Goal: Task Accomplishment & Management: Use online tool/utility

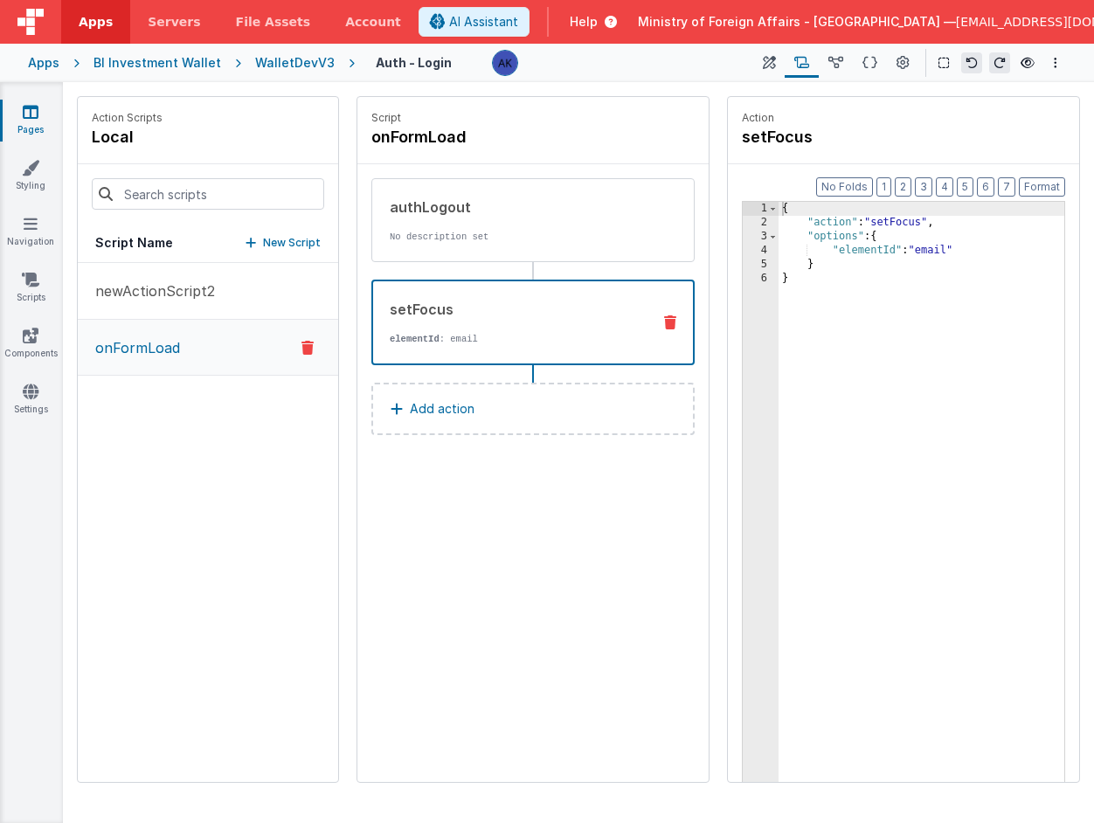
click at [598, 14] on span "Help" at bounding box center [584, 21] width 28 height 17
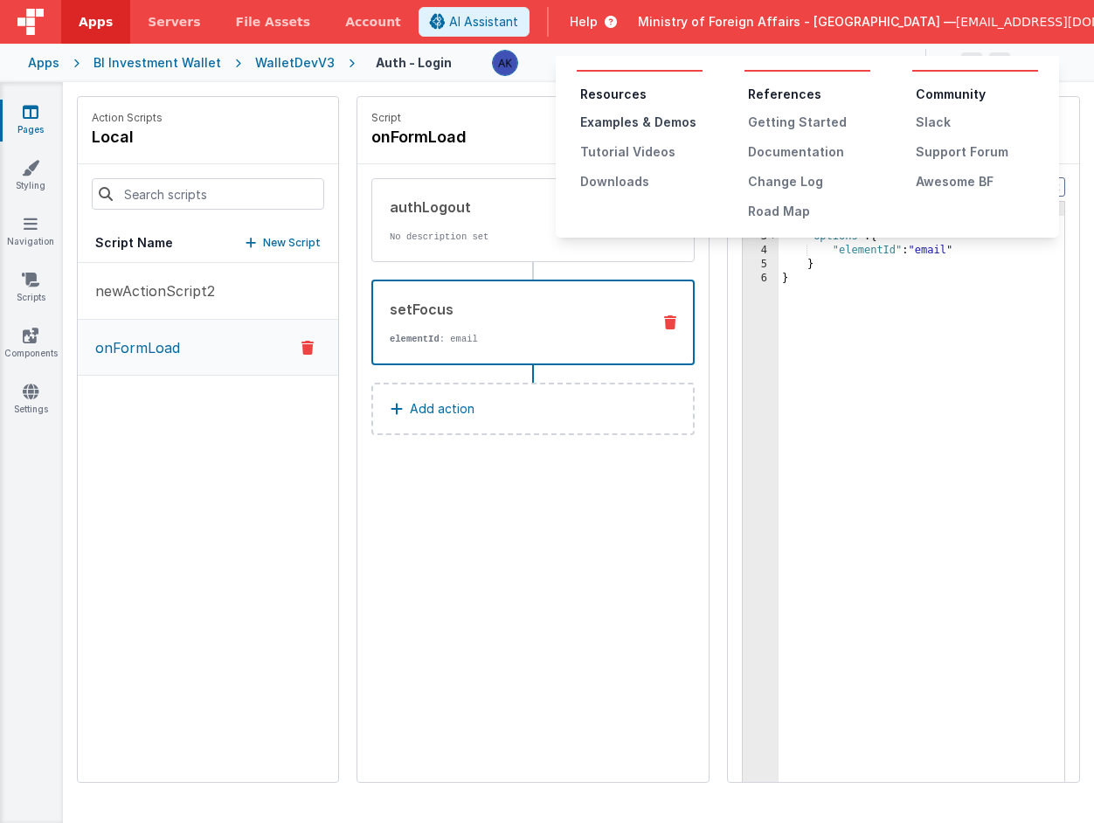
click at [642, 120] on div "Examples & Demos" at bounding box center [641, 122] width 122 height 17
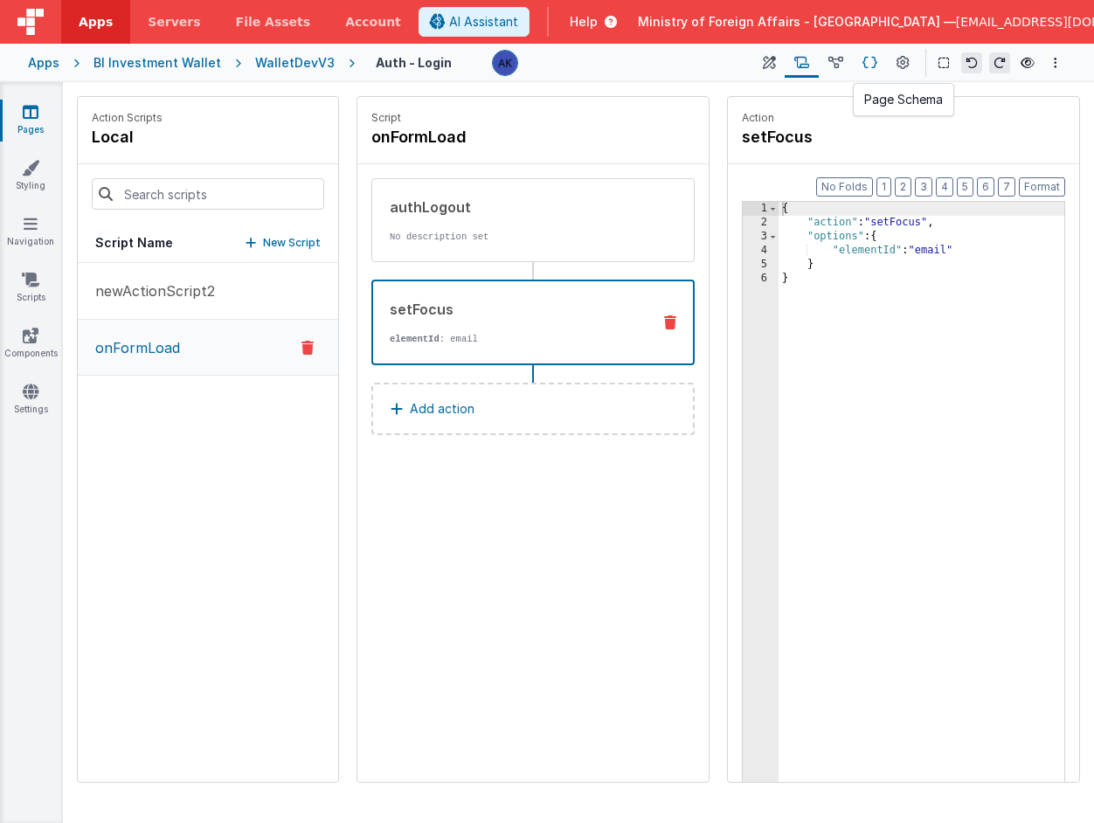
click at [857, 64] on button at bounding box center [870, 63] width 34 height 30
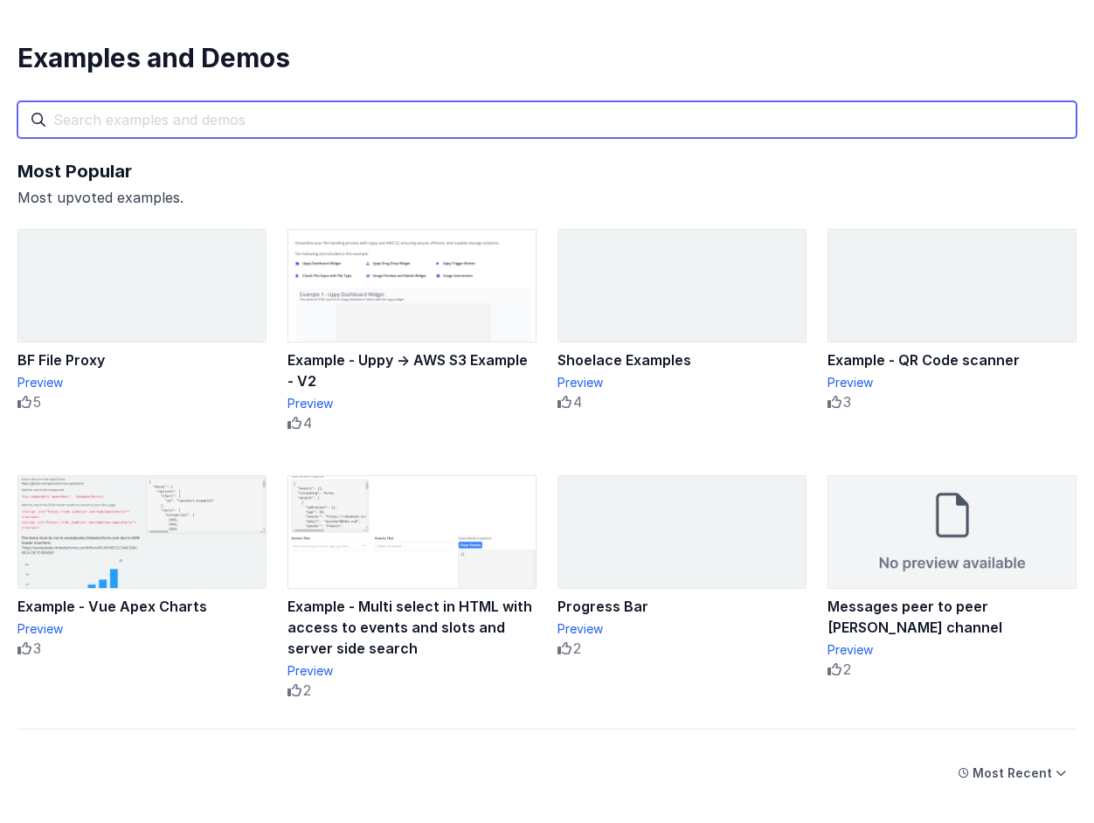
click at [312, 114] on input "text" at bounding box center [546, 119] width 1059 height 37
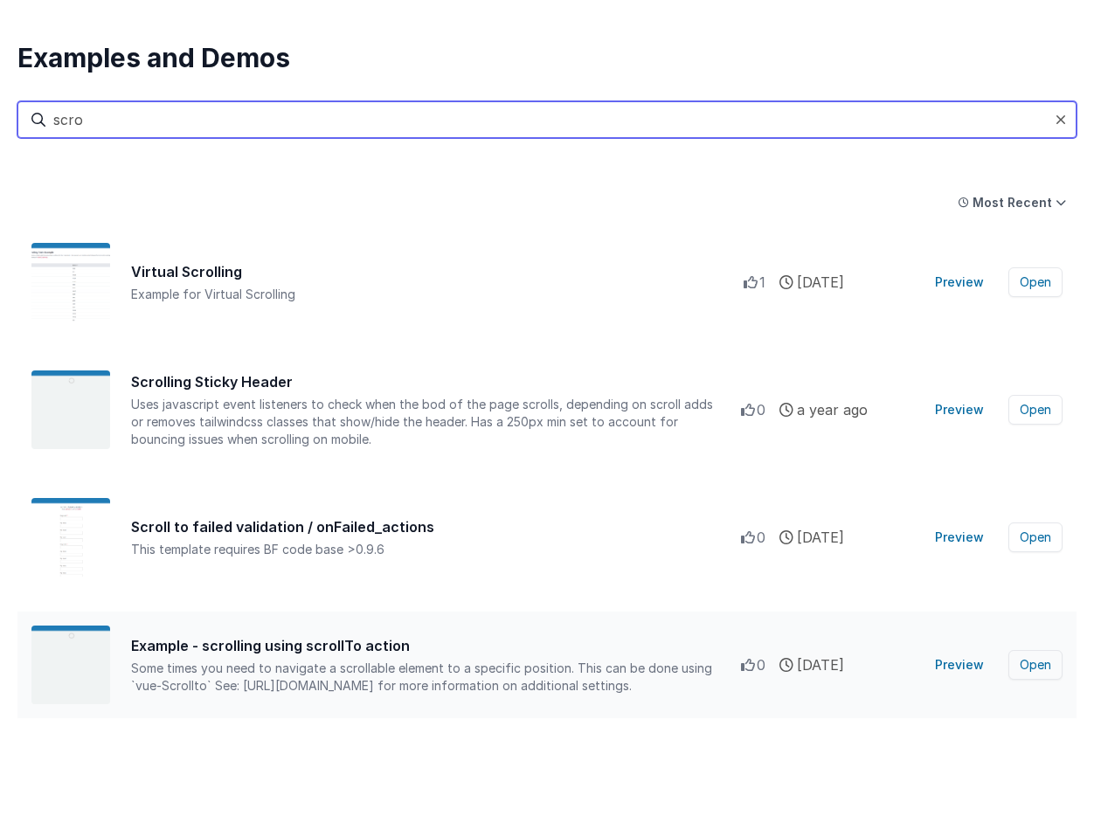
type input "scro"
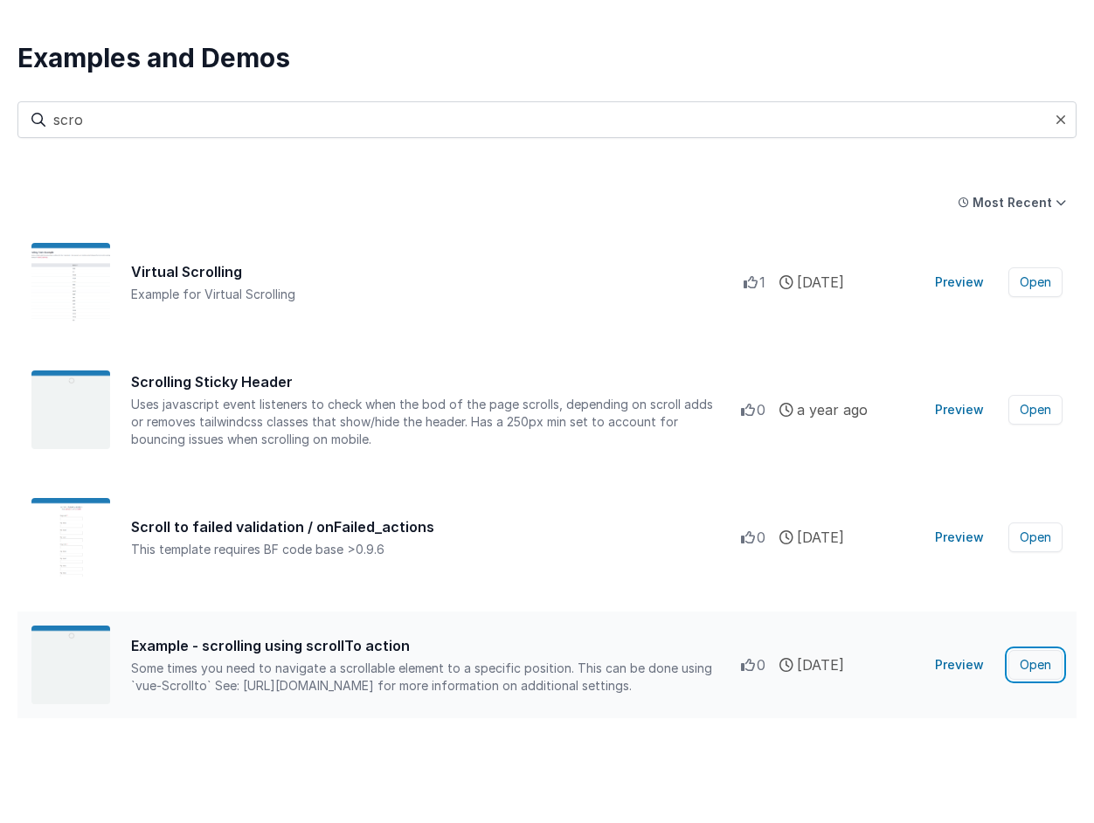
click at [1022, 659] on button "Open" at bounding box center [1035, 665] width 54 height 30
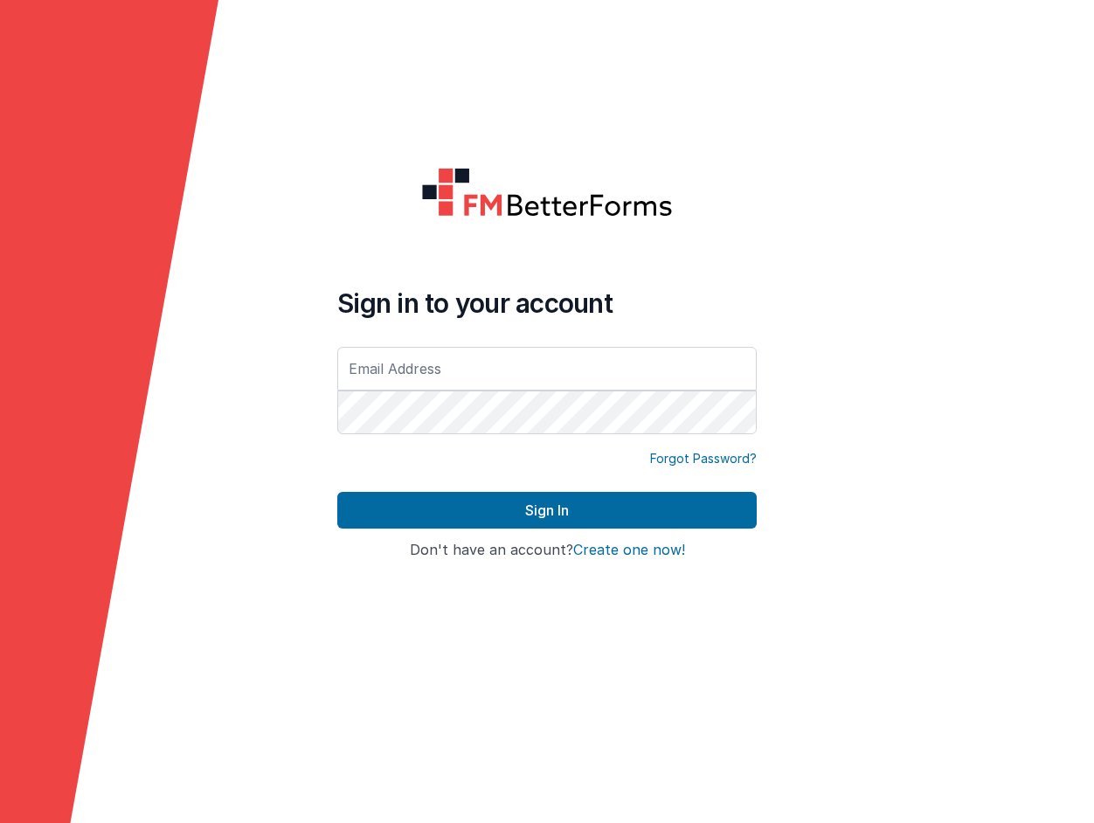
click at [477, 366] on input "text" at bounding box center [546, 369] width 419 height 44
type input "[EMAIL_ADDRESS][DOMAIN_NAME]"
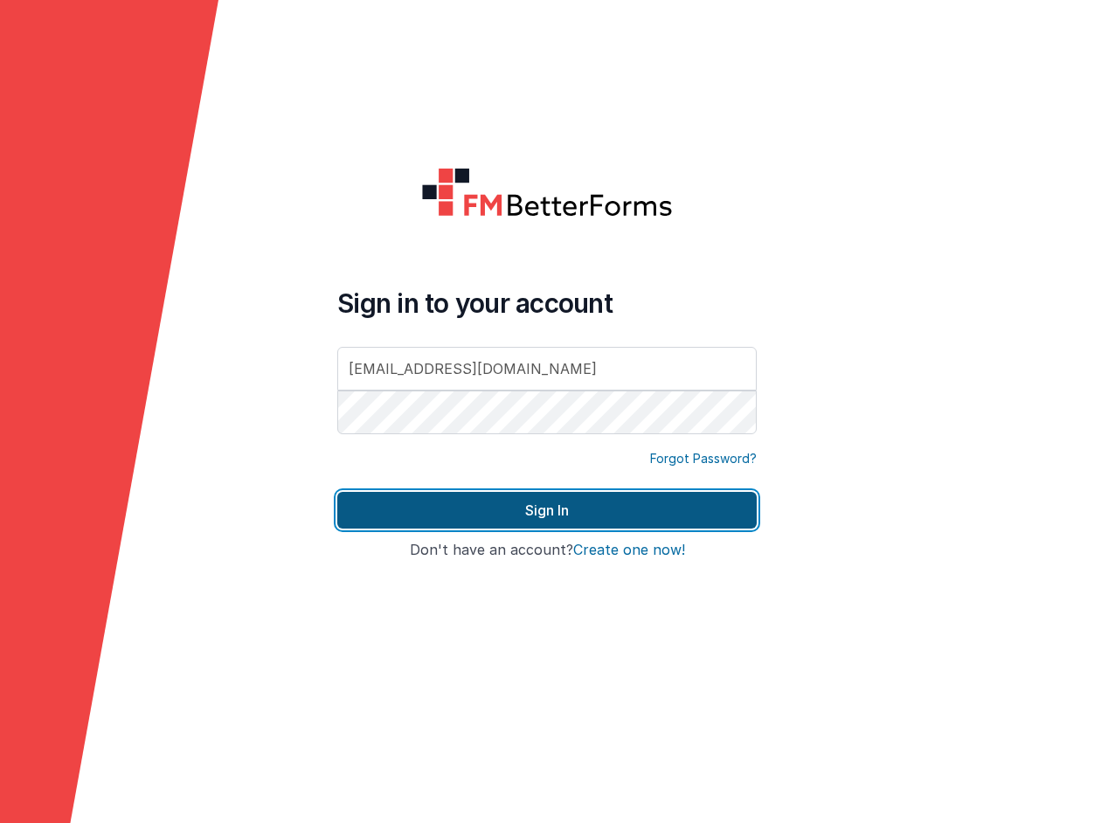
click at [541, 516] on button "Sign In" at bounding box center [546, 510] width 419 height 37
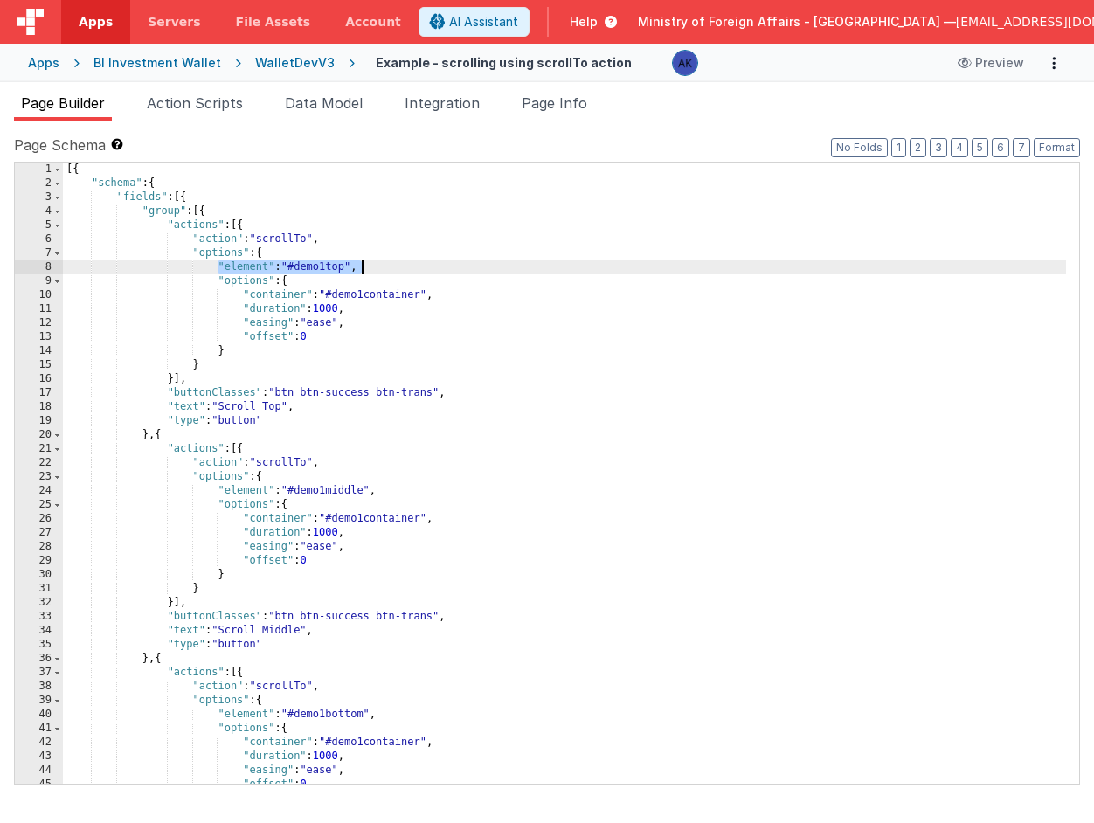
drag, startPoint x: 219, startPoint y: 263, endPoint x: 383, endPoint y: 271, distance: 163.6
click at [383, 271] on div "[{ "schema" : { "fields" : [{ "group" : [{ "actions" : [{ "action" : "scrollTo"…" at bounding box center [564, 487] width 1003 height 649
click at [250, 272] on div "[{ "schema" : { "fields" : [{ "group" : [{ "actions" : [{ "action" : "scrollTo"…" at bounding box center [564, 487] width 1003 height 649
click at [222, 268] on div "[{ "schema" : { "fields" : [{ "group" : [{ "actions" : [{ "action" : "scrollTo"…" at bounding box center [564, 487] width 1003 height 649
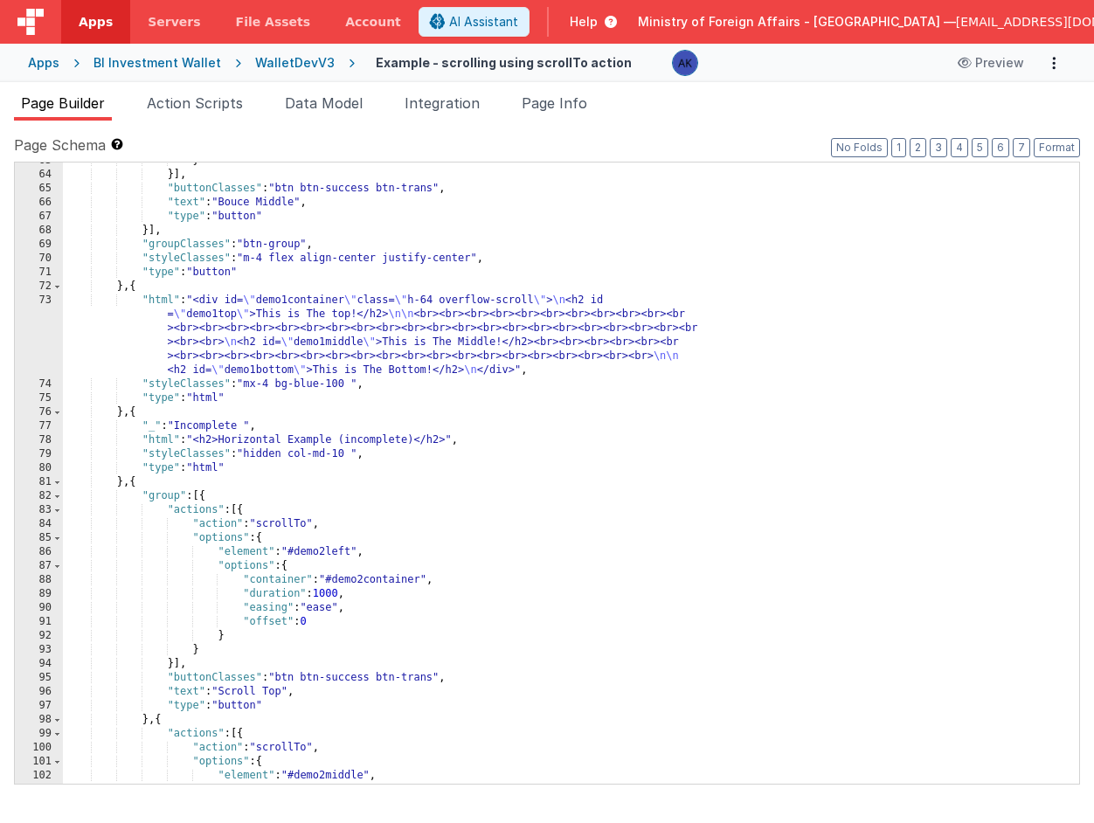
scroll to position [878, 0]
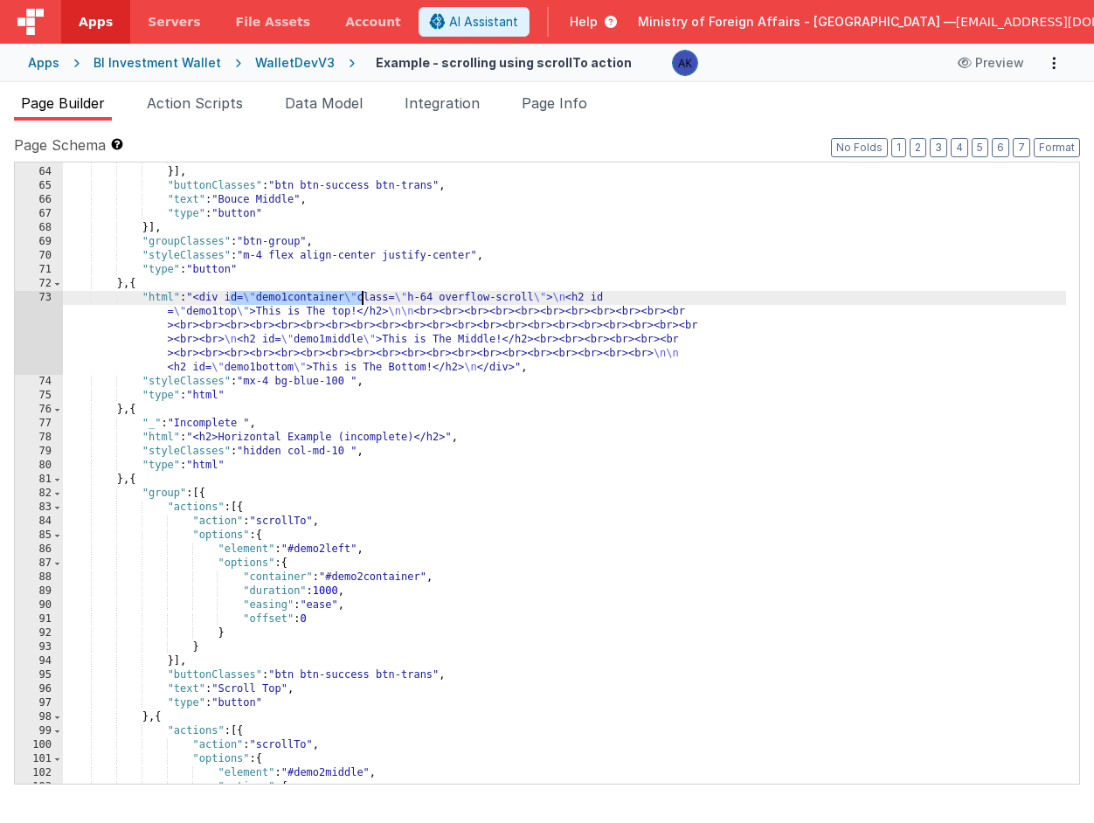
drag, startPoint x: 231, startPoint y: 297, endPoint x: 359, endPoint y: 295, distance: 128.5
click at [359, 295] on div "} }] , "buttonClasses" : "btn btn-success btn-trans" , "text" : "Bouce Middle" …" at bounding box center [564, 475] width 1003 height 649
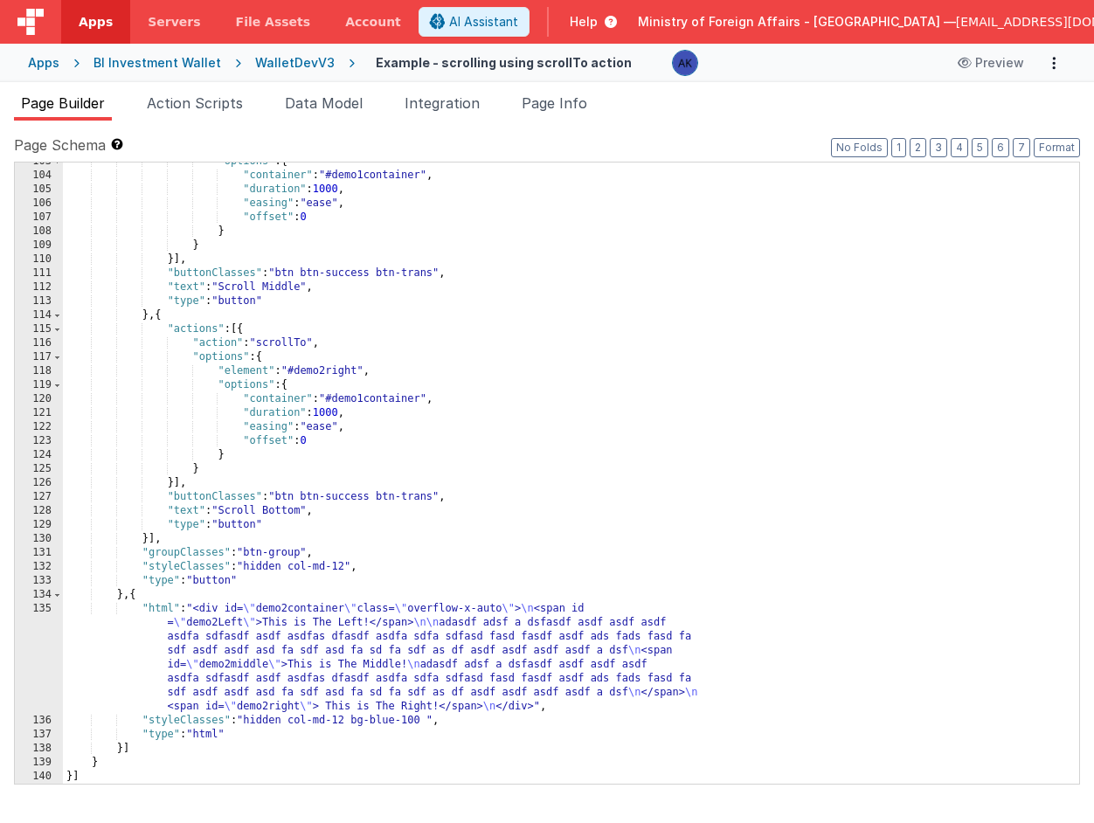
scroll to position [1504, 0]
click at [967, 63] on icon at bounding box center [966, 63] width 17 height 12
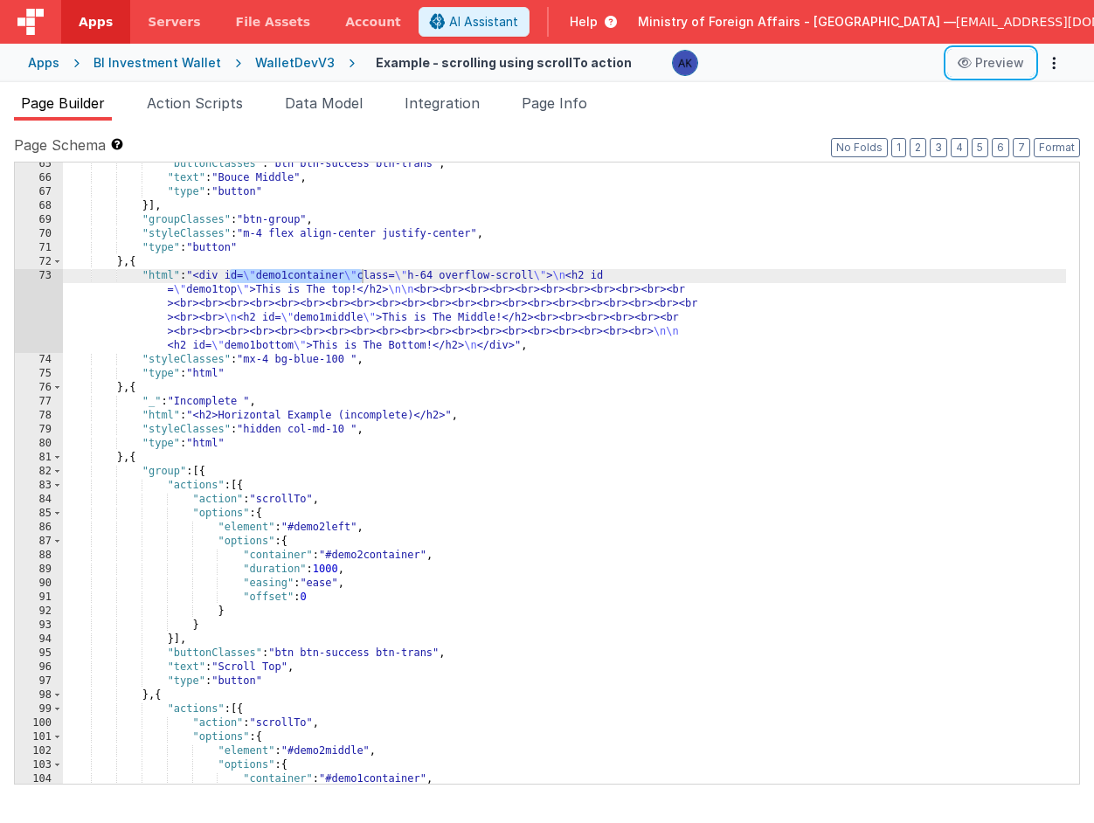
scroll to position [901, 0]
click at [1053, 63] on icon "Options" at bounding box center [1054, 63] width 24 height 1
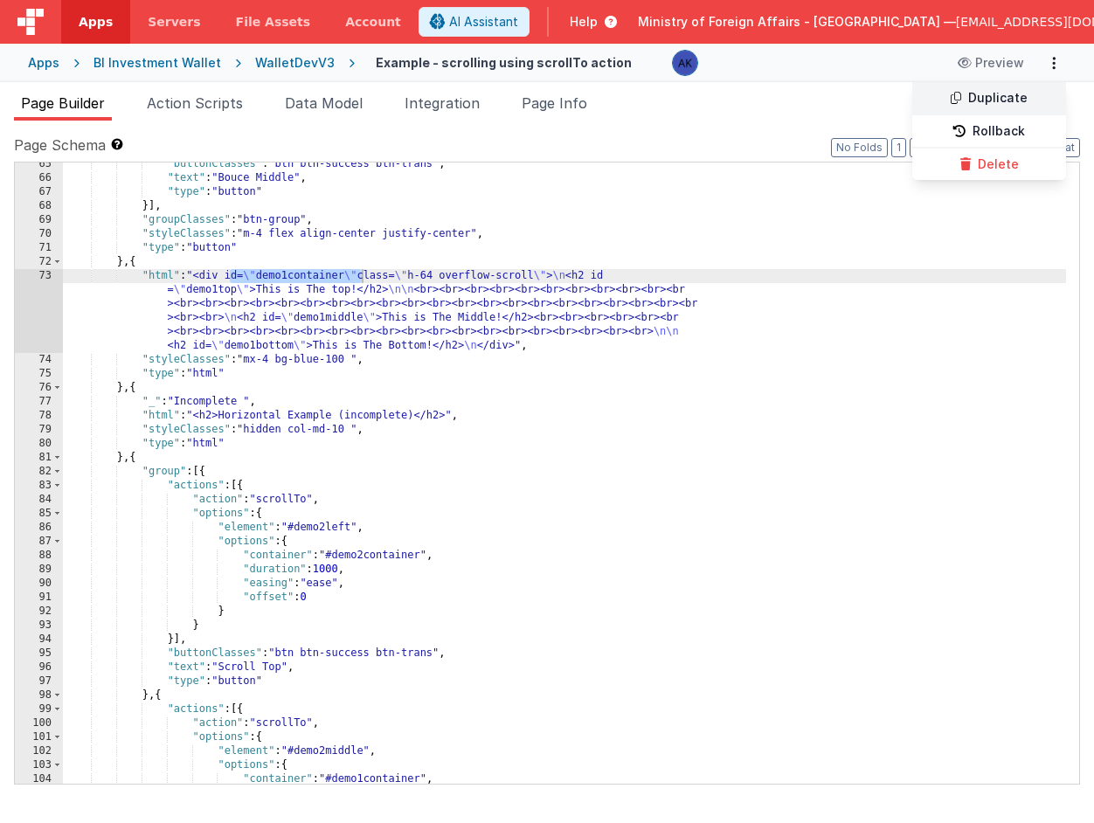
click at [1025, 101] on link "Duplicate" at bounding box center [989, 98] width 154 height 33
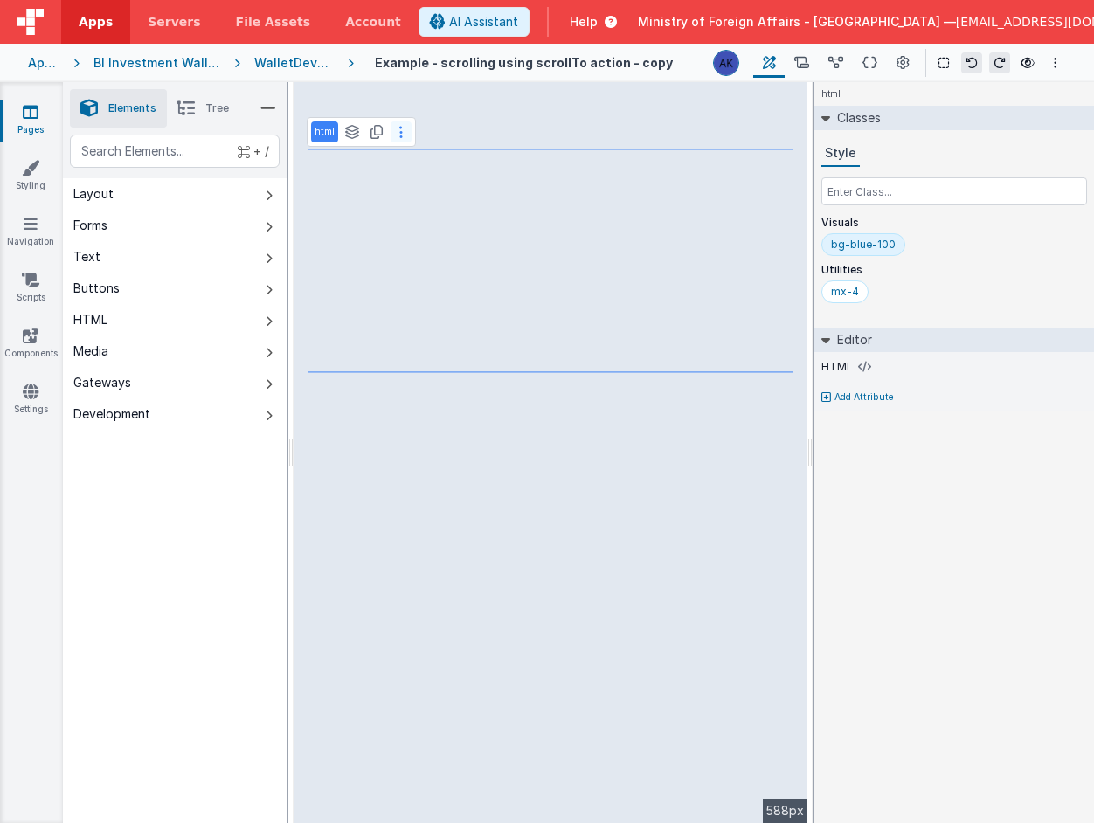
click at [405, 138] on button at bounding box center [401, 131] width 21 height 21
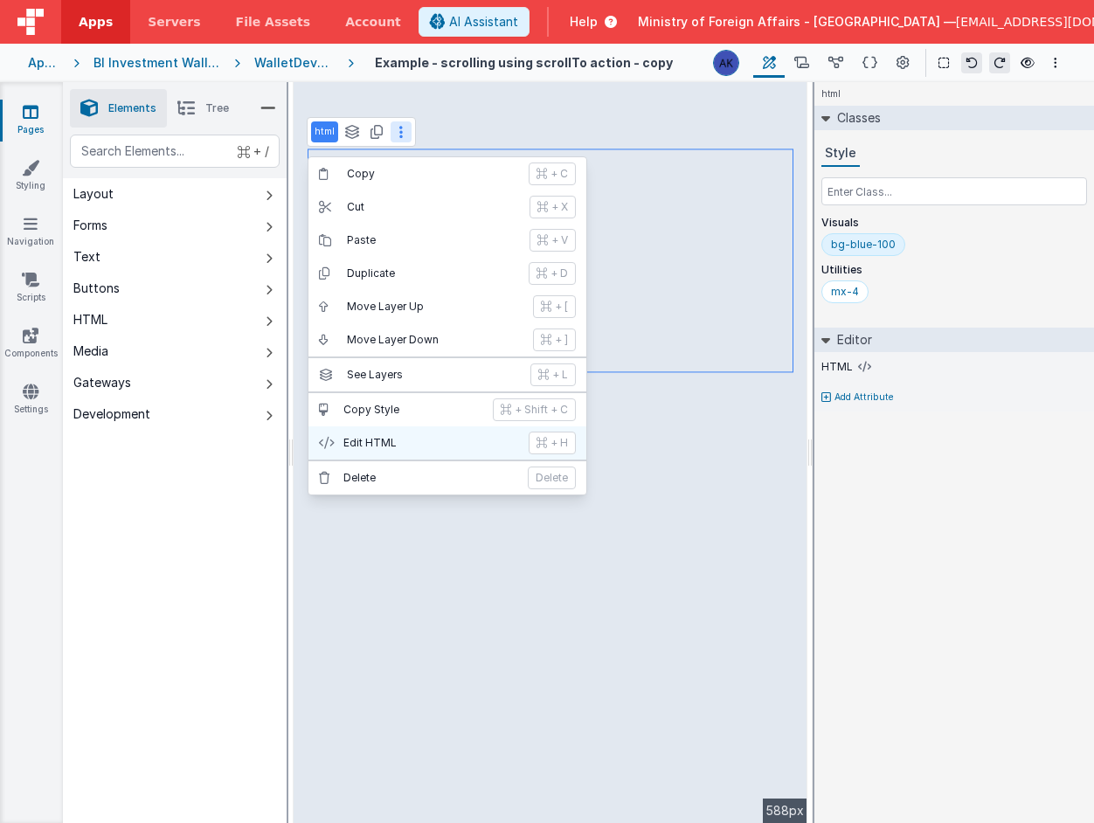
click at [419, 445] on p "Edit HTML" at bounding box center [430, 443] width 175 height 14
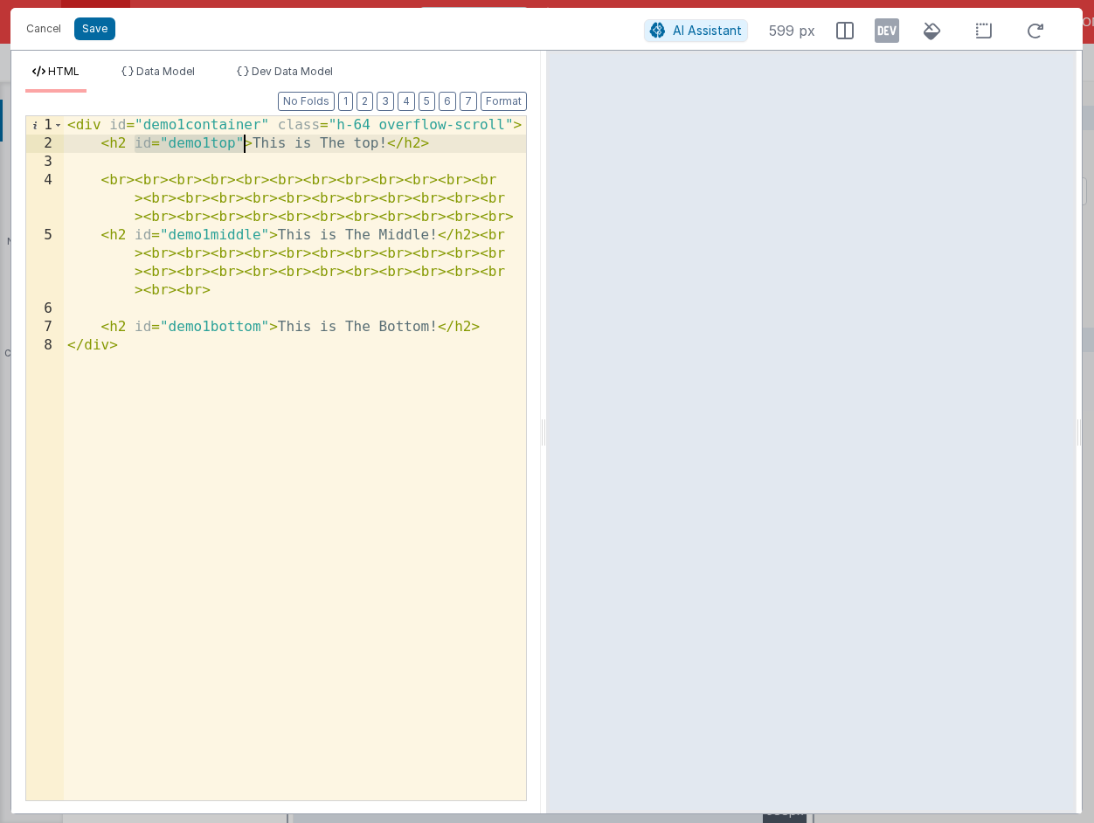
drag, startPoint x: 137, startPoint y: 145, endPoint x: 240, endPoint y: 146, distance: 103.1
click at [240, 146] on div "< div id = "demo1container" class = "h-64 overflow-scroll" > < h2 id = "demo1to…" at bounding box center [295, 476] width 462 height 721
click at [55, 31] on button "Cancel" at bounding box center [43, 29] width 52 height 24
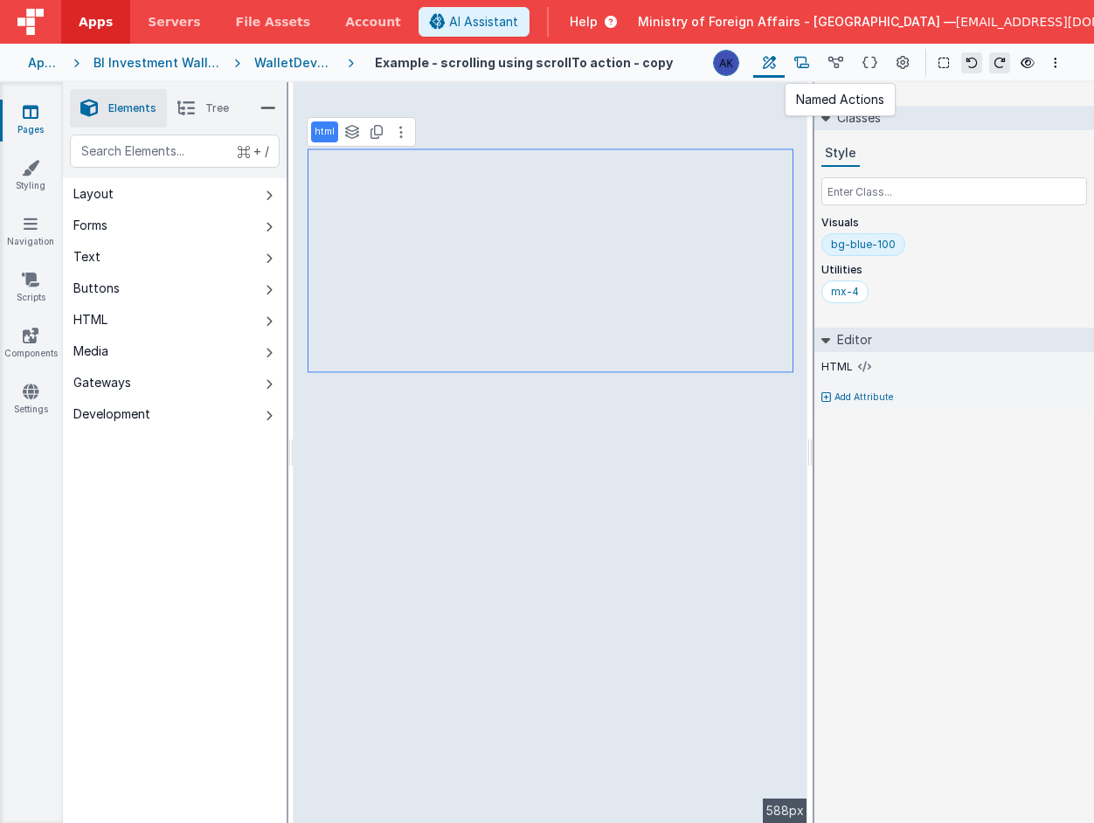
click at [797, 64] on icon at bounding box center [801, 63] width 15 height 18
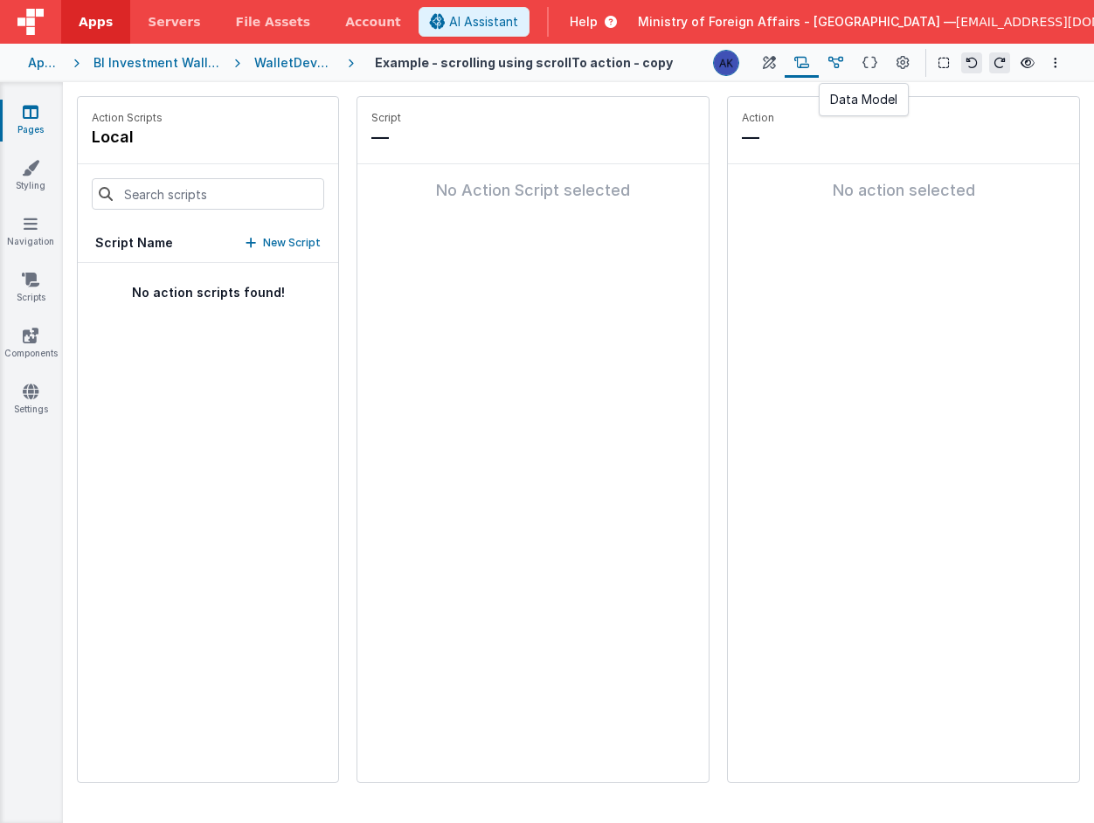
click at [828, 60] on icon at bounding box center [835, 63] width 15 height 18
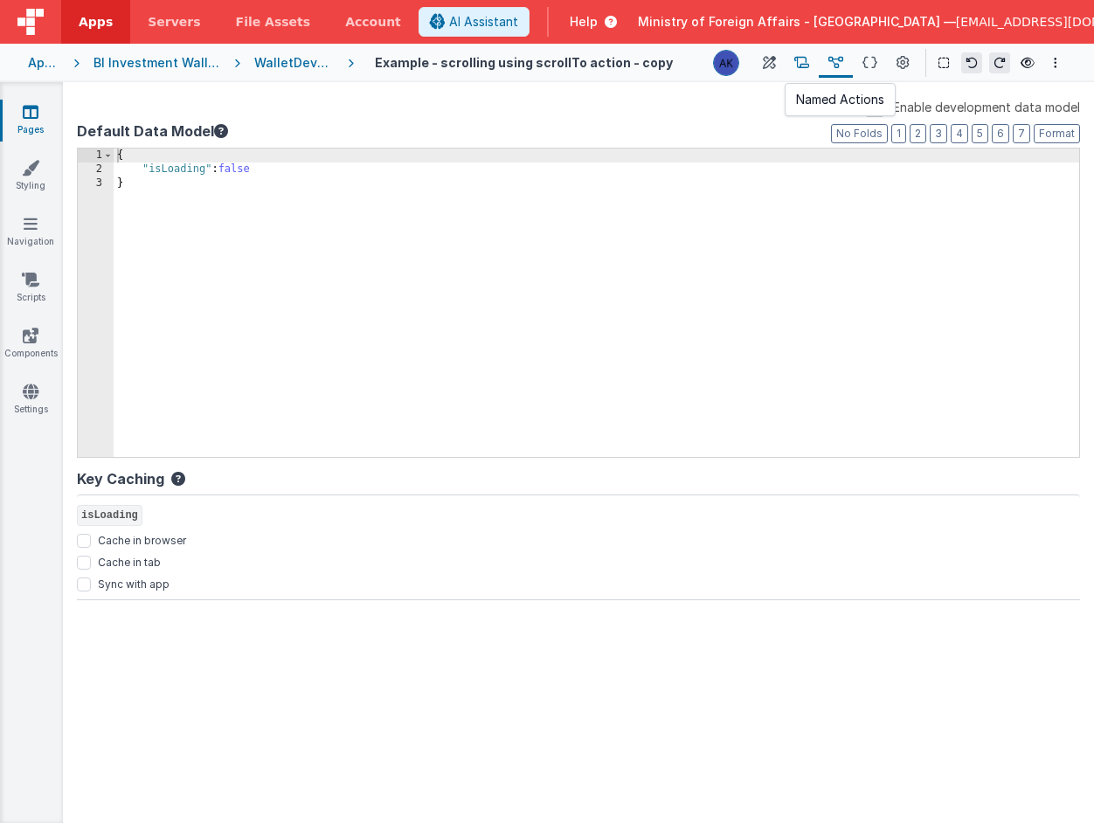
click at [797, 61] on icon at bounding box center [801, 63] width 15 height 18
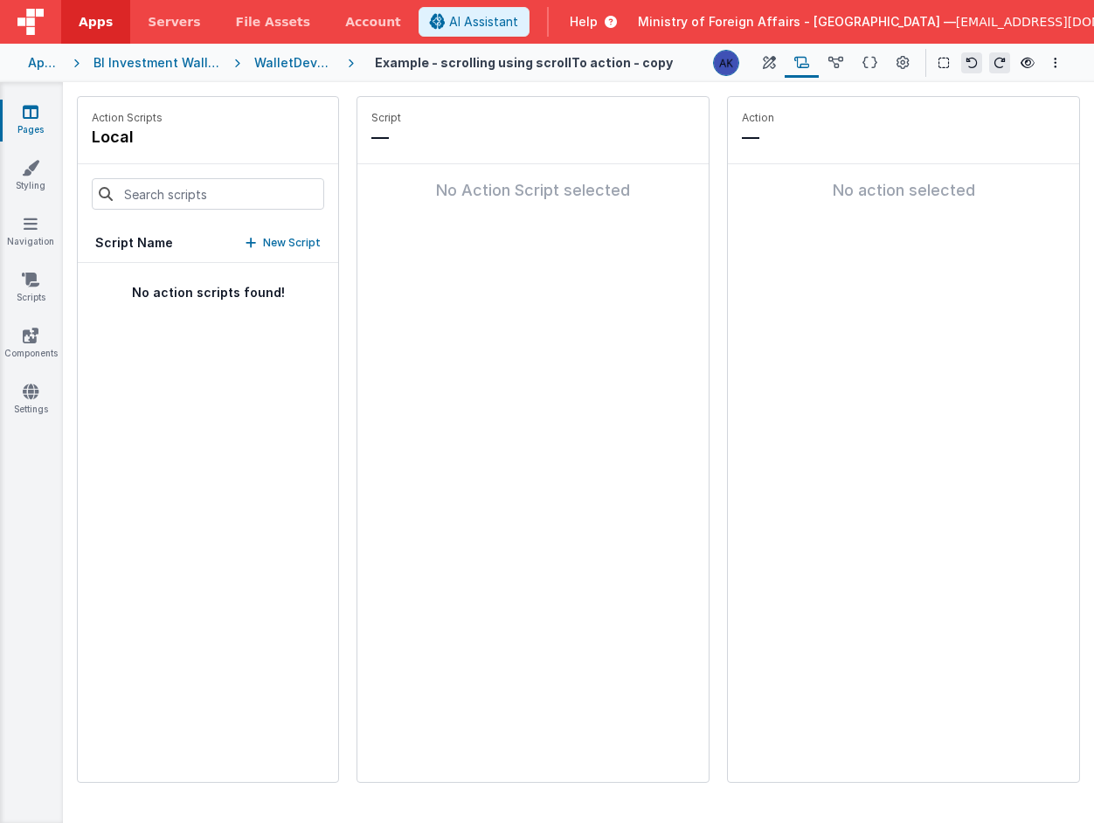
click at [278, 279] on div "No action scripts found!" at bounding box center [208, 522] width 260 height 519
click at [767, 62] on icon at bounding box center [769, 63] width 13 height 18
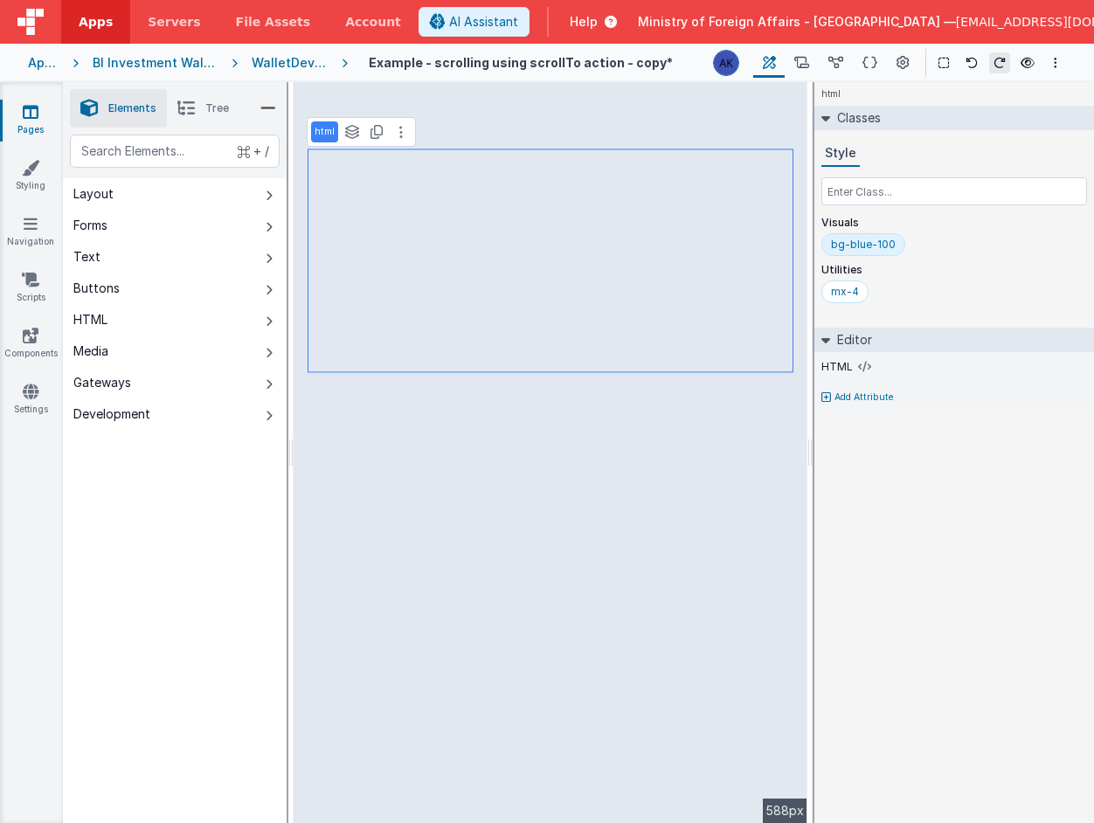
select select
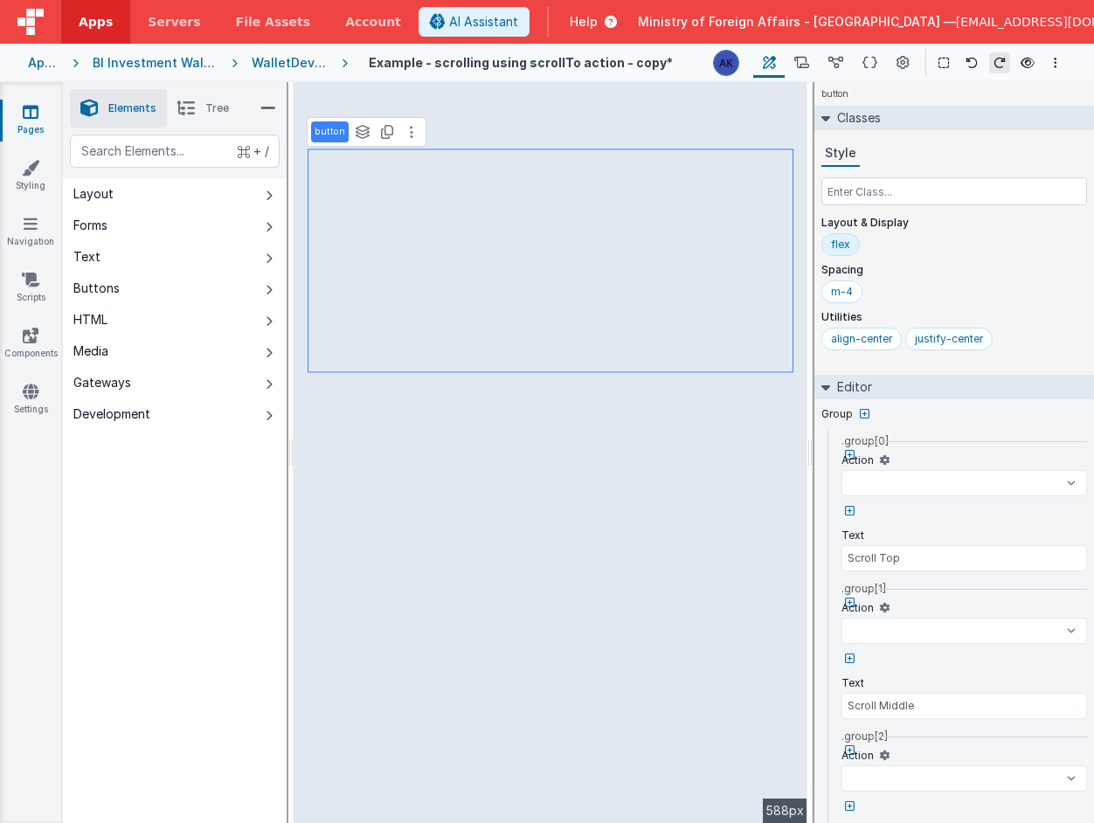
select select
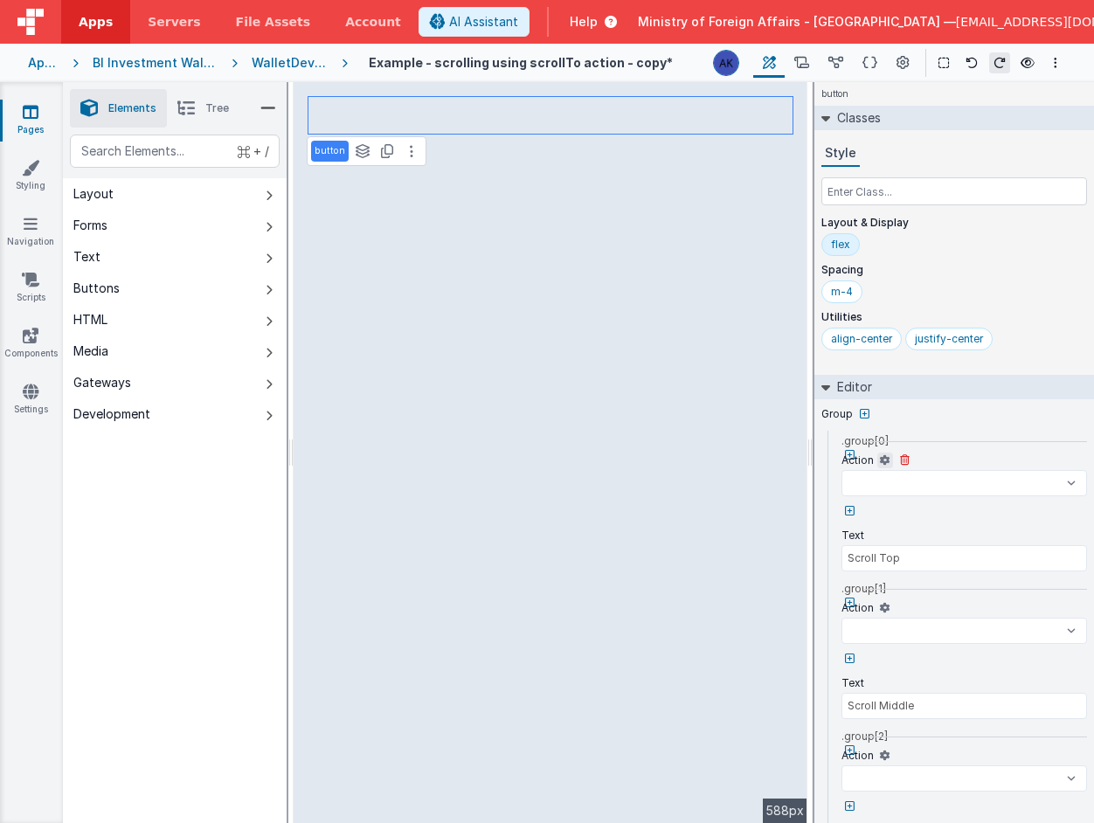
select select
click at [895, 479] on select "goToAccount goToContacts goToDashBoard goToDocuments goToInvoicesSimple goToInv…" at bounding box center [964, 483] width 246 height 26
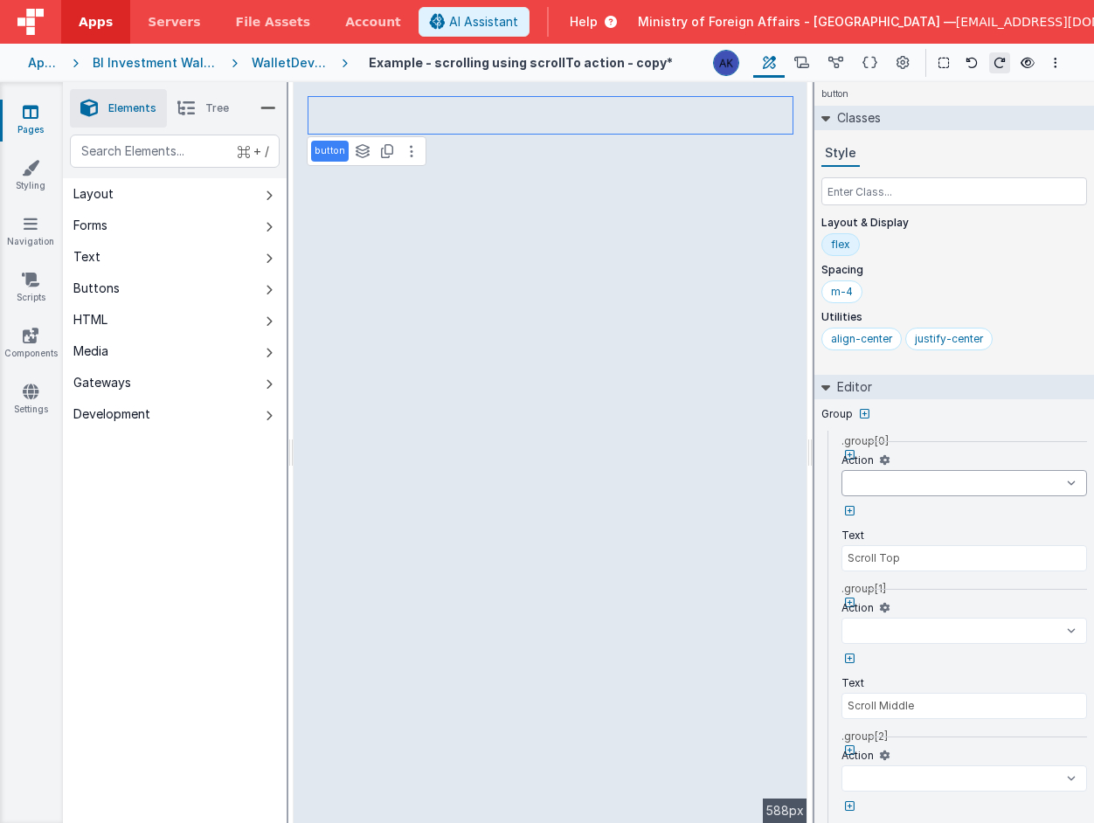
select select
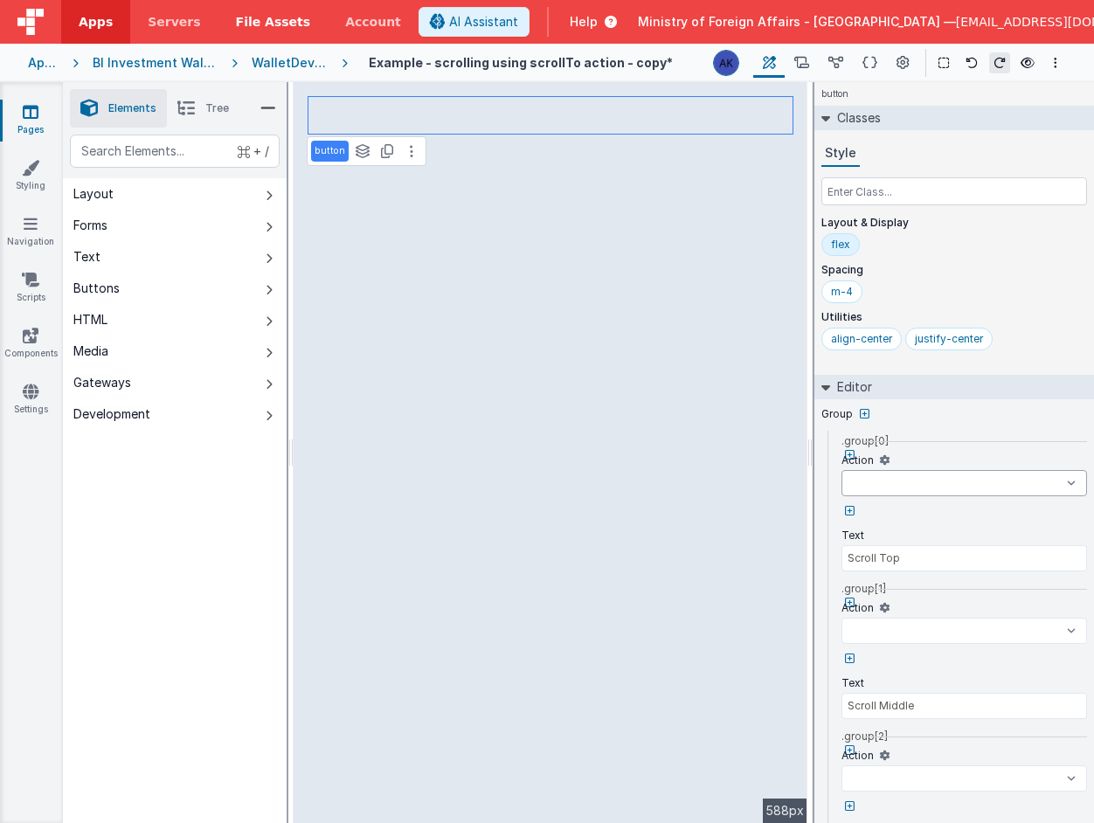
select select
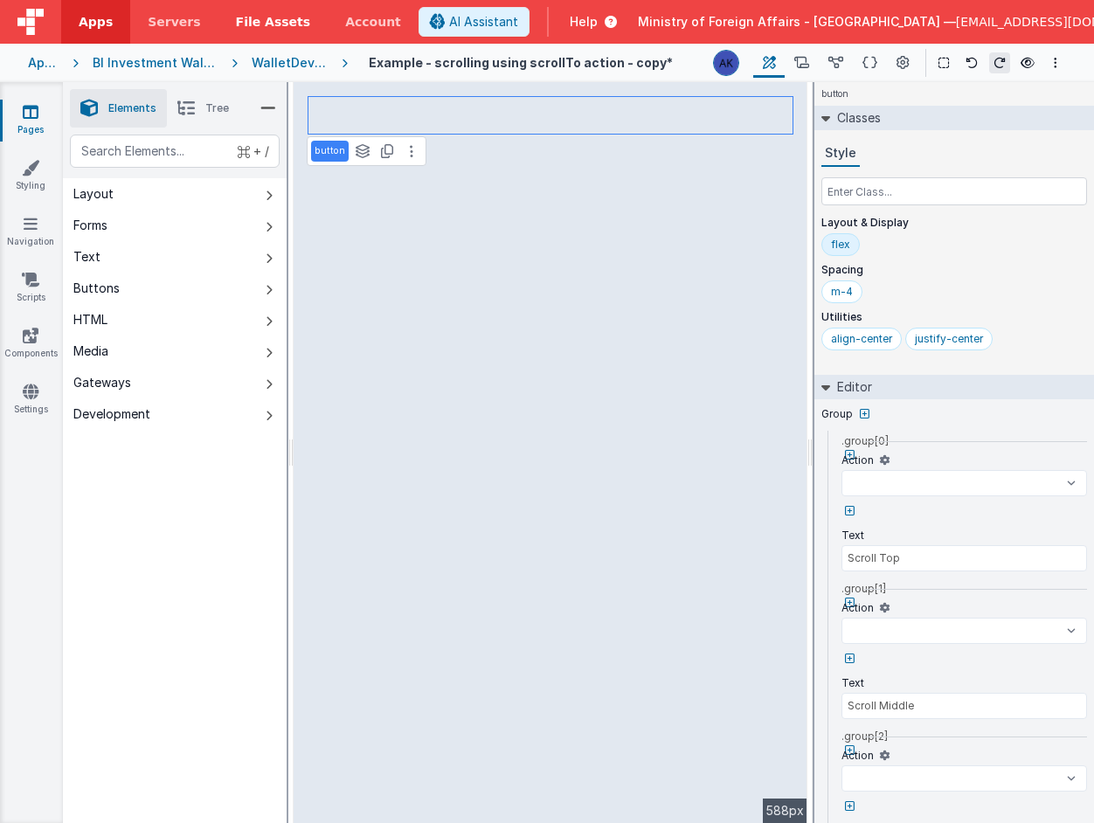
select select
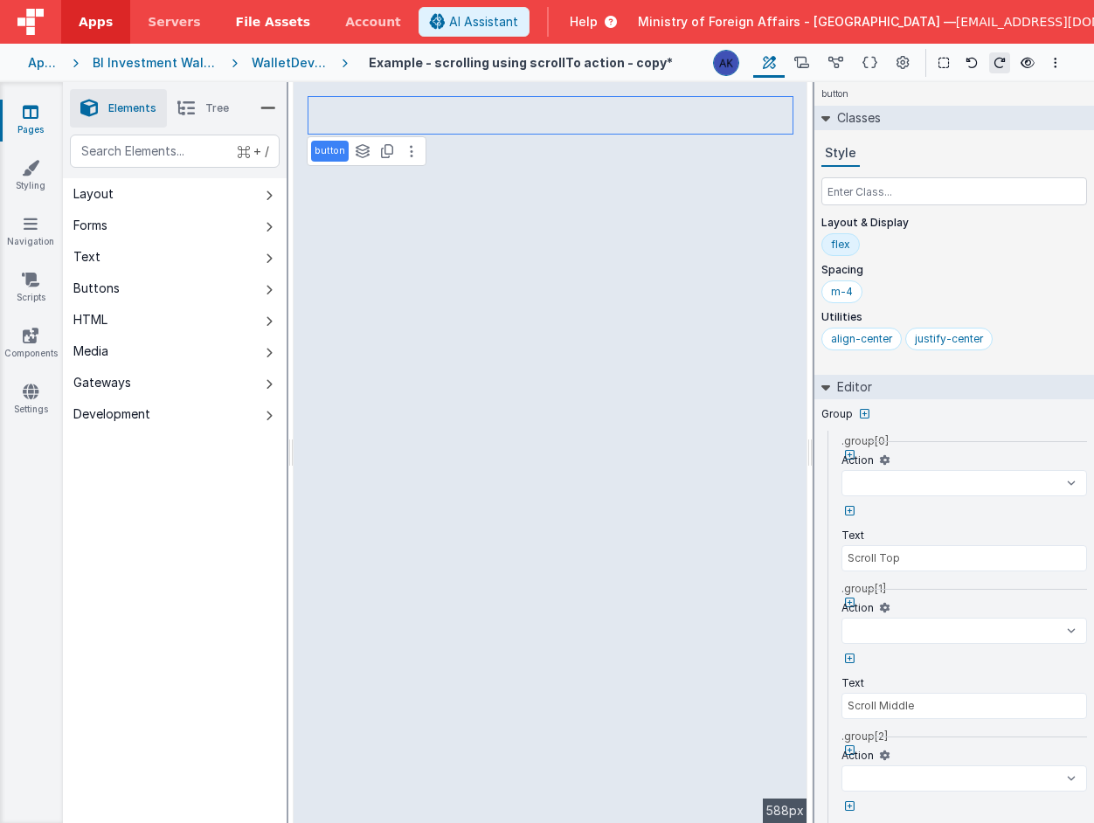
select select
click at [869, 64] on icon at bounding box center [869, 63] width 15 height 18
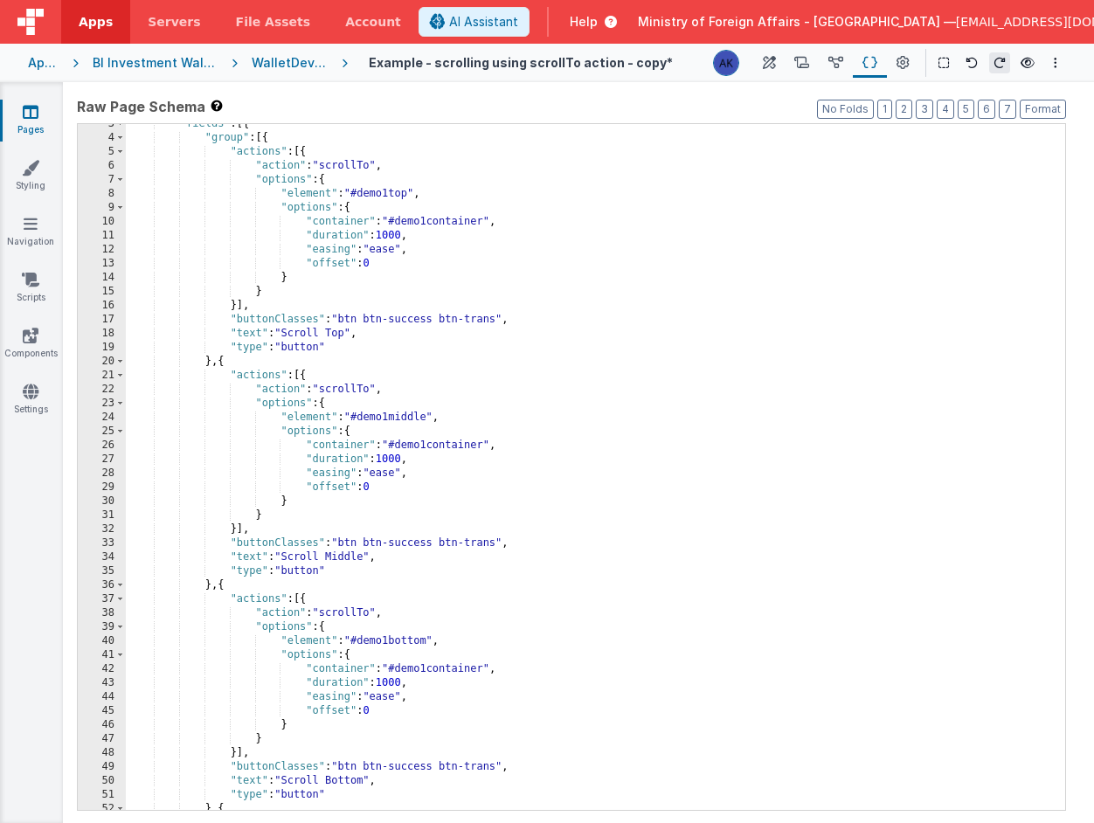
scroll to position [42, 0]
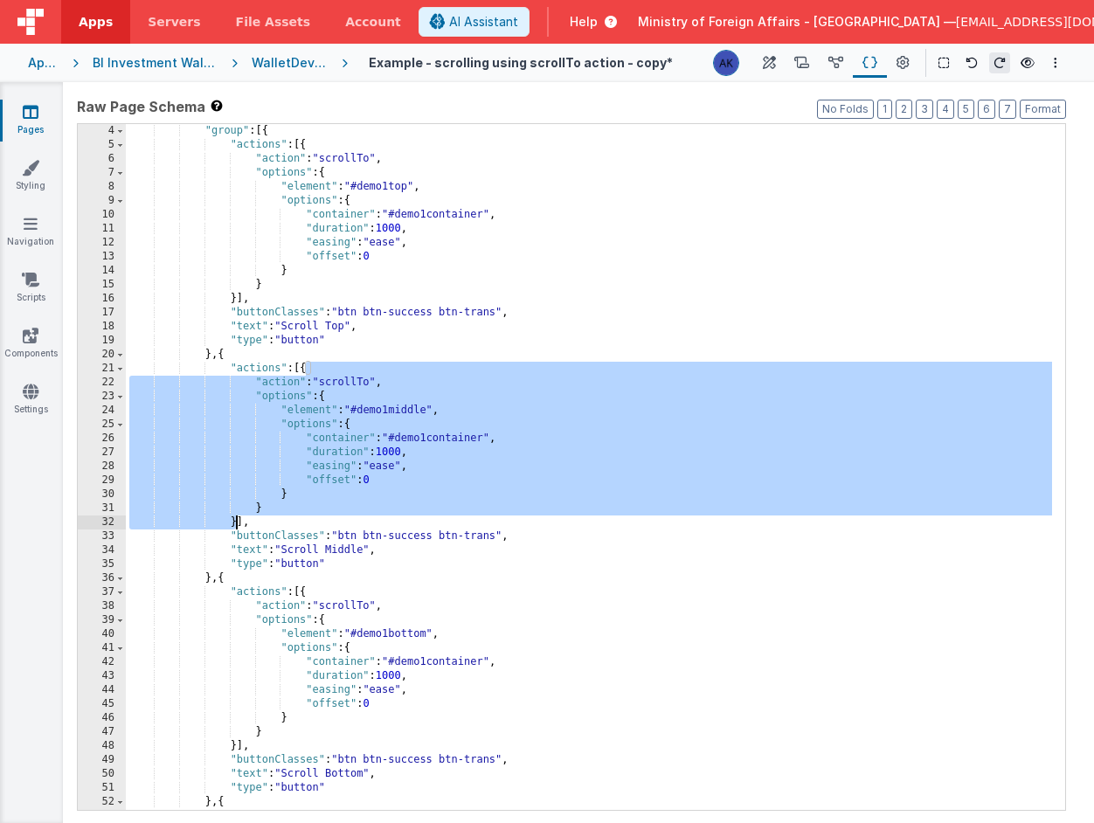
drag, startPoint x: 306, startPoint y: 370, endPoint x: 234, endPoint y: 518, distance: 164.9
click at [234, 518] on div ""group" : [{ "actions" : [{ "action" : "scrollTo" , "options" : { "element" : "…" at bounding box center [589, 481] width 926 height 714
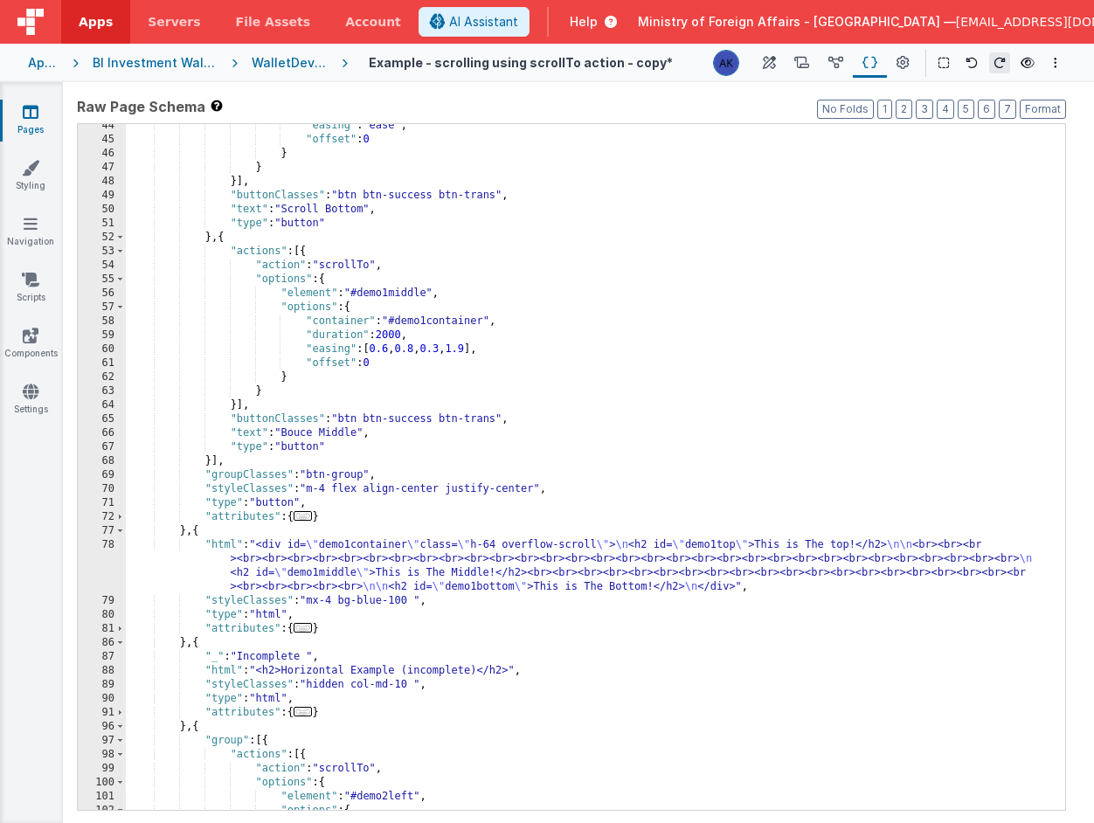
scroll to position [815, 0]
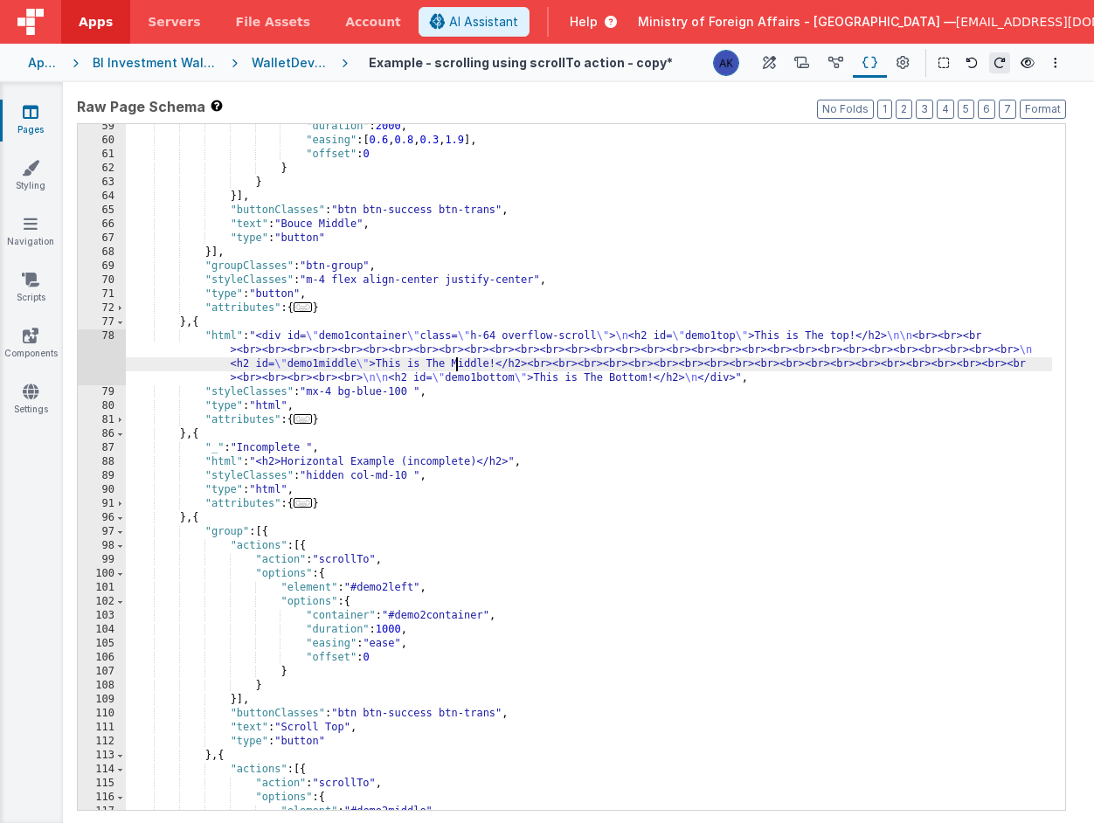
click at [457, 364] on div ""duration" : 2000 , "easing" : [ 0.6 , 0.8 , 0.3 , 1.9 ] , "offset" : 0 } } }] …" at bounding box center [589, 477] width 926 height 714
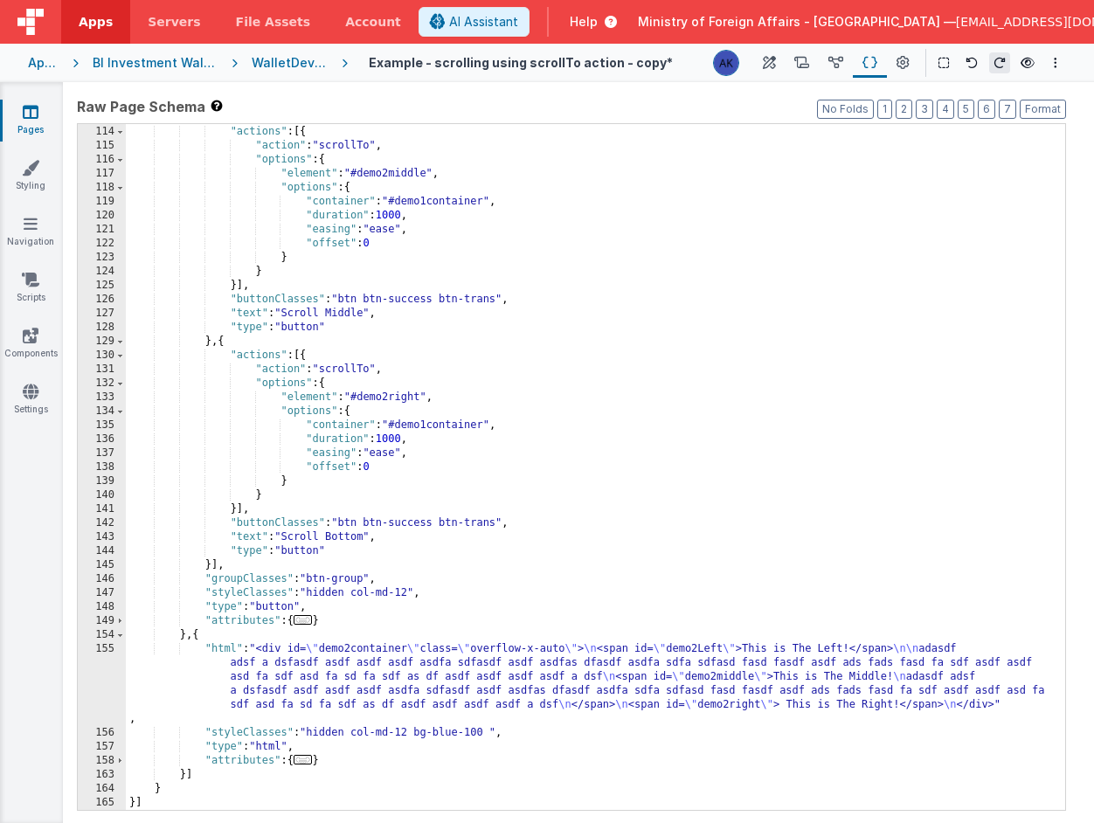
scroll to position [1452, 0]
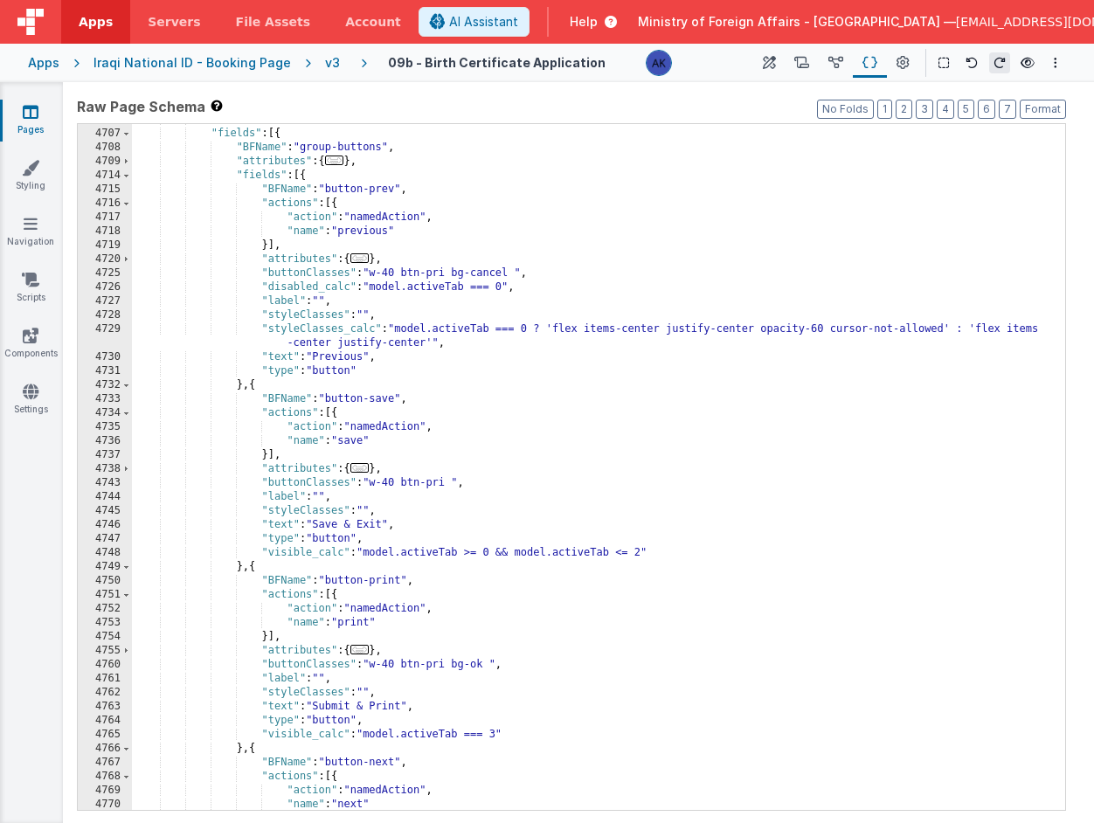
scroll to position [27946, 0]
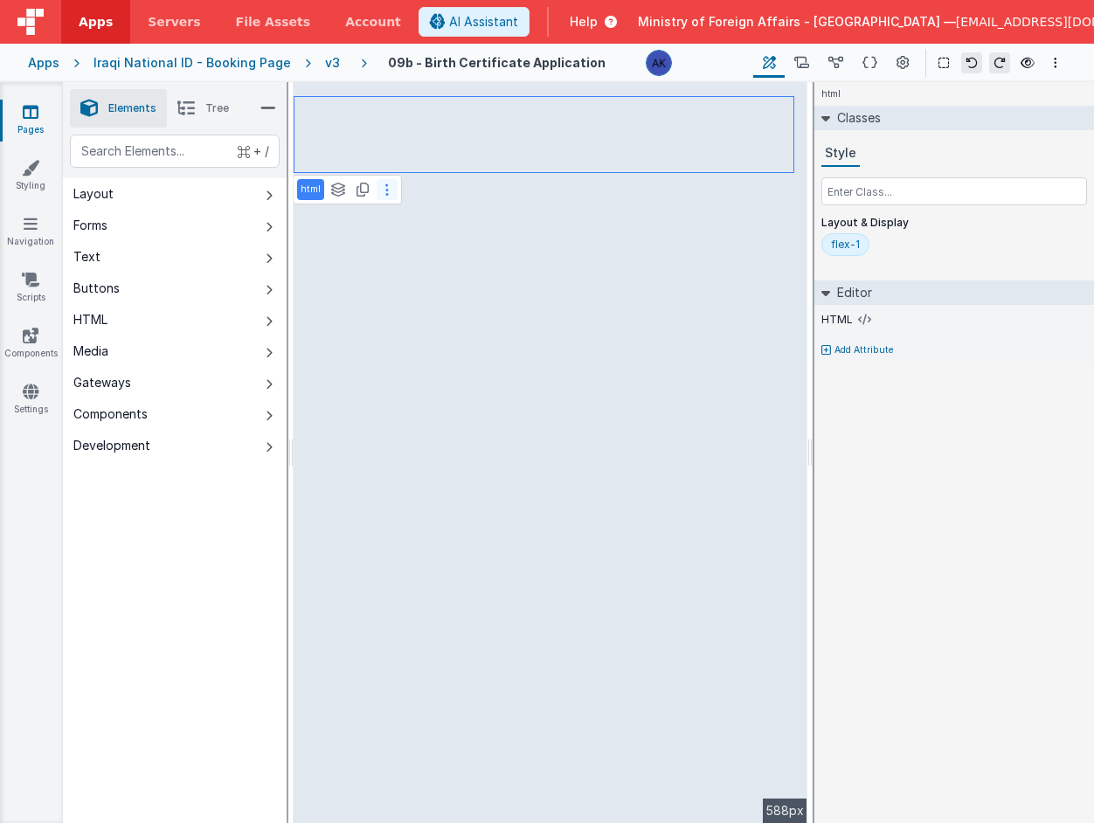
click at [385, 193] on icon at bounding box center [386, 190] width 3 height 14
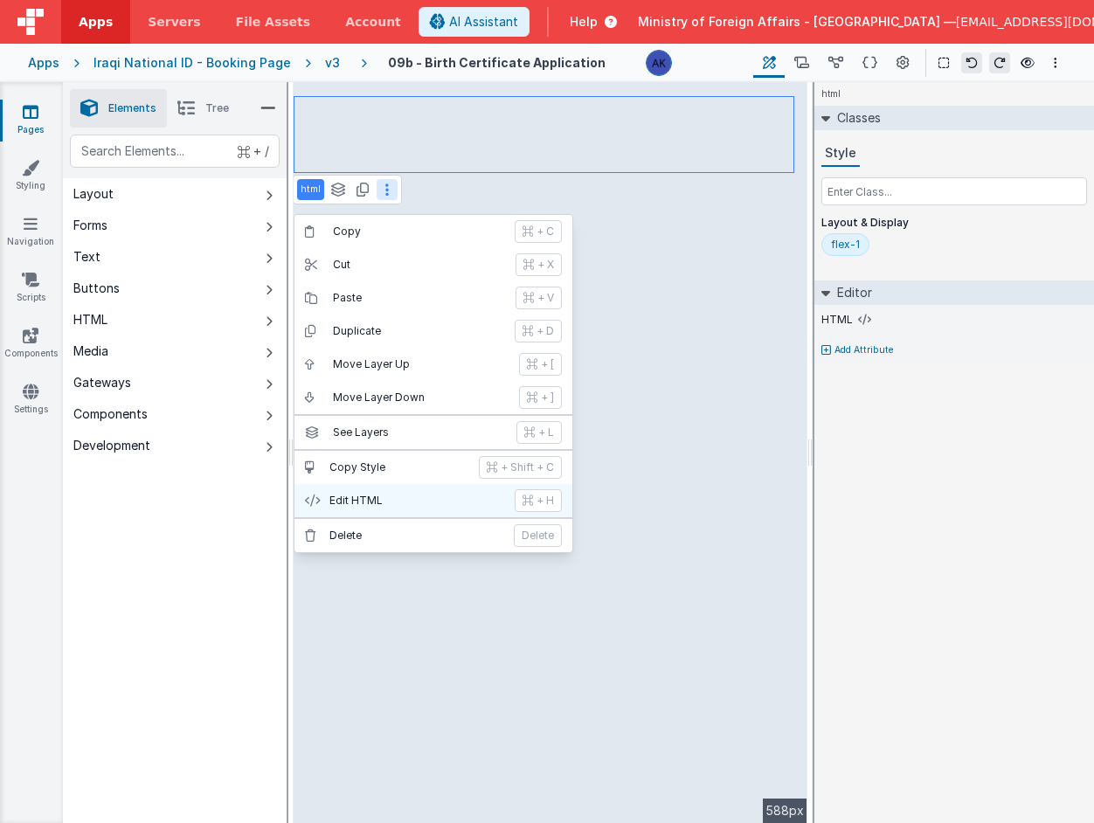
click at [403, 495] on p "Edit HTML" at bounding box center [416, 501] width 175 height 14
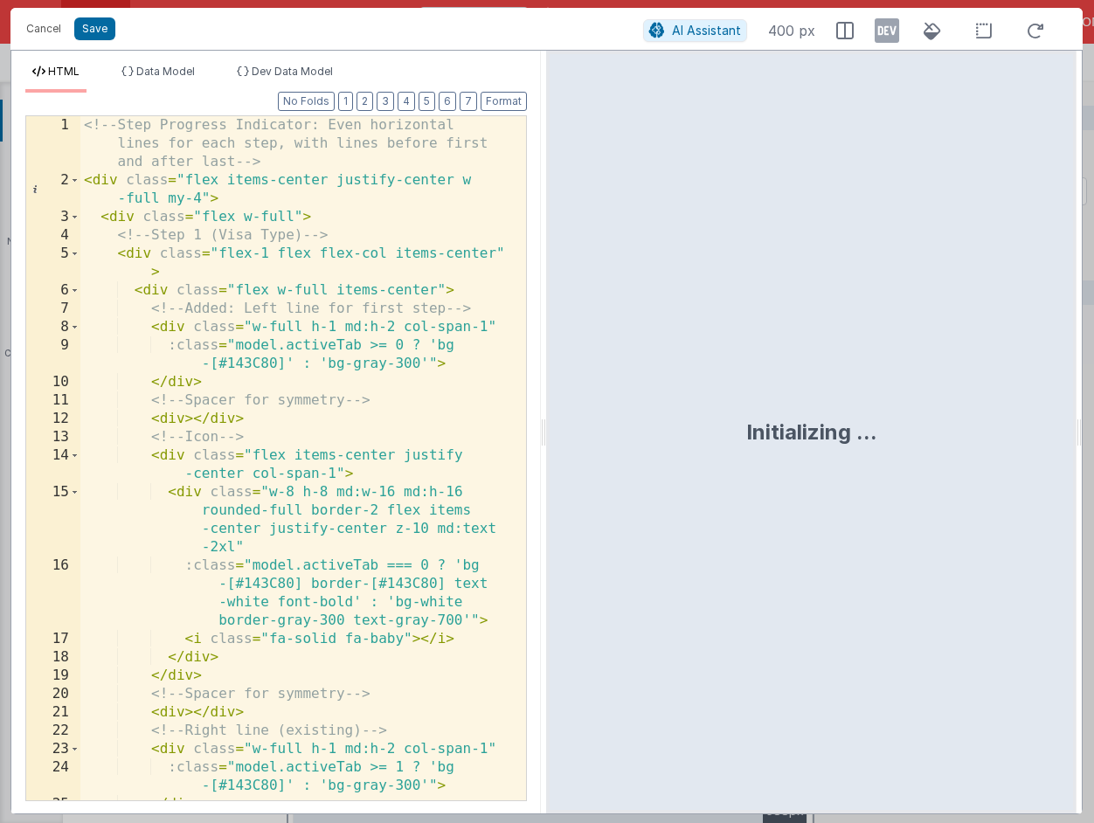
click at [185, 172] on div "<!-- Step Progress Indicator: Even horizontal lines for each step, with lines b…" at bounding box center [296, 495] width 433 height 758
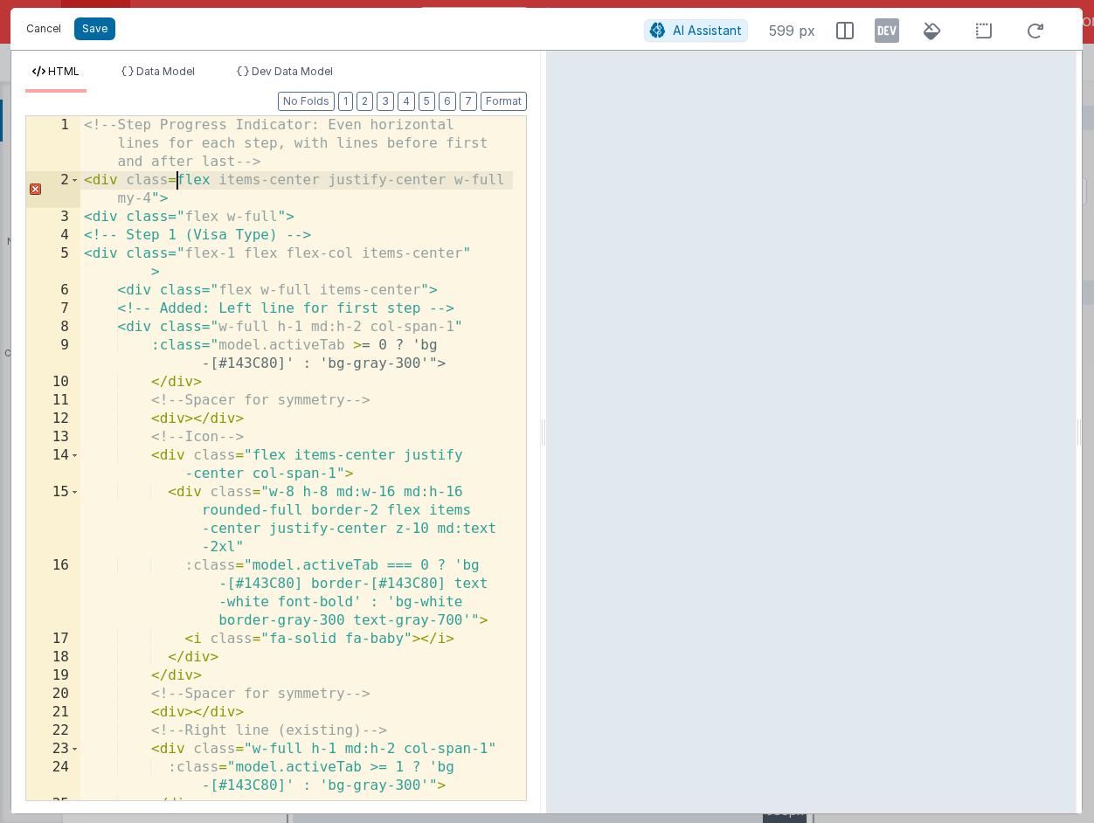
click at [45, 24] on button "Cancel" at bounding box center [43, 29] width 52 height 24
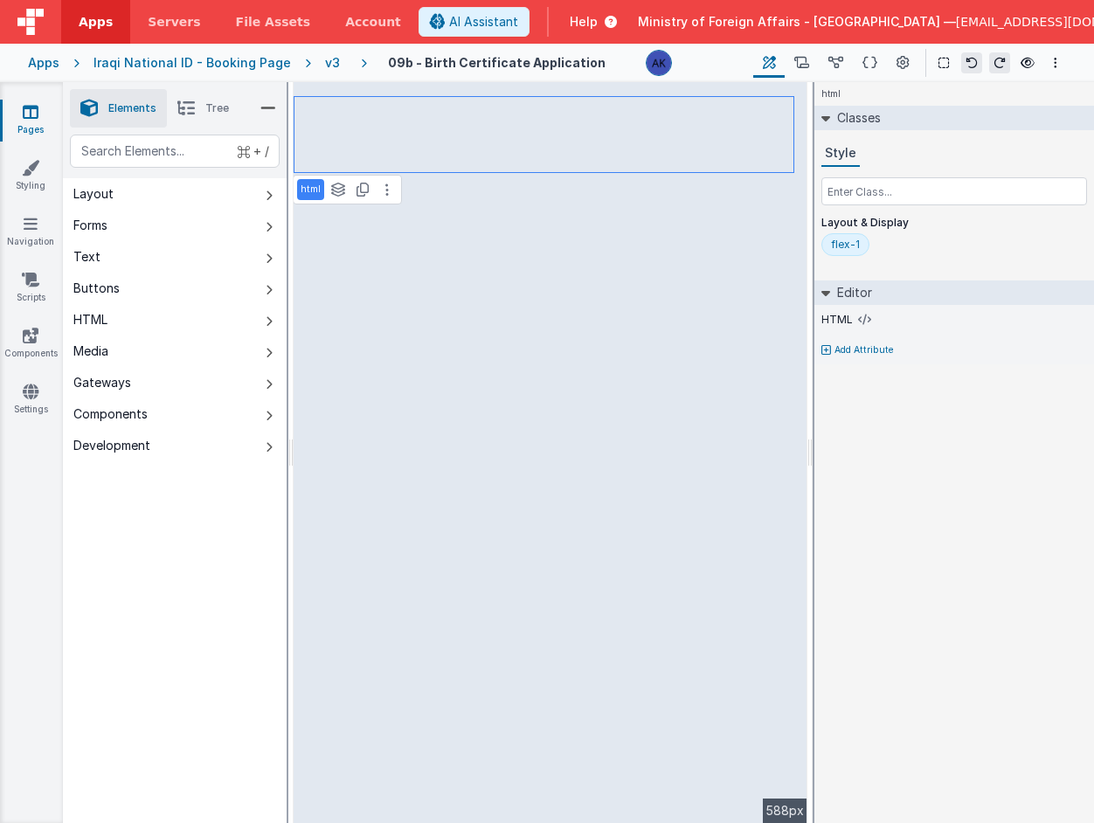
click at [875, 351] on p "Add Attribute" at bounding box center [863, 350] width 59 height 14
type input "name"
click at [931, 374] on input "text" at bounding box center [954, 367] width 266 height 26
type input "top"
click at [893, 447] on div "html Classes Style Layout & Display flex-1 Editor HTML Name top Add Attribute D…" at bounding box center [954, 452] width 280 height 741
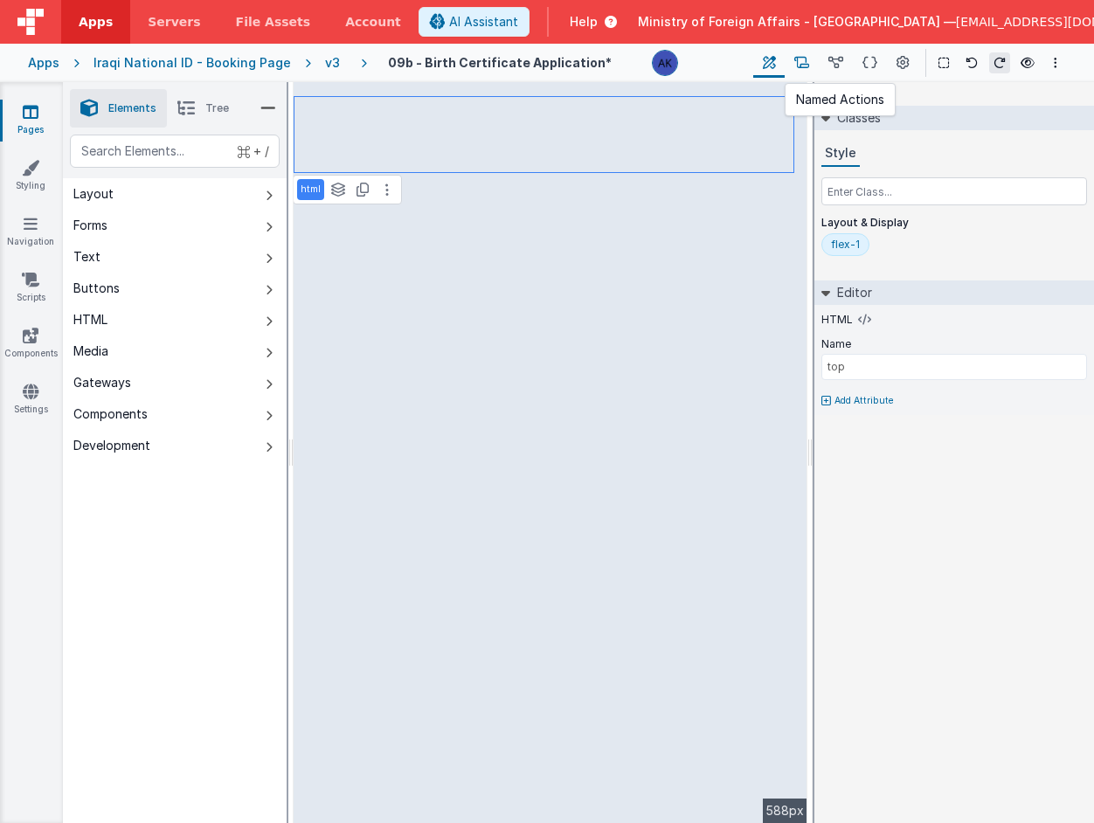
click at [808, 62] on icon at bounding box center [801, 63] width 15 height 18
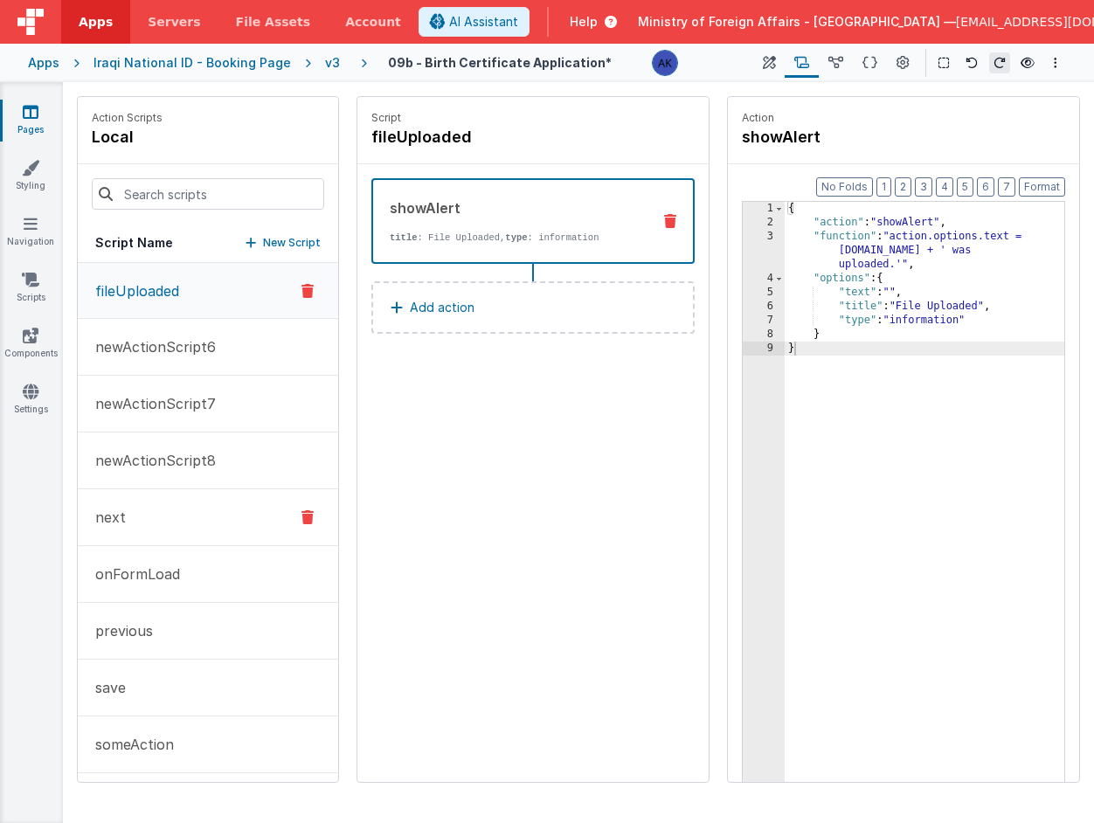
click at [202, 501] on button "next" at bounding box center [208, 517] width 260 height 57
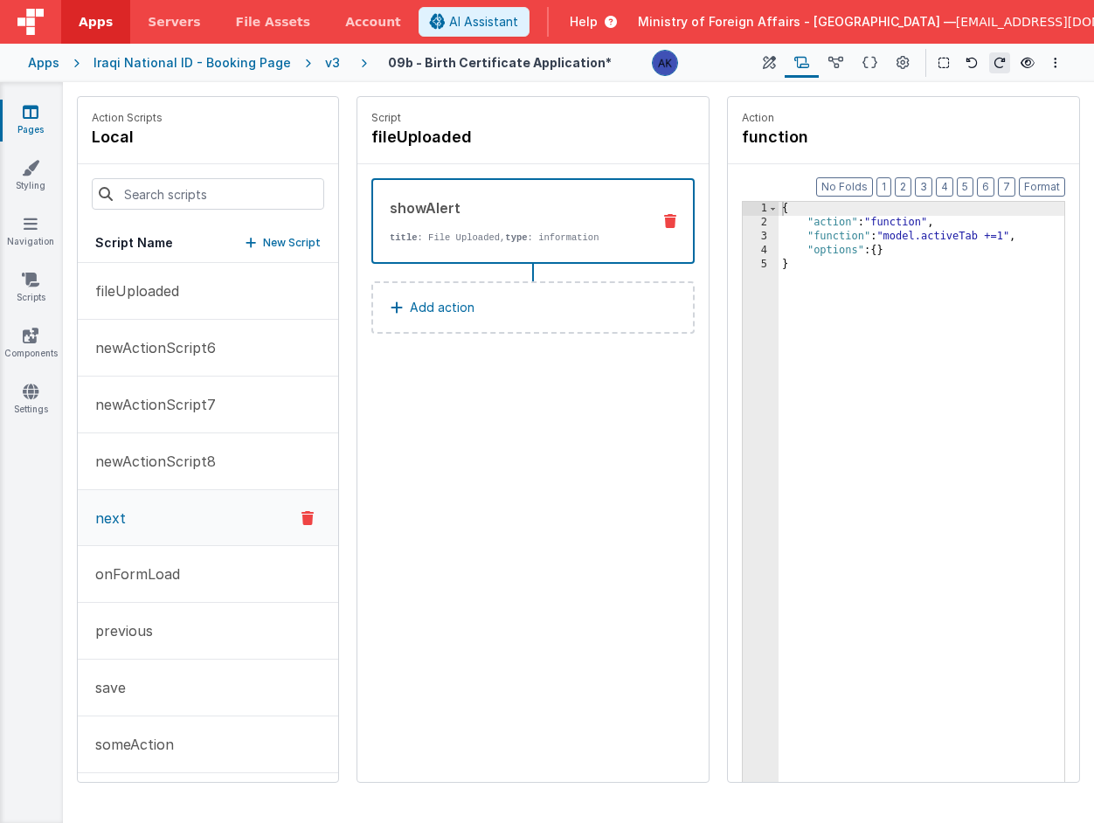
click at [468, 305] on p "Add action" at bounding box center [442, 307] width 65 height 21
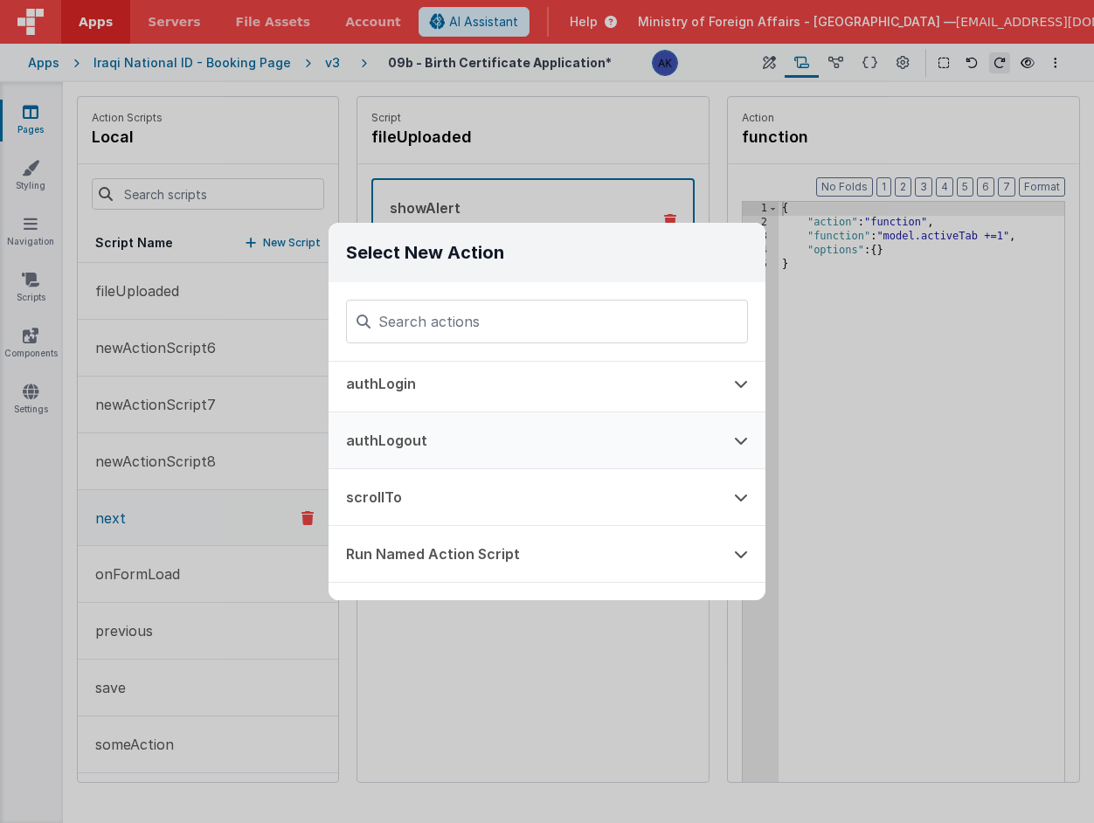
scroll to position [916, 0]
click at [469, 508] on button "scrollTo" at bounding box center [523, 496] width 388 height 56
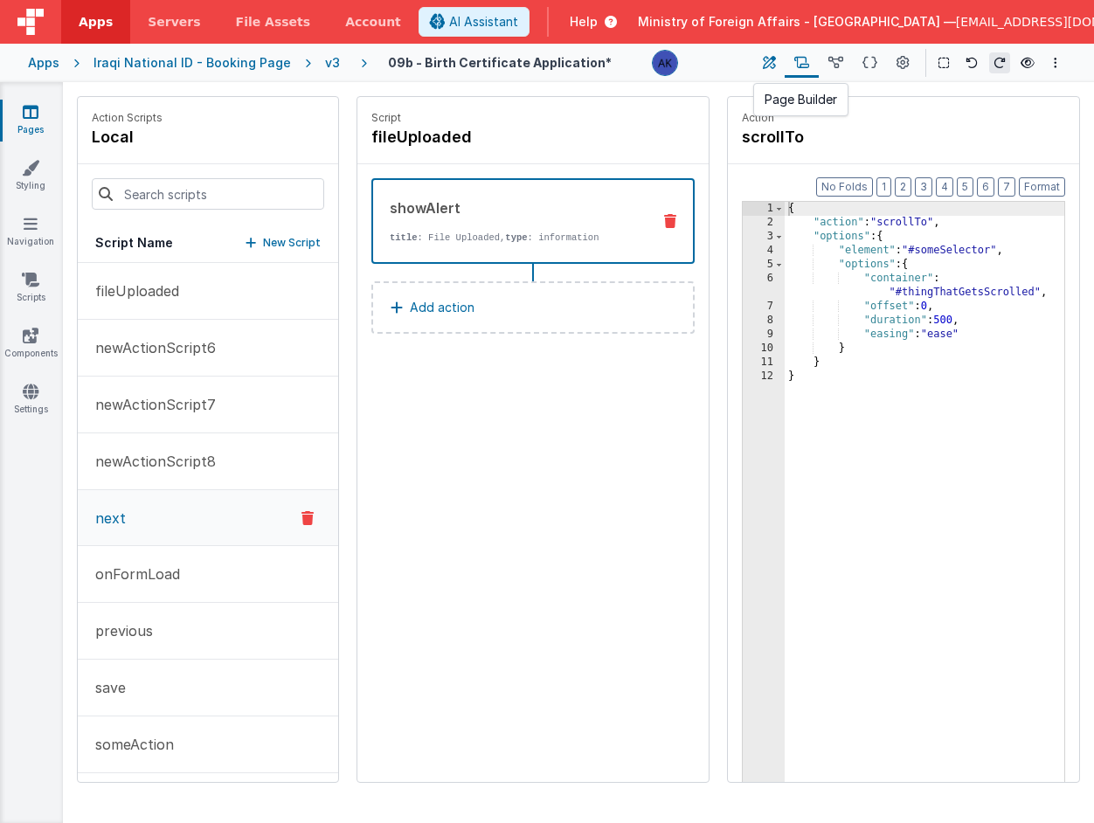
click at [774, 70] on icon at bounding box center [769, 63] width 13 height 18
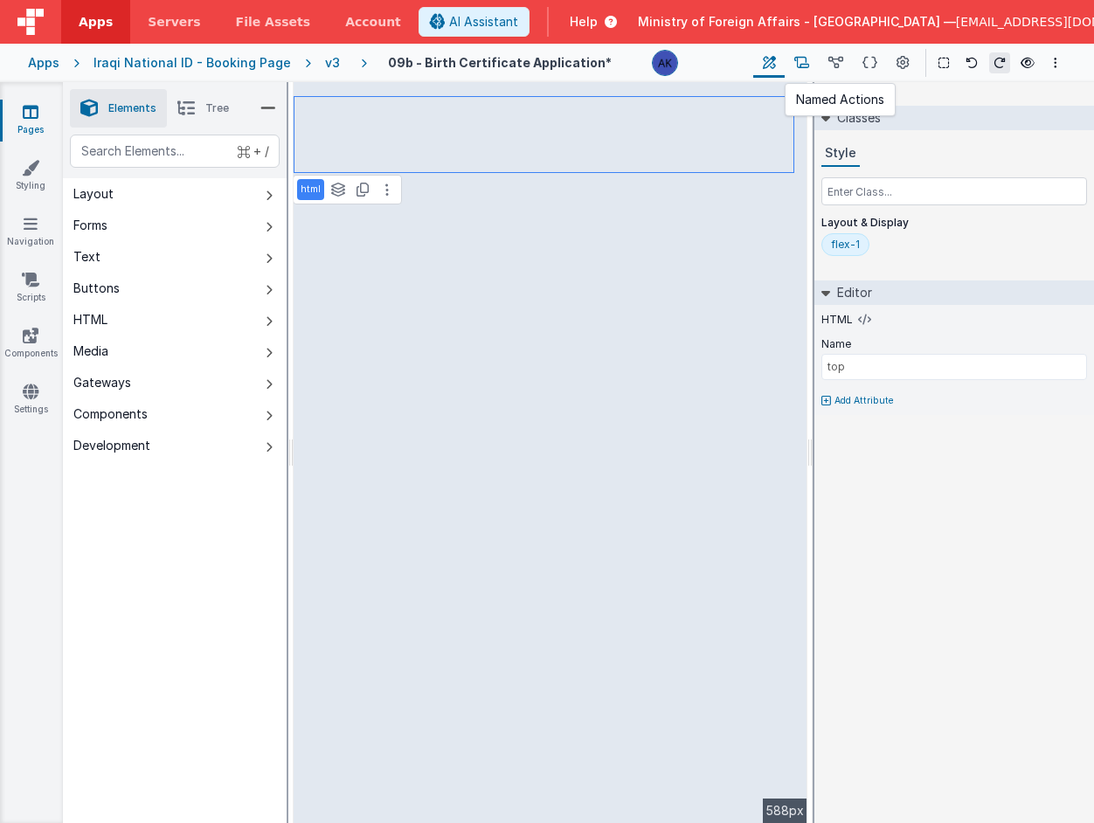
click at [810, 67] on button at bounding box center [802, 63] width 34 height 30
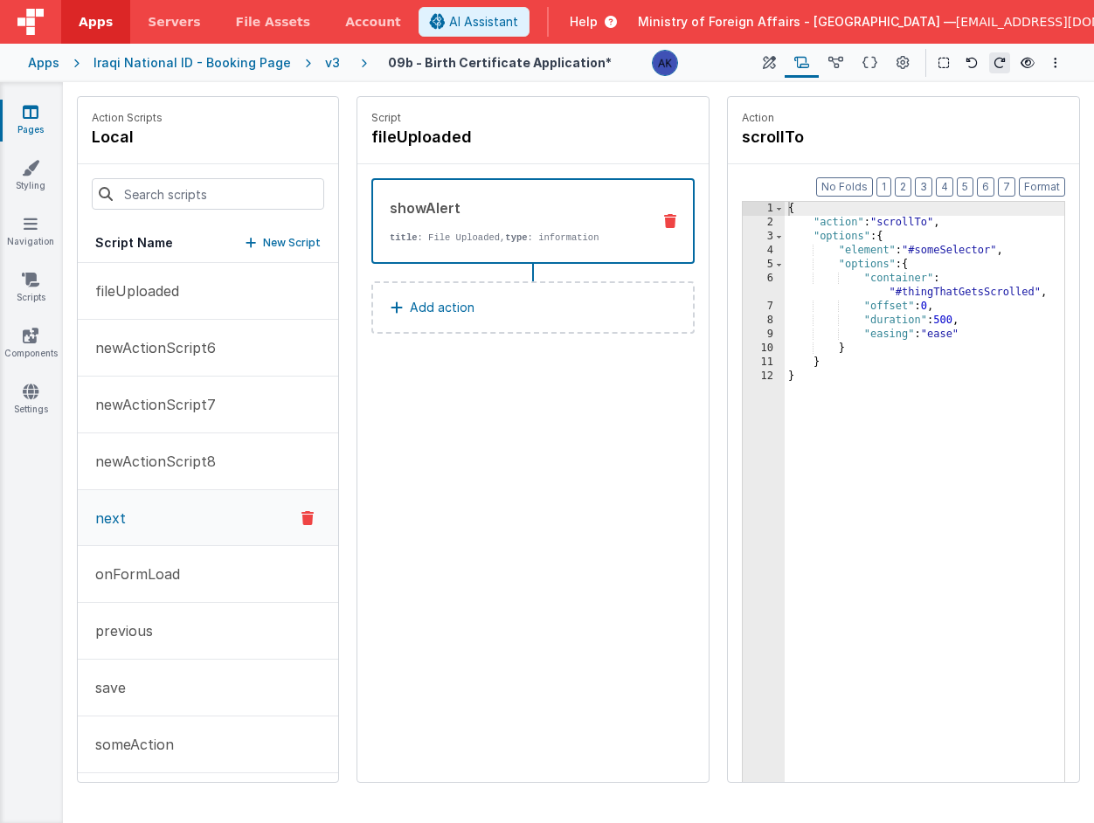
click at [191, 504] on button "next" at bounding box center [208, 518] width 260 height 56
click at [325, 66] on div "v3" at bounding box center [336, 62] width 22 height 17
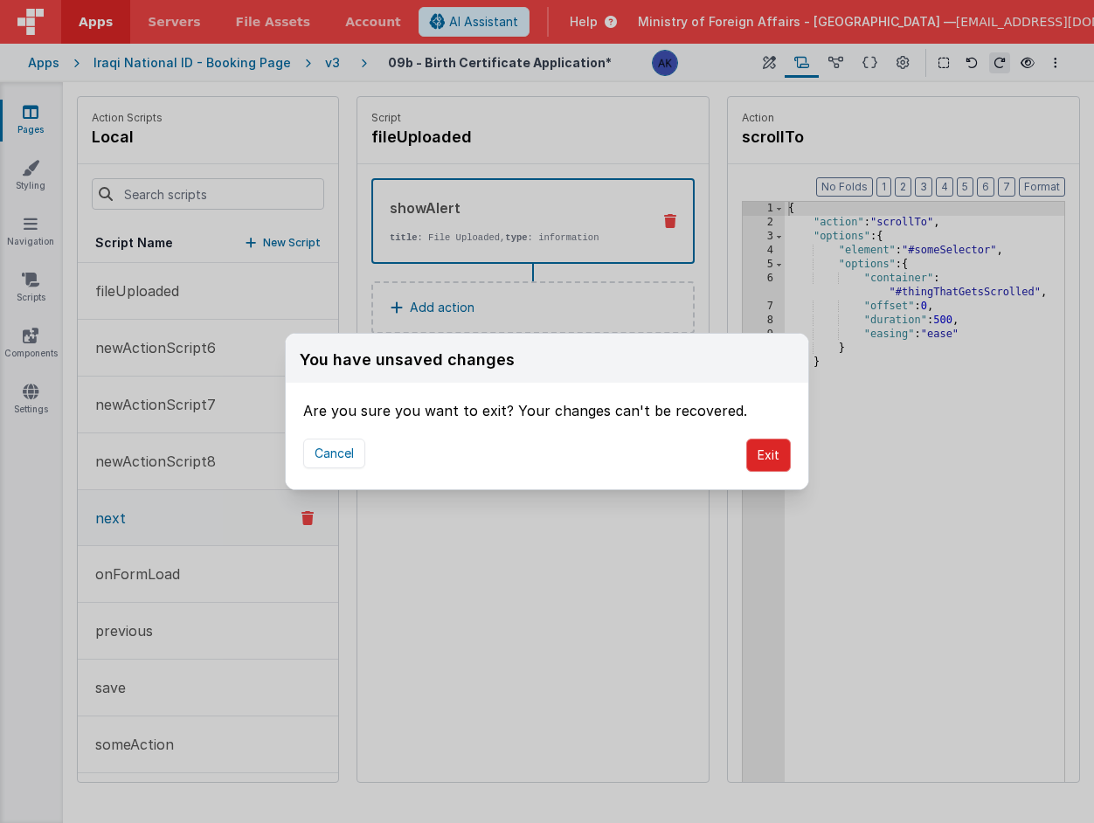
click at [763, 456] on button "Exit" at bounding box center [768, 455] width 45 height 33
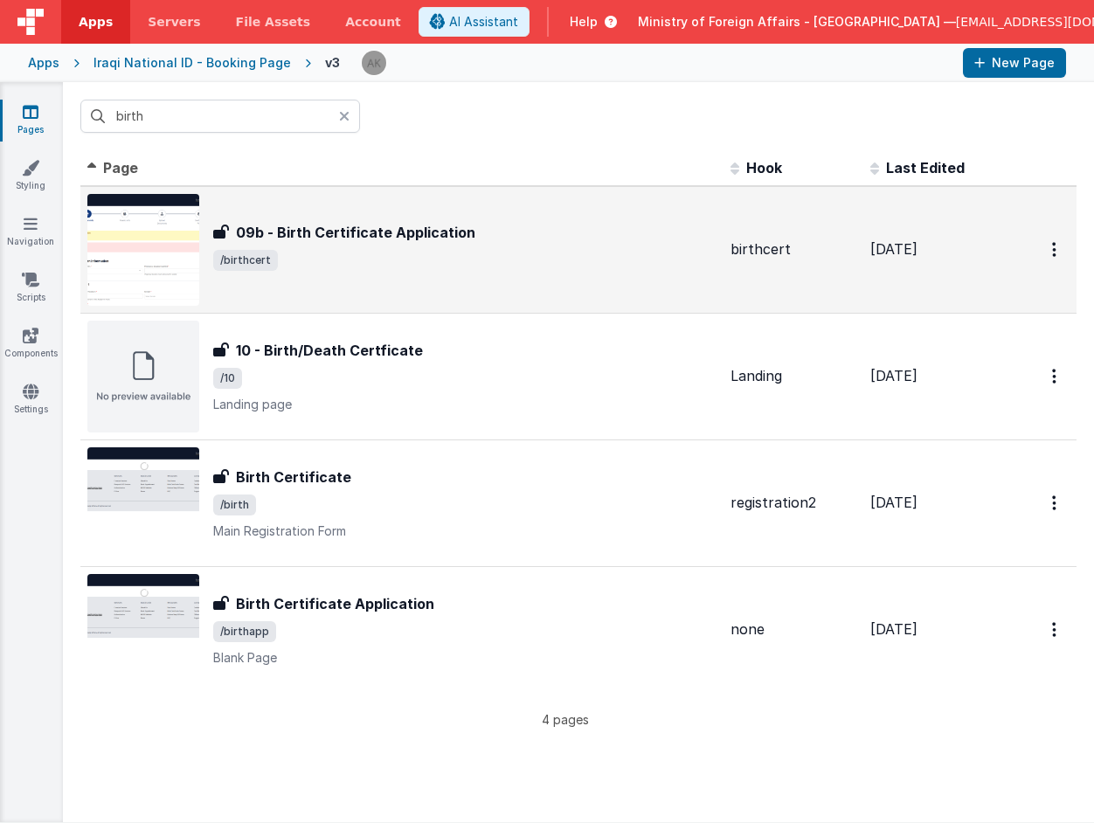
click at [152, 261] on img at bounding box center [143, 250] width 112 height 112
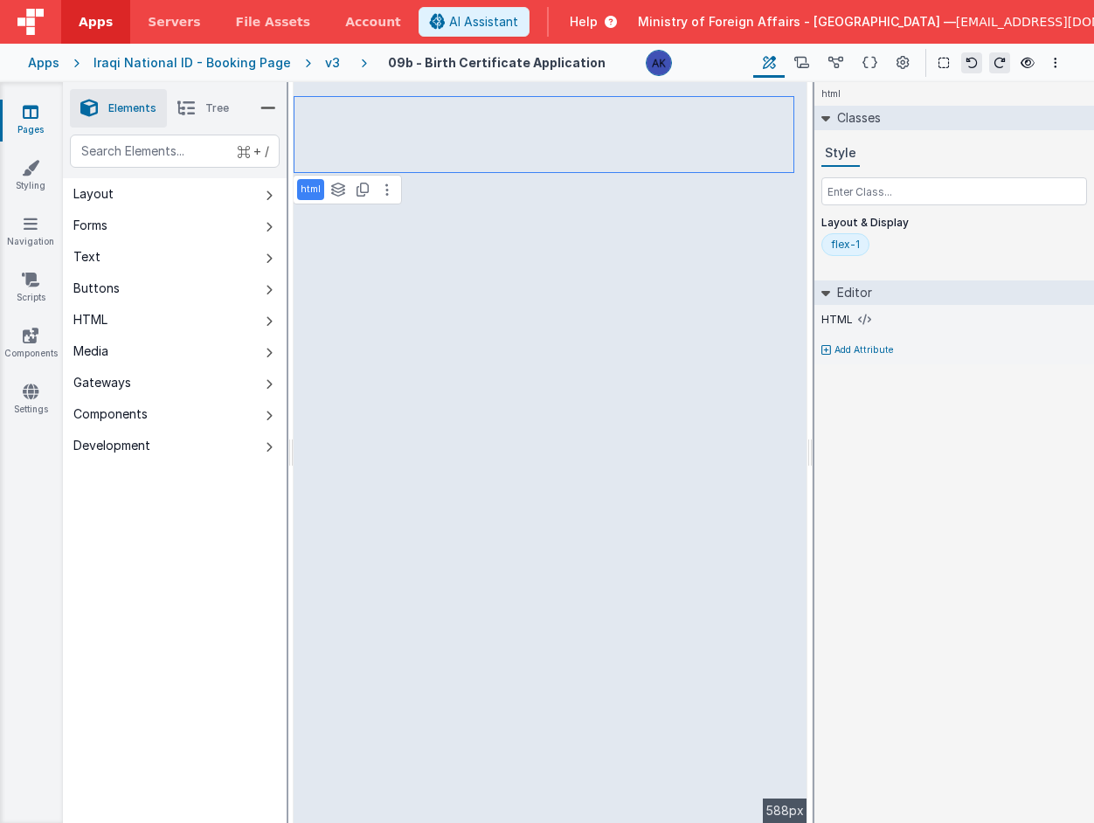
click at [886, 348] on p "Add Attribute" at bounding box center [863, 350] width 59 height 14
type input "name"
click at [872, 366] on input "text" at bounding box center [954, 367] width 266 height 26
type input "top"
click at [888, 474] on div "html Classes Style Layout & Display flex-1 Editor HTML Name top Add Attribute D…" at bounding box center [954, 452] width 280 height 741
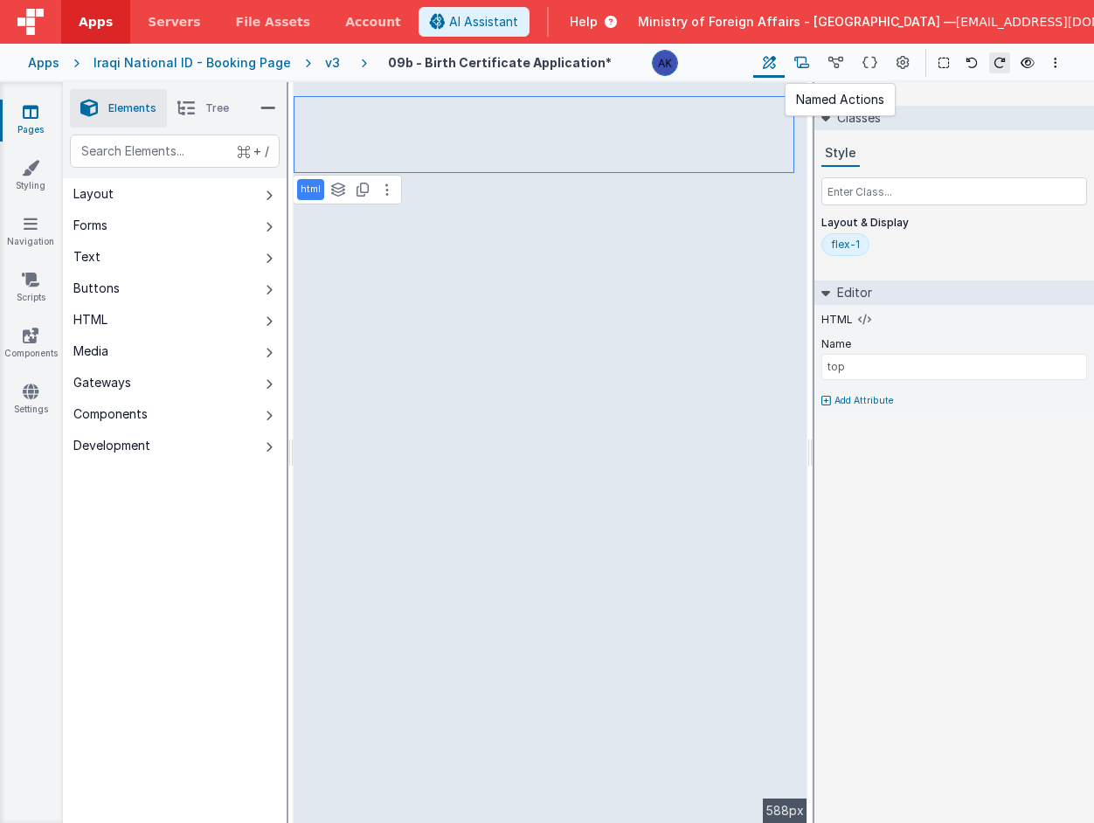
click at [810, 59] on button at bounding box center [802, 63] width 34 height 30
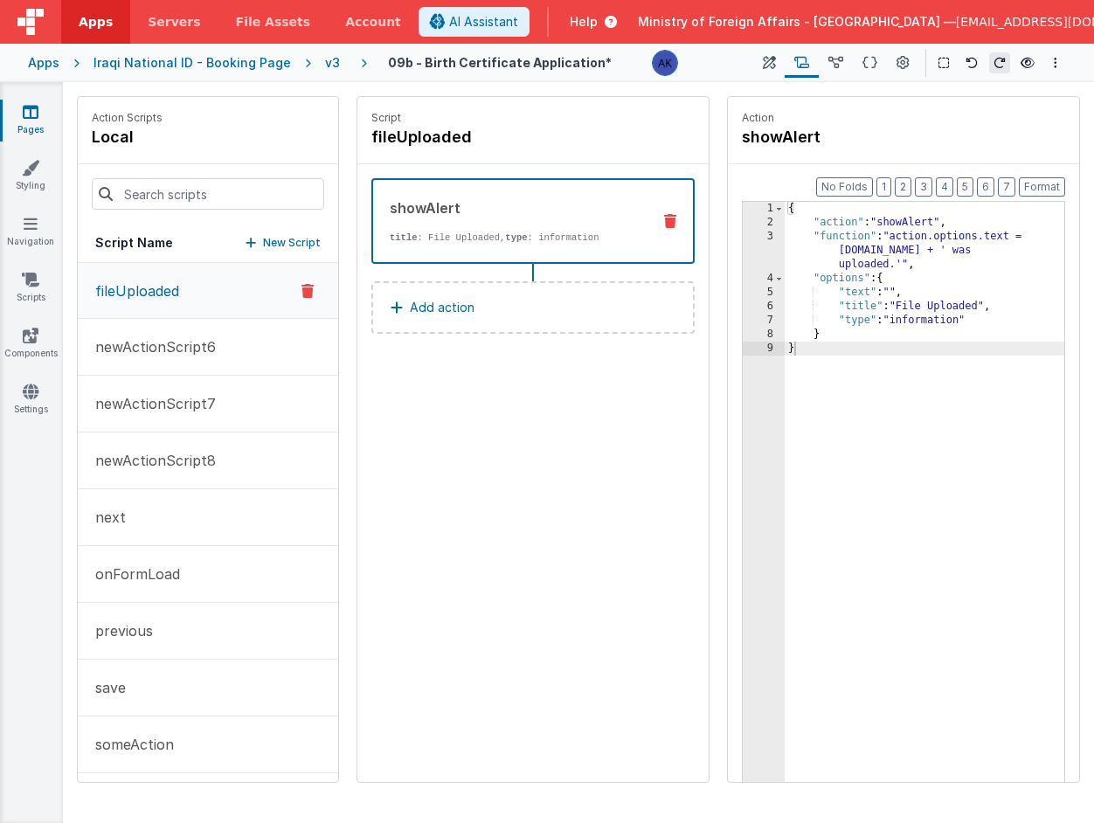
click at [453, 303] on p "Add action" at bounding box center [442, 307] width 65 height 21
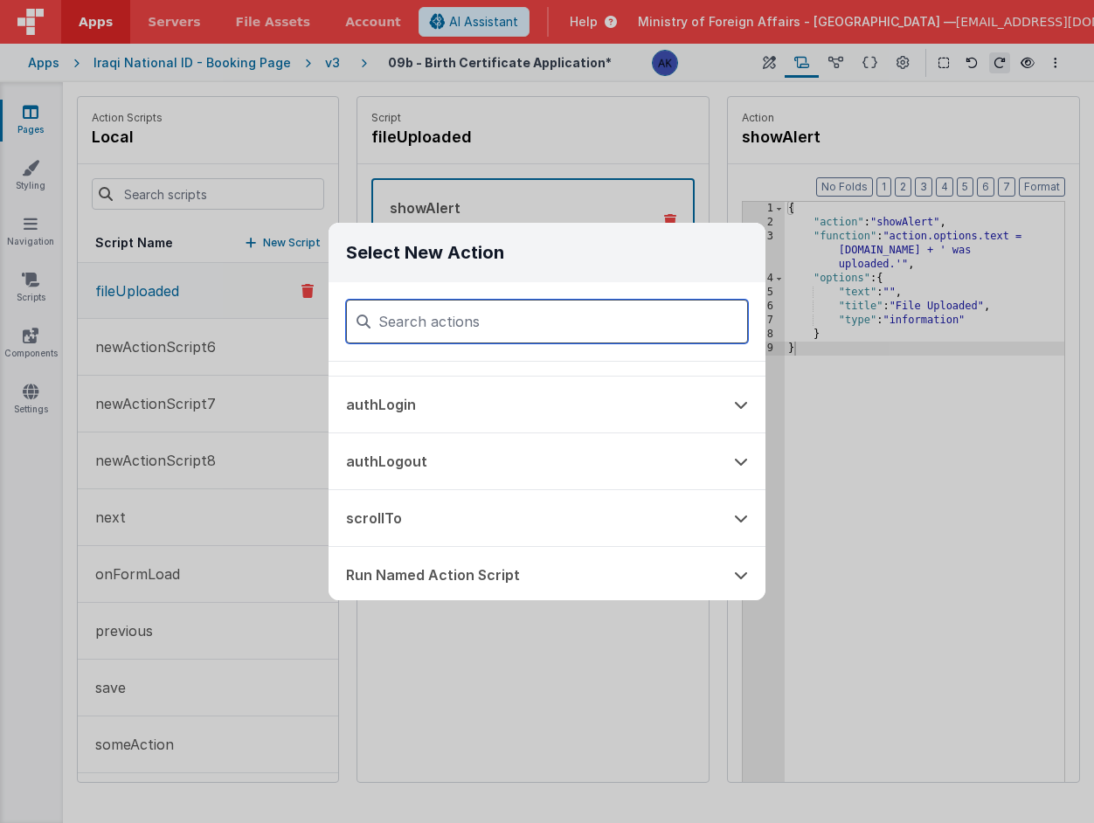
scroll to position [980, 0]
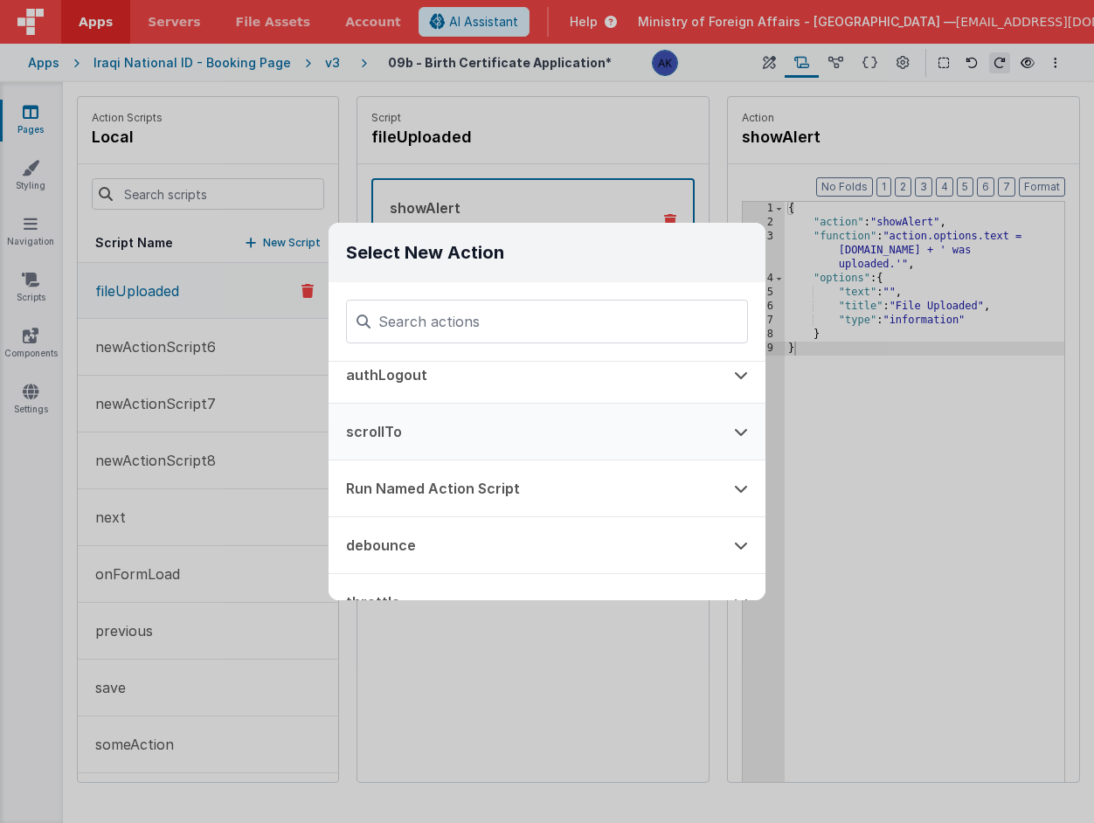
click at [444, 433] on button "scrollTo" at bounding box center [523, 432] width 388 height 56
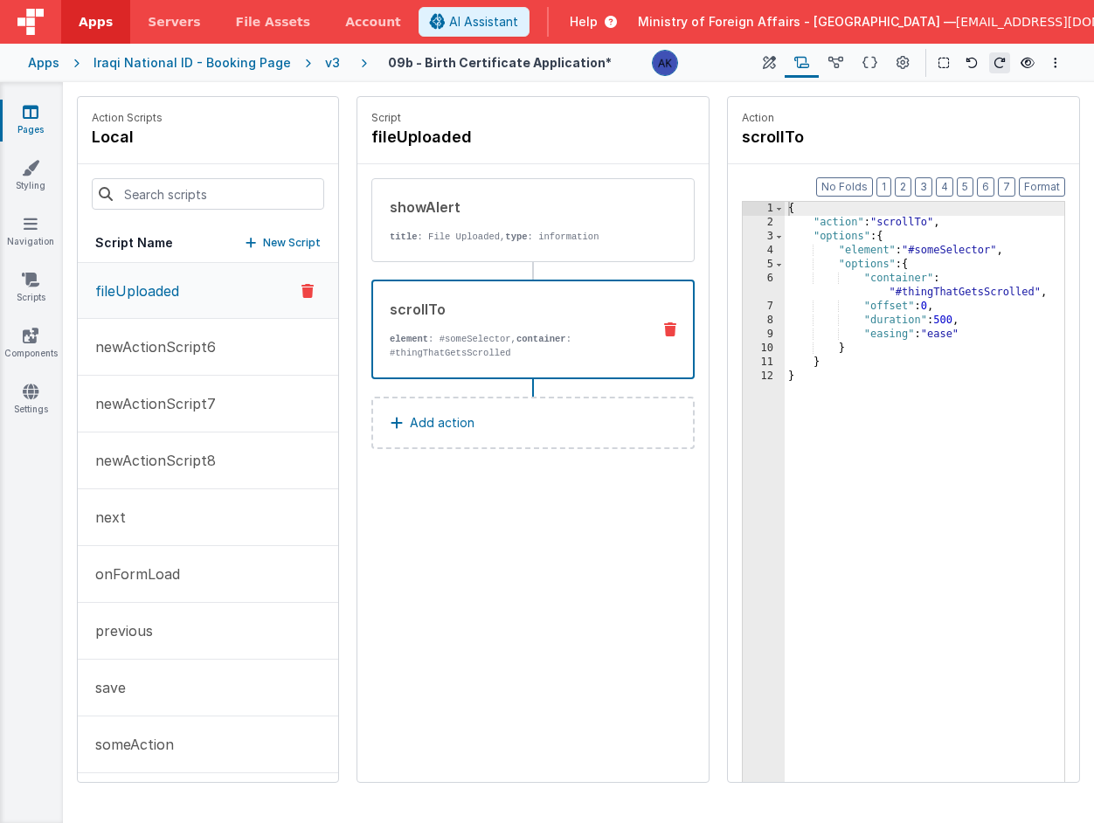
click at [973, 251] on div "{ "action" : "scrollTo" , "options" : { "element" : "#someSelector" , "options"…" at bounding box center [925, 533] width 280 height 662
click at [990, 291] on div "{ "action" : "scrollTo" , "options" : { "element" : "#someSelector" , "options"…" at bounding box center [925, 533] width 280 height 662
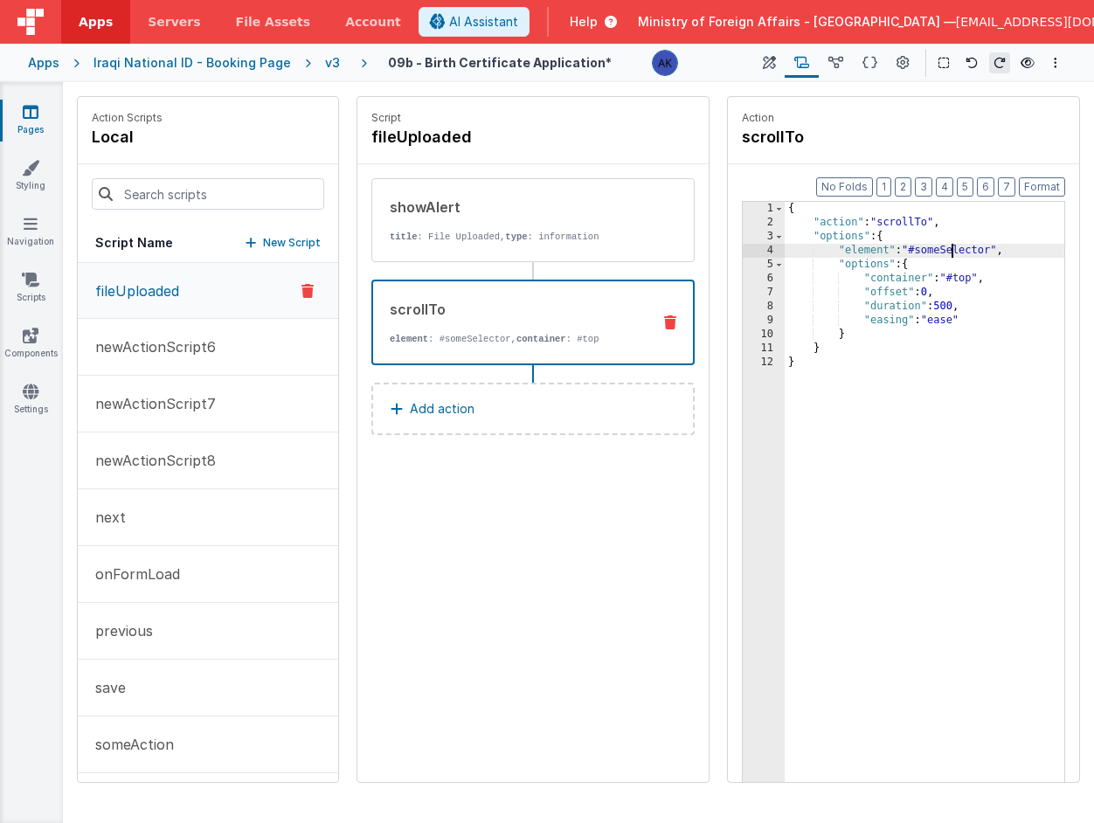
click at [949, 248] on div "{ "action" : "scrollTo" , "options" : { "element" : "#someSelector" , "options"…" at bounding box center [925, 533] width 280 height 662
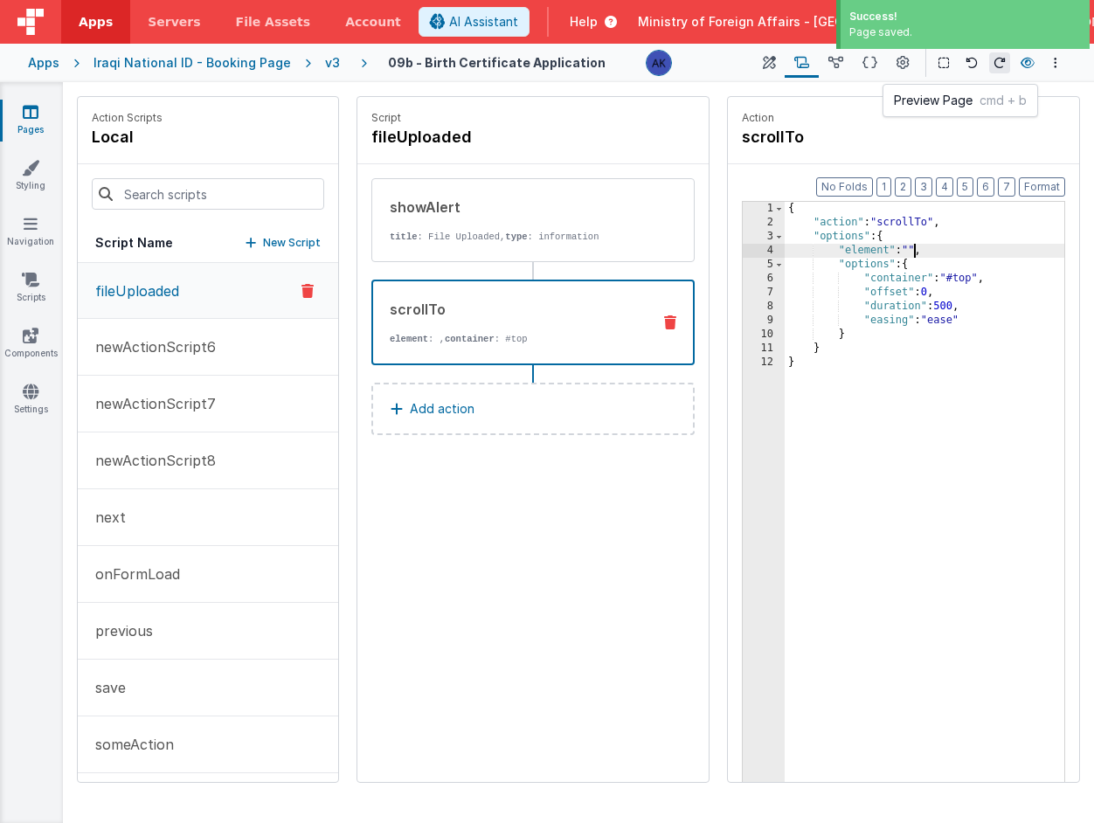
click at [1029, 59] on icon at bounding box center [1028, 63] width 14 height 12
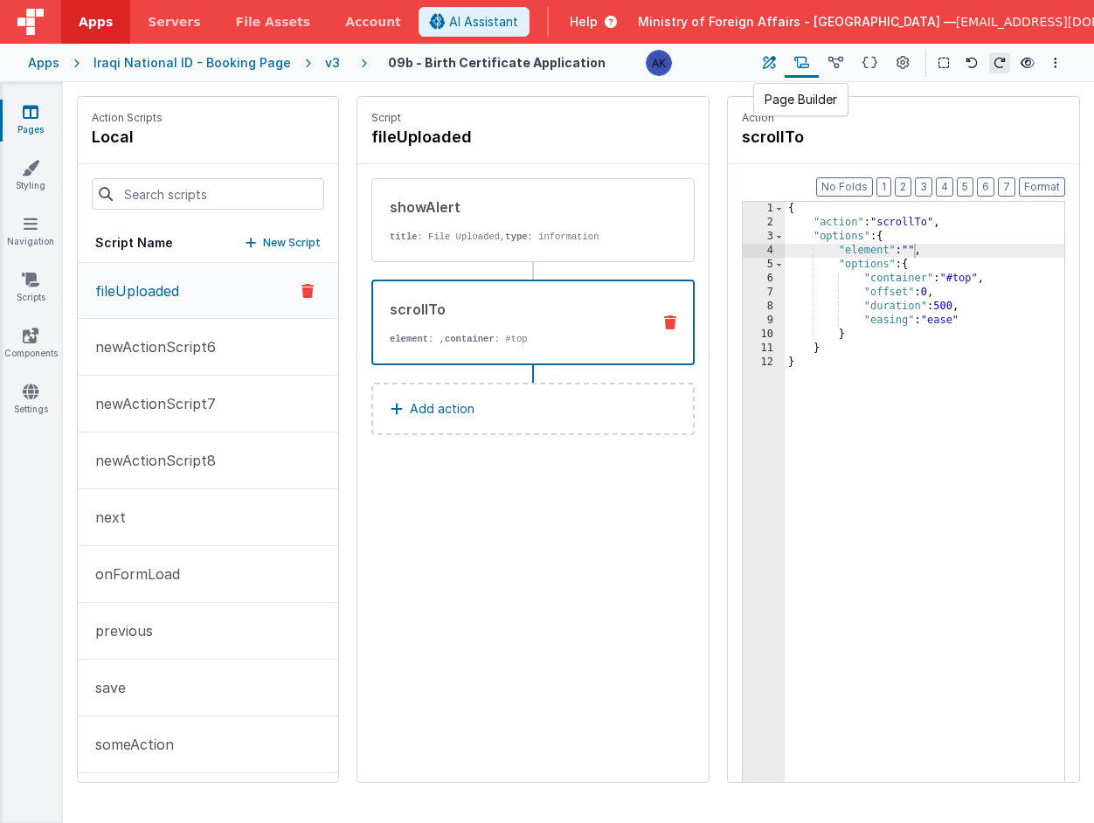
click at [777, 59] on button at bounding box center [768, 63] width 31 height 30
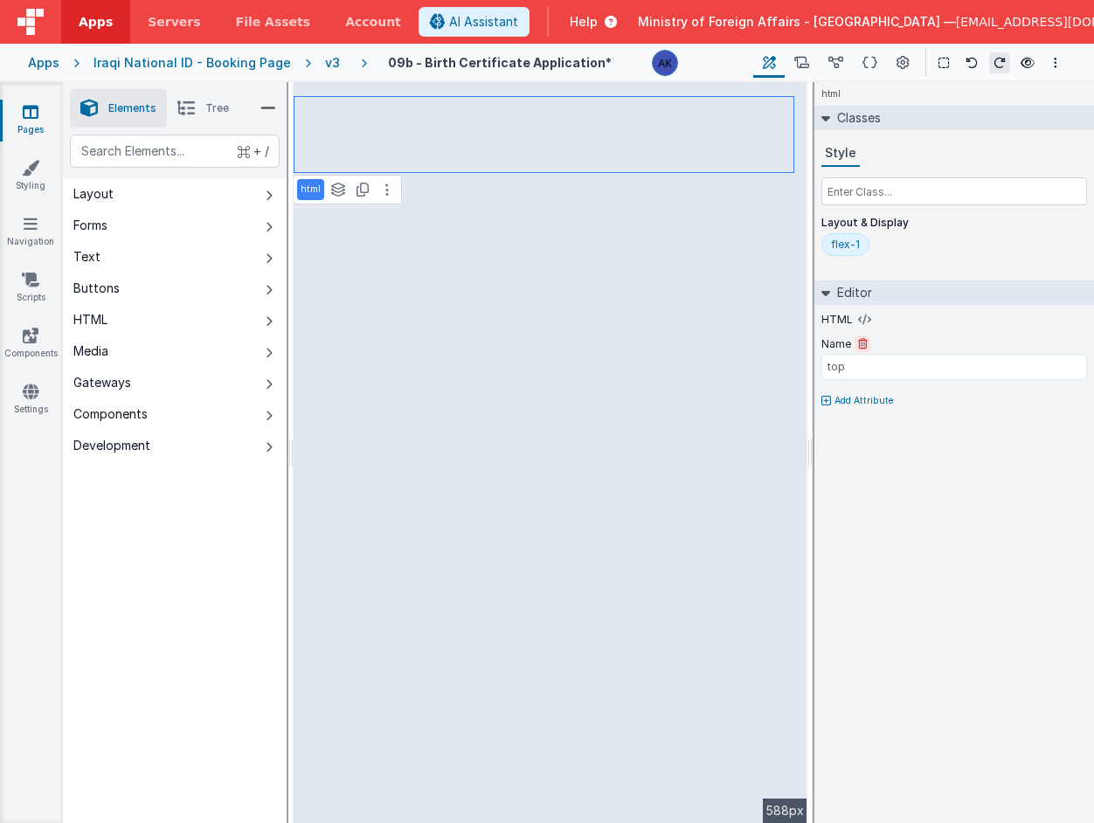
click at [862, 342] on icon at bounding box center [863, 344] width 10 height 10
click at [391, 190] on button at bounding box center [387, 189] width 21 height 21
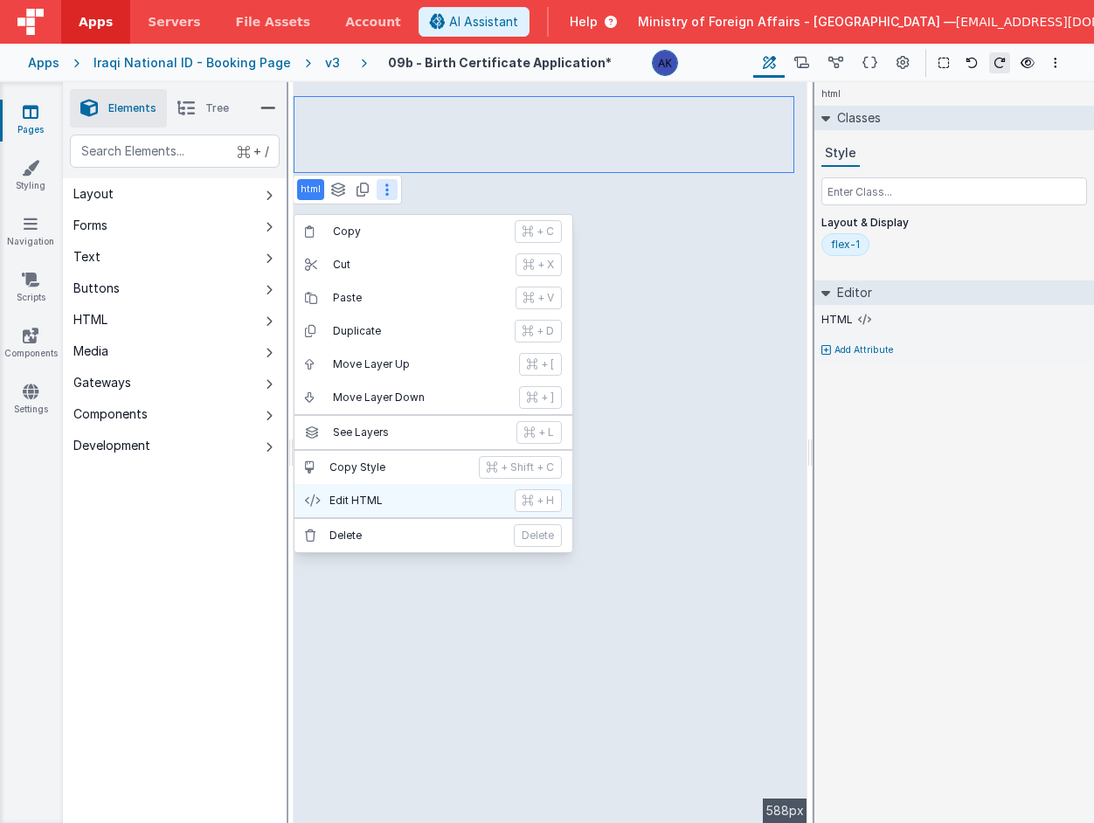
click at [434, 495] on p "Edit HTML" at bounding box center [416, 501] width 175 height 14
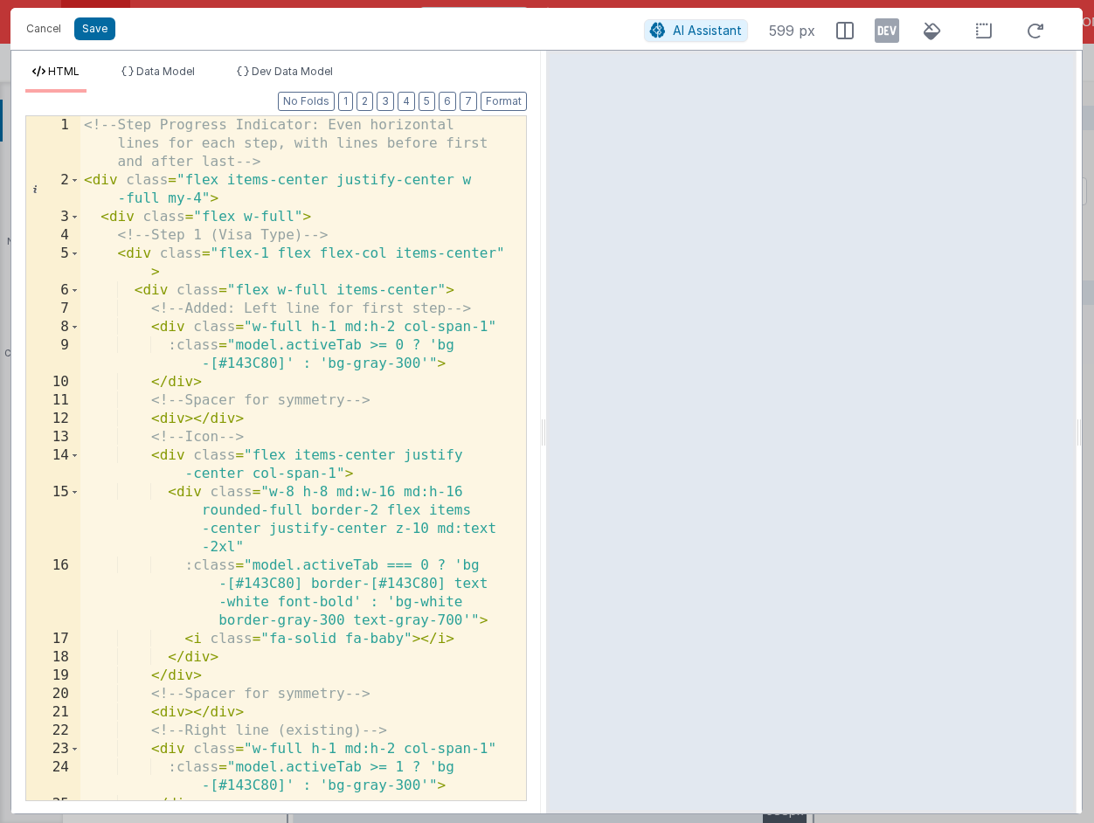
click at [183, 418] on div "<!-- Step Progress Indicator: Even horizontal lines for each step, with lines b…" at bounding box center [296, 495] width 433 height 758
click at [85, 28] on button "Save" at bounding box center [94, 28] width 41 height 23
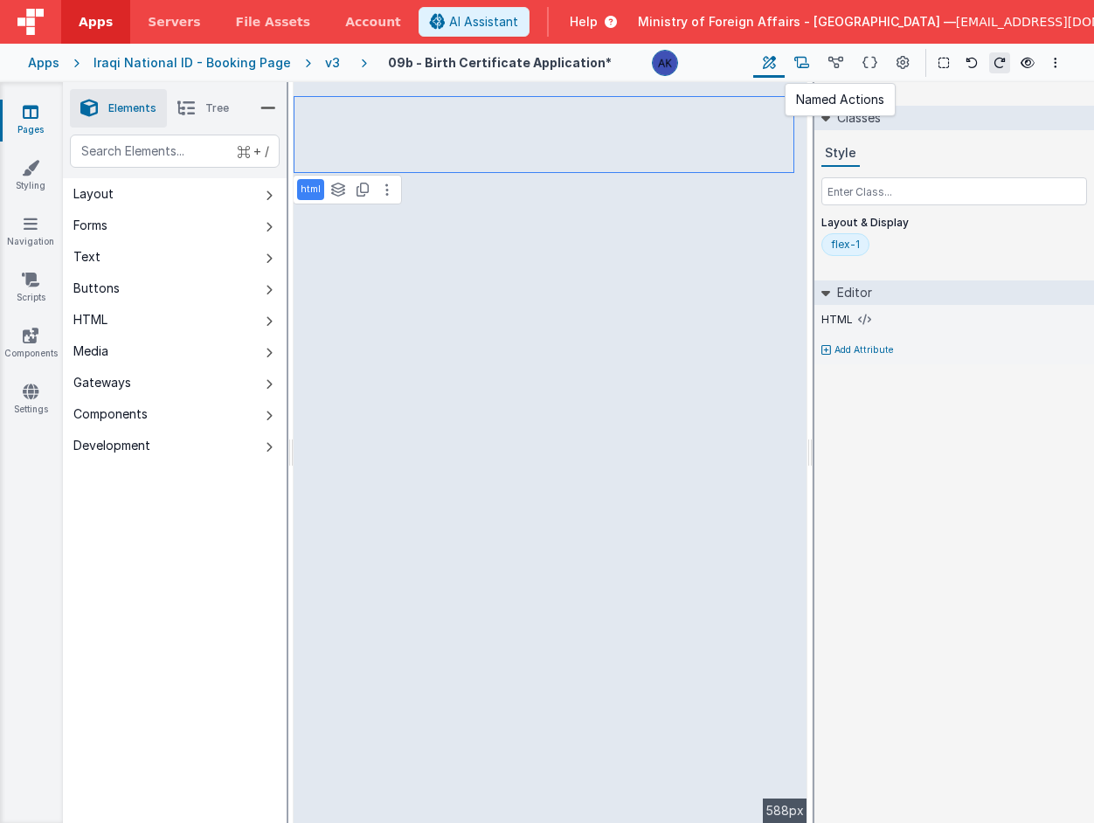
click at [800, 59] on icon at bounding box center [801, 63] width 15 height 18
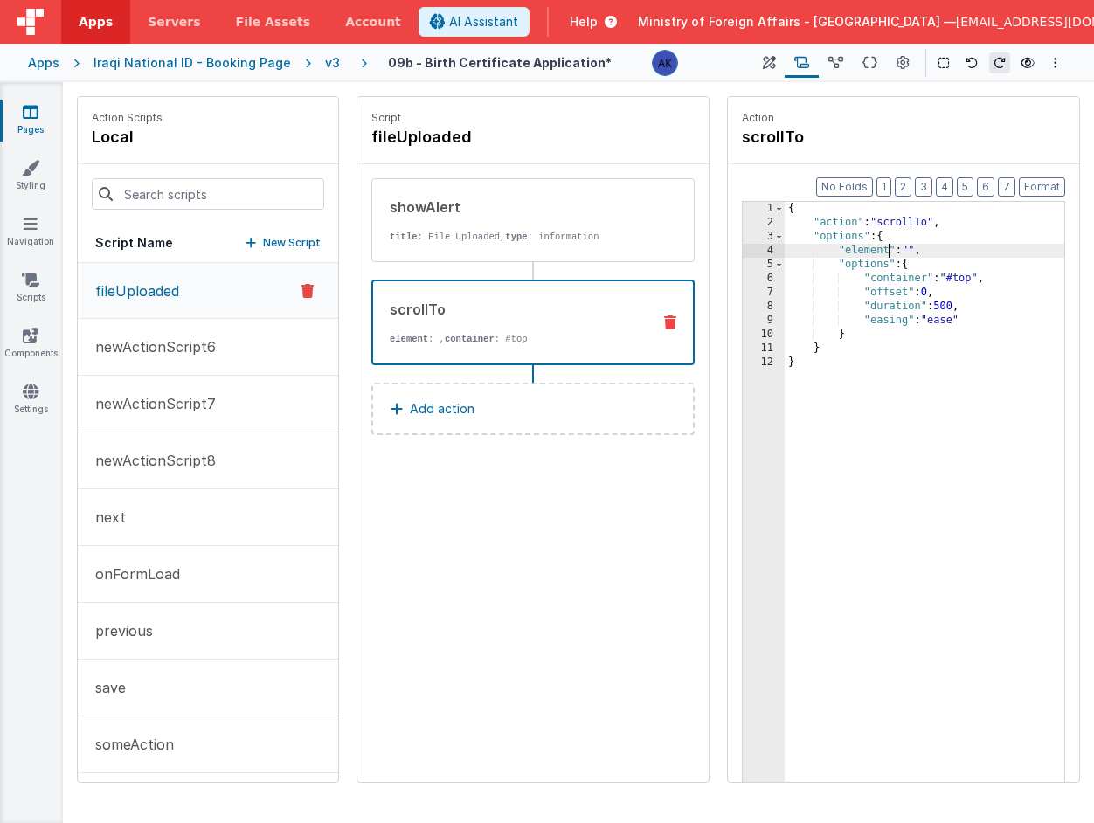
click at [891, 251] on div "{ "action" : "scrollTo" , "options" : { "element" : "" , "options" : { "contain…" at bounding box center [925, 533] width 280 height 662
click at [913, 251] on div "{ "action" : "scrollTo" , "options" : { "element" : "" , "options" : { "contain…" at bounding box center [925, 533] width 280 height 662
click at [762, 66] on button at bounding box center [768, 63] width 31 height 30
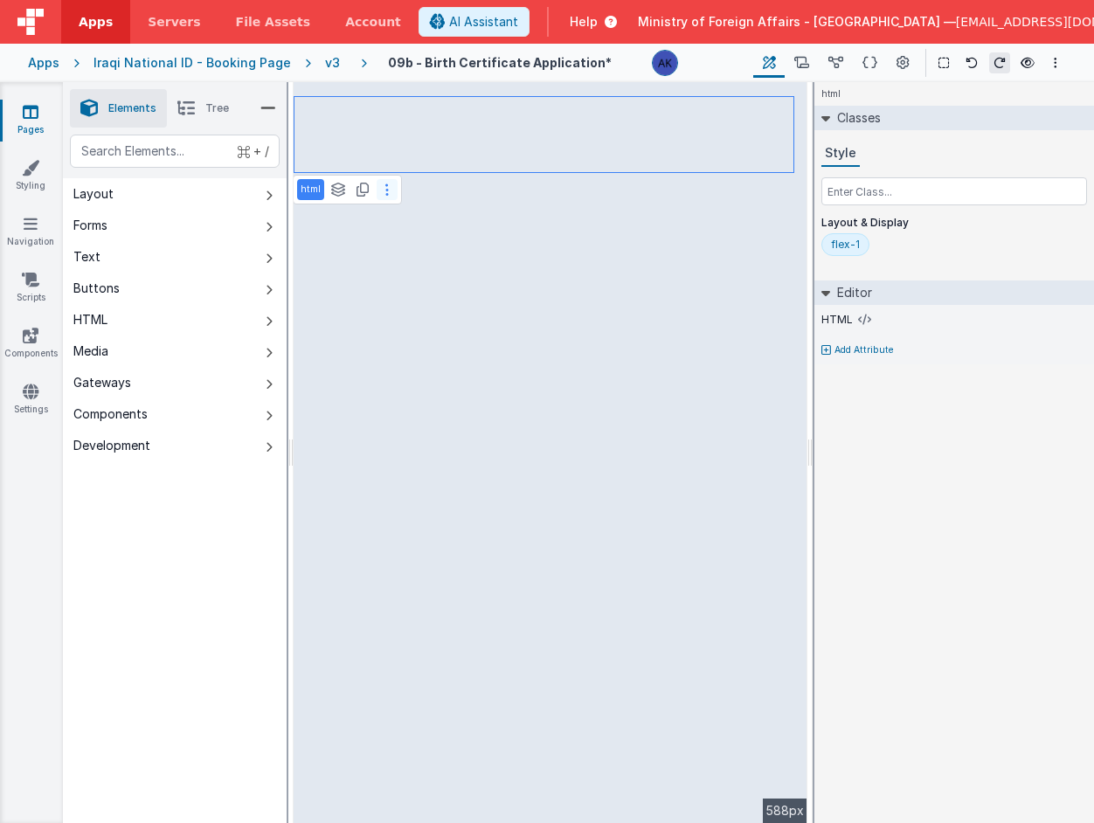
click at [391, 190] on button at bounding box center [387, 189] width 21 height 21
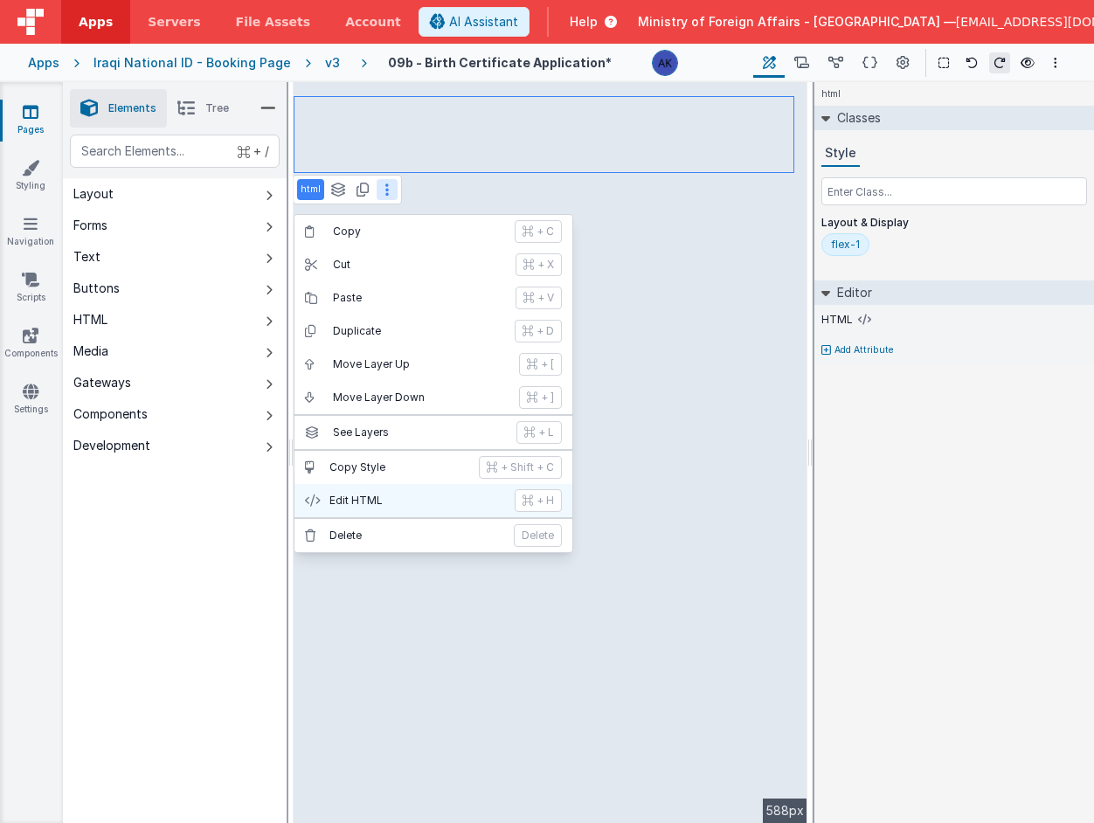
click at [398, 506] on p "Edit HTML" at bounding box center [416, 501] width 175 height 14
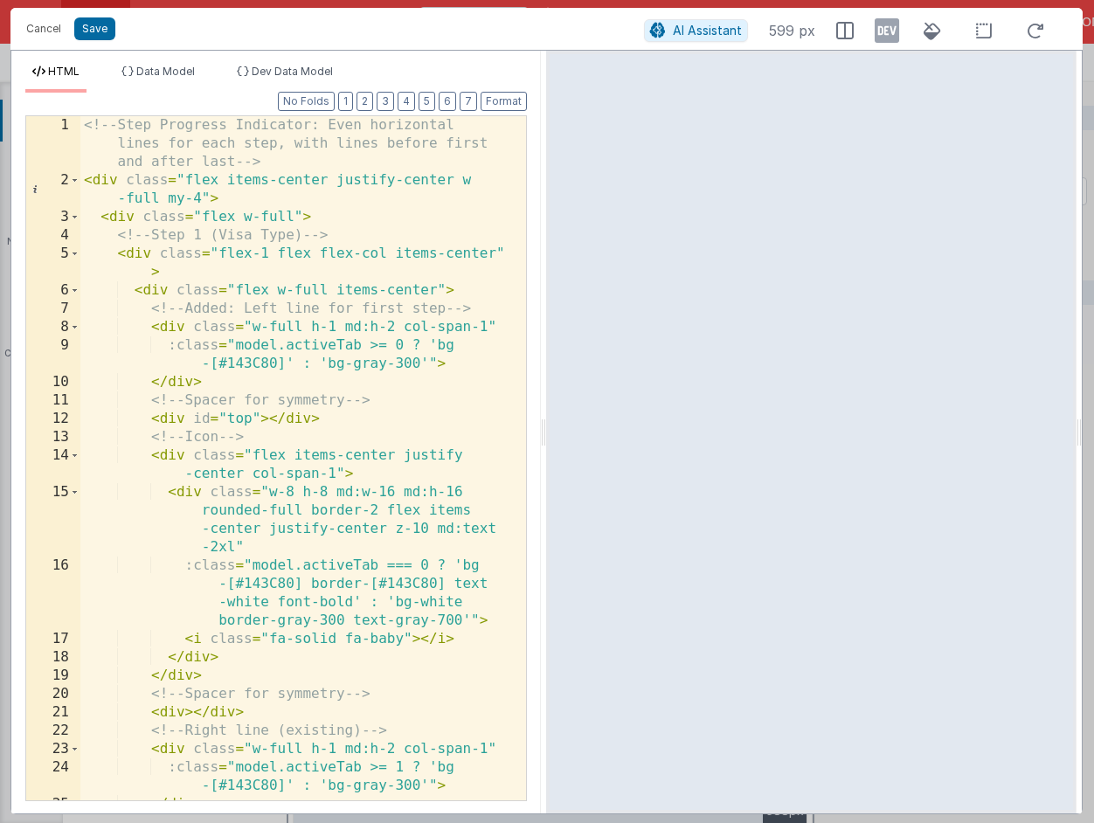
click at [258, 419] on div "<!-- Step Progress Indicator: Even horizontal lines for each step, with lines b…" at bounding box center [296, 495] width 433 height 758
click at [180, 177] on div "<!-- Step Progress Indicator: Even horizontal lines for each step, with lines b…" at bounding box center [296, 495] width 433 height 758
click at [206, 200] on div "<!-- Step Progress Indicator: Even horizontal lines for each step, with lines b…" at bounding box center [296, 495] width 433 height 758
click at [108, 35] on button "Save" at bounding box center [94, 28] width 41 height 23
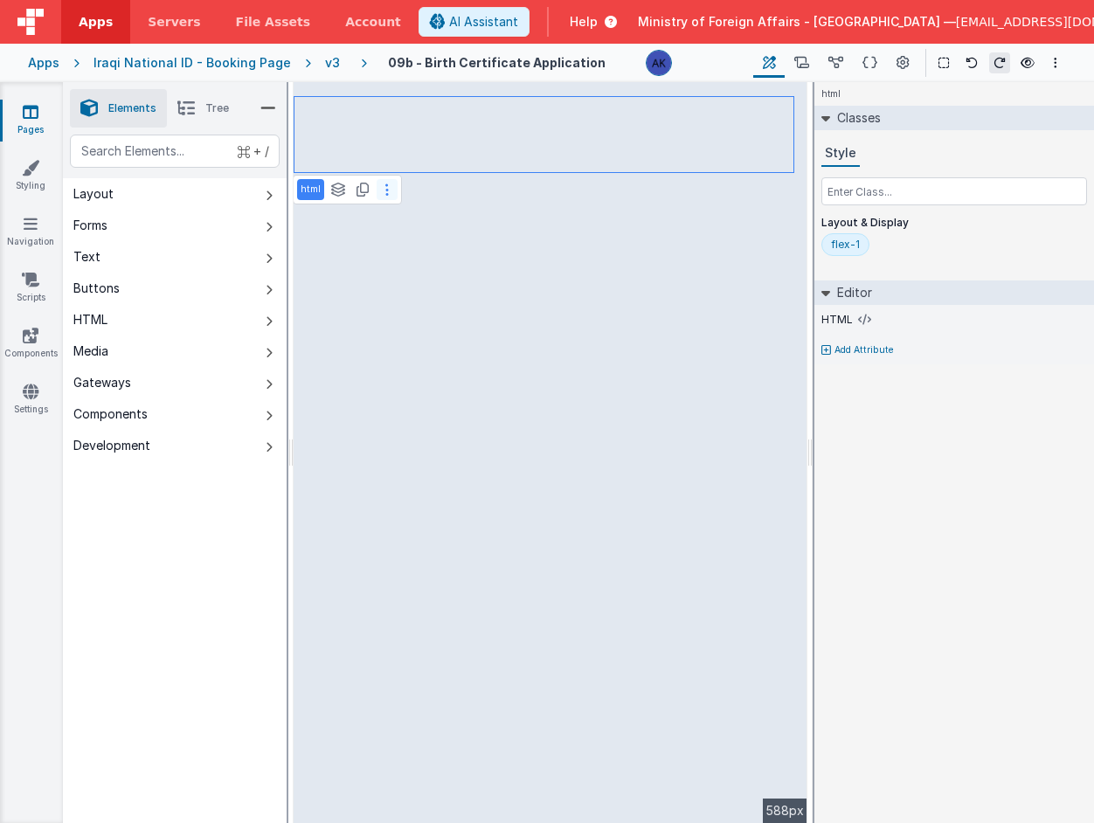
click at [394, 188] on button at bounding box center [387, 189] width 21 height 21
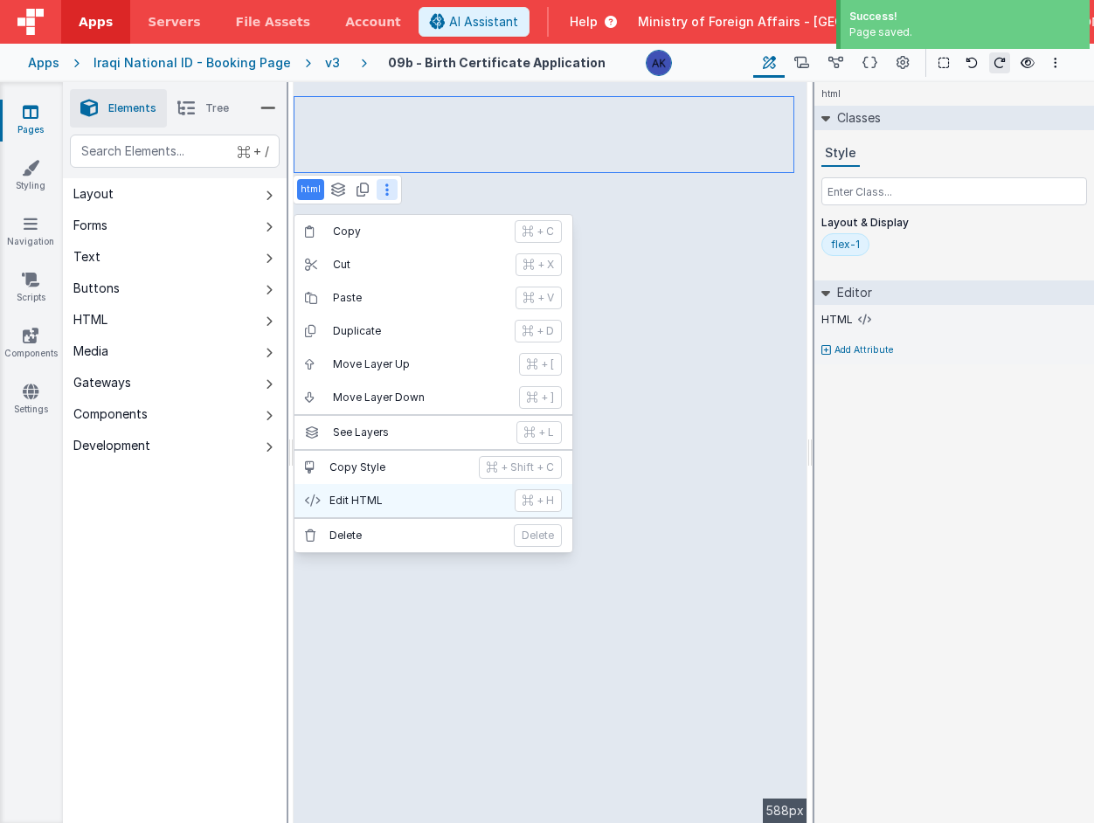
click at [414, 503] on p "Edit HTML" at bounding box center [416, 501] width 175 height 14
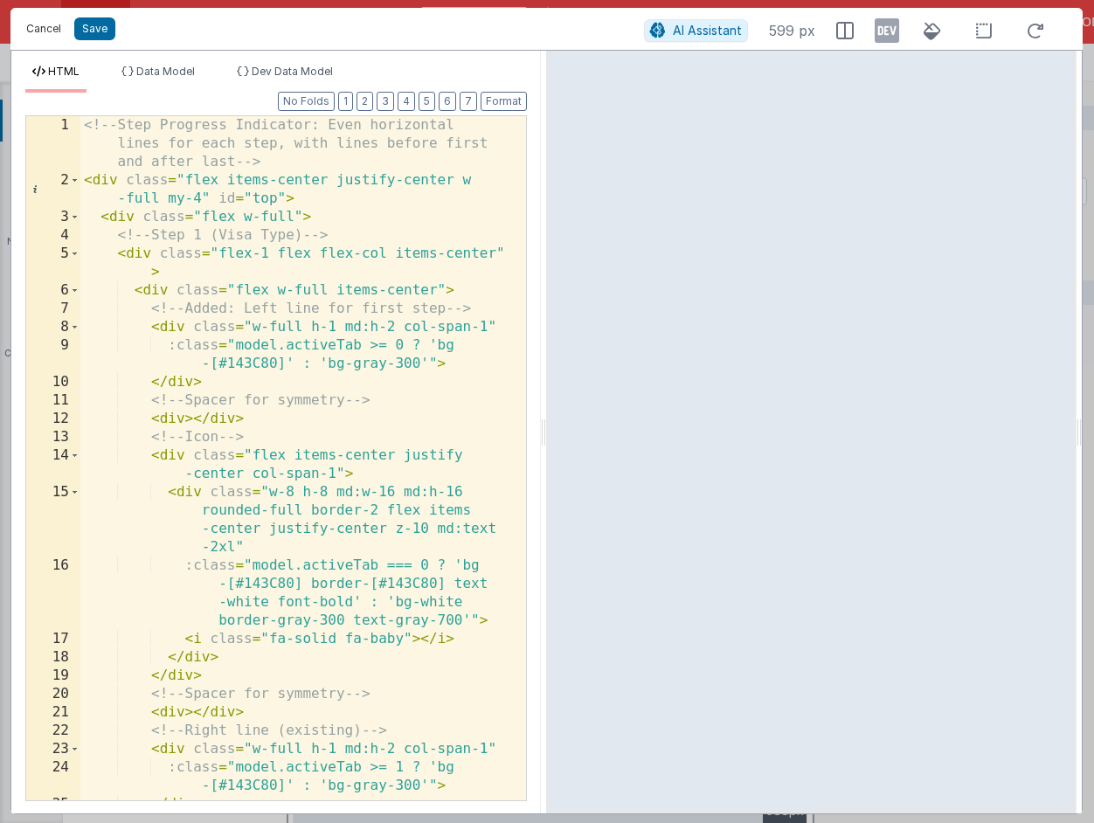
click at [54, 33] on button "Cancel" at bounding box center [43, 29] width 52 height 24
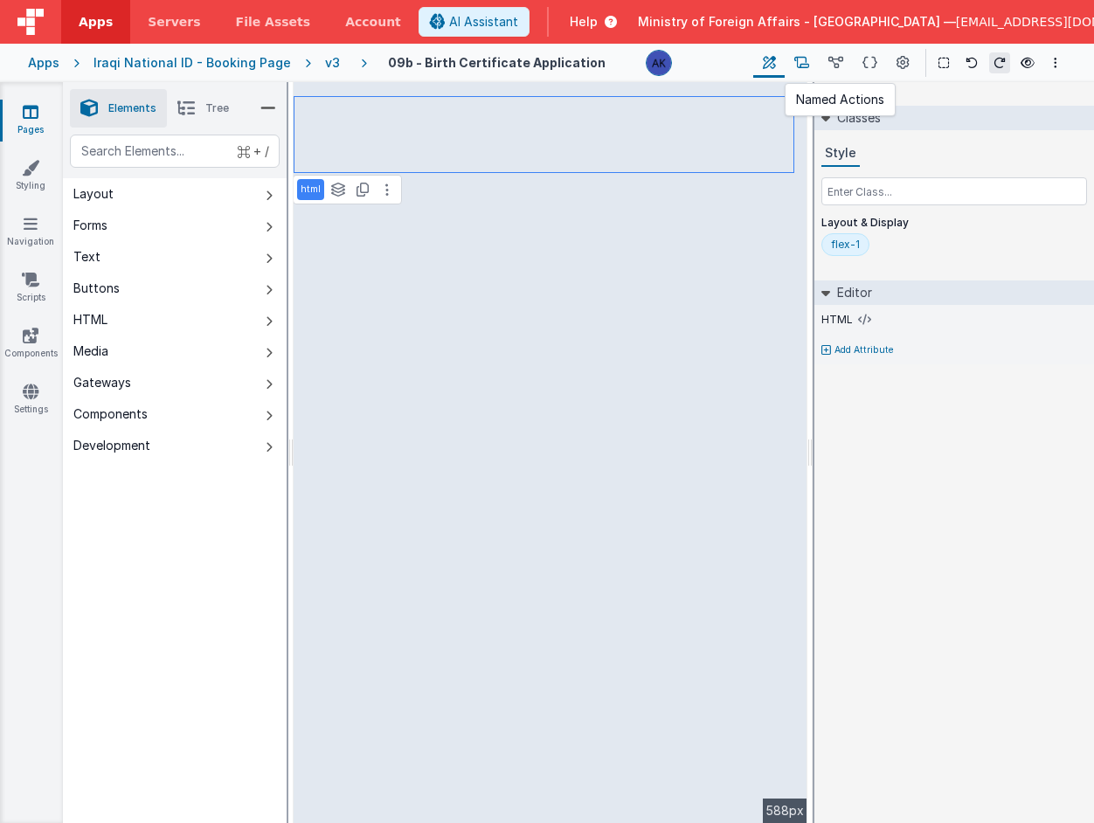
click at [801, 68] on icon at bounding box center [801, 63] width 15 height 18
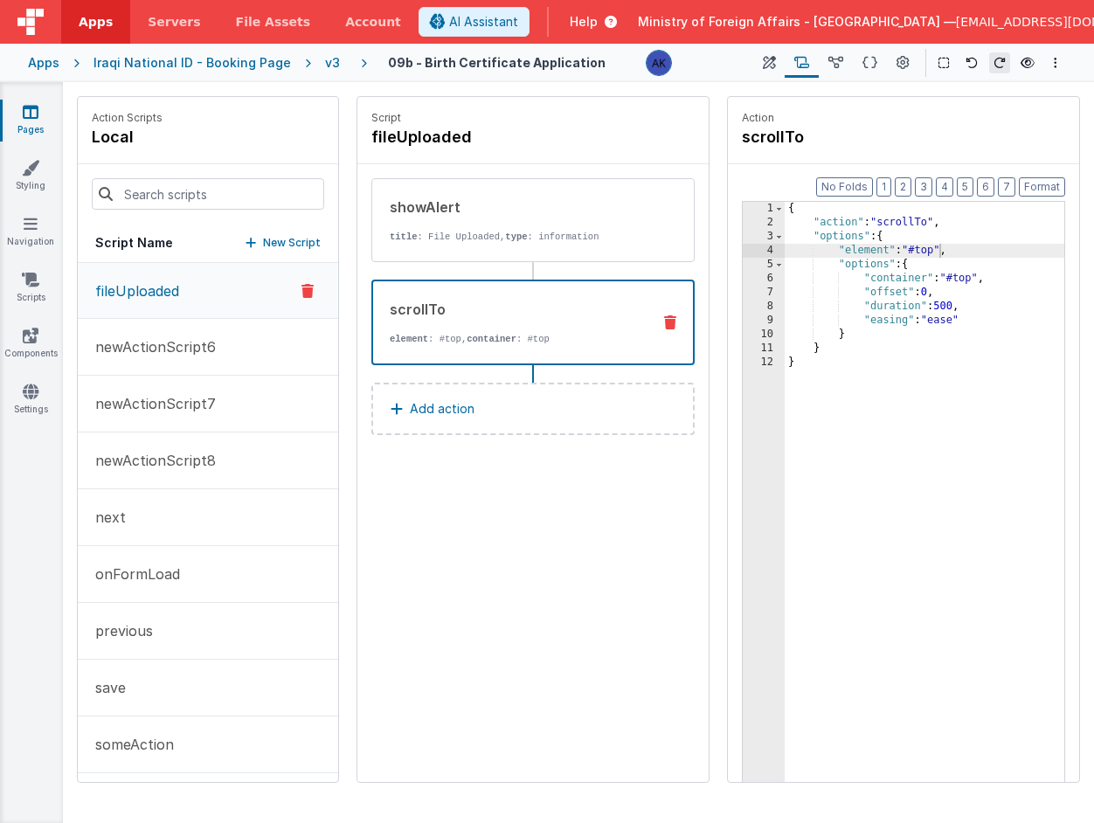
click at [934, 242] on div "{ "action" : "scrollTo" , "options" : { "element" : "#top" , "options" : { "con…" at bounding box center [925, 533] width 280 height 662
drag, startPoint x: 864, startPoint y: 279, endPoint x: 1025, endPoint y: 278, distance: 160.8
click at [1025, 278] on div "{ "action" : "scrollTo" , "options" : { "element" : "#top" , "options" : { "con…" at bounding box center [925, 533] width 280 height 662
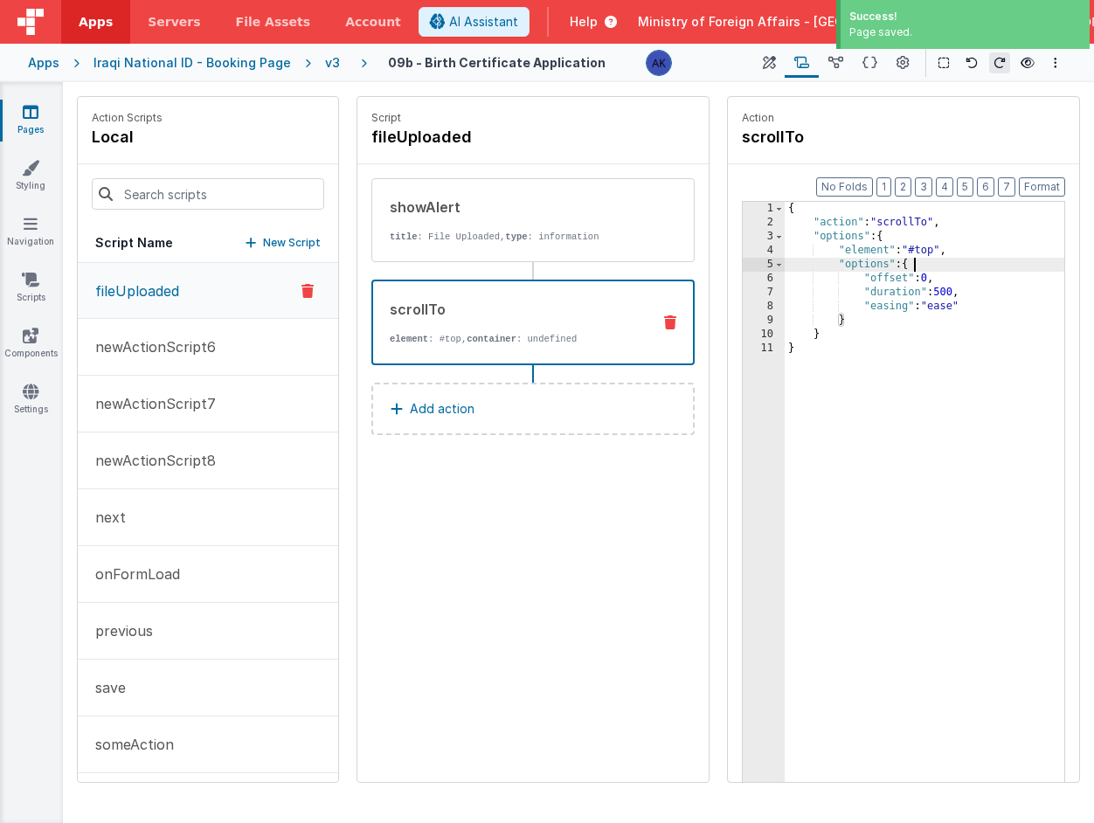
click at [674, 320] on icon at bounding box center [670, 322] width 12 height 14
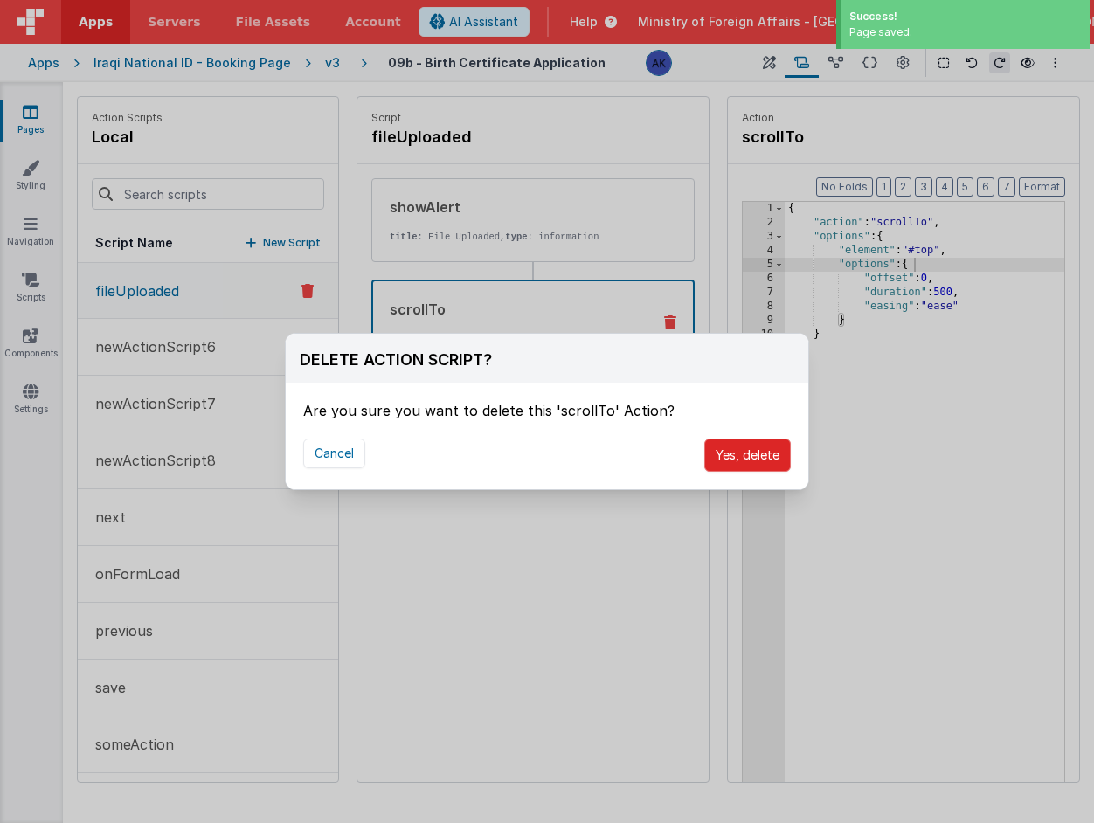
click at [732, 450] on button "Yes, delete" at bounding box center [747, 455] width 87 height 33
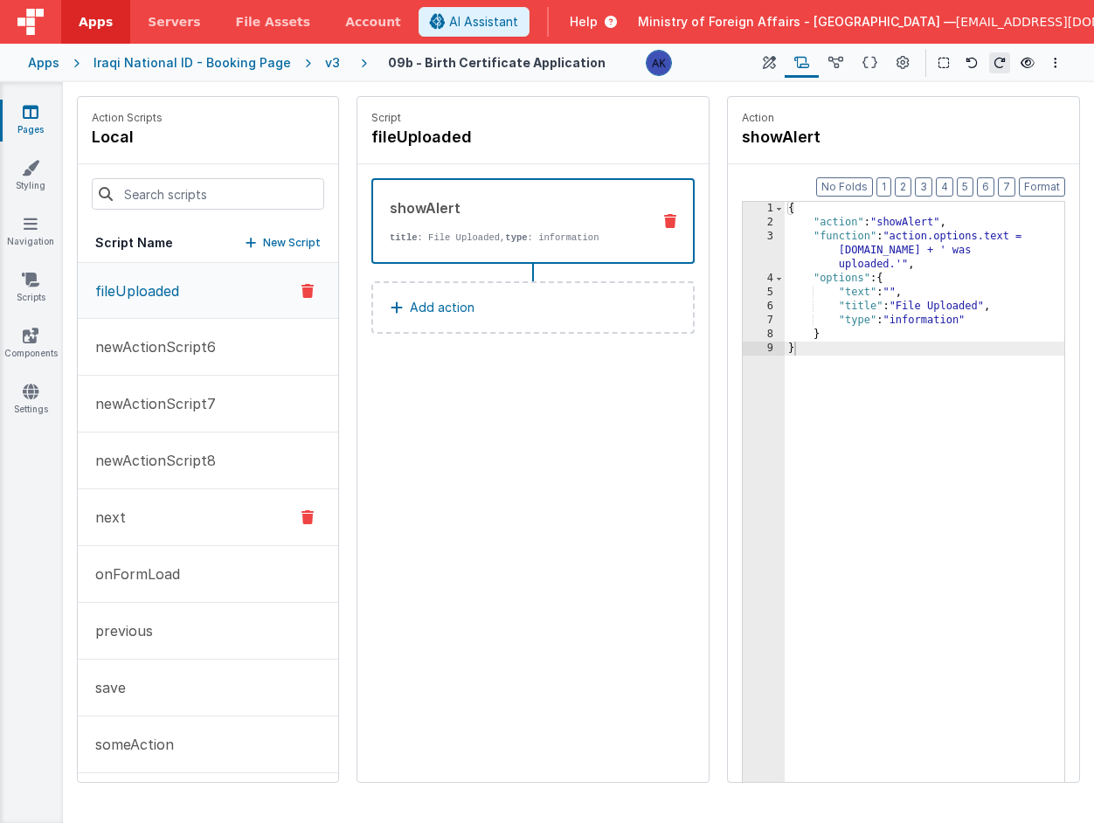
click at [227, 529] on button "next" at bounding box center [208, 517] width 260 height 57
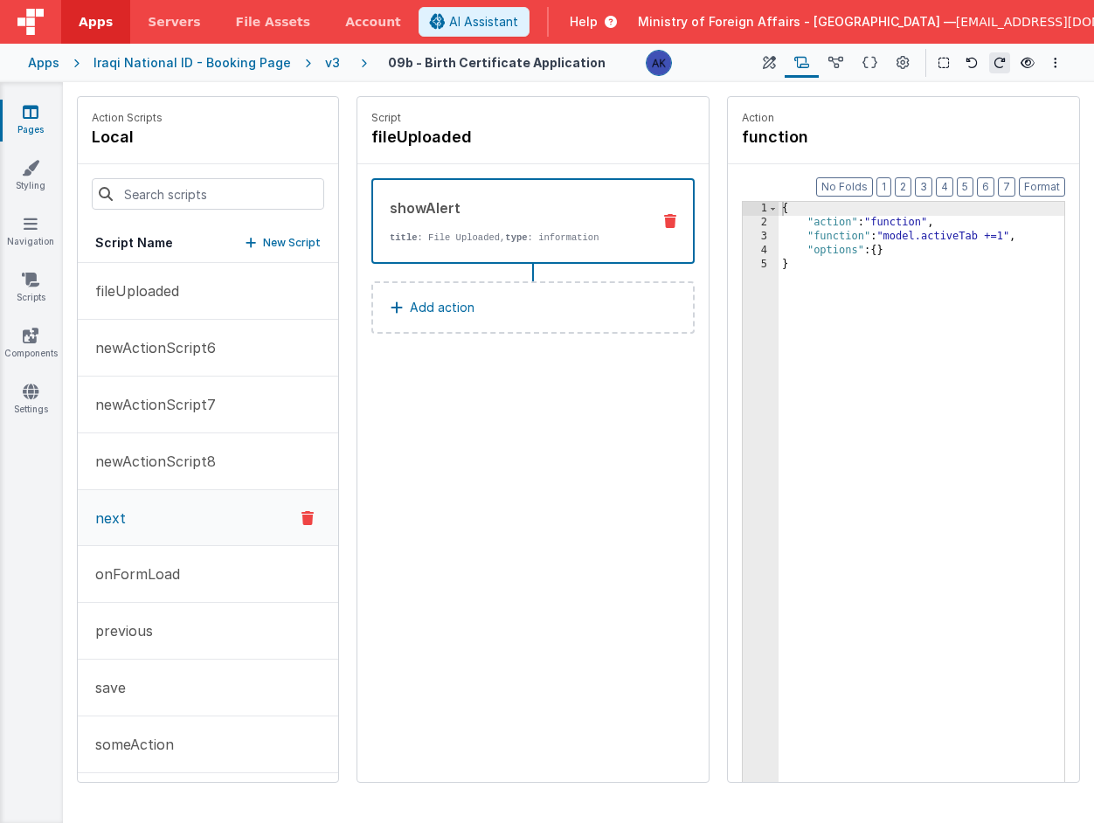
click at [459, 303] on p "Add action" at bounding box center [442, 307] width 65 height 21
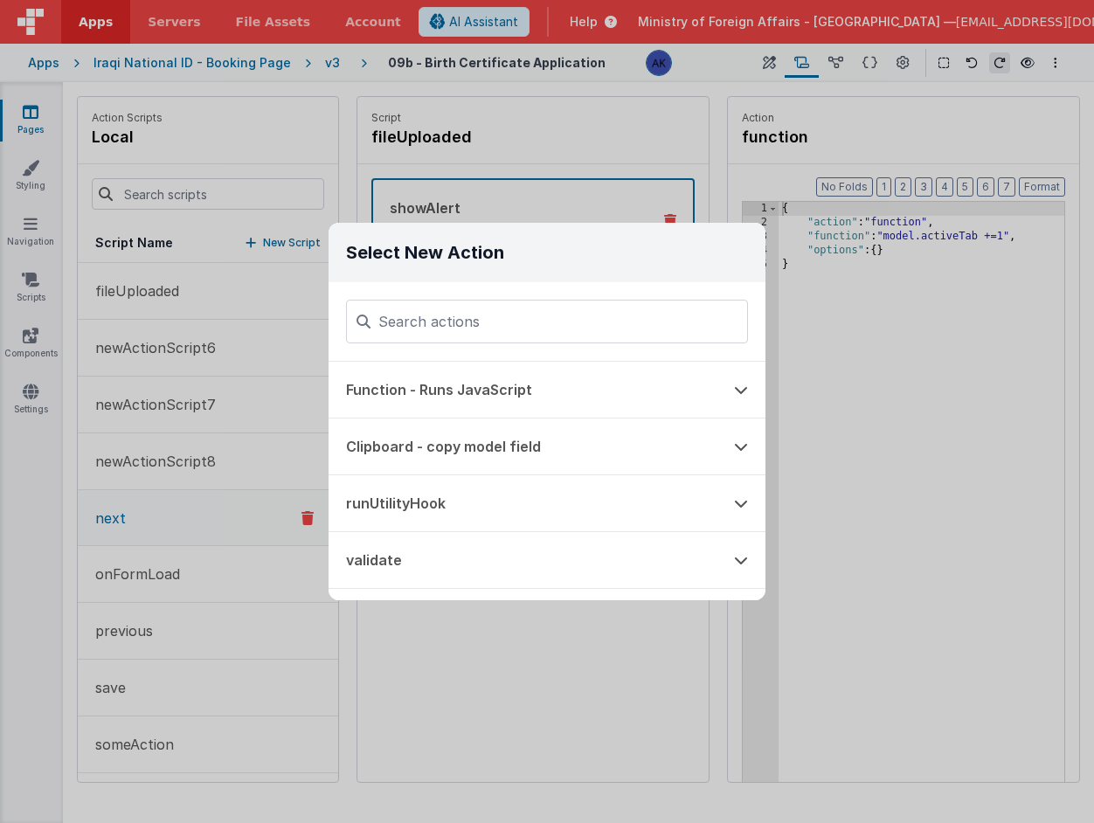
click at [456, 710] on div "Select New Action Function - Runs JavaScript Clipboard - copy model field runUt…" at bounding box center [547, 411] width 1094 height 823
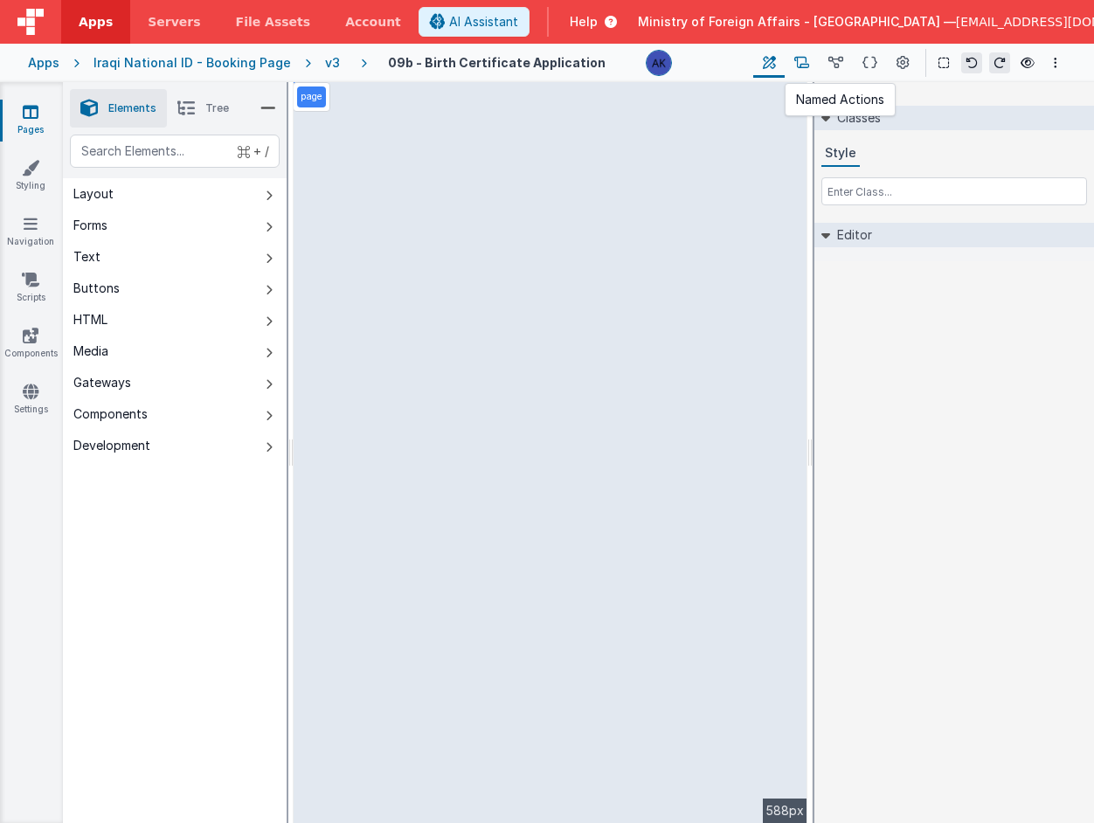
click at [802, 58] on icon at bounding box center [801, 63] width 15 height 18
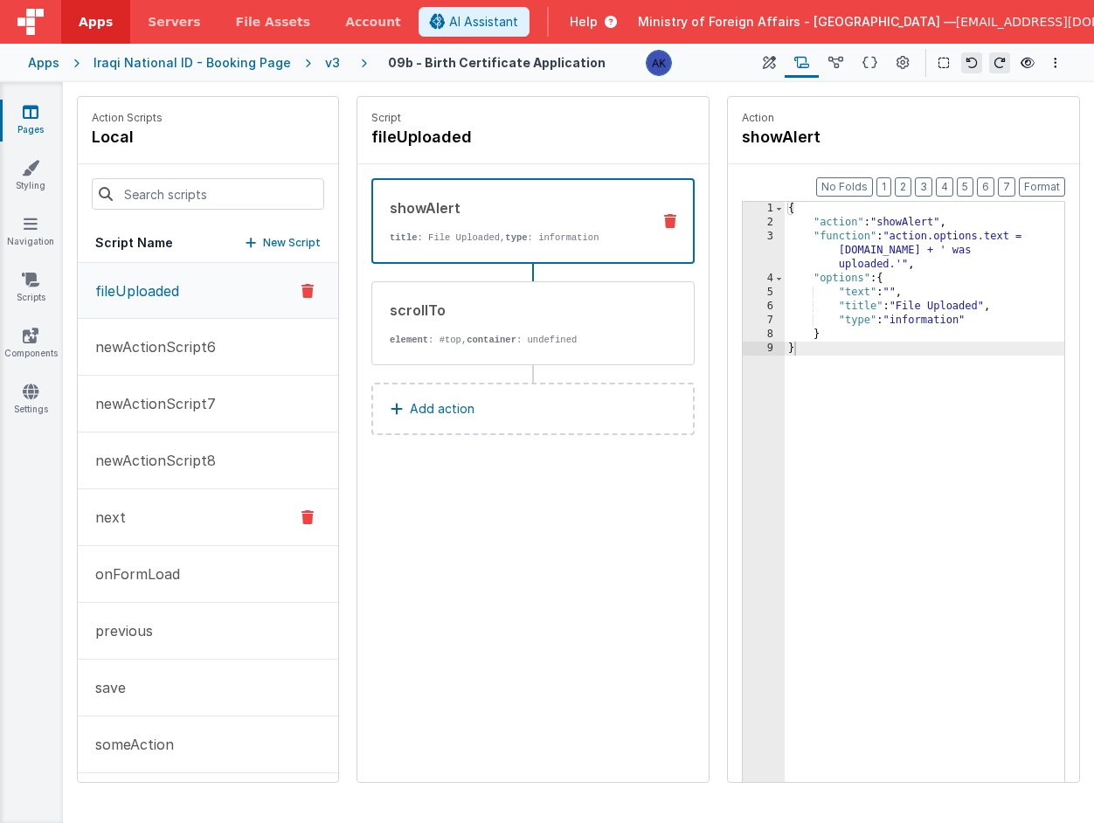
click at [200, 508] on button "next" at bounding box center [208, 517] width 260 height 57
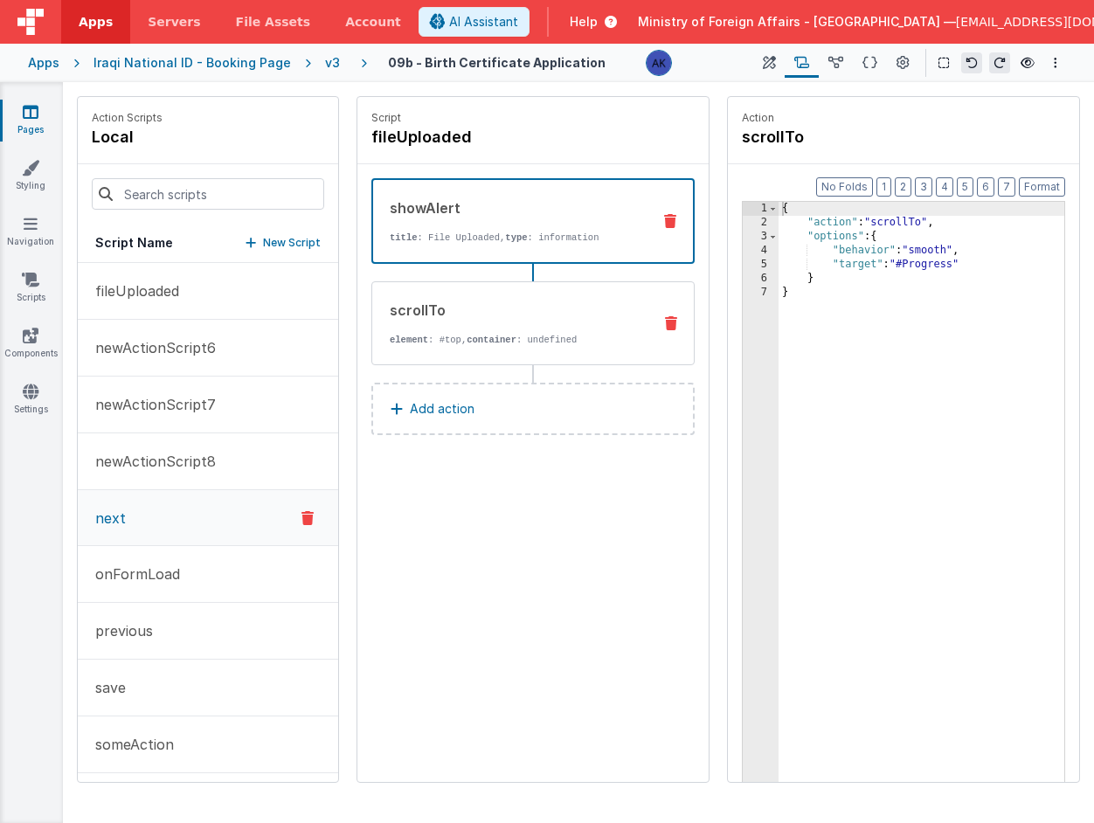
click at [488, 344] on strong "container" at bounding box center [492, 340] width 50 height 10
click at [675, 326] on icon at bounding box center [671, 323] width 12 height 14
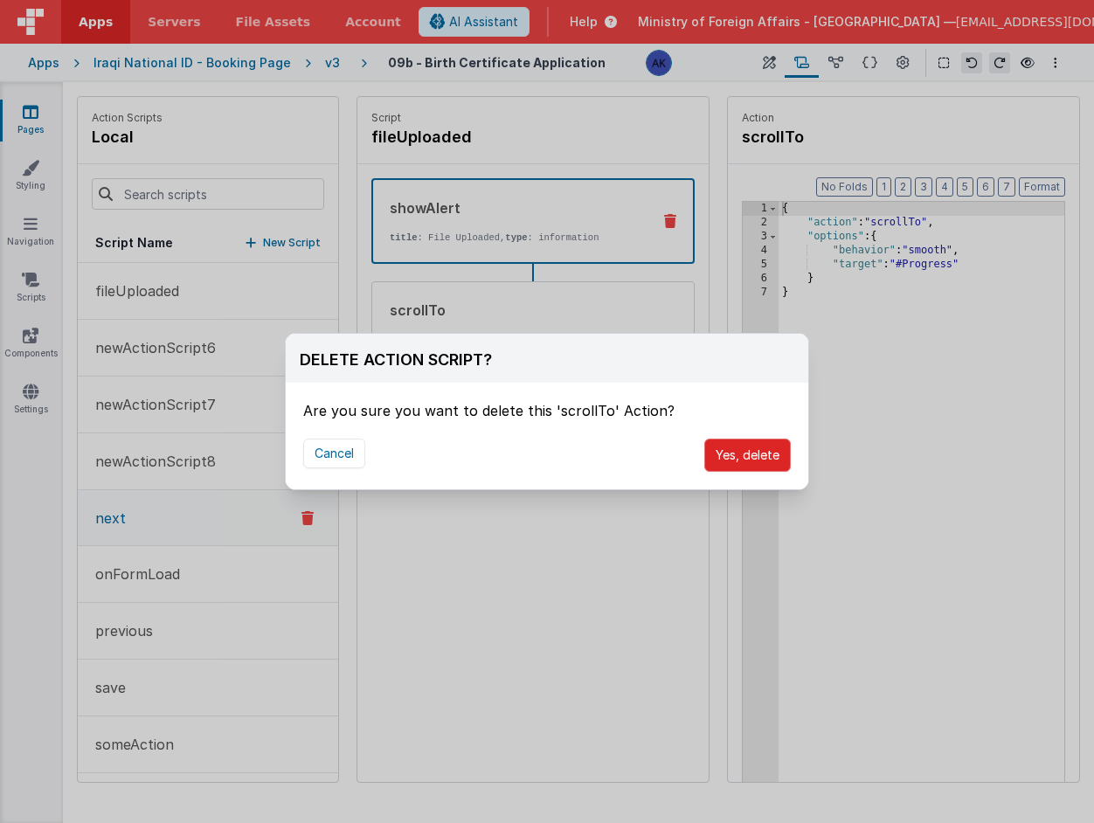
click at [741, 447] on button "Yes, delete" at bounding box center [747, 455] width 87 height 33
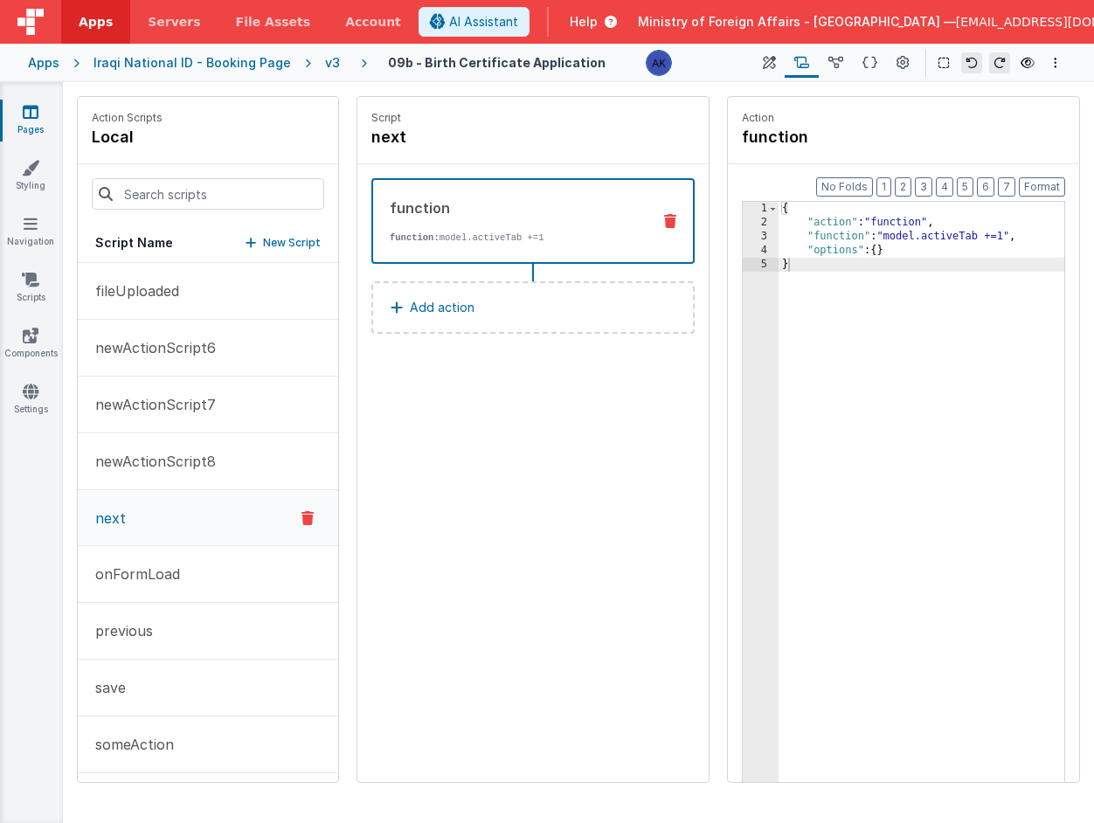
click at [462, 304] on p "Add action" at bounding box center [442, 307] width 65 height 21
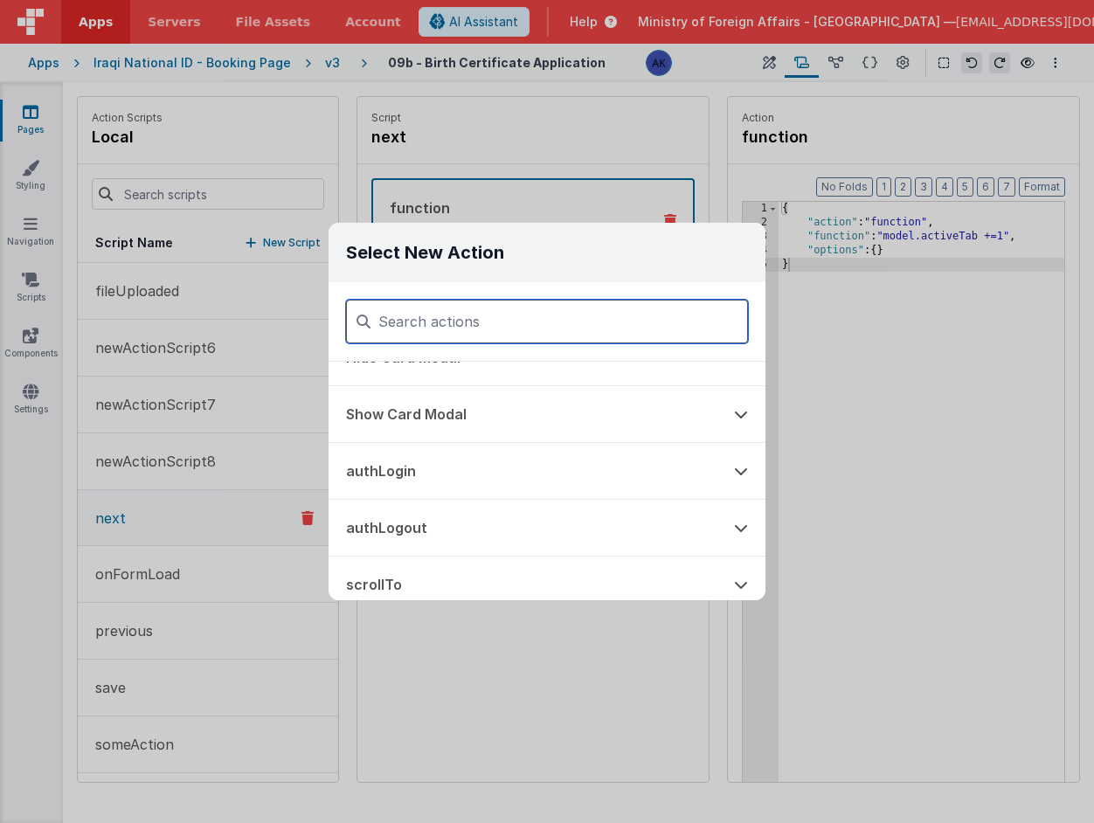
scroll to position [922, 0]
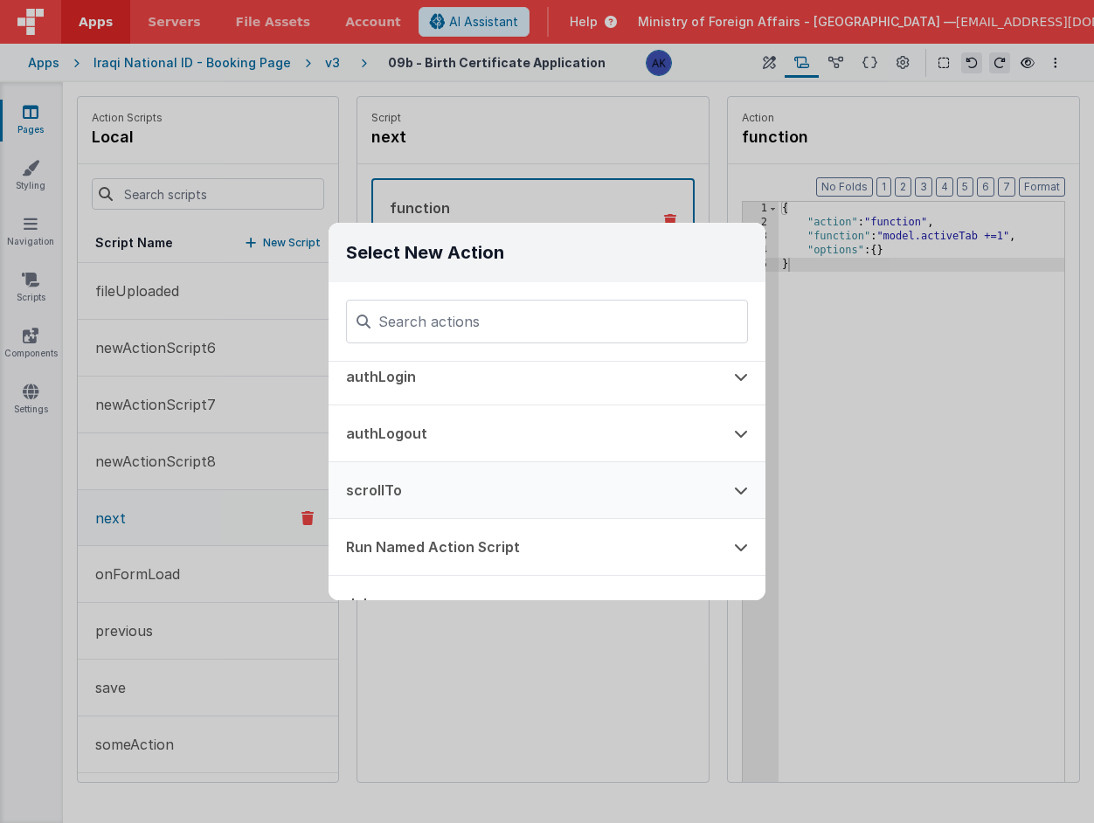
click at [472, 484] on button "scrollTo" at bounding box center [523, 490] width 388 height 56
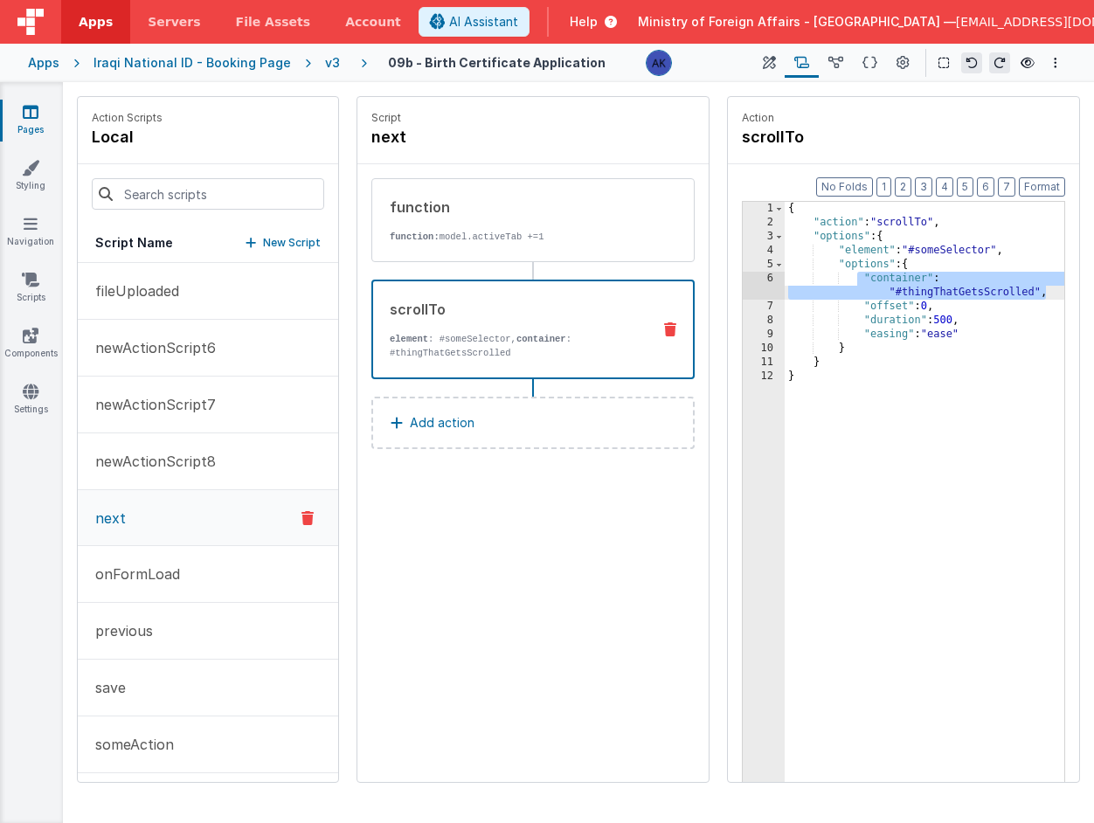
drag, startPoint x: 857, startPoint y: 273, endPoint x: 1048, endPoint y: 294, distance: 191.5
click at [1048, 294] on div "{ "action" : "scrollTo" , "options" : { "element" : "#someSelector" , "options"…" at bounding box center [925, 533] width 280 height 662
click at [957, 291] on div "{ "action" : "scrollTo" , "options" : { "element" : "#someSelector" , "options"…" at bounding box center [925, 533] width 280 height 662
click at [957, 292] on div "{ "action" : "scrollTo" , "options" : { "element" : "#someSelector" , "options"…" at bounding box center [925, 533] width 280 height 662
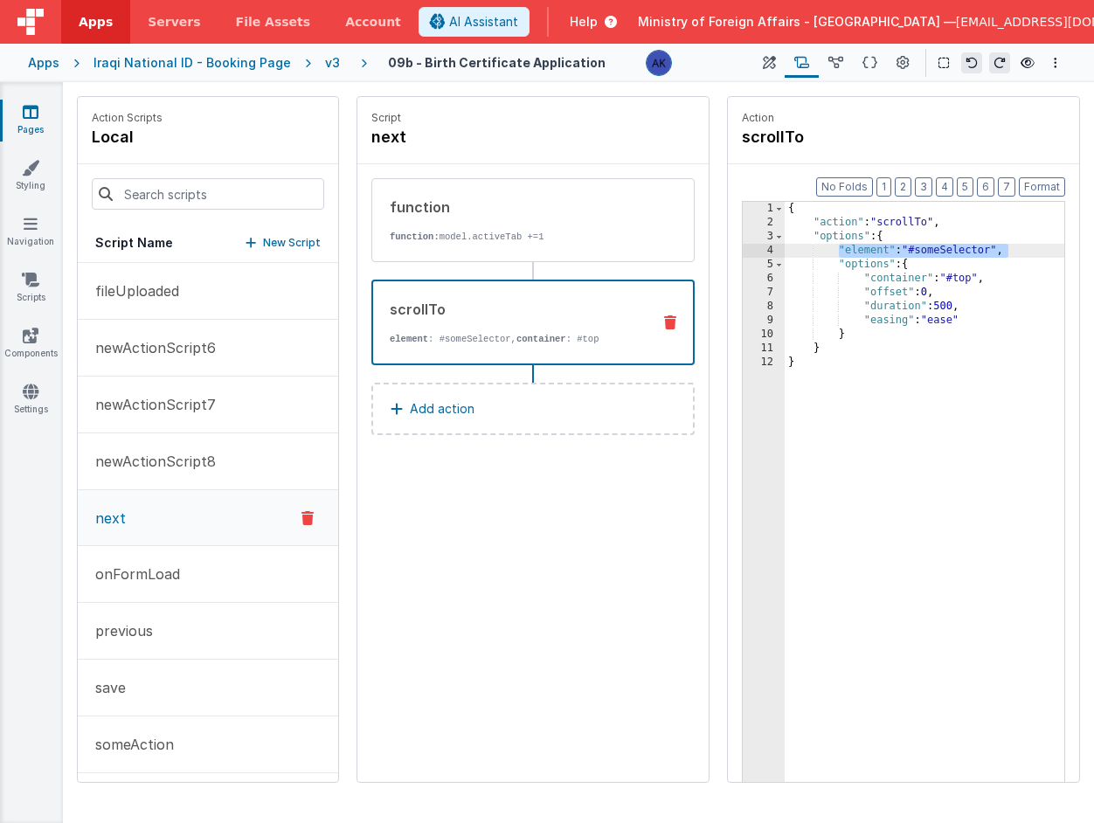
drag, startPoint x: 1014, startPoint y: 253, endPoint x: 839, endPoint y: 254, distance: 175.6
click at [839, 254] on div "{ "action" : "scrollTo" , "options" : { "element" : "#someSelector" , "options"…" at bounding box center [925, 533] width 280 height 662
click at [982, 253] on div "{ "action" : "scrollTo" , "options" : { "element" : "#someSelector" , "options"…" at bounding box center [925, 533] width 280 height 662
click at [982, 252] on div "{ "action" : "scrollTo" , "options" : { "element" : "#someSelector" , "options"…" at bounding box center [925, 533] width 280 height 662
click at [896, 272] on div "{ "action" : "scrollTo" , "options" : { "element" : "#top" , "options" : { "con…" at bounding box center [925, 533] width 280 height 662
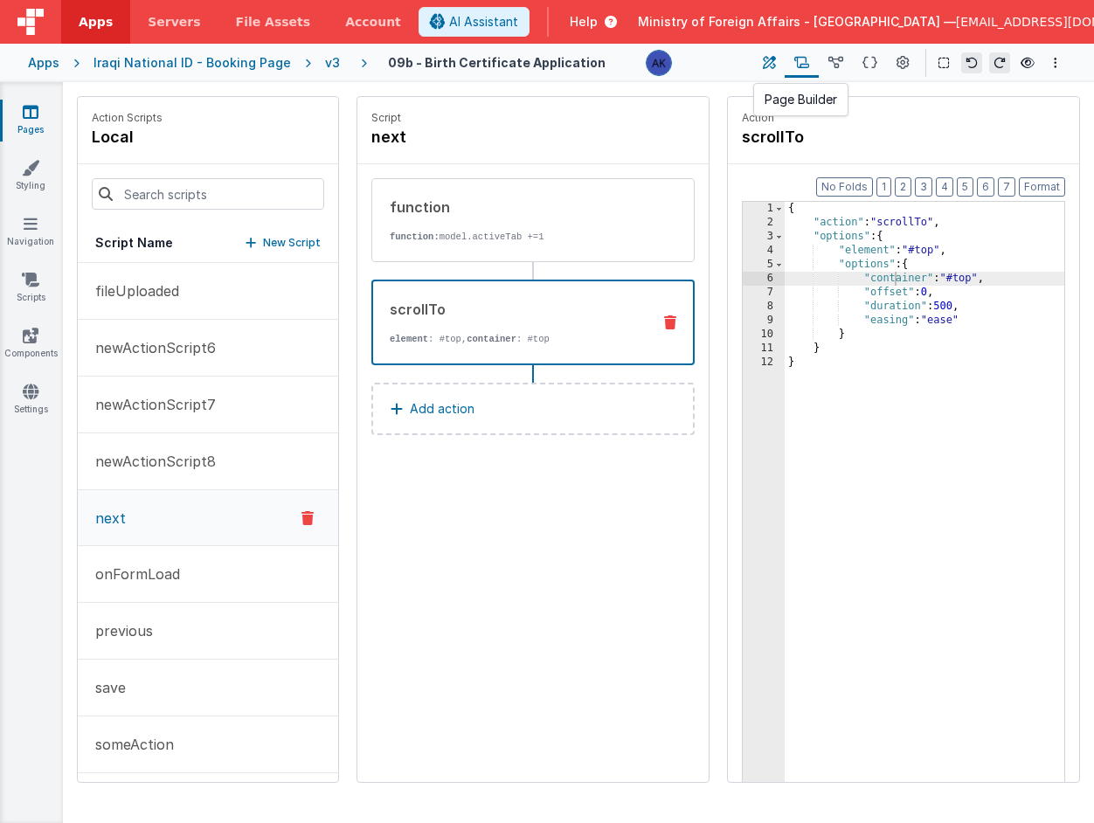
click at [763, 66] on button at bounding box center [768, 63] width 31 height 30
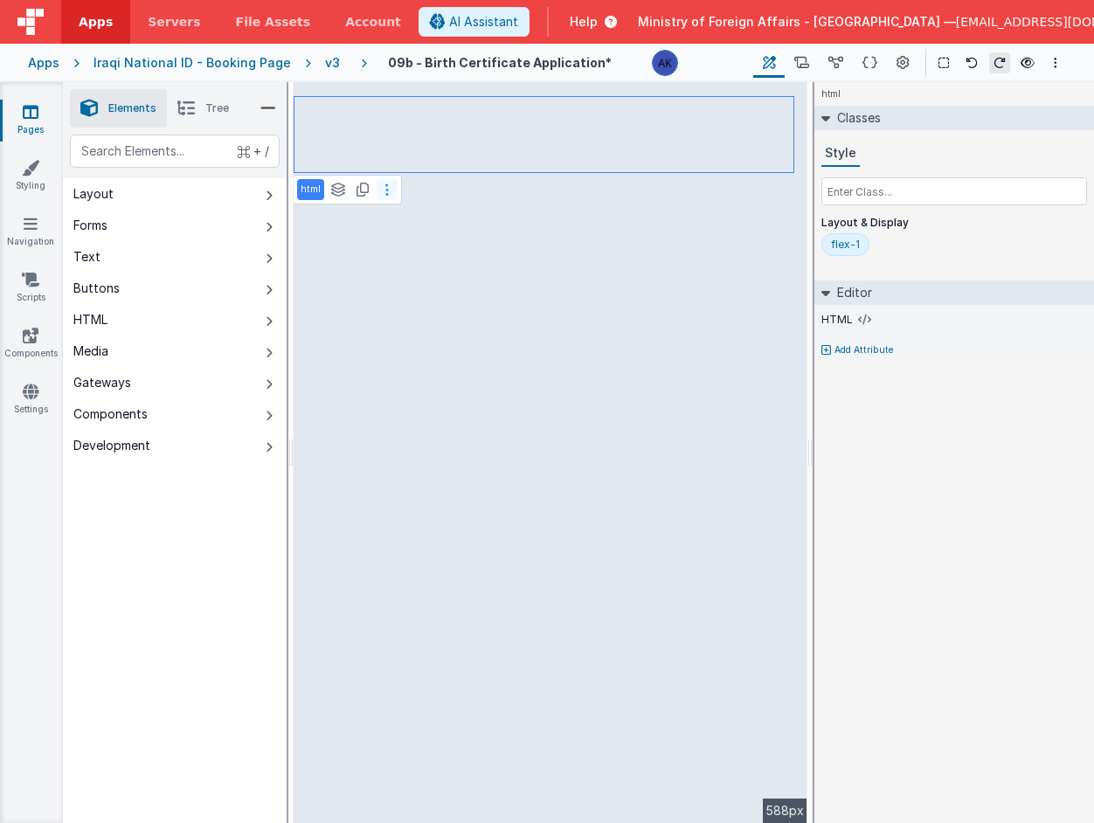
click at [388, 190] on button at bounding box center [387, 189] width 21 height 21
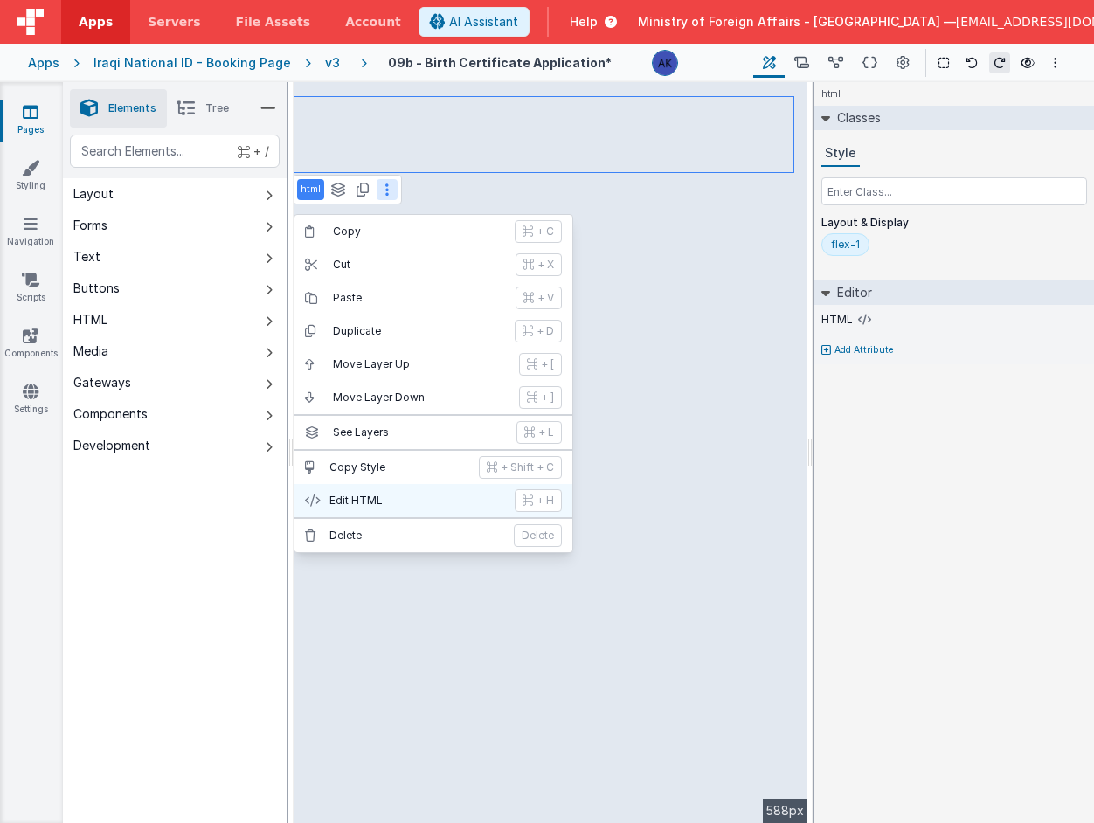
click at [442, 498] on p "Edit HTML" at bounding box center [416, 501] width 175 height 14
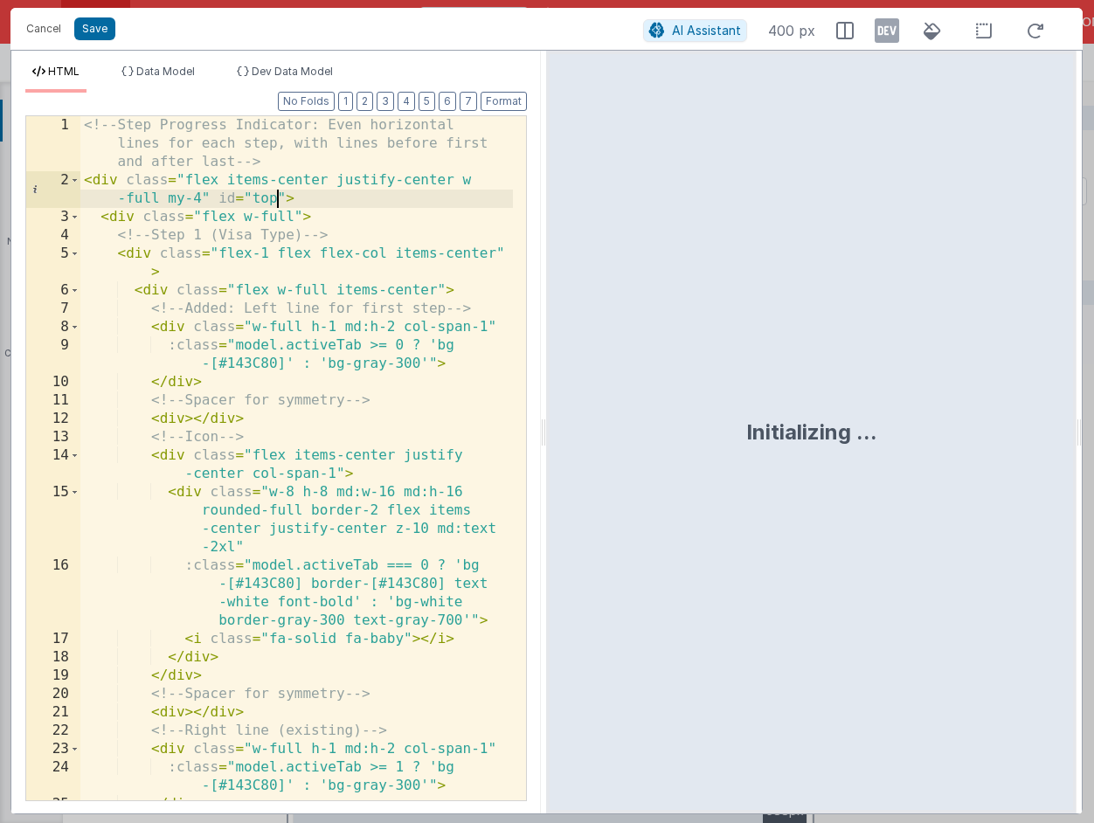
click at [273, 202] on div "<!-- Step Progress Indicator: Even horizontal lines for each step, with lines b…" at bounding box center [296, 495] width 433 height 758
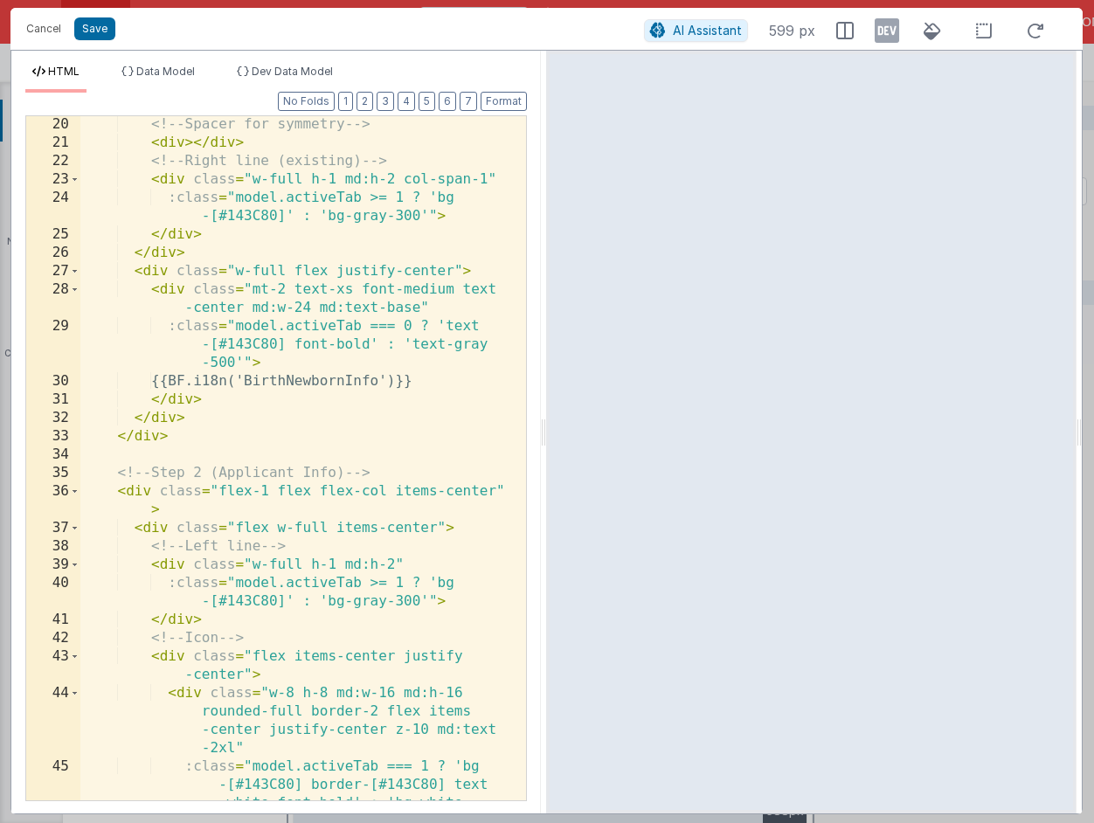
scroll to position [570, 0]
click at [245, 290] on div "<!-- Spacer for symmetry --> < div > </ div > <!-- Right line (existing) --> < …" at bounding box center [296, 503] width 433 height 776
click at [422, 308] on div "<!-- Spacer for symmetry --> < div > </ div > <!-- Right line (existing) --> < …" at bounding box center [296, 503] width 433 height 776
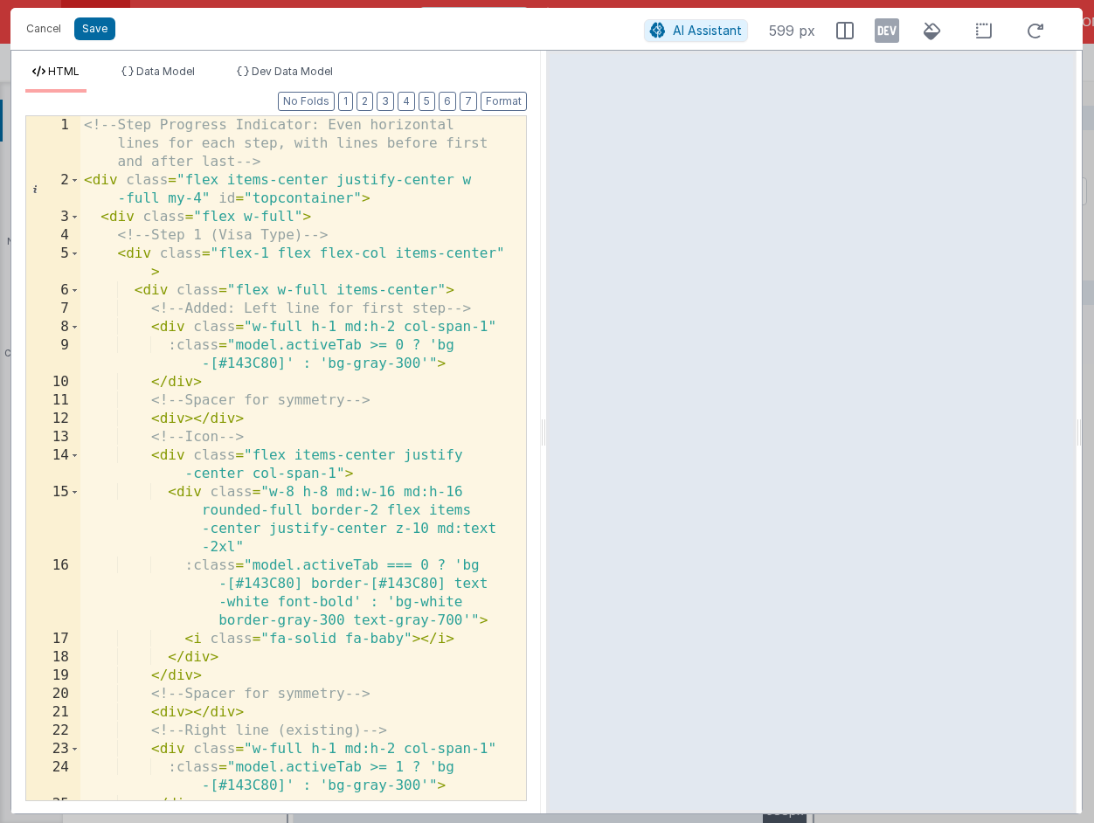
scroll to position [0, 0]
drag, startPoint x: 358, startPoint y: 198, endPoint x: 222, endPoint y: 203, distance: 136.4
click at [222, 203] on div "<!-- Step Progress Indicator: Even horizontal lines for each step, with lines b…" at bounding box center [296, 495] width 433 height 758
click at [273, 164] on div "<!-- Step Progress Indicator: Even horizontal lines for each step, with lines b…" at bounding box center [296, 495] width 433 height 758
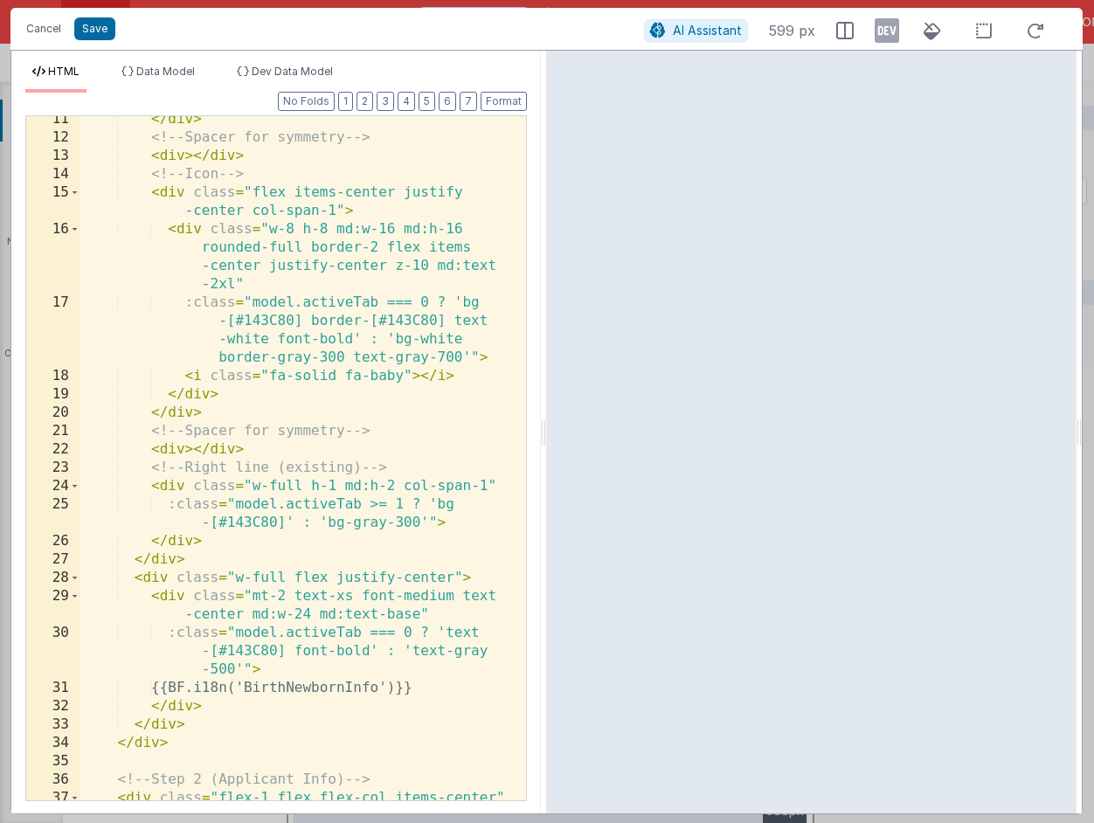
scroll to position [285, 0]
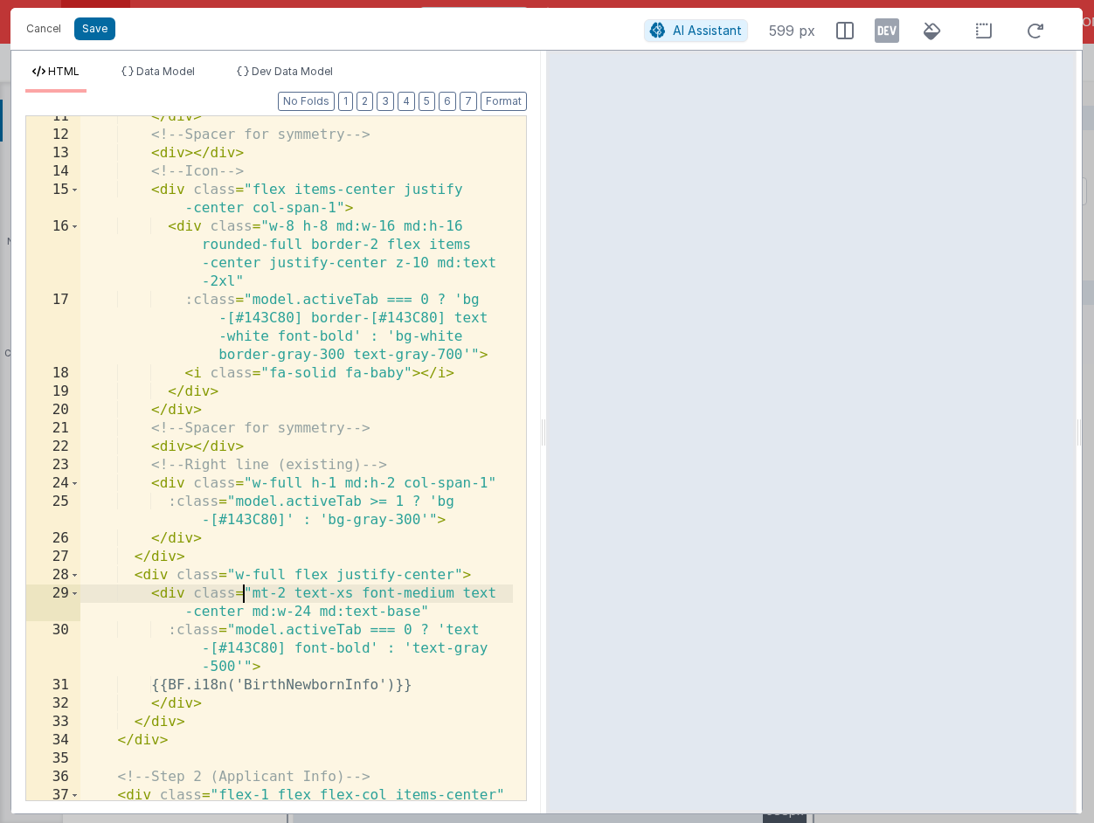
click at [241, 596] on div "</ div > <!-- Spacer for symmetry --> < div > </ div > <!-- Icon --> < div clas…" at bounding box center [296, 476] width 433 height 739
click at [195, 594] on div "</ div > <!-- Spacer for symmetry --> < div > </ div > <!-- Icon --> < div clas…" at bounding box center [296, 476] width 433 height 739
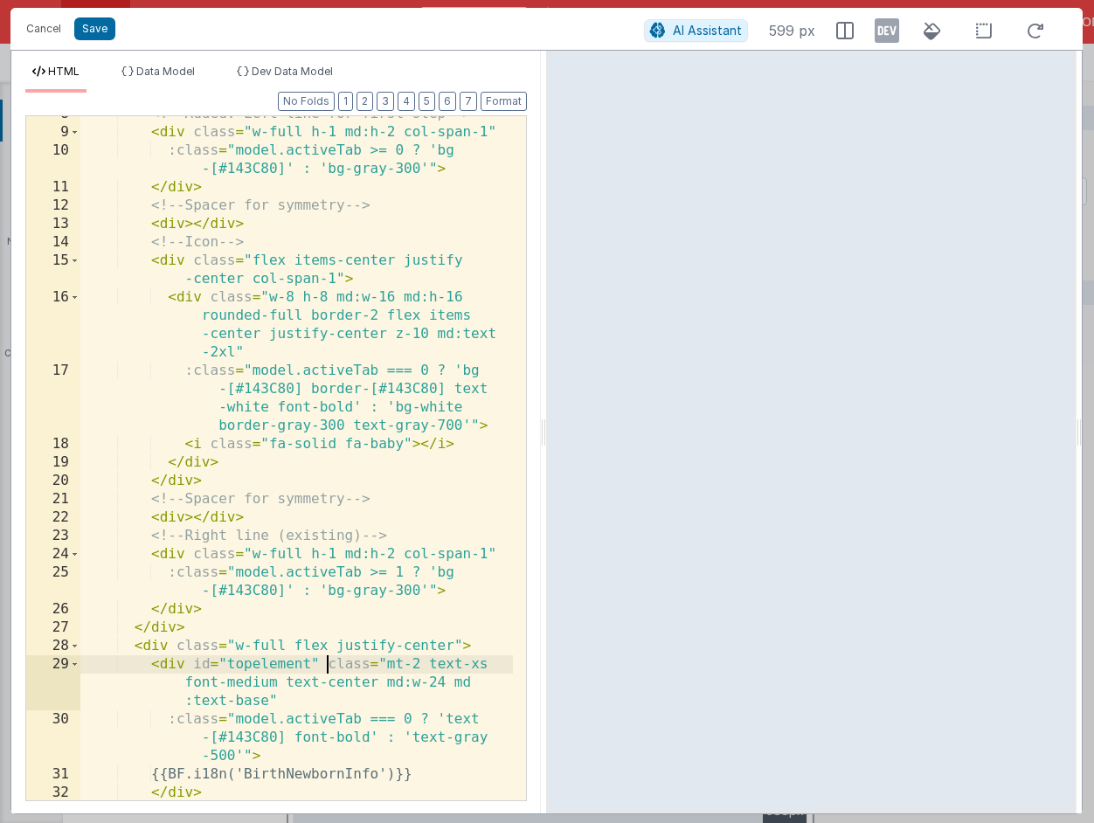
scroll to position [0, 0]
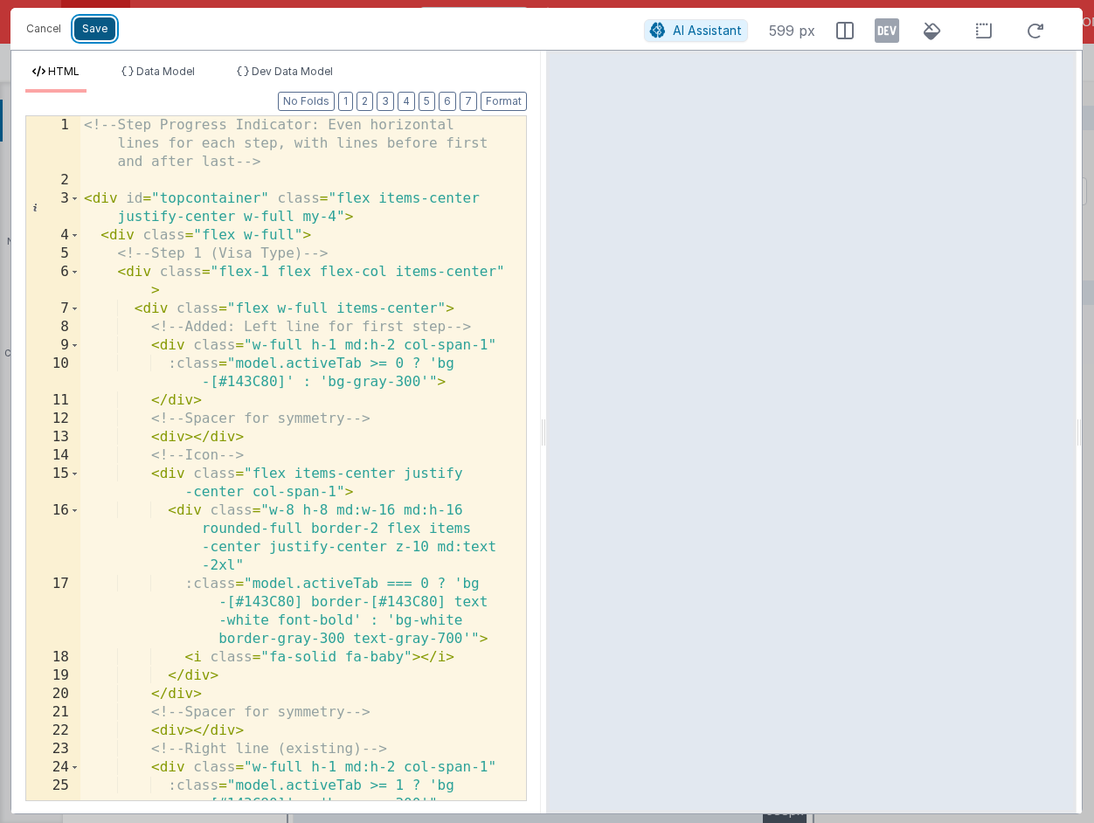
click at [103, 30] on button "Save" at bounding box center [94, 28] width 41 height 23
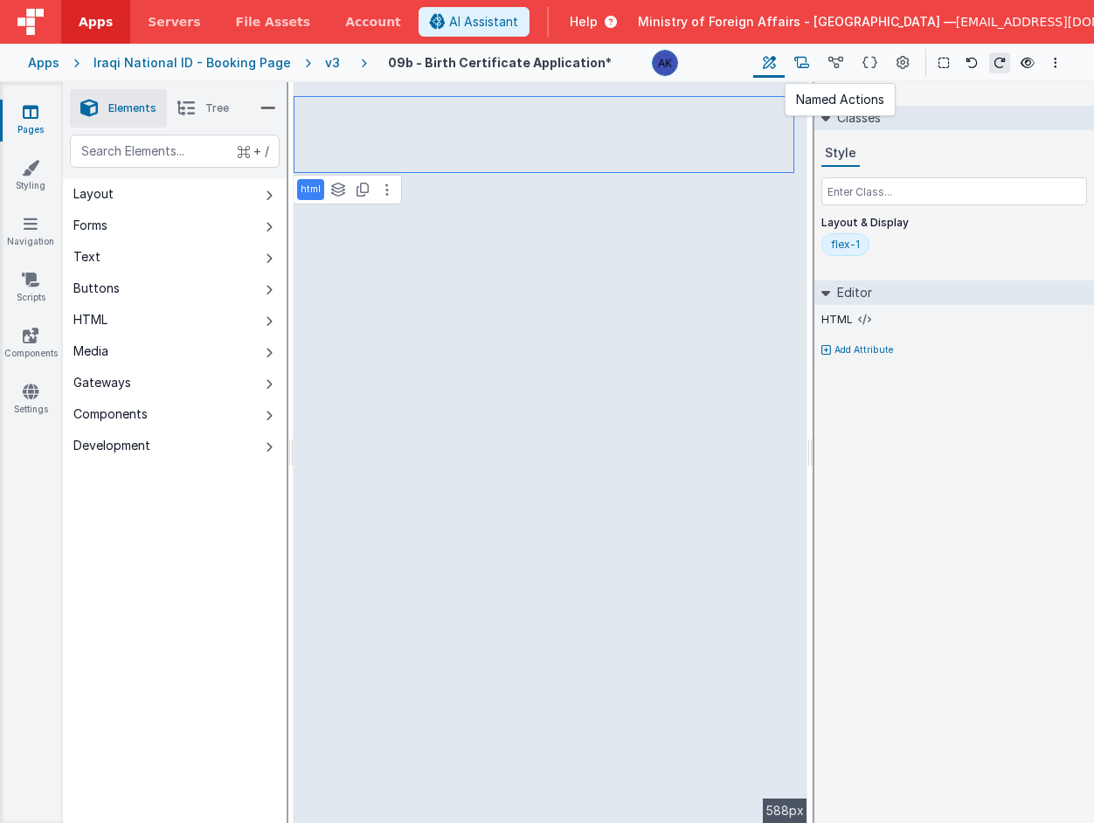
click at [797, 64] on icon at bounding box center [801, 63] width 15 height 18
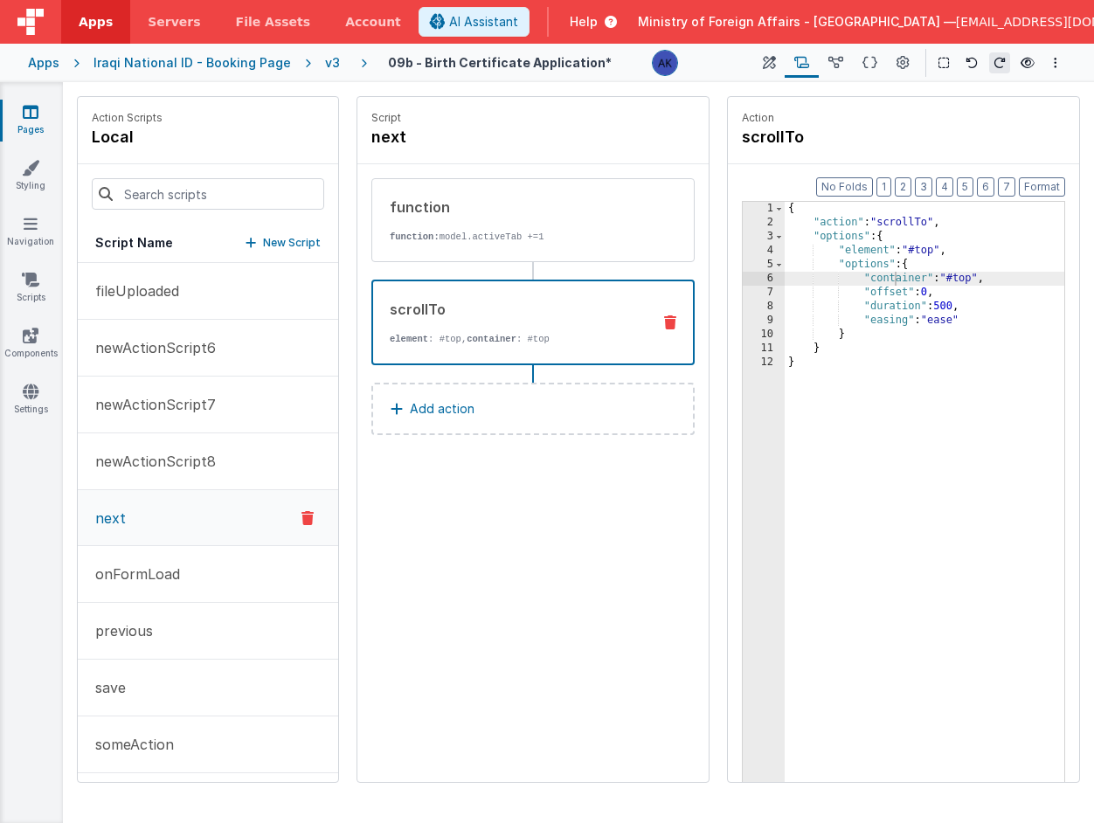
click at [939, 249] on div "{ "action" : "scrollTo" , "options" : { "element" : "#top" , "options" : { "con…" at bounding box center [925, 533] width 280 height 662
click at [975, 280] on div "{ "action" : "scrollTo" , "options" : { "element" : "#topelement" , "options" :…" at bounding box center [925, 533] width 280 height 662
click at [765, 62] on icon at bounding box center [769, 63] width 13 height 18
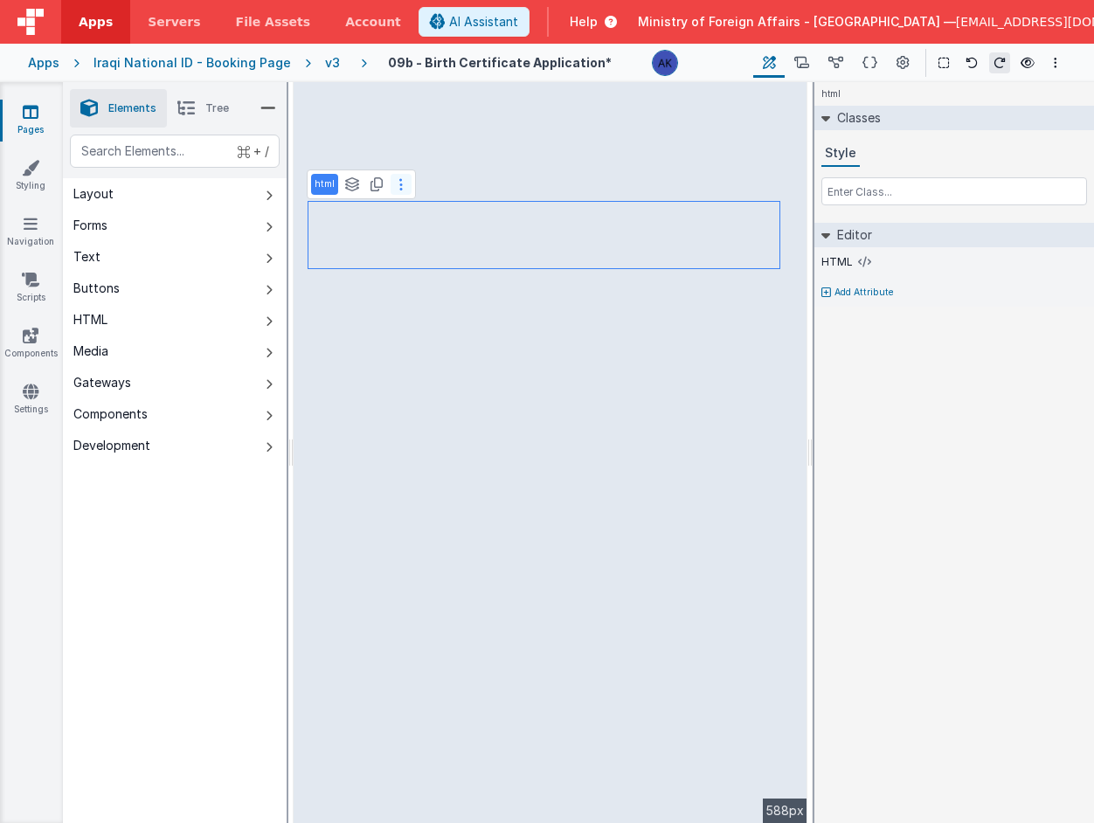
click at [401, 183] on icon at bounding box center [400, 184] width 3 height 14
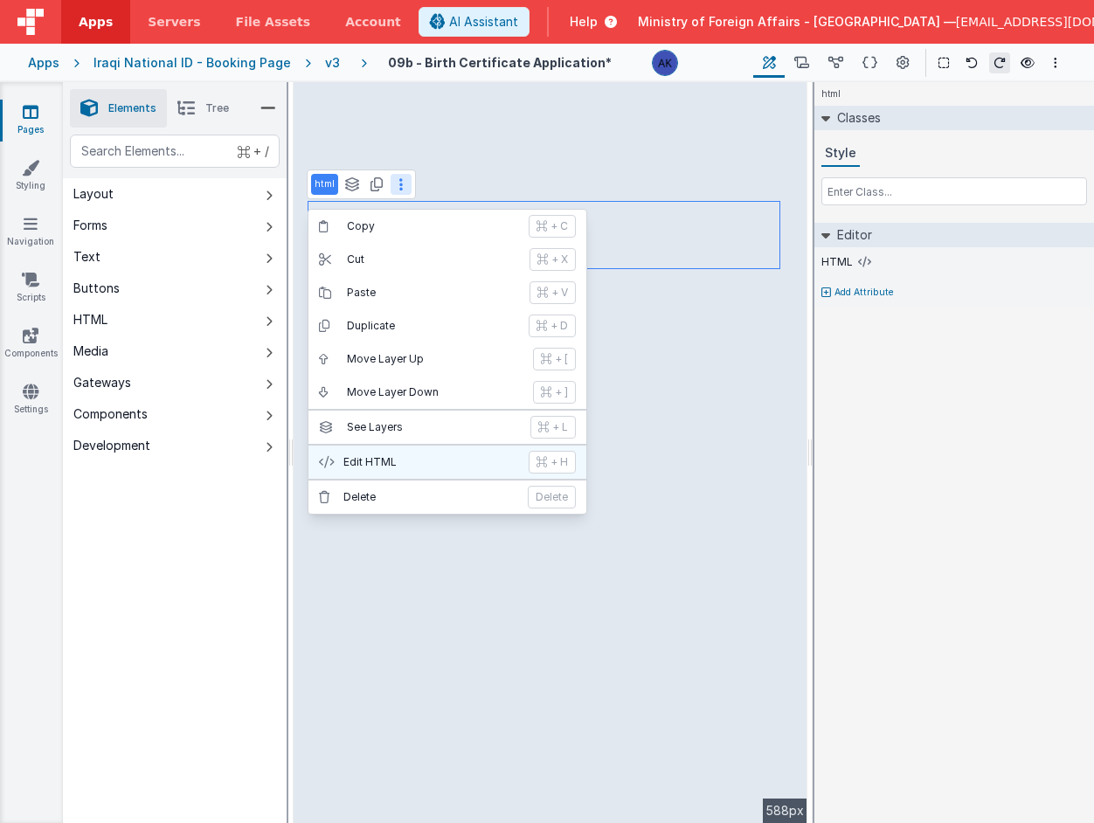
click at [473, 455] on p "Edit HTML" at bounding box center [430, 462] width 175 height 14
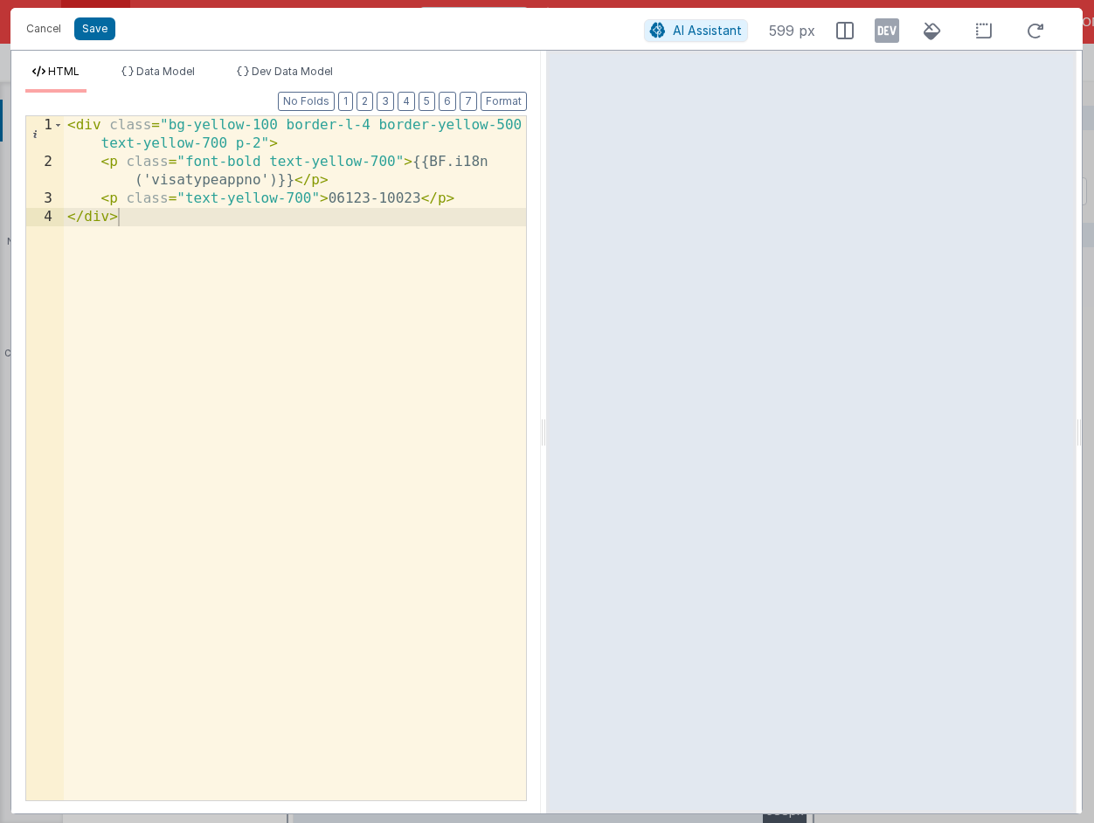
click at [110, 123] on div "< div class = "bg-yellow-100 border-l-4 border-yellow-500 text-yellow-700 p-2" …" at bounding box center [295, 485] width 462 height 739
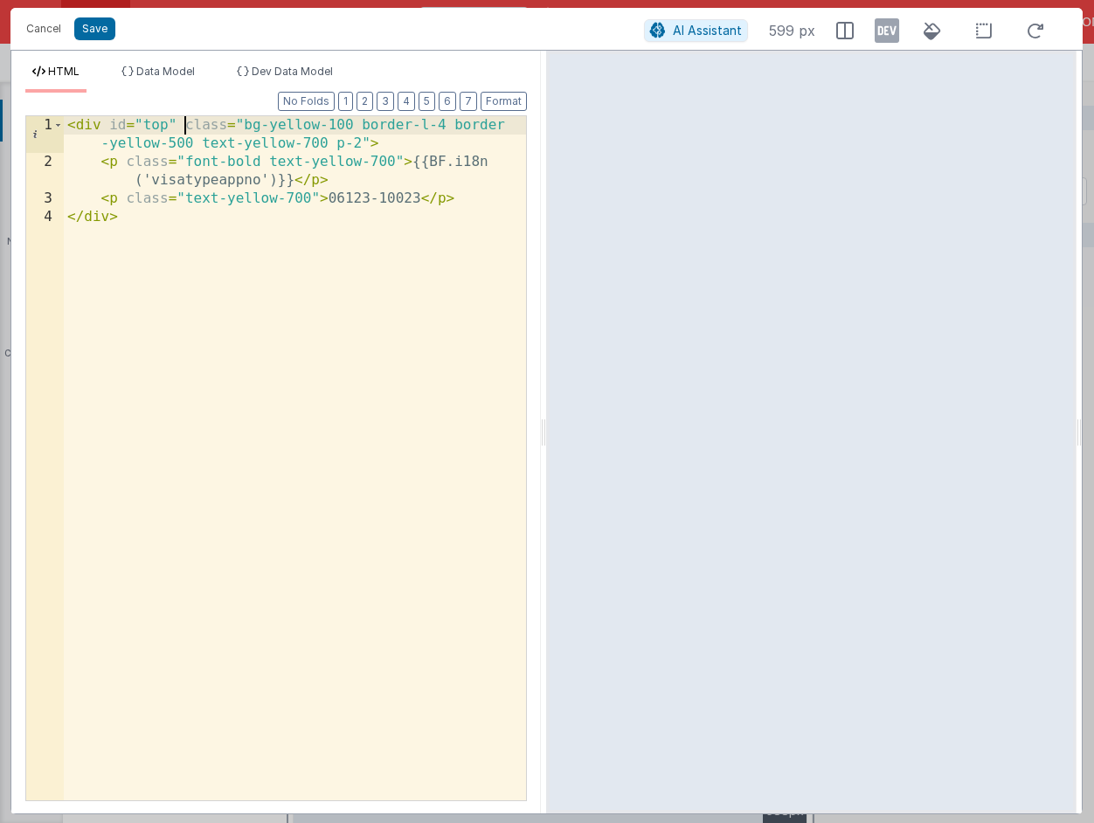
click at [128, 162] on div "< div id = "top" class = "bg-yellow-100 border-l-4 border -yellow-500 text-yell…" at bounding box center [295, 485] width 462 height 739
click at [168, 122] on div "< div id = "top" class = "bg-yellow-100 border-l-4 border -yellow-500 text-yell…" at bounding box center [295, 485] width 462 height 739
click at [128, 163] on div "< div id = "topcontainer" class = "bg-yellow-100 border-l-4 border-yellow-500 t…" at bounding box center [295, 485] width 462 height 739
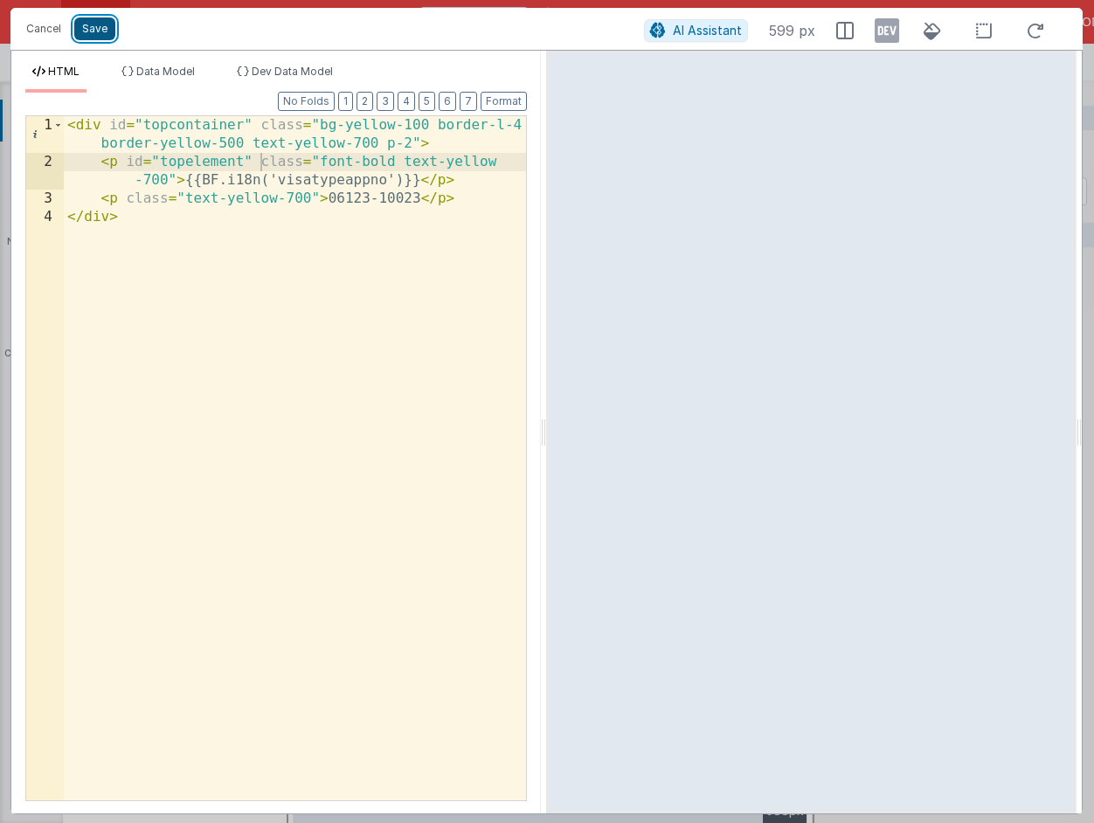
click at [93, 35] on button "Save" at bounding box center [94, 28] width 41 height 23
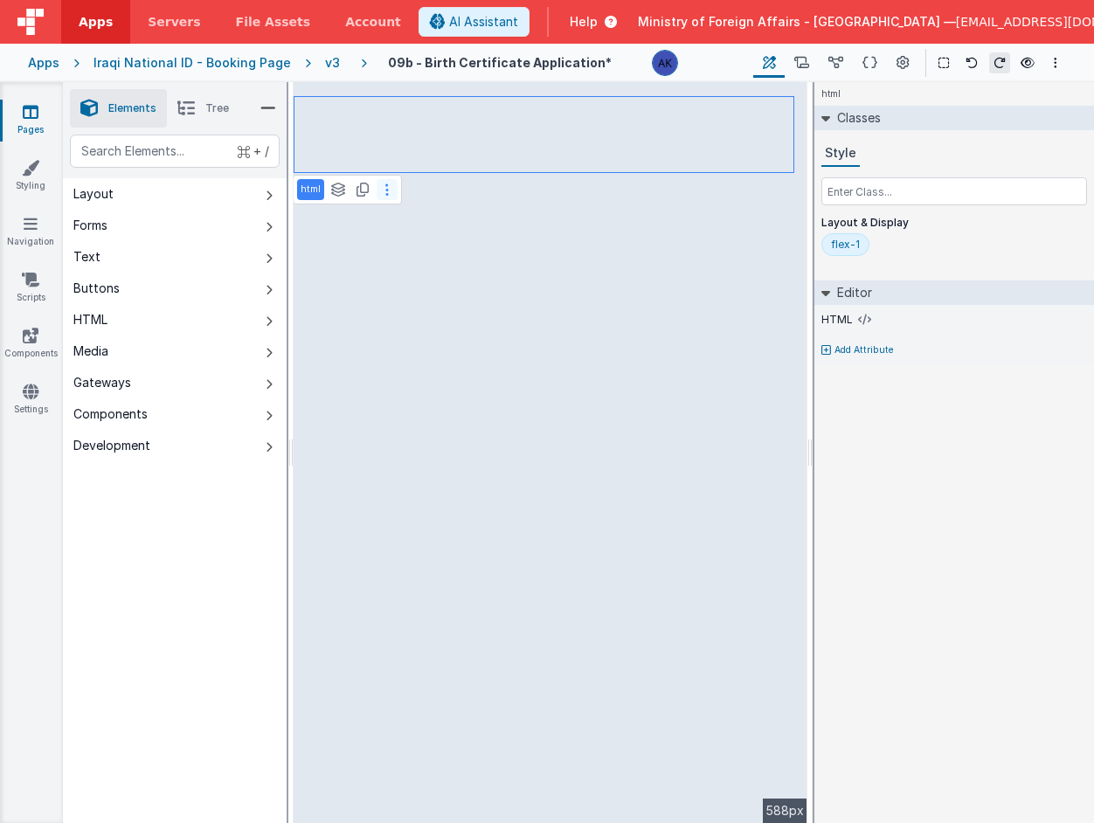
click at [385, 185] on icon at bounding box center [386, 190] width 3 height 14
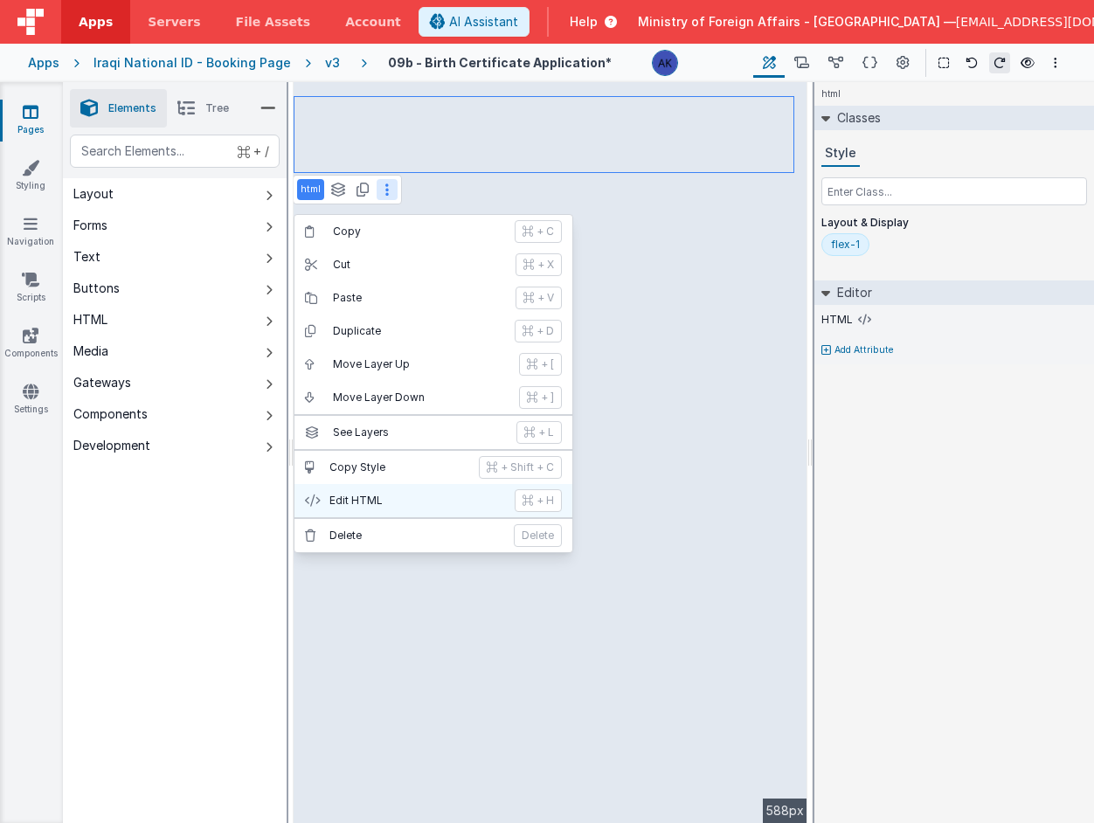
click at [392, 498] on p "Edit HTML" at bounding box center [416, 501] width 175 height 14
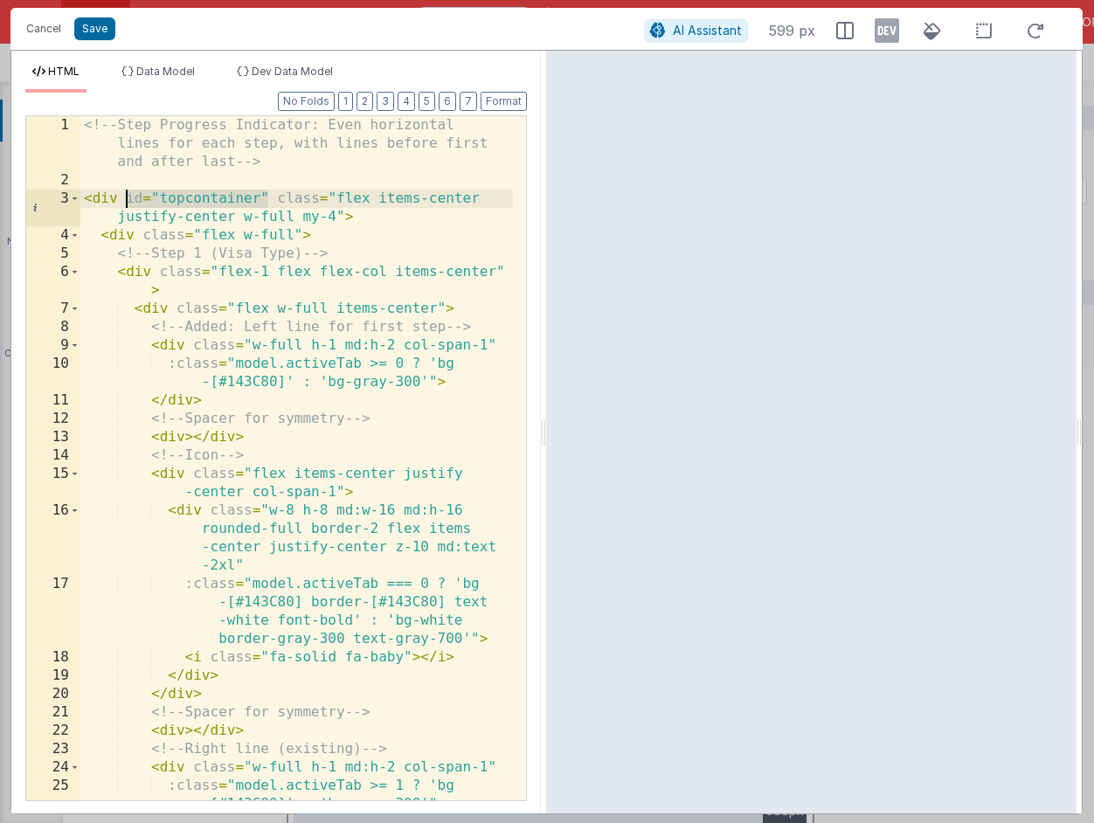
drag, startPoint x: 270, startPoint y: 194, endPoint x: 127, endPoint y: 203, distance: 143.6
click at [127, 203] on div "<!-- Step Progress Indicator: Even horizontal lines for each step, with lines b…" at bounding box center [296, 495] width 433 height 758
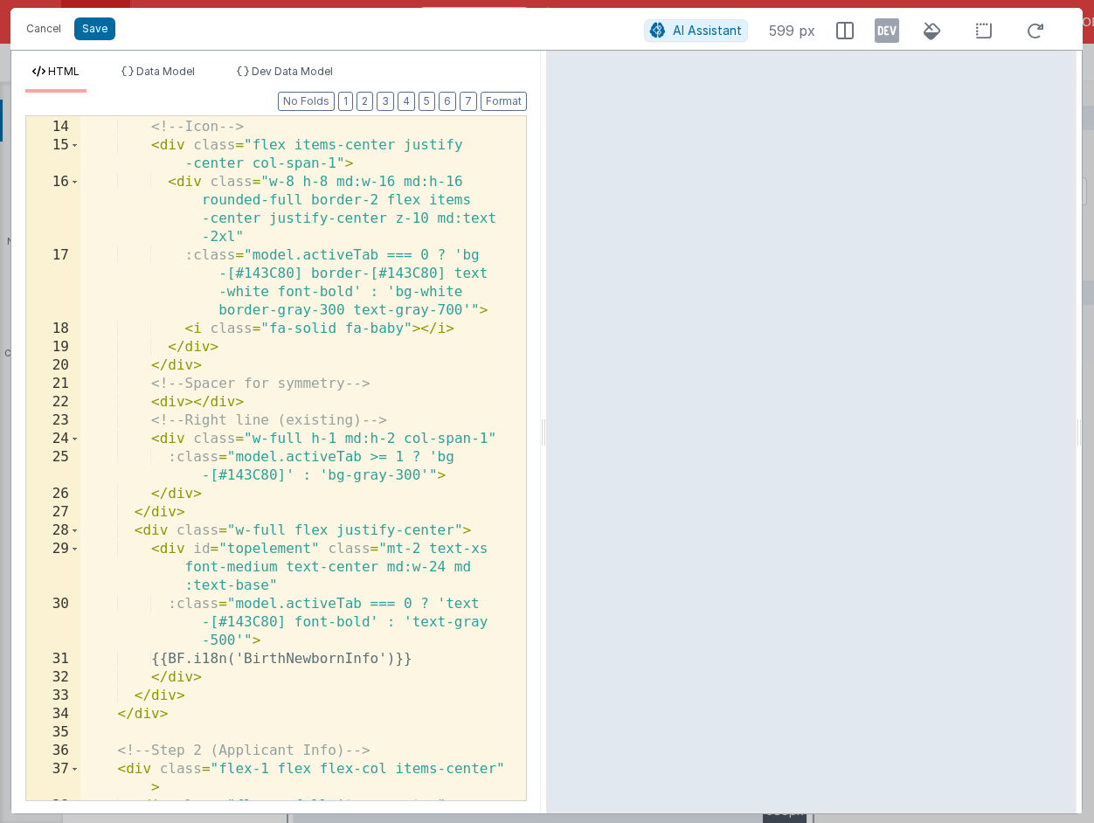
scroll to position [332, 0]
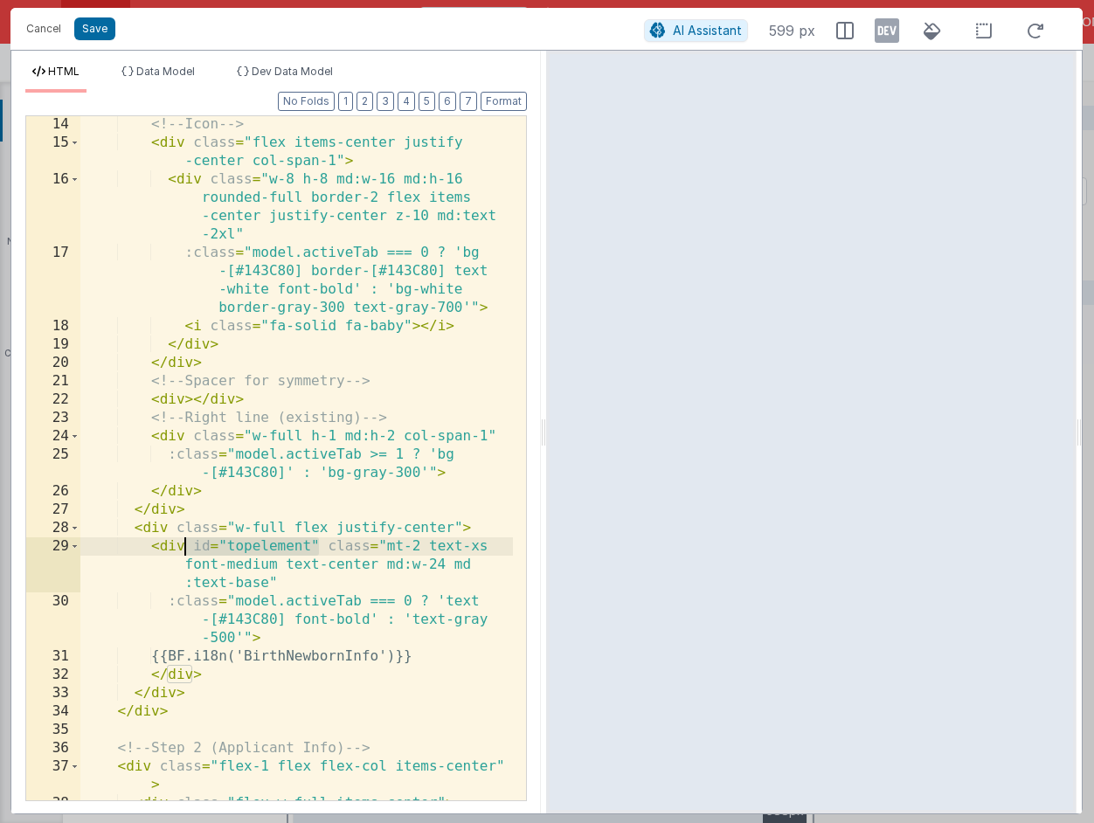
drag, startPoint x: 314, startPoint y: 546, endPoint x: 189, endPoint y: 547, distance: 125.0
click at [189, 547] on div "<!-- Icon --> < div class = "flex items-center justify -center col-span-1" > < …" at bounding box center [296, 475] width 433 height 721
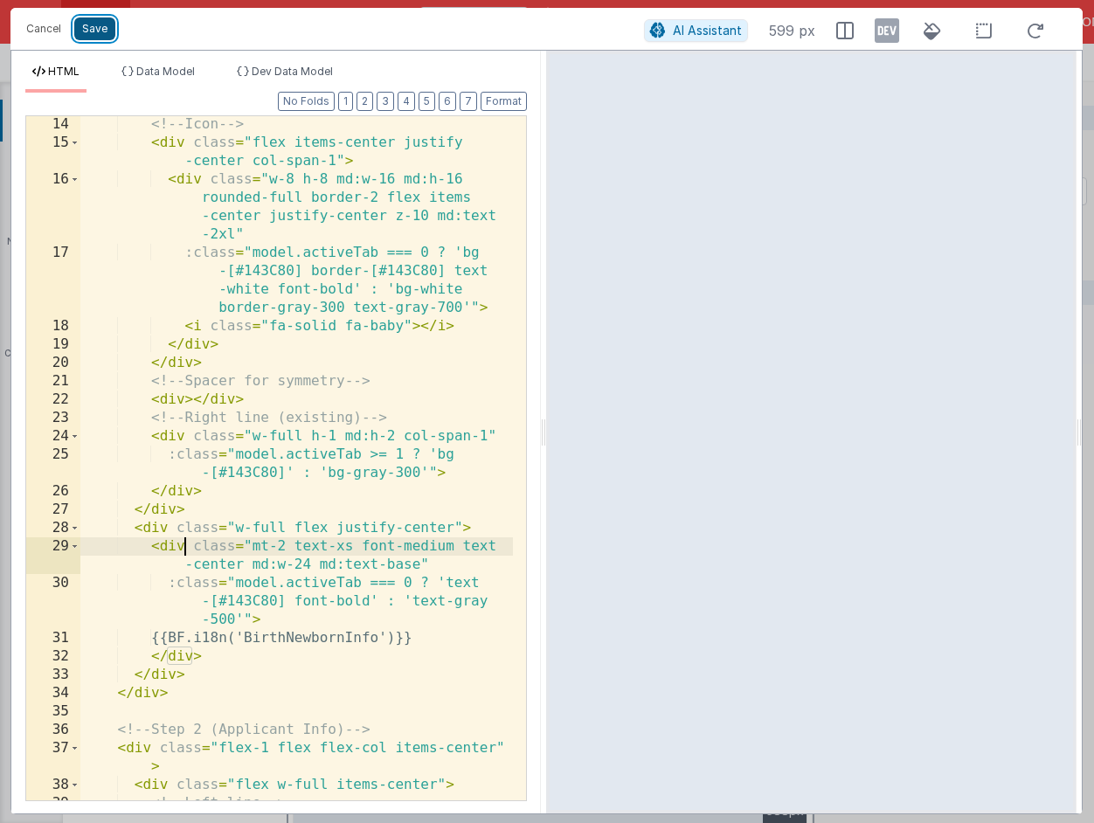
click at [92, 31] on button "Save" at bounding box center [94, 28] width 41 height 23
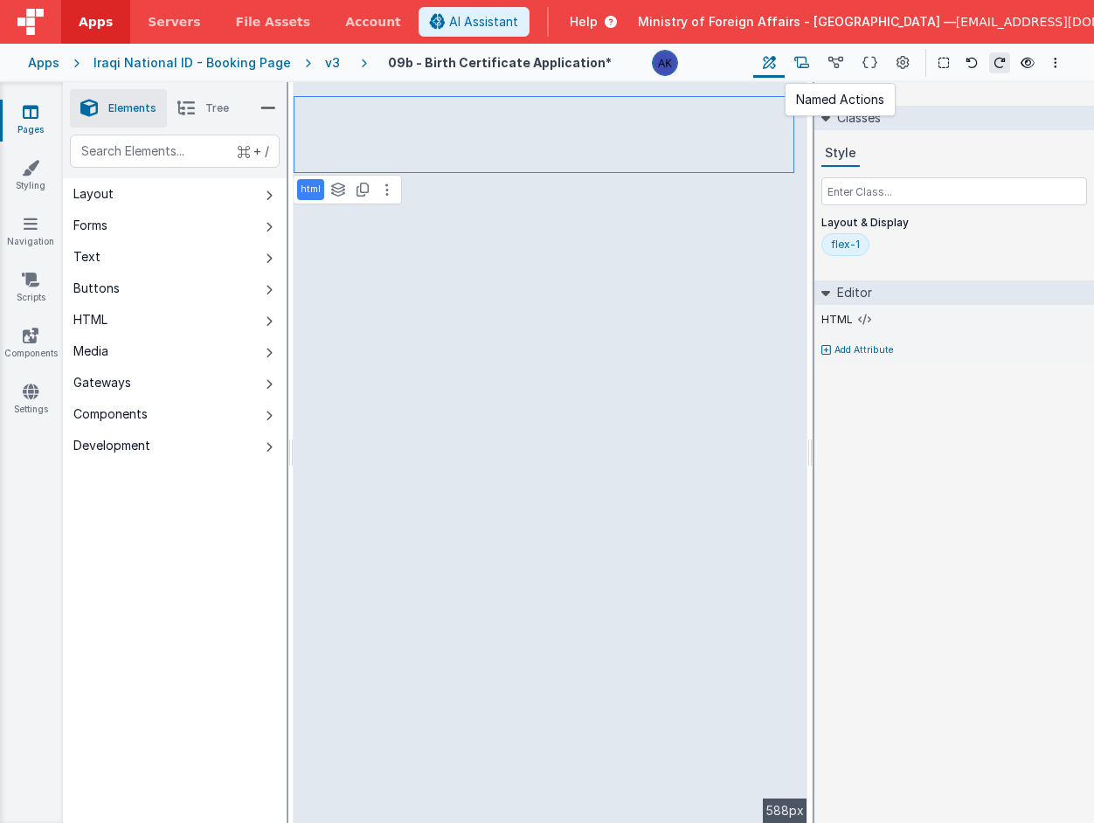
click at [798, 71] on icon at bounding box center [801, 63] width 15 height 18
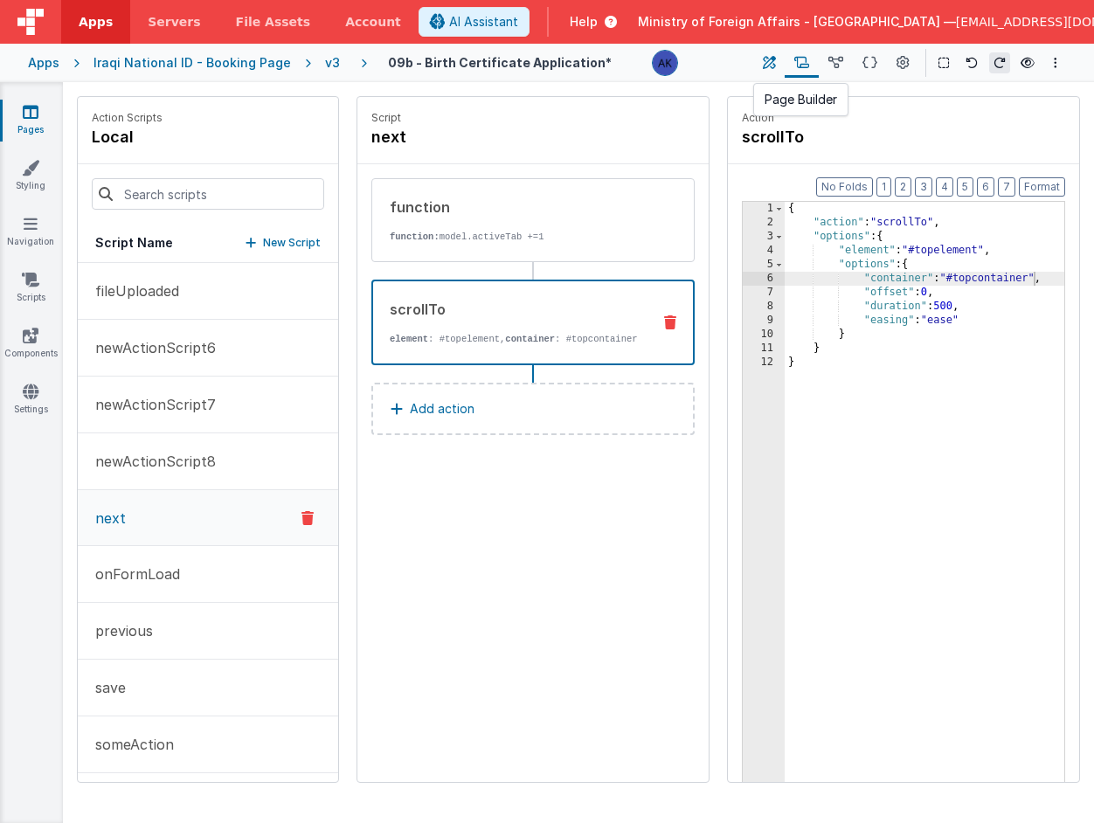
click at [771, 64] on icon at bounding box center [769, 63] width 13 height 18
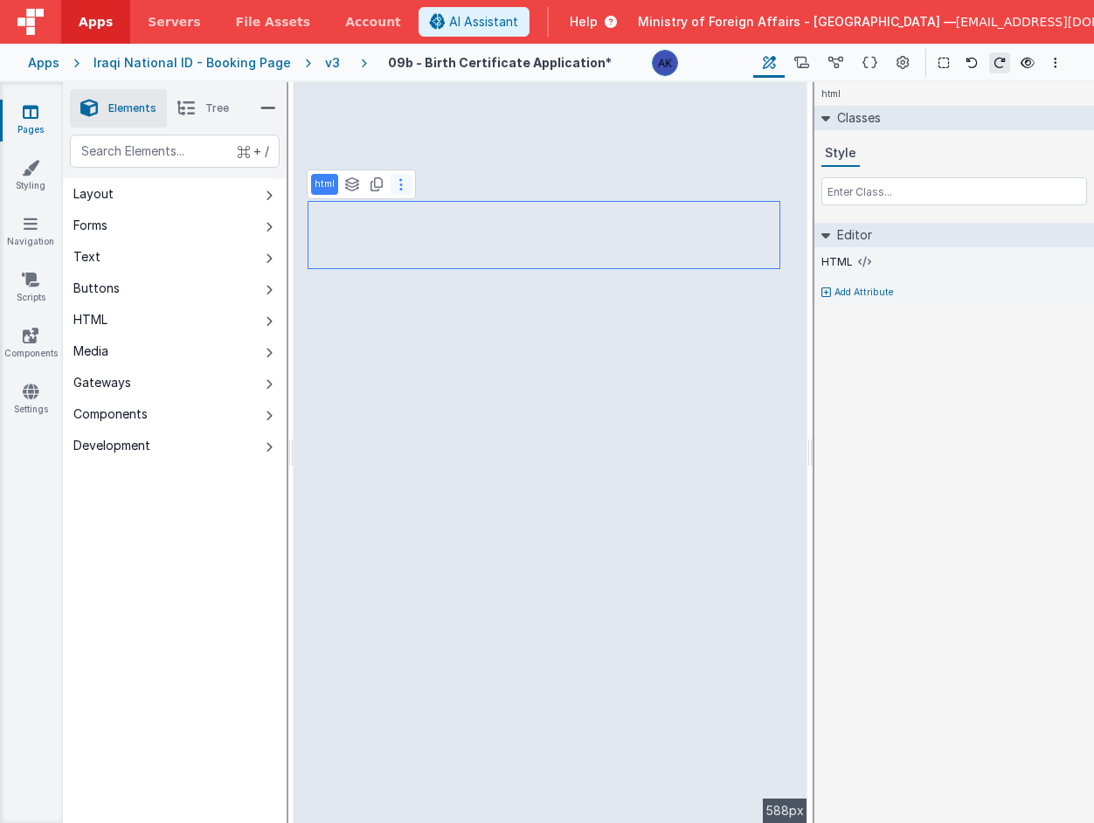
click at [394, 189] on button at bounding box center [401, 184] width 21 height 21
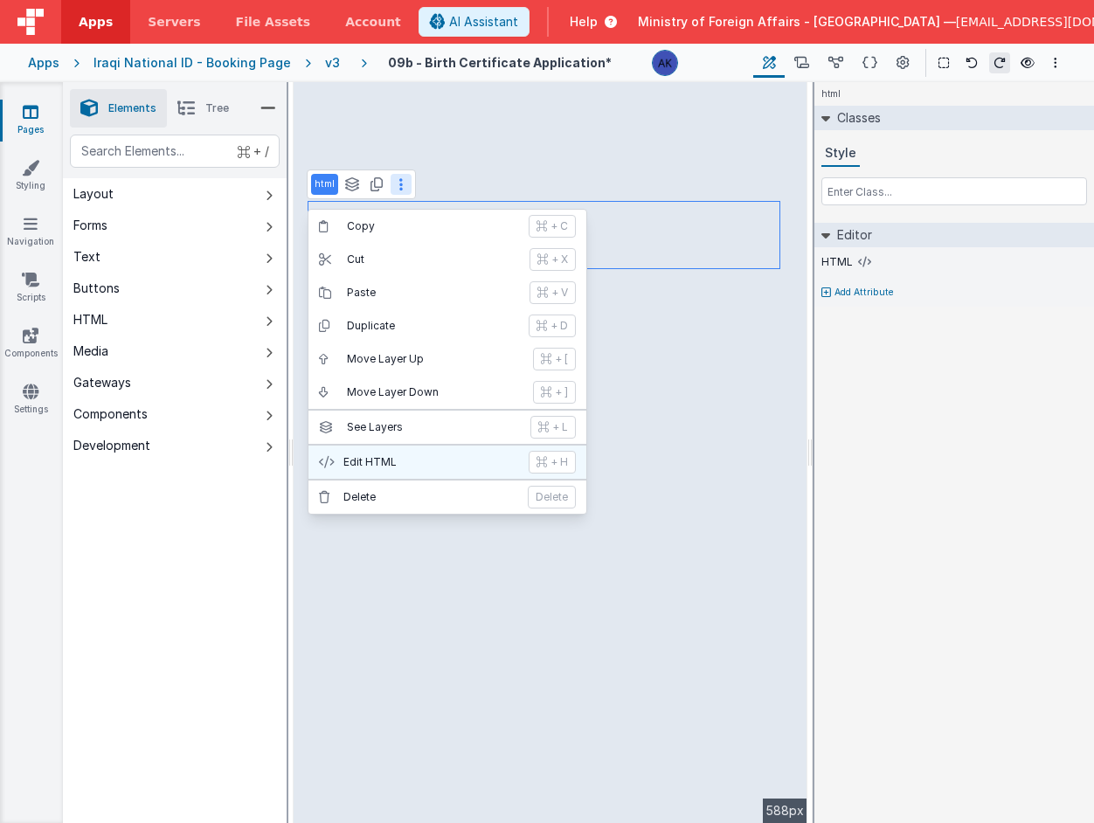
click at [436, 459] on p "Edit HTML" at bounding box center [430, 462] width 175 height 14
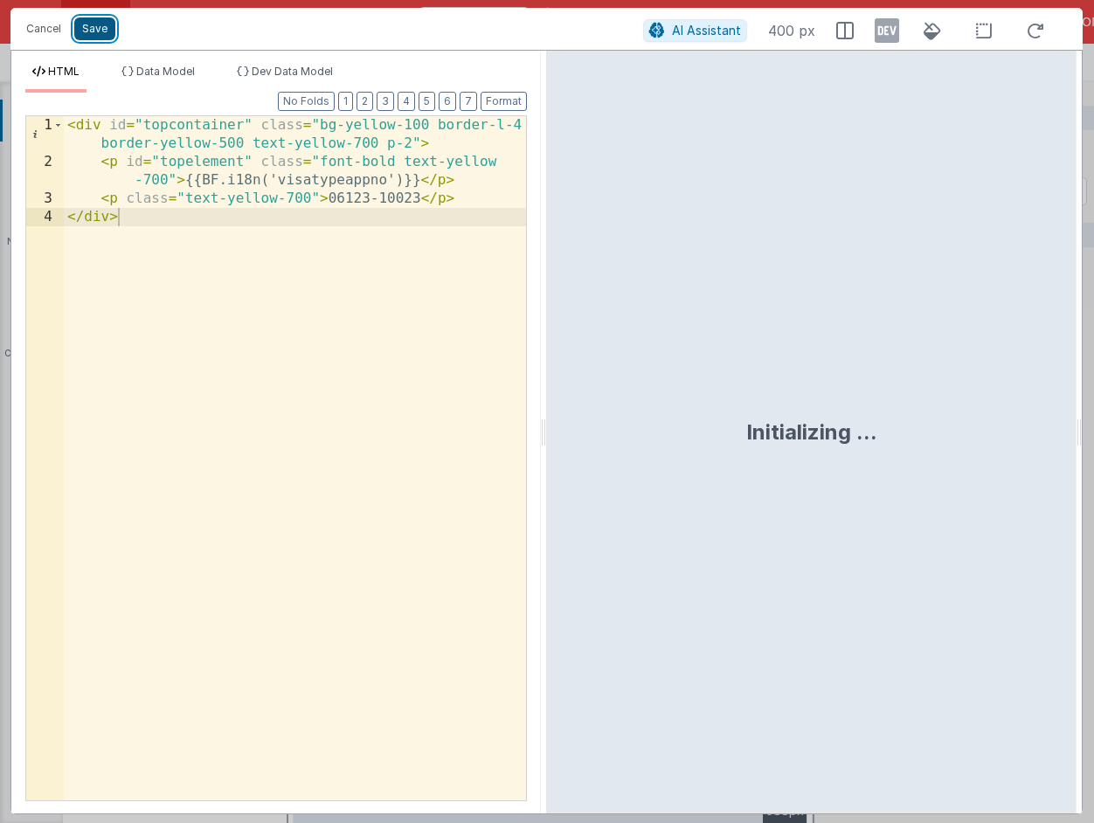
click at [106, 33] on button "Save" at bounding box center [94, 28] width 41 height 23
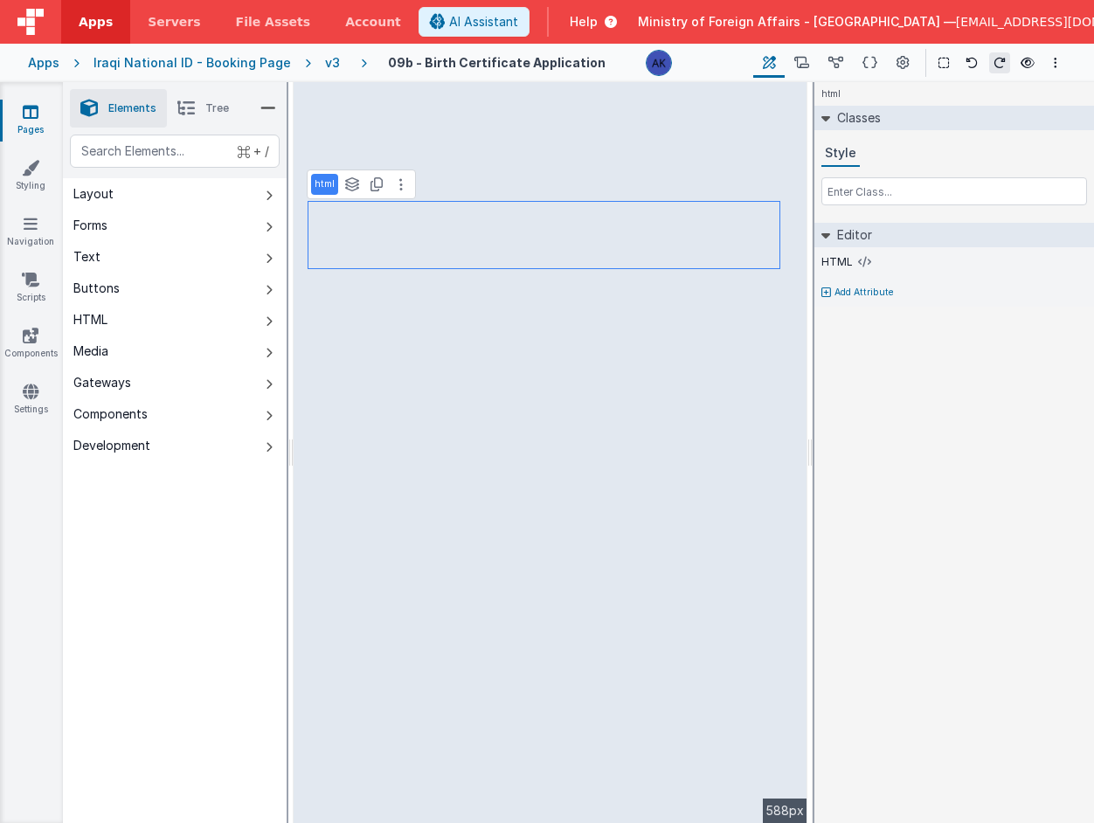
click at [855, 290] on p "Add Attribute" at bounding box center [863, 293] width 59 height 14
type input "name"
click at [957, 312] on input "text" at bounding box center [954, 309] width 266 height 26
type input "top"
click at [1004, 404] on div "html Classes Style Editor HTML Name top Add Attribute DEV: Focus DEV: builderTo…" at bounding box center [954, 452] width 280 height 741
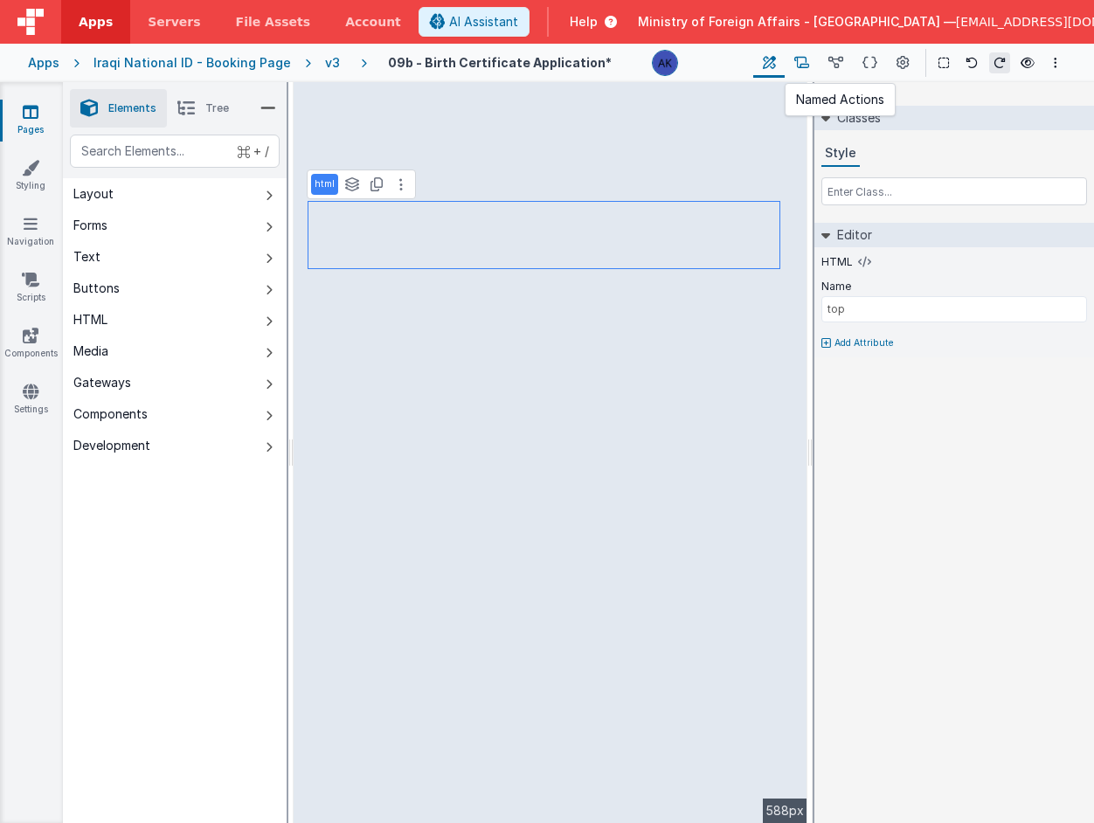
click at [807, 62] on icon at bounding box center [801, 63] width 15 height 18
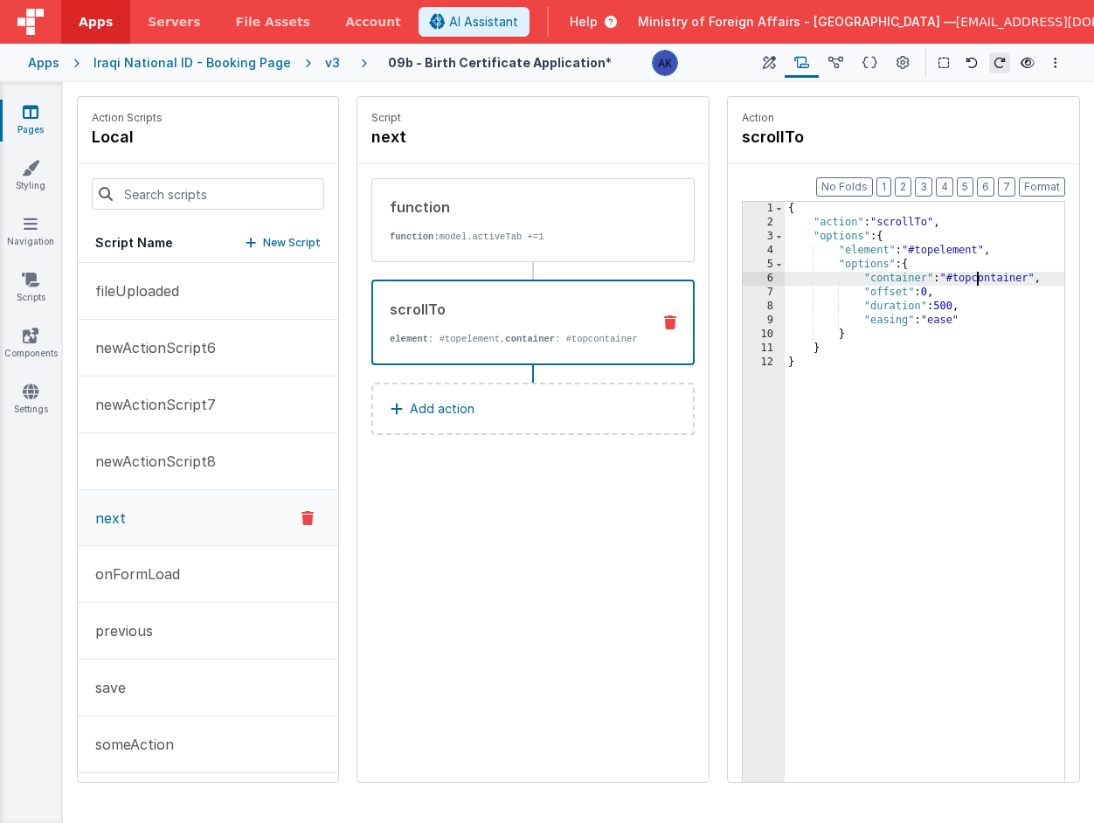
click at [976, 276] on div "{ "action" : "scrollTo" , "options" : { "element" : "#topelement" , "options" :…" at bounding box center [925, 533] width 280 height 662
drag, startPoint x: 976, startPoint y: 277, endPoint x: 1032, endPoint y: 283, distance: 56.3
click at [1032, 283] on div "{ "action" : "scrollTo" , "options" : { "element" : "#topelement" , "options" :…" at bounding box center [925, 533] width 280 height 662
drag, startPoint x: 1048, startPoint y: 280, endPoint x: 861, endPoint y: 280, distance: 187.0
click at [861, 280] on div "{ "action" : "scrollTo" , "options" : { "element" : "#topelement" , "options" :…" at bounding box center [925, 533] width 280 height 662
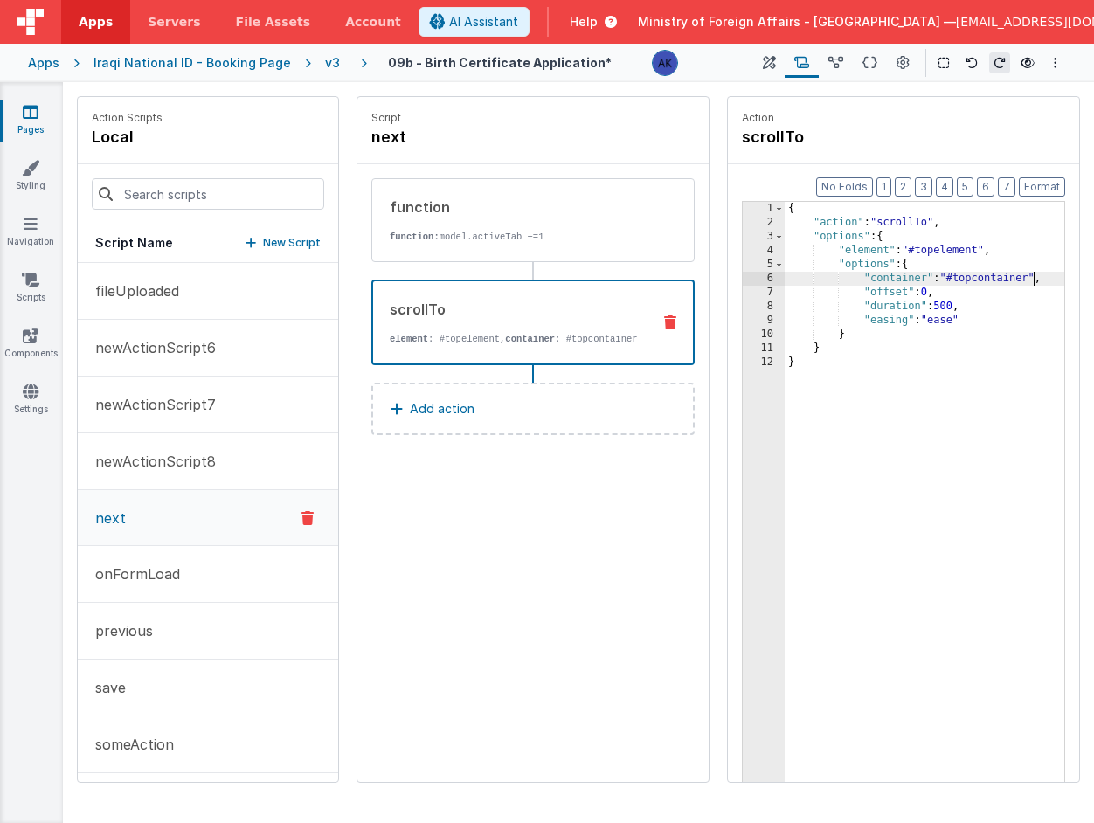
click at [794, 216] on div "{ "action" : "scrollTo" , "options" : { "element" : "#topelement" , "options" :…" at bounding box center [925, 533] width 280 height 662
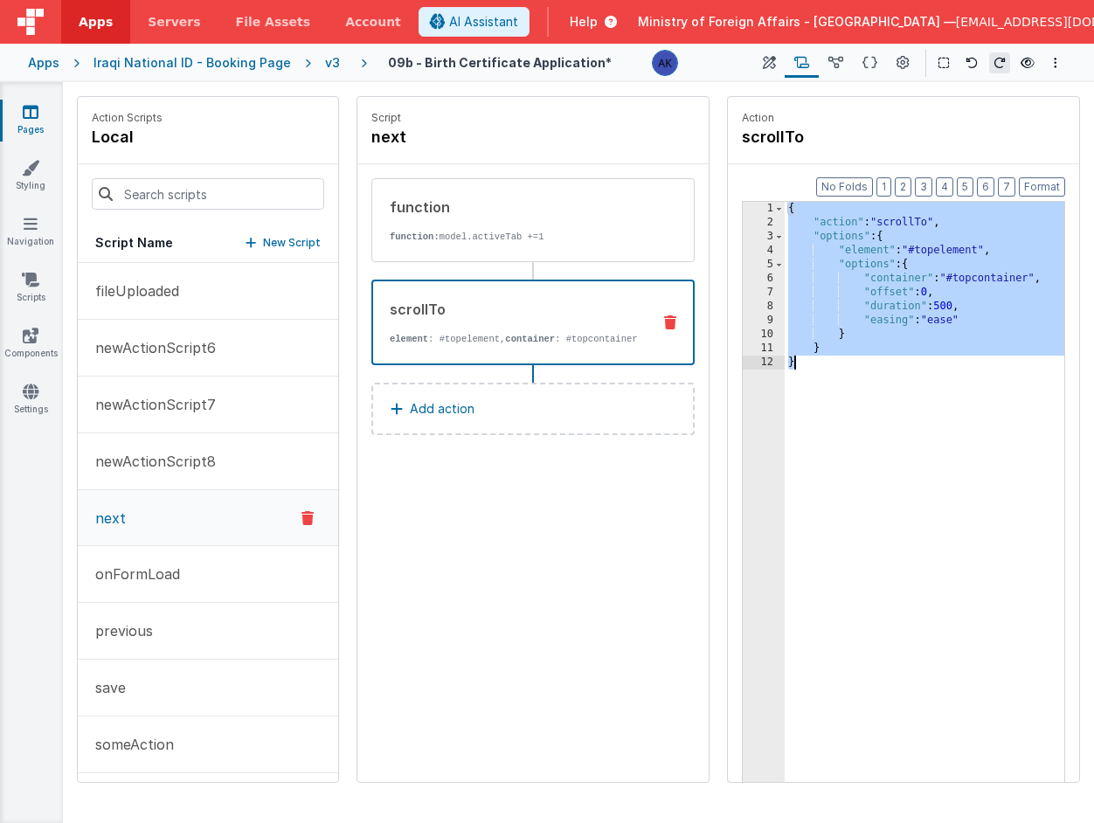
drag, startPoint x: 786, startPoint y: 208, endPoint x: 1001, endPoint y: 404, distance: 290.7
click at [1002, 404] on div "{ "action" : "scrollTo" , "options" : { "element" : "#topelement" , "options" :…" at bounding box center [925, 533] width 280 height 662
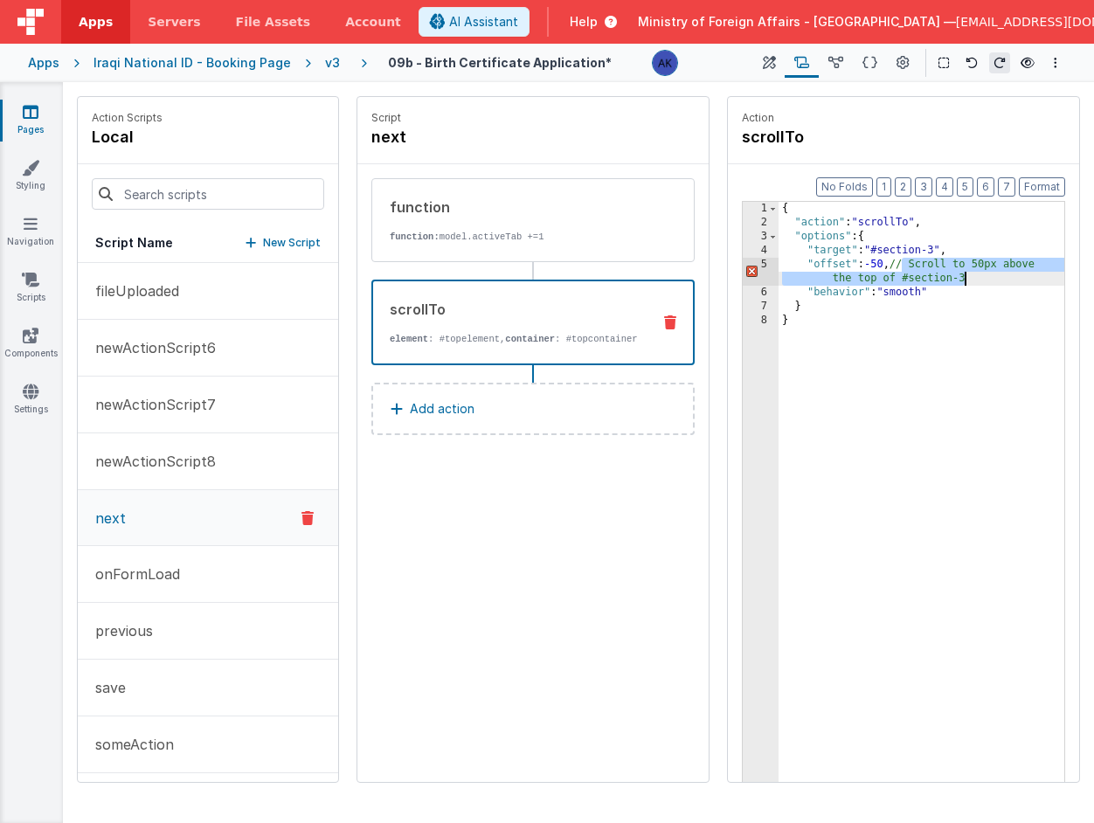
drag, startPoint x: 903, startPoint y: 265, endPoint x: 970, endPoint y: 279, distance: 68.7
click at [970, 279] on div "{ "action" : "scrollTo" , "options" : { "target" : "#section-3" , "offset" : -5…" at bounding box center [922, 533] width 286 height 662
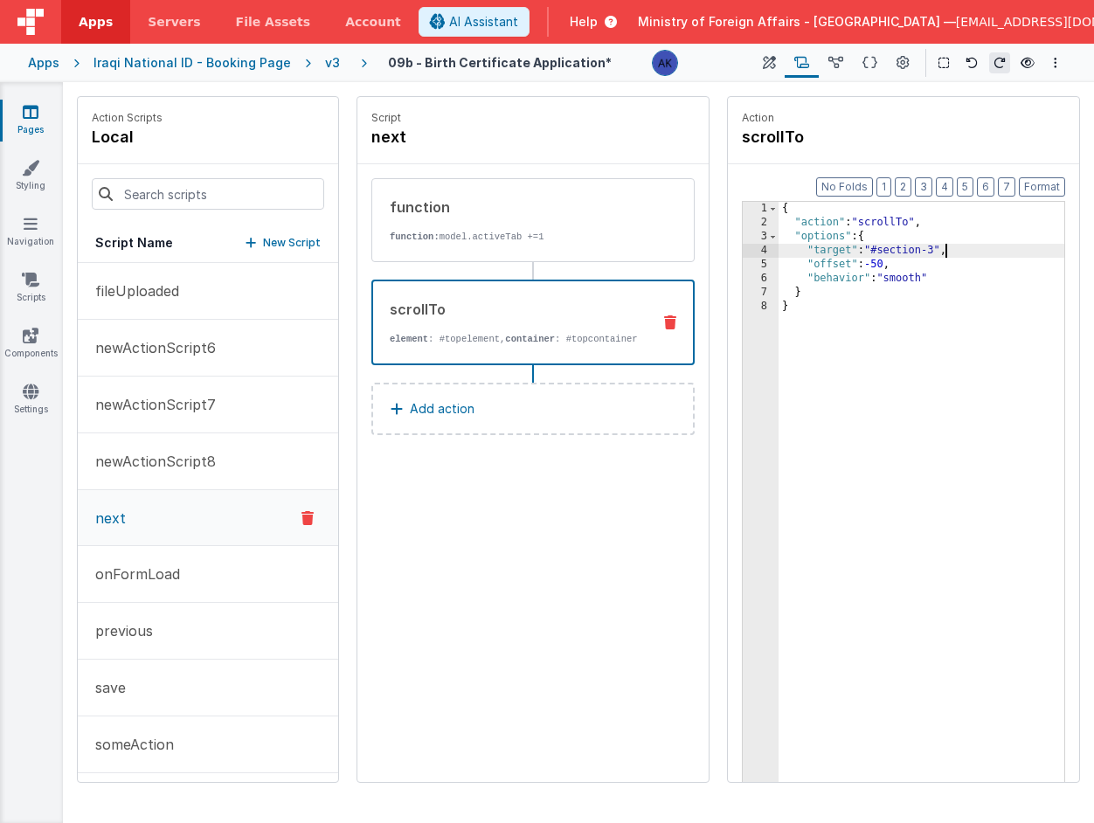
click at [943, 246] on div "{ "action" : "scrollTo" , "options" : { "target" : "#section-3" , "offset" : -5…" at bounding box center [922, 533] width 286 height 662
click at [457, 417] on p "Add action" at bounding box center [442, 408] width 65 height 21
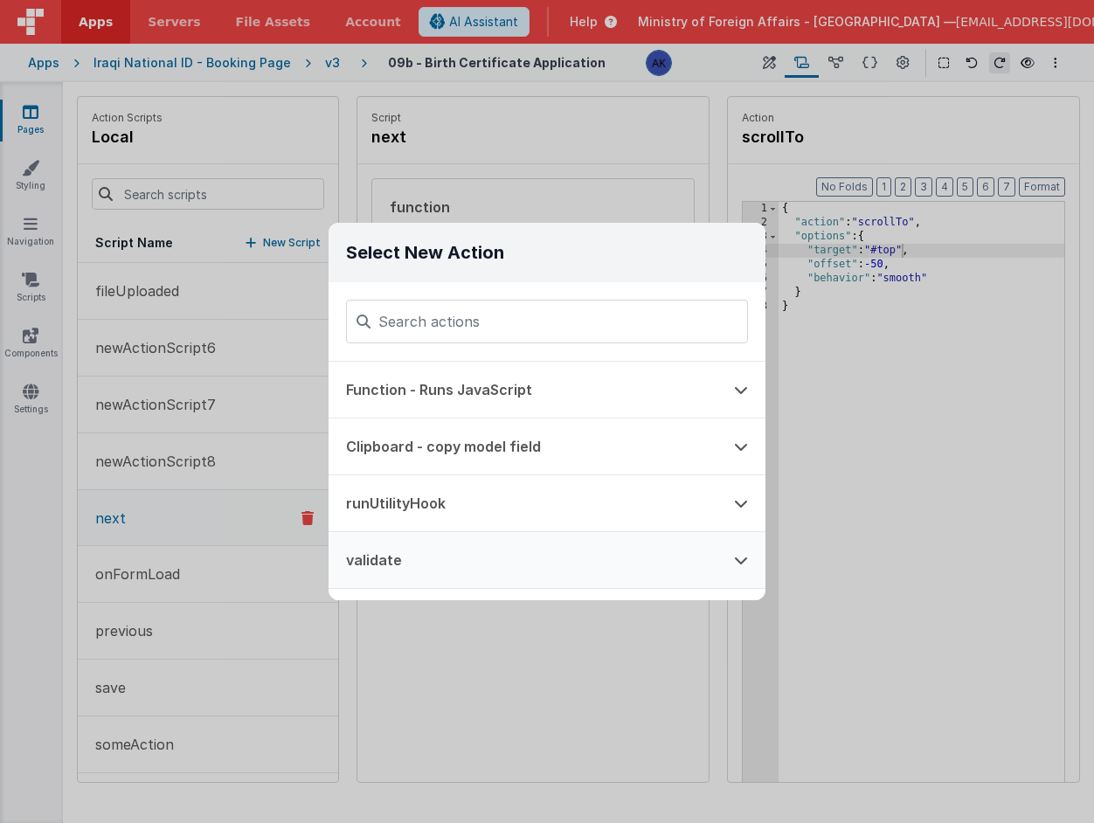
click at [469, 542] on button "validate" at bounding box center [523, 560] width 388 height 56
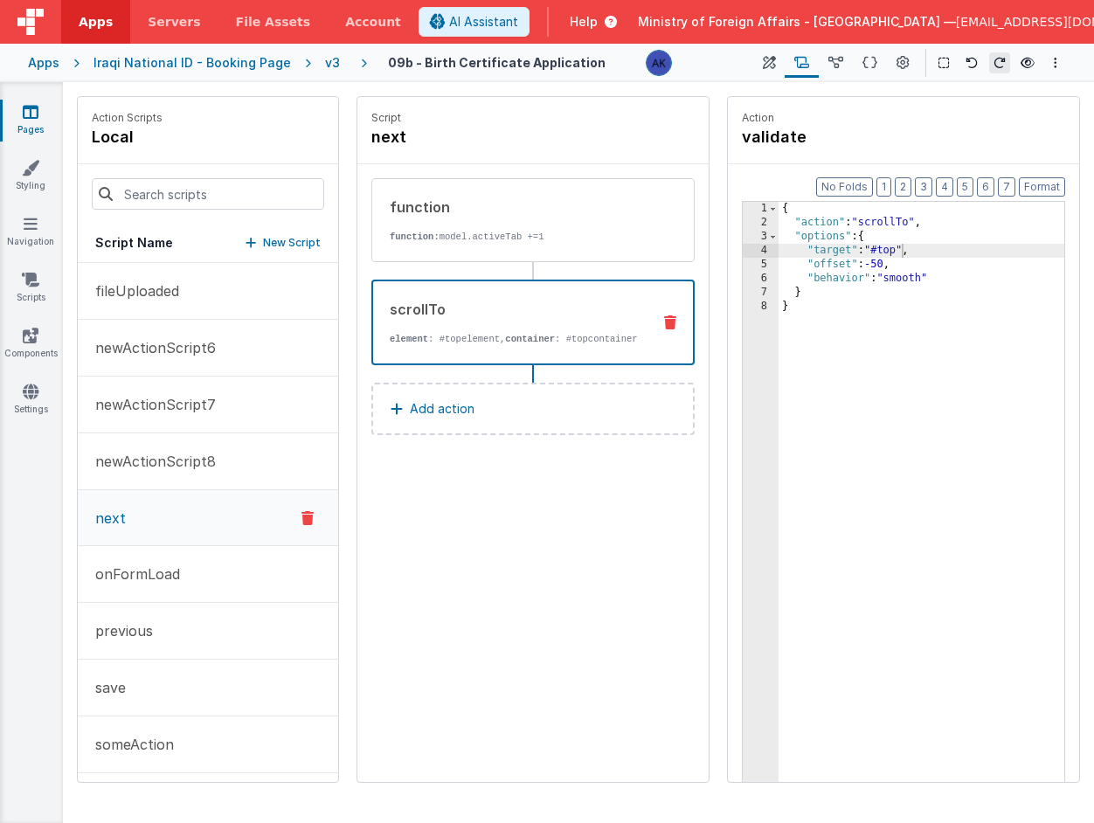
click at [460, 419] on p "Add action" at bounding box center [442, 408] width 65 height 21
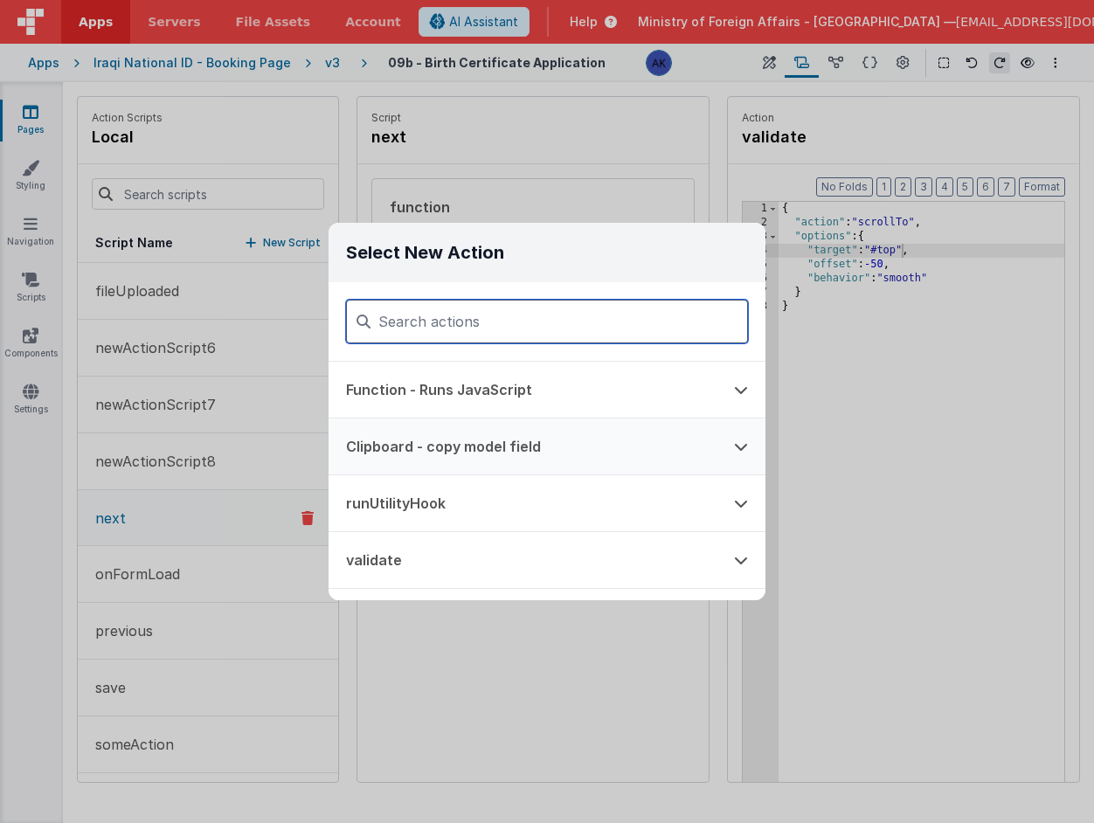
scroll to position [43, 0]
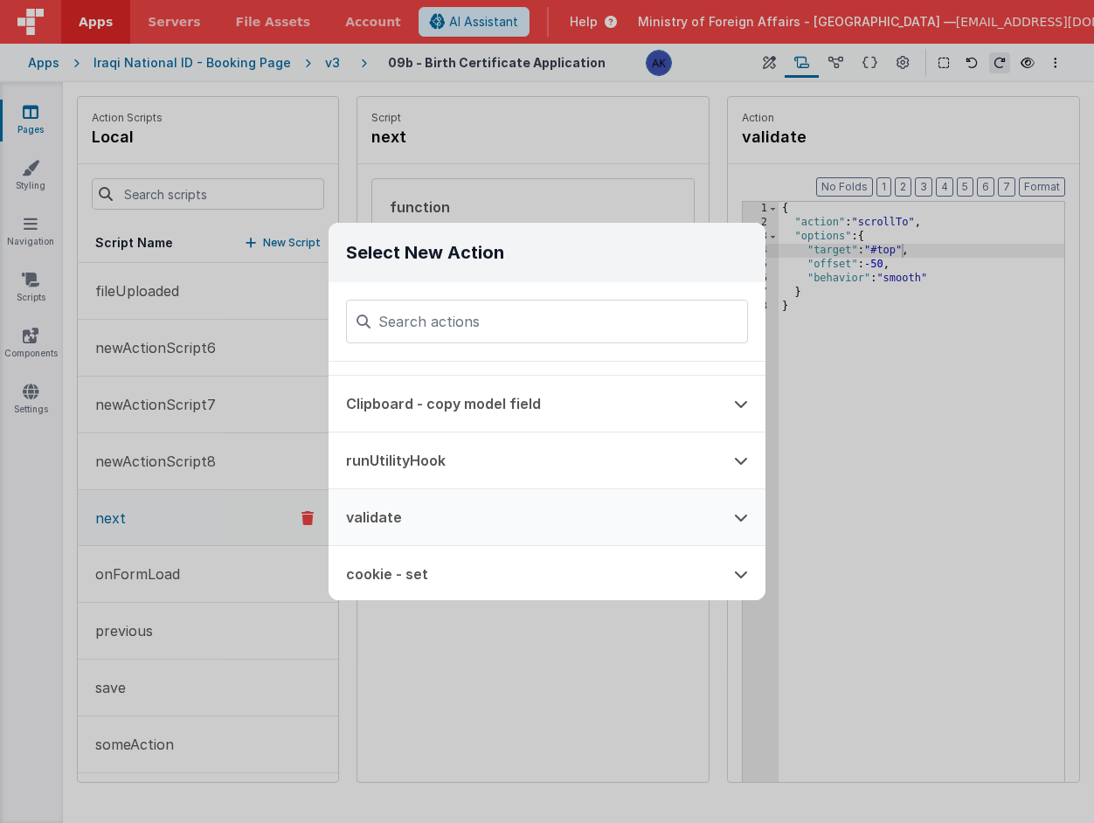
click at [564, 503] on button "validate" at bounding box center [523, 517] width 388 height 56
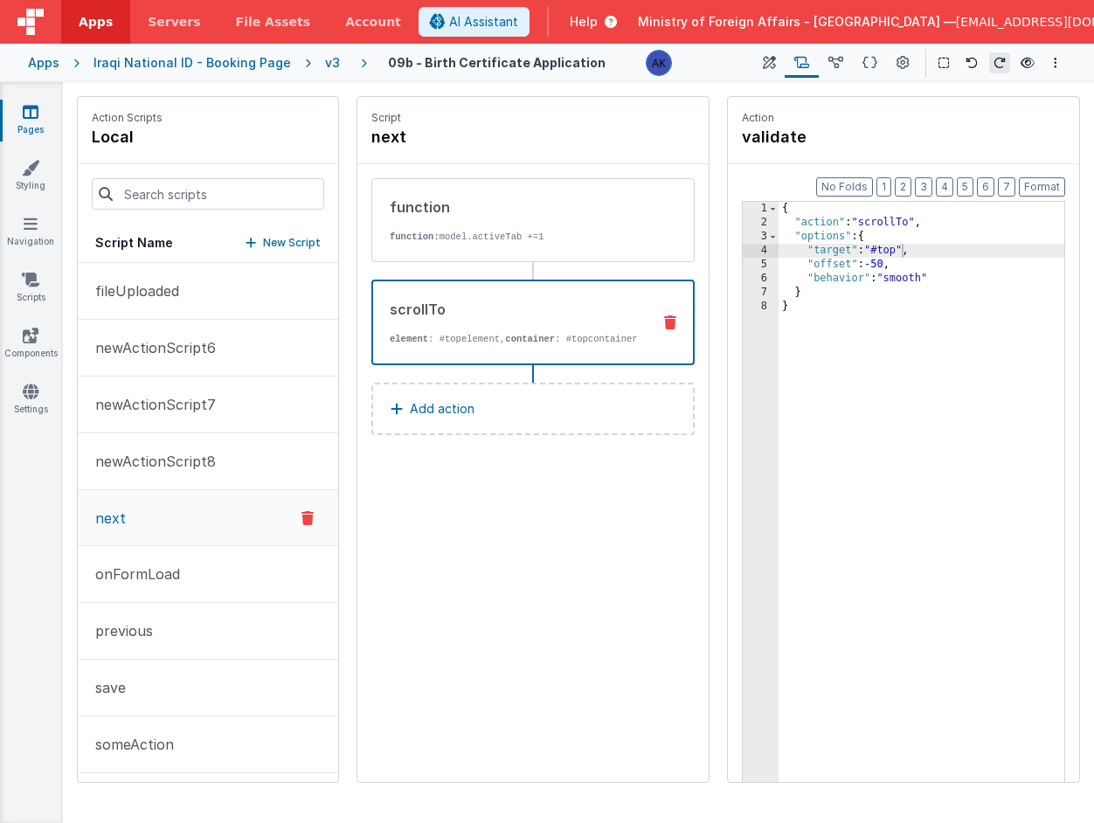
click at [495, 435] on button "Add action" at bounding box center [532, 409] width 323 height 52
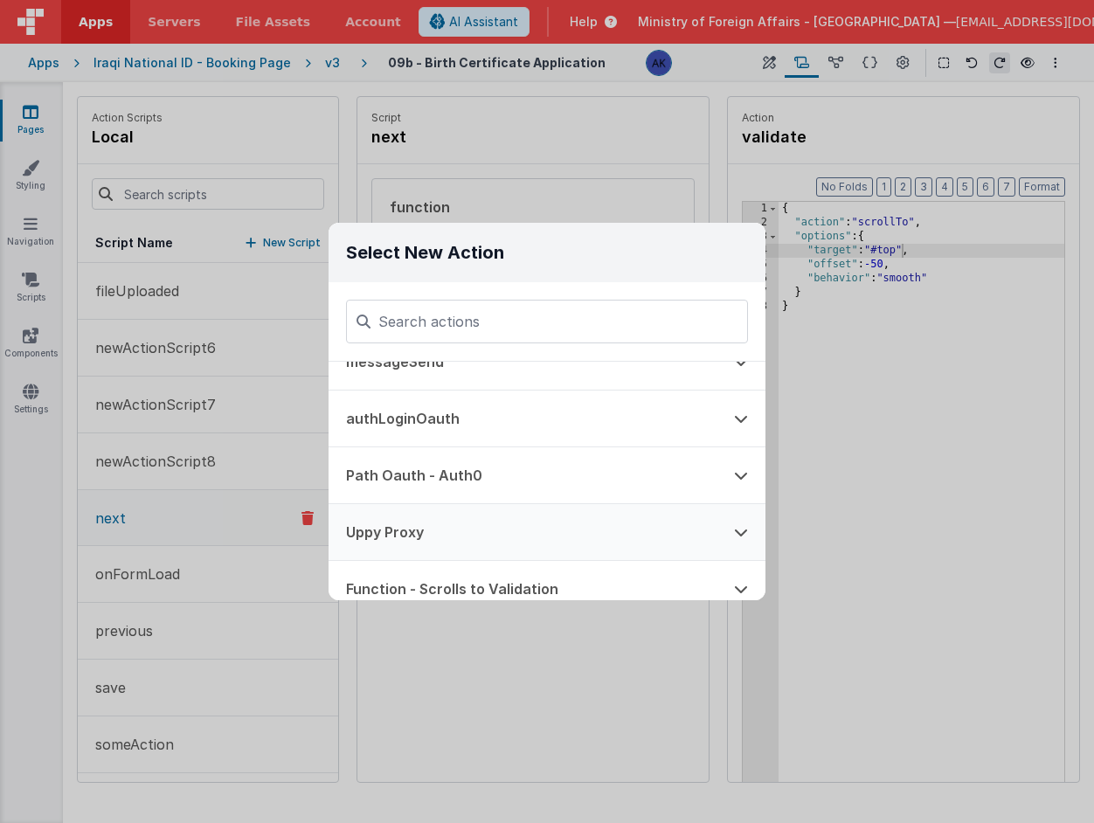
scroll to position [1352, 0]
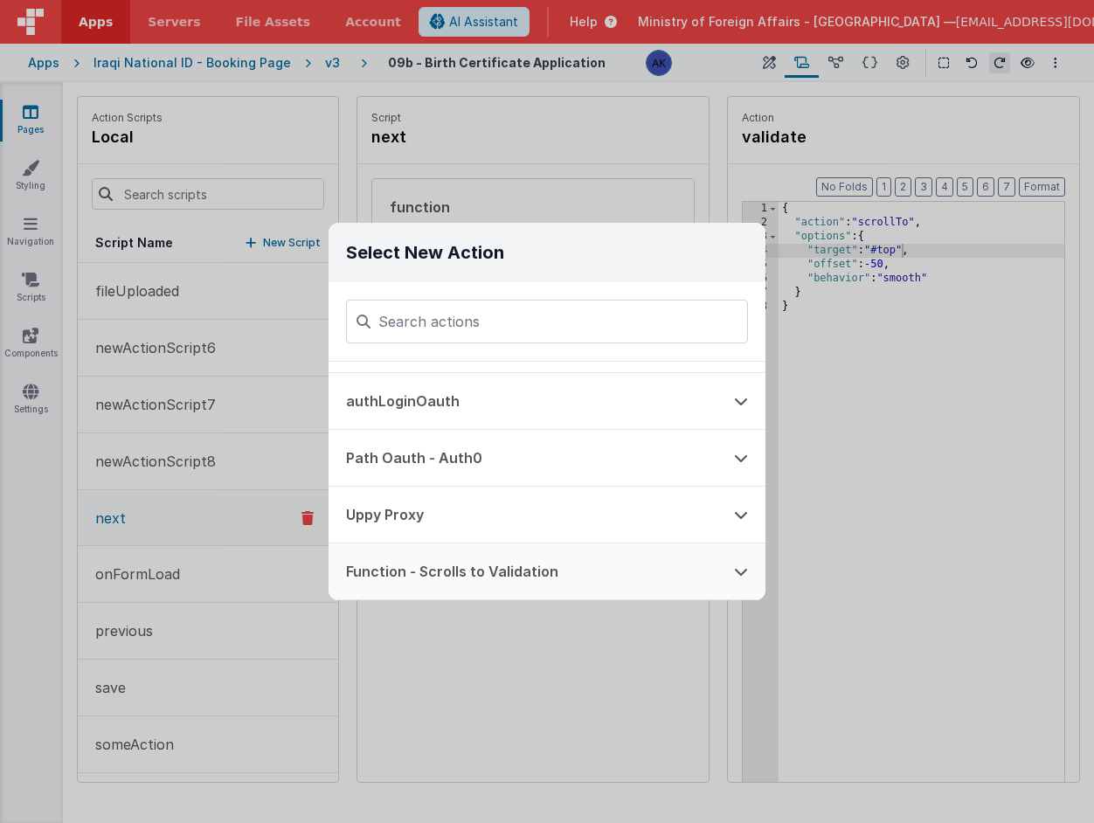
click at [496, 567] on button "Function - Scrolls to Validation" at bounding box center [523, 571] width 388 height 56
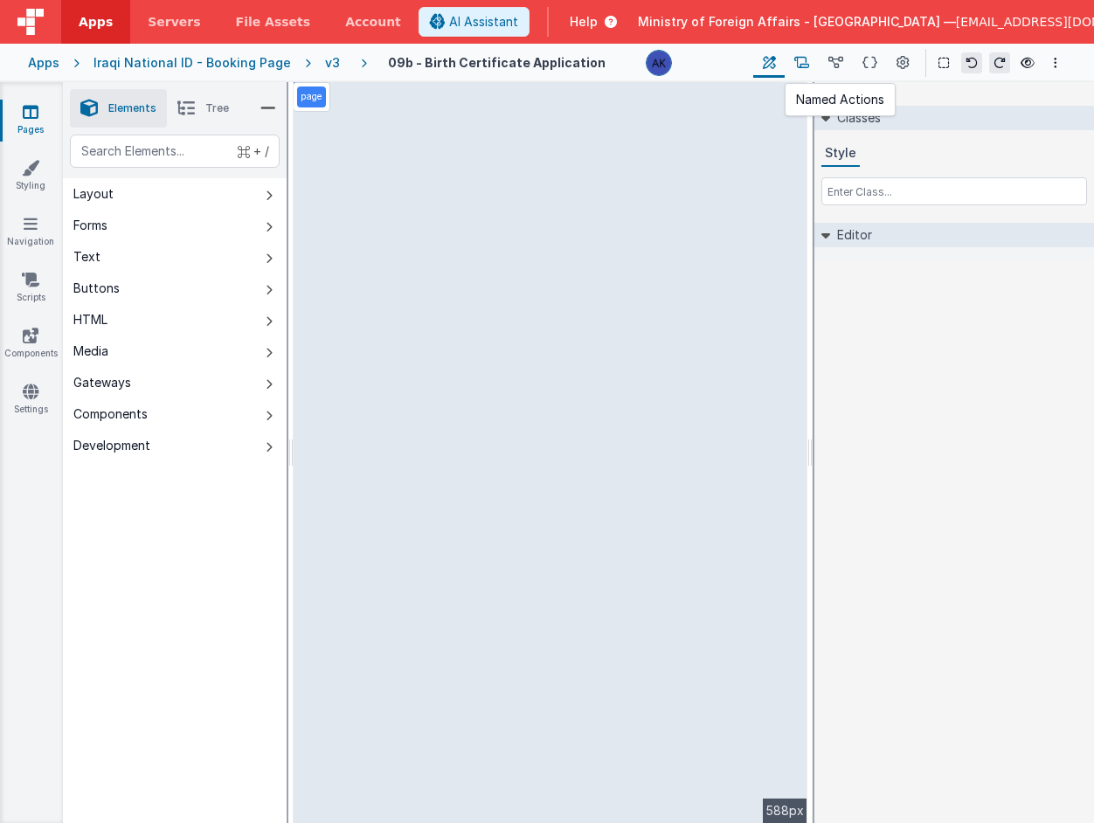
click at [814, 68] on button at bounding box center [802, 63] width 34 height 30
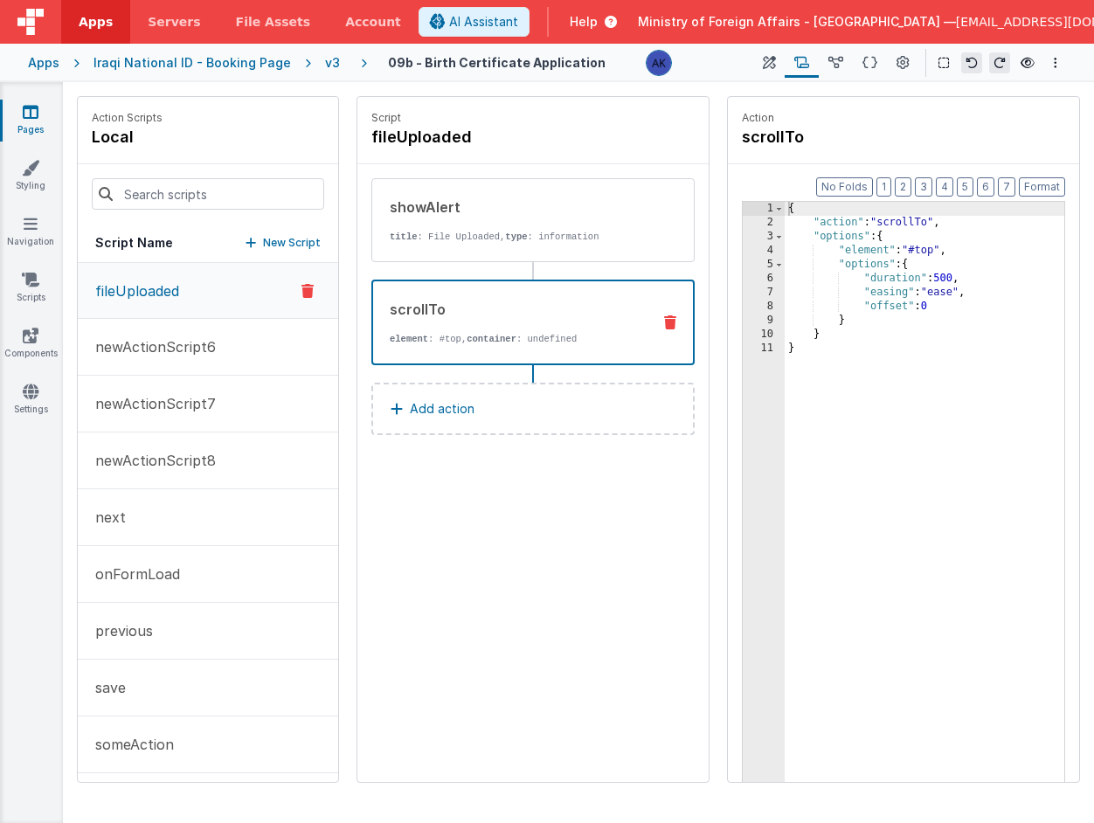
click at [512, 301] on div "scrollTo" at bounding box center [515, 309] width 250 height 21
click at [775, 62] on icon at bounding box center [769, 63] width 13 height 18
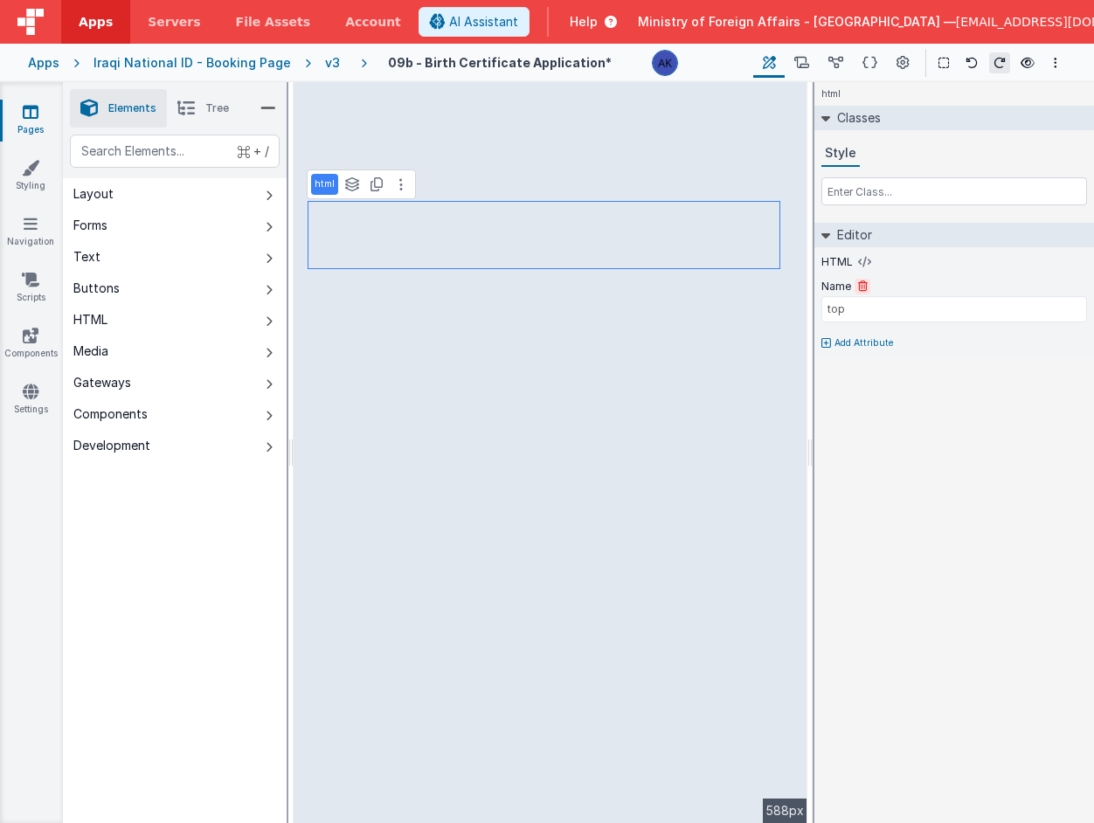
click at [858, 285] on icon at bounding box center [863, 286] width 10 height 10
click at [837, 289] on p "Add Attribute" at bounding box center [863, 293] width 59 height 14
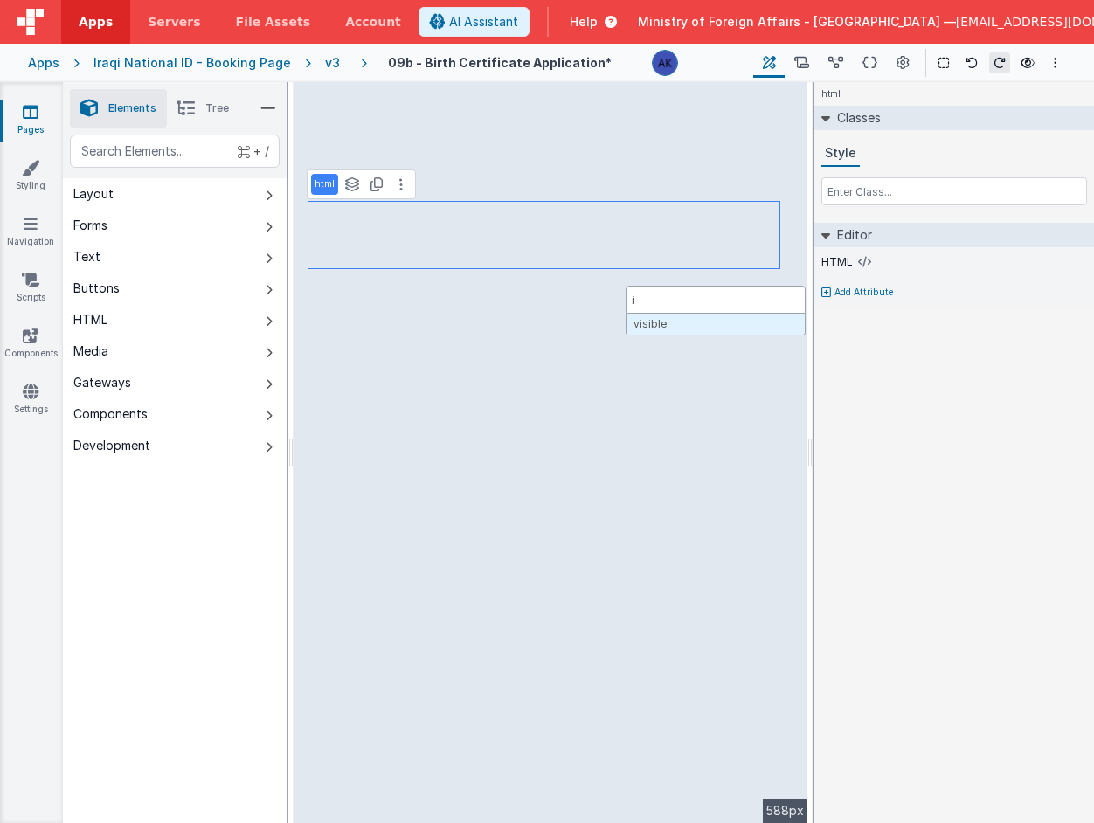
type input "id"
click at [938, 308] on input "text" at bounding box center [954, 309] width 266 height 26
type input "top"
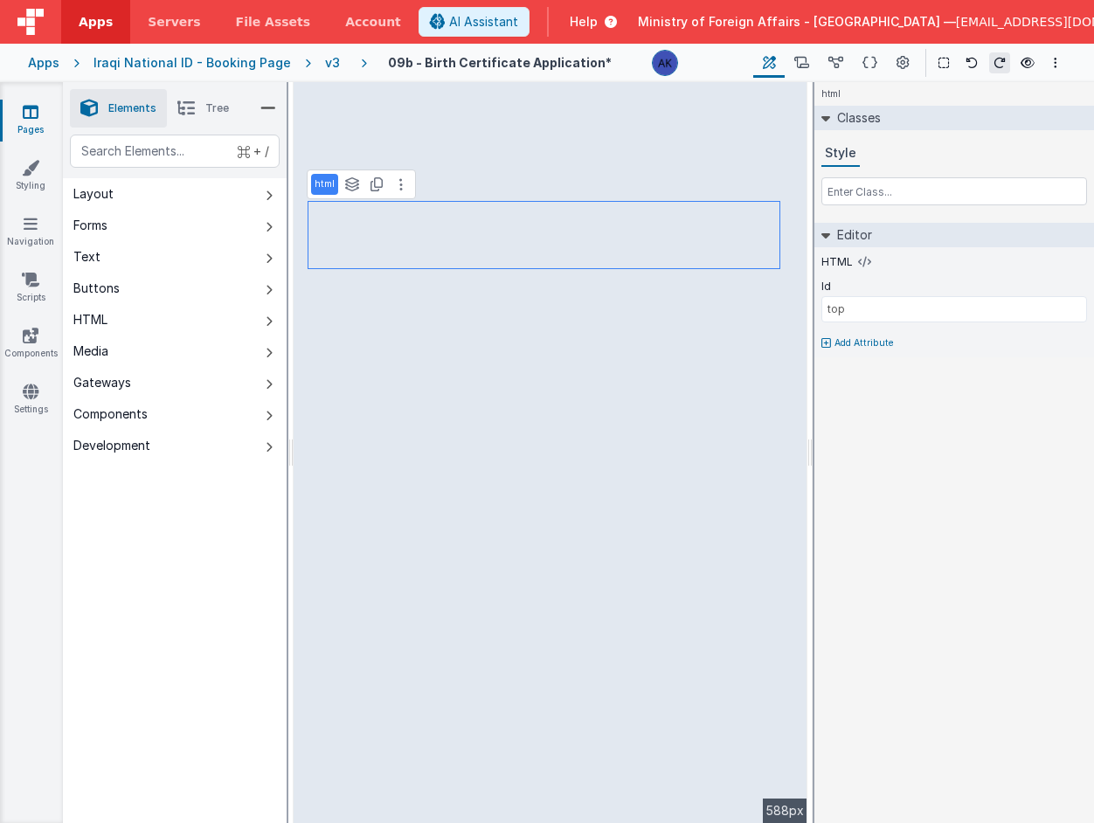
click at [943, 440] on div "html Classes Style Editor HTML Id top Add Attribute DEV: Focus DEV: builderTogg…" at bounding box center [954, 452] width 280 height 741
click at [846, 288] on icon at bounding box center [843, 286] width 10 height 10
click at [862, 263] on icon at bounding box center [864, 262] width 13 height 14
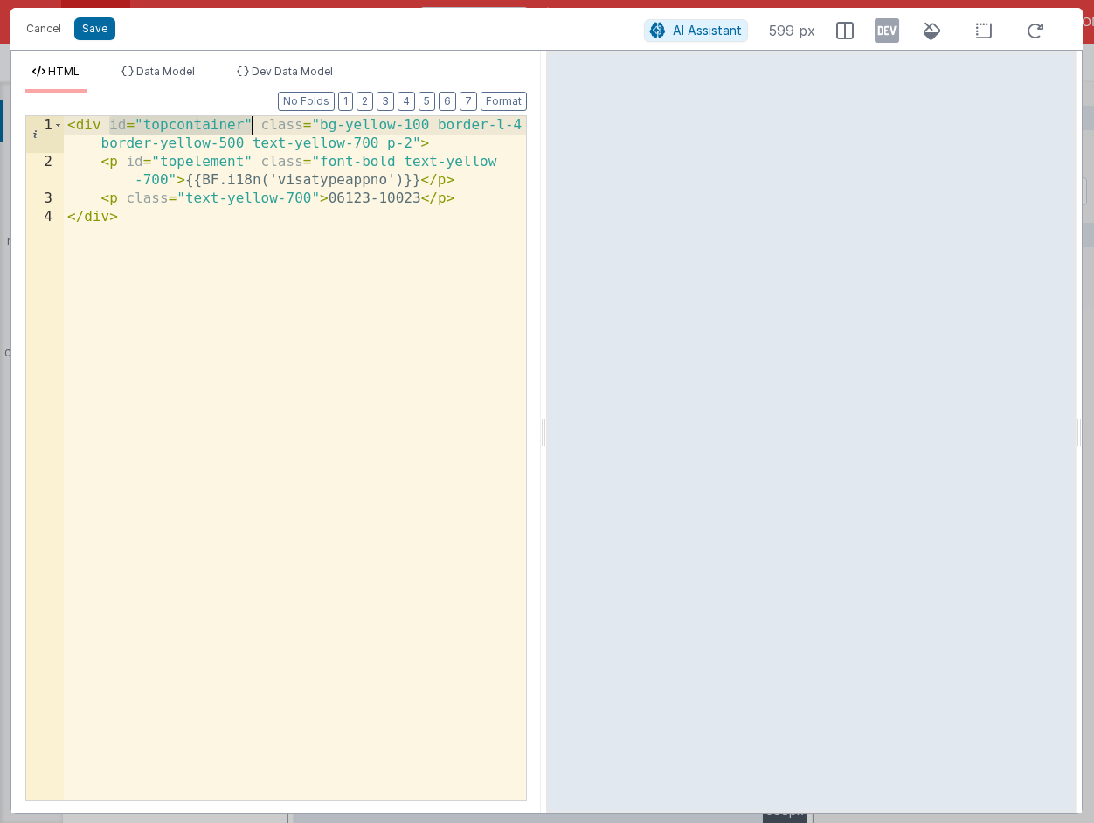
drag, startPoint x: 111, startPoint y: 127, endPoint x: 249, endPoint y: 128, distance: 138.1
click at [249, 128] on div "< div id = "topcontainer" class = "bg-yellow-100 border-l-4 border-yellow-500 t…" at bounding box center [295, 485] width 462 height 739
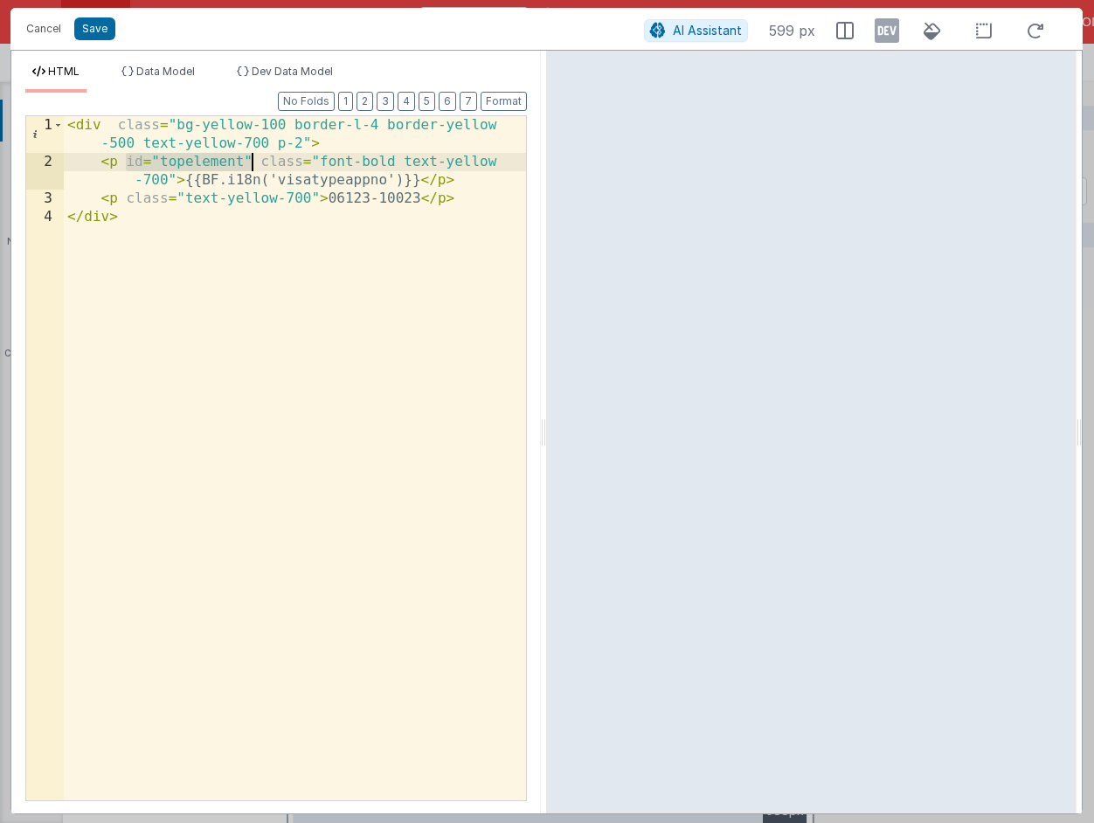
drag, startPoint x: 127, startPoint y: 166, endPoint x: 249, endPoint y: 158, distance: 122.6
click at [249, 158] on div "< div class = "bg-yellow-100 border-l-4 border-yellow -500 text-yellow-700 p-2"…" at bounding box center [295, 485] width 462 height 739
click at [109, 126] on div "< div class = "bg-yellow-100 border-l-4 border-yellow -500 text-yellow-700 p-2"…" at bounding box center [295, 485] width 462 height 739
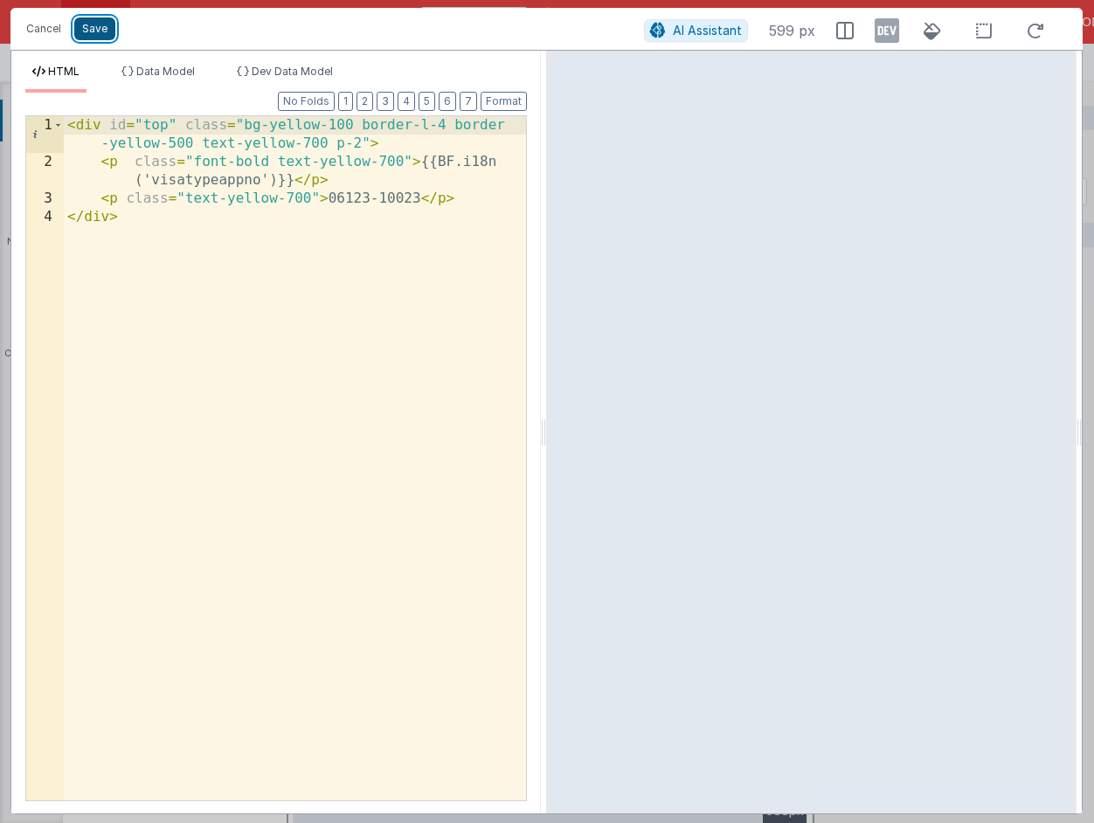
click at [93, 30] on button "Save" at bounding box center [94, 28] width 41 height 23
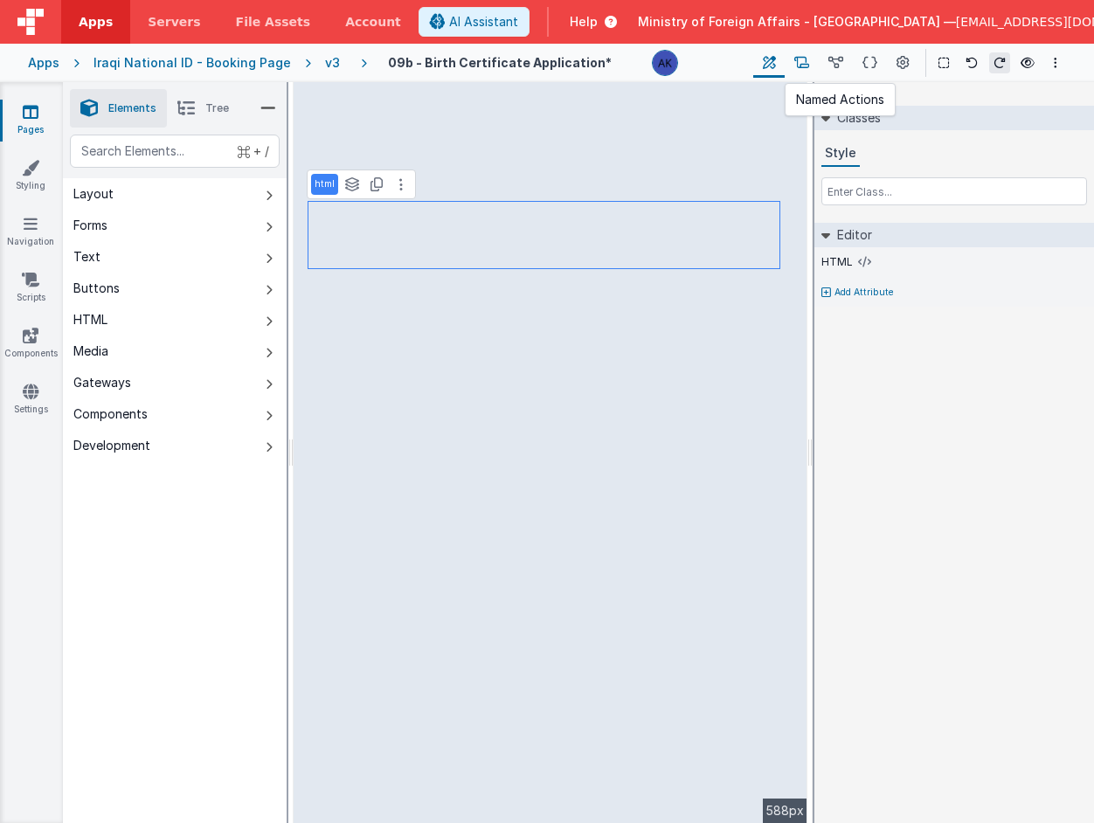
click at [807, 66] on icon at bounding box center [801, 63] width 15 height 18
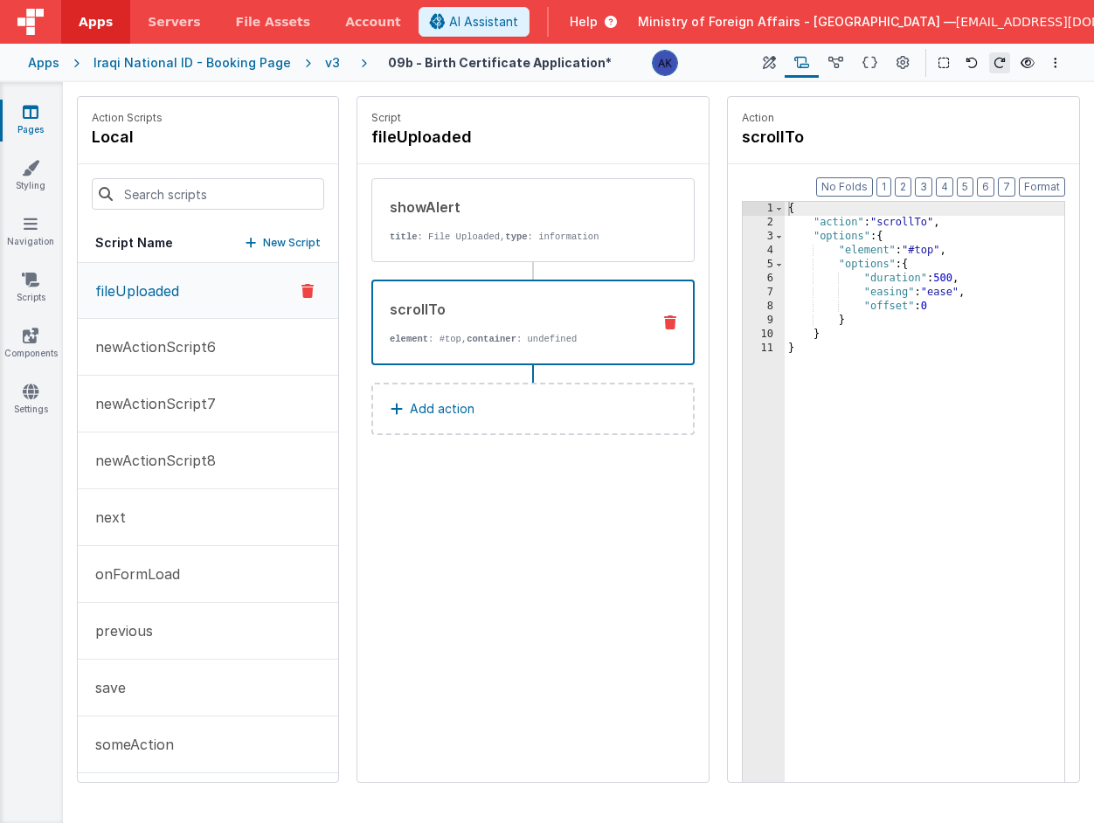
click at [667, 326] on icon at bounding box center [670, 322] width 12 height 14
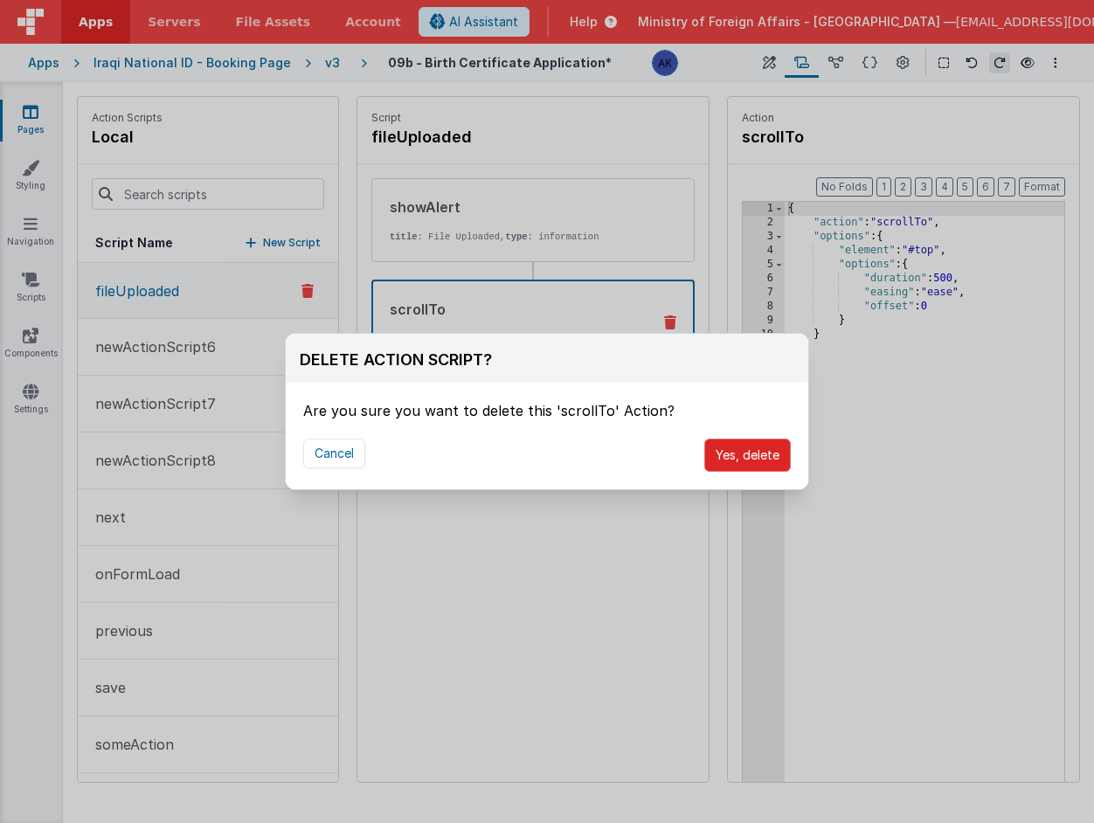
click at [773, 449] on button "Yes, delete" at bounding box center [747, 455] width 87 height 33
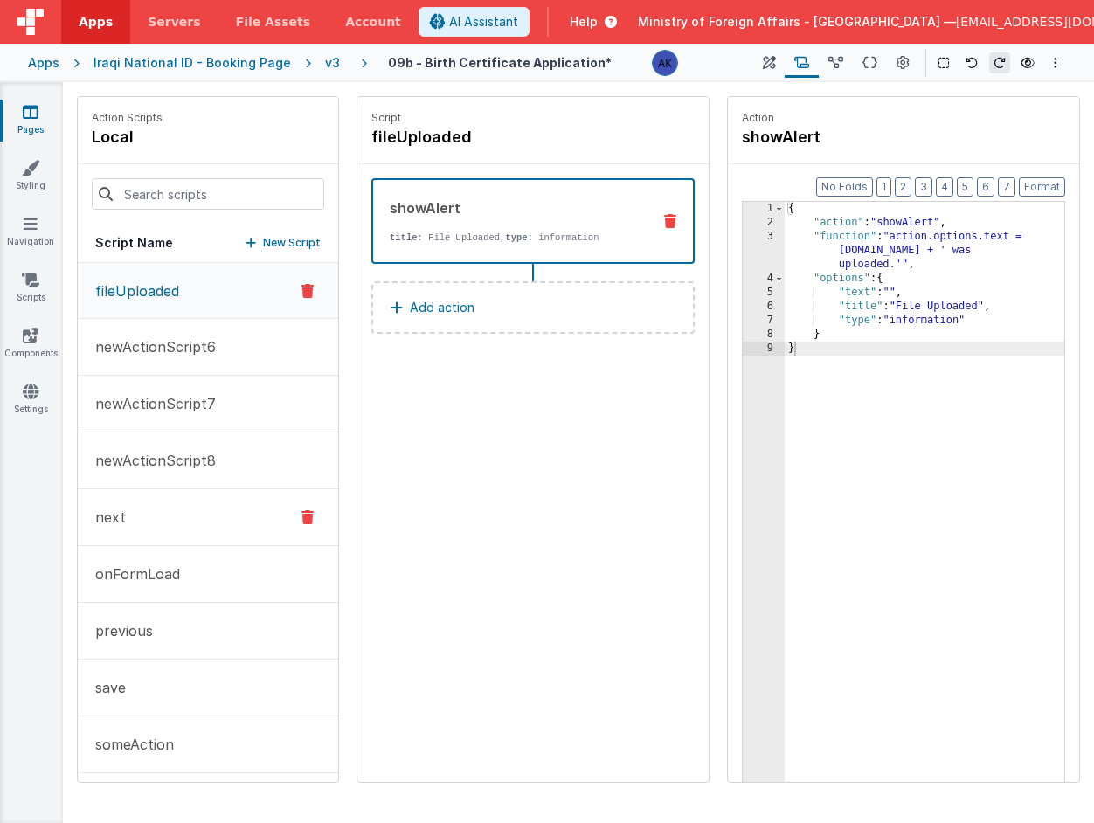
click at [163, 503] on button "next" at bounding box center [208, 517] width 260 height 57
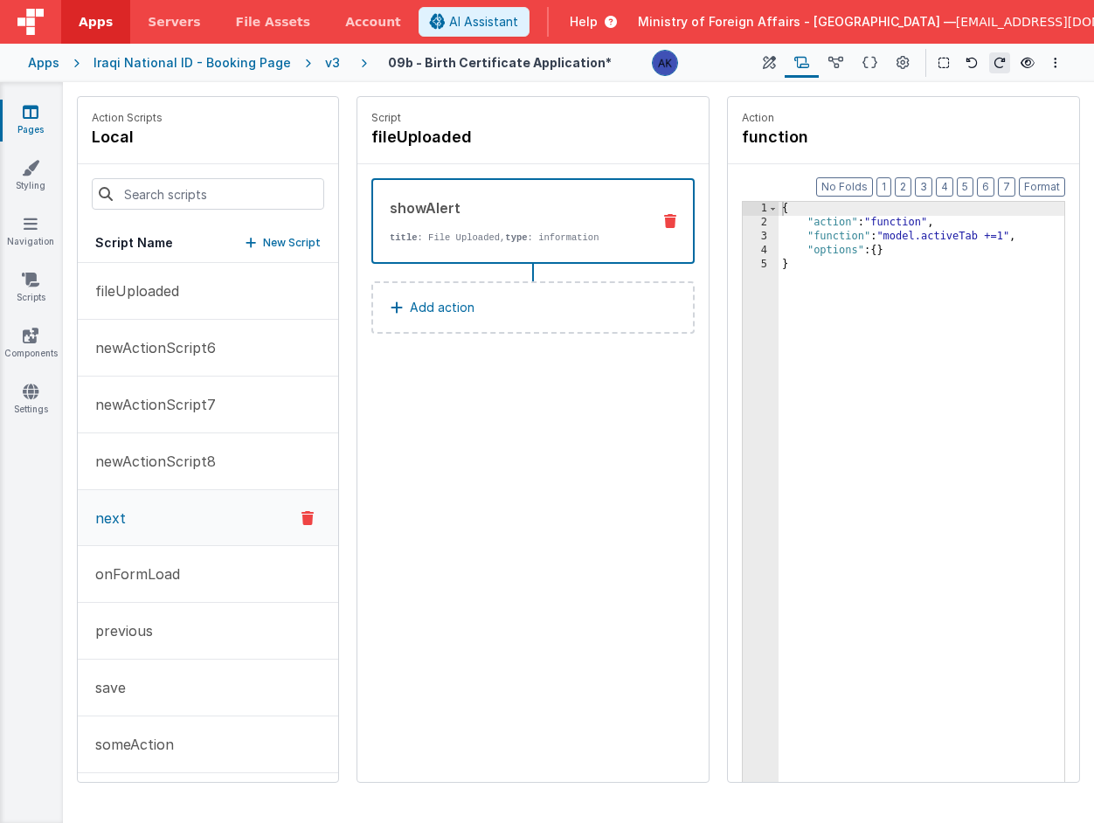
click at [163, 503] on button "next" at bounding box center [208, 518] width 260 height 56
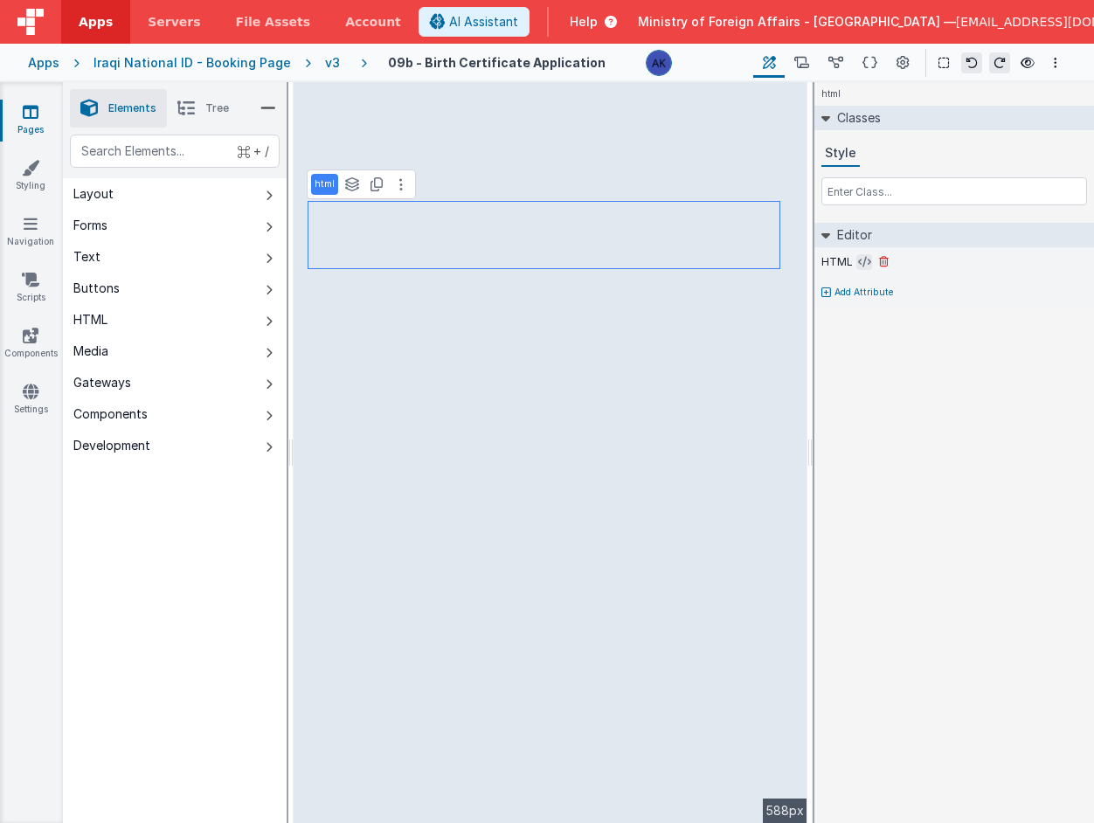
click at [858, 265] on icon at bounding box center [864, 262] width 13 height 14
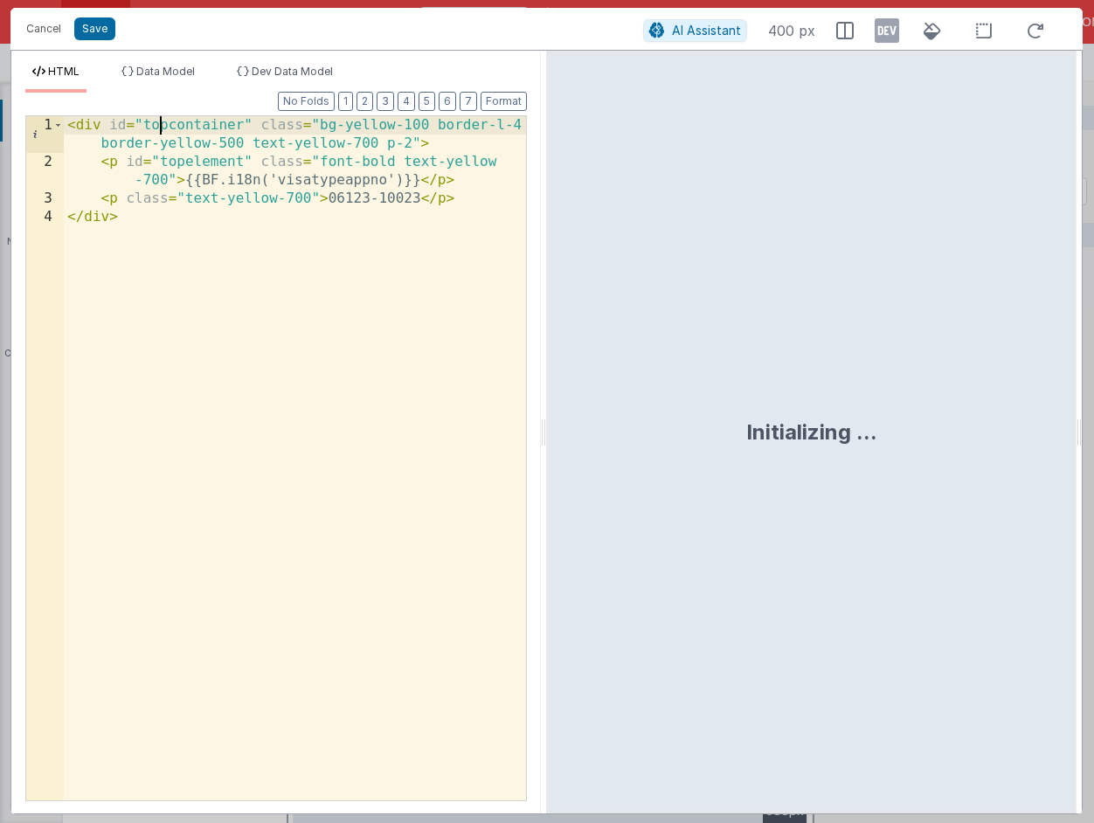
click at [163, 121] on div "< div id = "topcontainer" class = "bg-yellow-100 border-l-4 border-yellow-500 t…" at bounding box center [295, 485] width 462 height 739
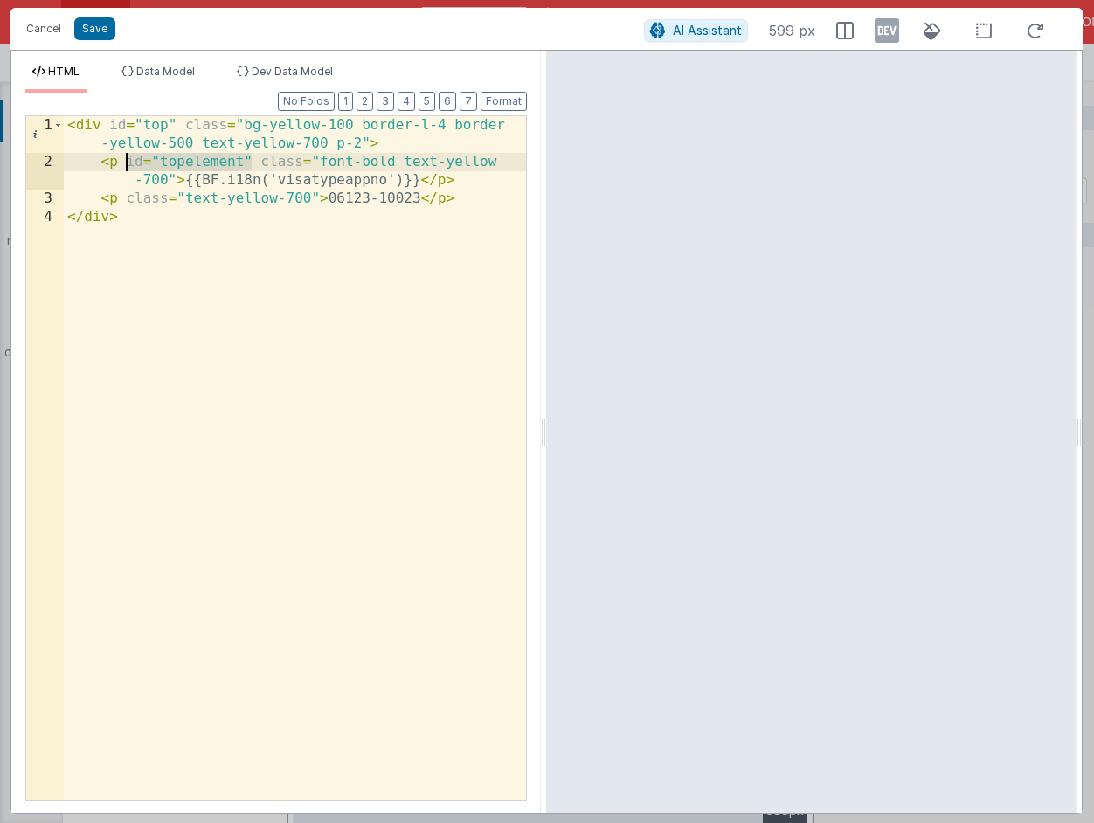
drag, startPoint x: 254, startPoint y: 163, endPoint x: 129, endPoint y: 164, distance: 125.0
click at [129, 164] on div "< div id = "top" class = "bg-yellow-100 border-l-4 border -yellow-500 text-yell…" at bounding box center [295, 485] width 462 height 739
click at [102, 35] on button "Save" at bounding box center [94, 28] width 41 height 23
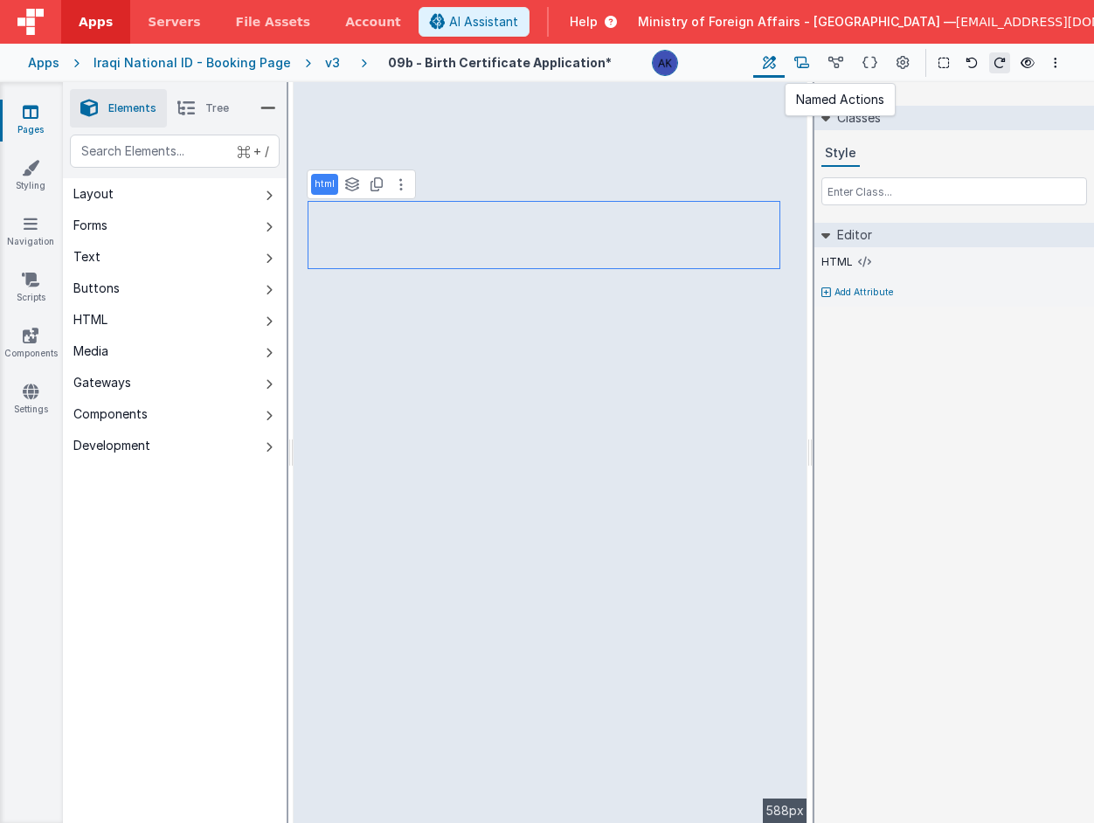
click at [800, 71] on icon at bounding box center [801, 63] width 15 height 18
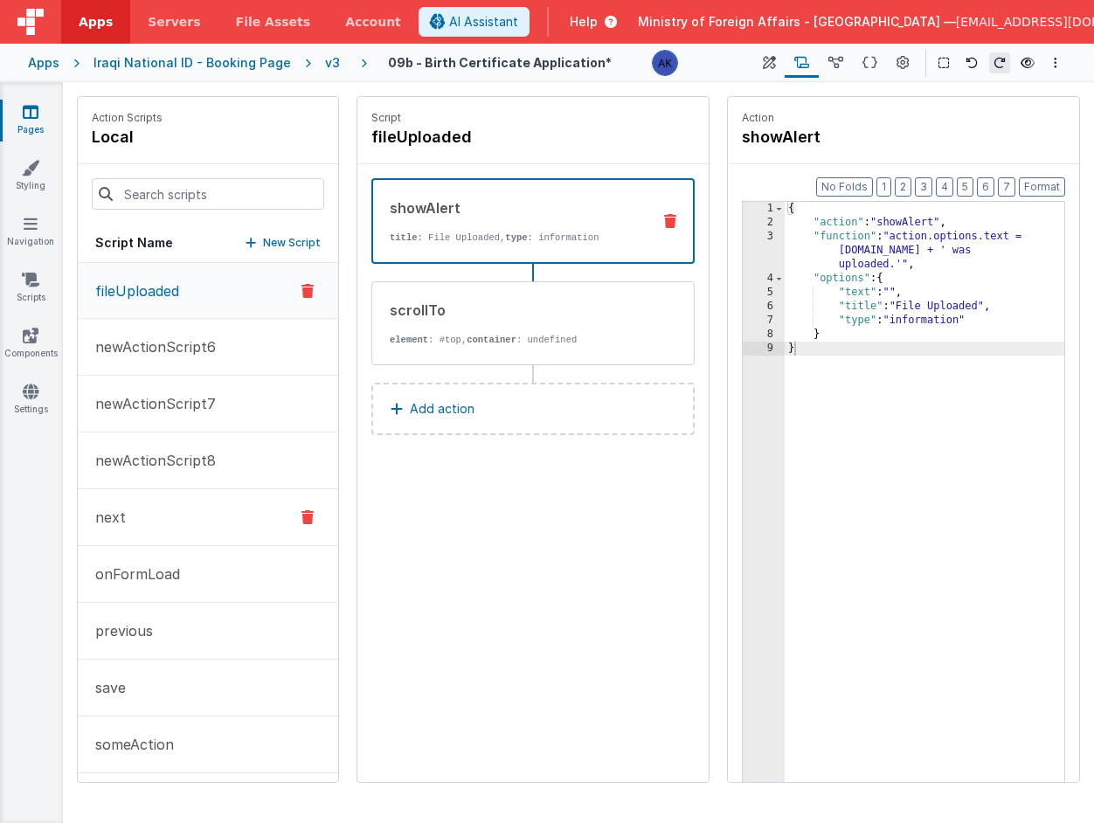
click at [216, 519] on button "next" at bounding box center [208, 517] width 260 height 57
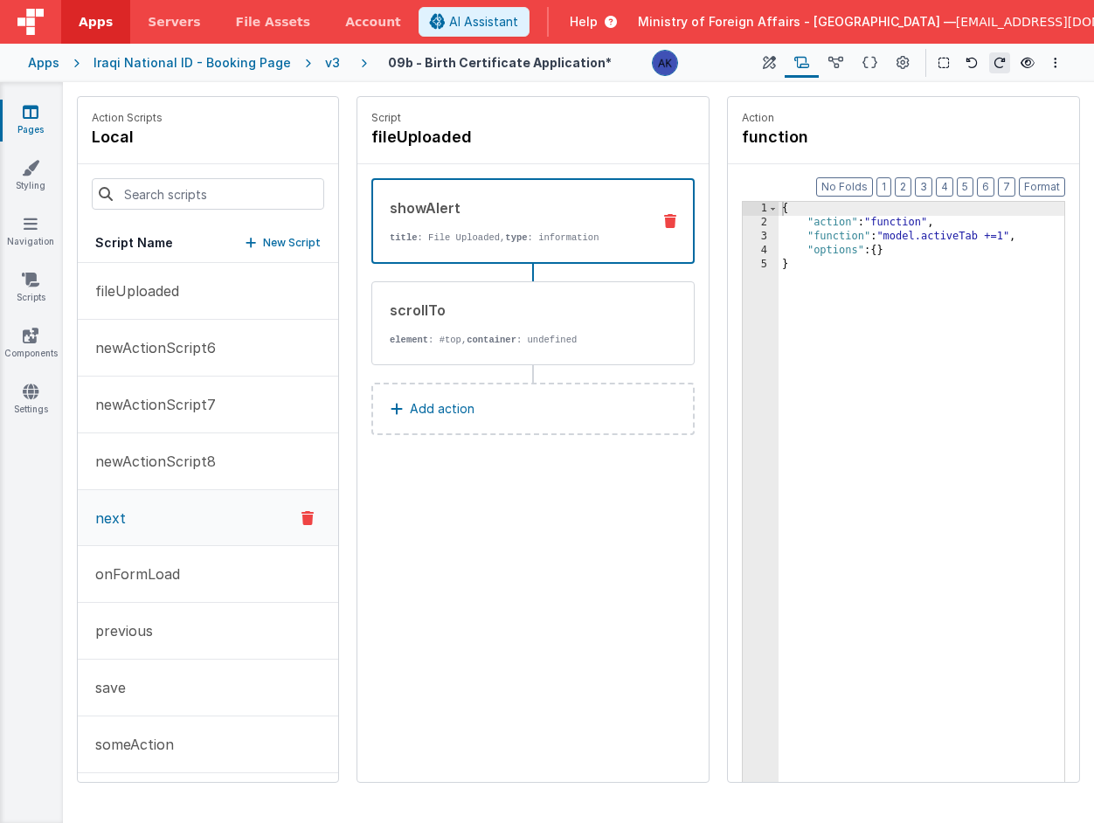
click at [216, 519] on button "next" at bounding box center [208, 518] width 260 height 56
click at [218, 329] on button "newActionScript6" at bounding box center [208, 348] width 260 height 57
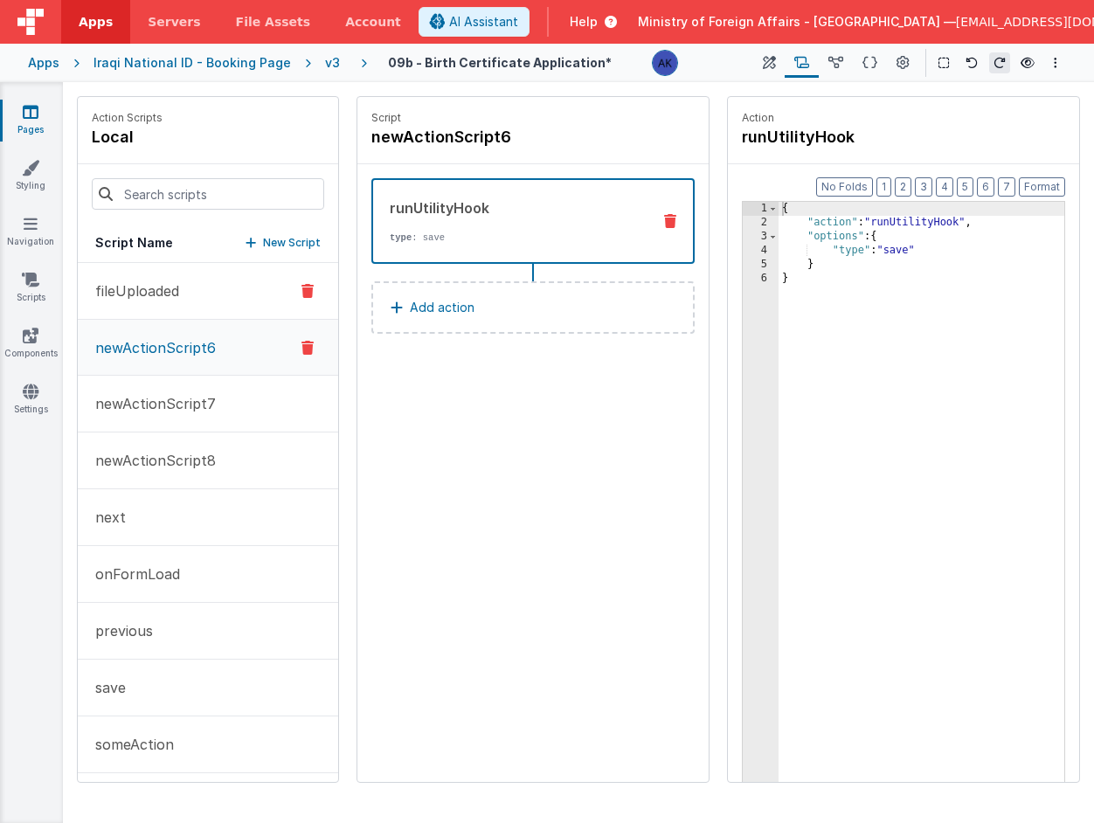
click at [211, 299] on button "fileUploaded" at bounding box center [208, 291] width 260 height 57
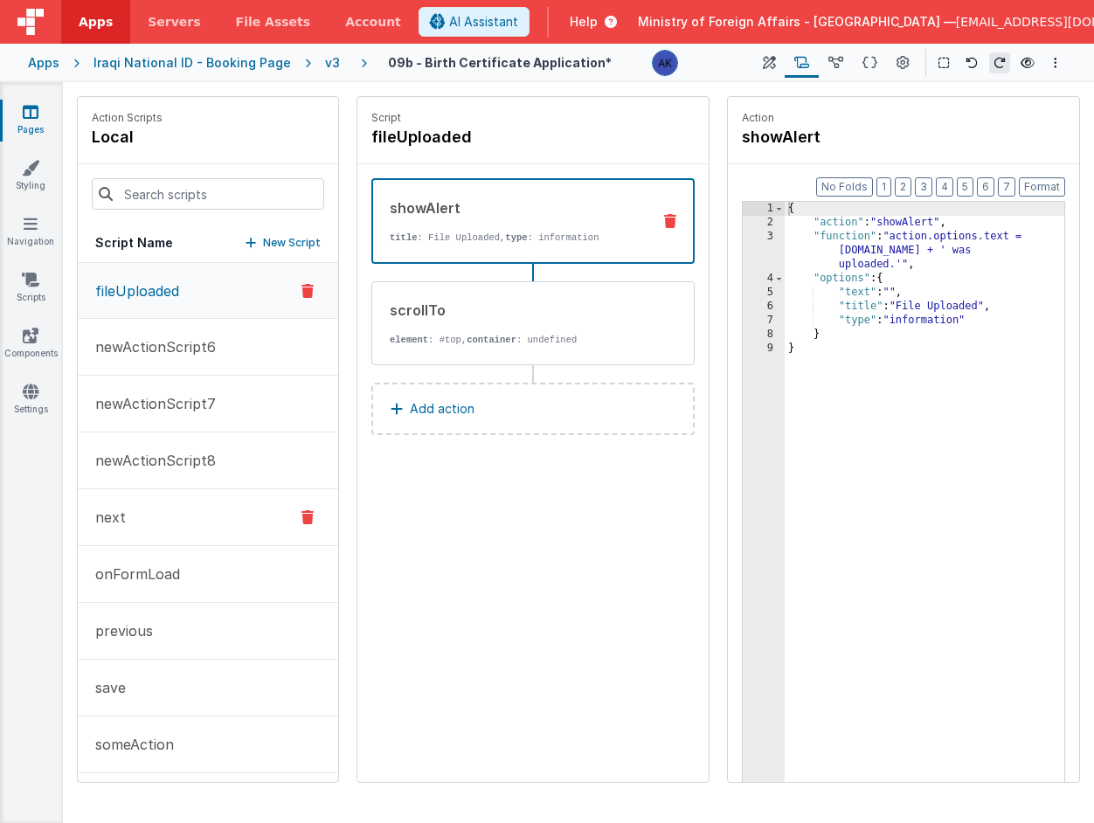
click at [189, 517] on button "next" at bounding box center [208, 517] width 260 height 57
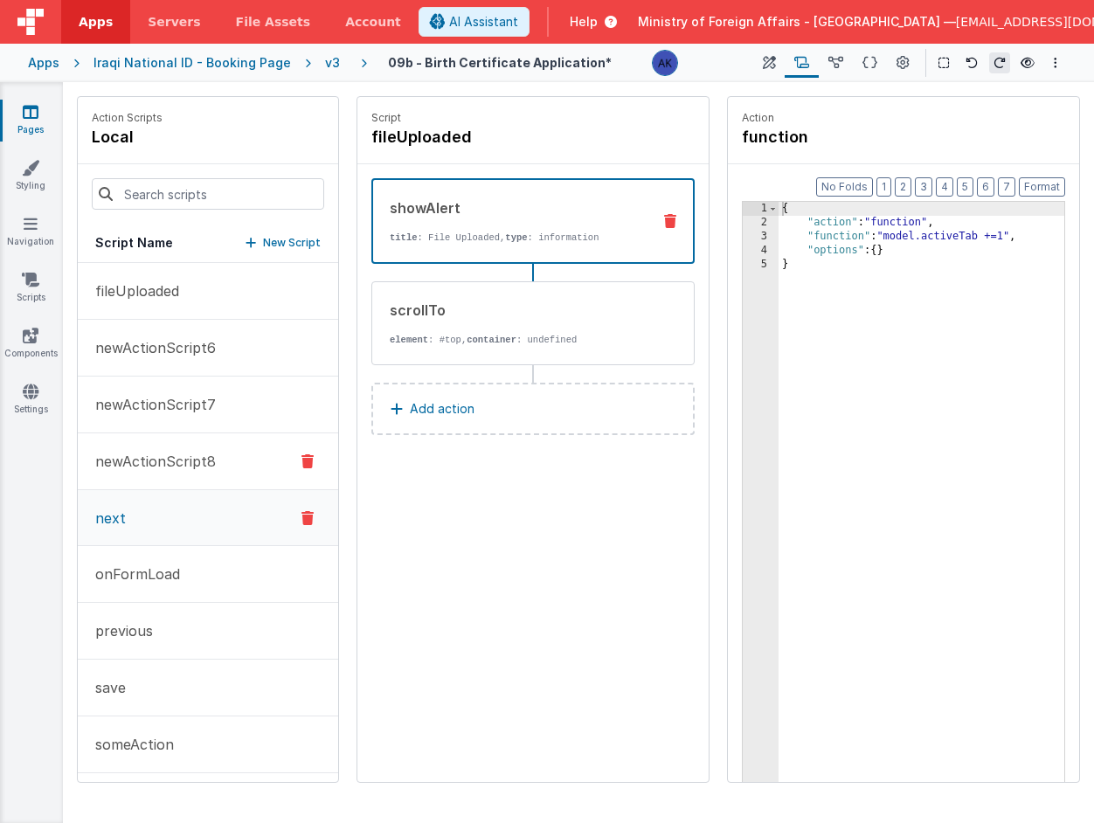
click at [194, 475] on button "newActionScript8" at bounding box center [208, 461] width 260 height 57
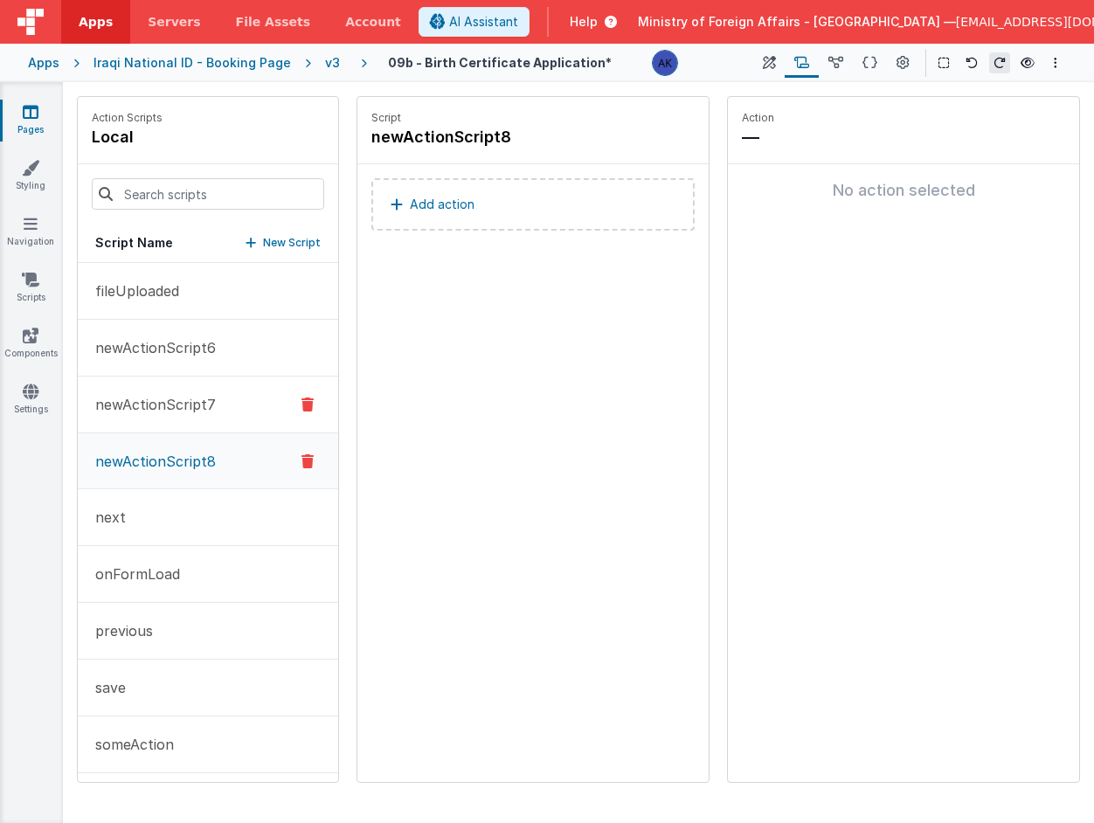
click at [196, 414] on p "newActionScript7" at bounding box center [150, 404] width 131 height 21
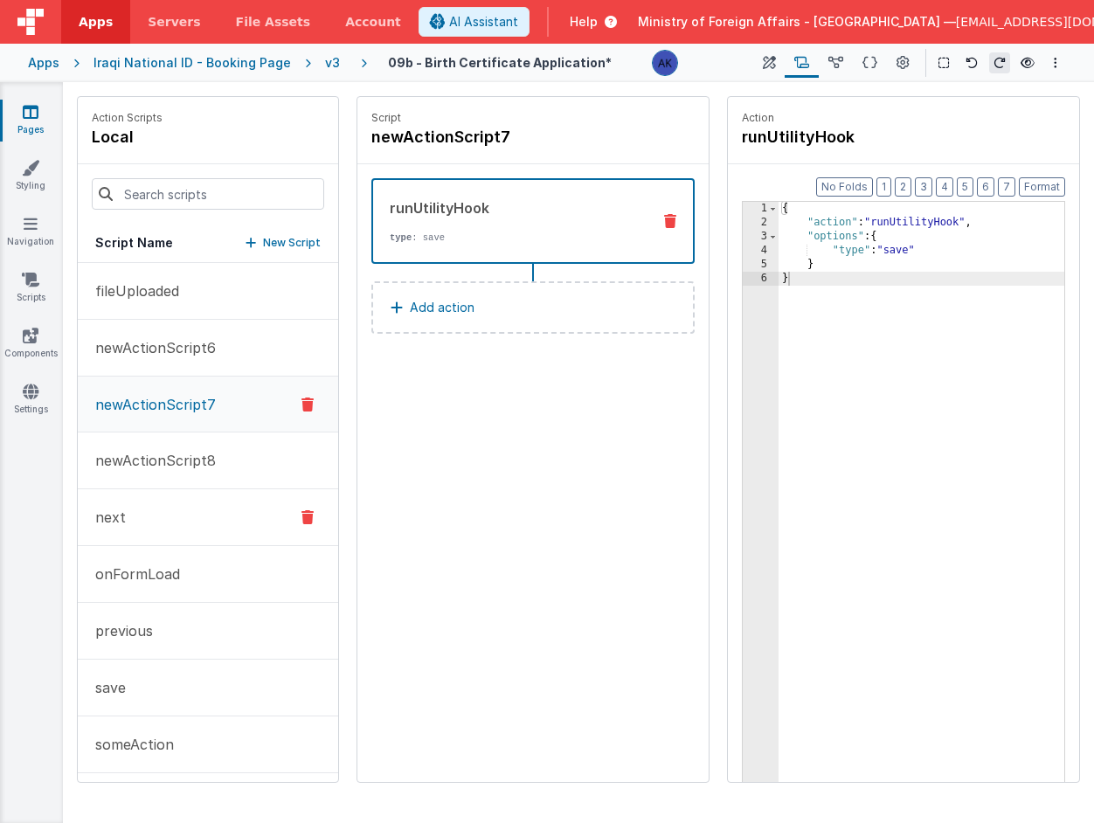
click at [175, 516] on button "next" at bounding box center [208, 517] width 260 height 57
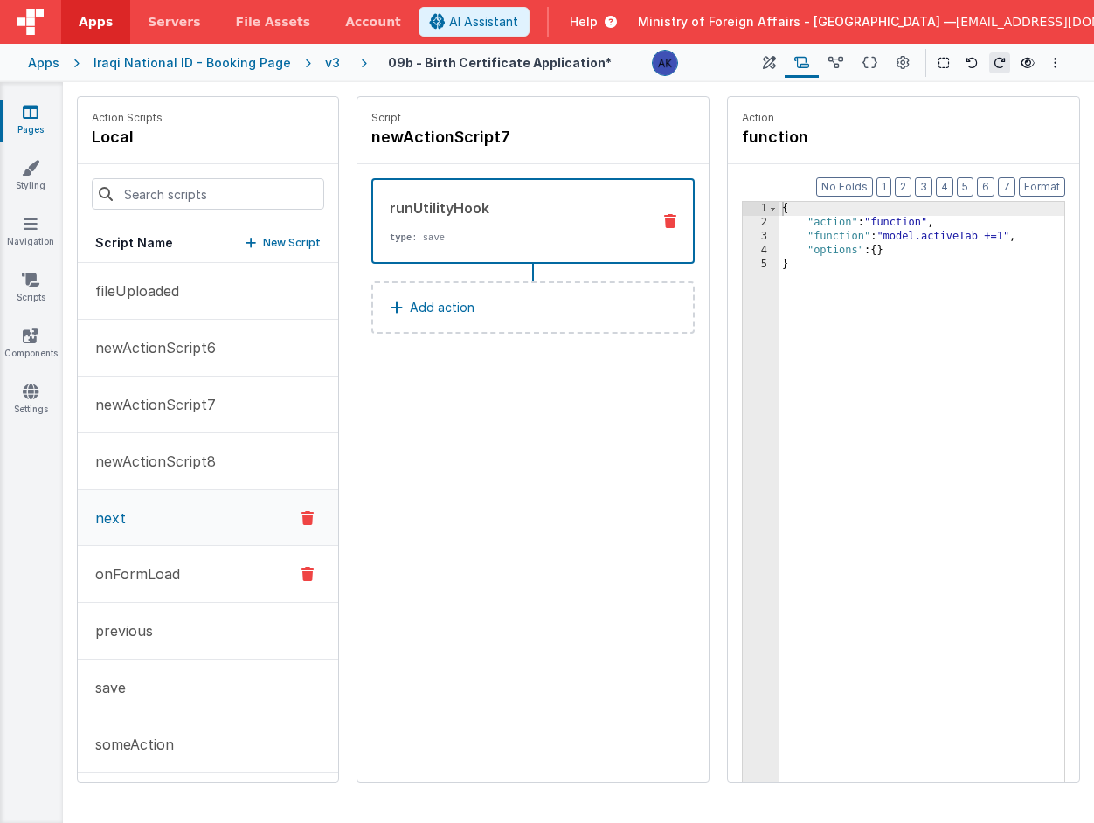
click at [163, 574] on p "onFormLoad" at bounding box center [132, 574] width 95 height 21
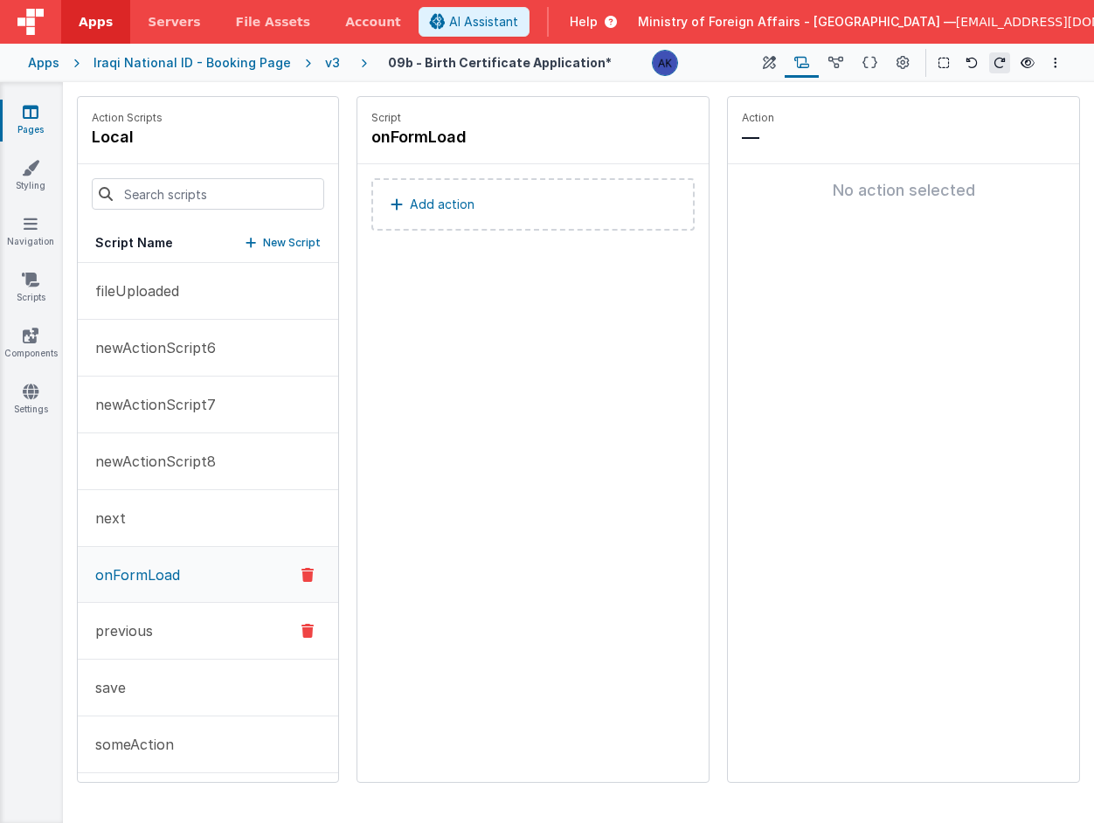
click at [161, 611] on button "previous" at bounding box center [208, 631] width 260 height 57
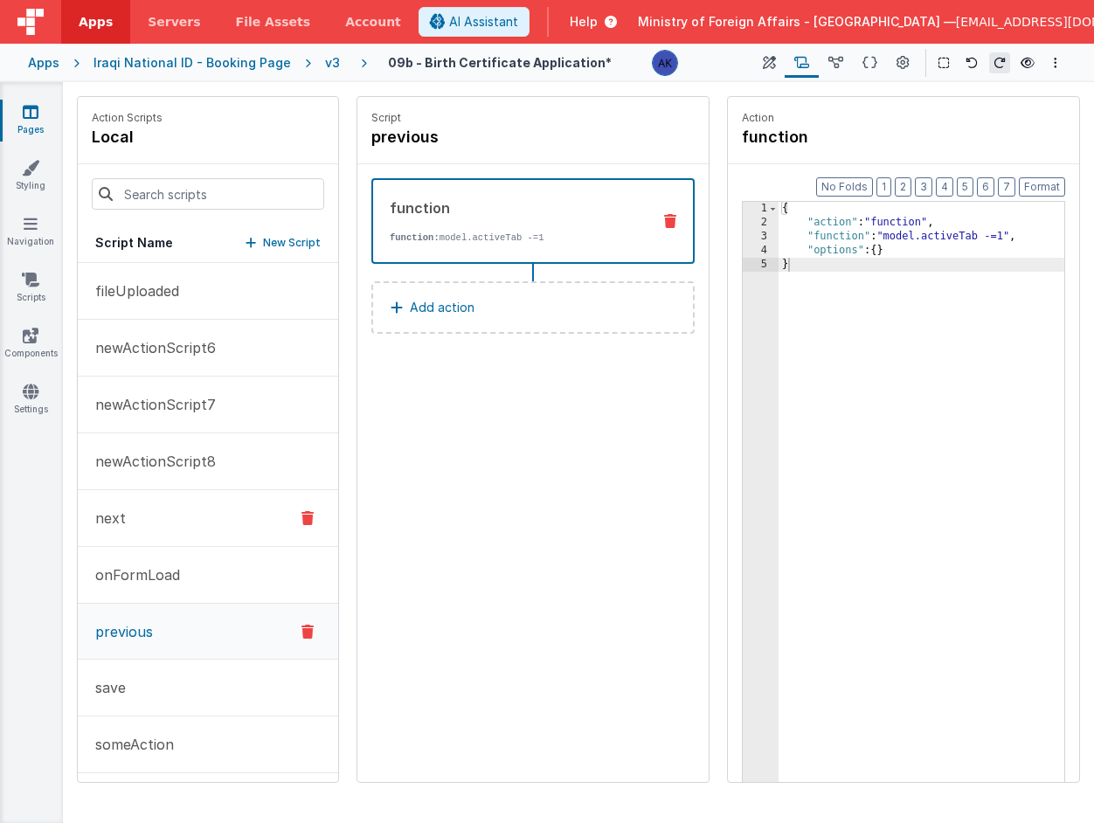
click at [160, 528] on button "next" at bounding box center [208, 518] width 260 height 57
click at [190, 465] on p "newActionScript8" at bounding box center [150, 461] width 131 height 21
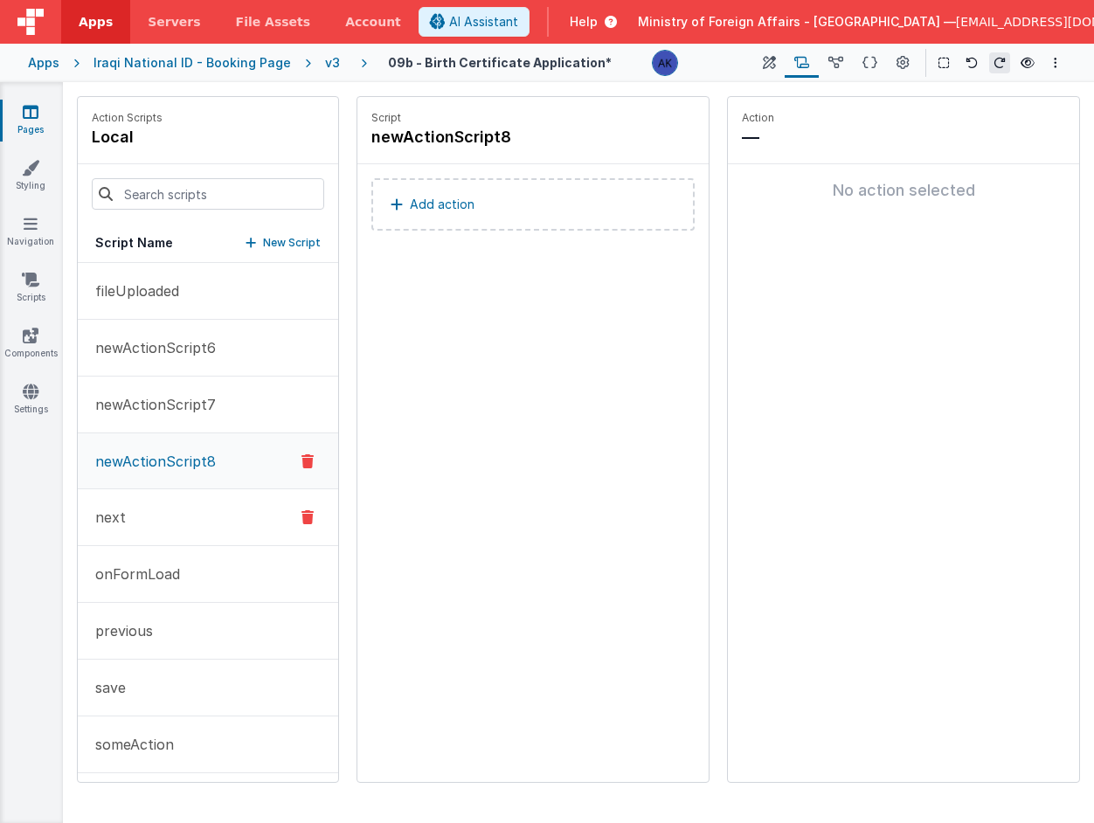
click at [174, 529] on button "next" at bounding box center [208, 517] width 260 height 57
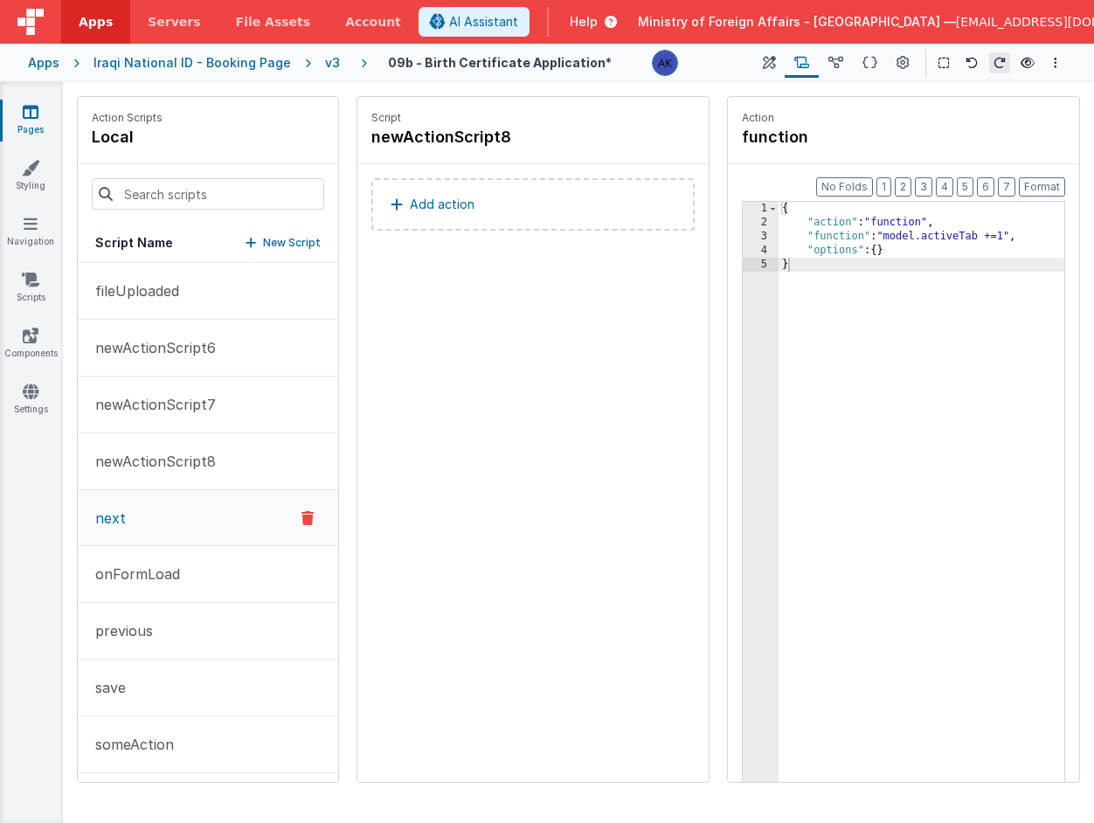
click at [174, 529] on button "next" at bounding box center [208, 518] width 260 height 56
click at [176, 477] on button "newActionScript8" at bounding box center [208, 461] width 260 height 57
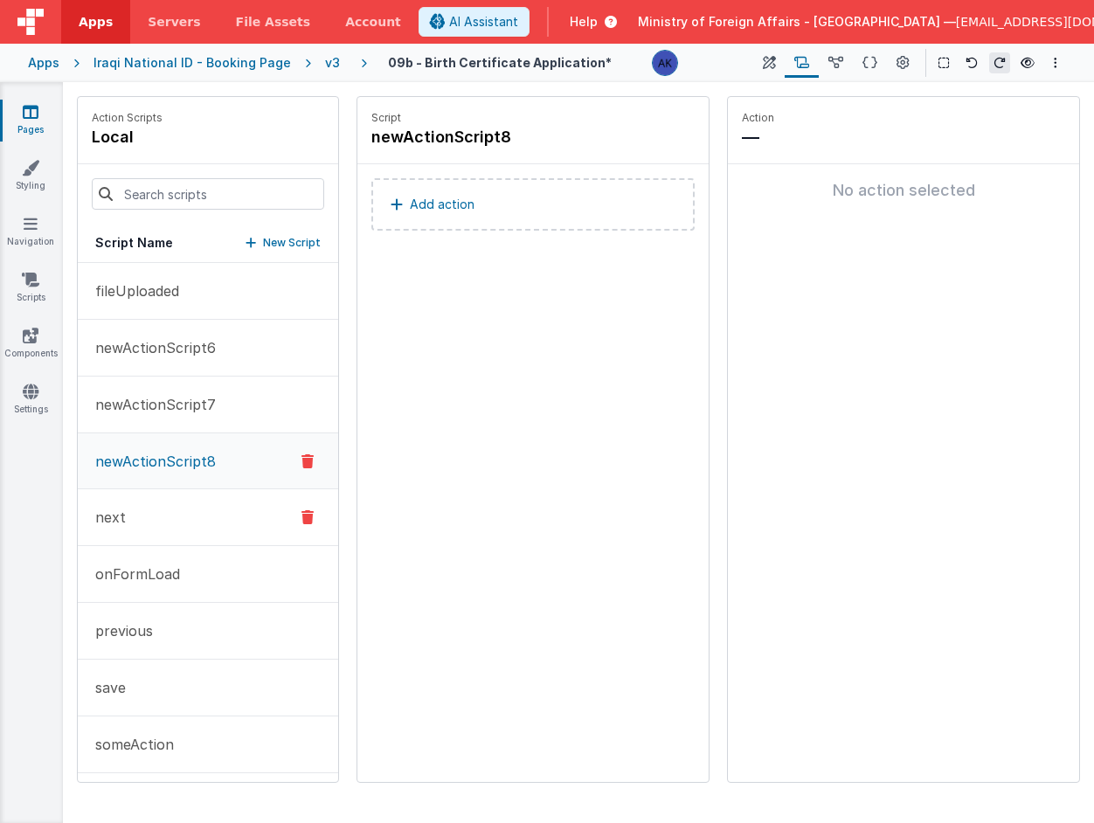
click at [170, 516] on button "next" at bounding box center [208, 517] width 260 height 57
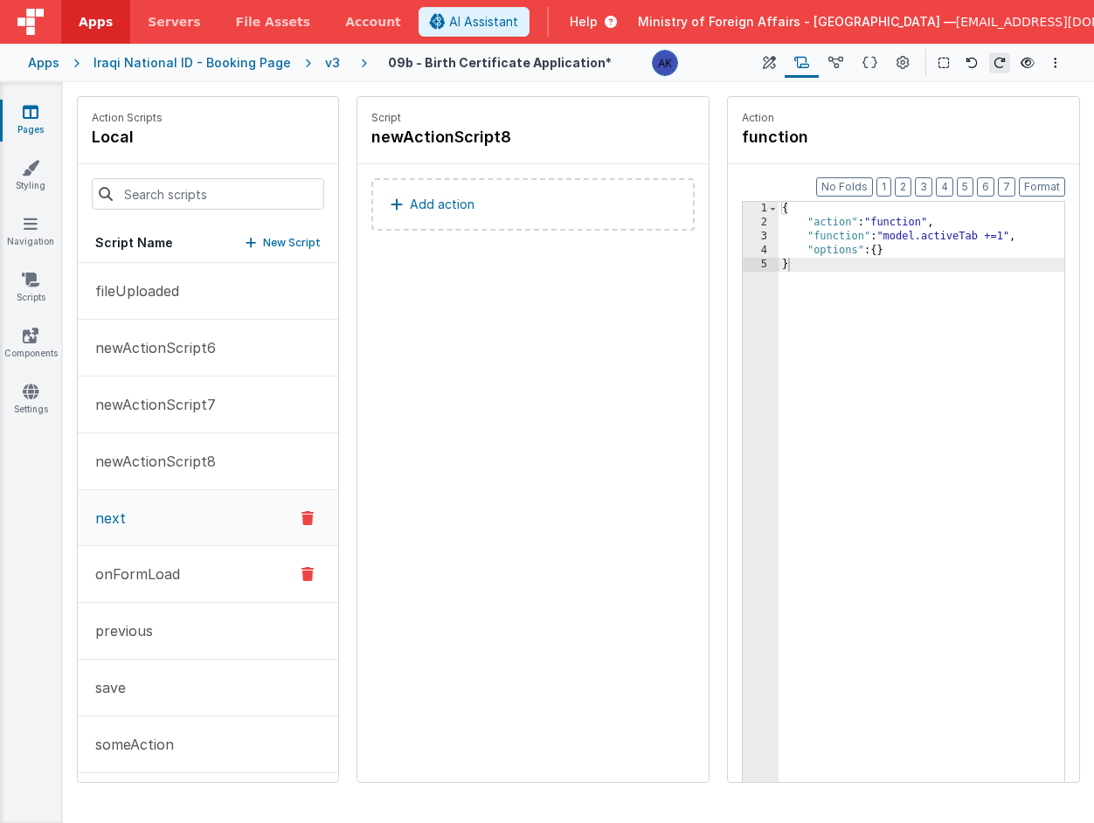
click at [166, 564] on p "onFormLoad" at bounding box center [132, 574] width 95 height 21
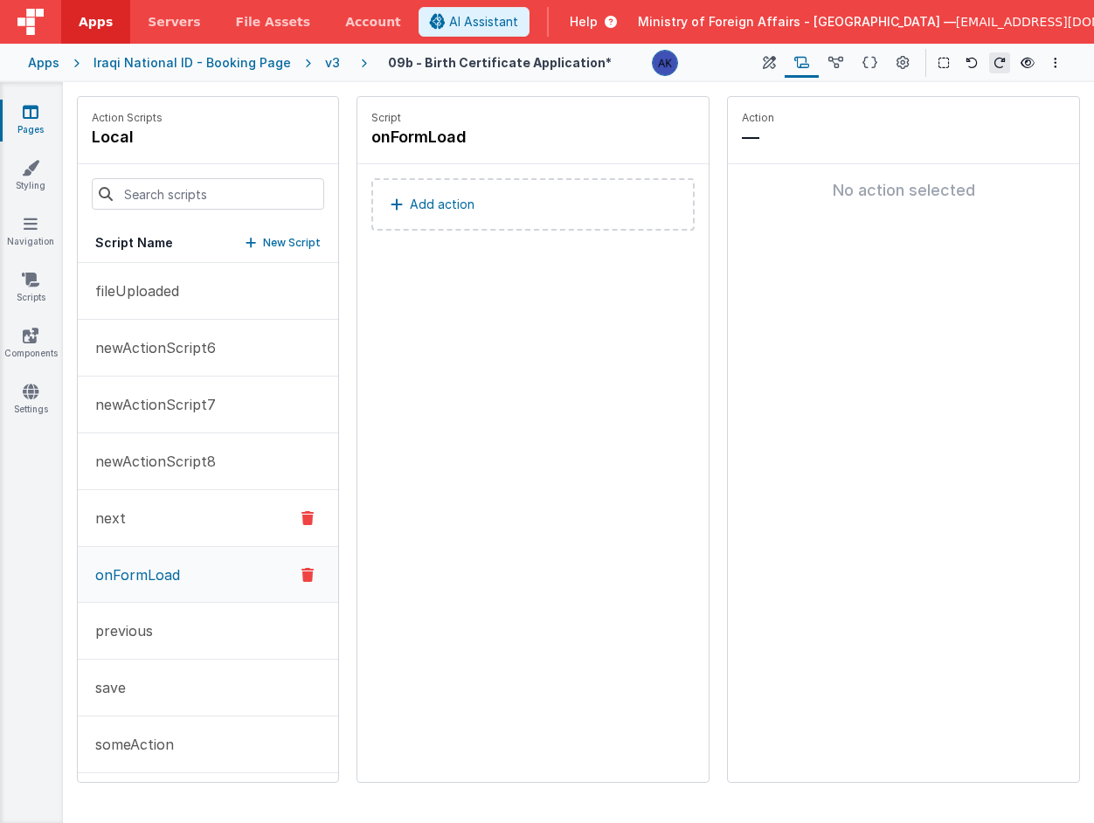
click at [190, 495] on button "next" at bounding box center [208, 518] width 260 height 57
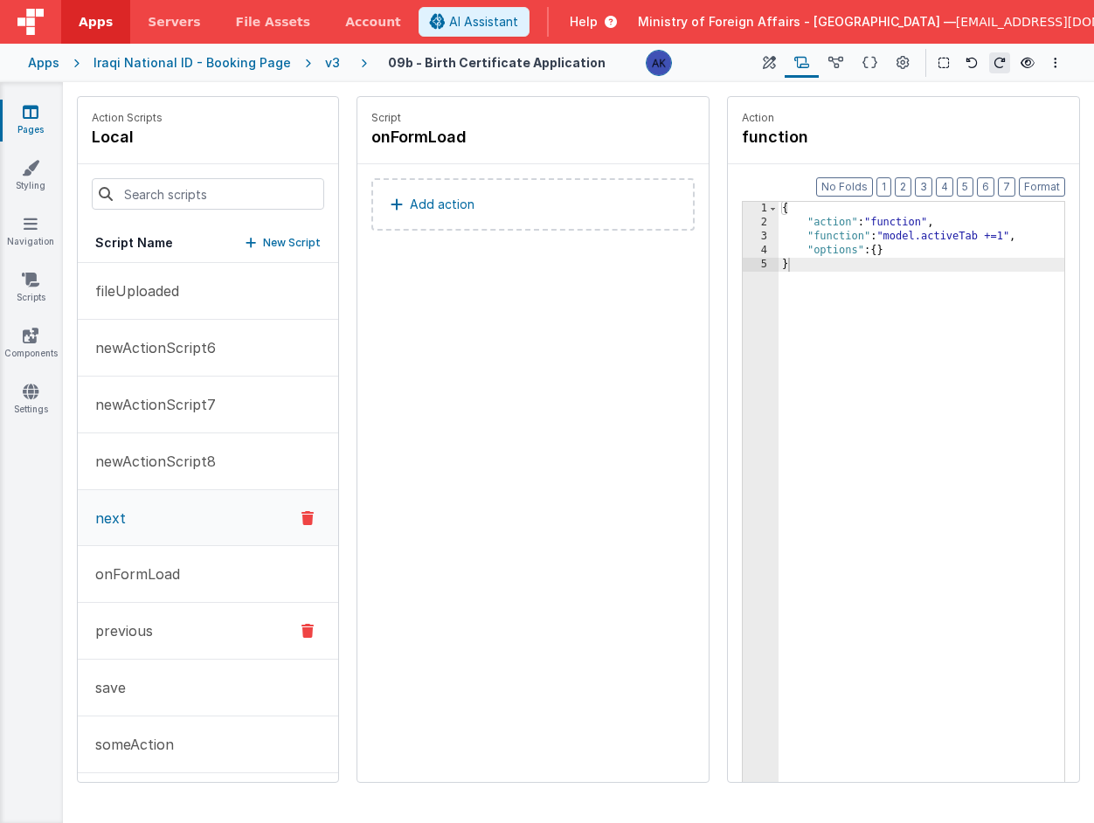
click at [228, 617] on button "previous" at bounding box center [208, 631] width 260 height 57
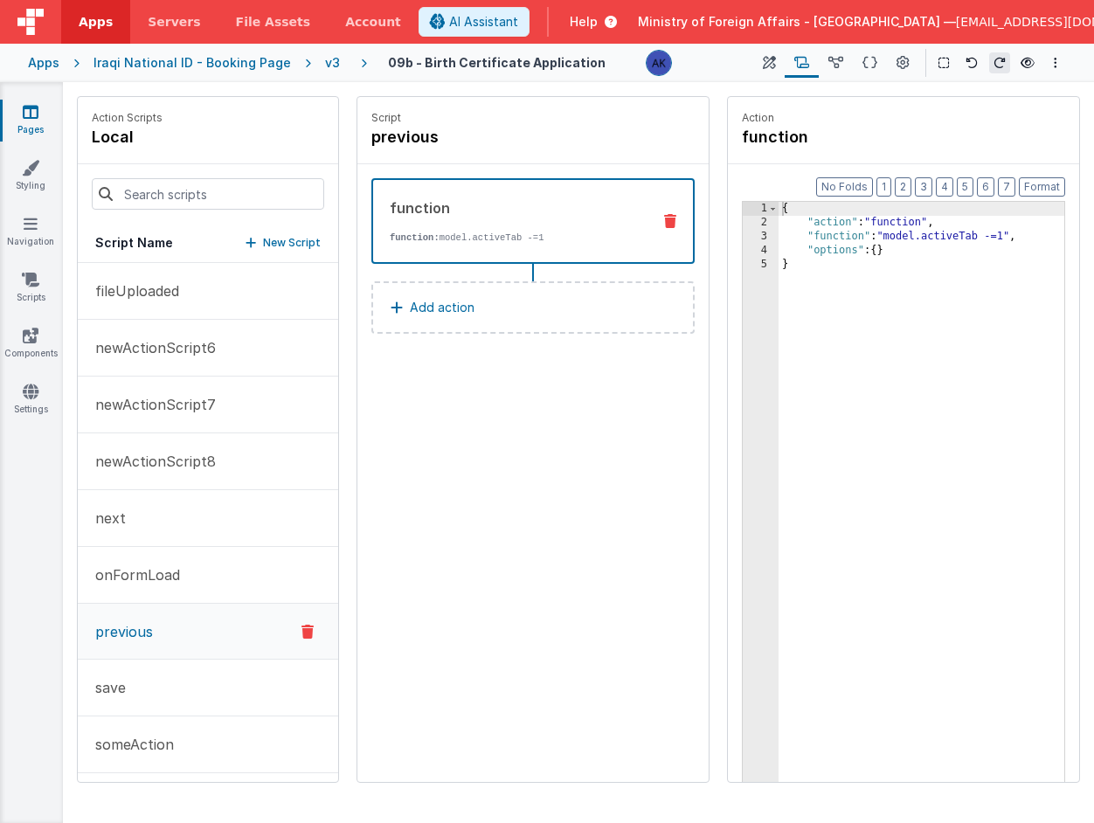
click at [523, 313] on button "Add action" at bounding box center [532, 307] width 323 height 52
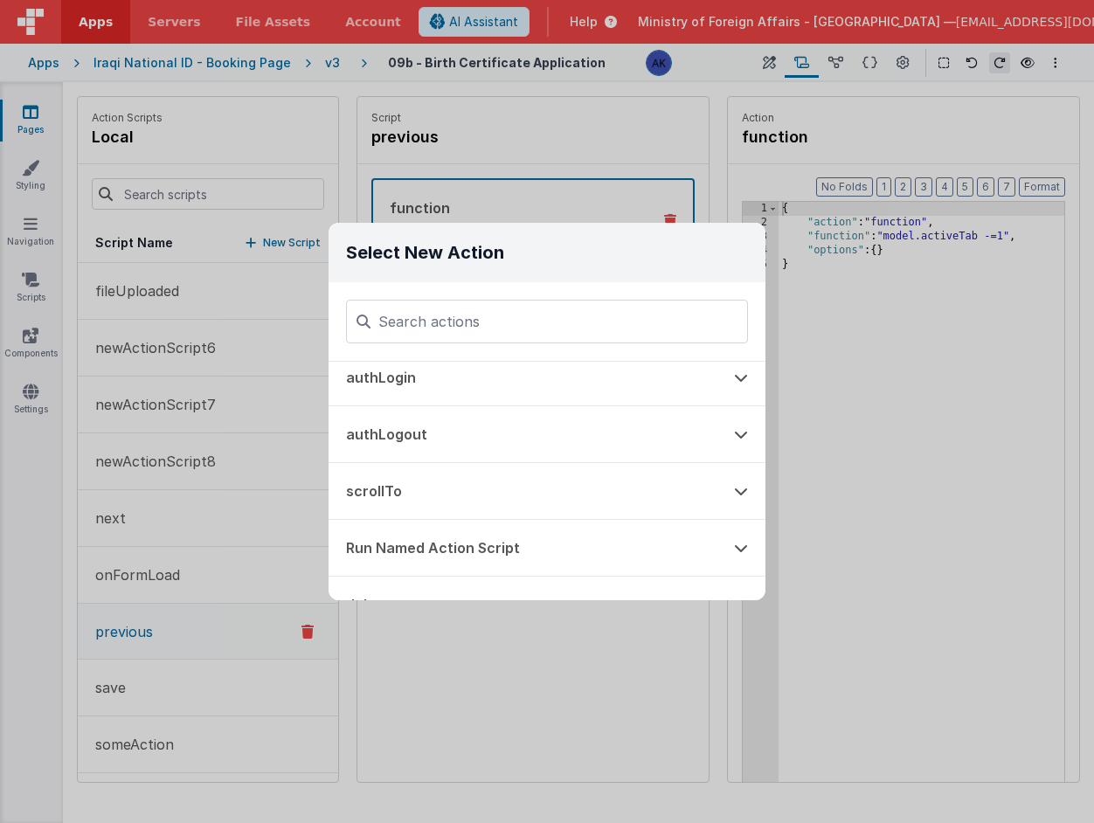
scroll to position [1022, 0]
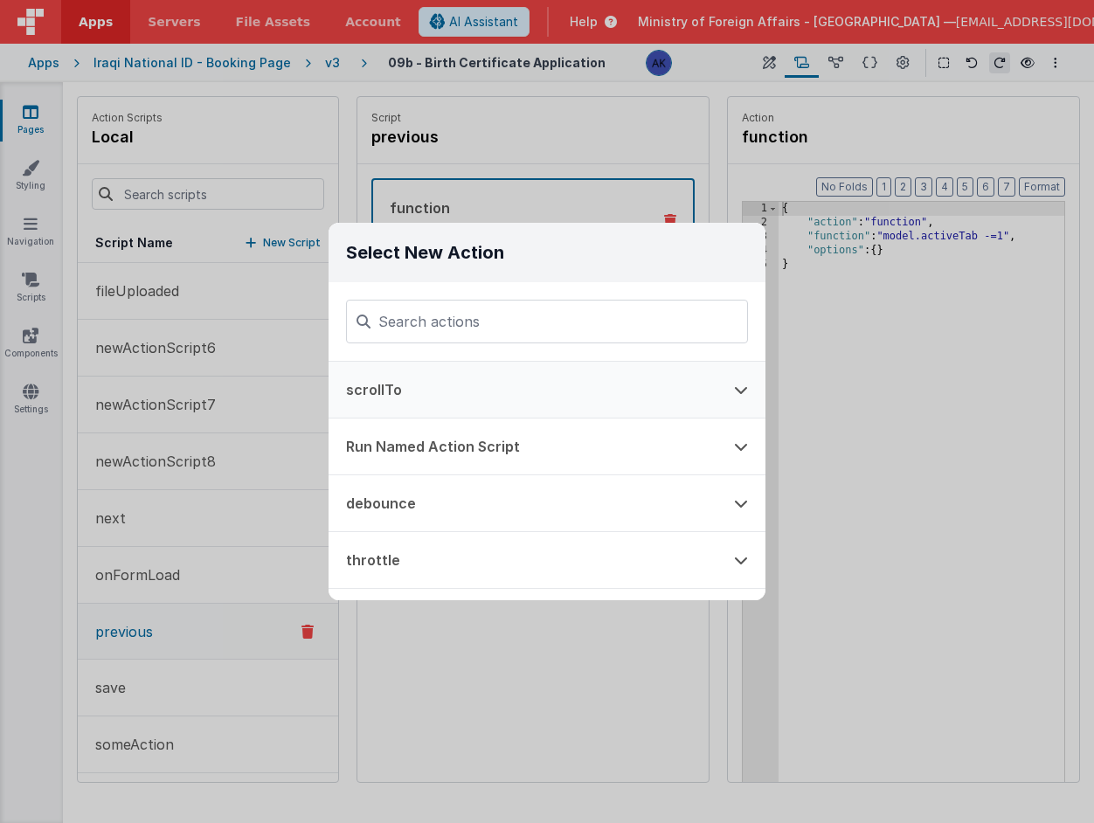
click at [481, 393] on button "scrollTo" at bounding box center [523, 390] width 388 height 56
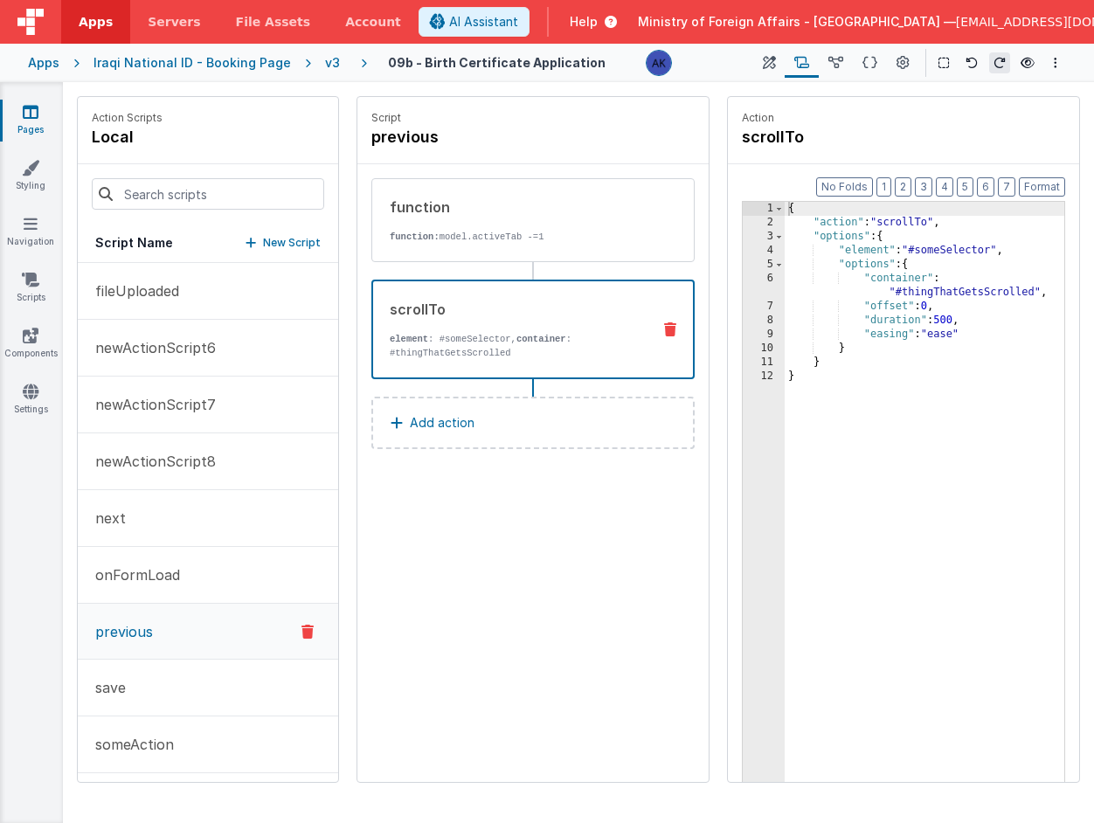
click at [943, 246] on div "{ "action" : "scrollTo" , "options" : { "element" : "#someSelector" , "options"…" at bounding box center [925, 533] width 280 height 662
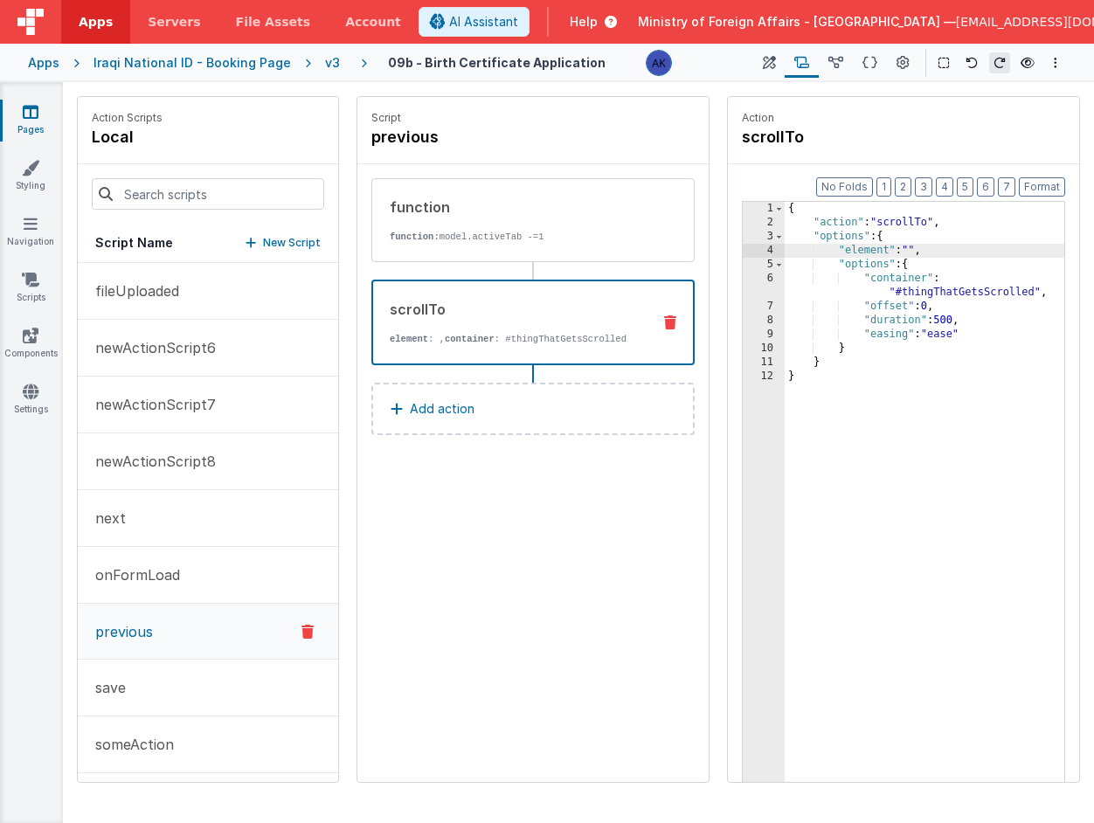
click at [1006, 289] on div "{ "action" : "scrollTo" , "options" : { "element" : "" , "options" : { "contain…" at bounding box center [925, 533] width 280 height 662
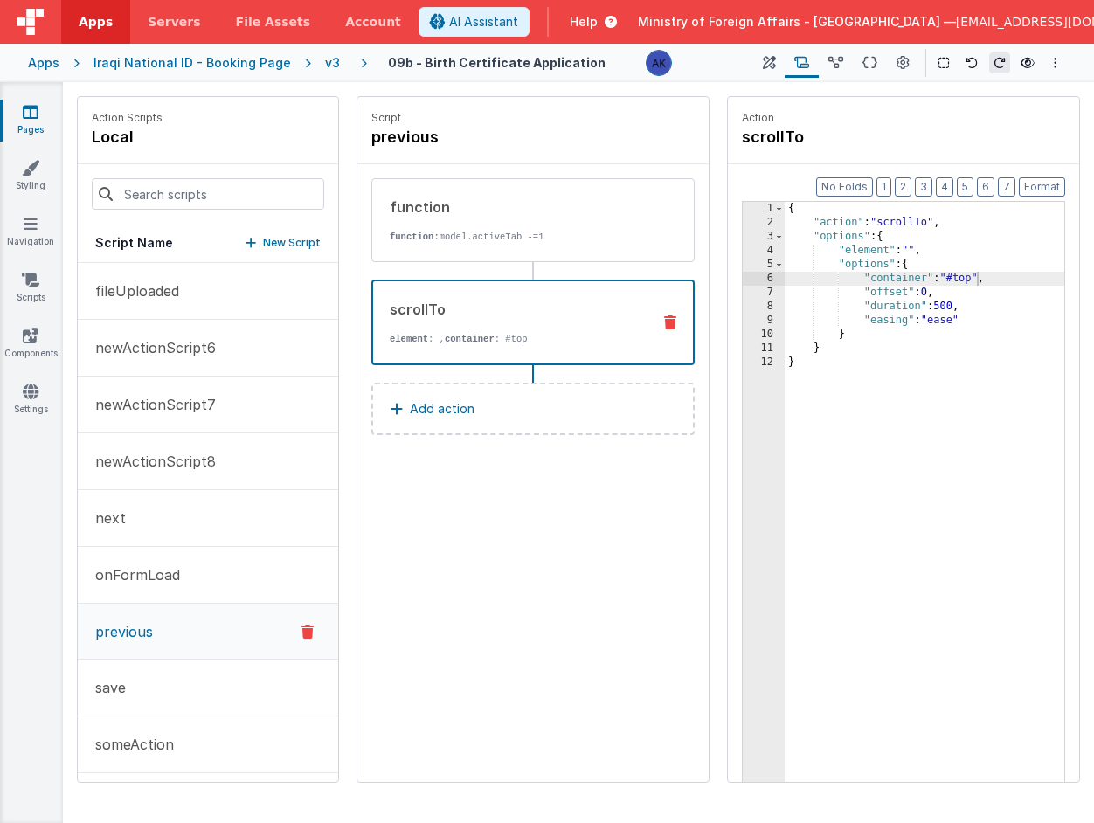
click at [822, 148] on h4 "scrollTo" at bounding box center [873, 137] width 262 height 24
drag, startPoint x: 839, startPoint y: 251, endPoint x: 955, endPoint y: 253, distance: 116.2
click at [955, 253] on div "{ "action" : "scrollTo" , "options" : { "element" : "" , "options" : { "contain…" at bounding box center [925, 533] width 280 height 662
click at [890, 265] on div "{ "action" : "scrollTo" , "options" : { "options" : { "container" : "#top" , "o…" at bounding box center [925, 533] width 280 height 662
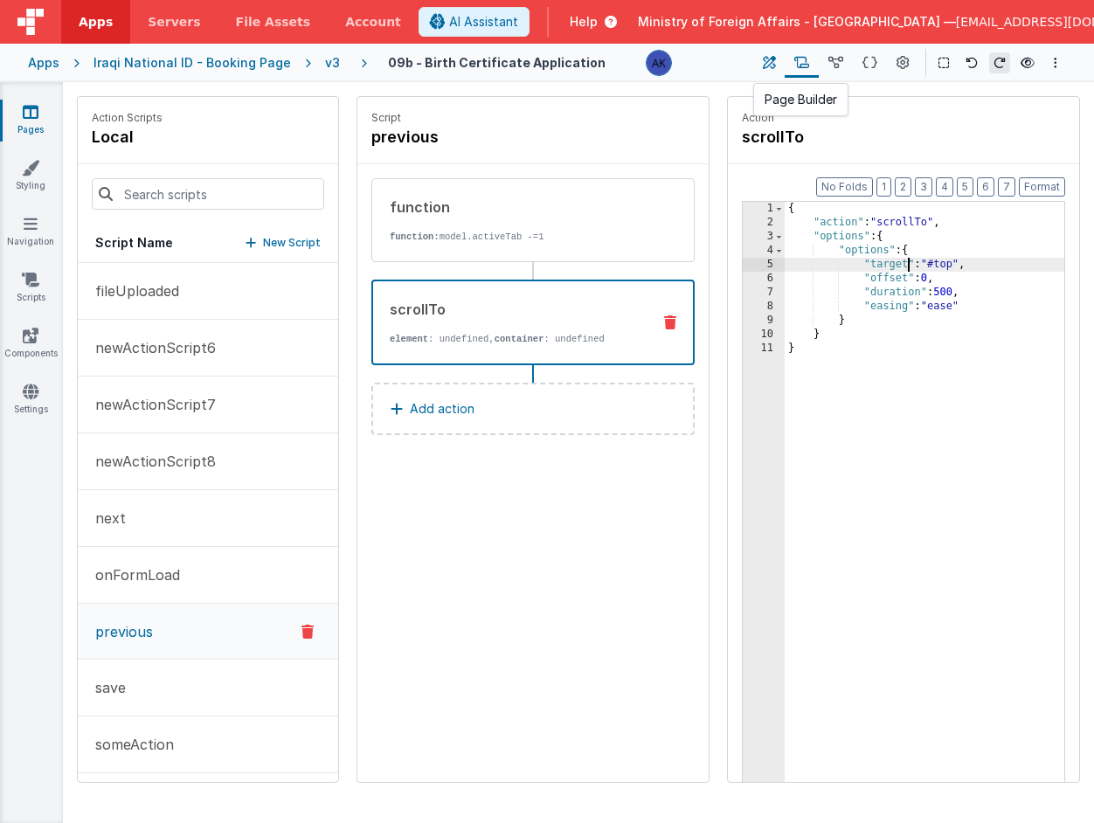
click at [772, 59] on icon at bounding box center [769, 63] width 13 height 18
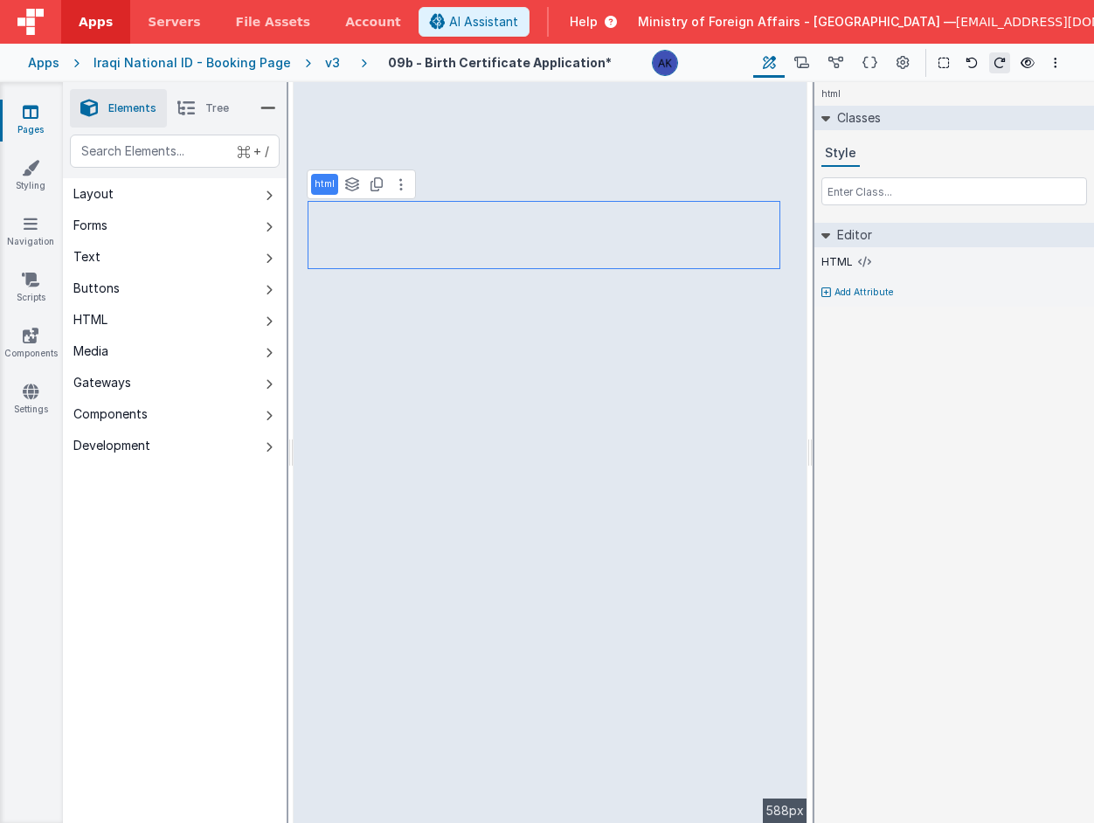
click at [843, 287] on p "Add Attribute" at bounding box center [863, 293] width 59 height 14
type input "name"
click at [918, 304] on input "text" at bounding box center [954, 309] width 266 height 26
click at [957, 413] on div "html Classes Style Editor HTML Name #top Add Attribute DEV: Focus DEV: builderT…" at bounding box center [954, 452] width 280 height 741
click at [835, 313] on input "#top" at bounding box center [954, 309] width 266 height 26
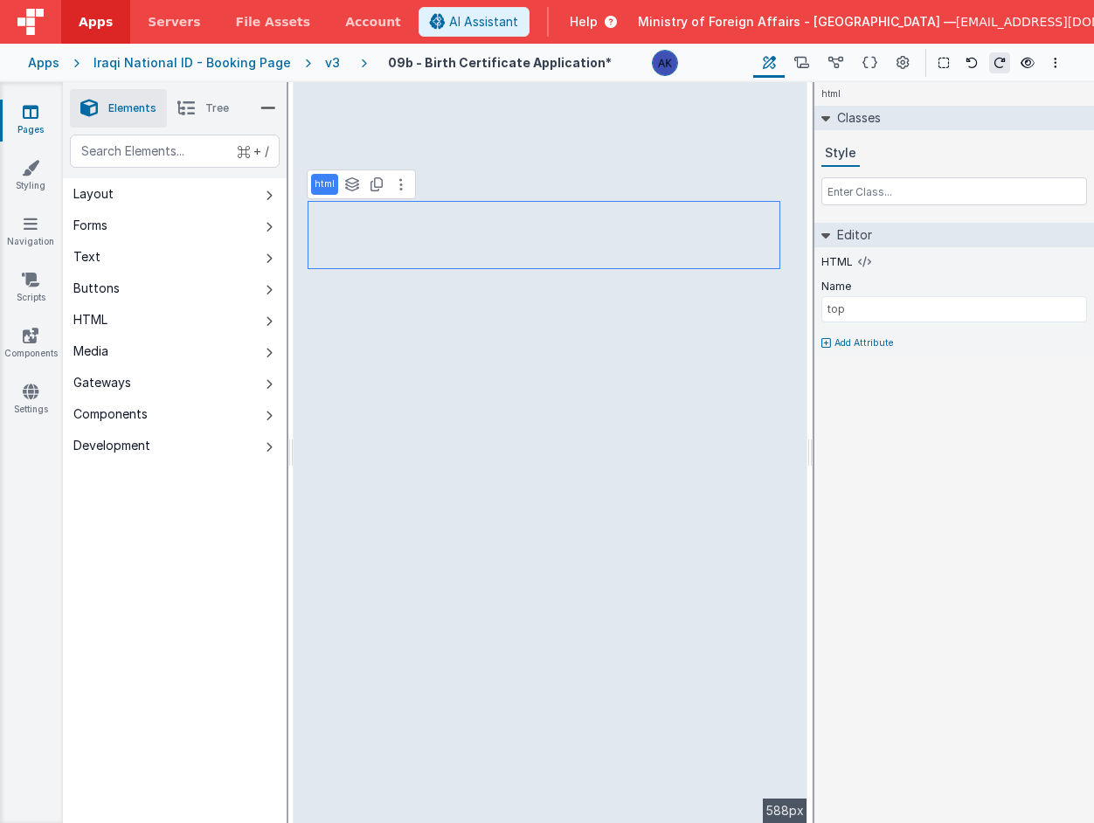
click at [964, 391] on div "html Classes Style Editor HTML Name top Add Attribute DEV: Focus DEV: builderTo…" at bounding box center [954, 452] width 280 height 741
click at [219, 114] on span "Tree" at bounding box center [217, 108] width 24 height 14
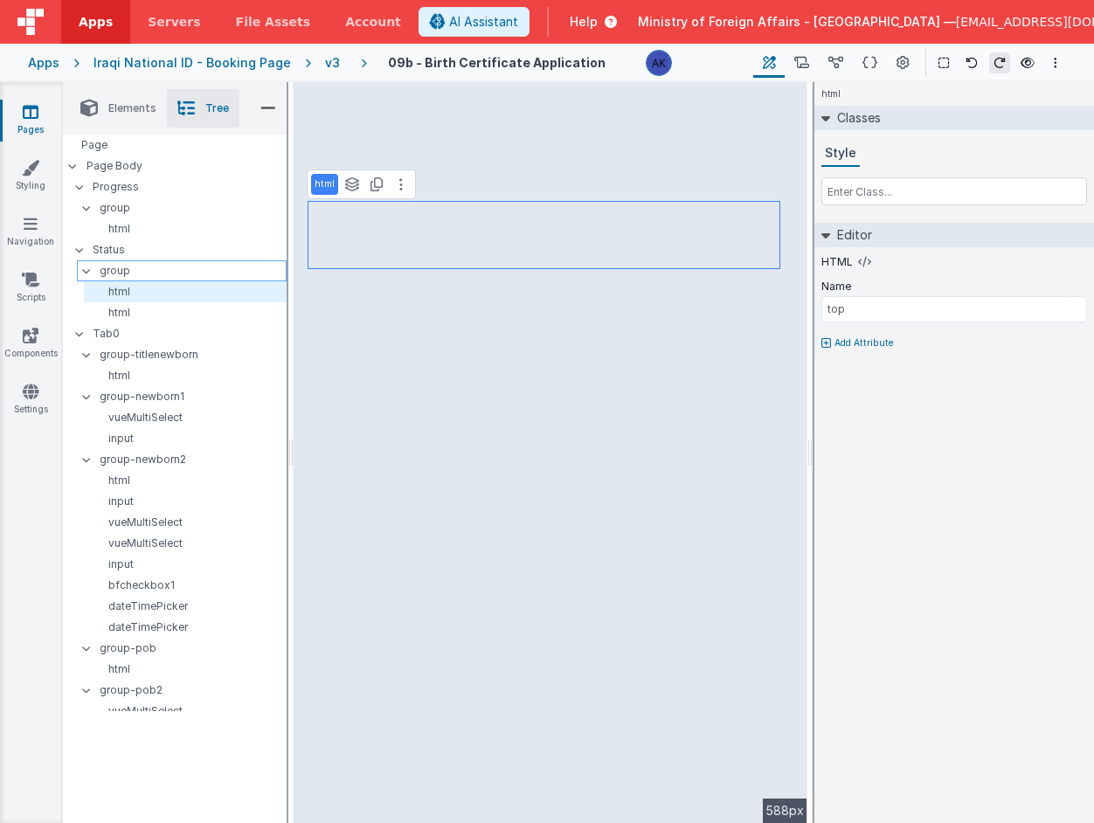
click at [163, 267] on p "group" at bounding box center [193, 270] width 186 height 19
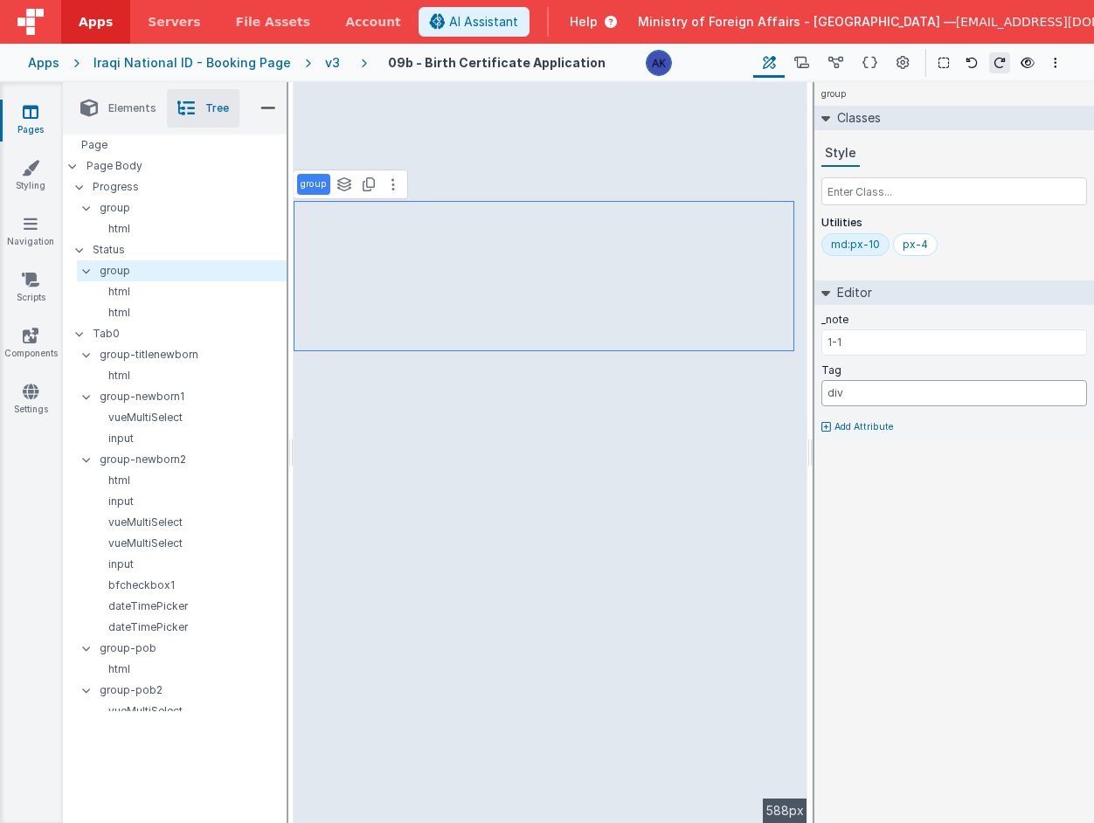
click at [882, 401] on input "div" at bounding box center [954, 393] width 266 height 26
type input "d"
click at [893, 393] on input "div id="top"" at bounding box center [954, 393] width 266 height 26
type input "div"
click at [871, 426] on p "Add Attribute" at bounding box center [863, 427] width 59 height 14
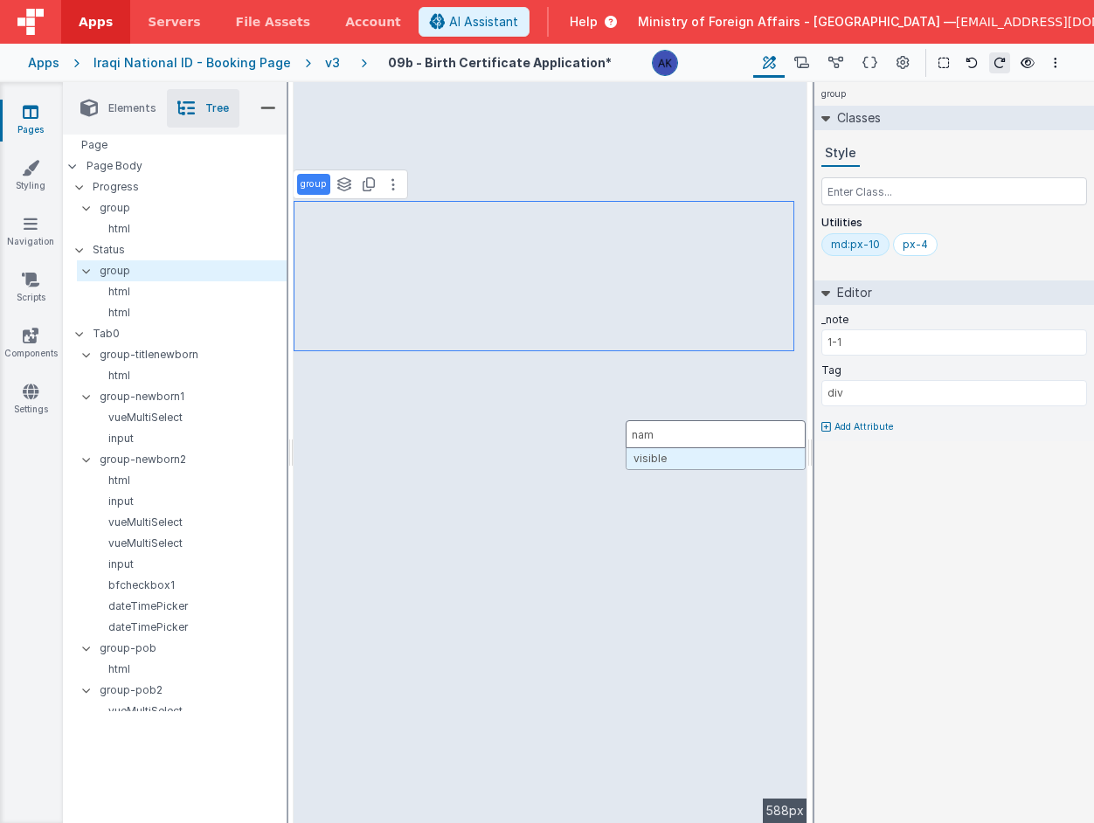
type input "name"
click at [841, 444] on input "text" at bounding box center [954, 444] width 266 height 26
click at [939, 547] on div "group Classes Style Utilities md:px-10 px-4 Editor _note 1-1 Tag div Name top A…" at bounding box center [954, 452] width 280 height 741
click at [828, 443] on input "top" at bounding box center [954, 444] width 266 height 26
type input ".top"
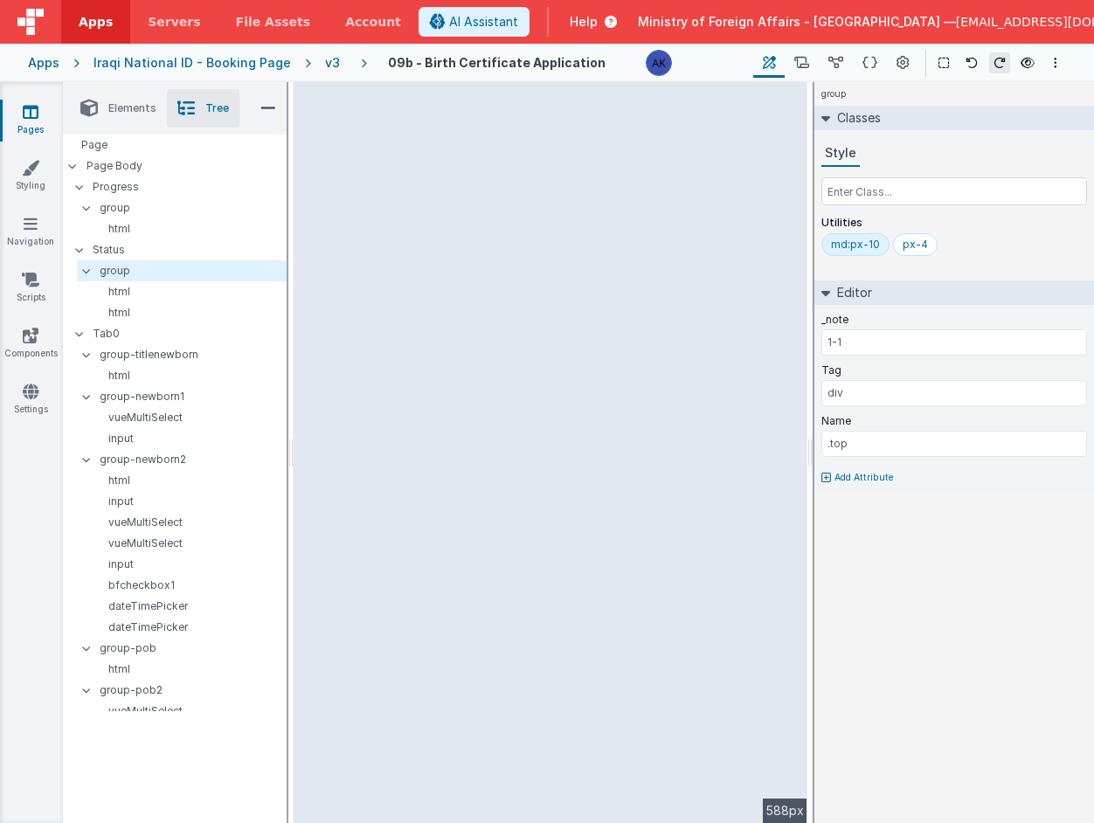
select select "required"
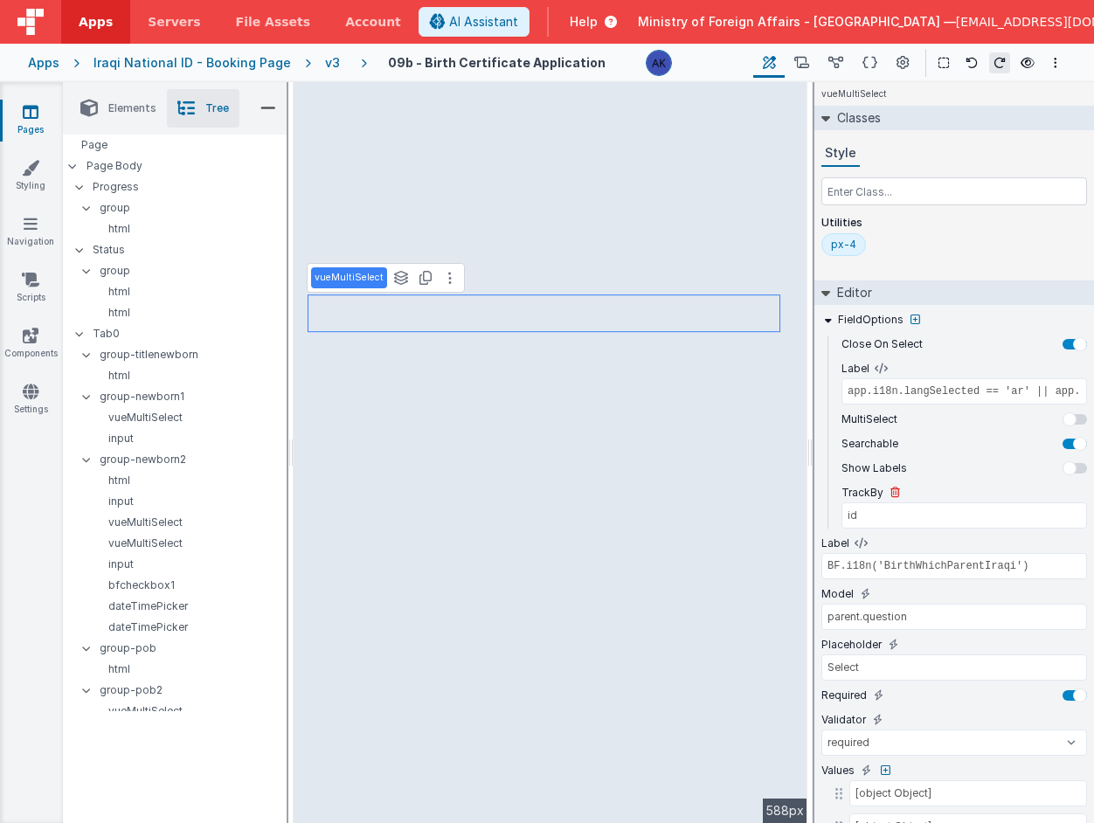
scroll to position [99, 0]
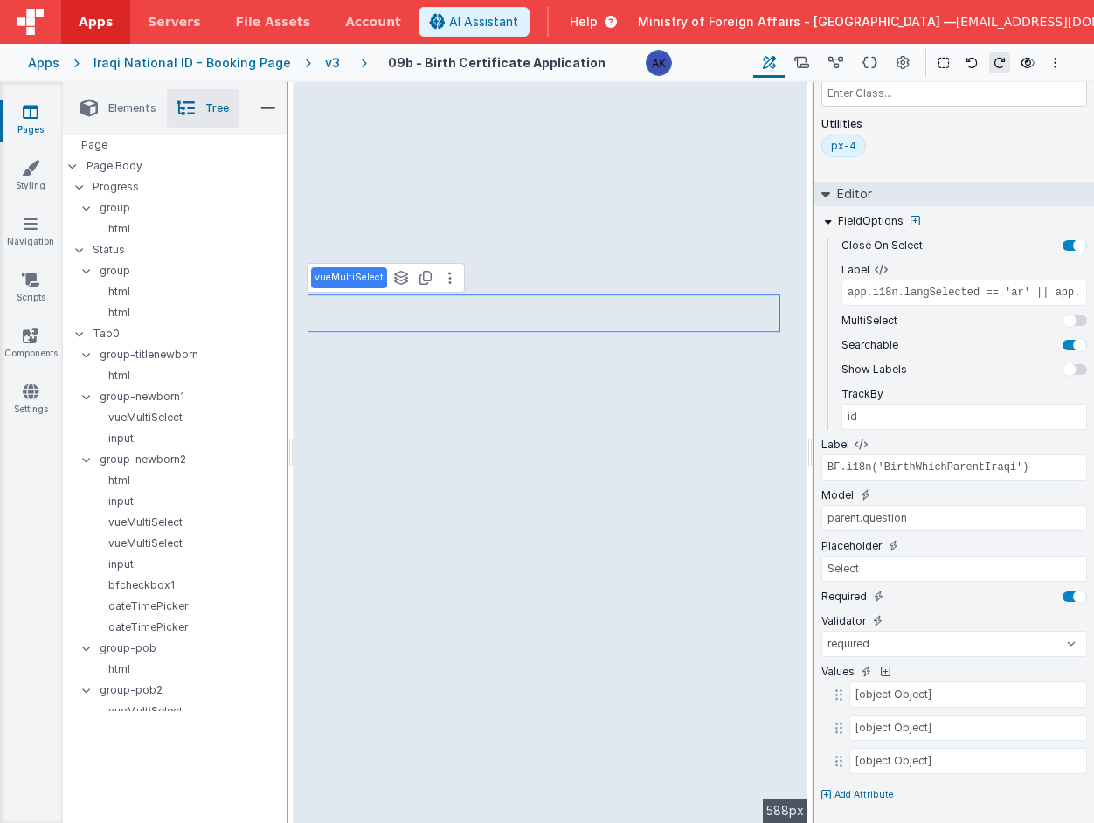
click at [855, 794] on p "Add Attribute" at bounding box center [863, 795] width 59 height 14
type input "name"
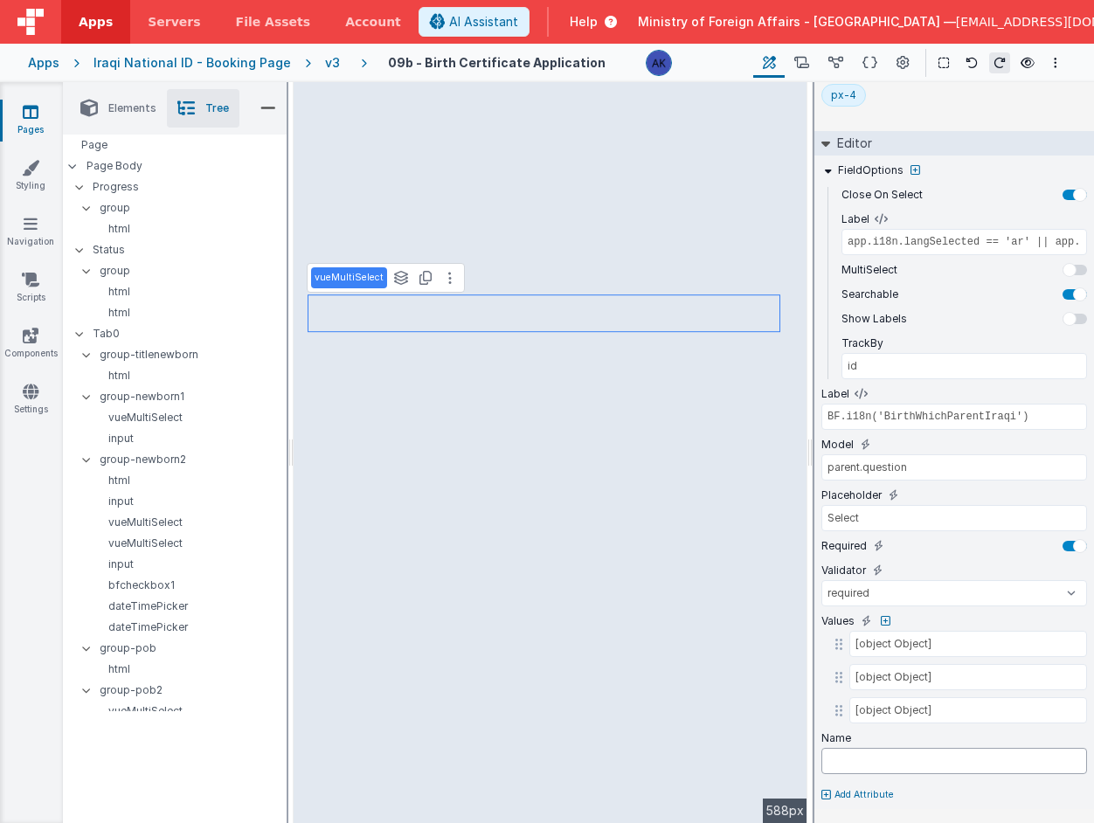
click at [872, 754] on input "text" at bounding box center [954, 761] width 266 height 26
type input "top"
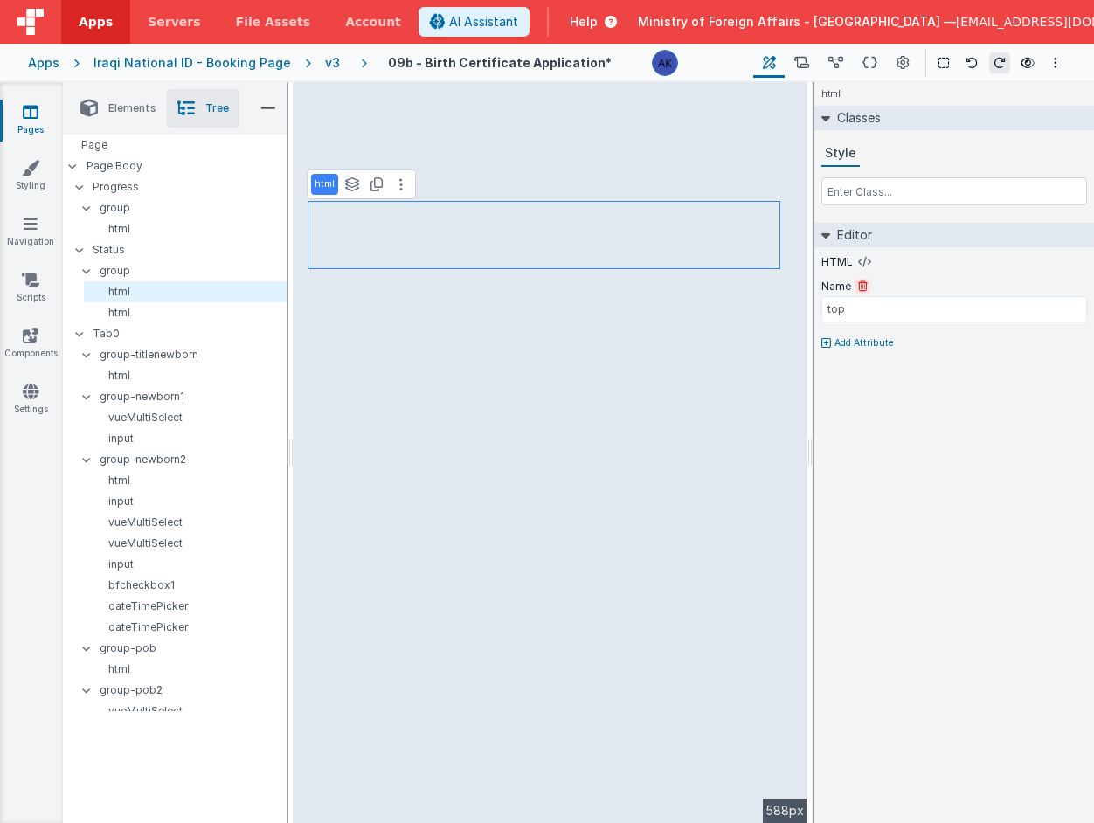
scroll to position [0, 0]
click at [862, 287] on icon at bounding box center [863, 286] width 10 height 10
click at [864, 61] on icon at bounding box center [869, 63] width 15 height 18
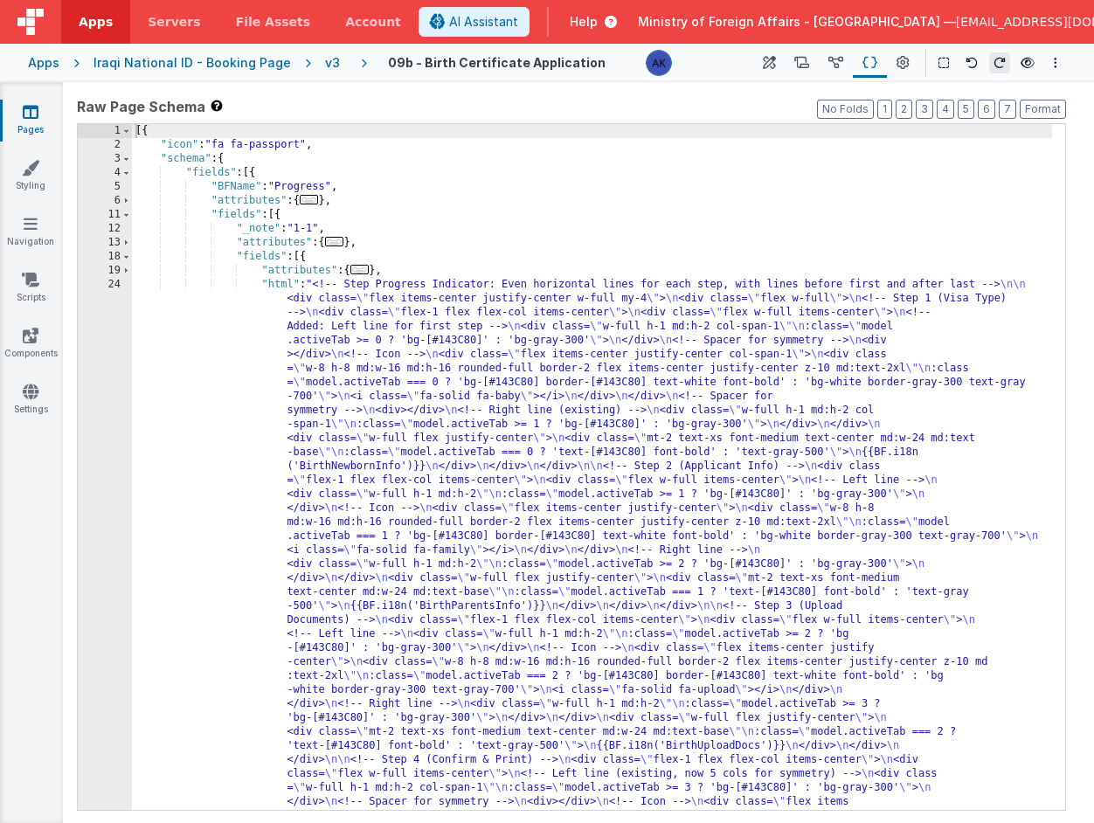
click at [319, 203] on span "..." at bounding box center [309, 200] width 19 height 10
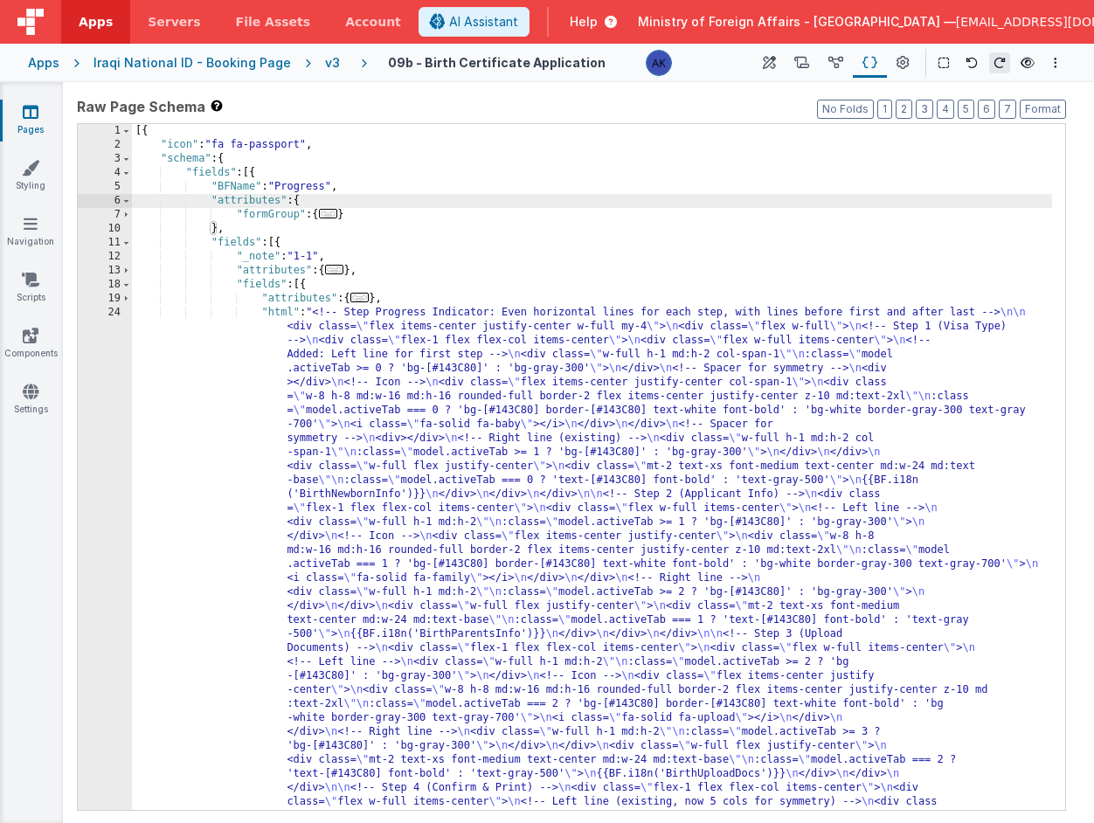
click at [338, 217] on span "..." at bounding box center [328, 214] width 19 height 10
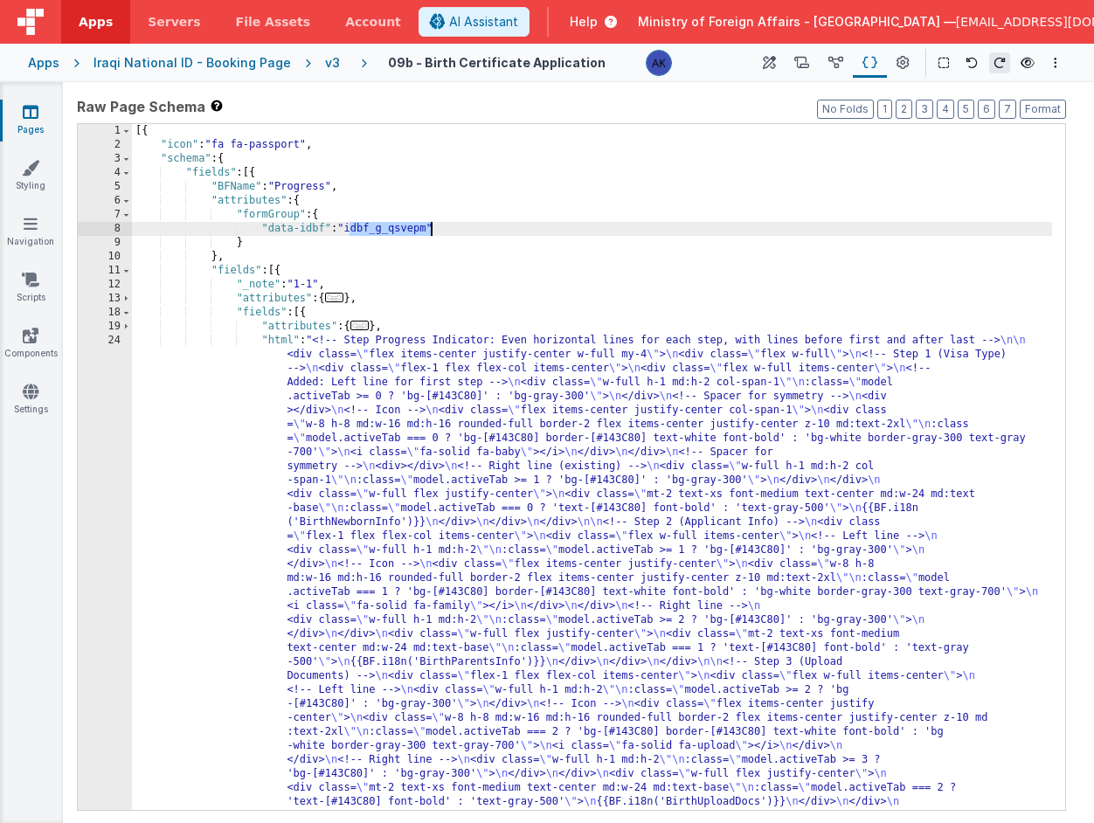
drag, startPoint x: 350, startPoint y: 229, endPoint x: 431, endPoint y: 235, distance: 80.6
click at [431, 235] on div "[{ "icon" : "fa fa-passport" , "schema" : { "fields" : [{ "BFName" : "Progress"…" at bounding box center [592, 802] width 920 height 1357
click at [808, 67] on icon at bounding box center [801, 63] width 15 height 18
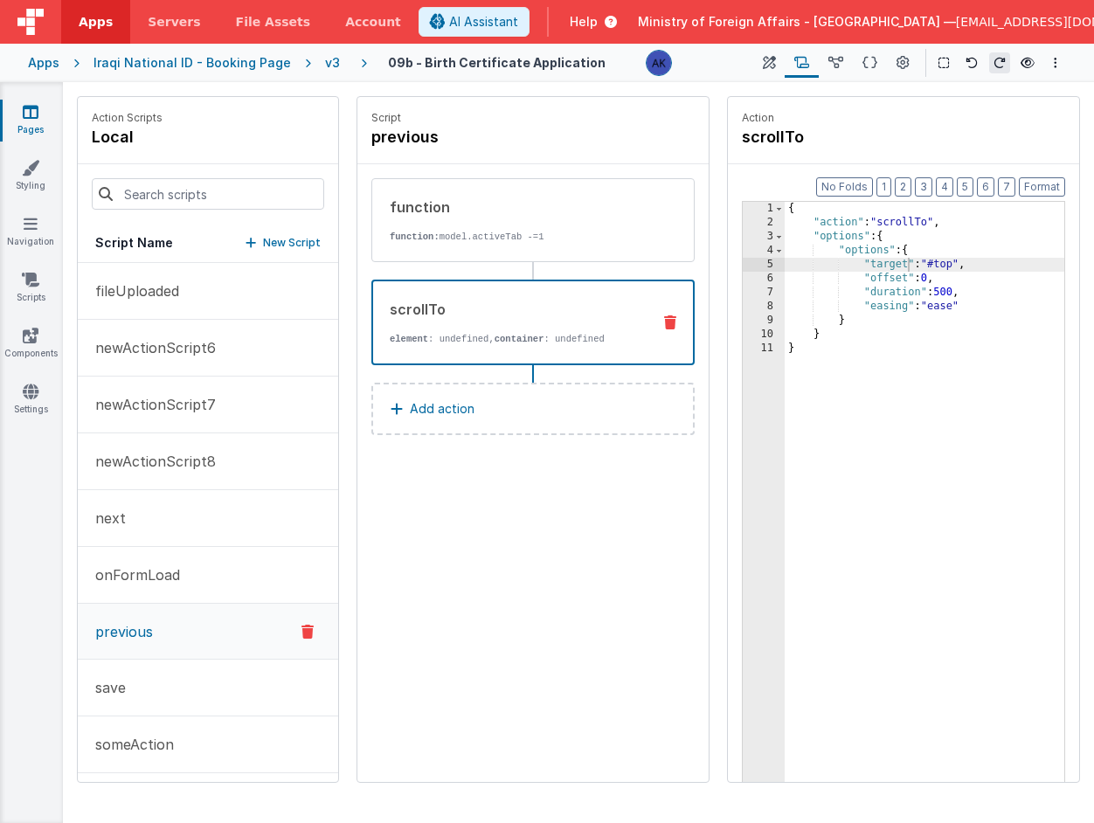
click at [674, 322] on icon at bounding box center [670, 322] width 12 height 14
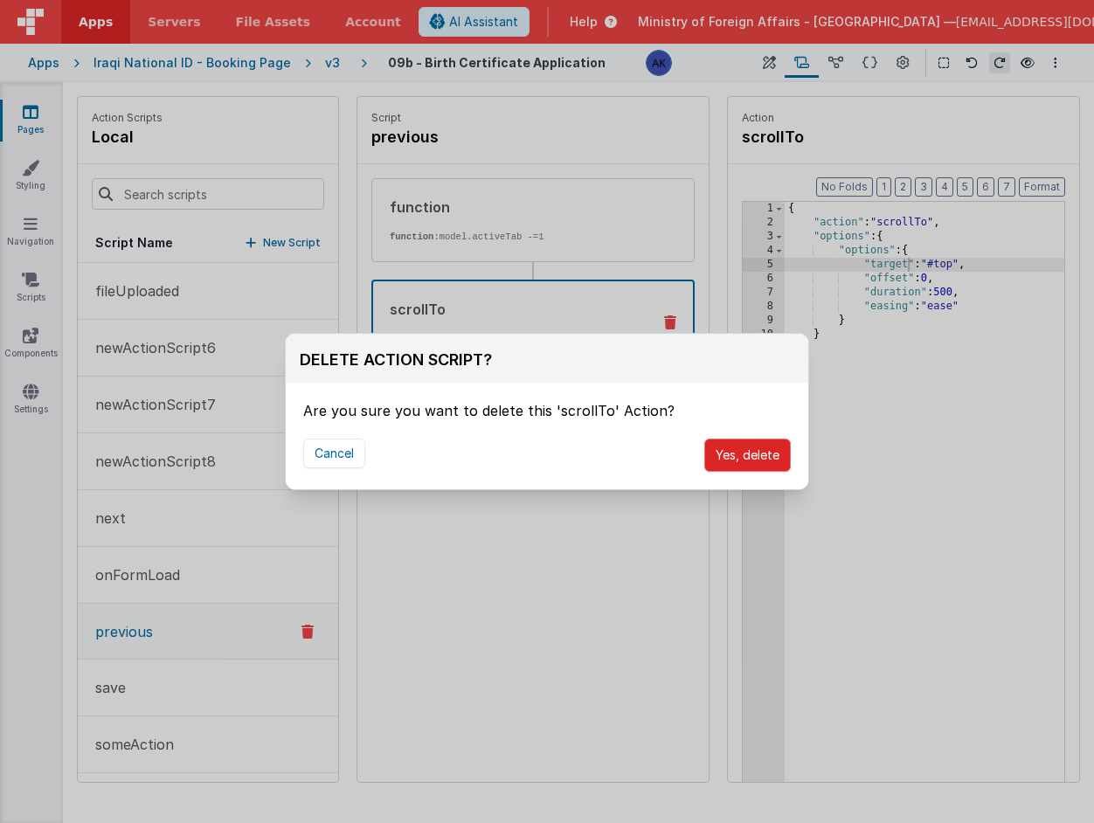
click at [740, 451] on button "Yes, delete" at bounding box center [747, 455] width 87 height 33
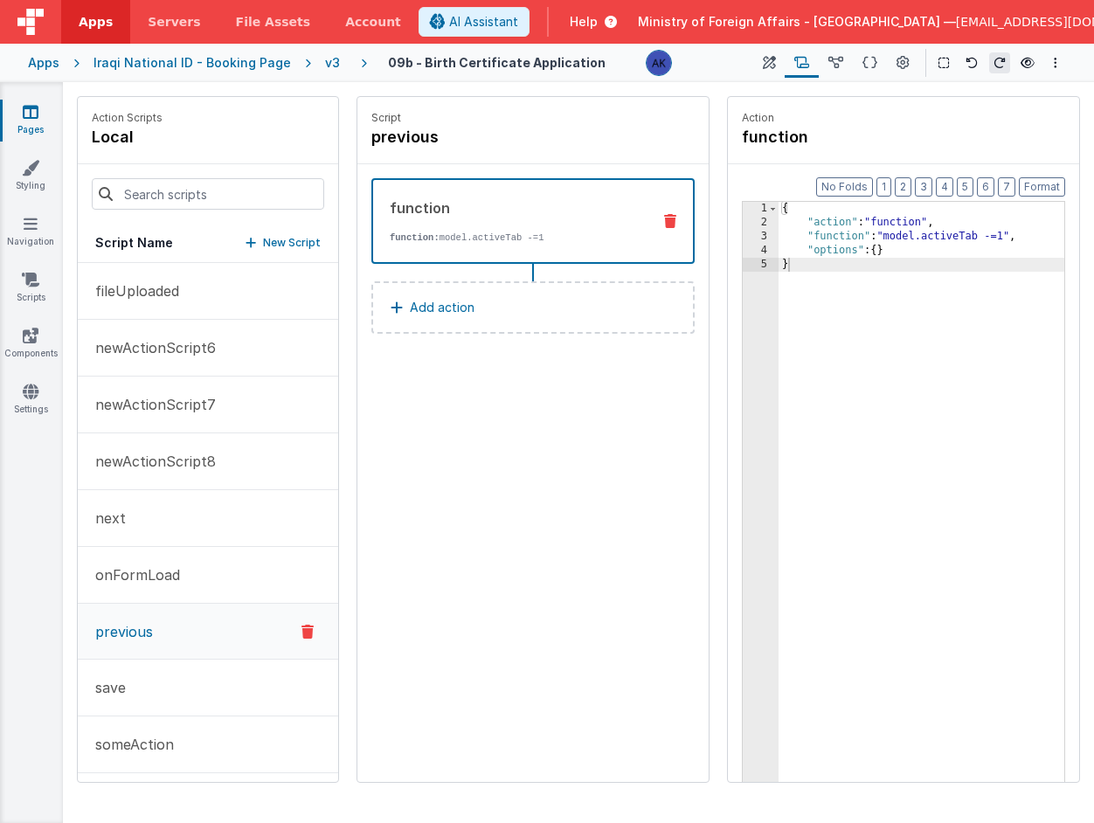
click at [462, 307] on p "Add action" at bounding box center [442, 307] width 65 height 21
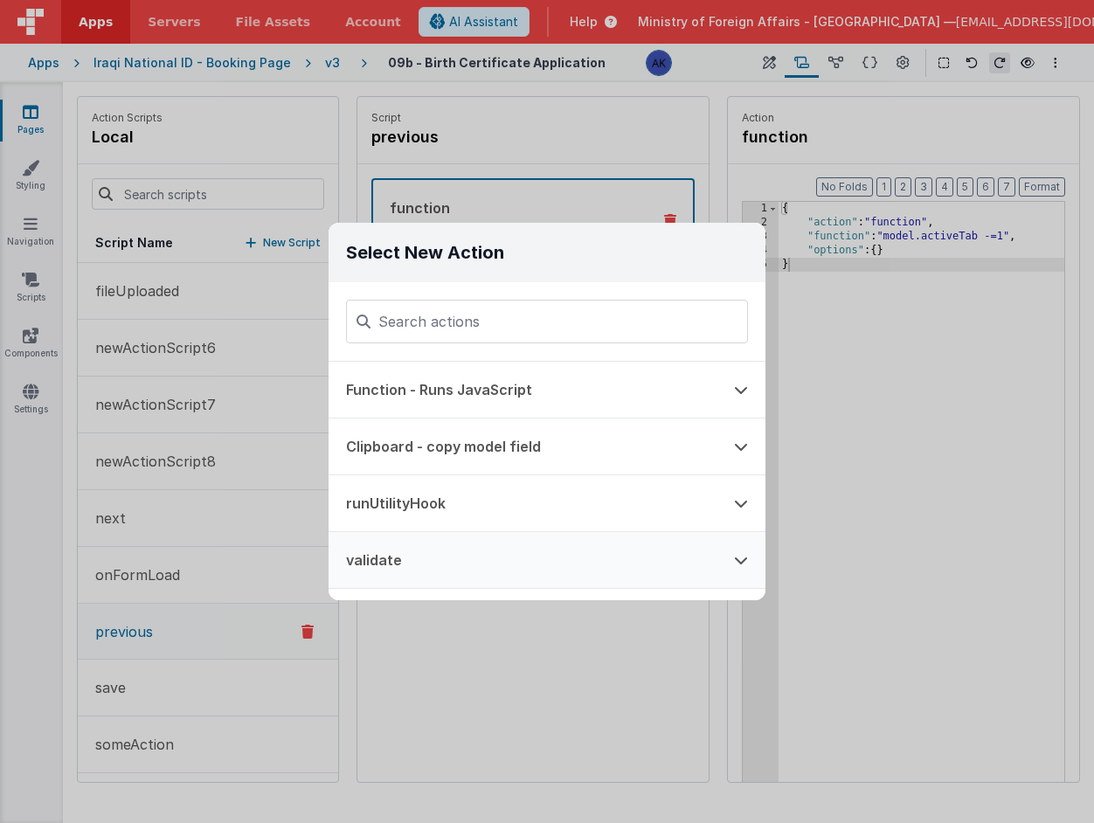
click at [493, 540] on button "validate" at bounding box center [523, 560] width 388 height 56
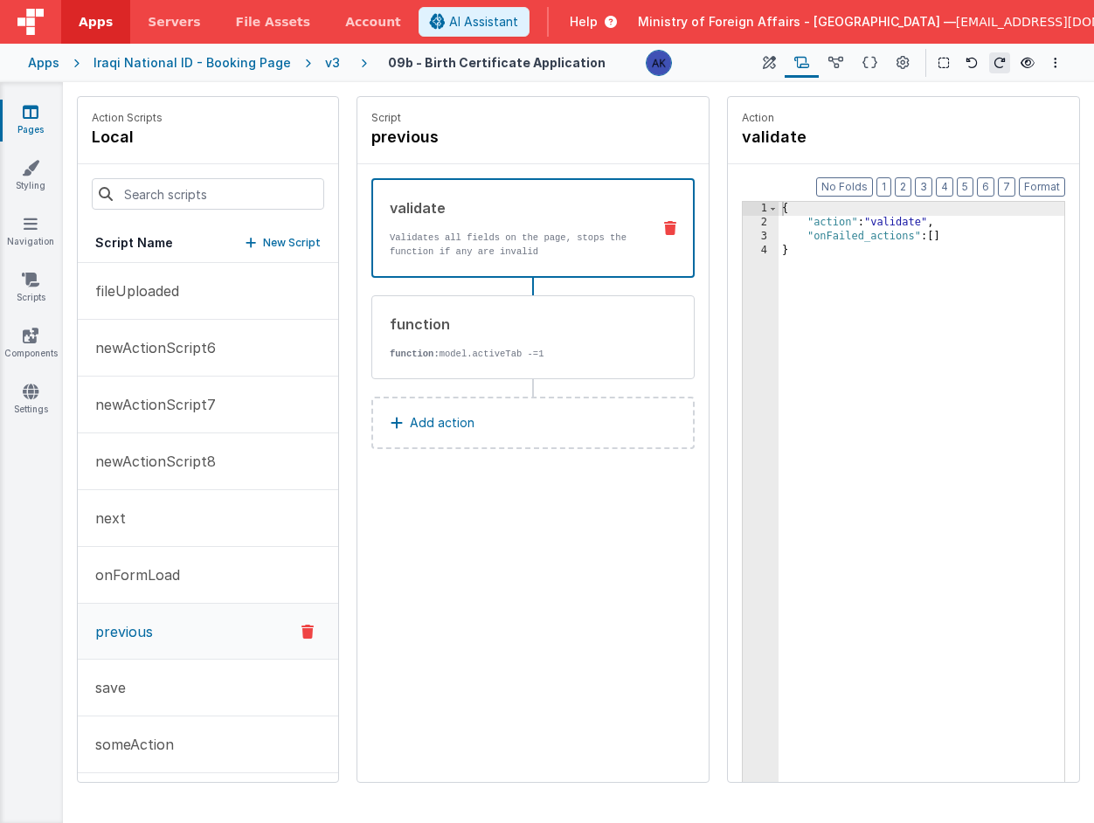
click at [466, 433] on button "Add action" at bounding box center [532, 423] width 323 height 52
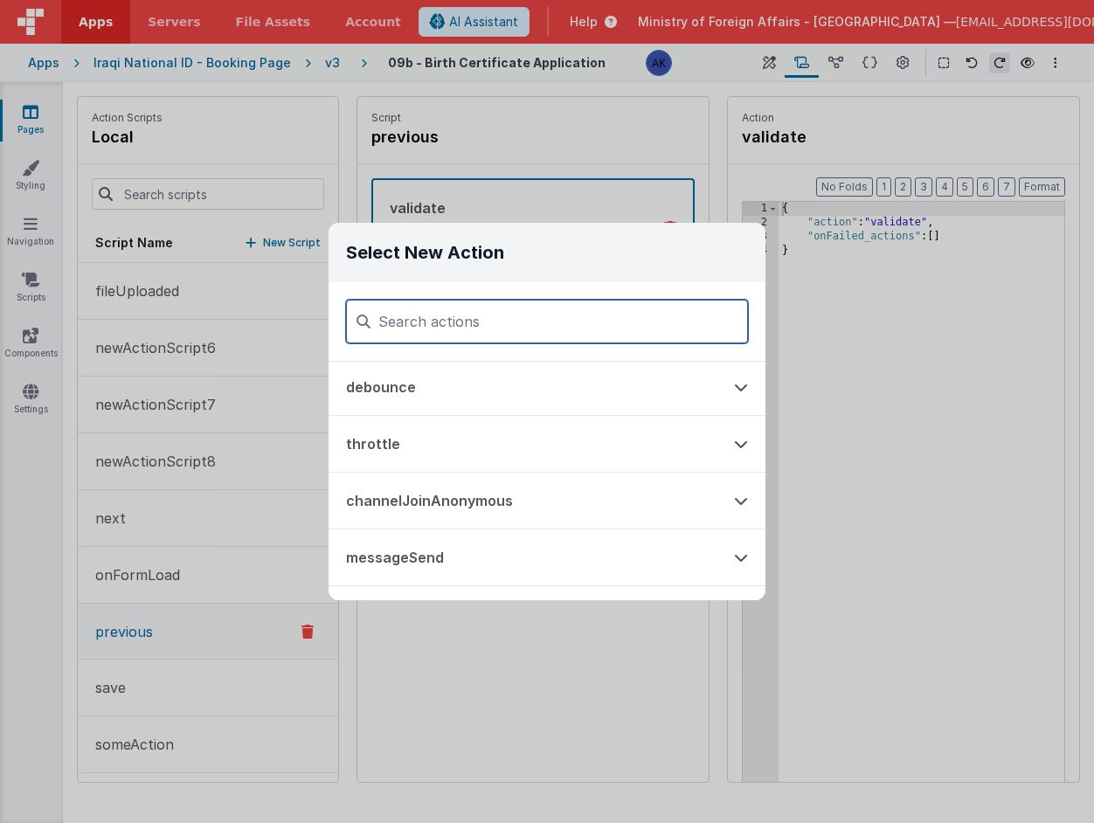
scroll to position [1352, 0]
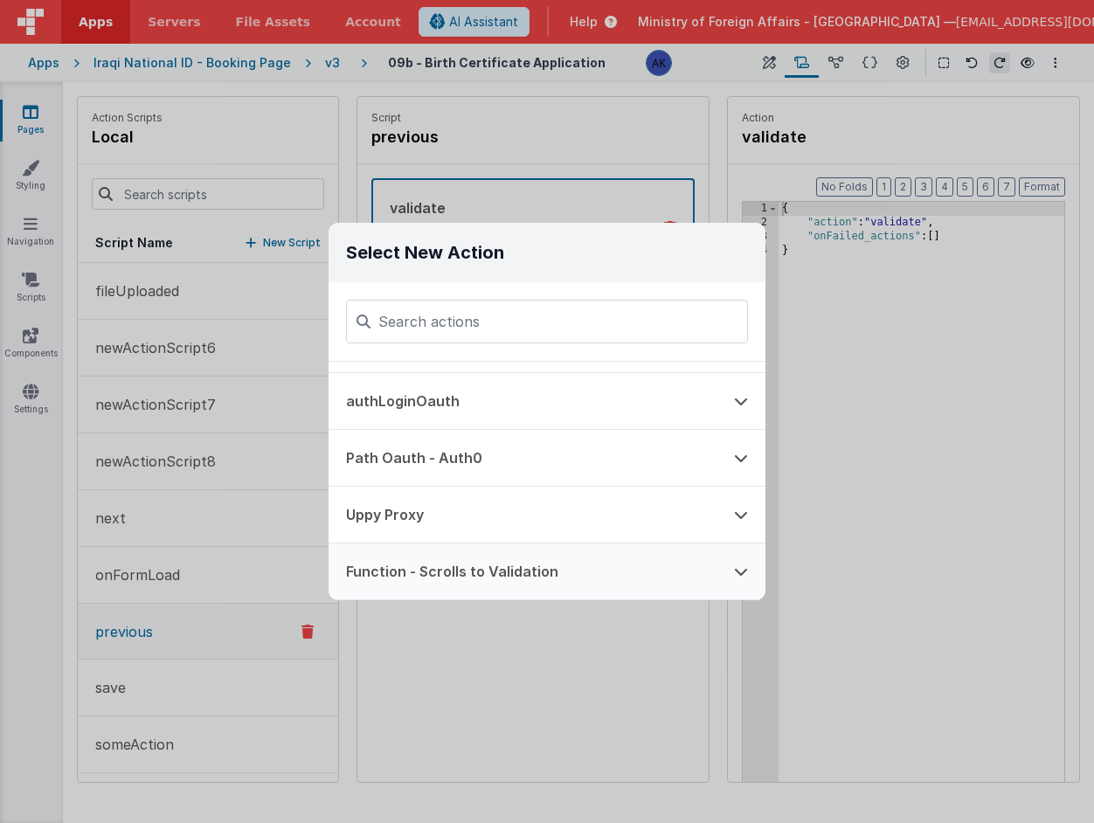
click at [520, 575] on button "Function - Scrolls to Validation" at bounding box center [523, 571] width 388 height 56
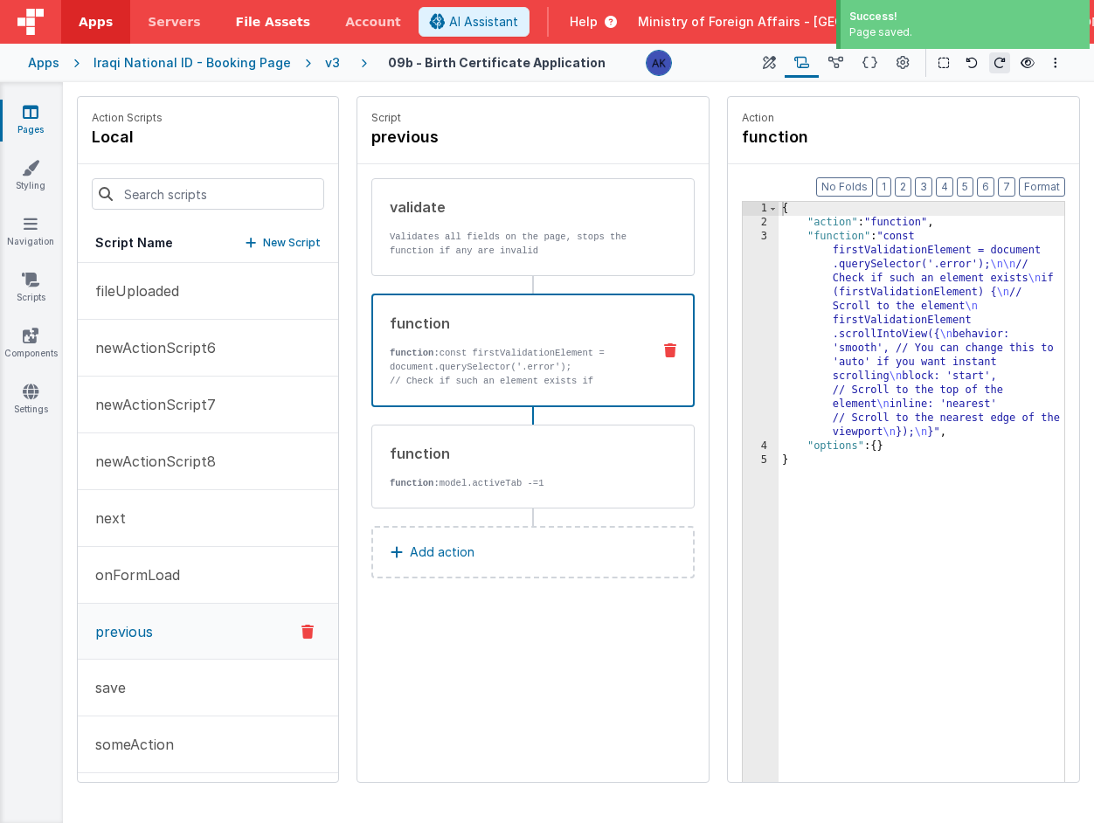
drag, startPoint x: 521, startPoint y: 478, endPoint x: 253, endPoint y: 2, distance: 546.1
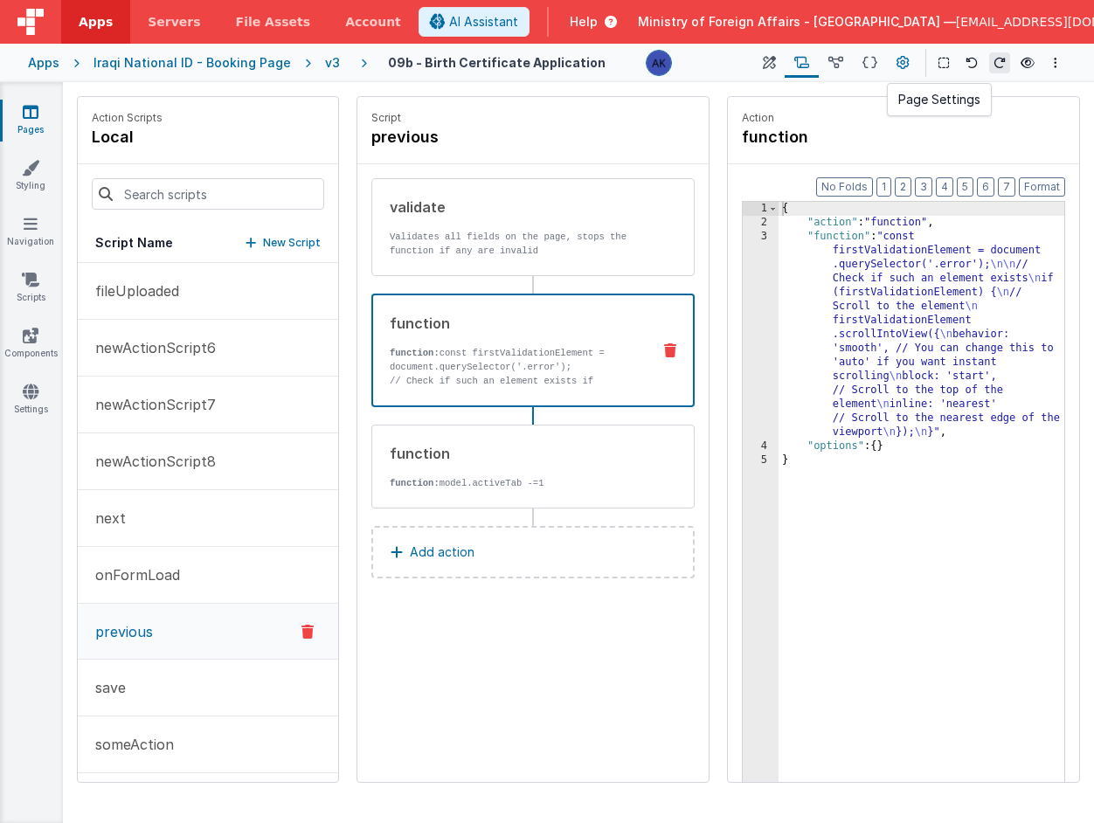
click at [910, 60] on button at bounding box center [902, 63] width 31 height 30
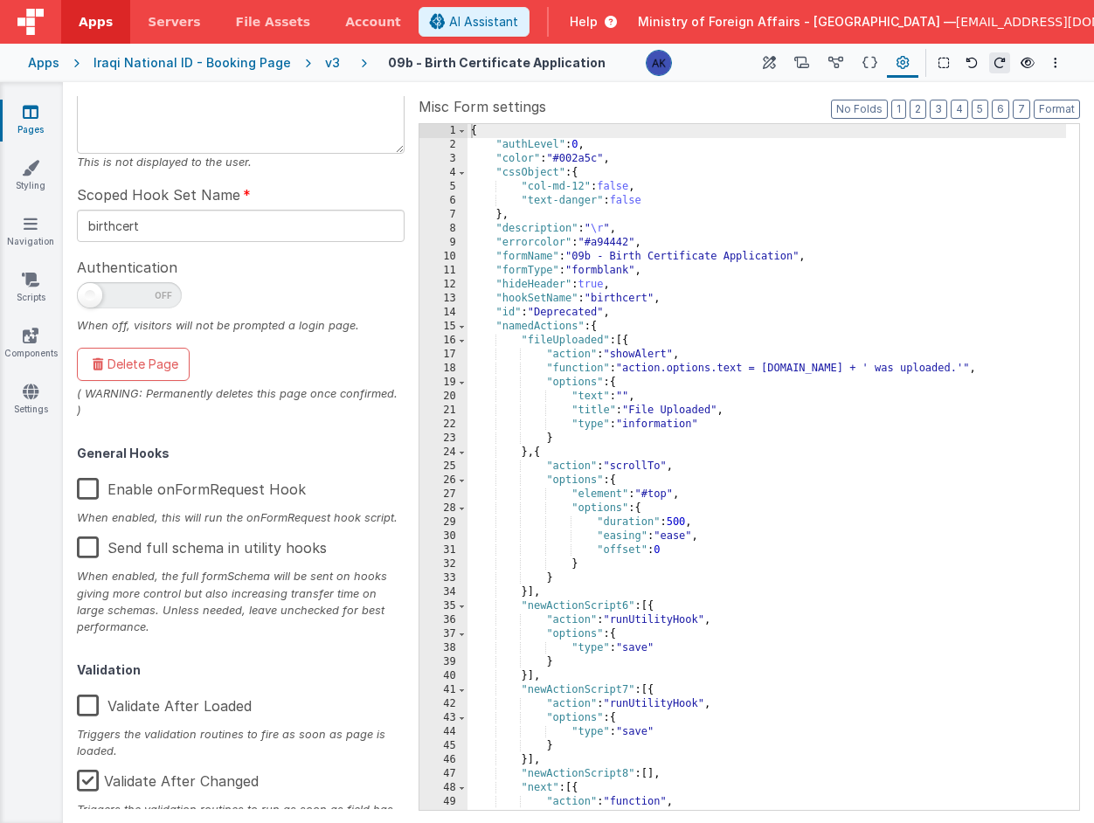
scroll to position [243, 0]
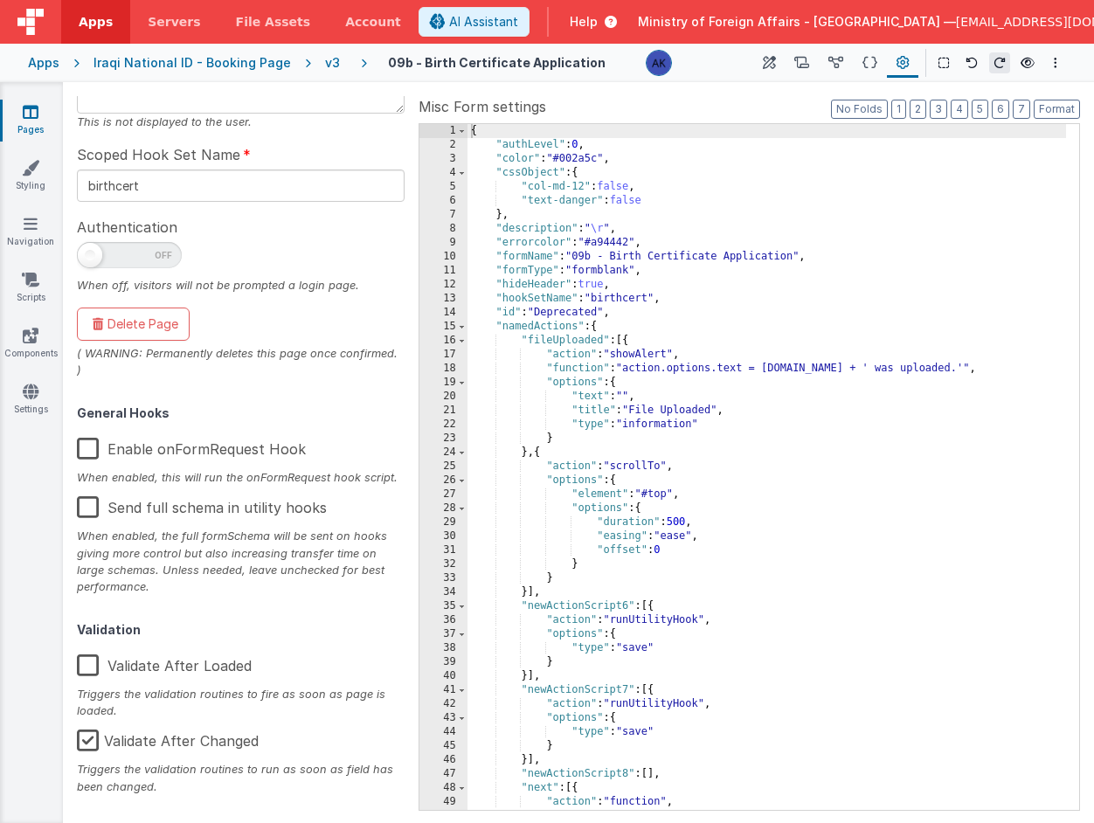
click at [92, 668] on label "Validate After Loaded" at bounding box center [164, 663] width 175 height 38
click at [0, 0] on input "Validate After Loaded" at bounding box center [0, 0] width 0 height 0
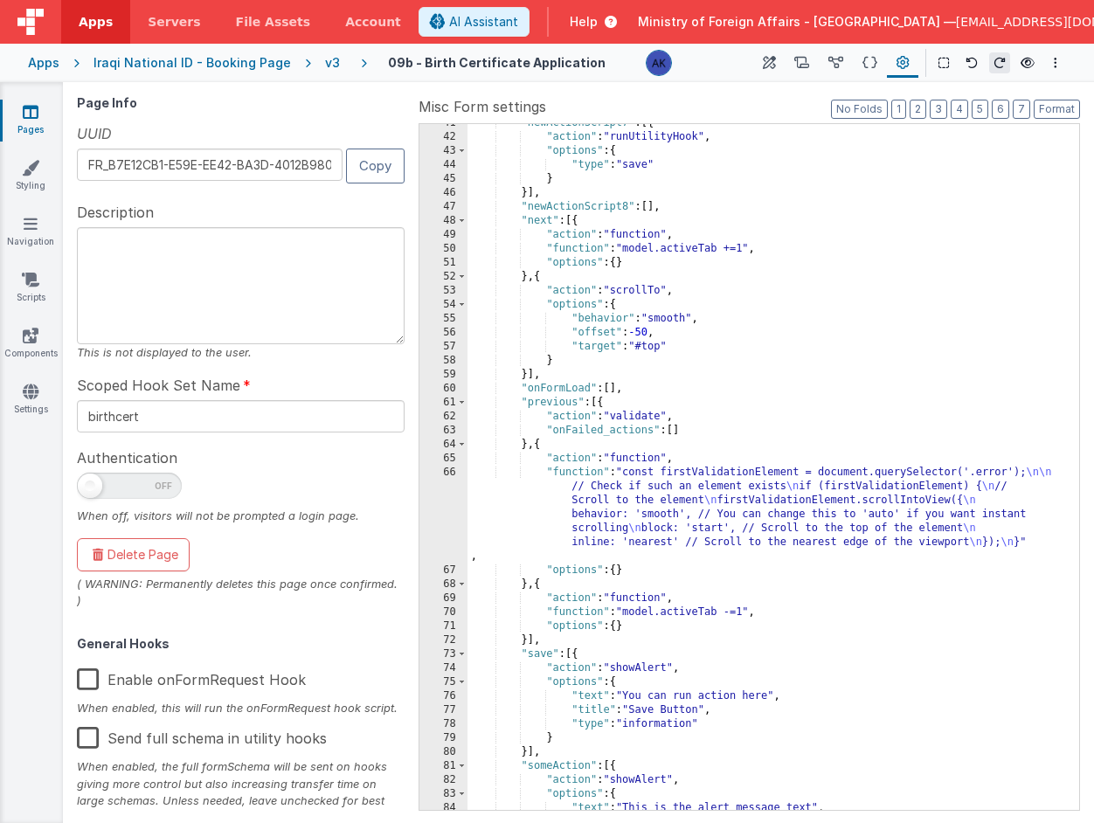
scroll to position [560, 0]
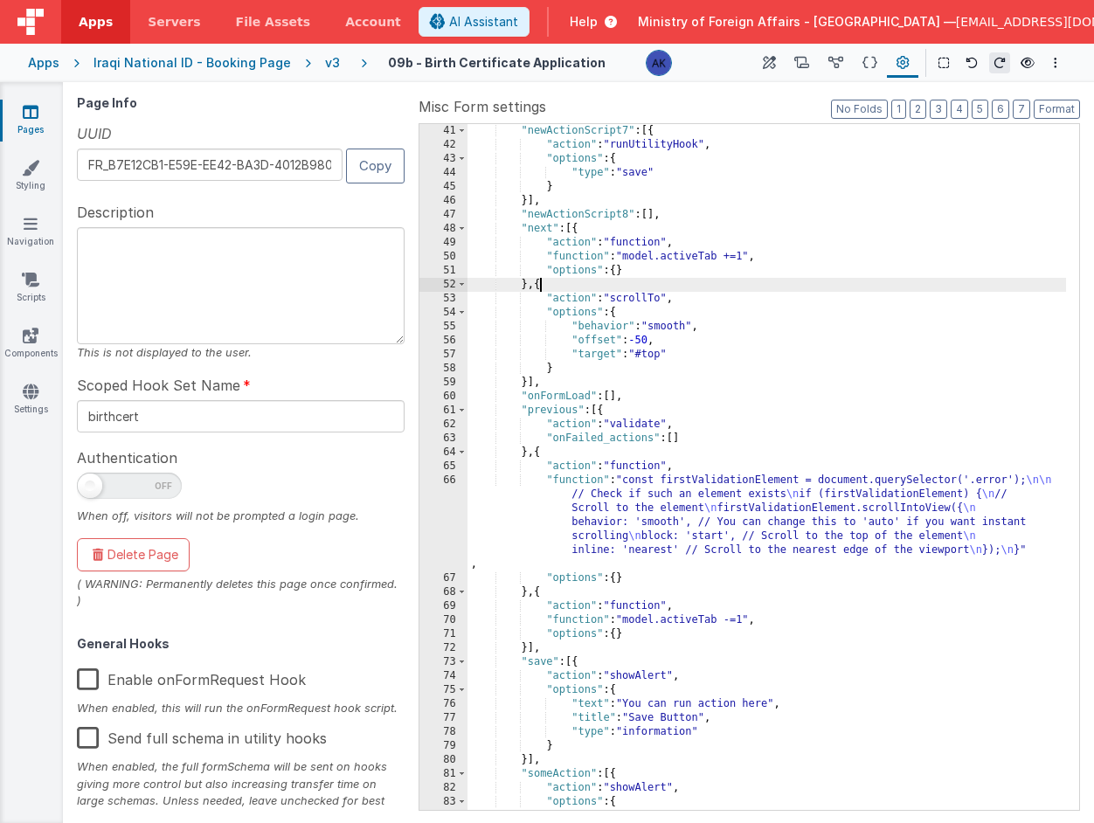
click at [543, 285] on div ""newActionScript7" : [{ "action" : "runUtilityHook" , "options" : { "type" : "s…" at bounding box center [766, 481] width 599 height 714
click at [627, 314] on div ""newActionScript7" : [{ "action" : "runUtilityHook" , "options" : { "type" : "s…" at bounding box center [766, 481] width 599 height 714
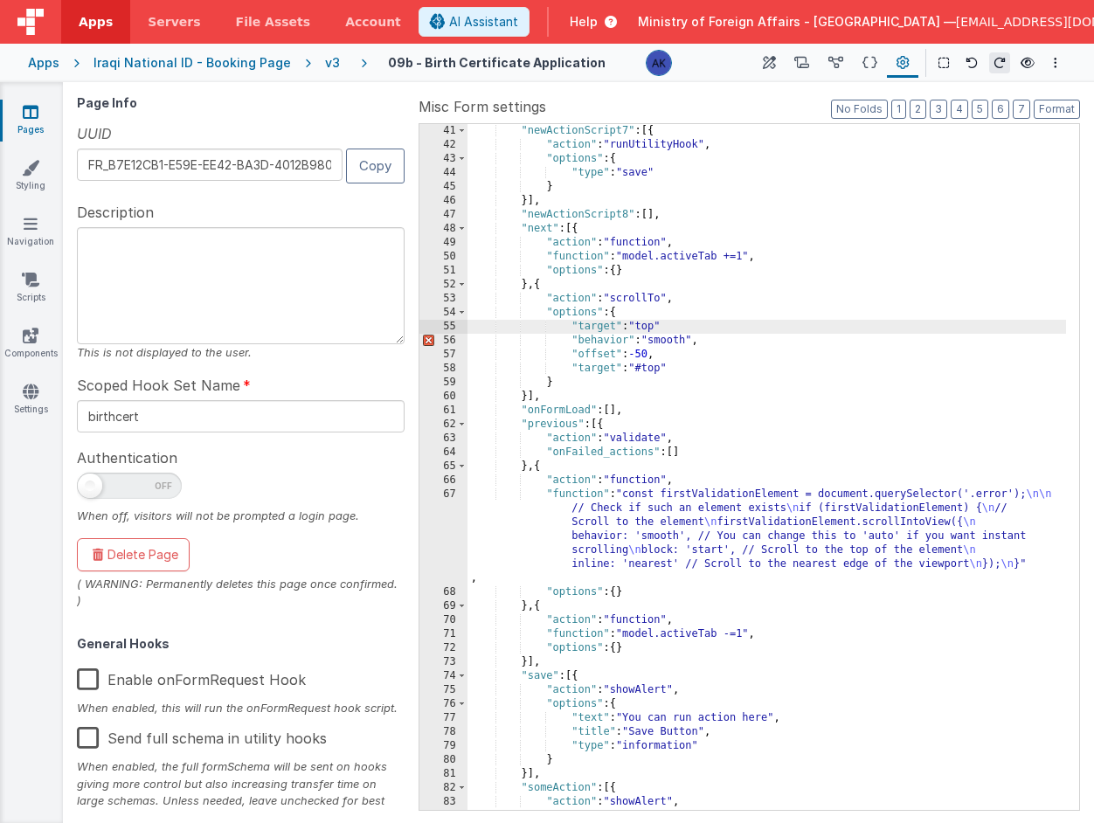
click at [635, 322] on div ""newActionScript7" : [{ "action" : "runUtilityHook" , "options" : { "type" : "s…" at bounding box center [766, 481] width 599 height 714
click at [685, 329] on div ""newActionScript7" : [{ "action" : "runUtilityHook" , "options" : { "type" : "s…" at bounding box center [766, 481] width 599 height 714
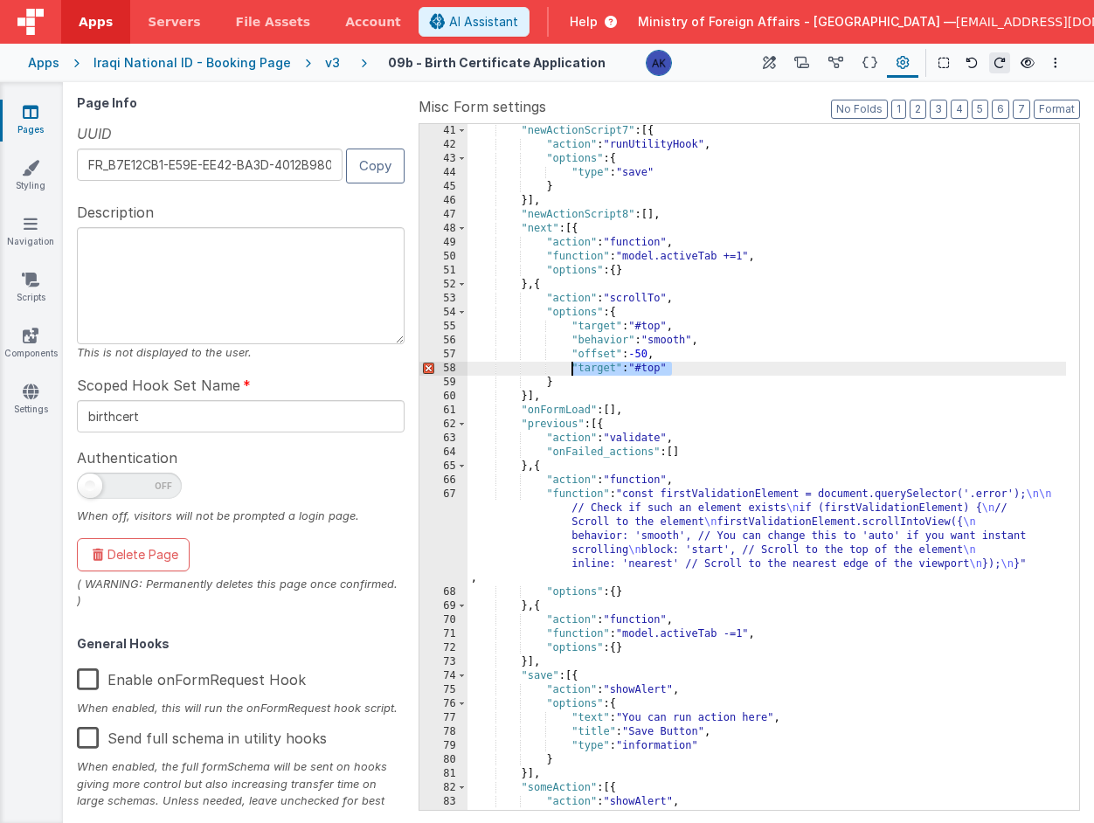
drag, startPoint x: 674, startPoint y: 370, endPoint x: 574, endPoint y: 368, distance: 99.6
click at [574, 368] on div ""newActionScript7" : [{ "action" : "runUtilityHook" , "options" : { "type" : "s…" at bounding box center [766, 481] width 599 height 714
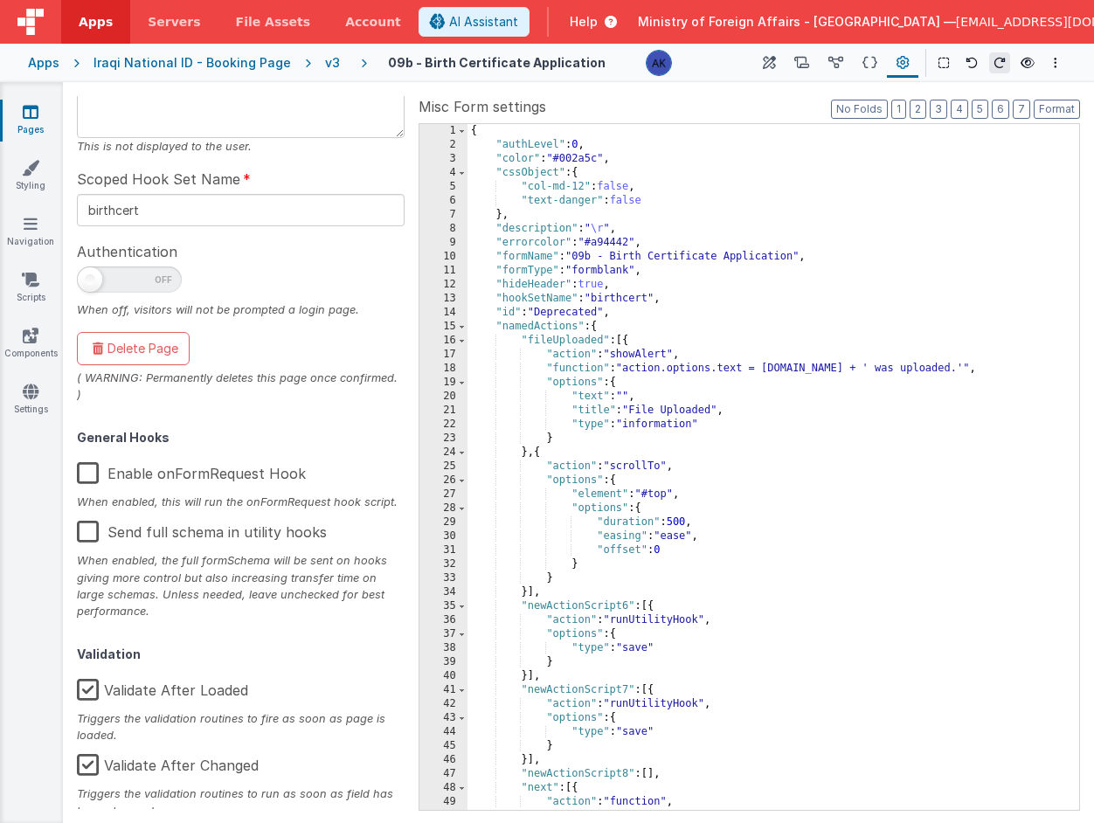
scroll to position [247, 0]
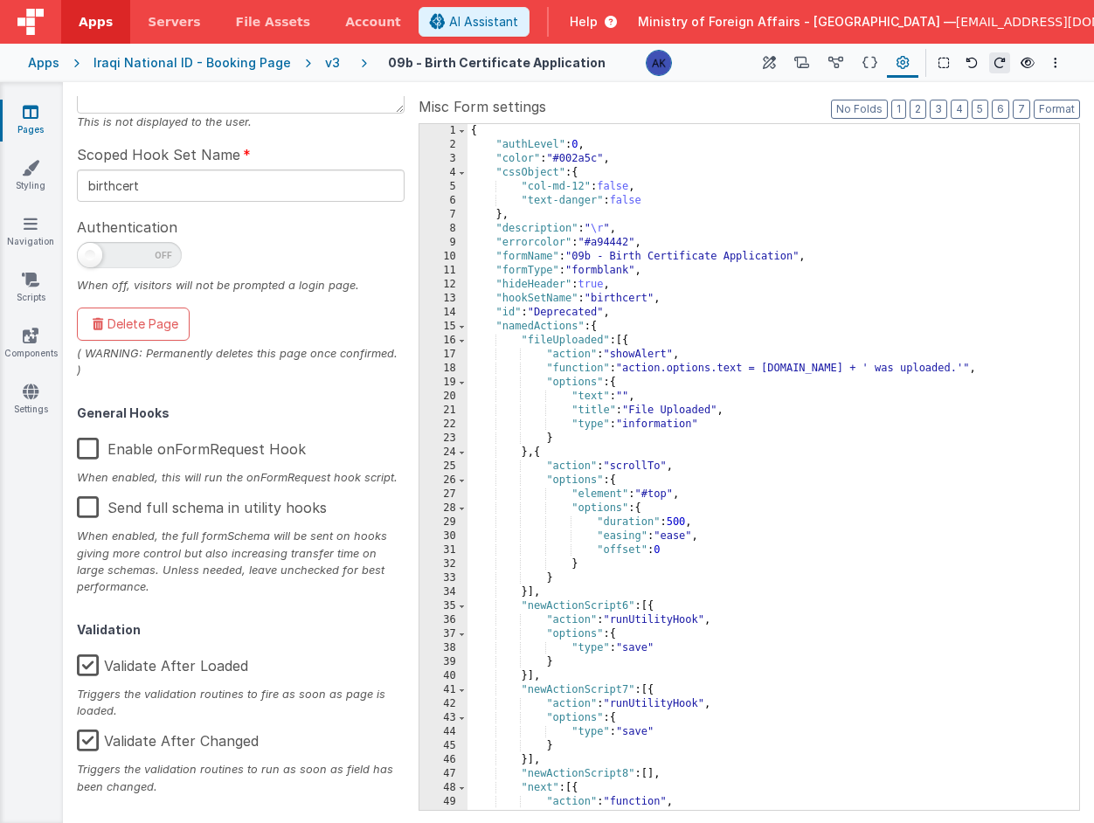
click at [86, 666] on label "Validate After Loaded" at bounding box center [162, 663] width 171 height 38
click at [0, 0] on input "Validate After Loaded" at bounding box center [0, 0] width 0 height 0
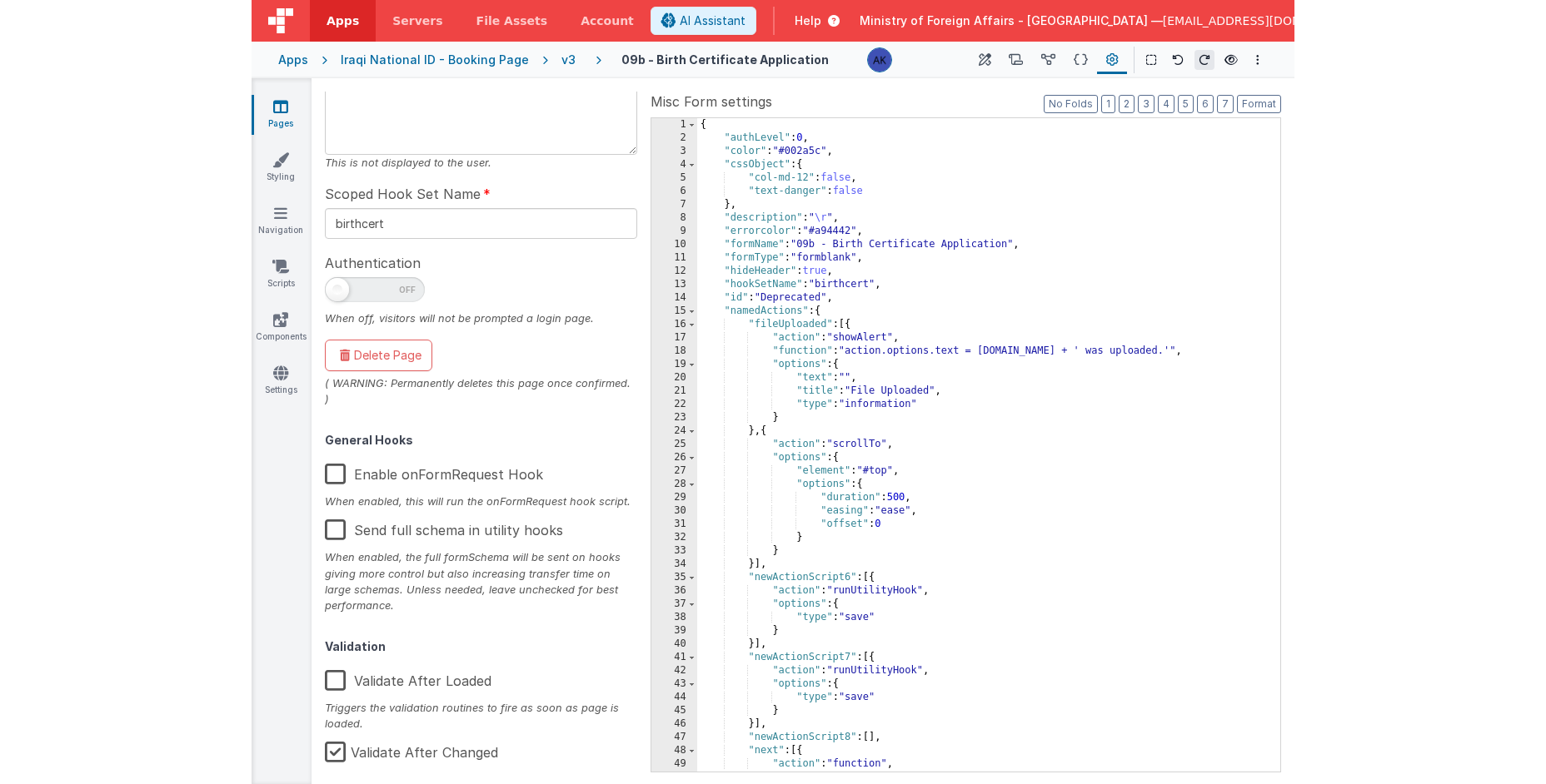
scroll to position [0, 0]
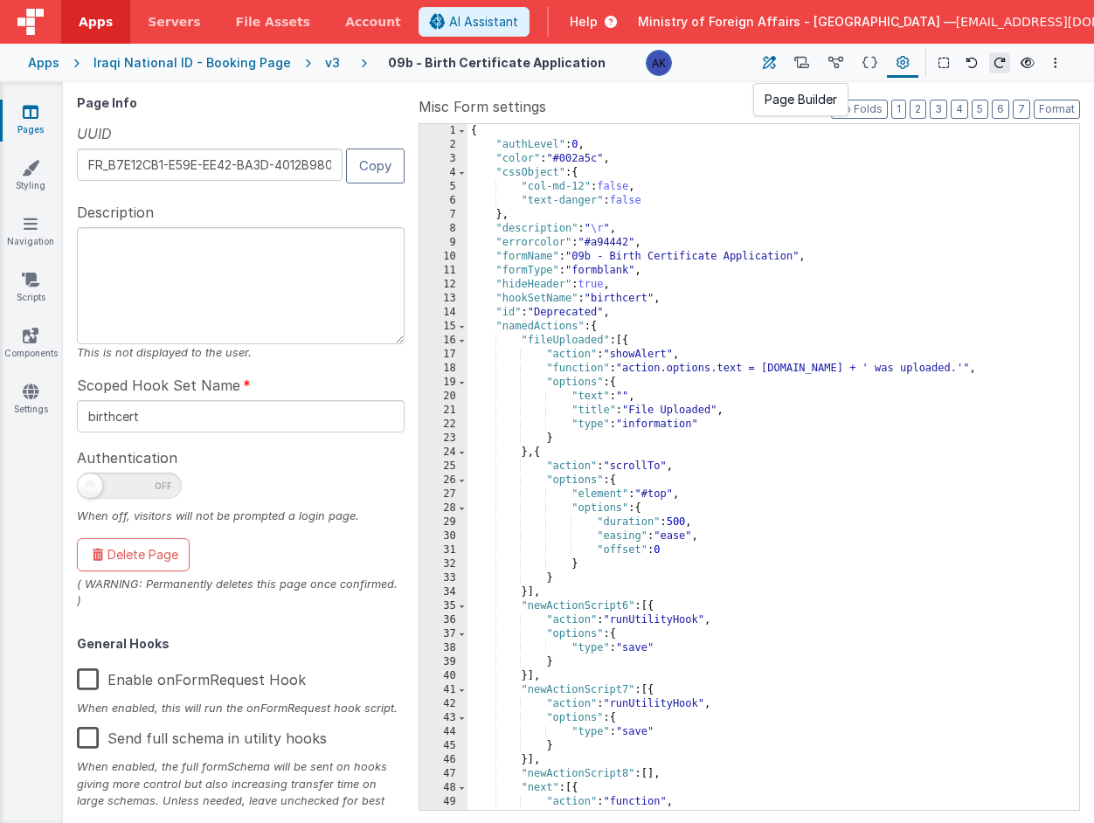
click at [766, 71] on icon at bounding box center [769, 63] width 13 height 18
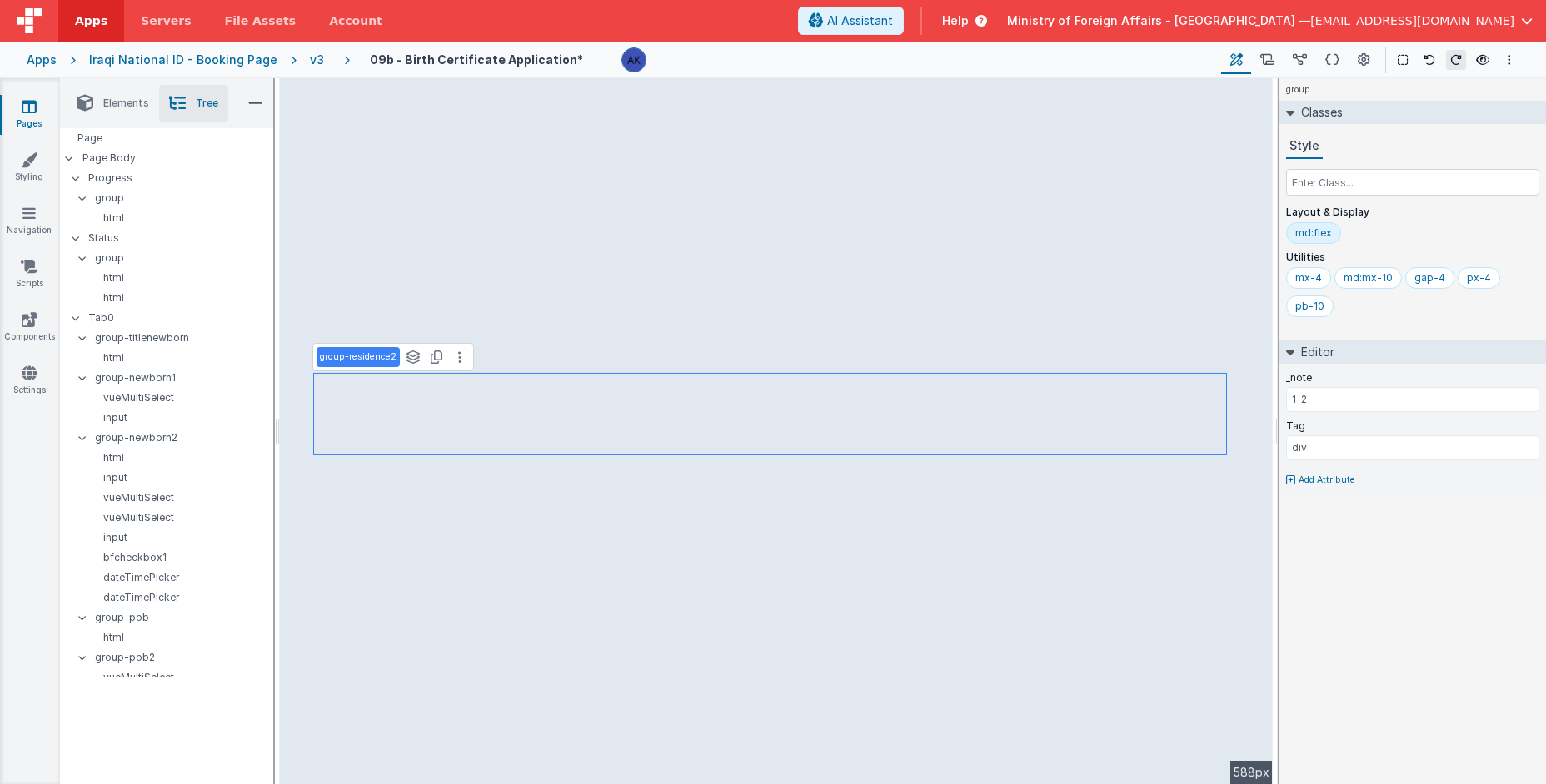
type input "newborn.addycity"
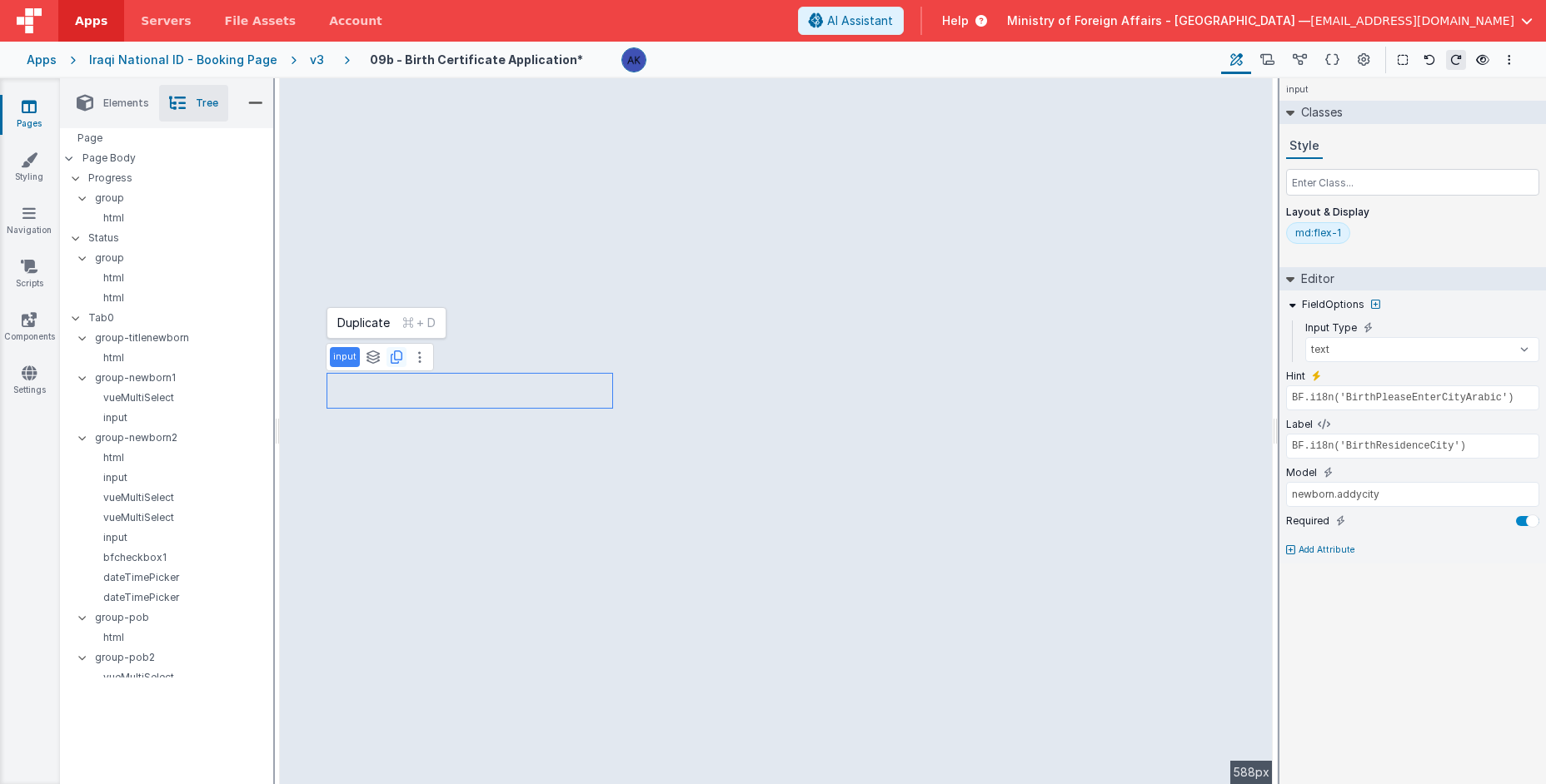
click at [394, 358] on icon at bounding box center [397, 357] width 11 height 13
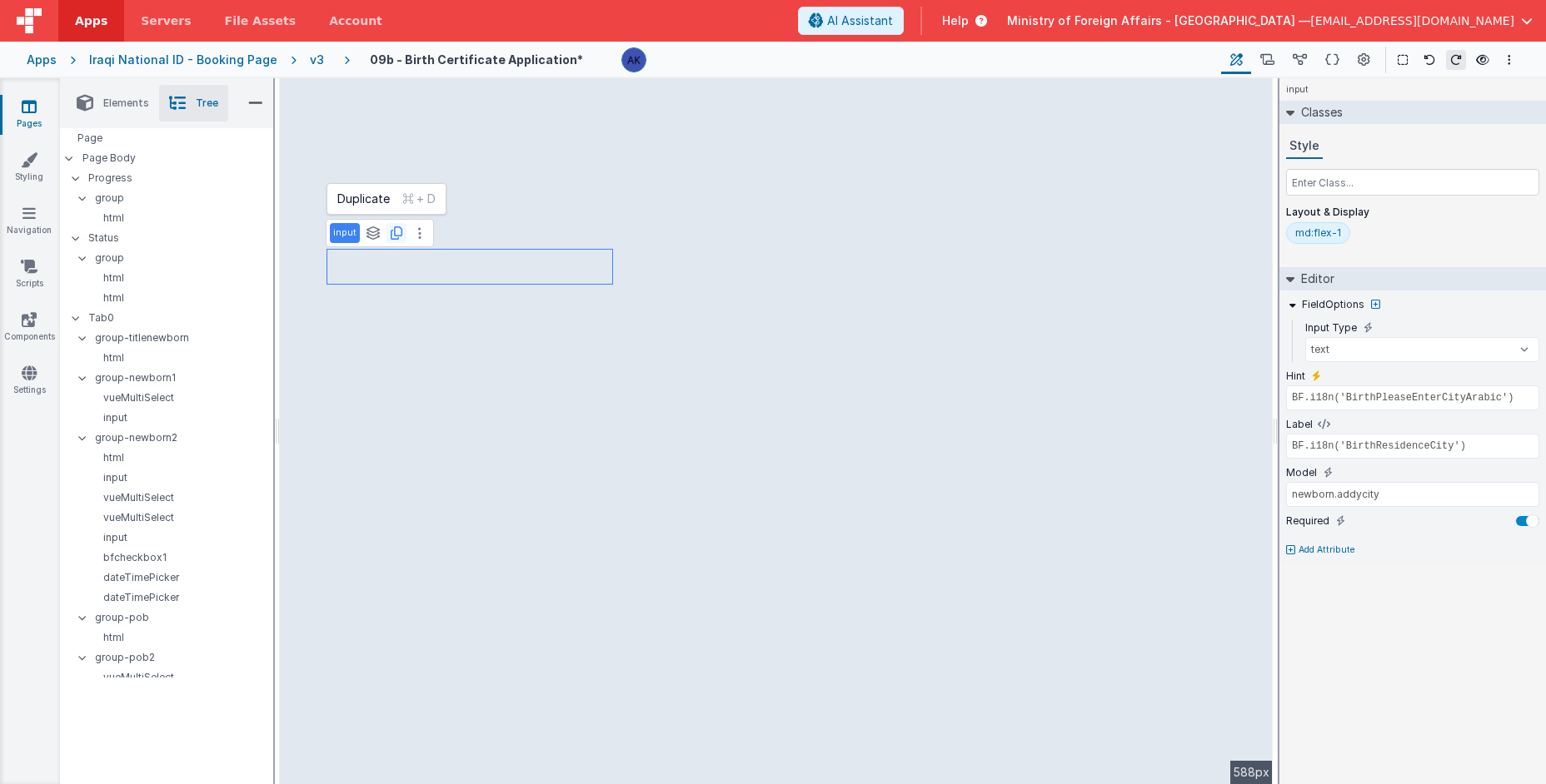
click at [398, 233] on icon at bounding box center [397, 233] width 11 height 13
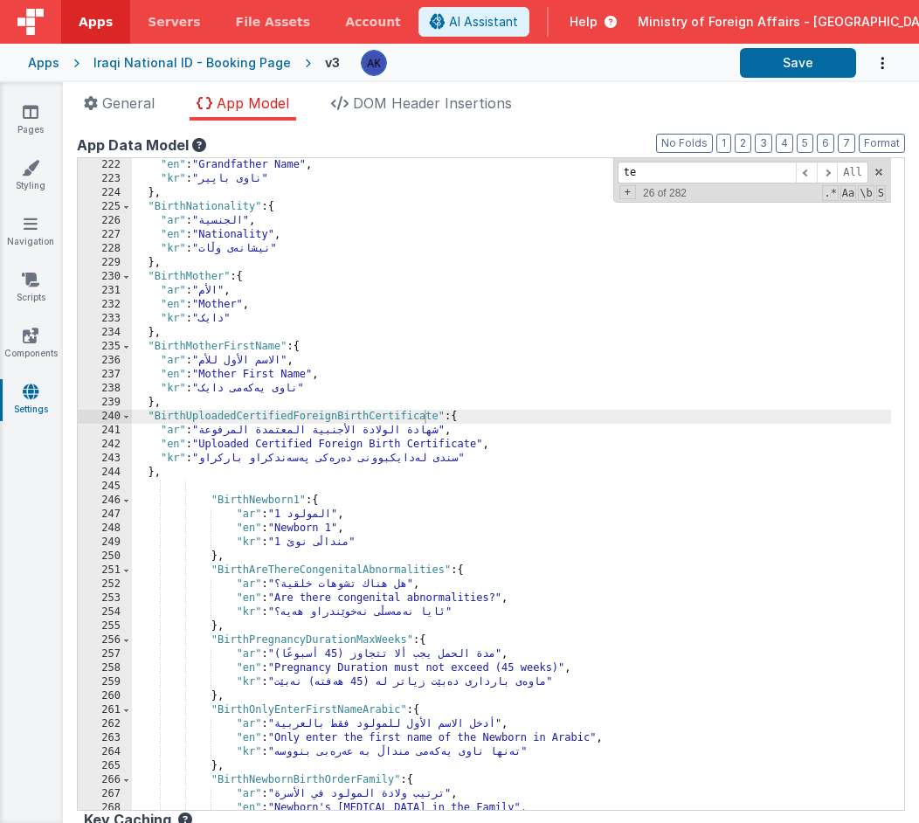
type input "t"
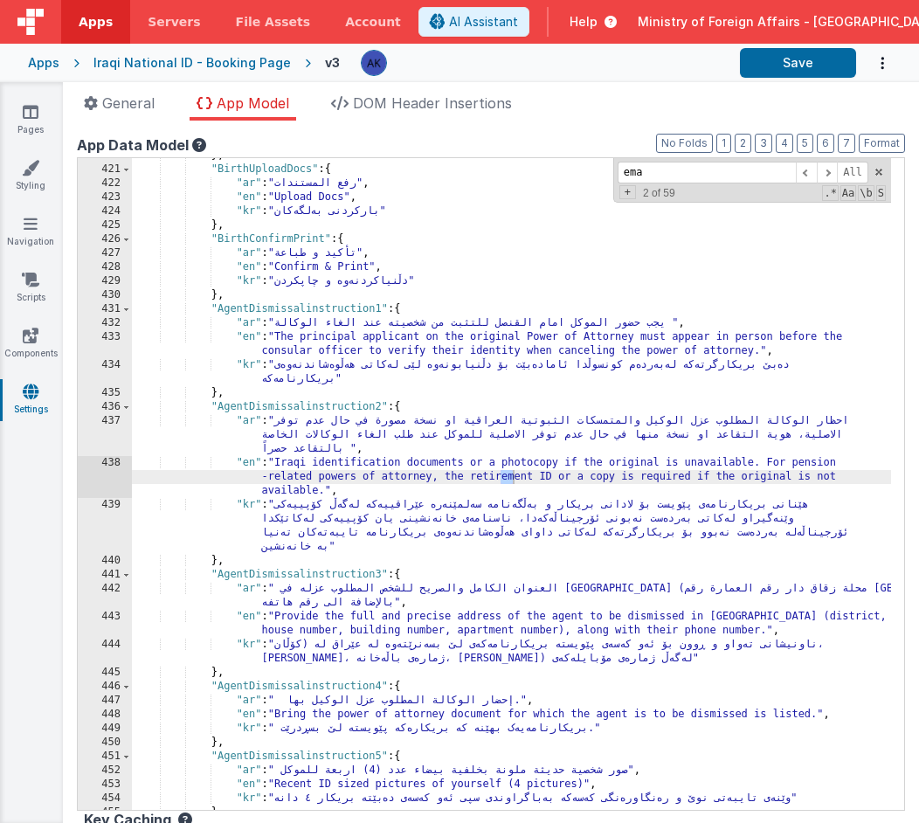
scroll to position [4326, 0]
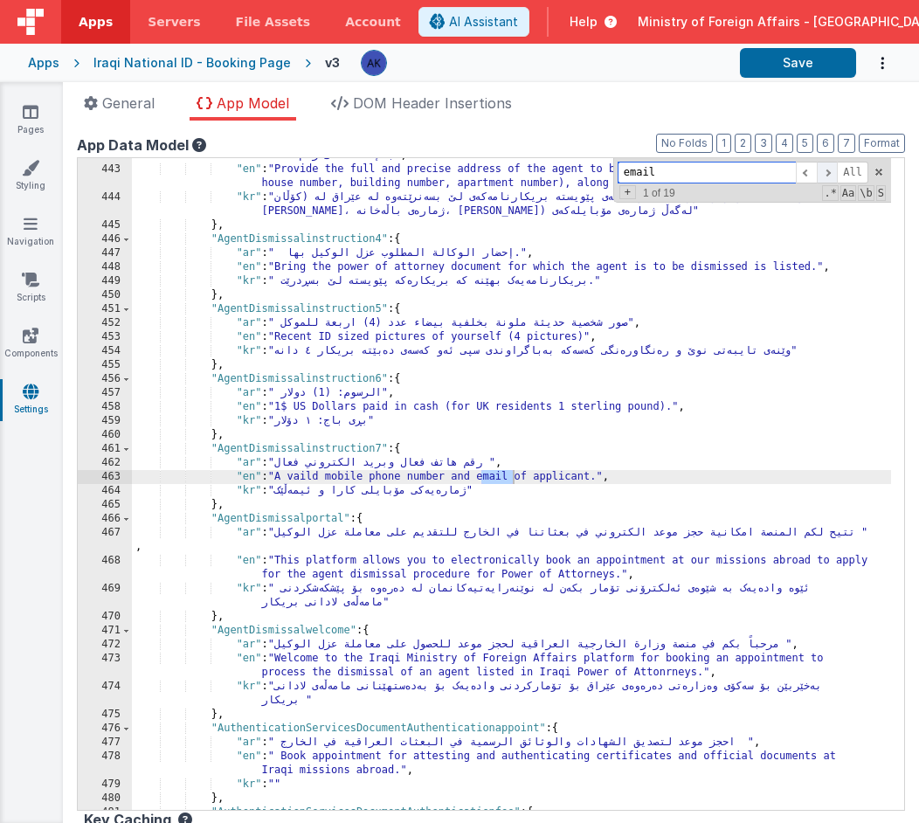
click at [817, 177] on span at bounding box center [827, 173] width 21 height 22
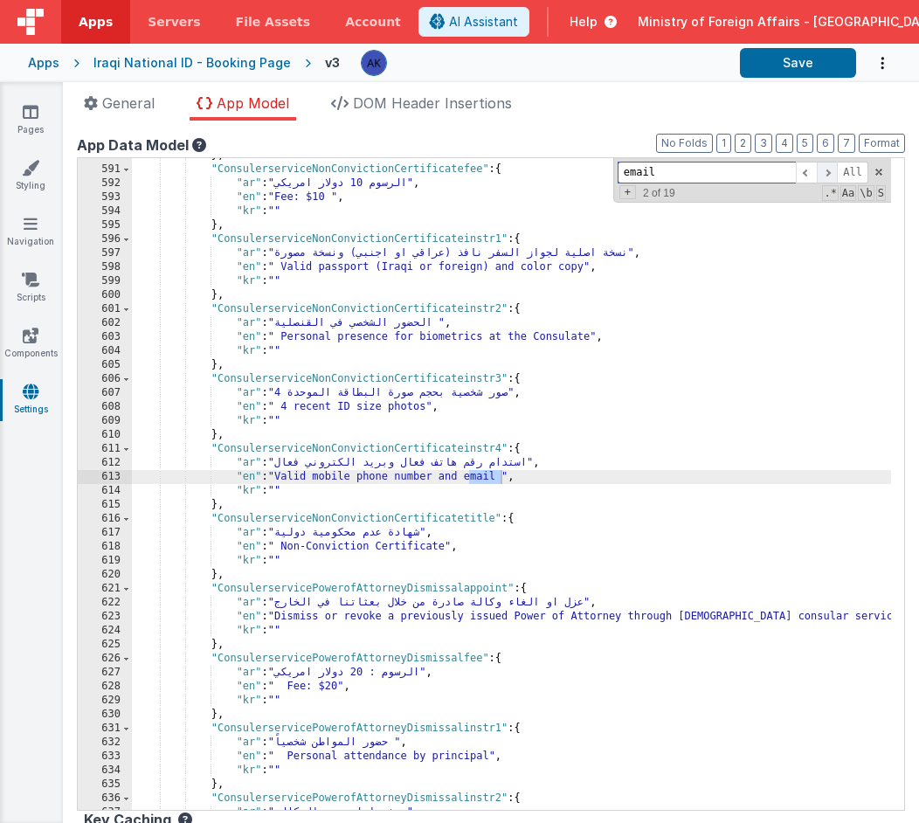
click at [817, 177] on span at bounding box center [827, 173] width 21 height 22
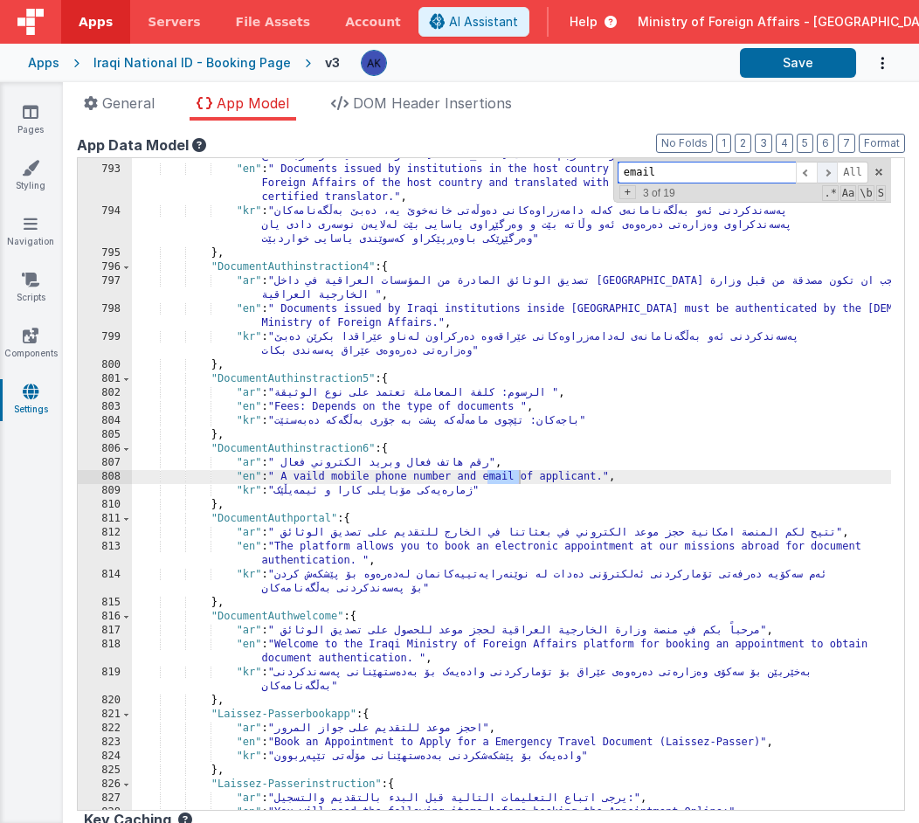
scroll to position [7767, 0]
click at [817, 177] on span at bounding box center [827, 173] width 21 height 22
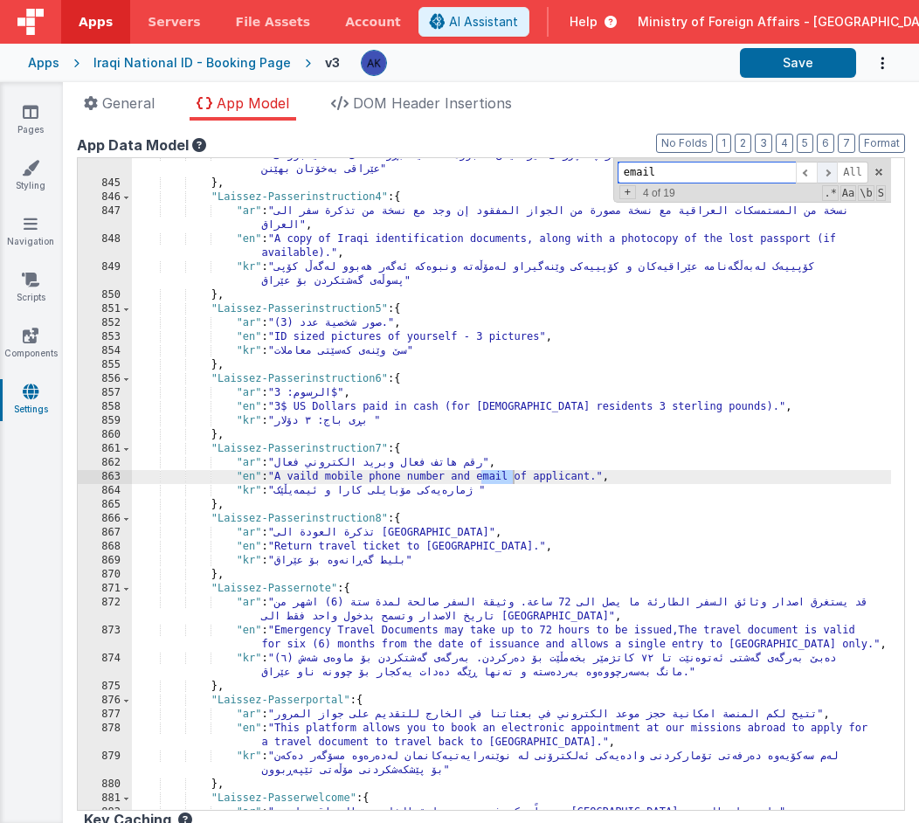
click at [817, 177] on span at bounding box center [827, 173] width 21 height 22
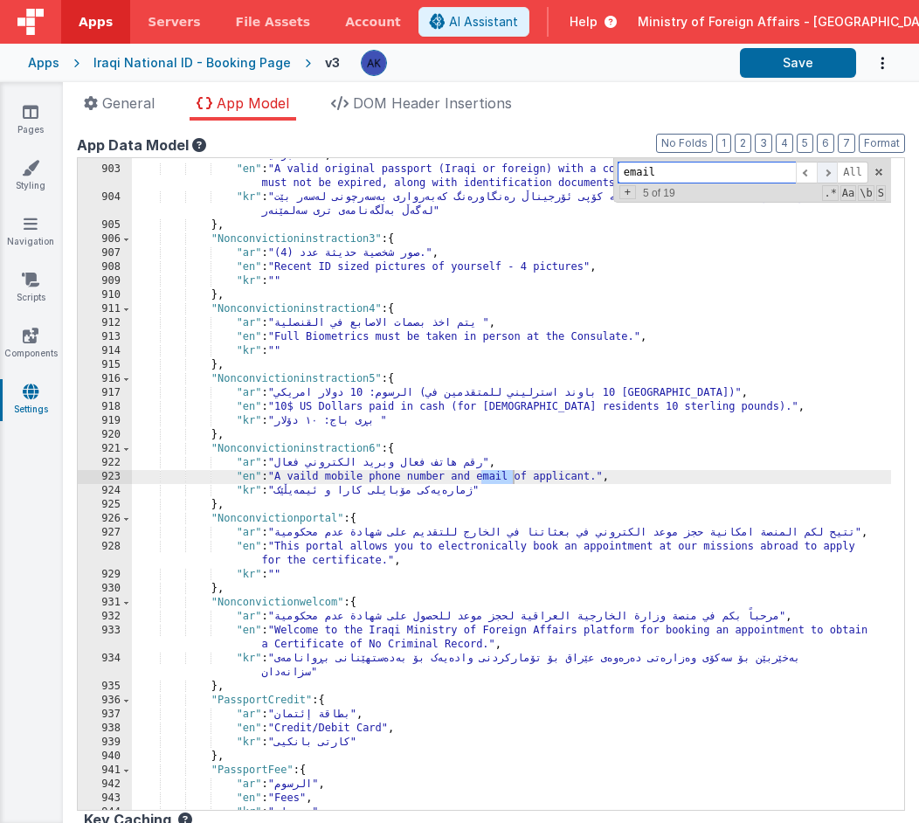
click at [817, 177] on span at bounding box center [827, 173] width 21 height 22
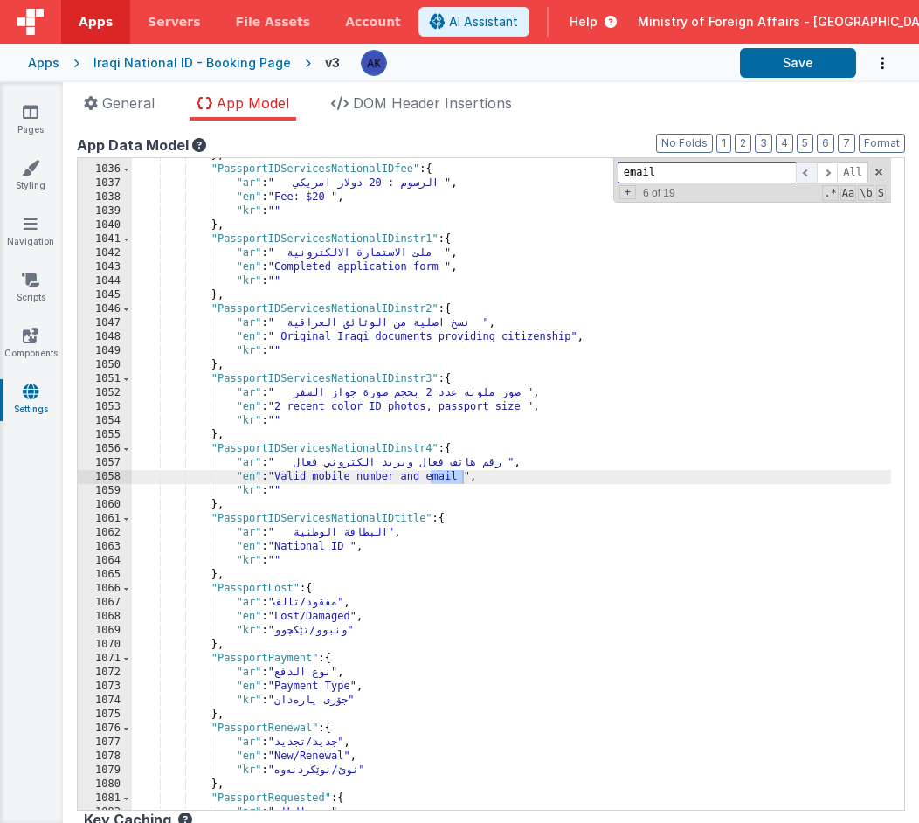
click at [800, 177] on span at bounding box center [806, 173] width 21 height 22
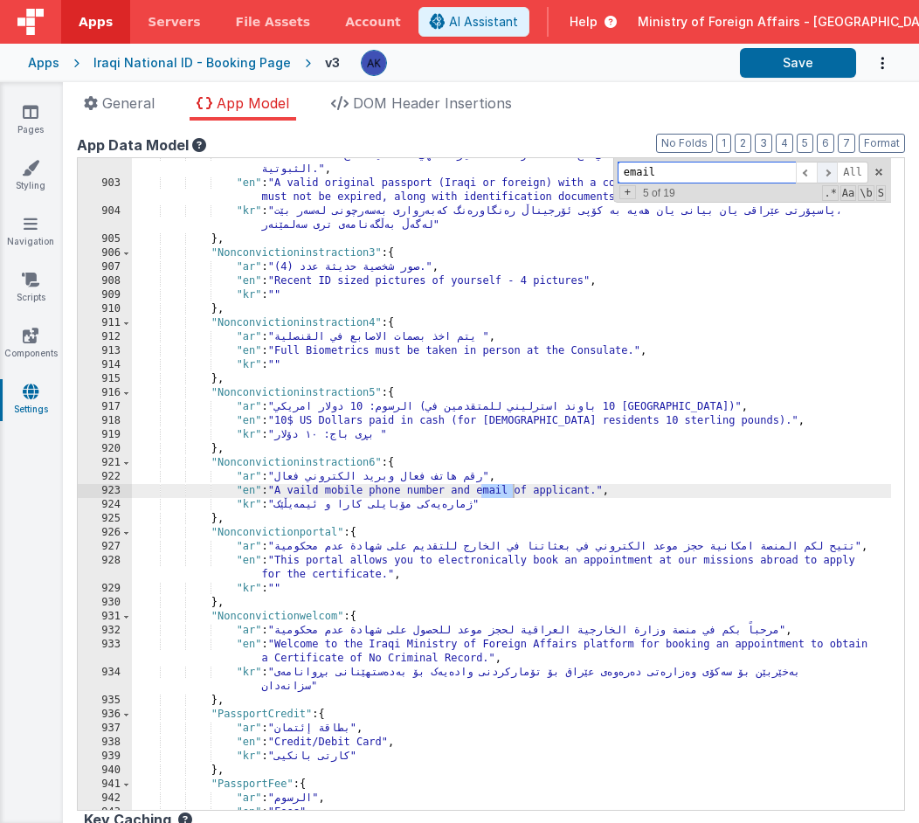
click at [817, 175] on span at bounding box center [827, 173] width 21 height 22
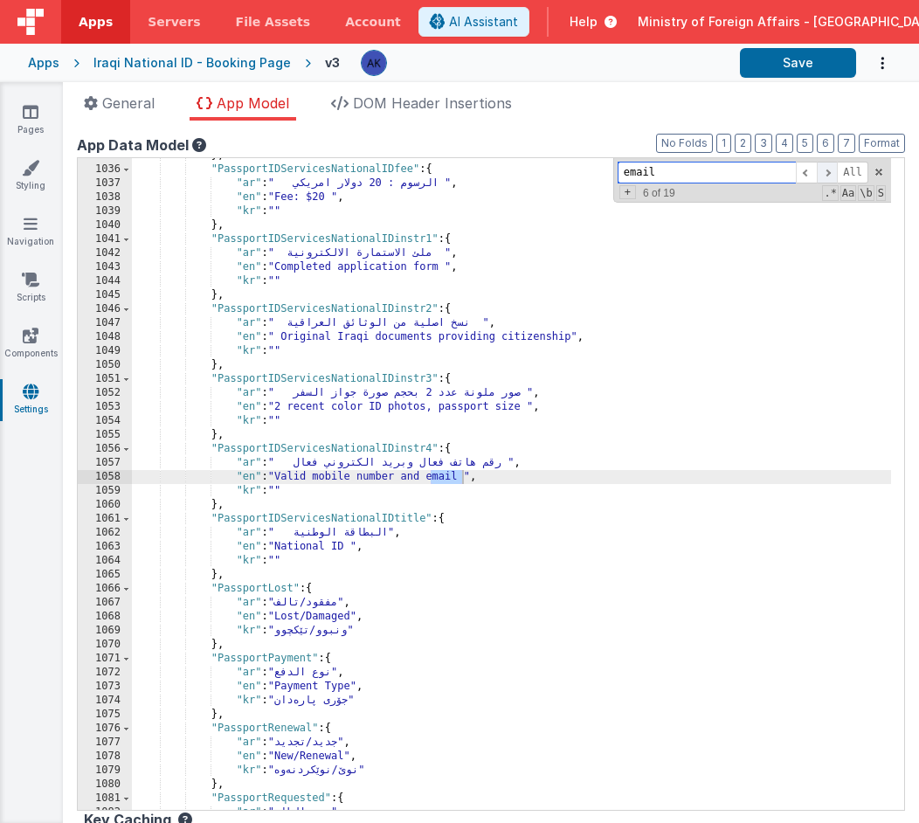
scroll to position [10357, 0]
click at [817, 175] on span at bounding box center [827, 173] width 21 height 22
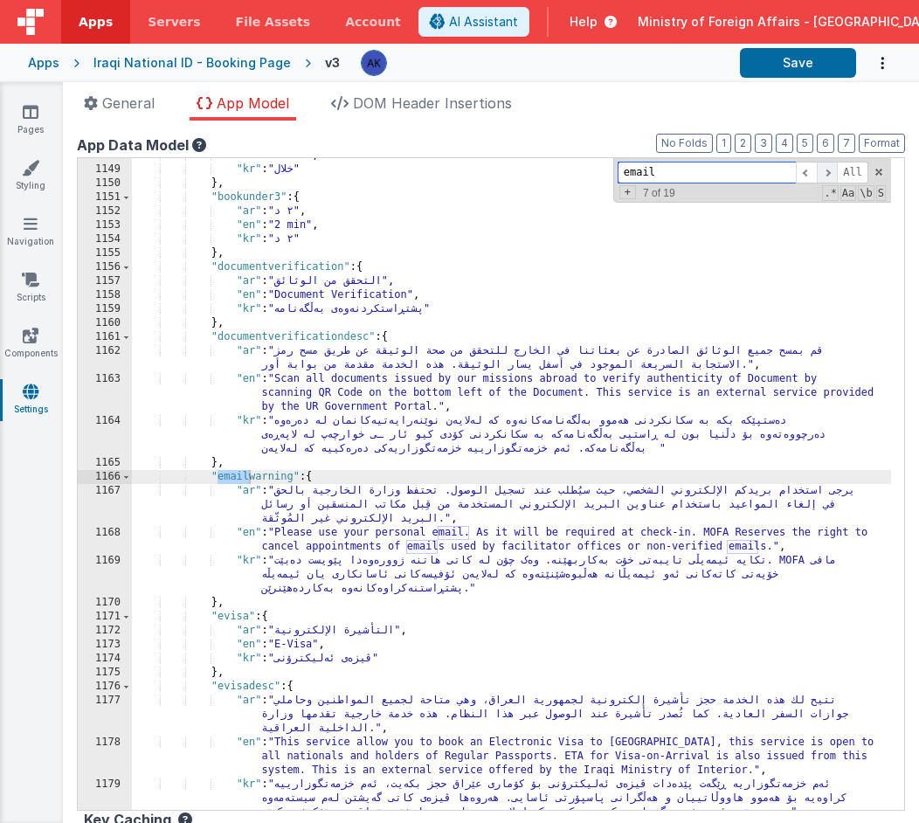
scroll to position [11426, 0]
click at [817, 175] on span at bounding box center [827, 173] width 21 height 22
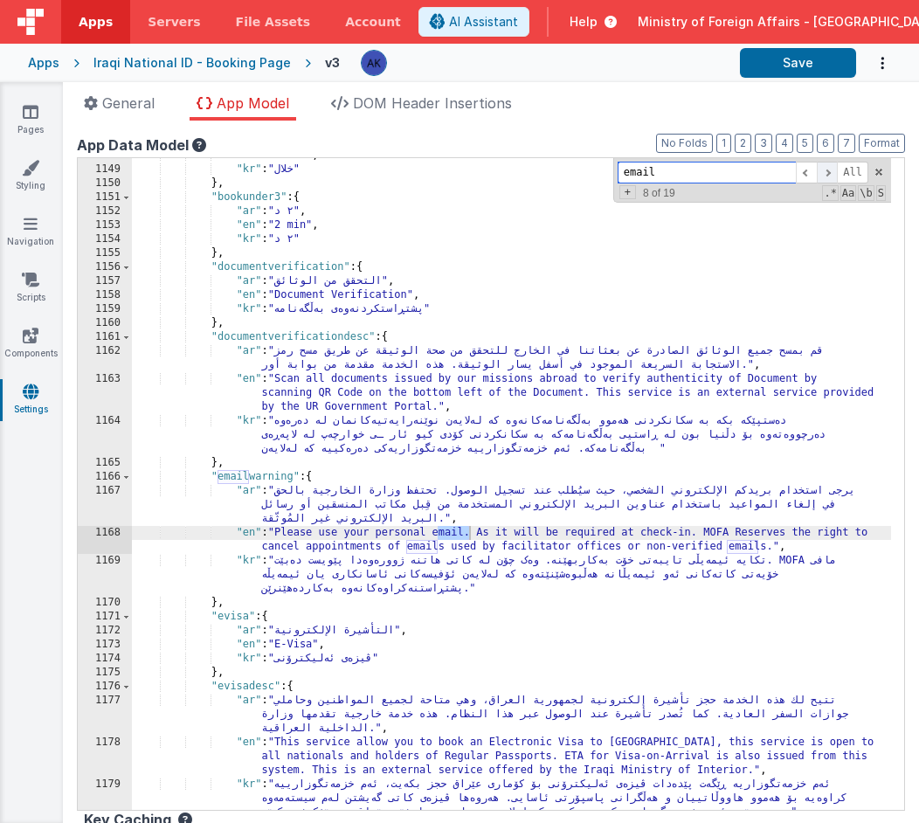
click at [817, 175] on span at bounding box center [827, 173] width 21 height 22
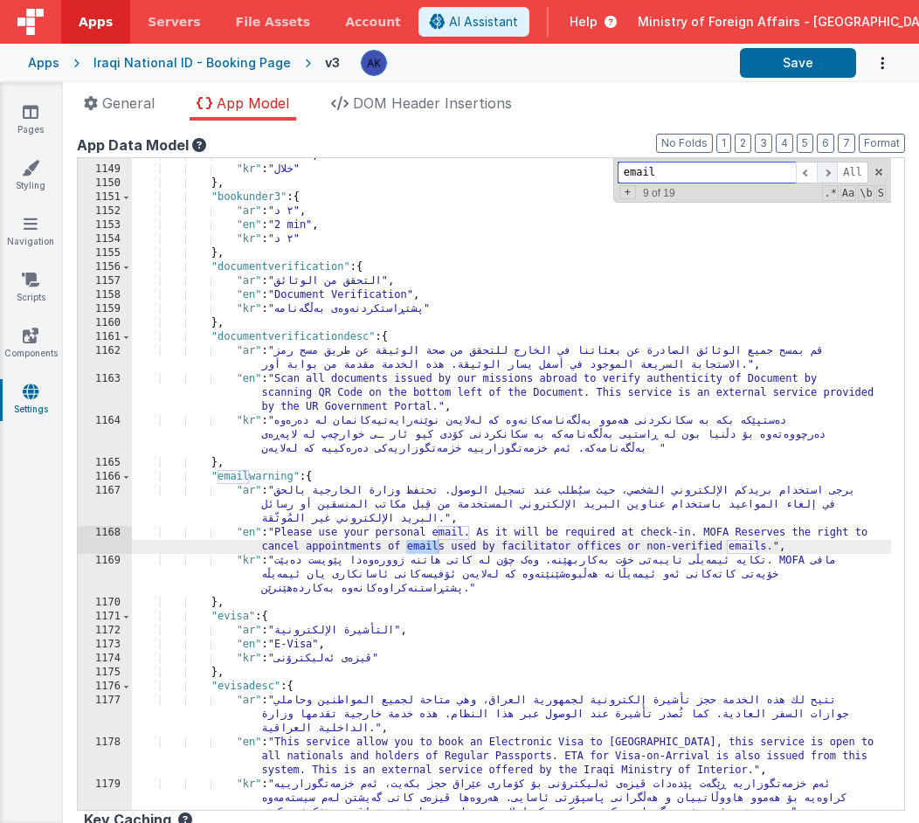
click at [817, 175] on span at bounding box center [827, 173] width 21 height 22
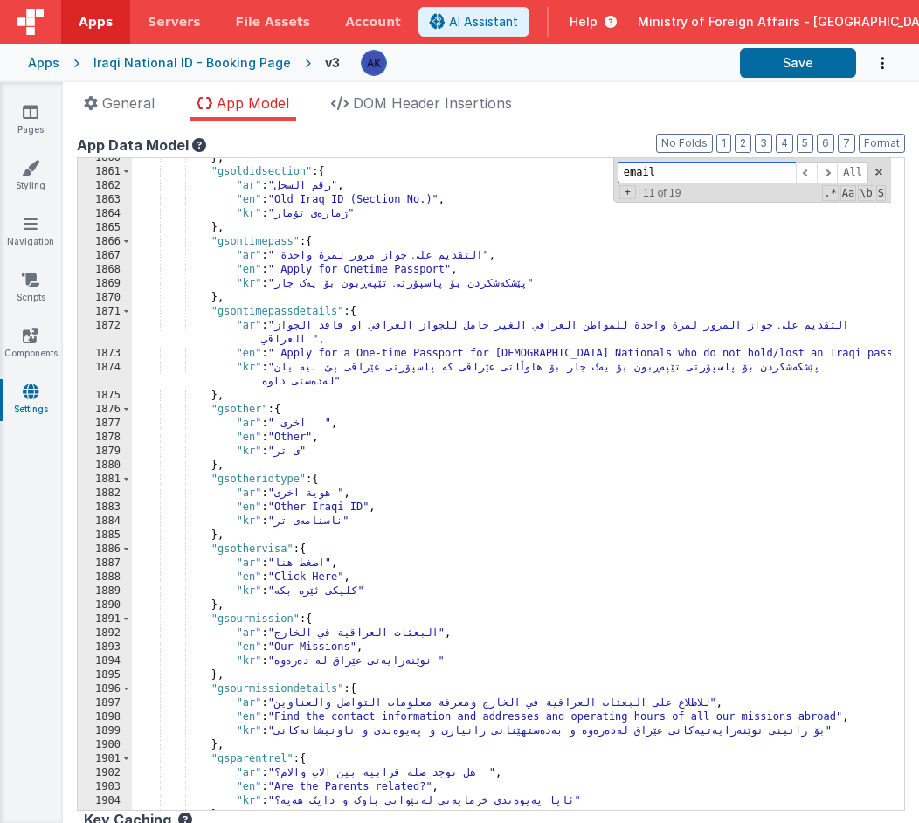
scroll to position [18444, 0]
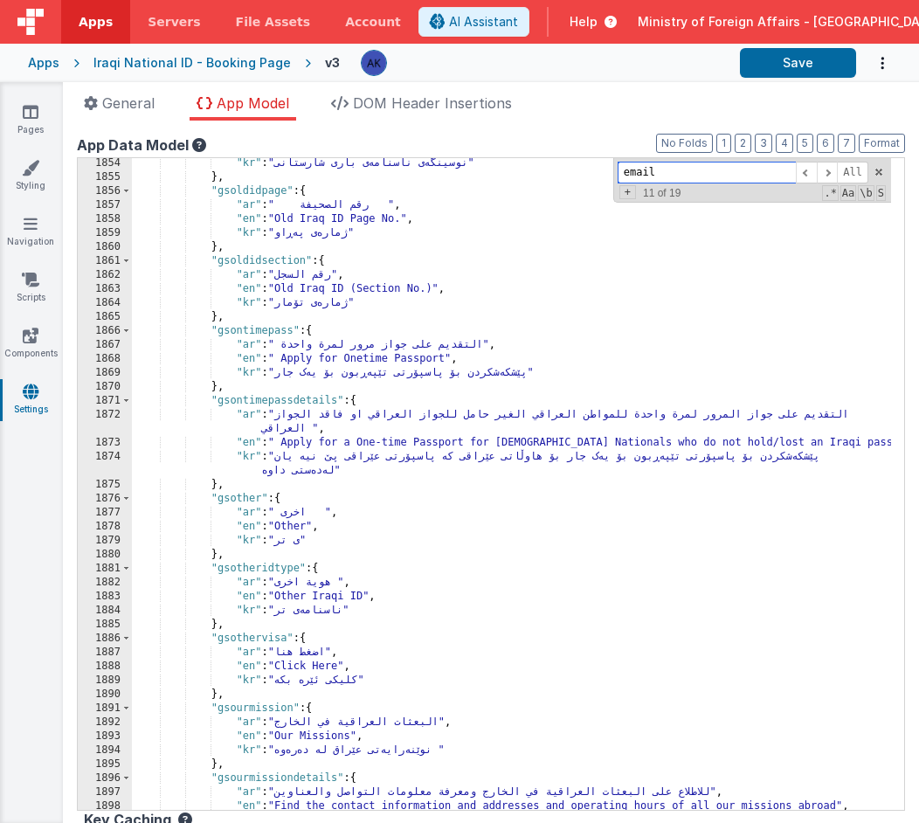
drag, startPoint x: 658, startPoint y: 173, endPoint x: 578, endPoint y: 182, distance: 80.9
click at [578, 182] on div ""kr" : "نوسینگەی ناسنامەی باری شارستانی" } , "gsoldidpage" : { "ar" : " رقم الص…" at bounding box center [511, 484] width 759 height 652
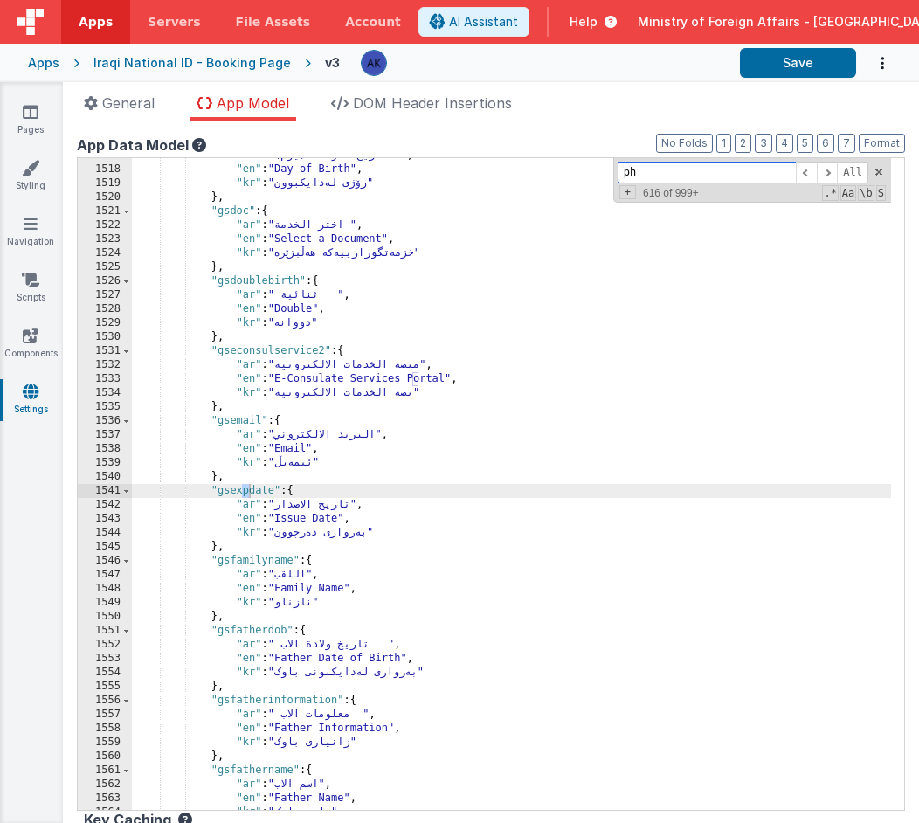
scroll to position [17021, 0]
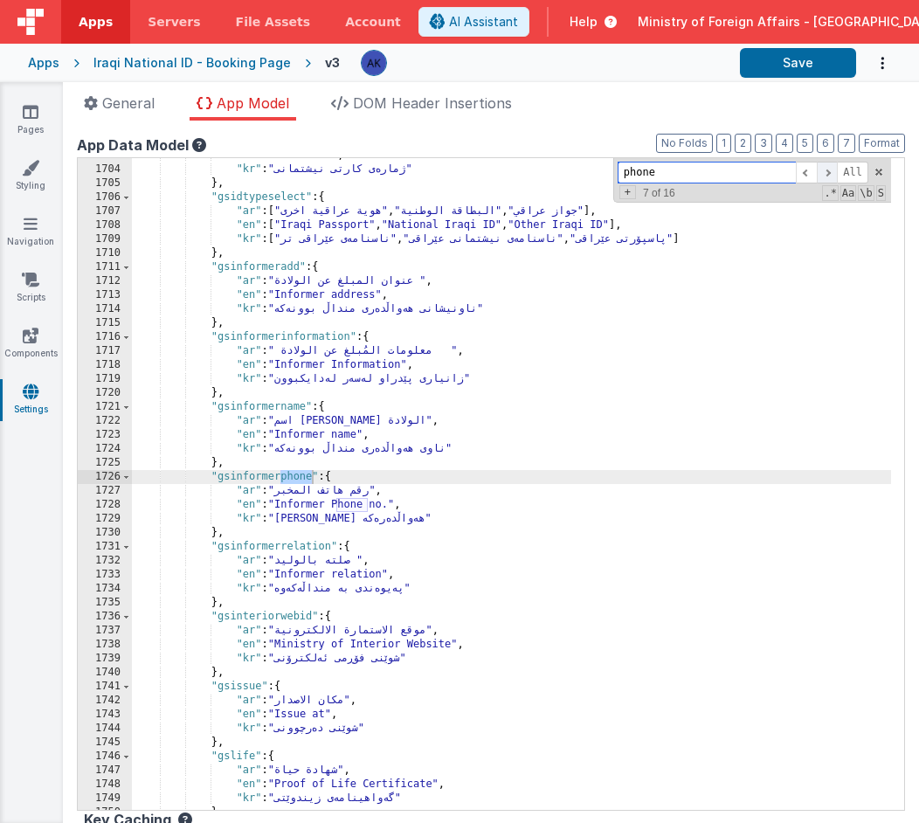
click at [817, 170] on span at bounding box center [827, 173] width 21 height 22
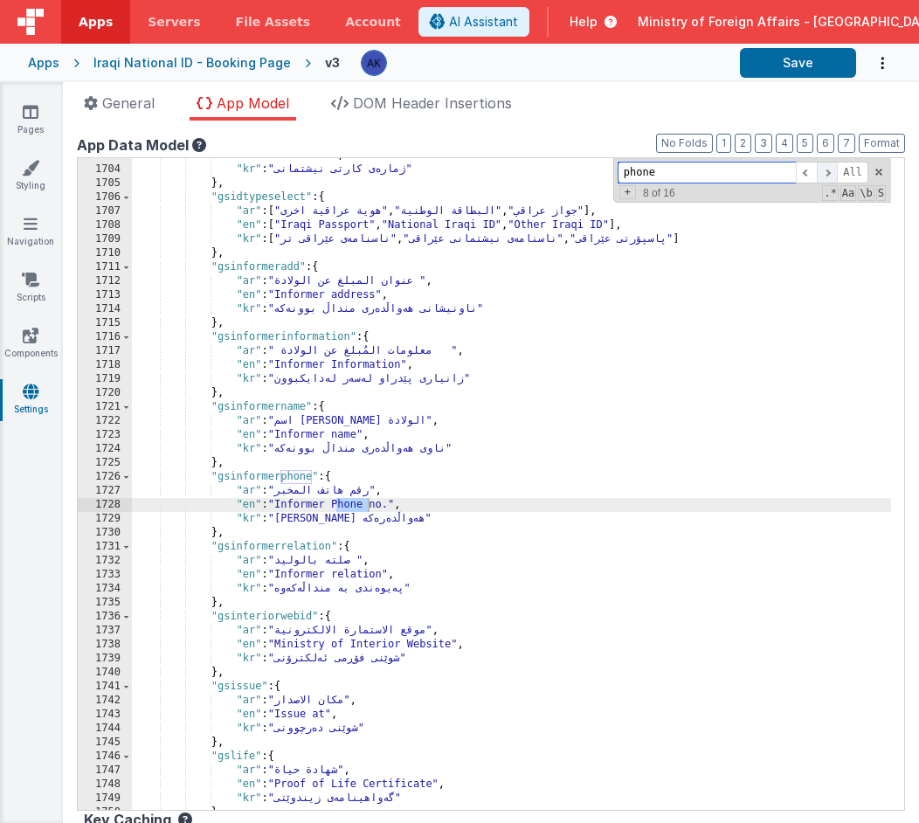
click at [817, 171] on span at bounding box center [827, 173] width 21 height 22
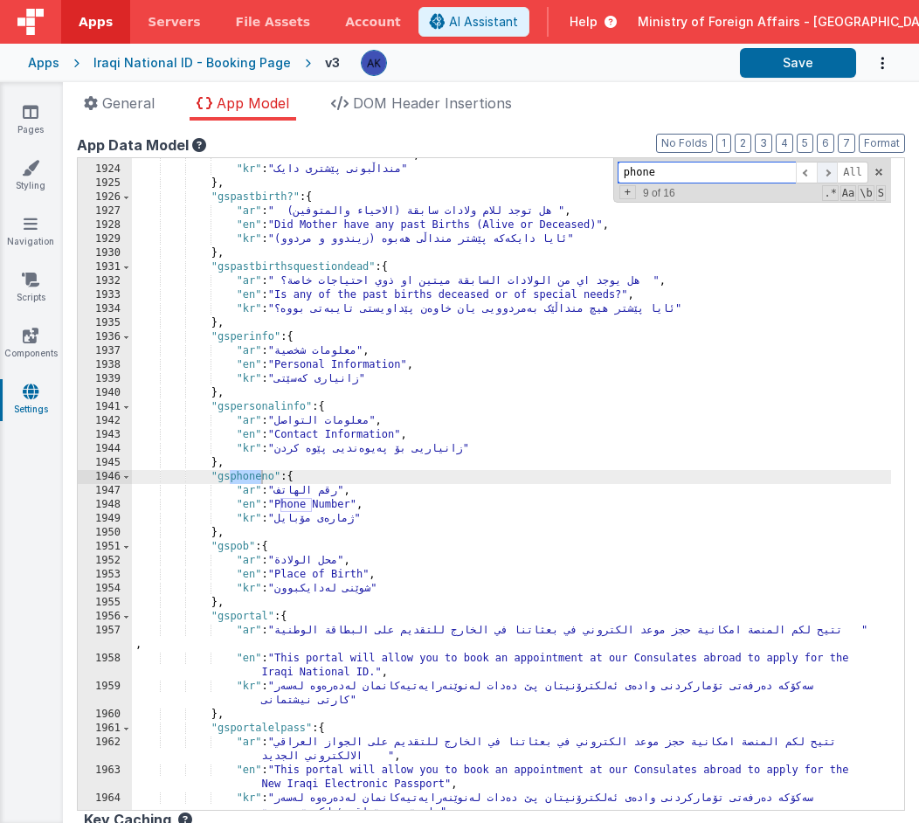
scroll to position [19120, 0]
click at [253, 474] on div ""en" : "Past Birth for Mother" , "kr" : "منداڵبونی پێشتری دایک" } , "gspastbirt…" at bounding box center [511, 496] width 759 height 694
click at [703, 168] on input "phone" at bounding box center [707, 173] width 178 height 22
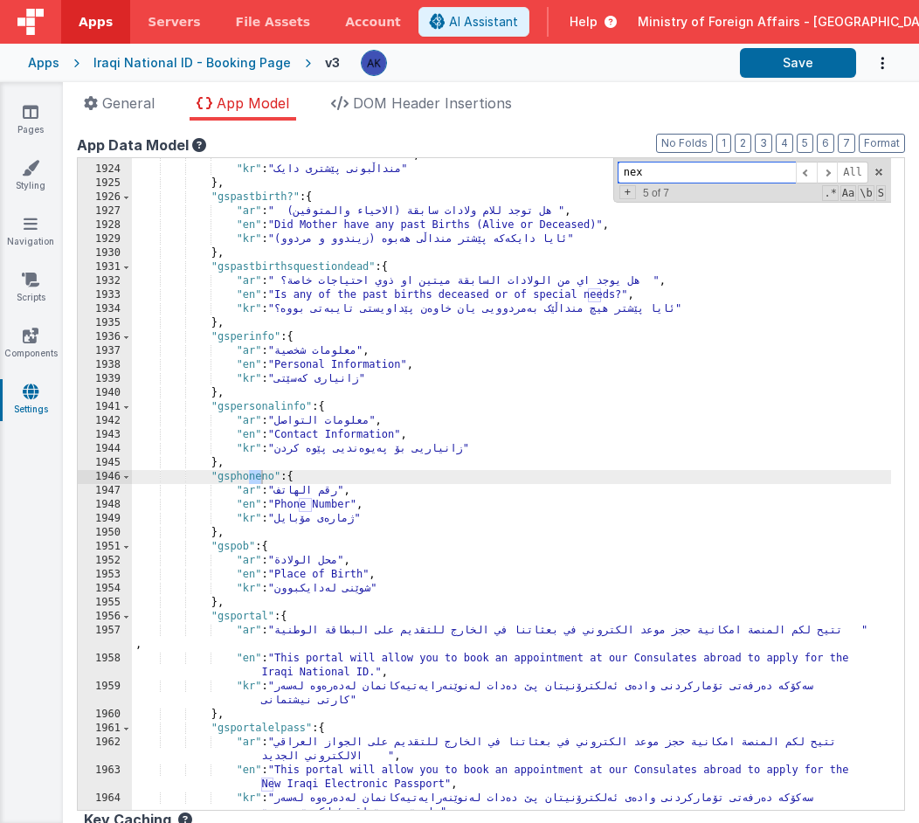
scroll to position [19801, 0]
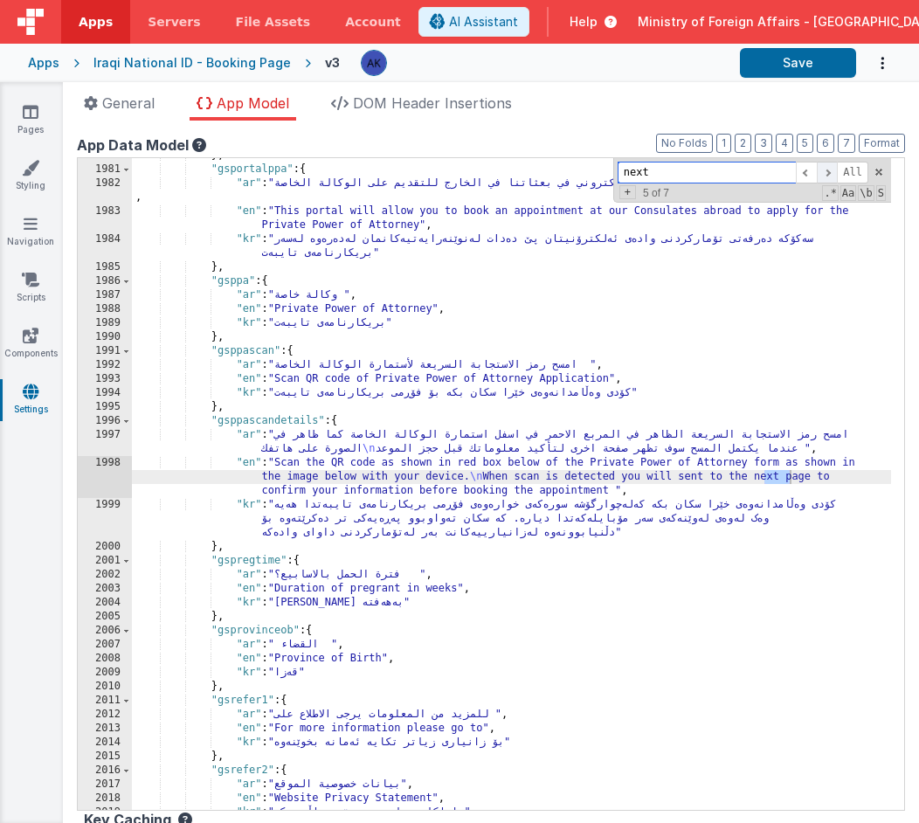
type input "next"
click at [817, 170] on span at bounding box center [827, 173] width 21 height 22
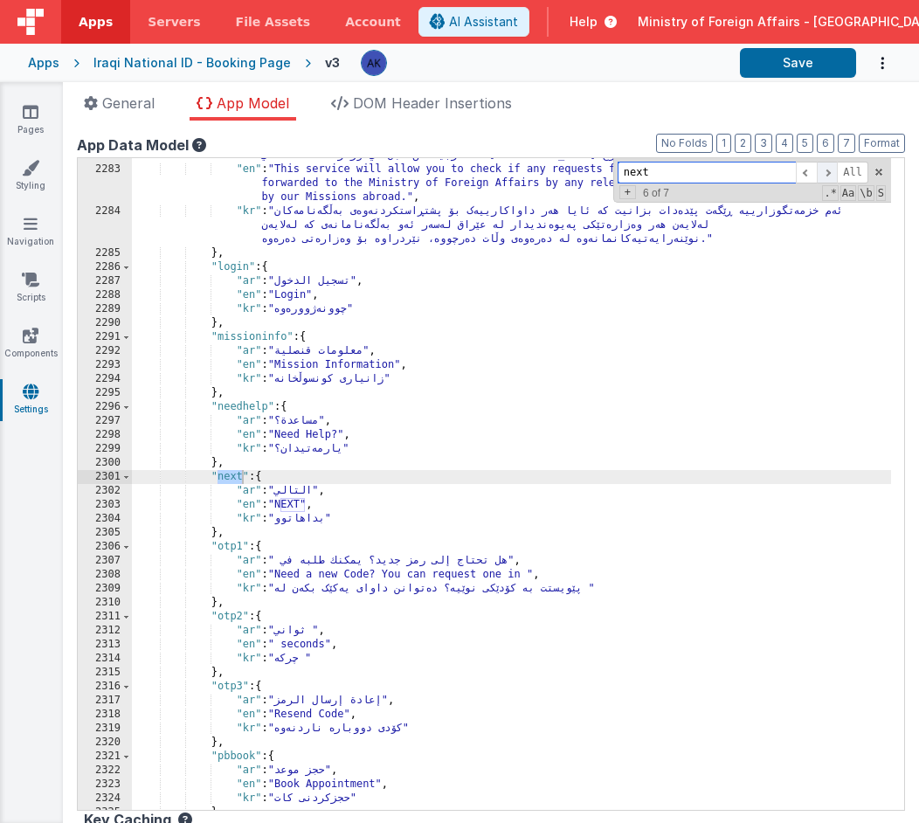
click at [817, 170] on span at bounding box center [827, 173] width 21 height 22
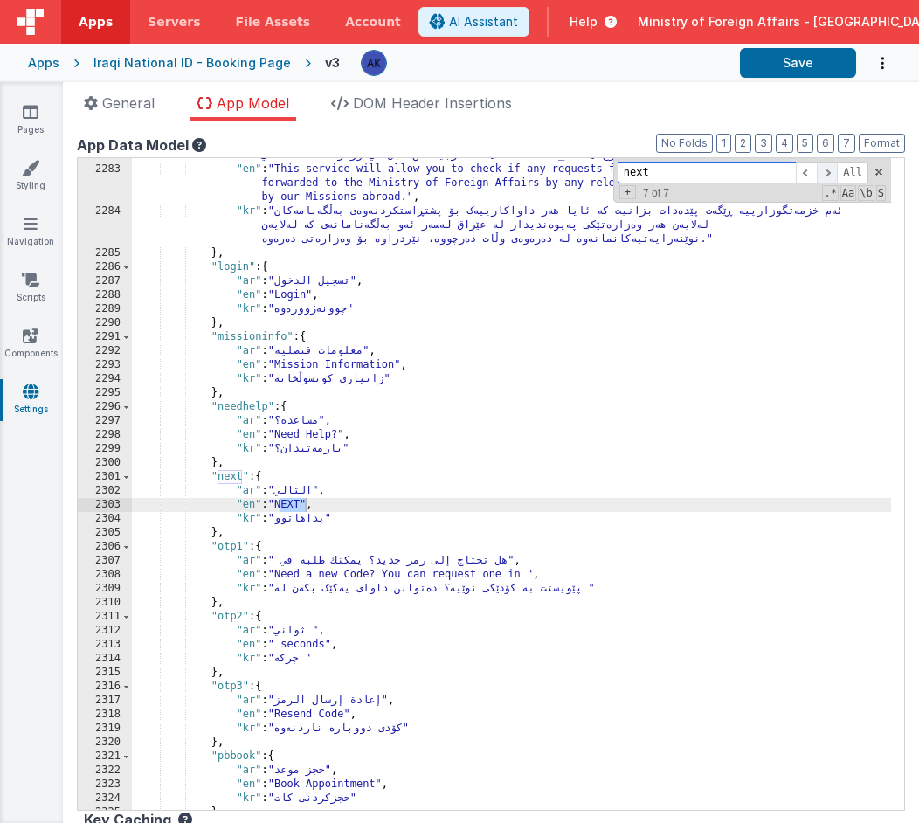
click at [817, 170] on span at bounding box center [827, 173] width 21 height 22
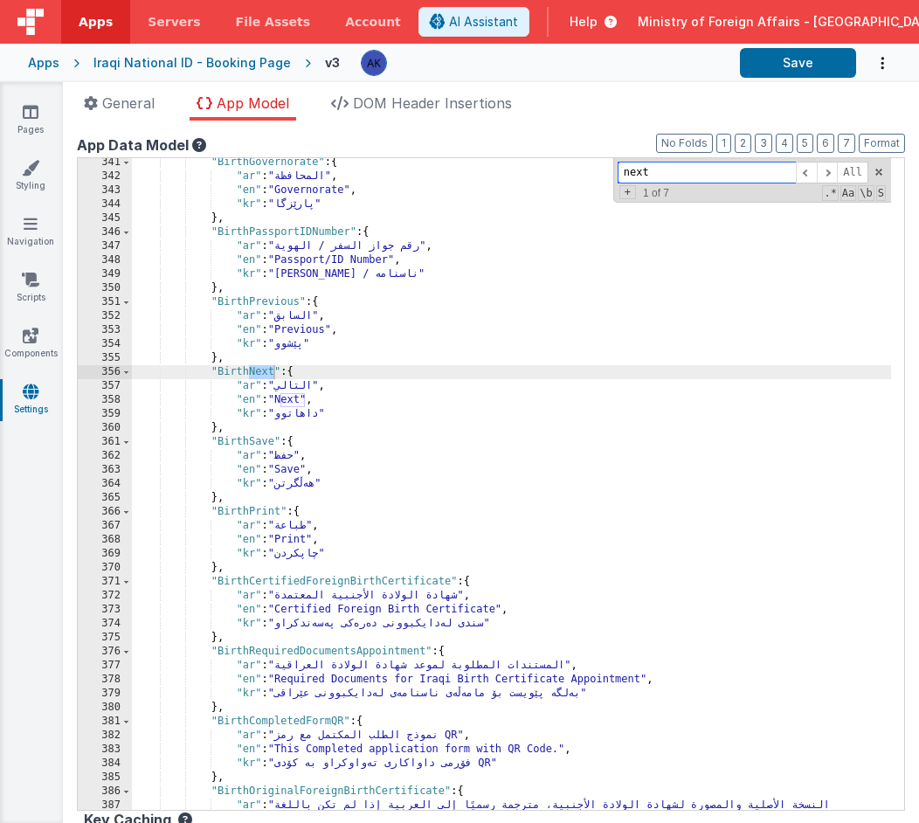
scroll to position [3216, 0]
click at [307, 471] on div ""BirthGovernorate" : { "ar" : "المحافظة" , "en" : "Governorate" , "kr" : "پارێز…" at bounding box center [511, 503] width 759 height 694
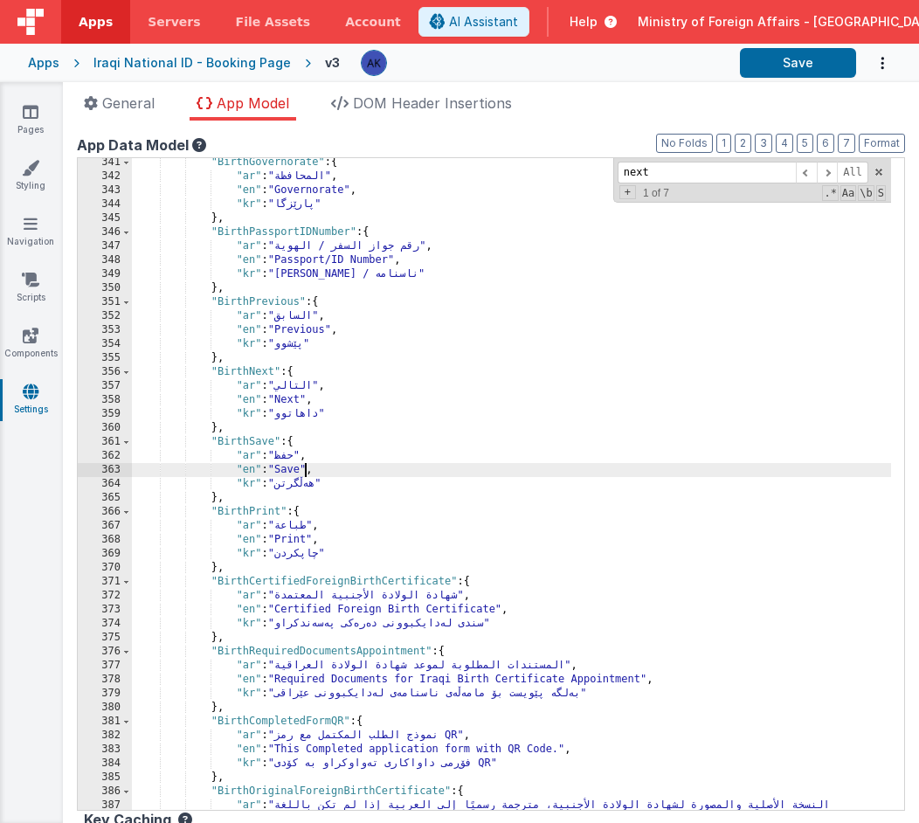
click at [280, 538] on div ""BirthGovernorate" : { "ar" : "المحافظة" , "en" : "Governorate" , "kr" : "پارێز…" at bounding box center [511, 503] width 759 height 694
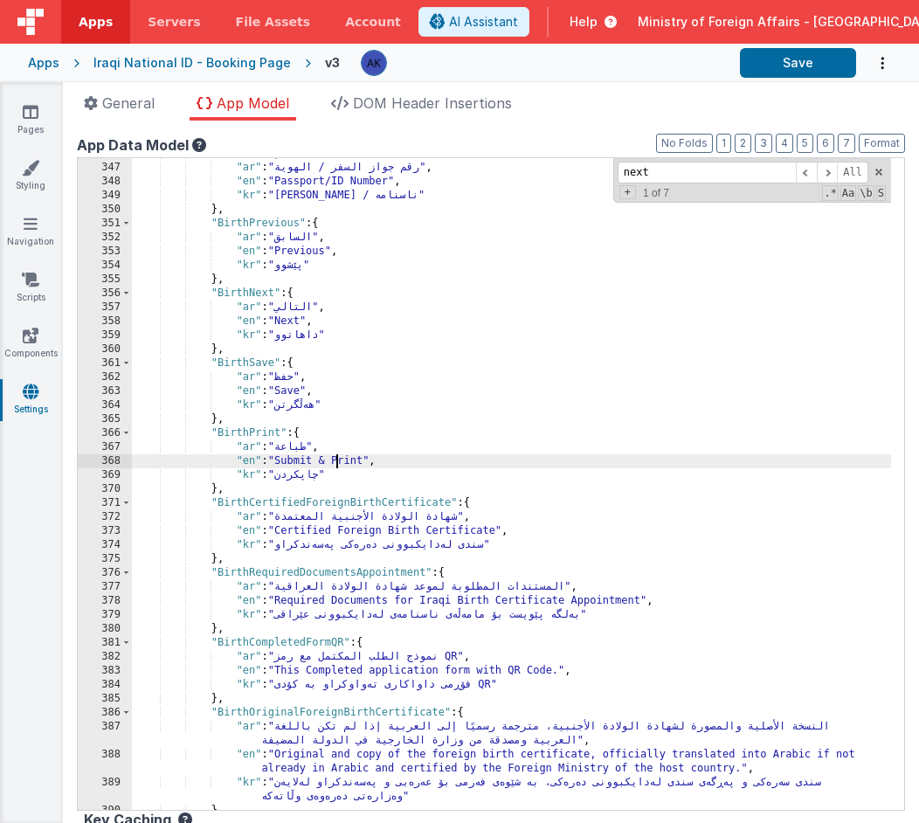
scroll to position [3264, 0]
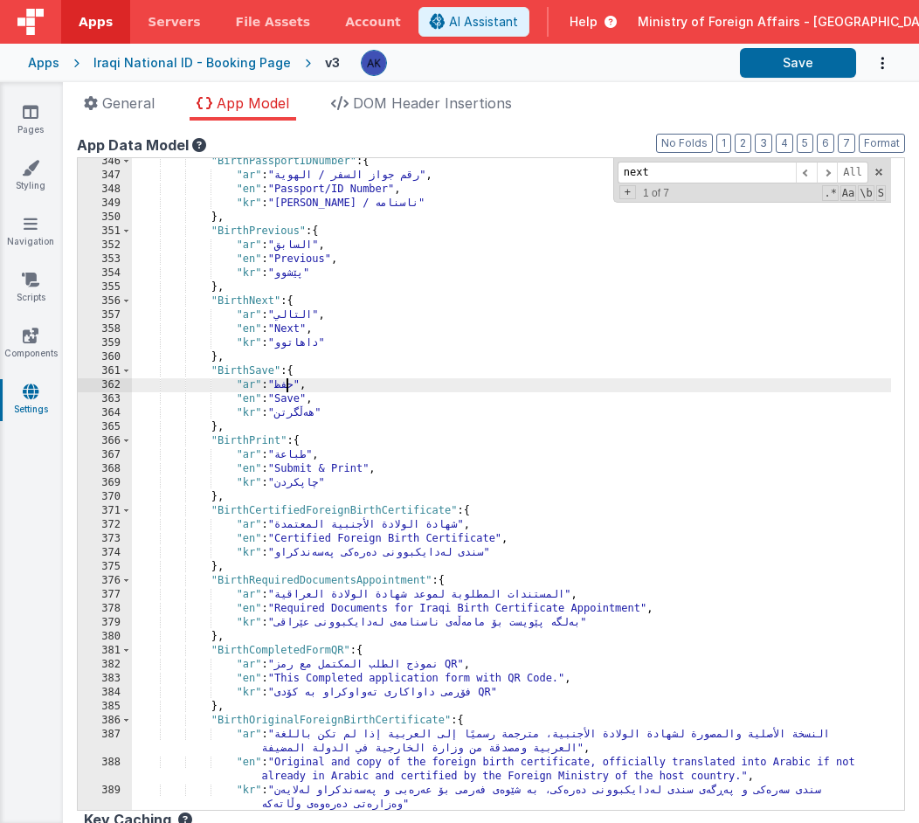
click at [289, 389] on div ""BirthPassportIDNumber" : { "ar" : "رقم جواز السفر / الهوية" , "en" : "Passport…" at bounding box center [511, 495] width 759 height 680
click at [283, 458] on div ""BirthPassportIDNumber" : { "ar" : "رقم جواز السفر / الهوية" , "en" : "Passport…" at bounding box center [511, 495] width 759 height 680
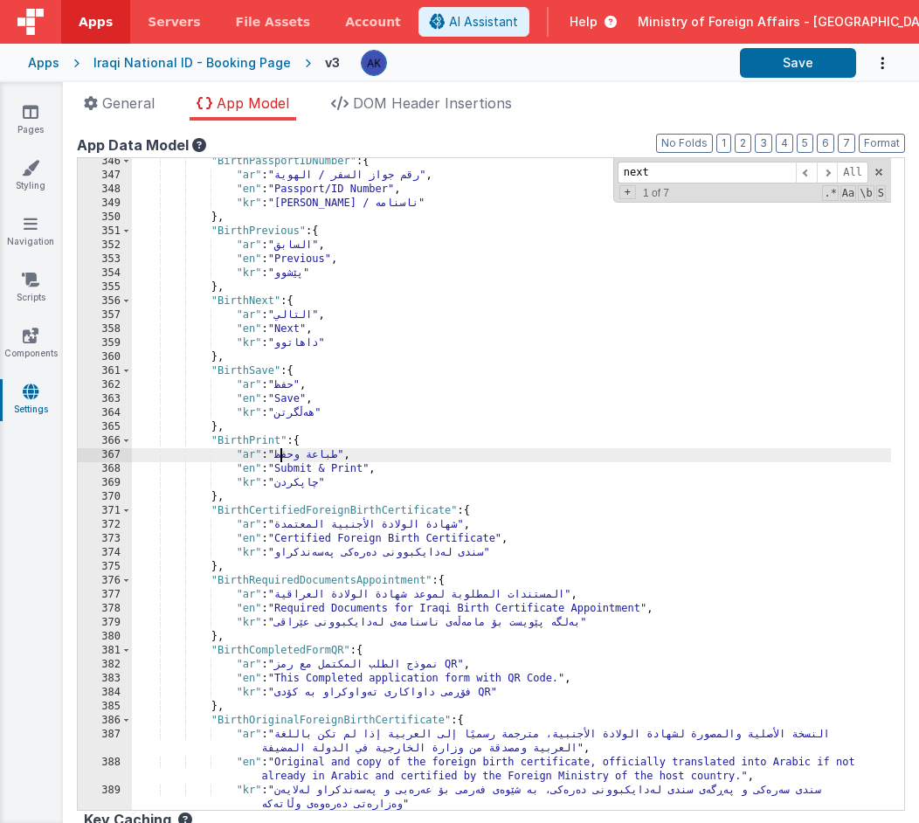
click at [309, 414] on div ""BirthPassportIDNumber" : { "ar" : "رقم جواز السفر / الهوية" , "en" : "Passport…" at bounding box center [511, 495] width 759 height 680
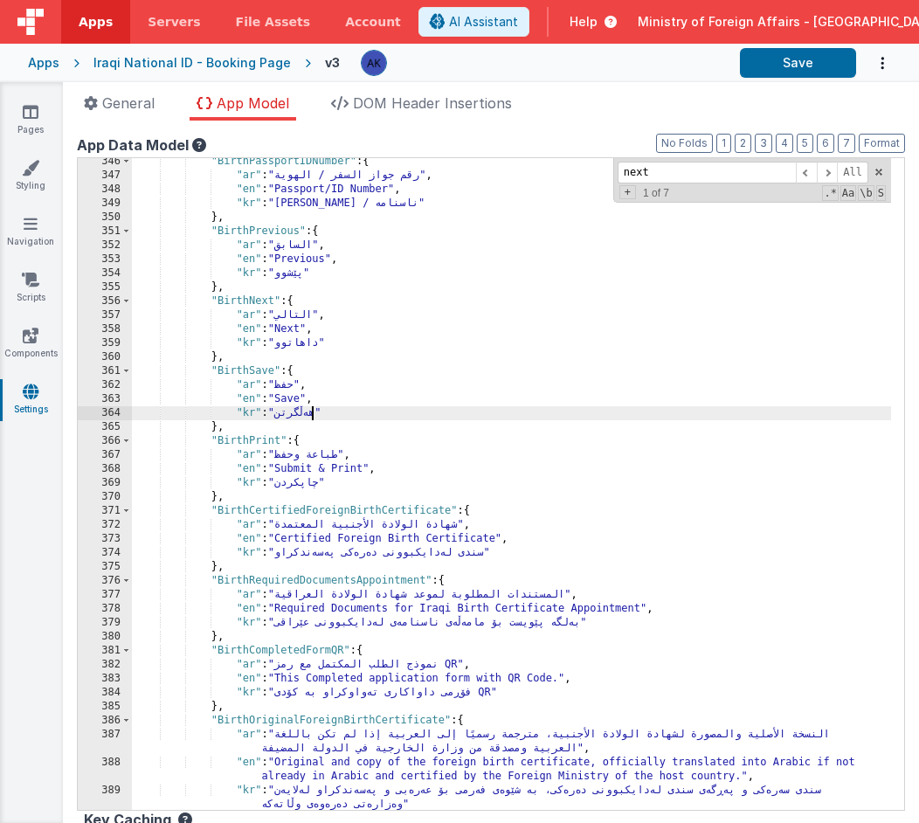
click at [309, 414] on div ""BirthPassportIDNumber" : { "ar" : "رقم جواز السفر / الهوية" , "en" : "Passport…" at bounding box center [511, 495] width 759 height 680
click at [281, 485] on div ""BirthPassportIDNumber" : { "ar" : "رقم جواز السفر / الهوية" , "en" : "Passport…" at bounding box center [511, 495] width 759 height 680
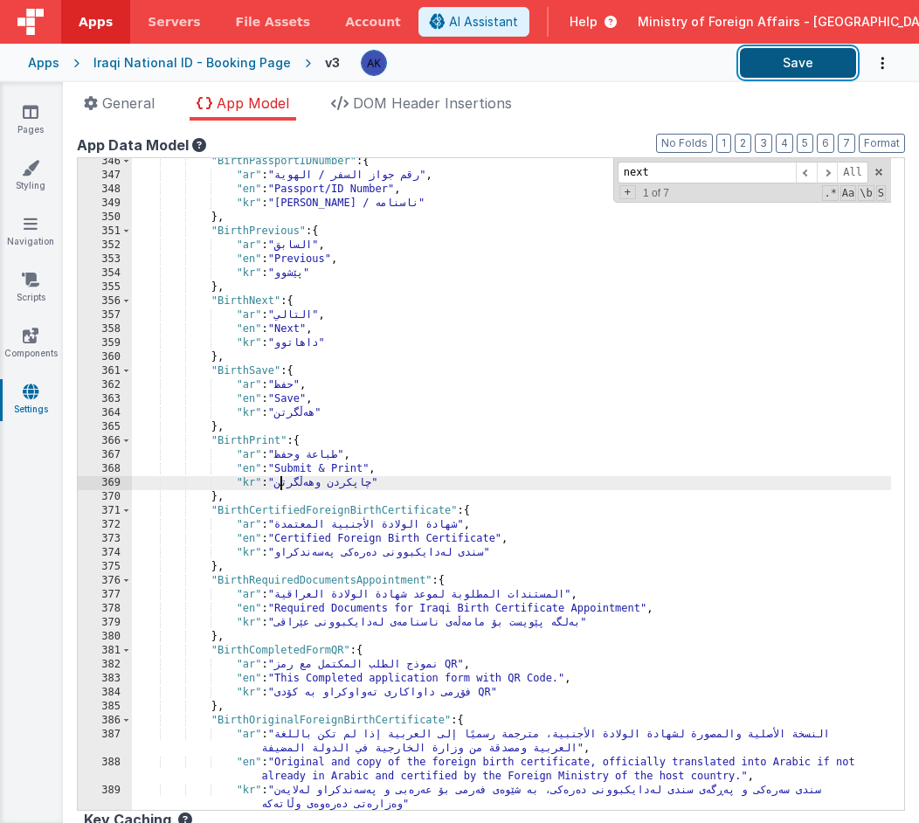
click at [808, 60] on button "Save" at bounding box center [798, 63] width 116 height 30
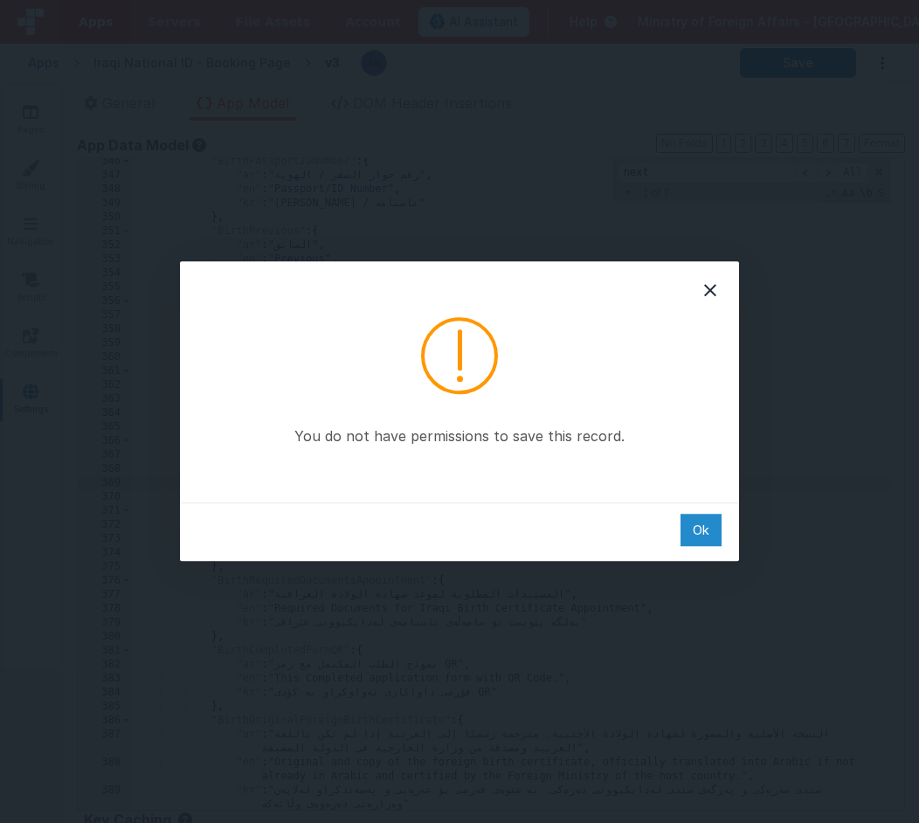
click at [712, 533] on div "Ok" at bounding box center [701, 530] width 41 height 32
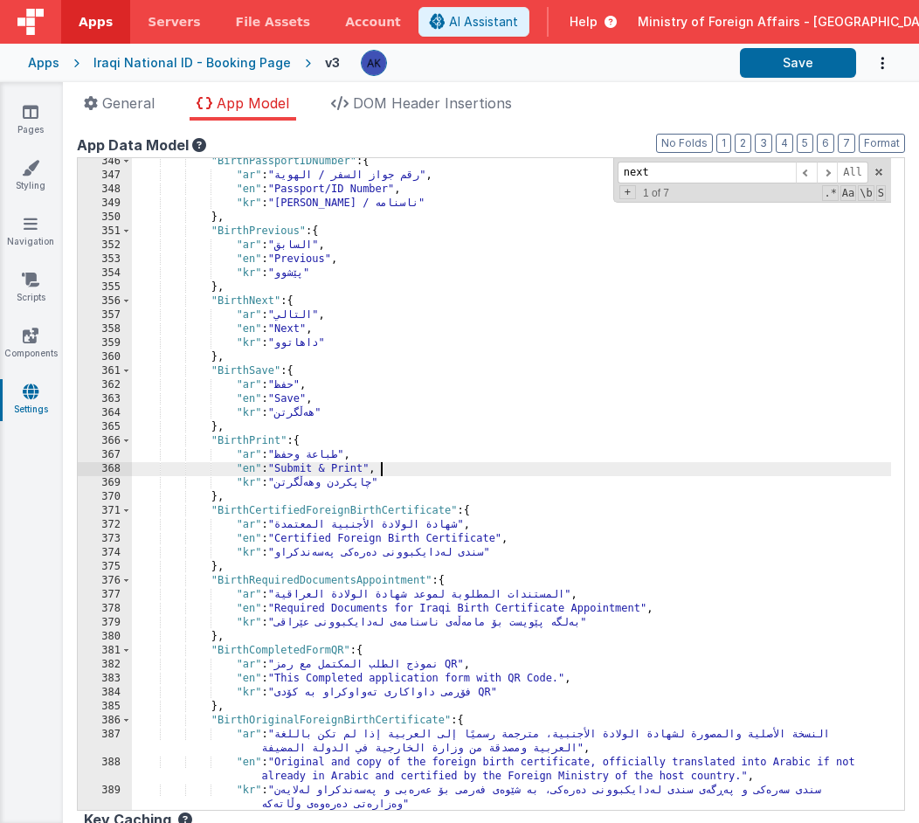
click at [568, 467] on div ""BirthPassportIDNumber" : { "ar" : "رقم جواز السفر / الهوية" , "en" : "Passport…" at bounding box center [511, 495] width 759 height 680
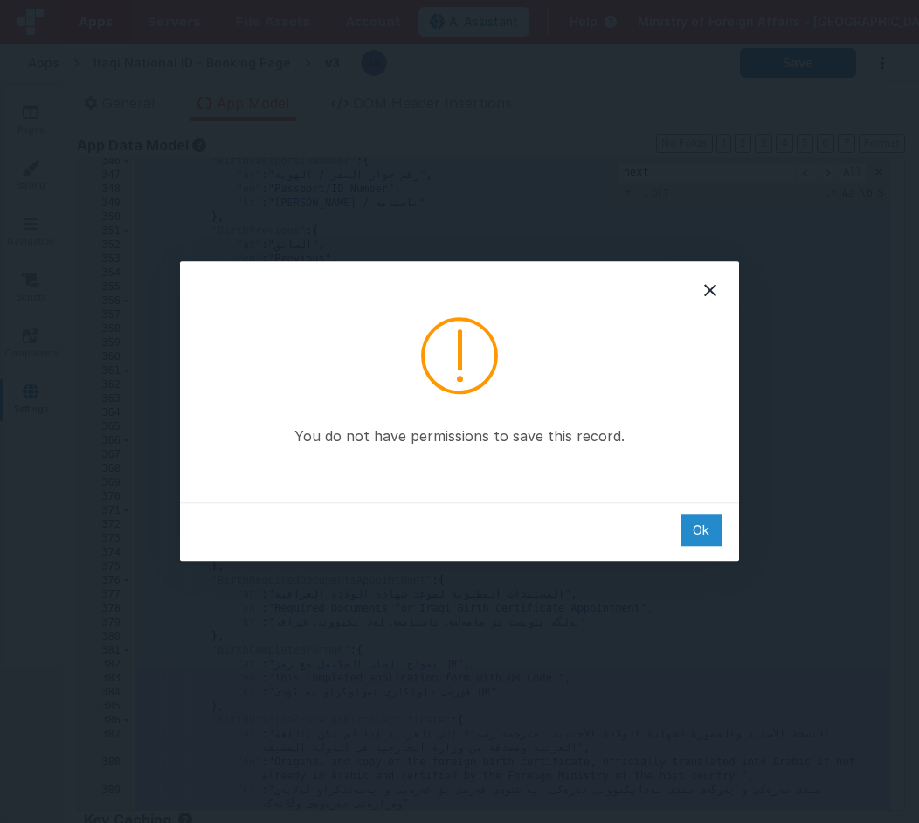
click at [688, 526] on div "Ok" at bounding box center [701, 530] width 41 height 32
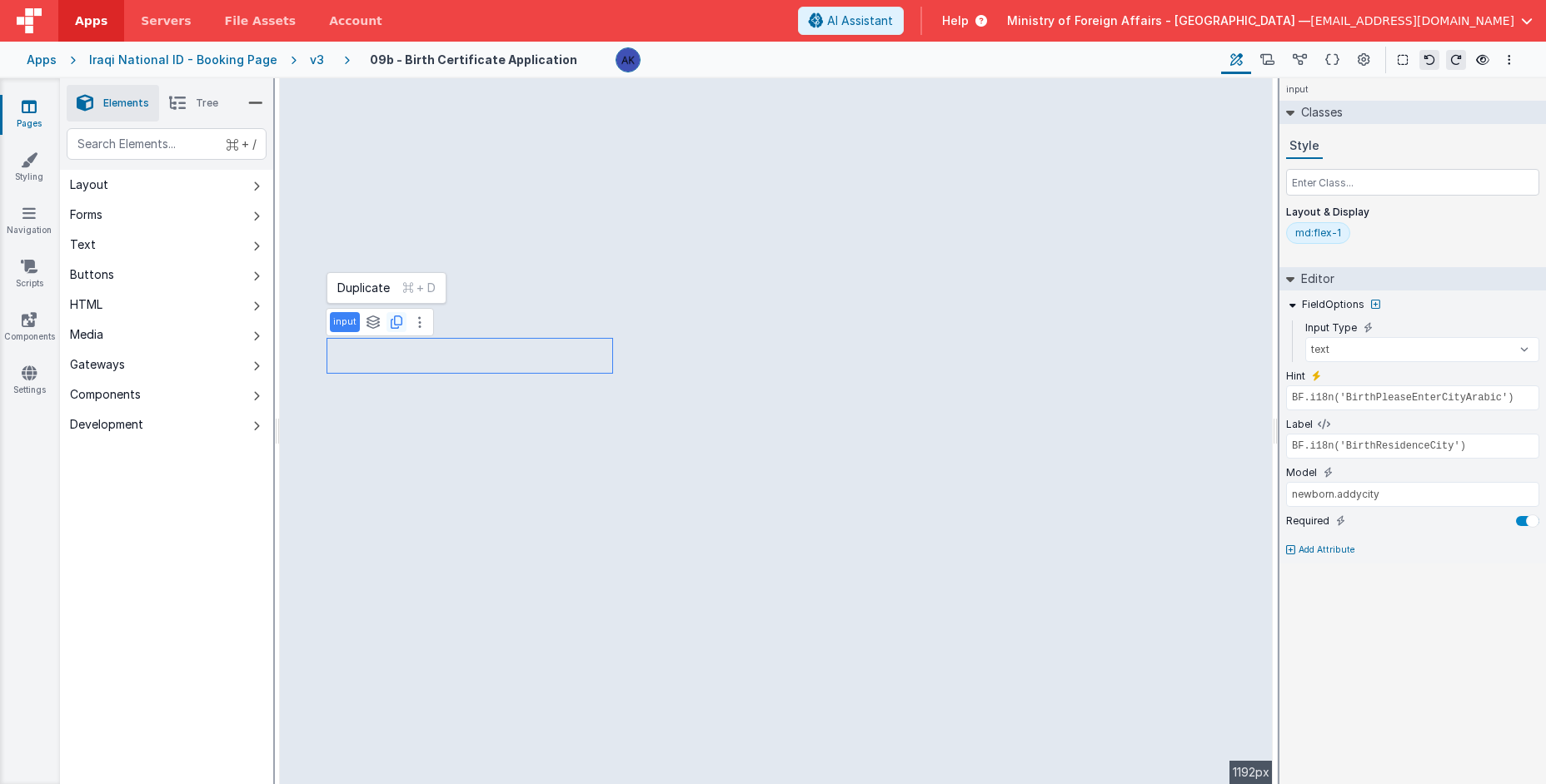
click at [395, 323] on icon at bounding box center [397, 322] width 11 height 13
click at [1424, 56] on icon at bounding box center [1429, 60] width 11 height 11
click at [212, 111] on li "Tree" at bounding box center [193, 103] width 70 height 36
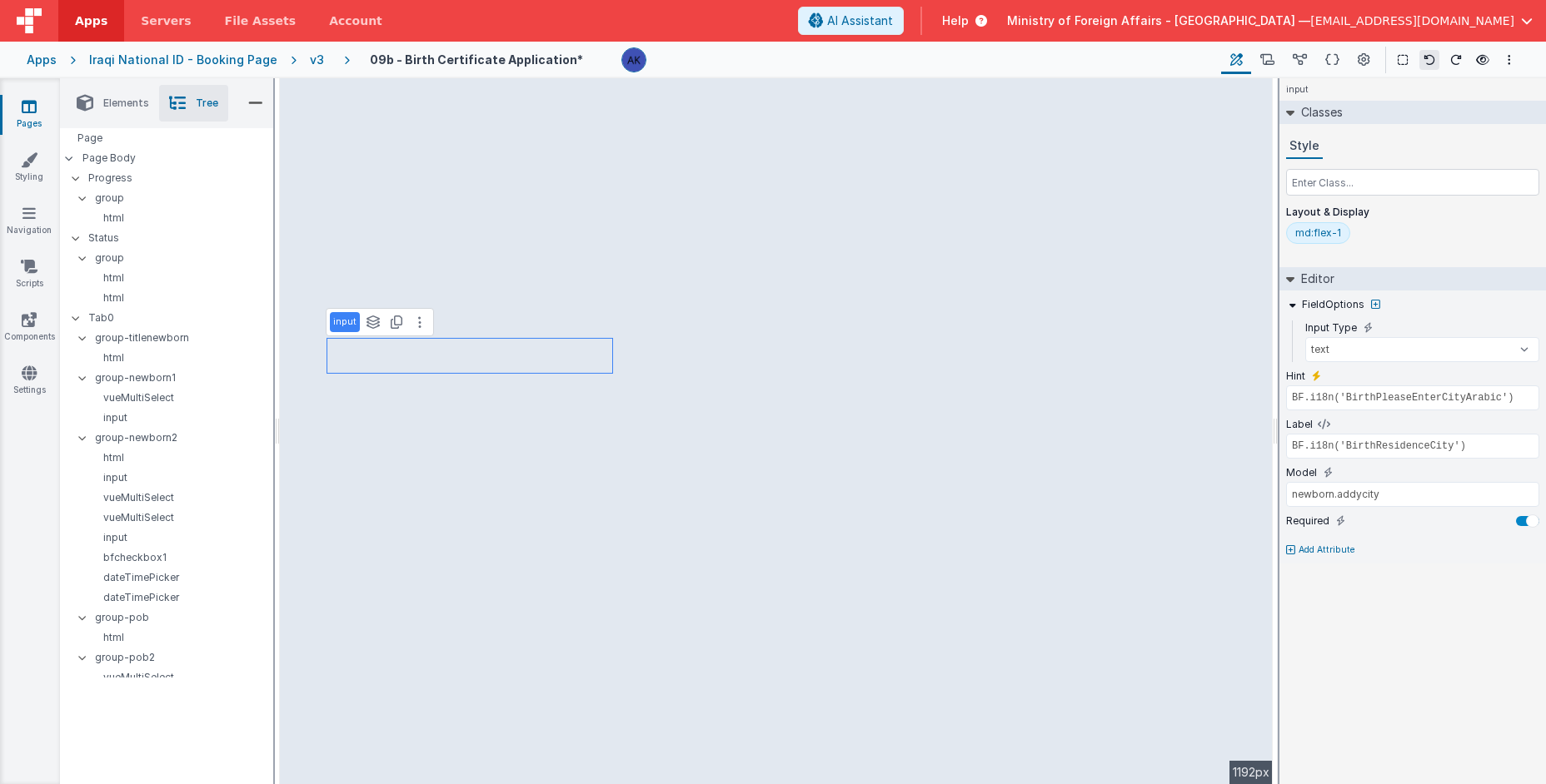
type input "div"
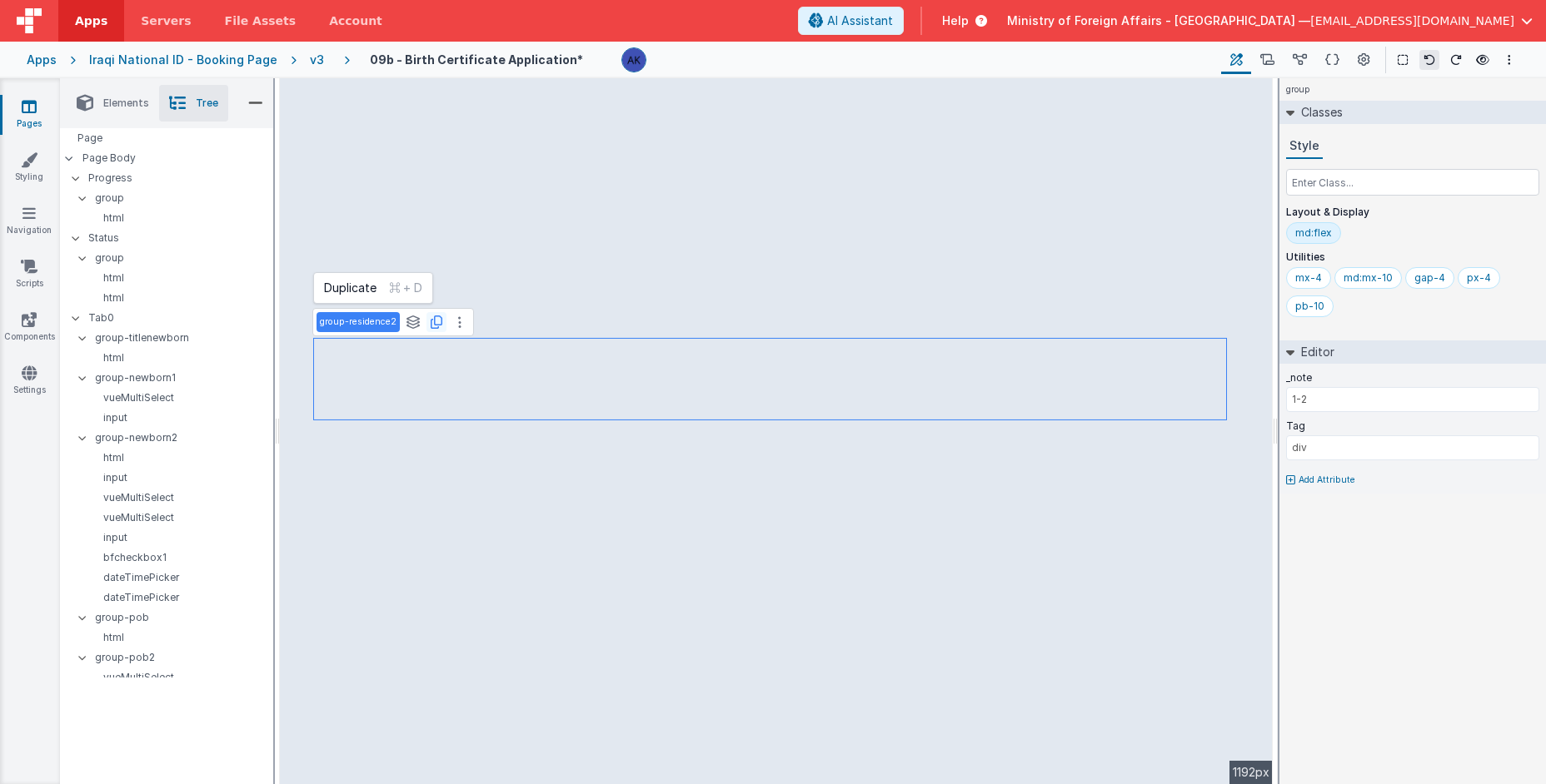
click at [437, 326] on icon at bounding box center [437, 322] width 11 height 13
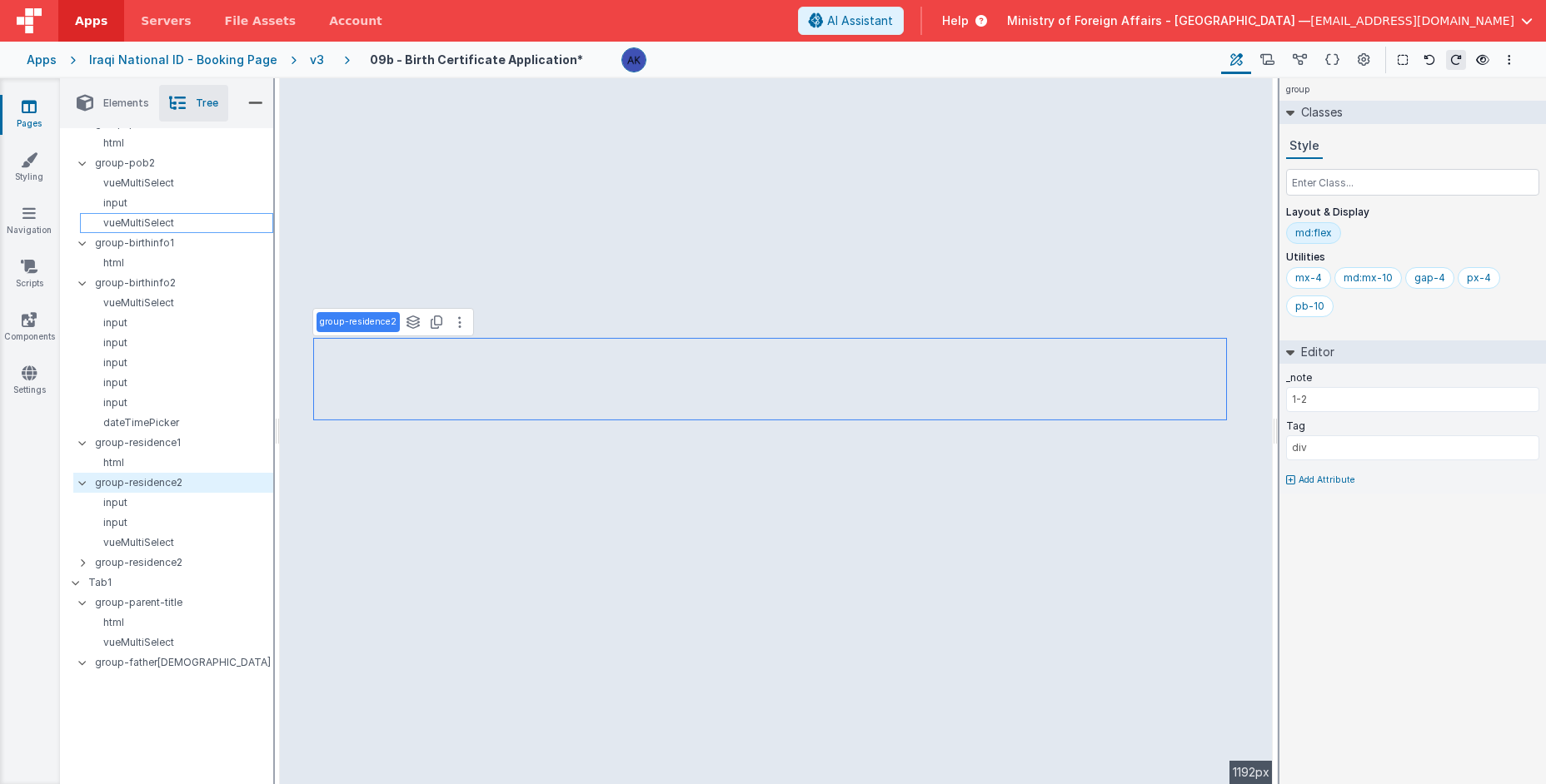
scroll to position [498, 0]
click at [87, 560] on div at bounding box center [88, 559] width 15 height 13
click at [126, 564] on p "group-residence2" at bounding box center [184, 559] width 177 height 18
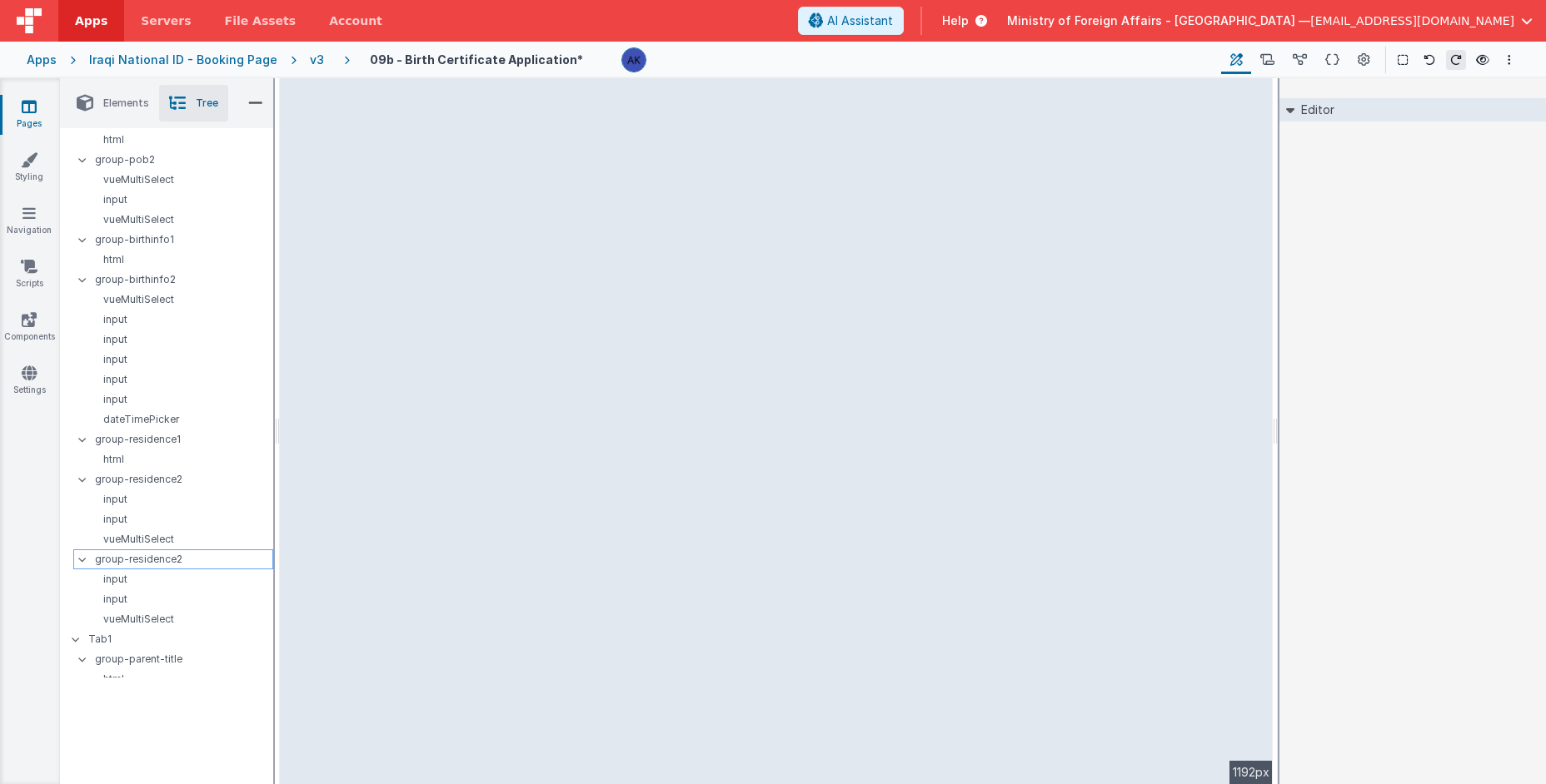
click at [202, 558] on p "group-residence2" at bounding box center [184, 559] width 177 height 18
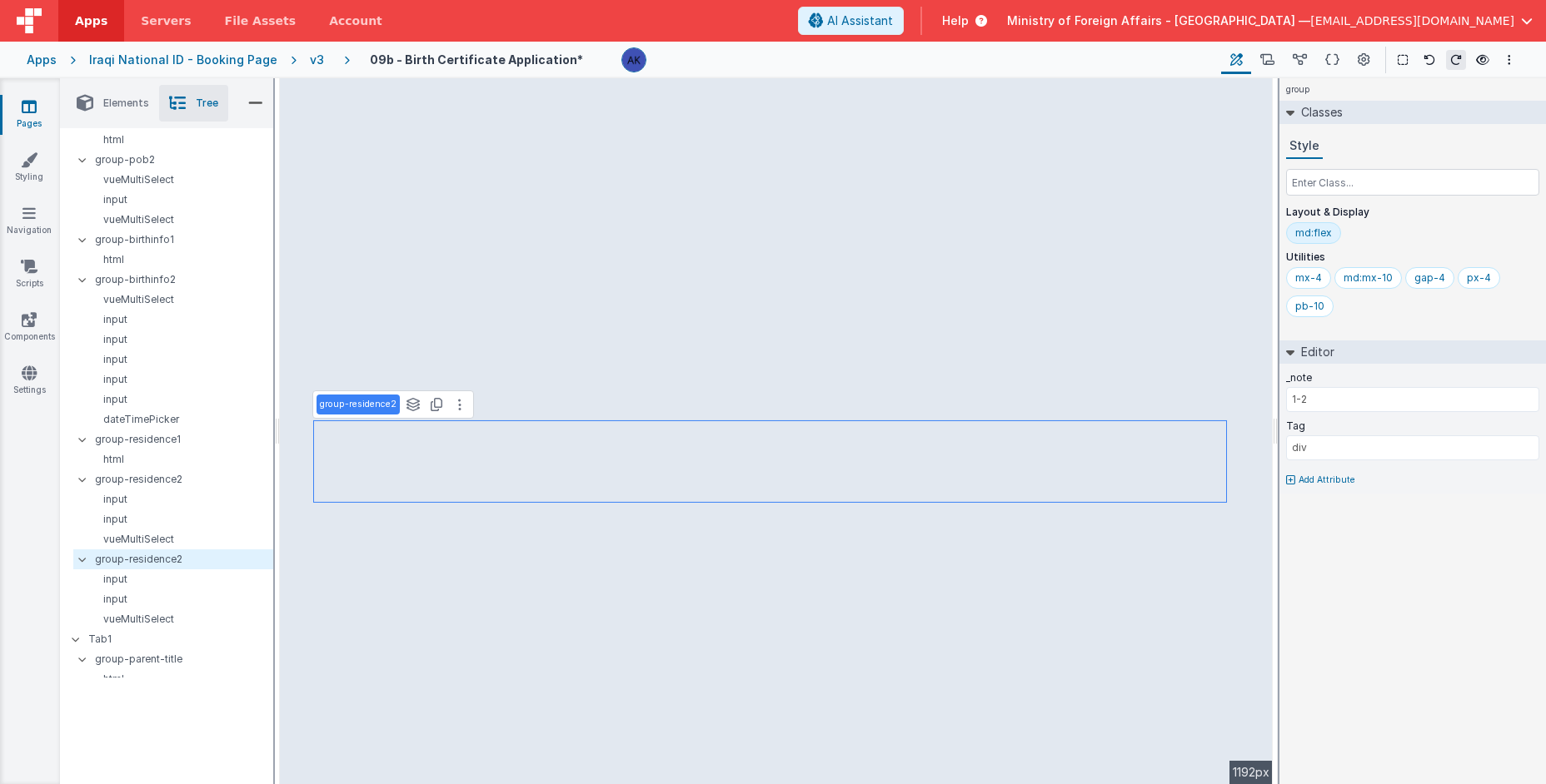
click at [373, 405] on p "group-residence2" at bounding box center [358, 405] width 76 height 13
drag, startPoint x: 356, startPoint y: 410, endPoint x: 427, endPoint y: 400, distance: 71.7
click at [427, 400] on div "group-residence2 See layers + L Duplicate + D" at bounding box center [381, 405] width 138 height 30
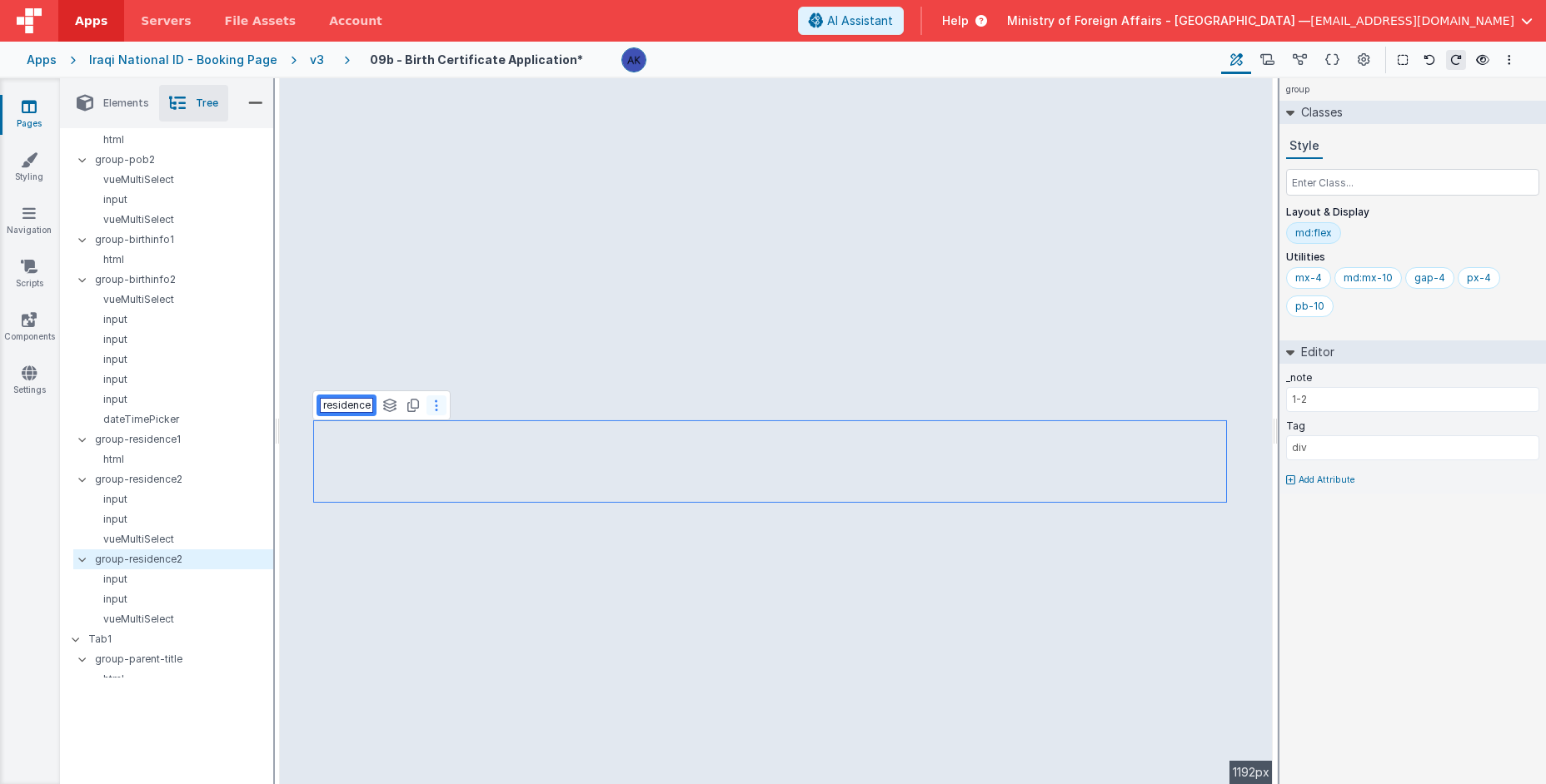
scroll to position [0, 31]
type input "group-residence3"
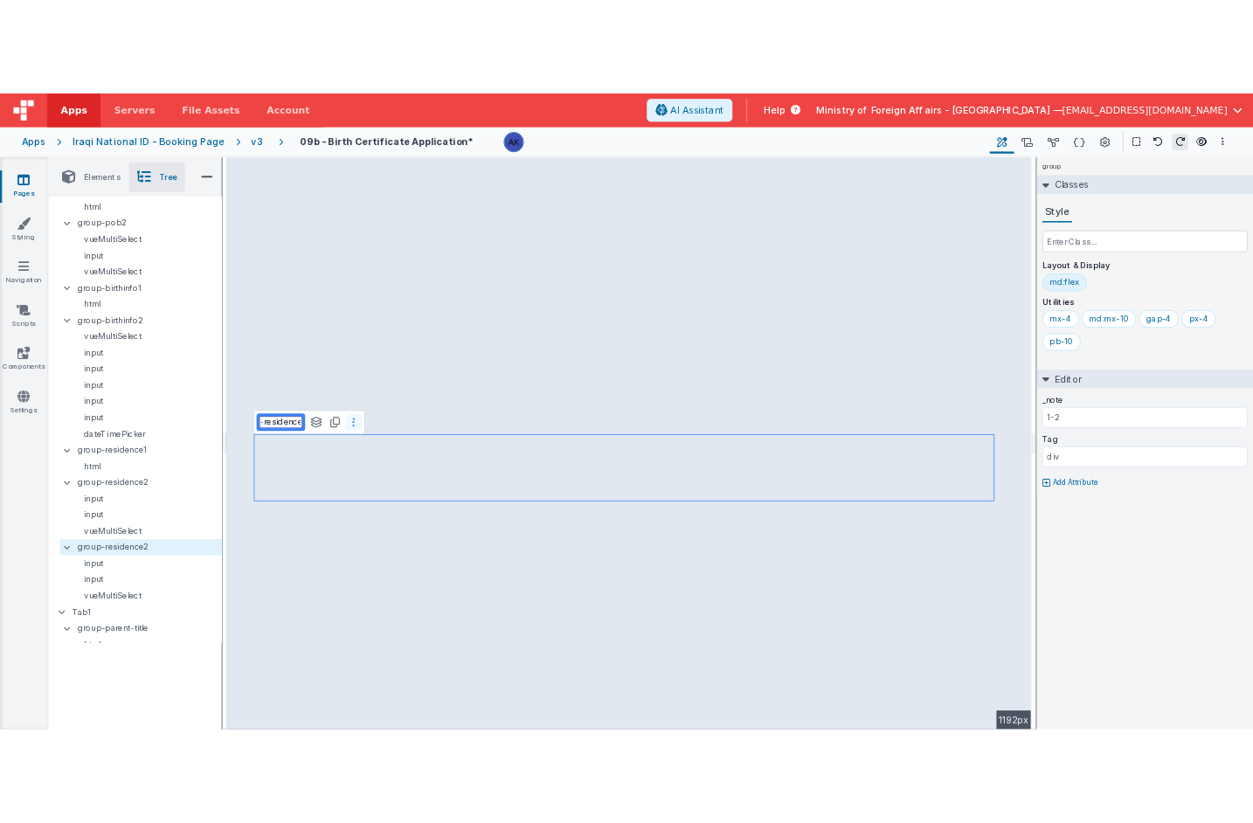
scroll to position [0, 38]
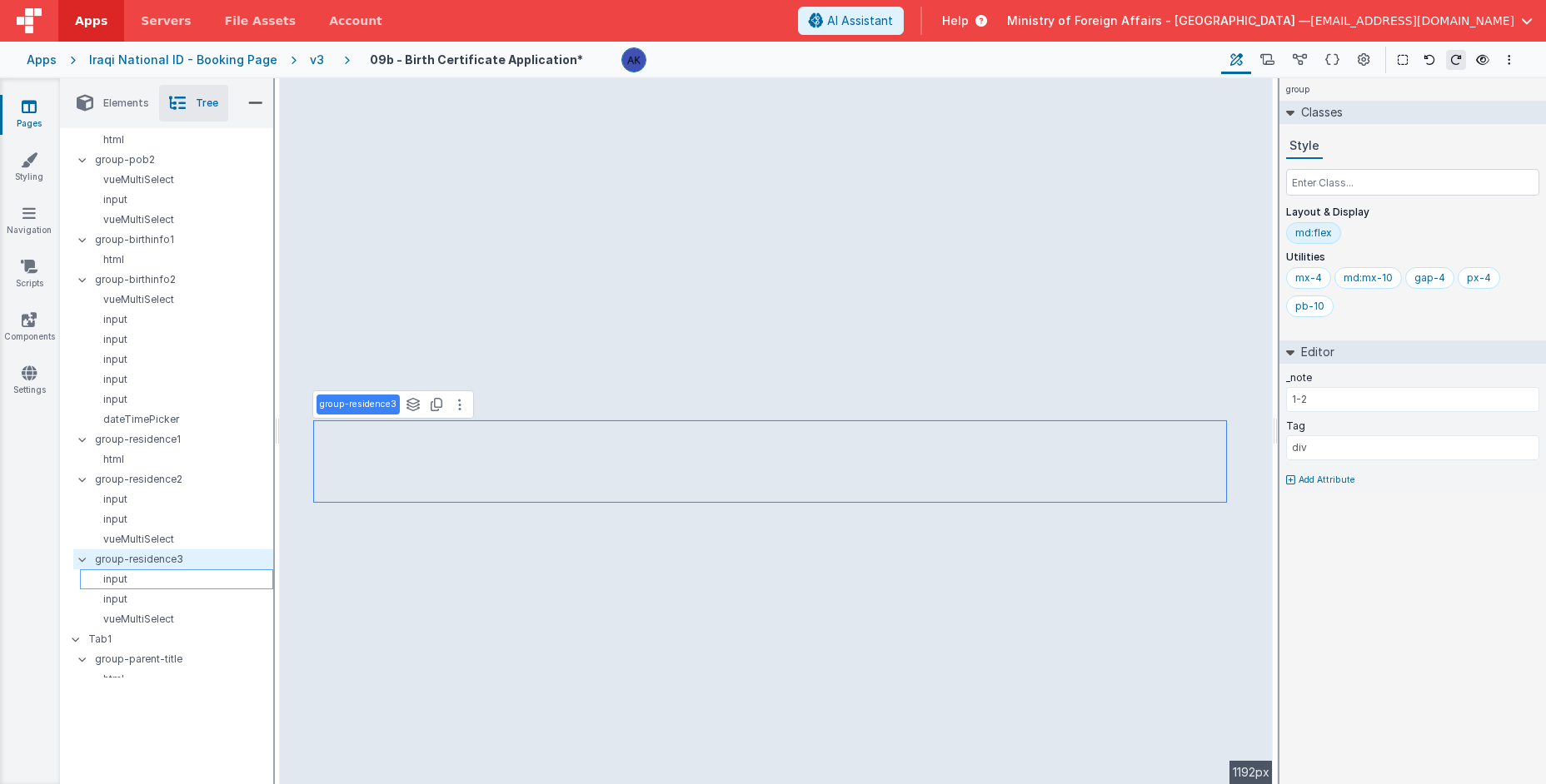
click at [163, 579] on p "input" at bounding box center [179, 579] width 186 height 13
type input "newborn.addycity"
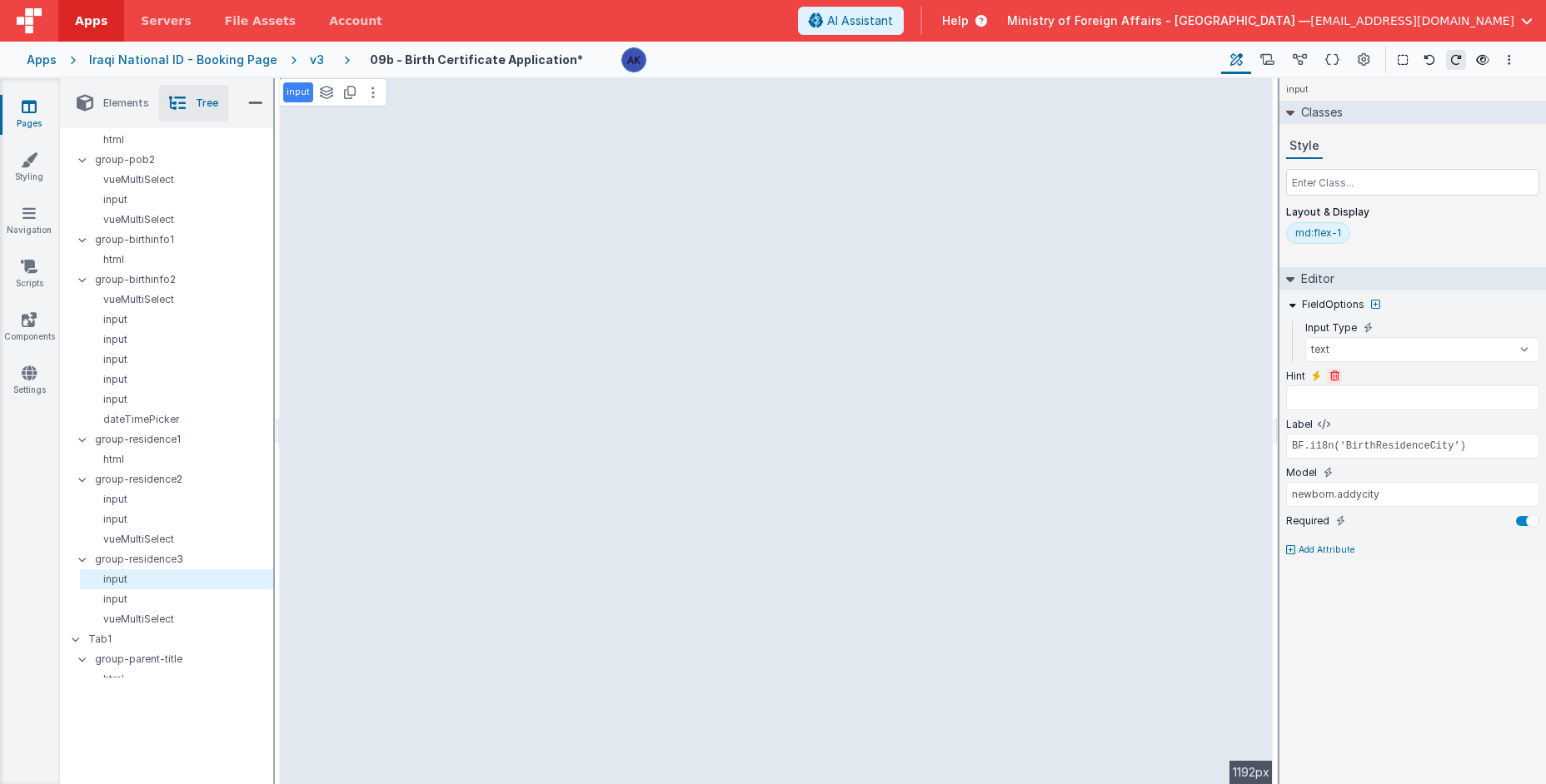
click at [1330, 378] on icon at bounding box center [1334, 376] width 10 height 10
type input "BF.i18n('BirthResidenceCity')"
type input "newborn.addycity"
click at [1390, 398] on input "BF.i18n('BirthResidenceCity')" at bounding box center [1413, 398] width 254 height 25
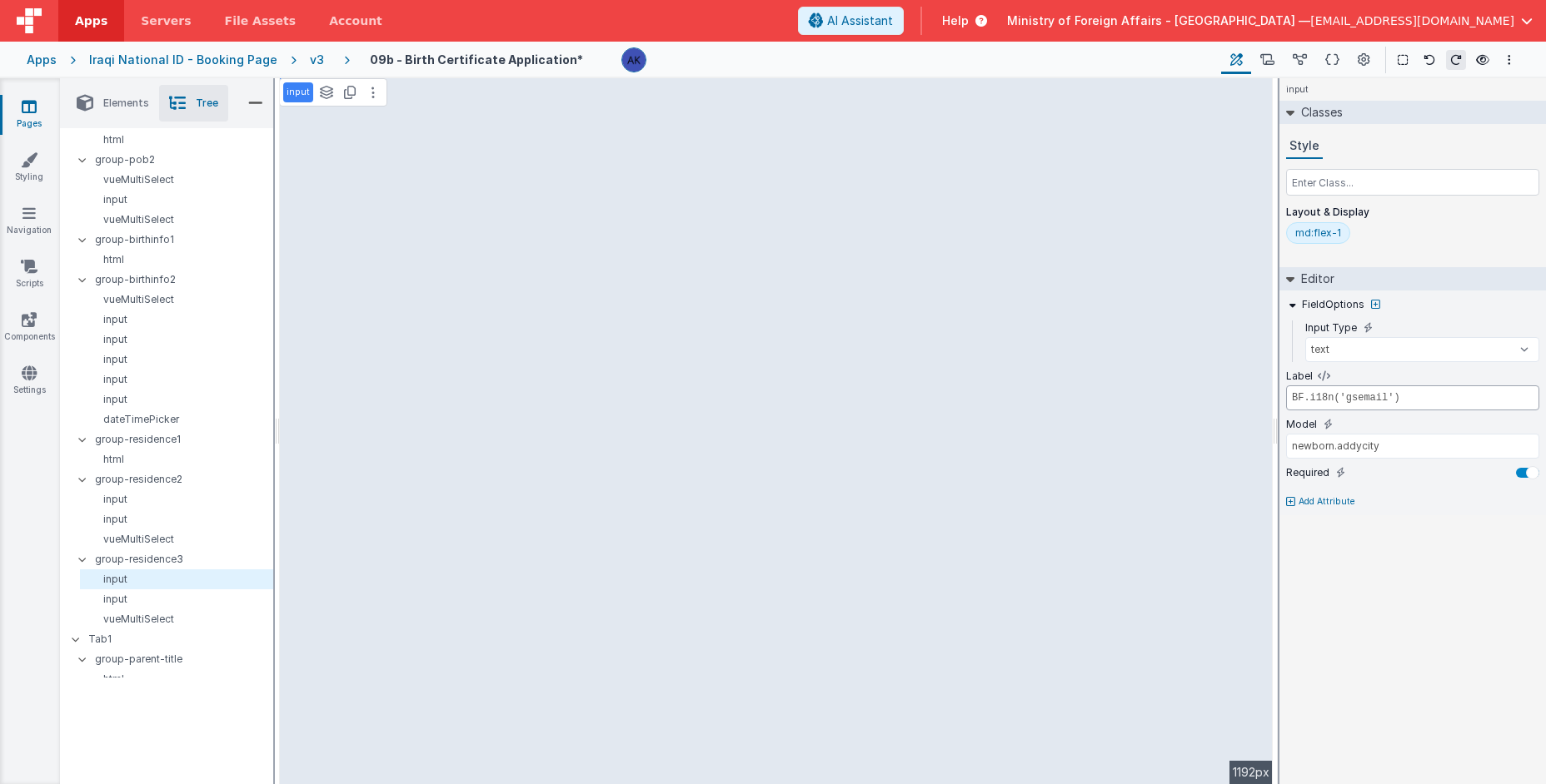
type input "BF.i18n('gsemail')"
click at [1370, 445] on input "newborn.addycity" at bounding box center [1413, 446] width 254 height 25
click at [1369, 445] on input "newborn.addycity" at bounding box center [1413, 446] width 254 height 25
type input "newborn.email"
type input "BF.i18n('BirthPleaseEnterProvinceArabic')"
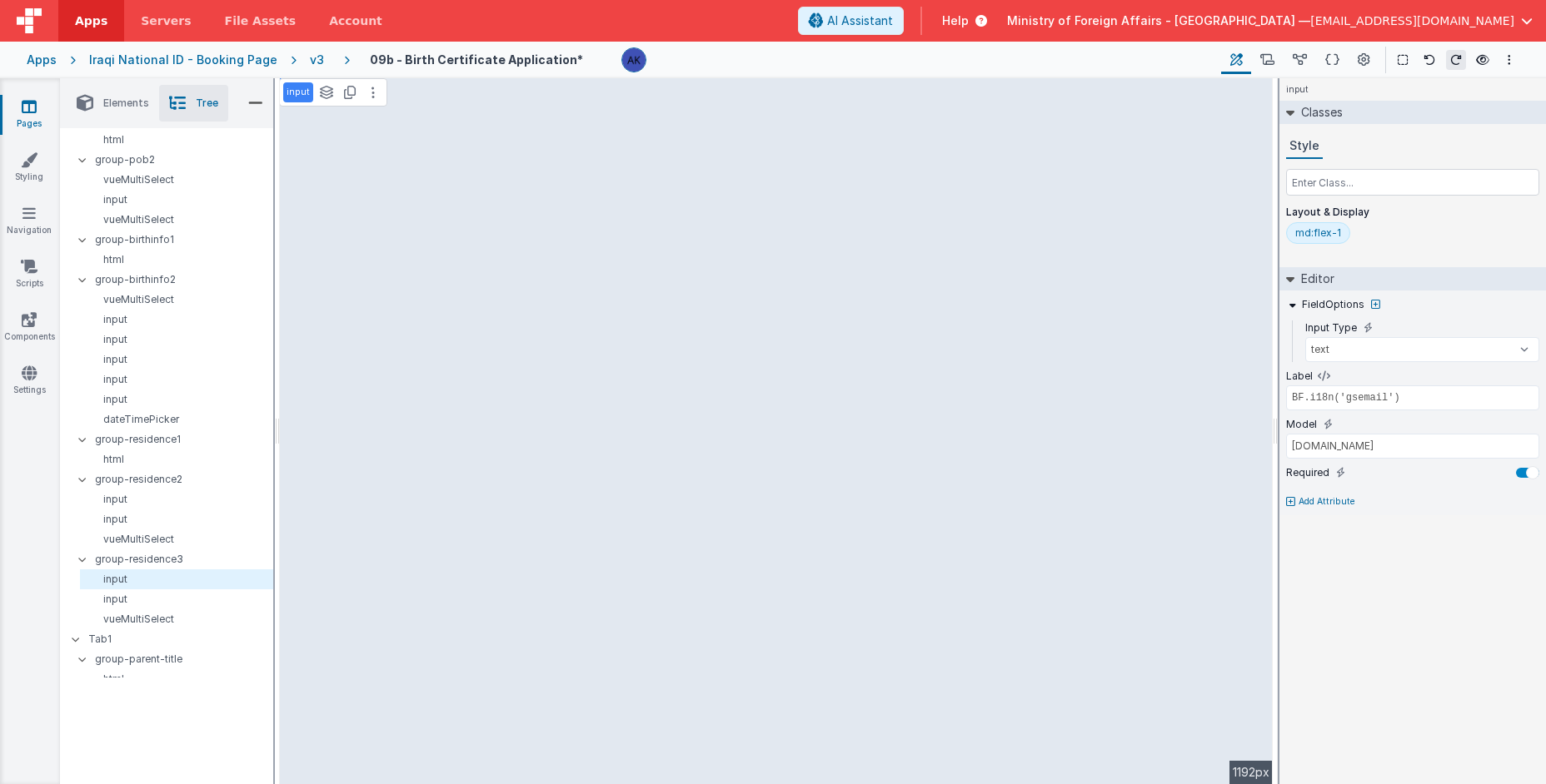
type input "BF.i18n('BirthResidenceProvinceState')"
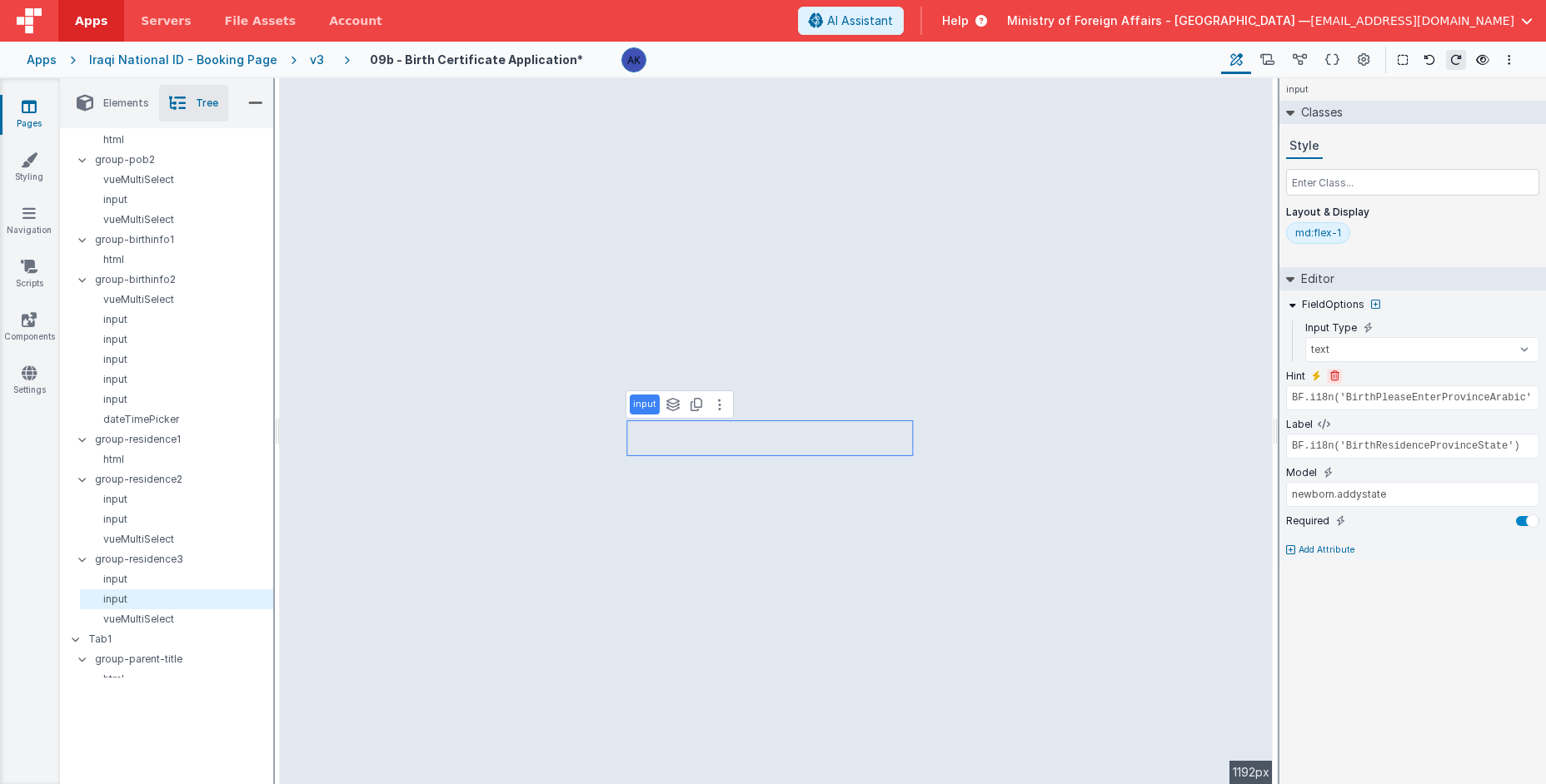
click at [1333, 372] on icon at bounding box center [1334, 376] width 10 height 10
type input "BF.i18n('BirthResidenceProvinceState')"
type input "newborn.addystate"
click at [1422, 395] on input "BF.i18n('BirthResidenceProvinceState')" at bounding box center [1413, 398] width 254 height 25
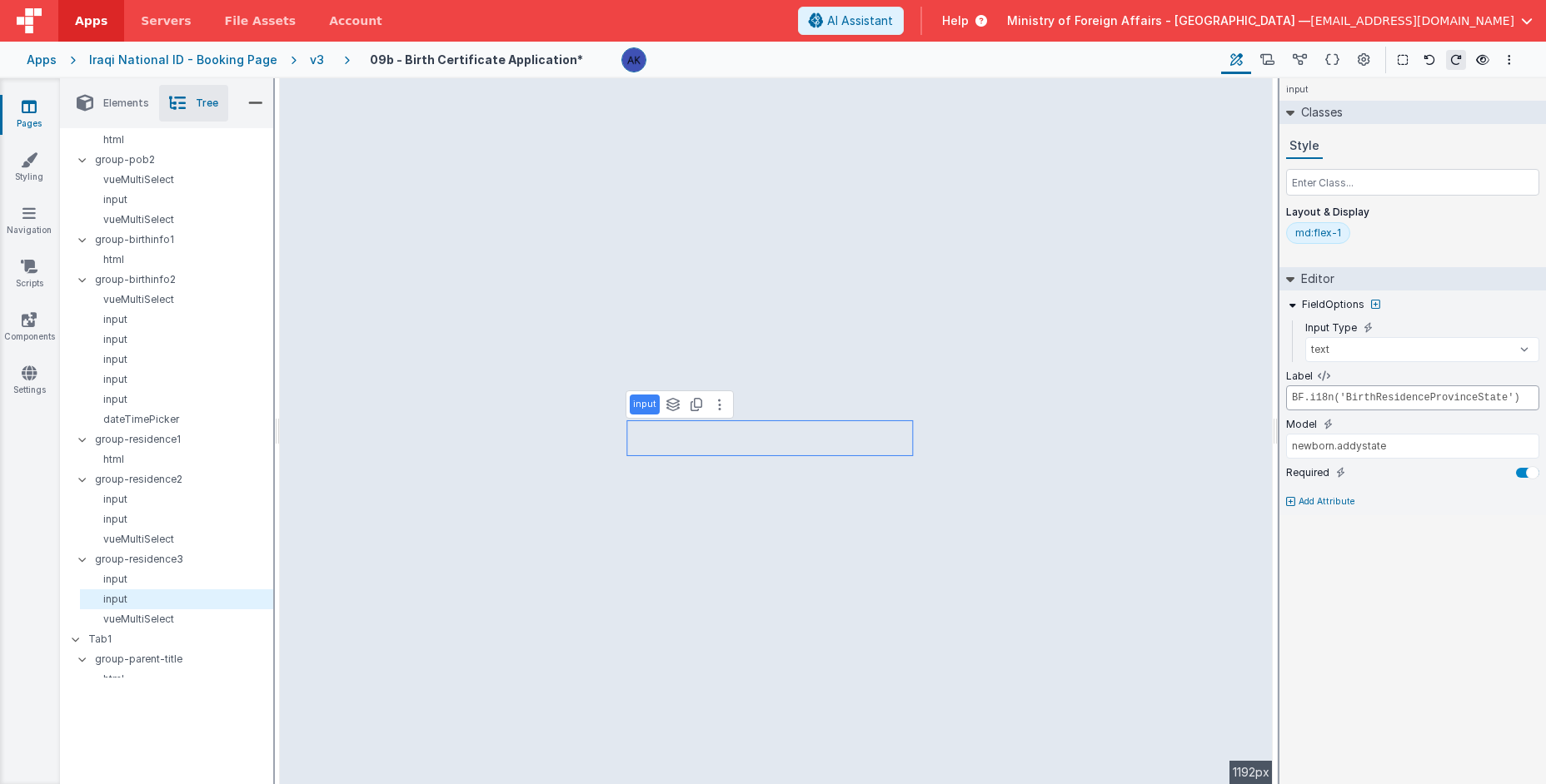
paste input "gsphoneno"
type input "BF.i18n('gsphoneno')"
click at [1366, 445] on input "newborn.addystate" at bounding box center [1413, 446] width 254 height 25
type input "newborn.phoneno"
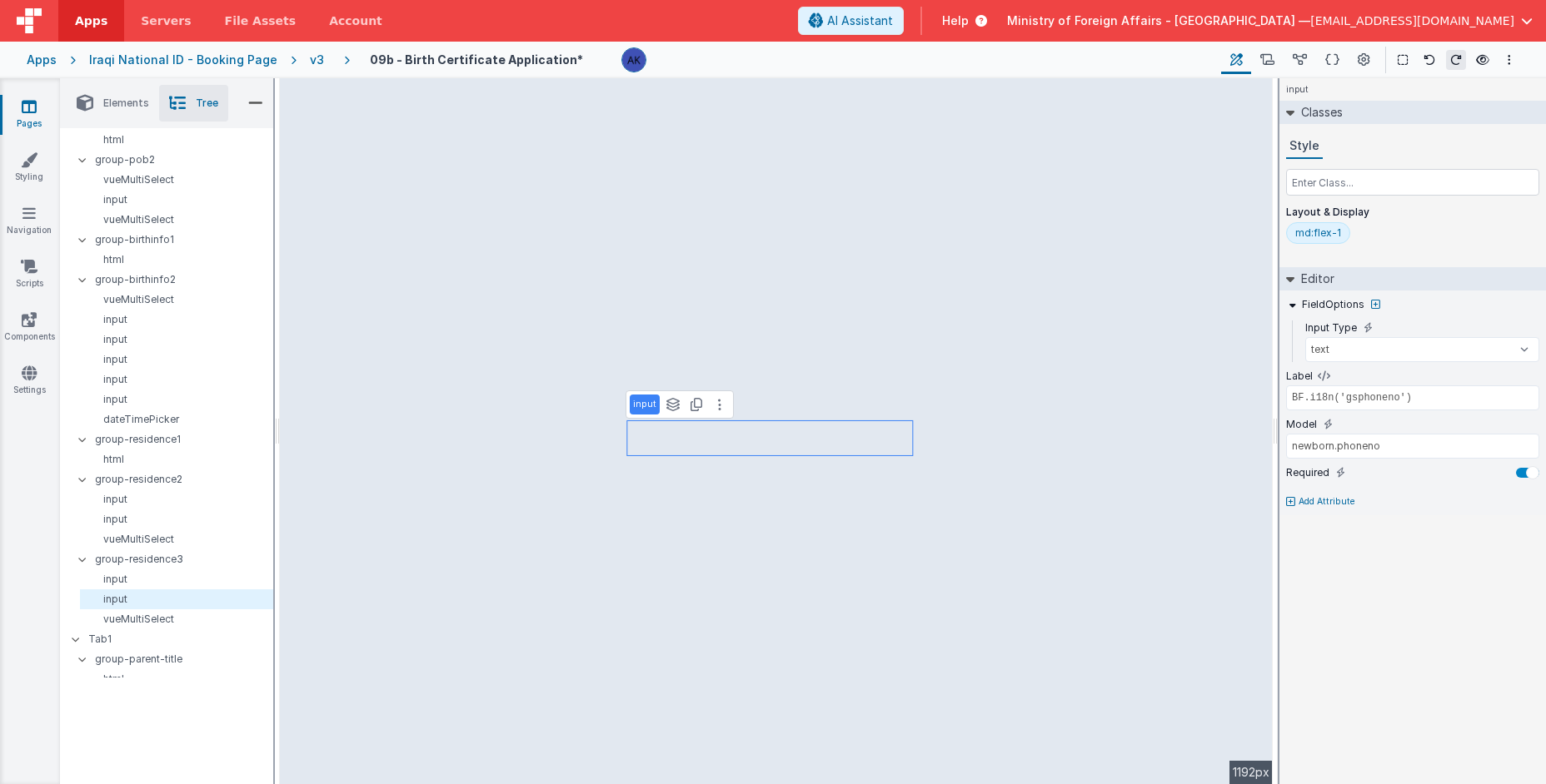
click at [1465, 589] on div "input Classes Style Layout & Display md:flex-1 Editor FieldOptions Input Type t…" at bounding box center [1413, 431] width 267 height 706
type input "app.i18n.langSelected == 'ar' || app.i18n.langSelected == 'kr' ? 'name_ar' : 'n…"
select select "required"
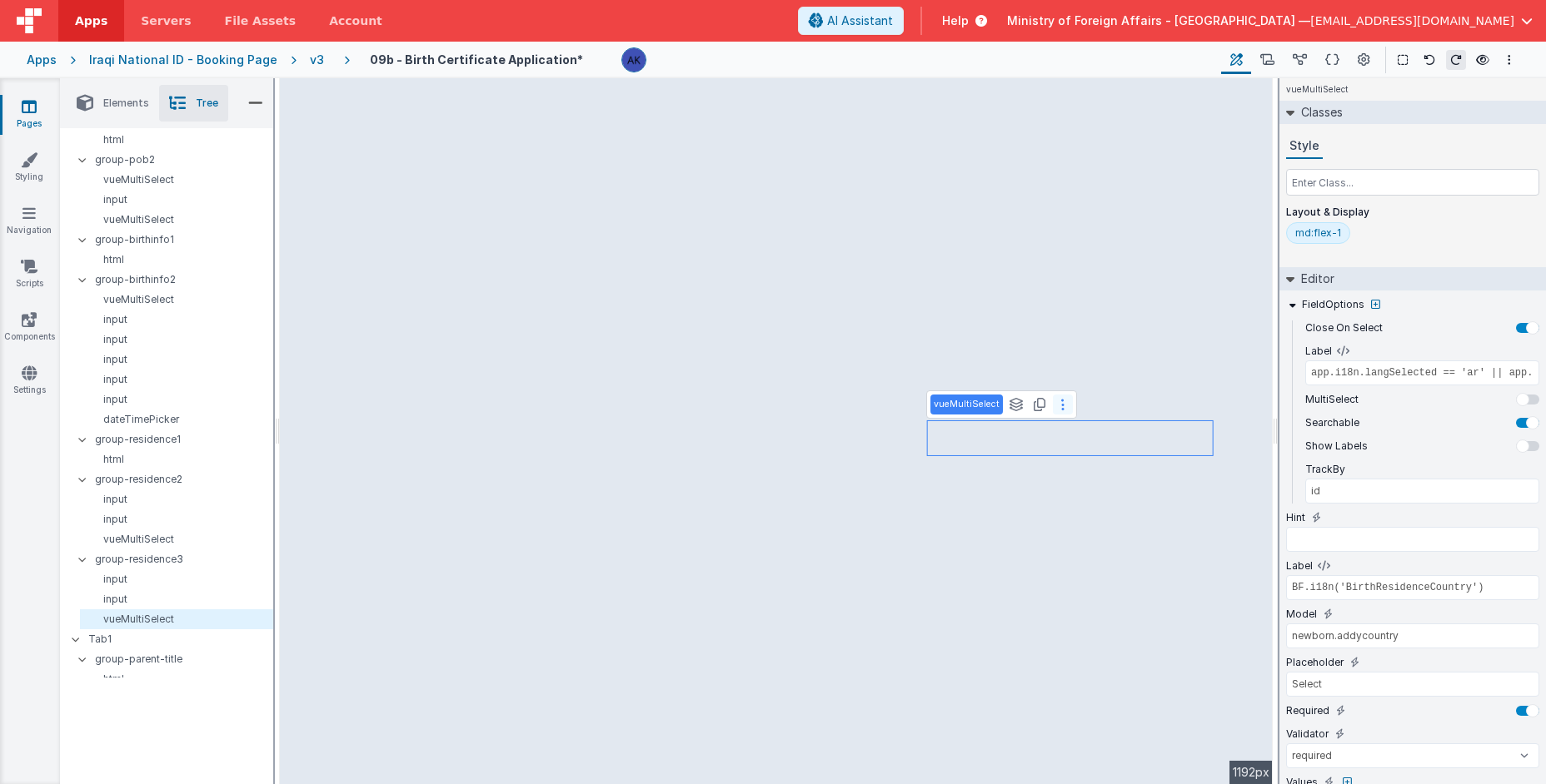
click at [1052, 412] on button at bounding box center [1062, 404] width 20 height 20
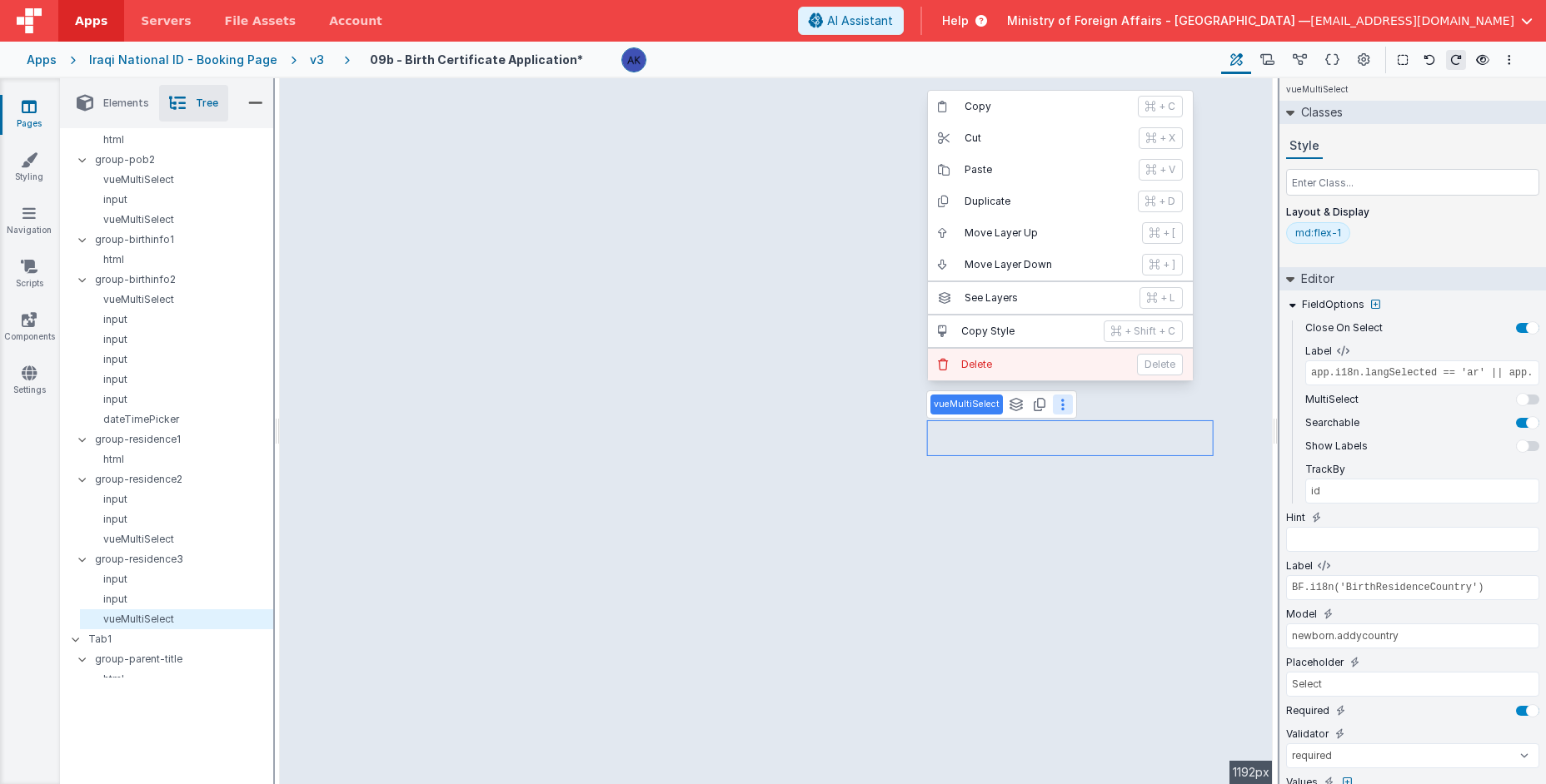
click at [1047, 374] on button "Delete Delete" at bounding box center [1060, 364] width 265 height 31
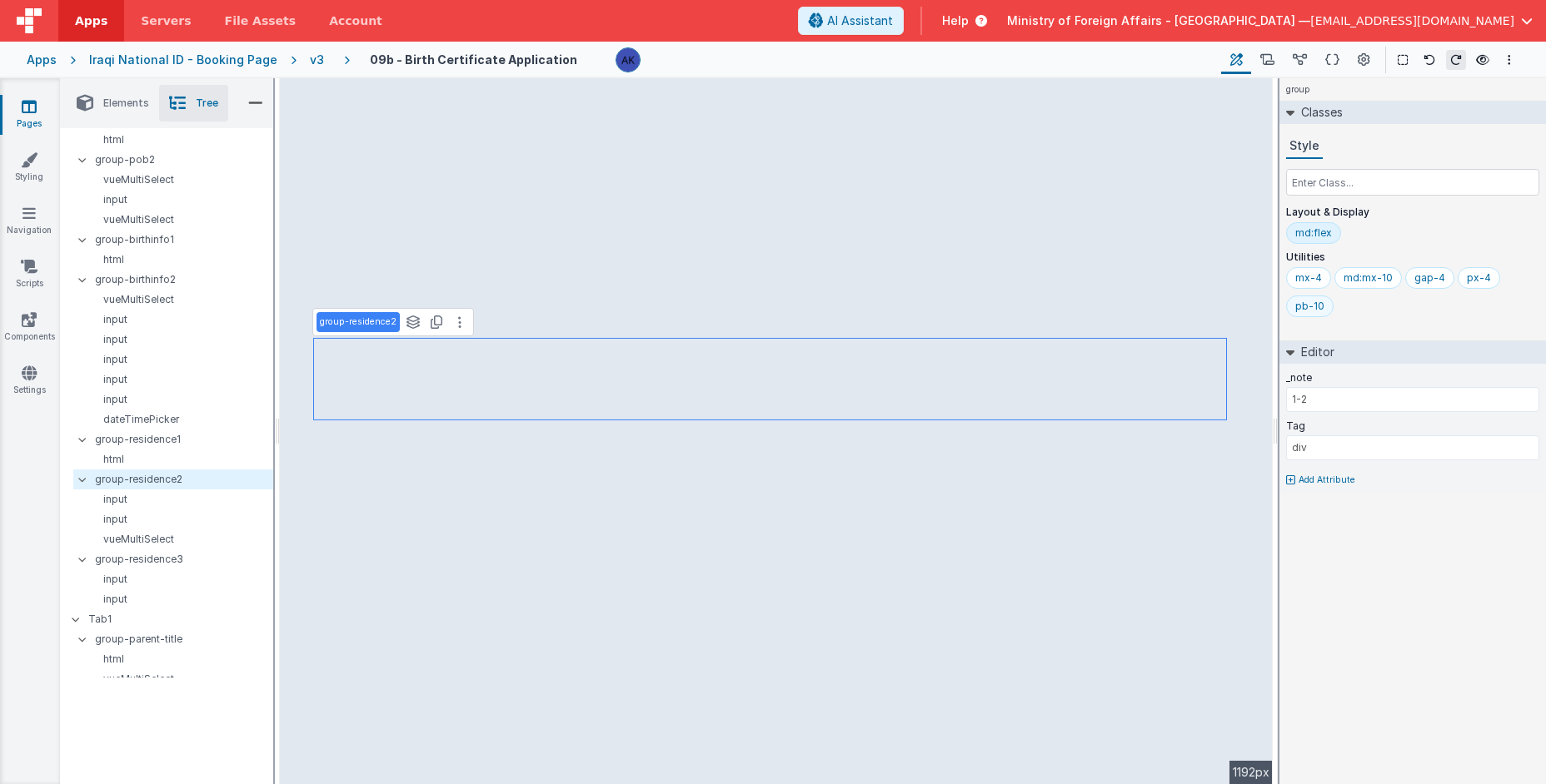
click at [1316, 310] on div "pb-10" at bounding box center [1310, 307] width 30 height 13
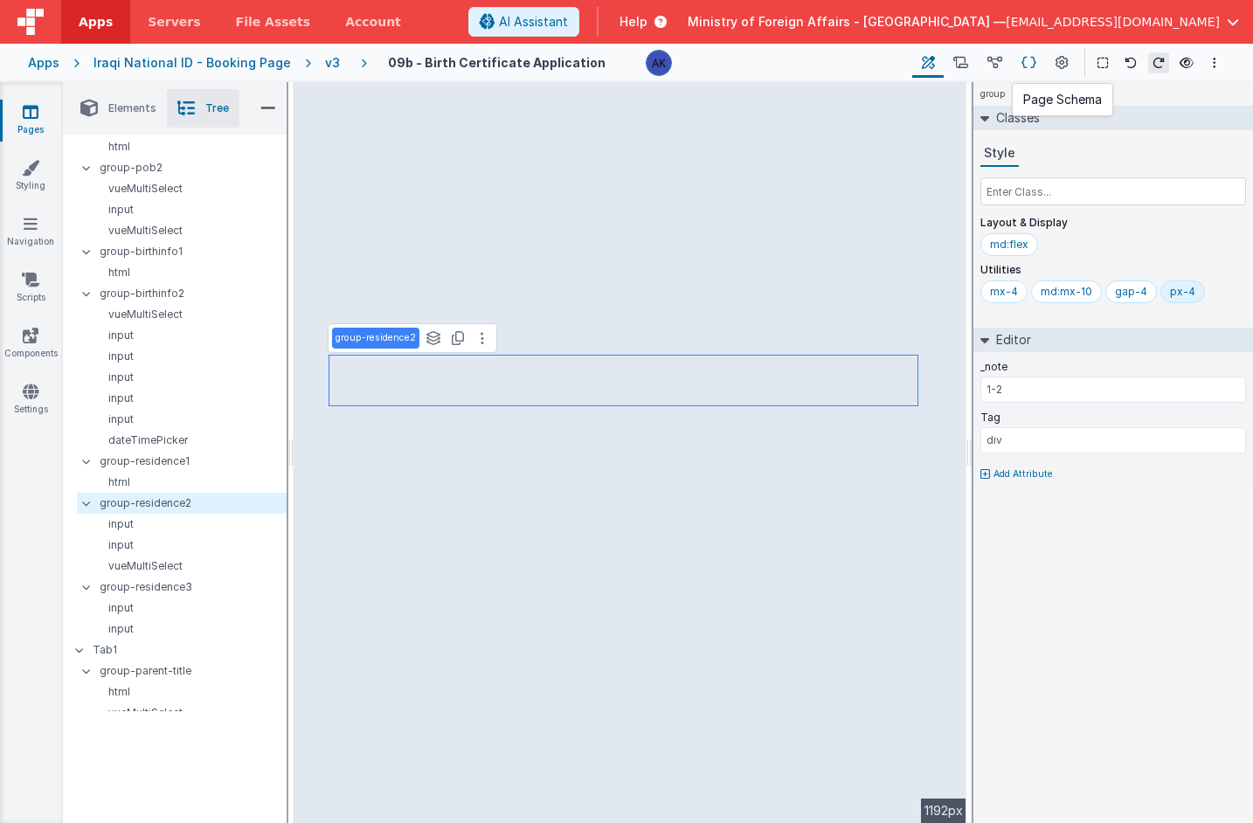
click at [1038, 59] on button at bounding box center [1029, 63] width 34 height 30
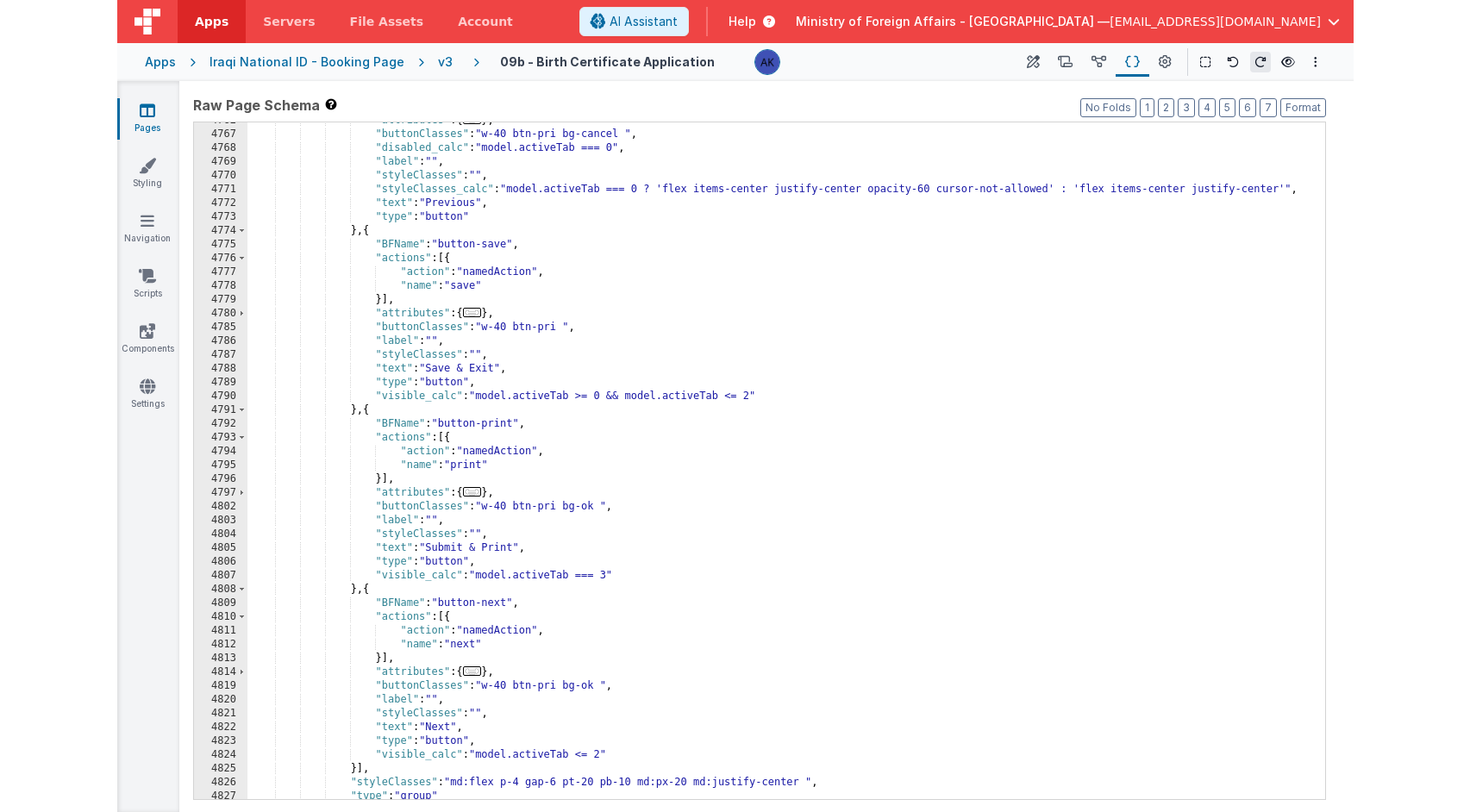
scroll to position [27572, 0]
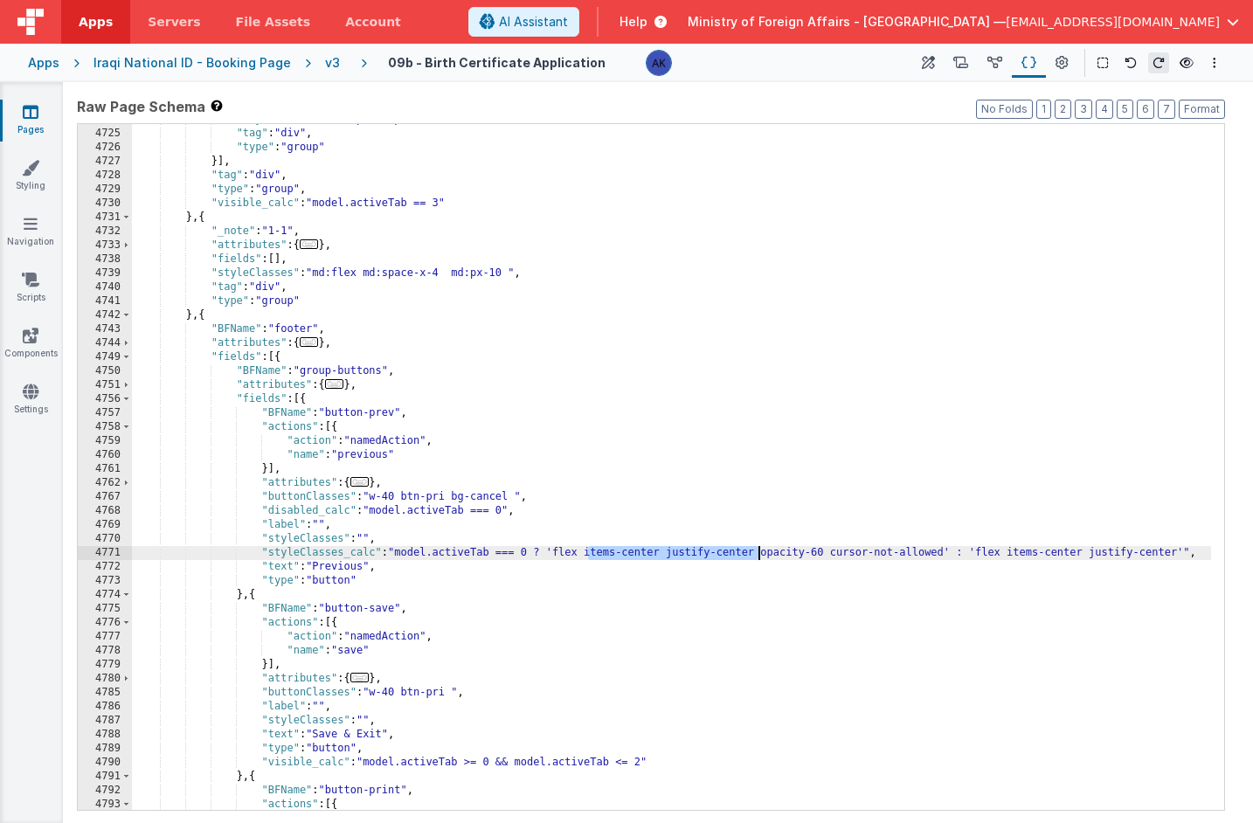
drag, startPoint x: 588, startPoint y: 552, endPoint x: 757, endPoint y: 556, distance: 168.7
click at [757, 556] on div ""styleClasses" : "md:px-10 px-4 " , "tag" : "div" , "type" : "group" }] , "tag"…" at bounding box center [671, 470] width 1079 height 714
click at [557, 554] on div ""styleClasses" : "md:px-10 px-4 " , "tag" : "div" , "type" : "group" }] , "tag"…" at bounding box center [671, 470] width 1079 height 714
drag, startPoint x: 557, startPoint y: 554, endPoint x: 664, endPoint y: 552, distance: 107.5
click at [664, 552] on div ""styleClasses" : "md:px-10 px-4 " , "tag" : "div" , "type" : "group" }] , "tag"…" at bounding box center [671, 470] width 1079 height 714
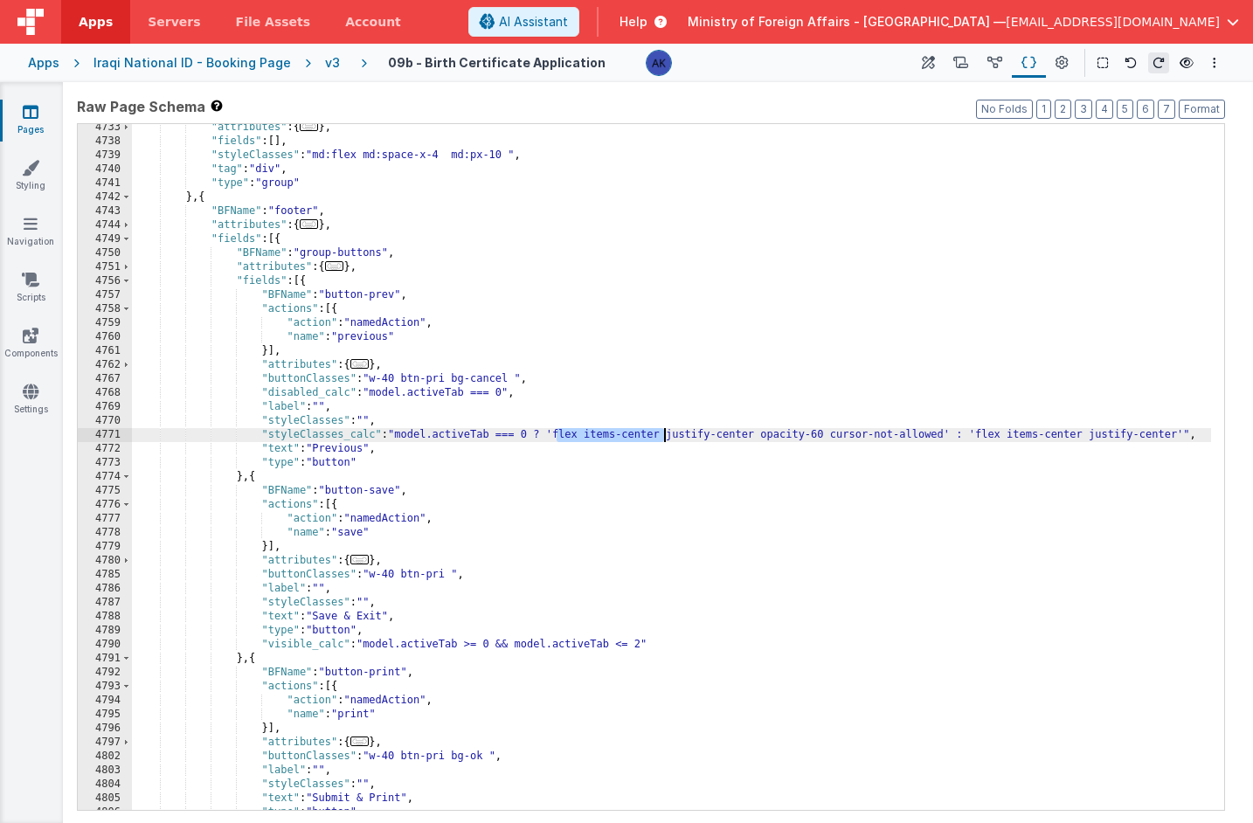
click at [369, 600] on div ""attributes" : { ... } , "fields" : [ ] , "styleClasses" : "md:flex md:space-x-…" at bounding box center [671, 478] width 1079 height 714
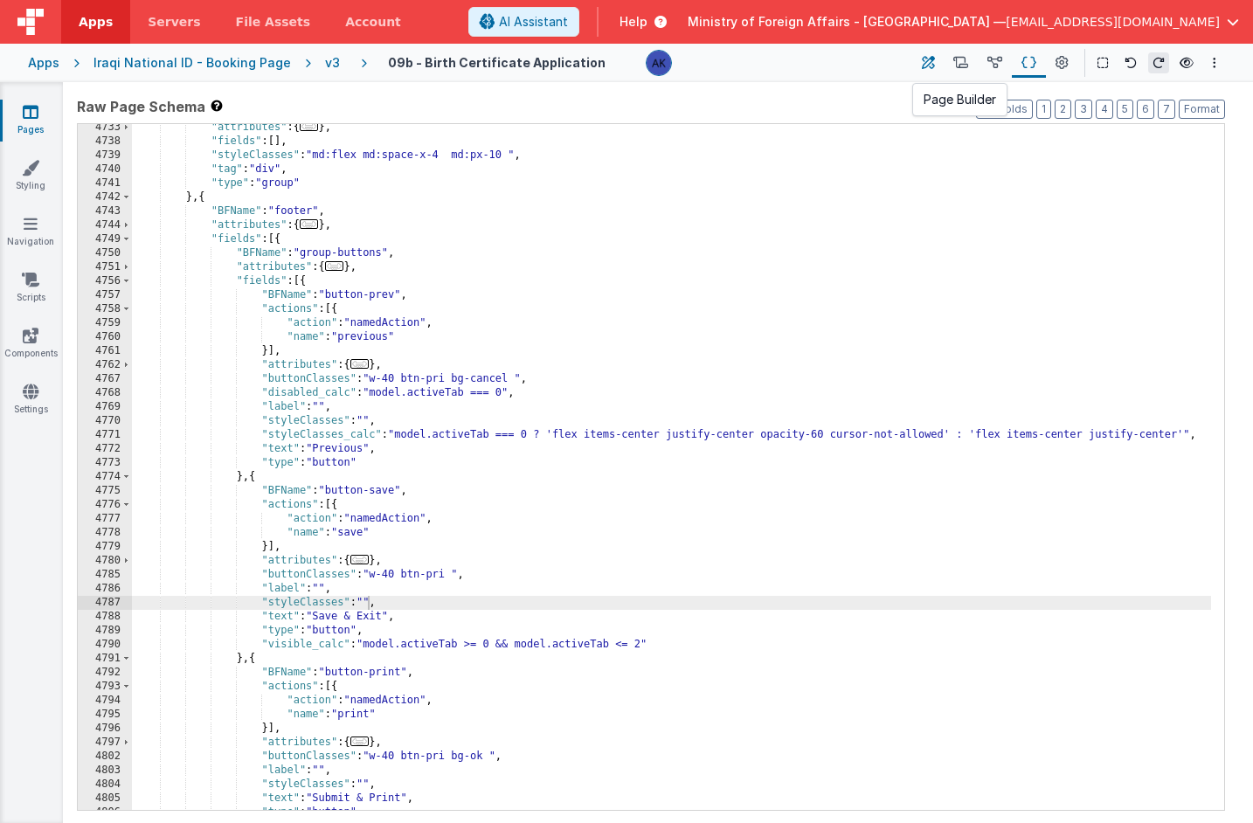
click at [934, 64] on icon at bounding box center [928, 63] width 13 height 18
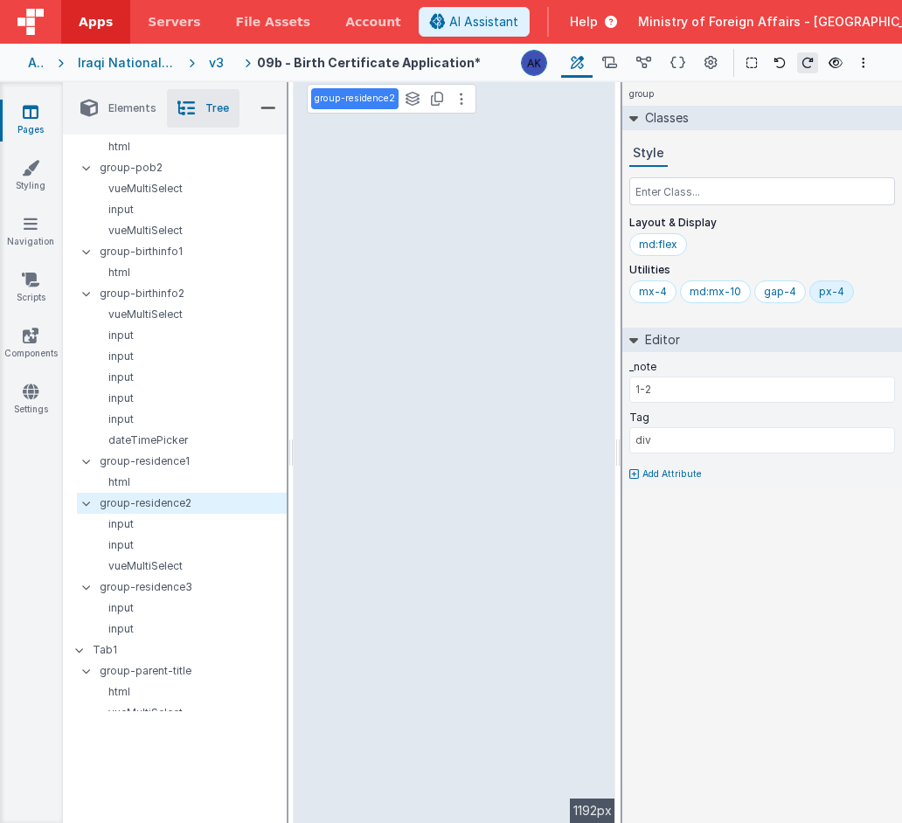
select select "previous"
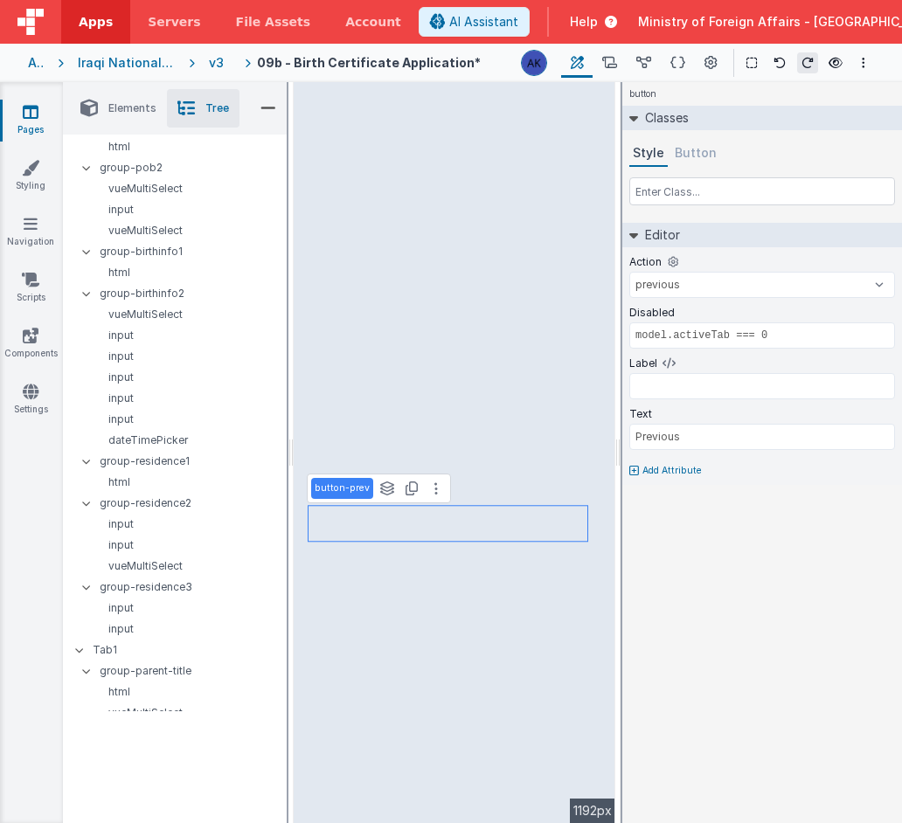
type input "model.activeTab >= 0 && model.activeTab <= 2"
select select "save"
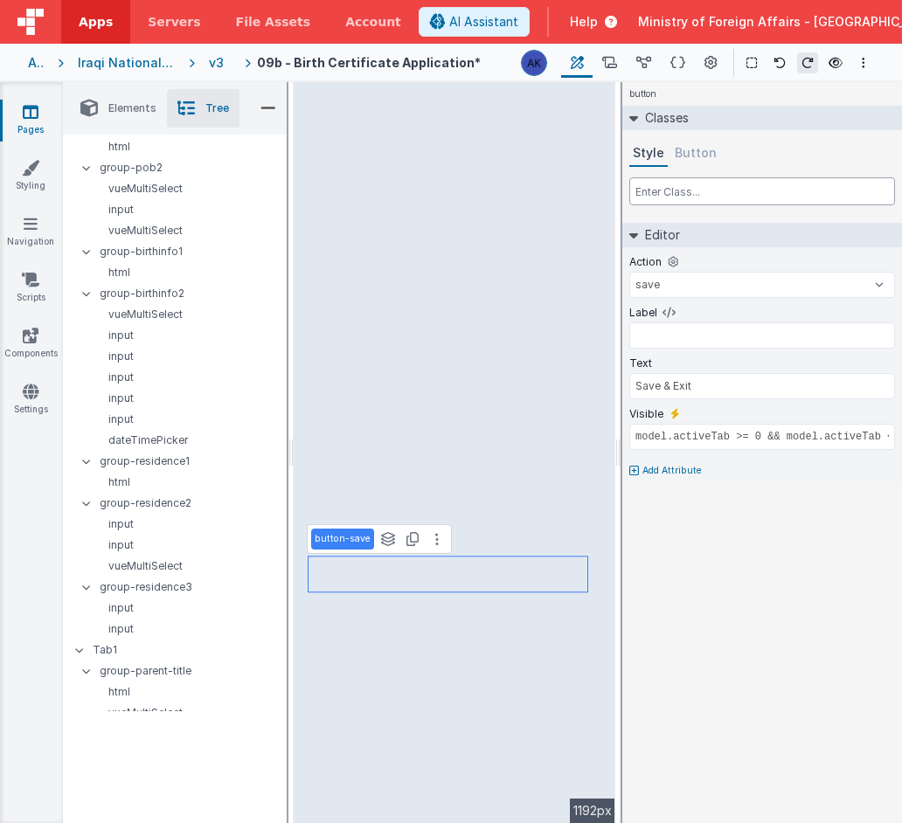
click at [670, 200] on input "text" at bounding box center [762, 191] width 266 height 28
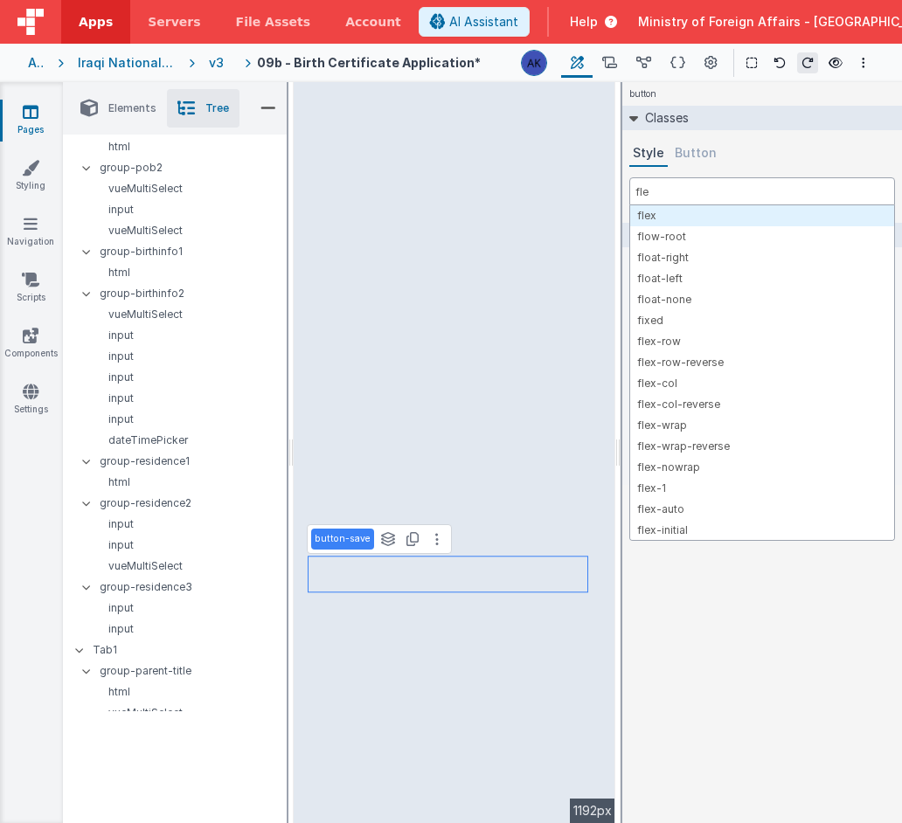
type input "flex"
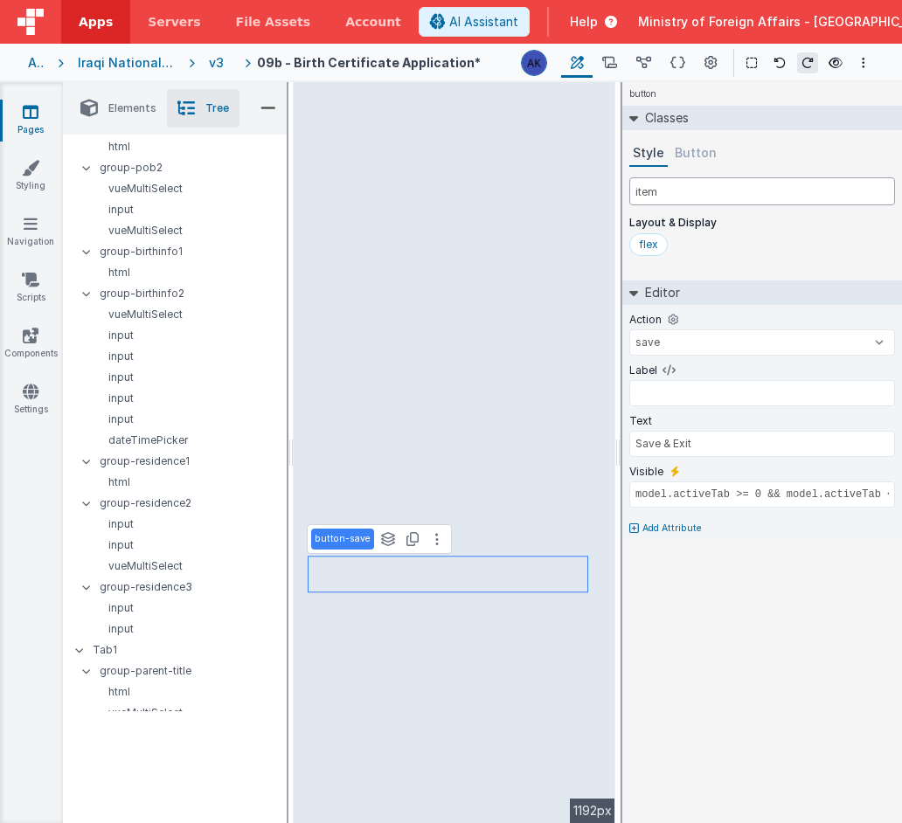
type input "items"
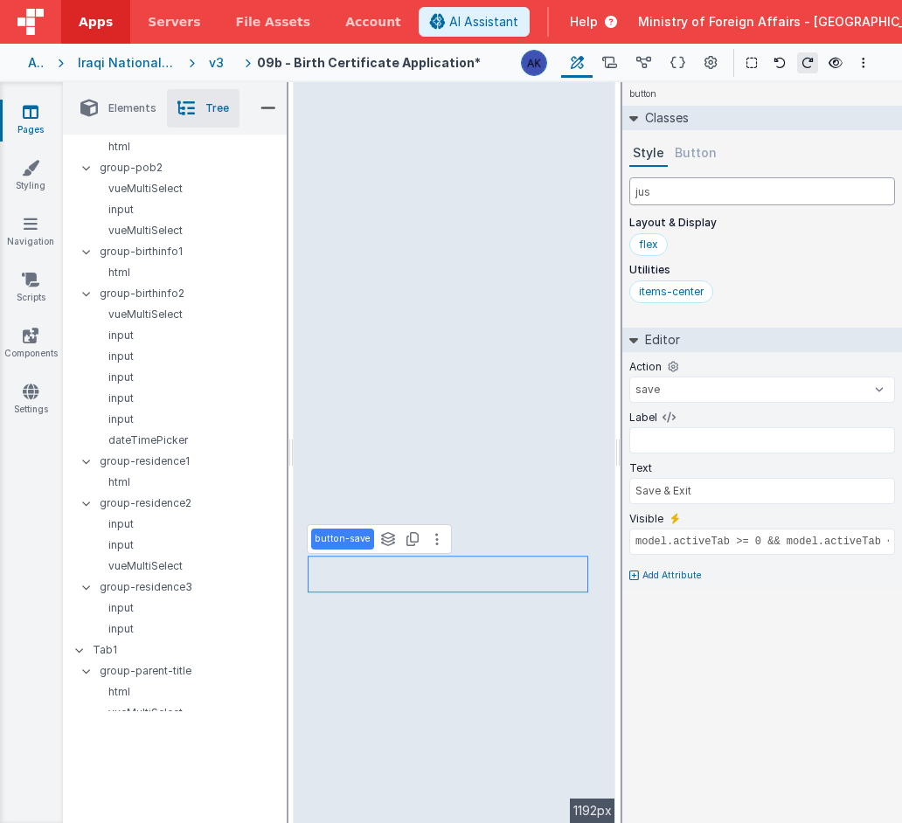
type input "just"
click at [701, 288] on div "items-center" at bounding box center [671, 292] width 65 height 14
type input "model.activeTab === 3"
select select
type input "Submit & Print"
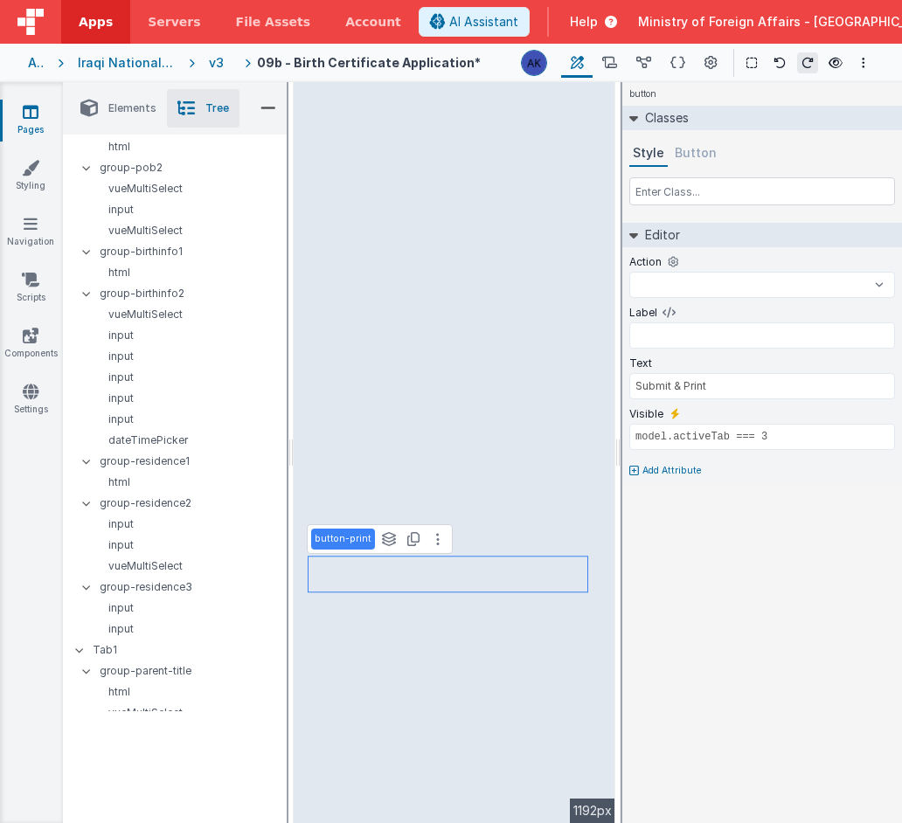
select select
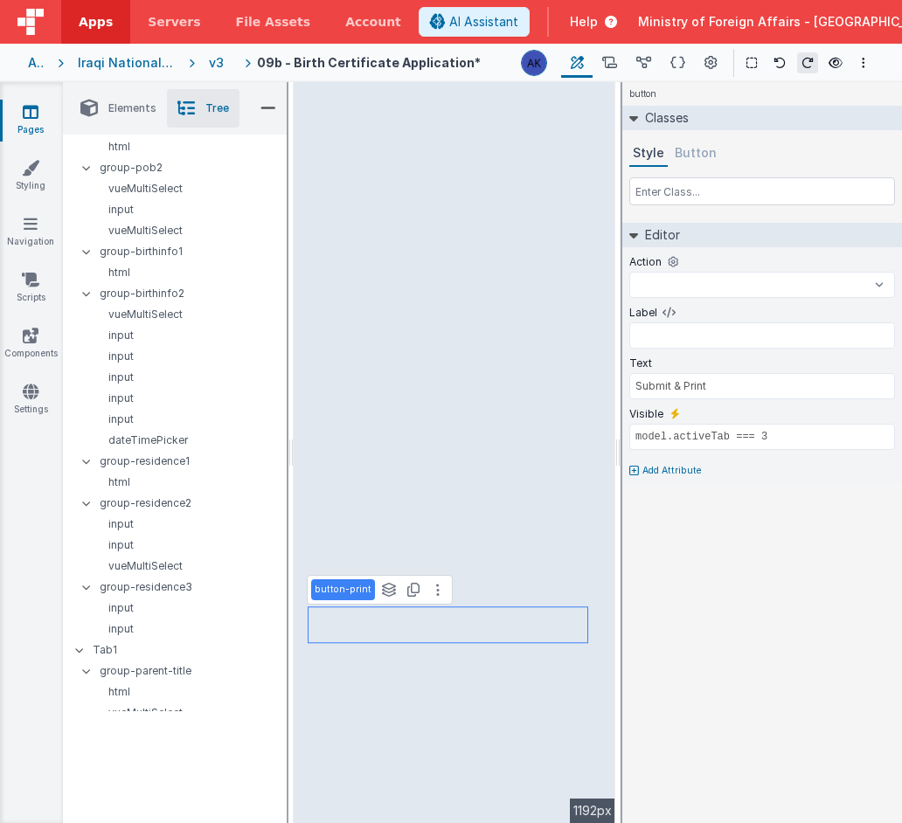
type input "model.activeTab >= 0 && model.activeTab <= 2"
select select "save"
type input "Save & Exit"
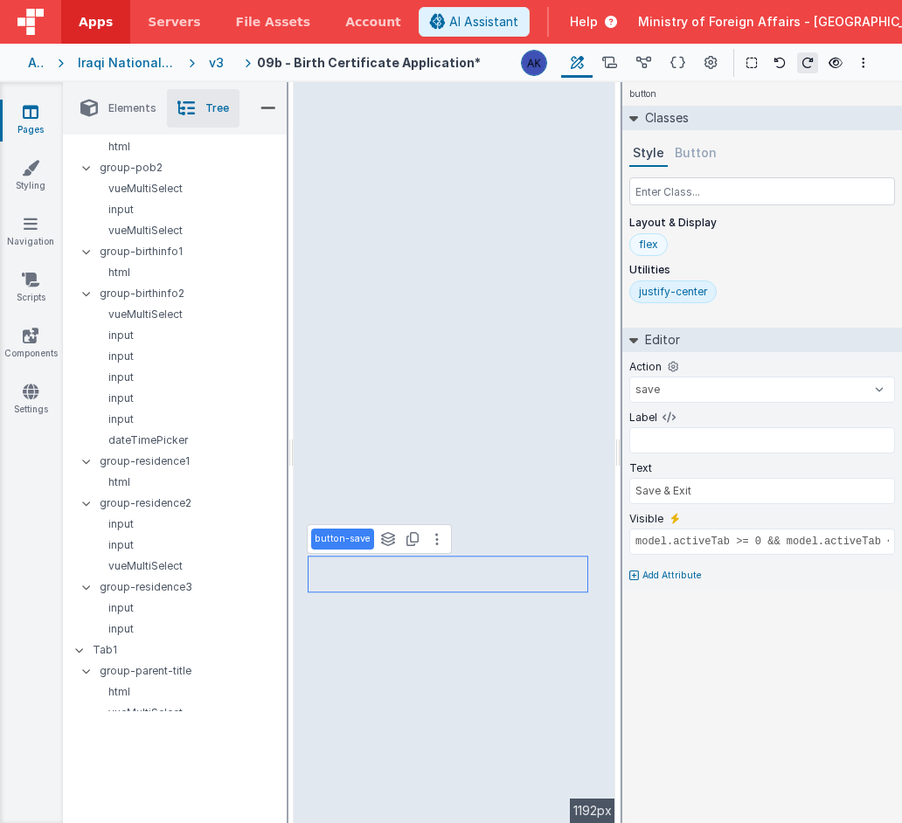
click at [655, 247] on div "flex" at bounding box center [648, 245] width 19 height 14
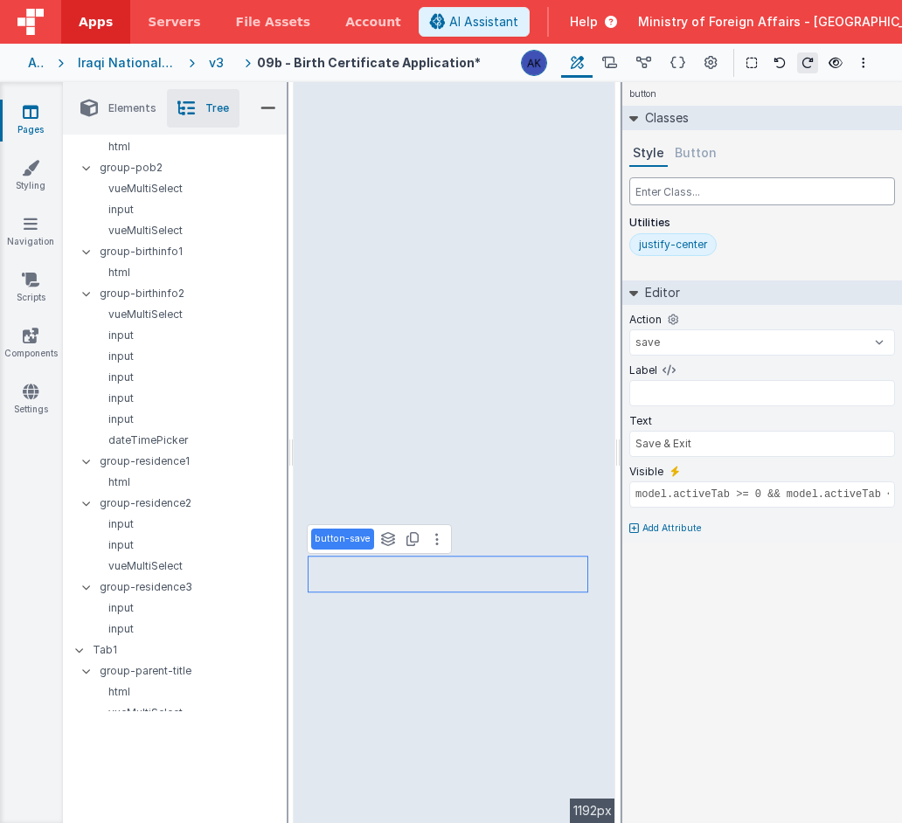
click at [698, 204] on input "text" at bounding box center [762, 191] width 266 height 28
type input "flex"
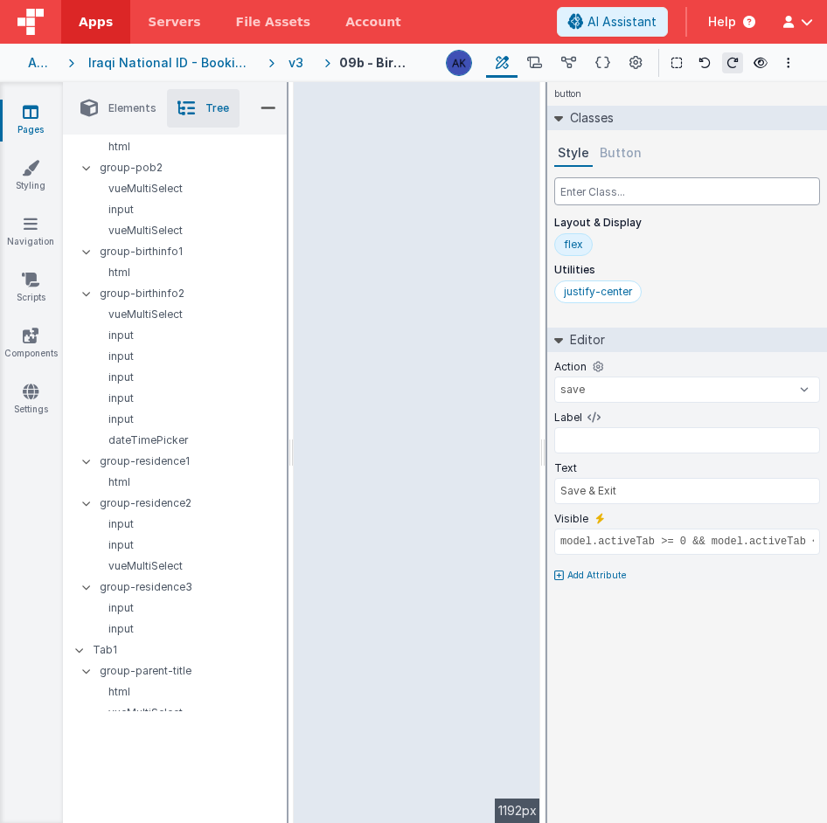
click at [640, 187] on input "text" at bounding box center [687, 191] width 266 height 28
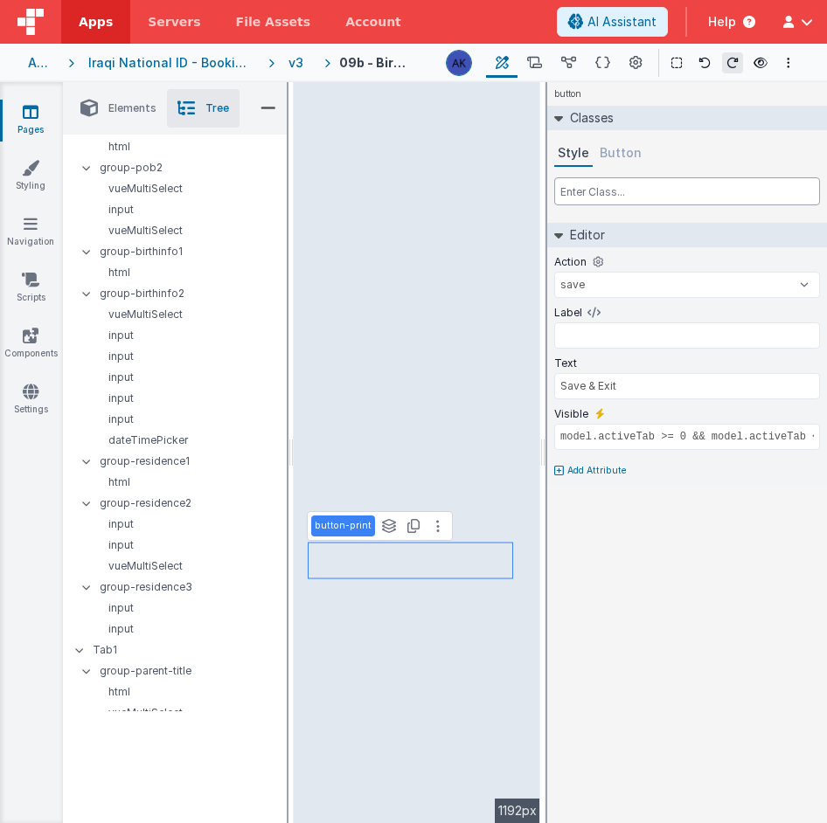
type input "model.activeTab === 3"
select select
type input "Submit & Print"
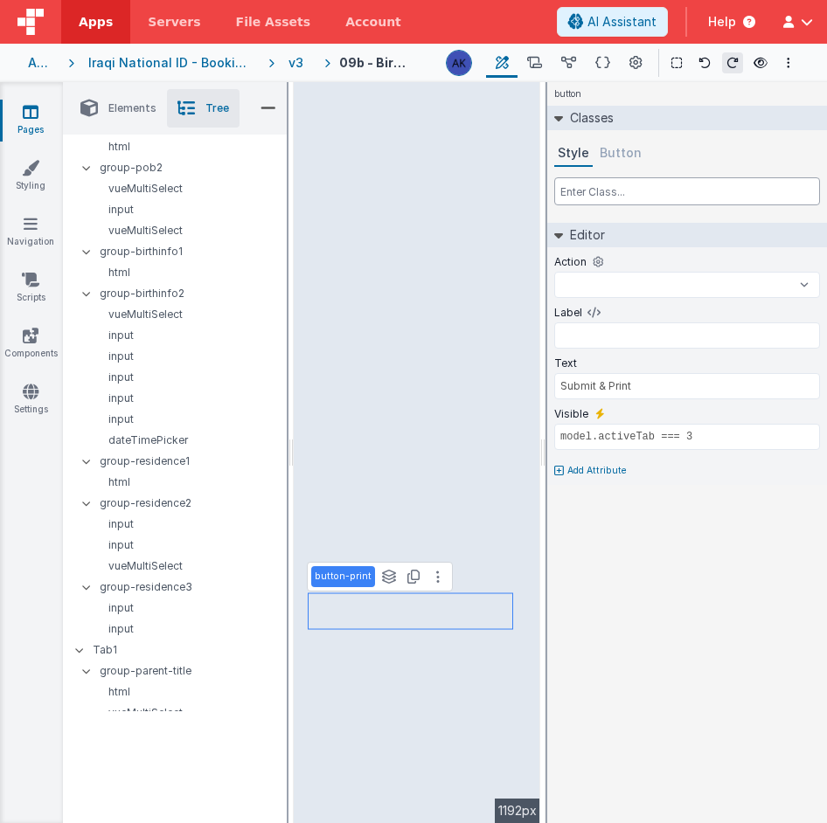
select select
type input "fl"
select select
type input "flex"
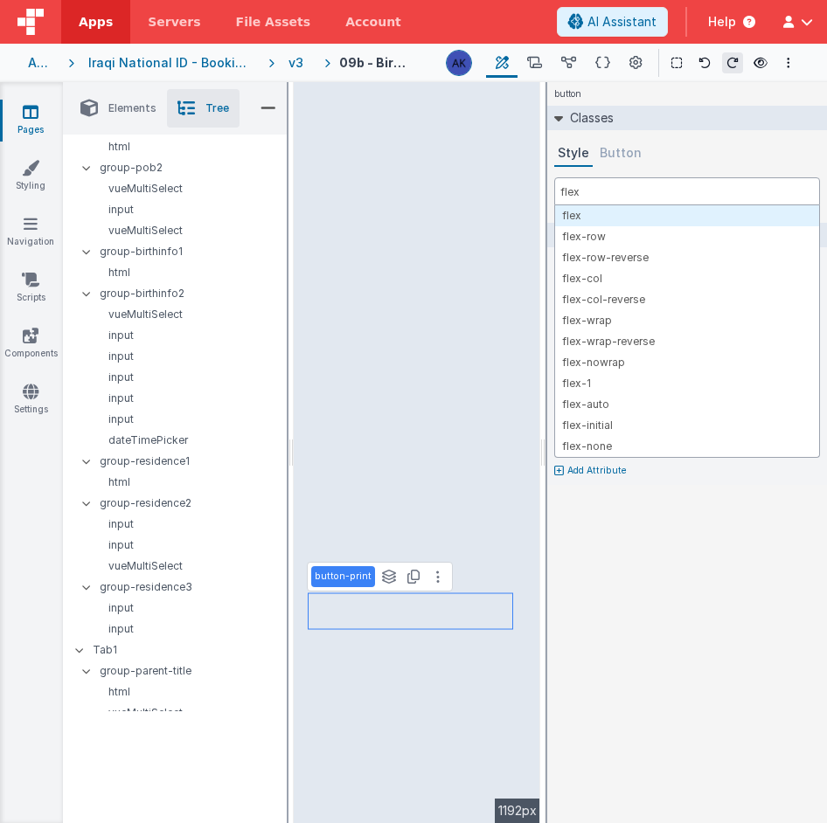
select select
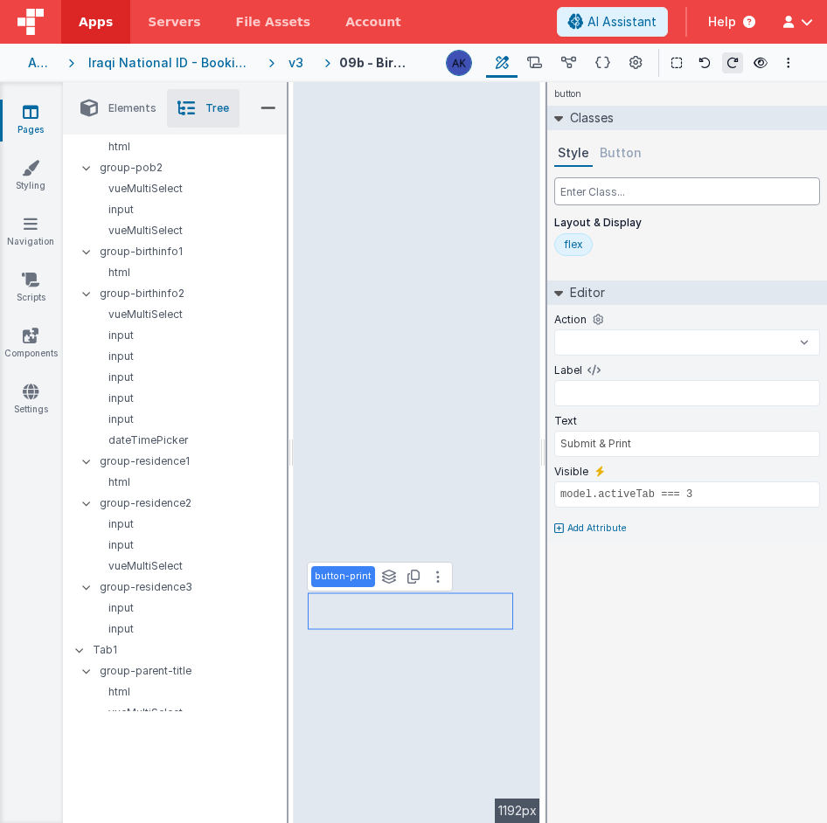
select select
type input "ju"
select select
type input "just"
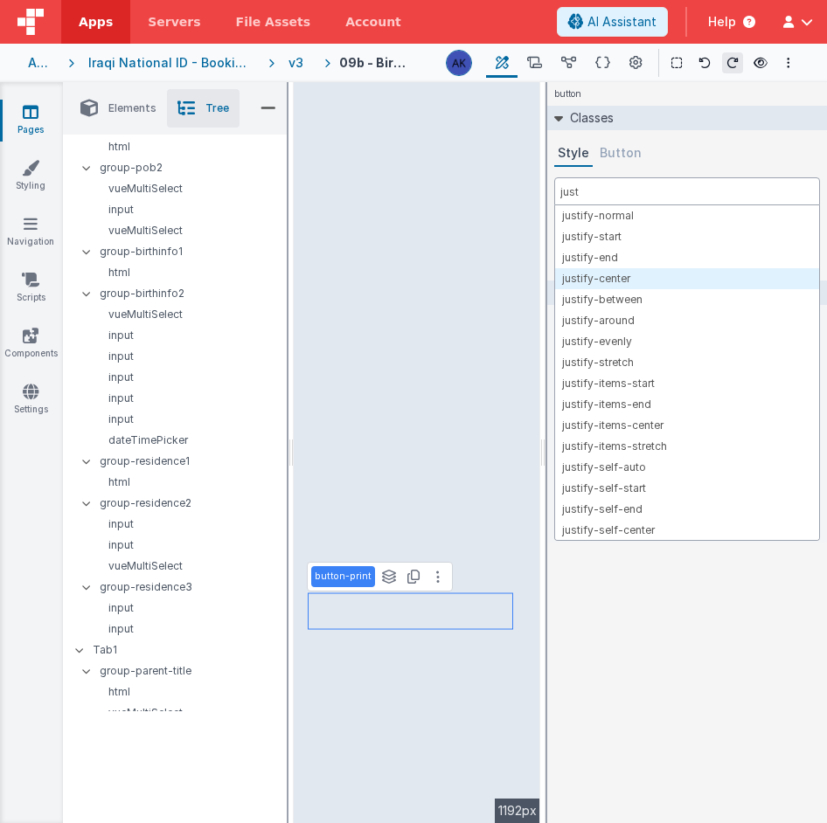
select select
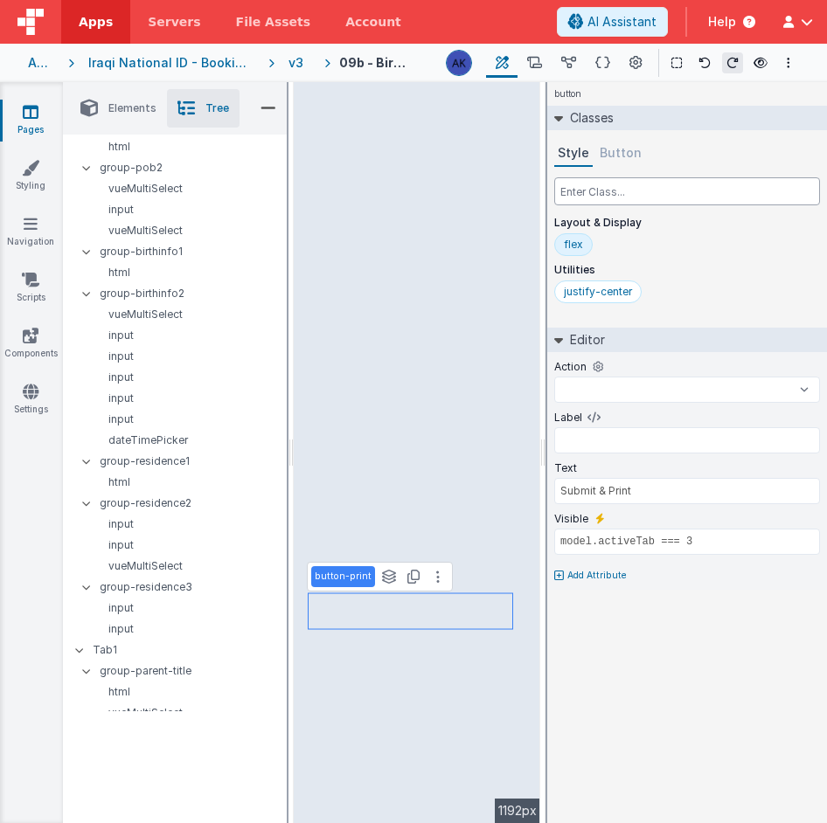
select select
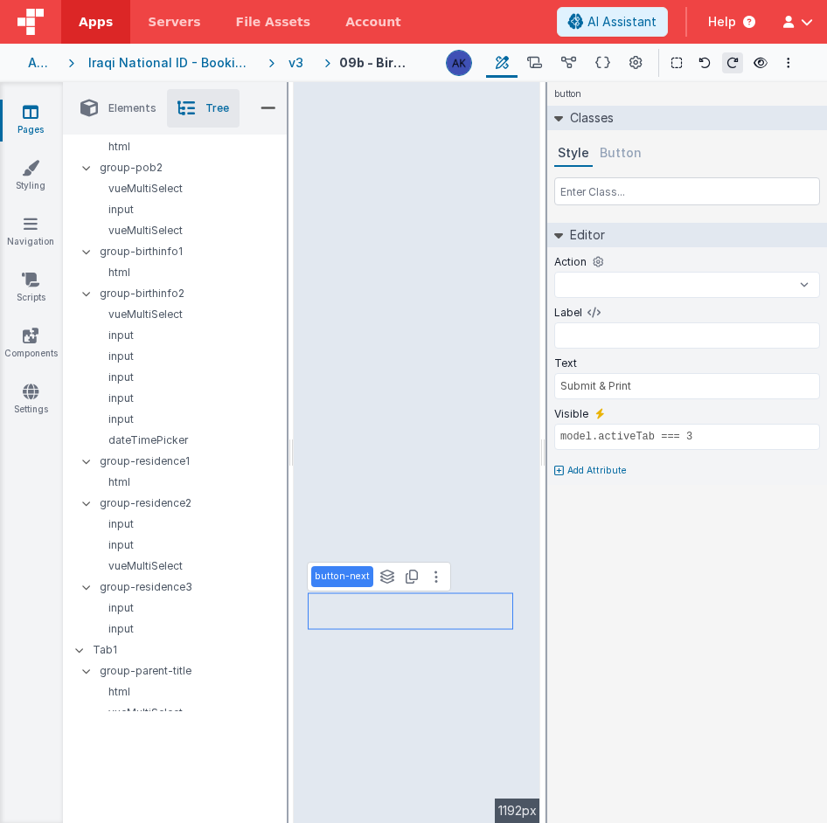
type input "model.activeTab <= 2"
select select "next"
type input "Next"
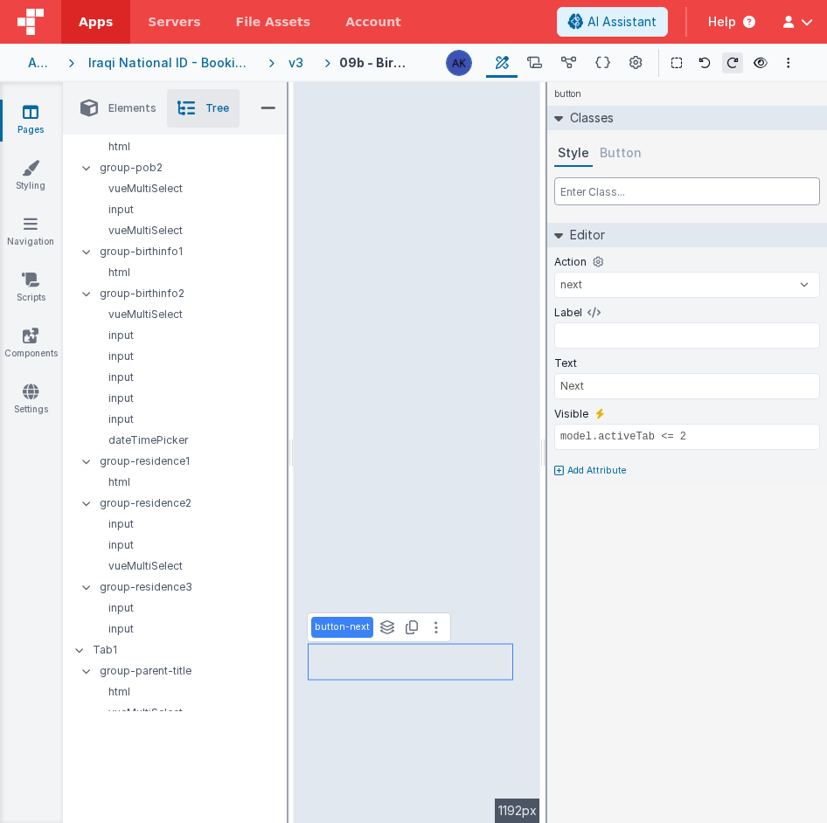
click at [641, 187] on input "text" at bounding box center [687, 191] width 266 height 28
type input "flex"
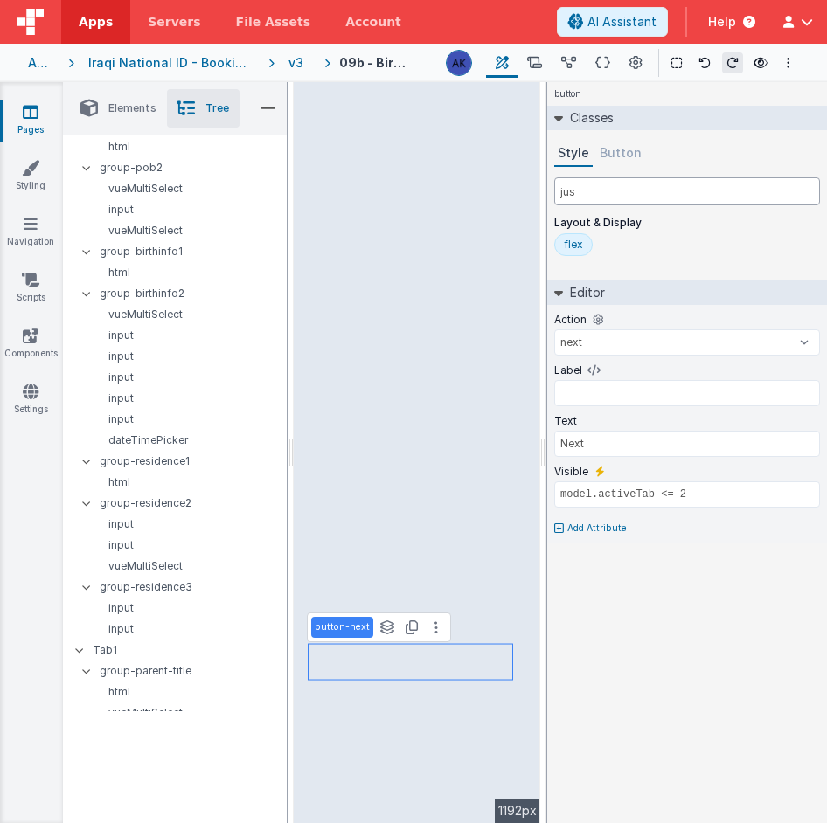
type input "just"
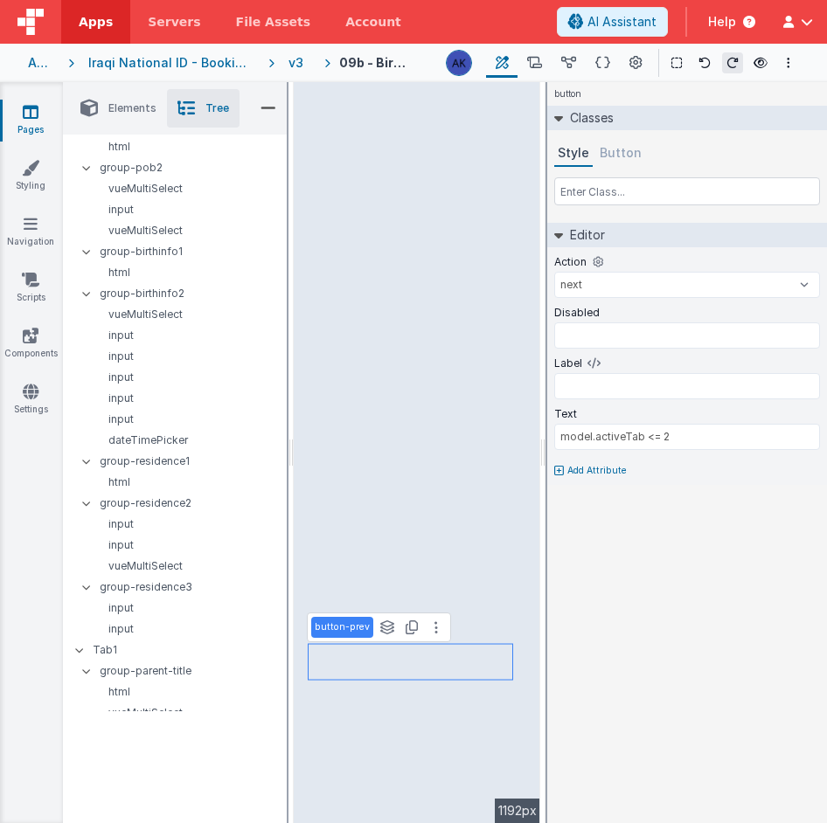
type input "model.activeTab === 0"
type input "Previous"
select select "previous"
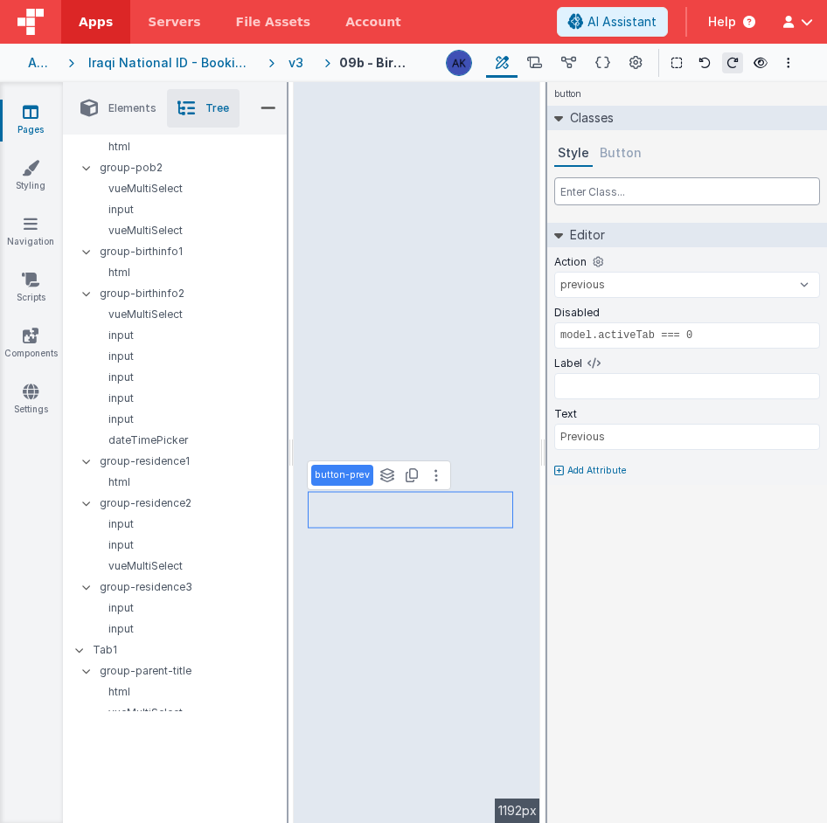
click at [593, 195] on input "text" at bounding box center [687, 191] width 266 height 28
type input "flex"
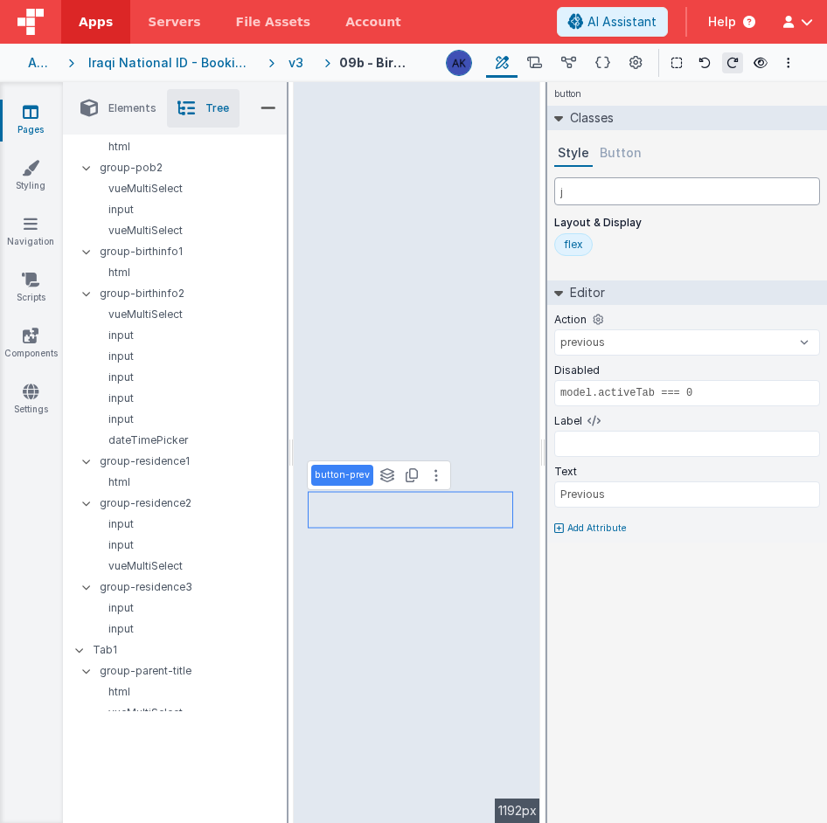
type input "ju"
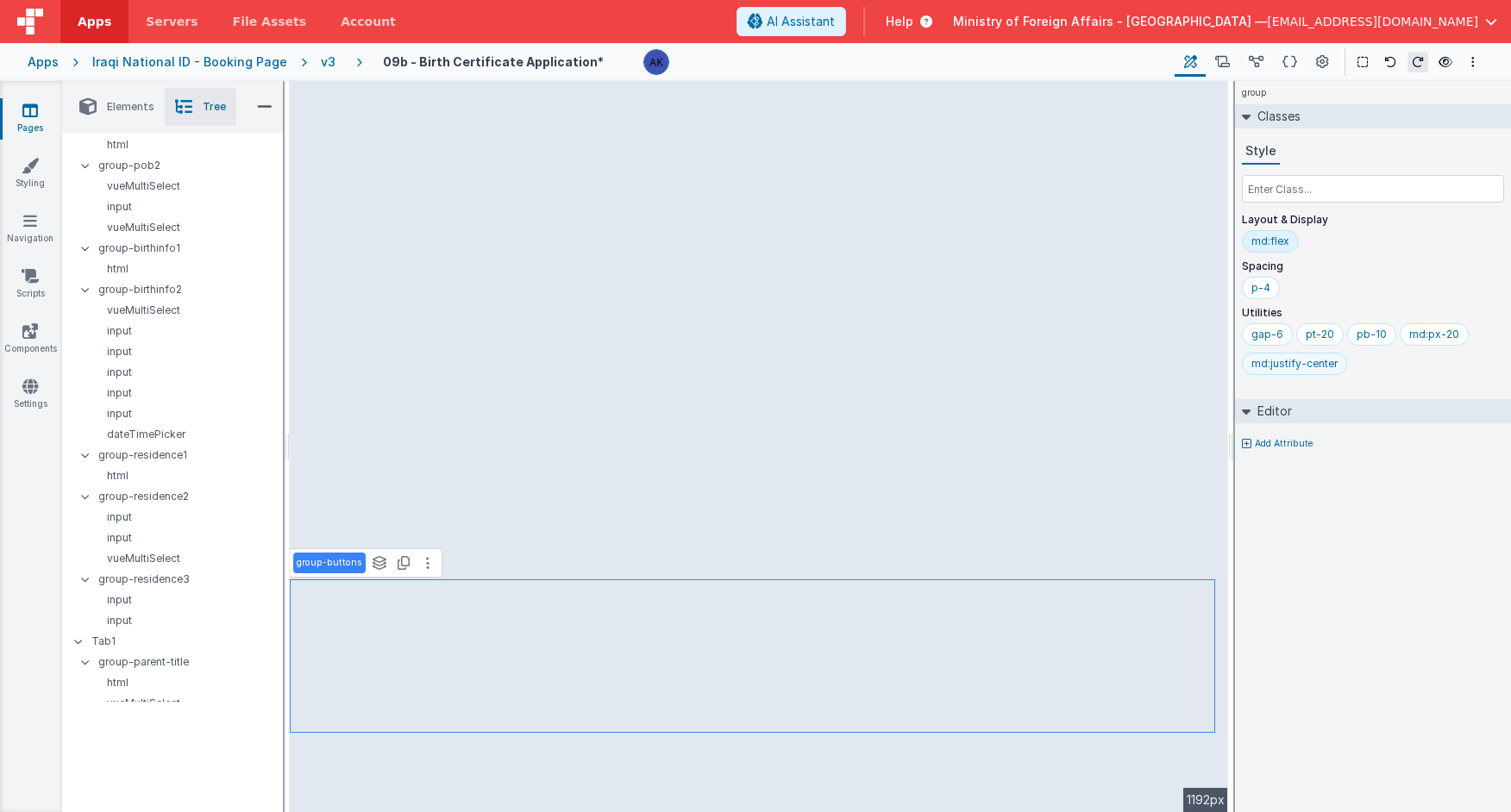
click at [1332, 362] on div "md:justify-center" at bounding box center [1294, 364] width 86 height 14
click at [1321, 188] on input "text" at bounding box center [1373, 188] width 263 height 28
type input "md:just"
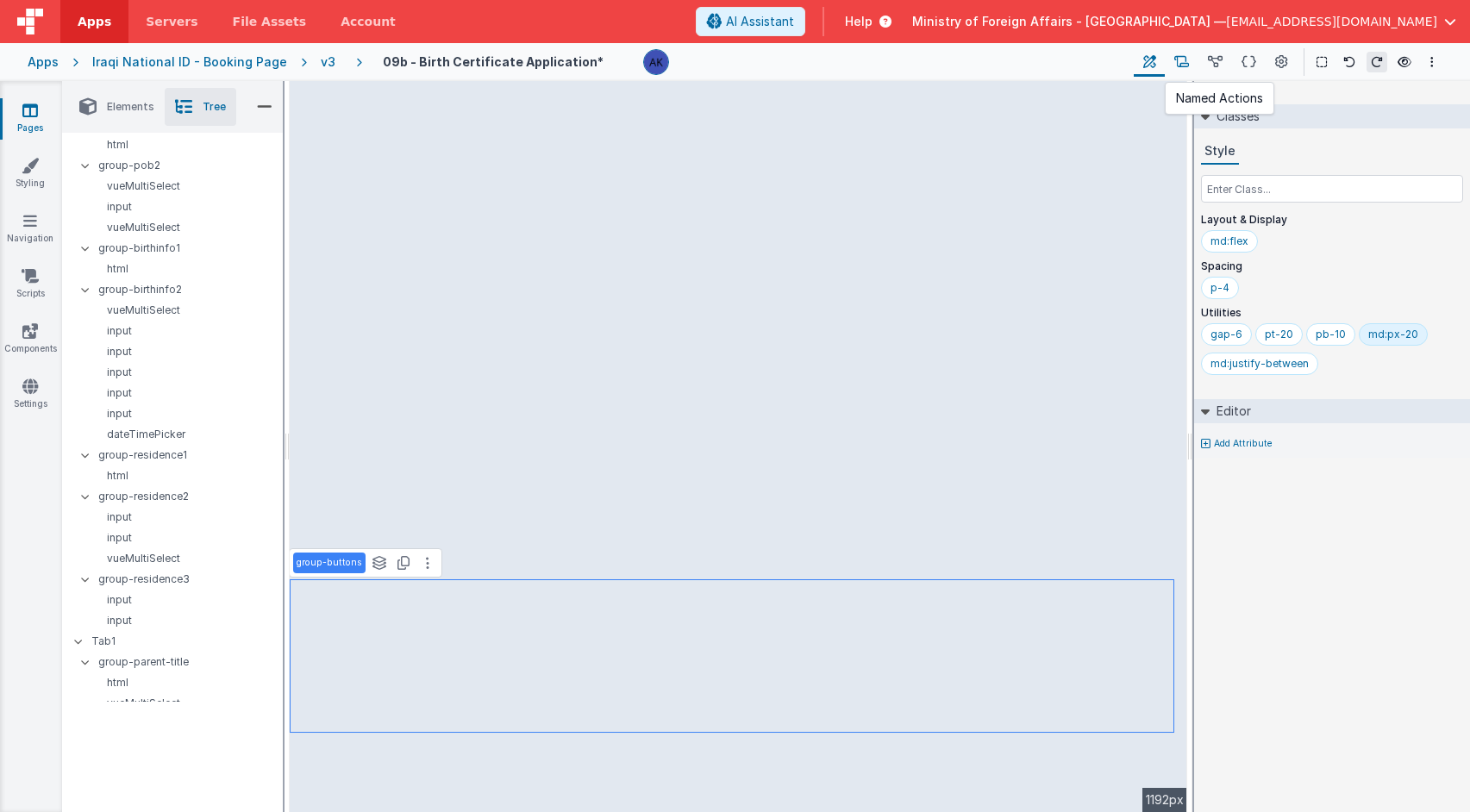
click at [1187, 57] on icon at bounding box center [1181, 62] width 15 height 18
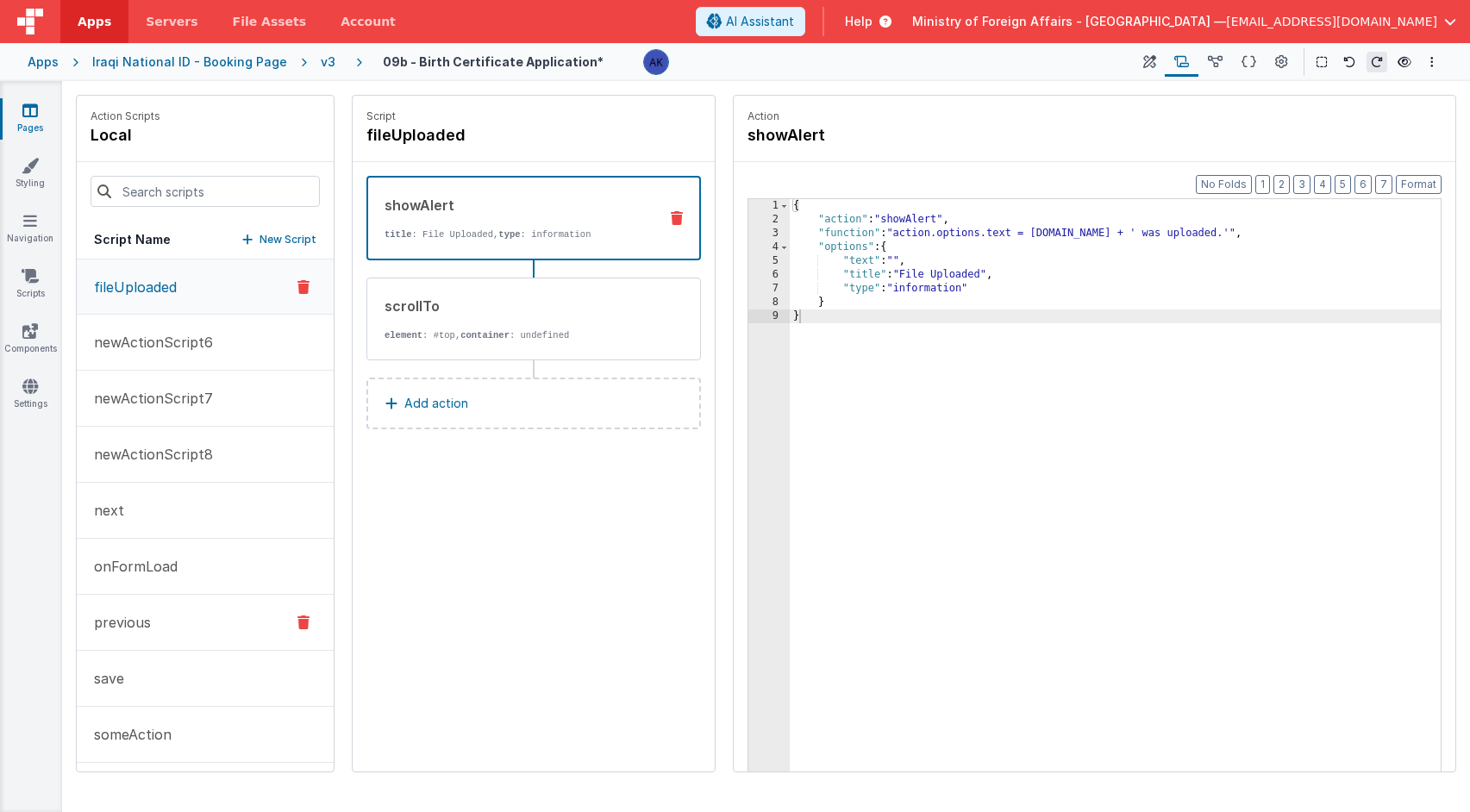
scroll to position [61, 0]
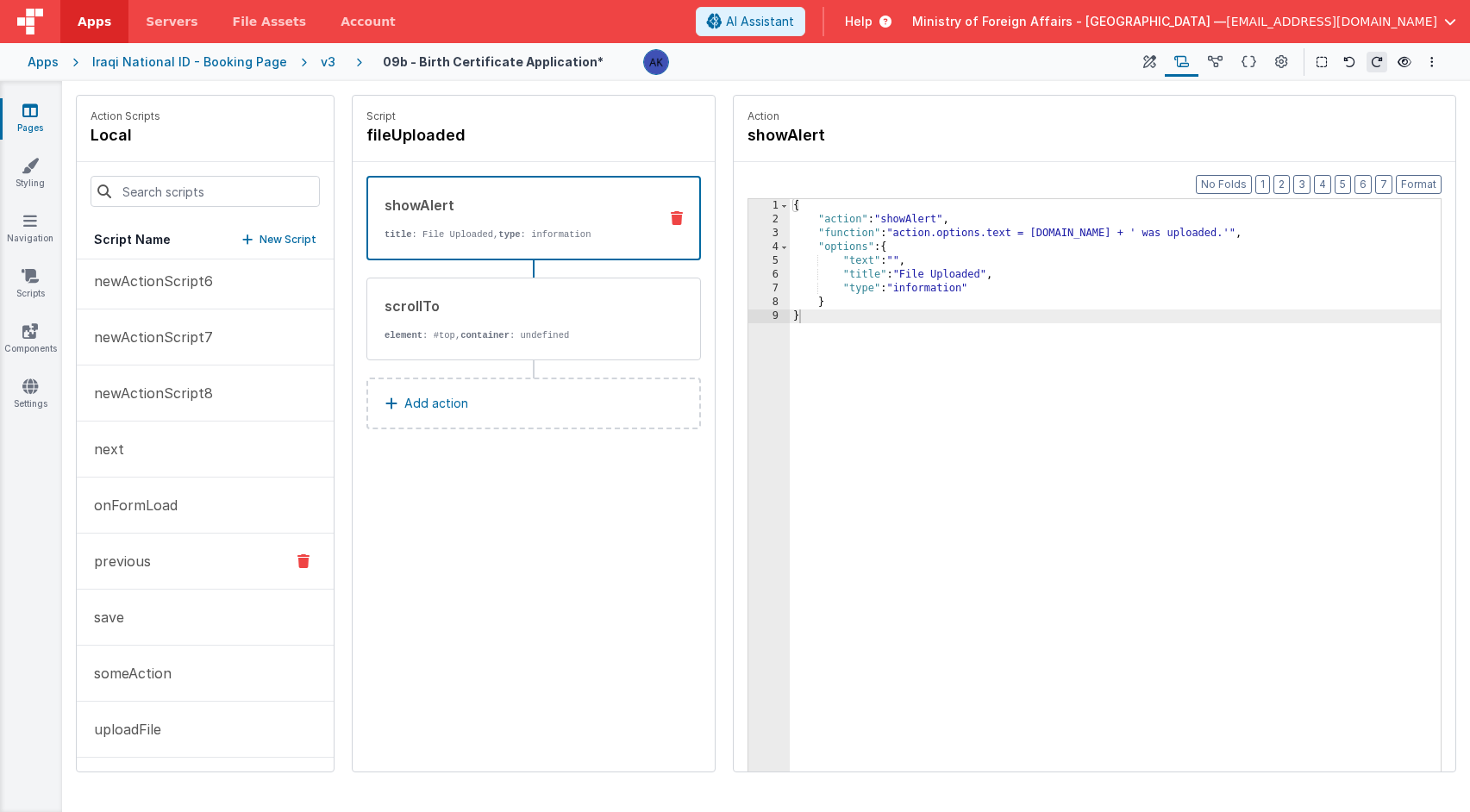
click at [145, 568] on p "previous" at bounding box center [117, 560] width 67 height 21
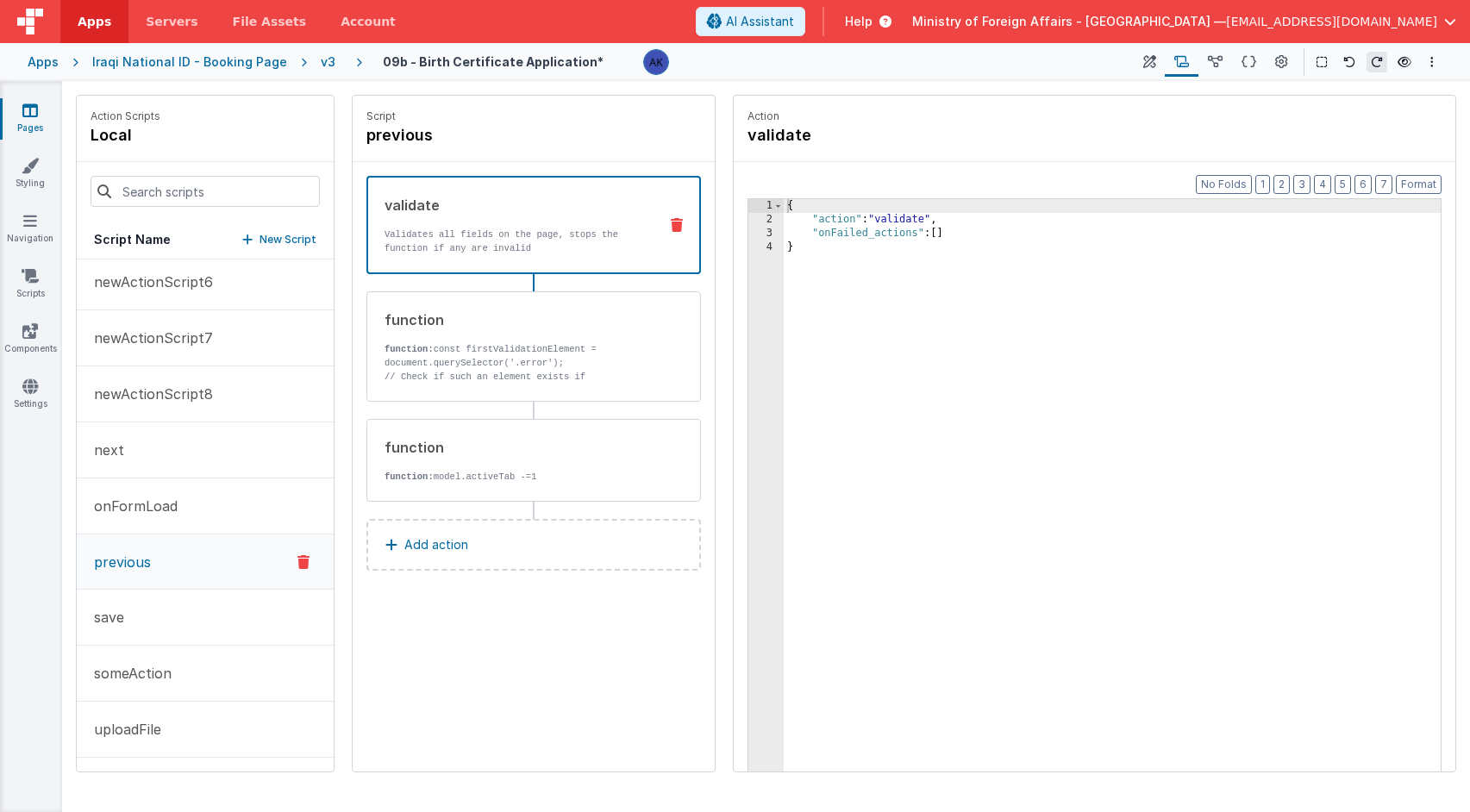
click at [680, 222] on icon at bounding box center [677, 225] width 12 height 14
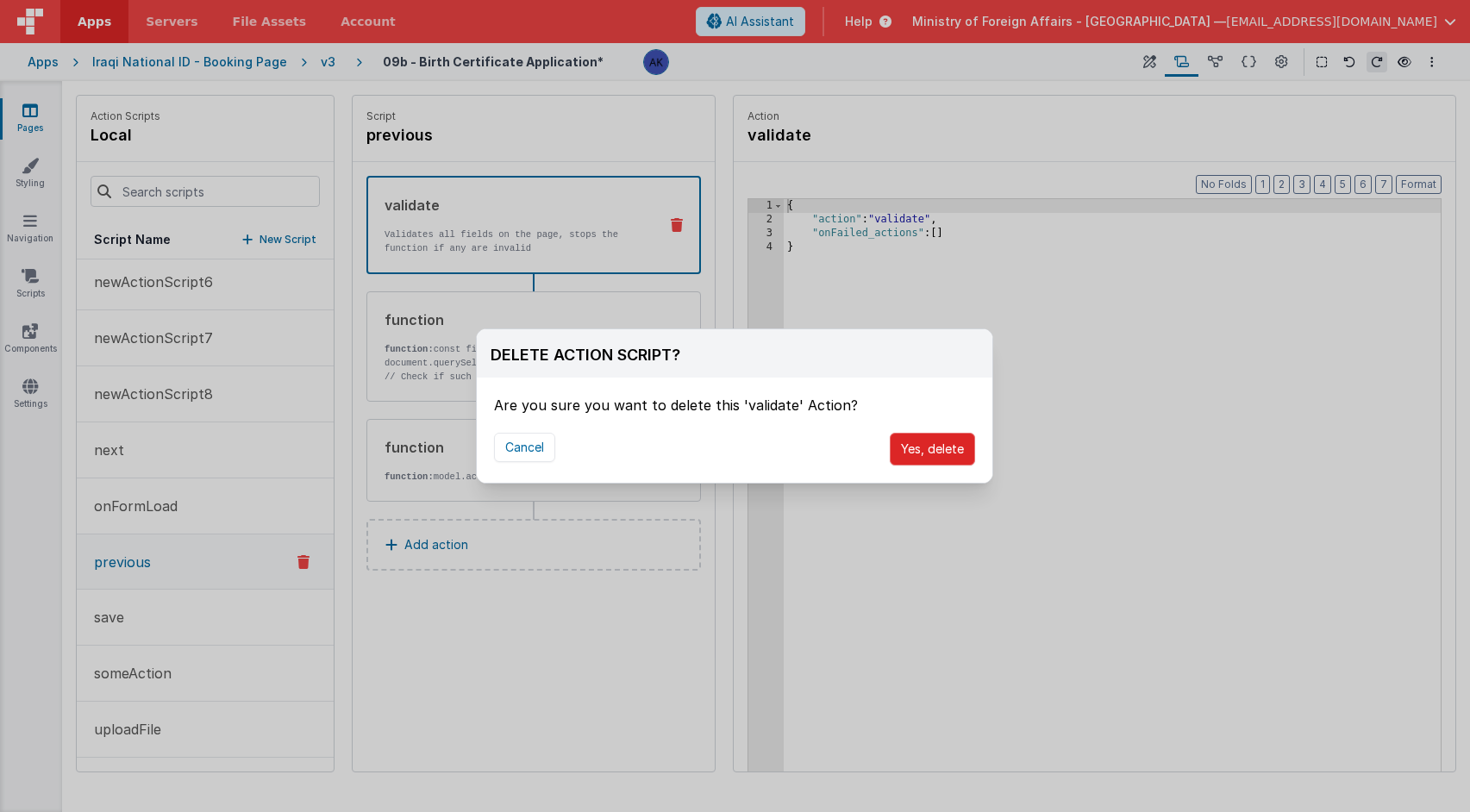
click at [932, 454] on button "Yes, delete" at bounding box center [932, 449] width 86 height 33
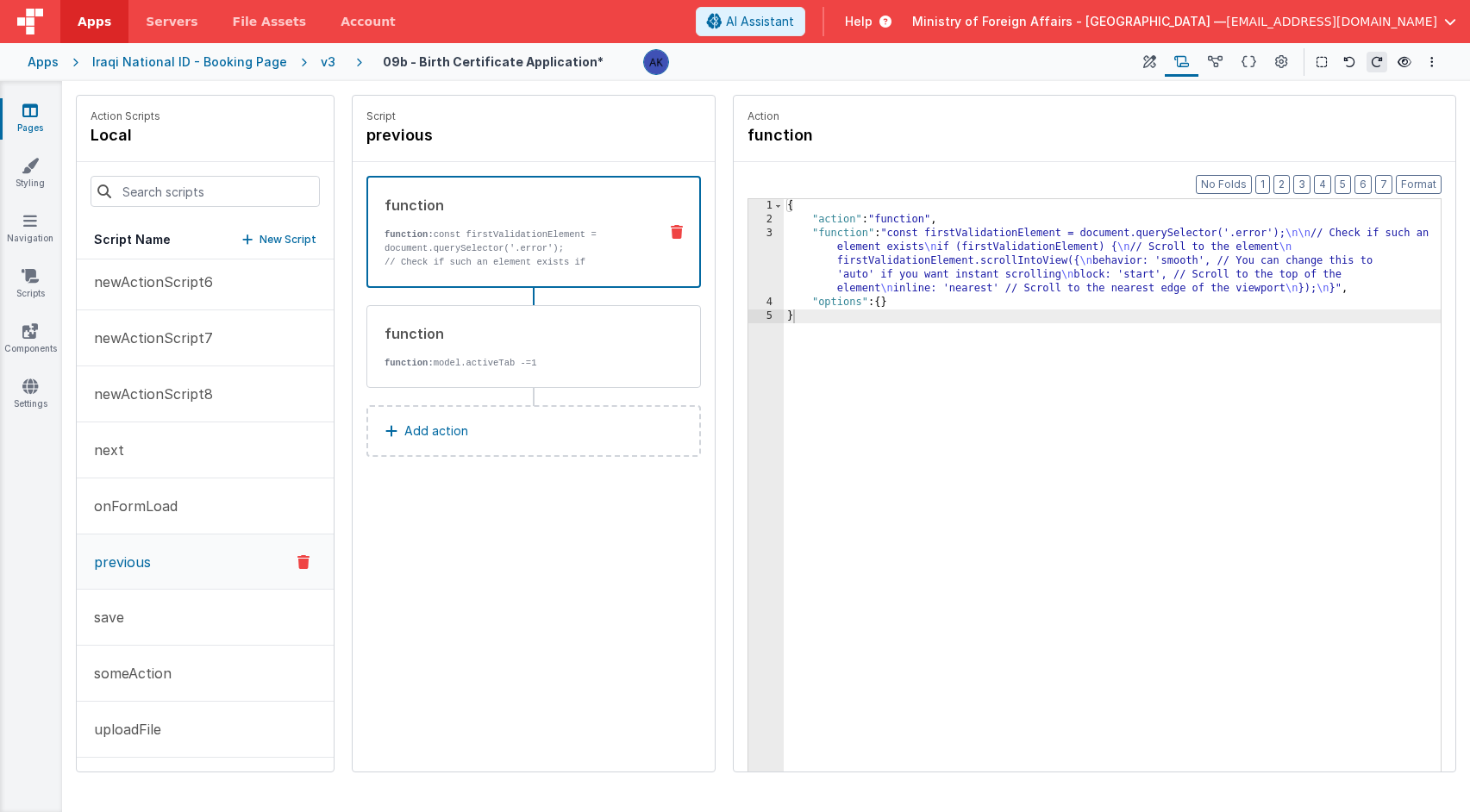
click at [682, 232] on icon at bounding box center [677, 232] width 12 height 14
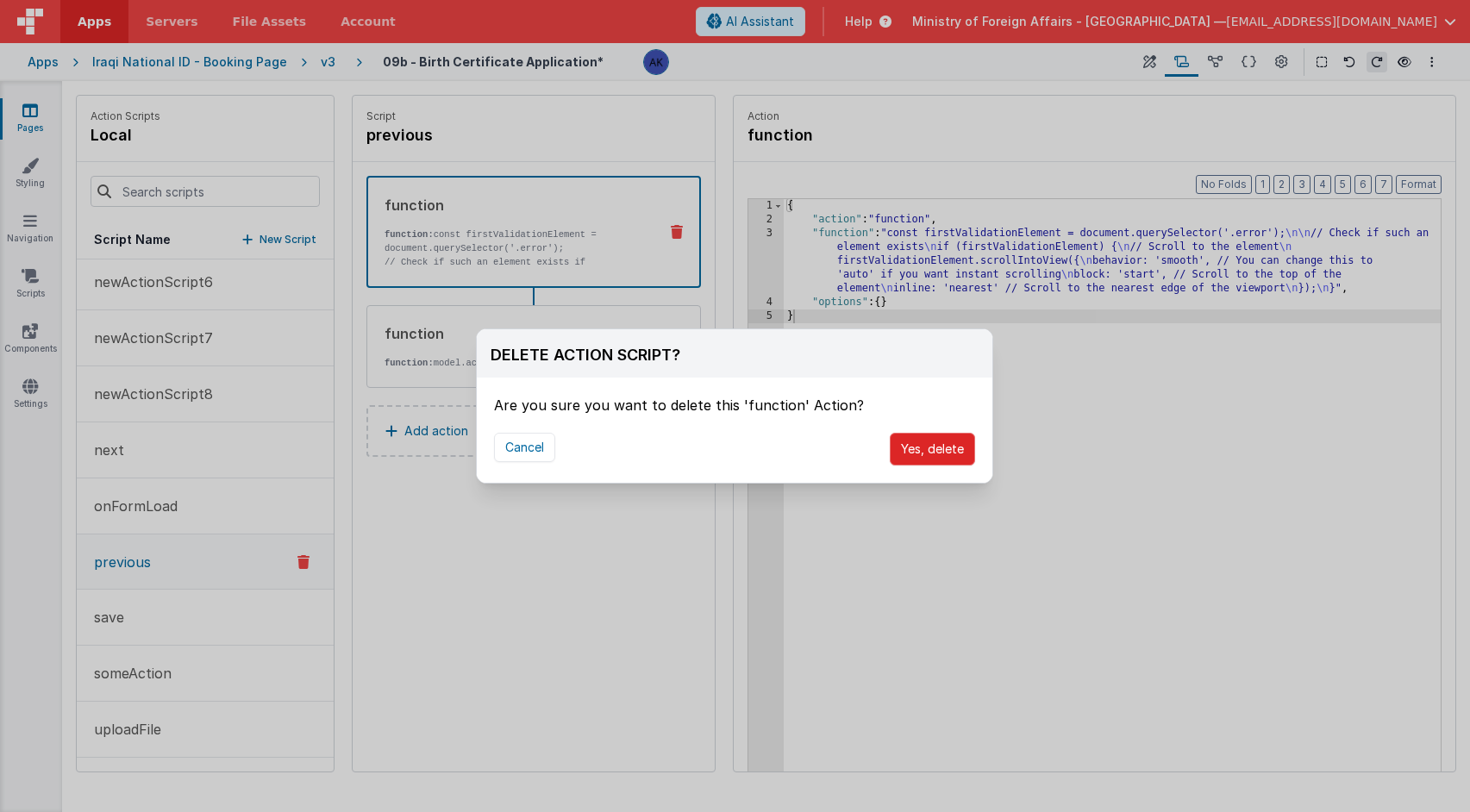
click at [927, 460] on button "Yes, delete" at bounding box center [932, 449] width 86 height 33
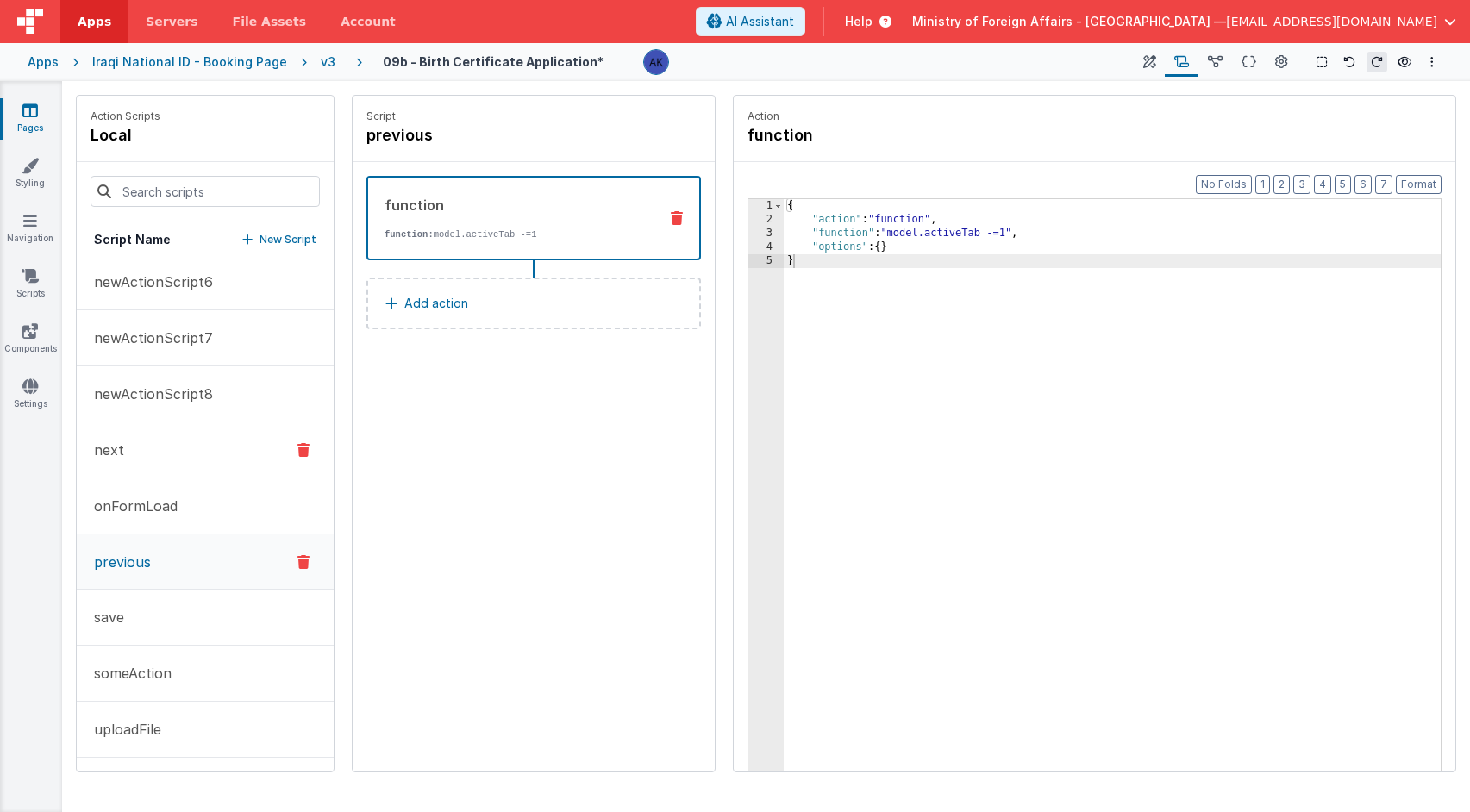
click at [230, 460] on button "next" at bounding box center [205, 450] width 257 height 56
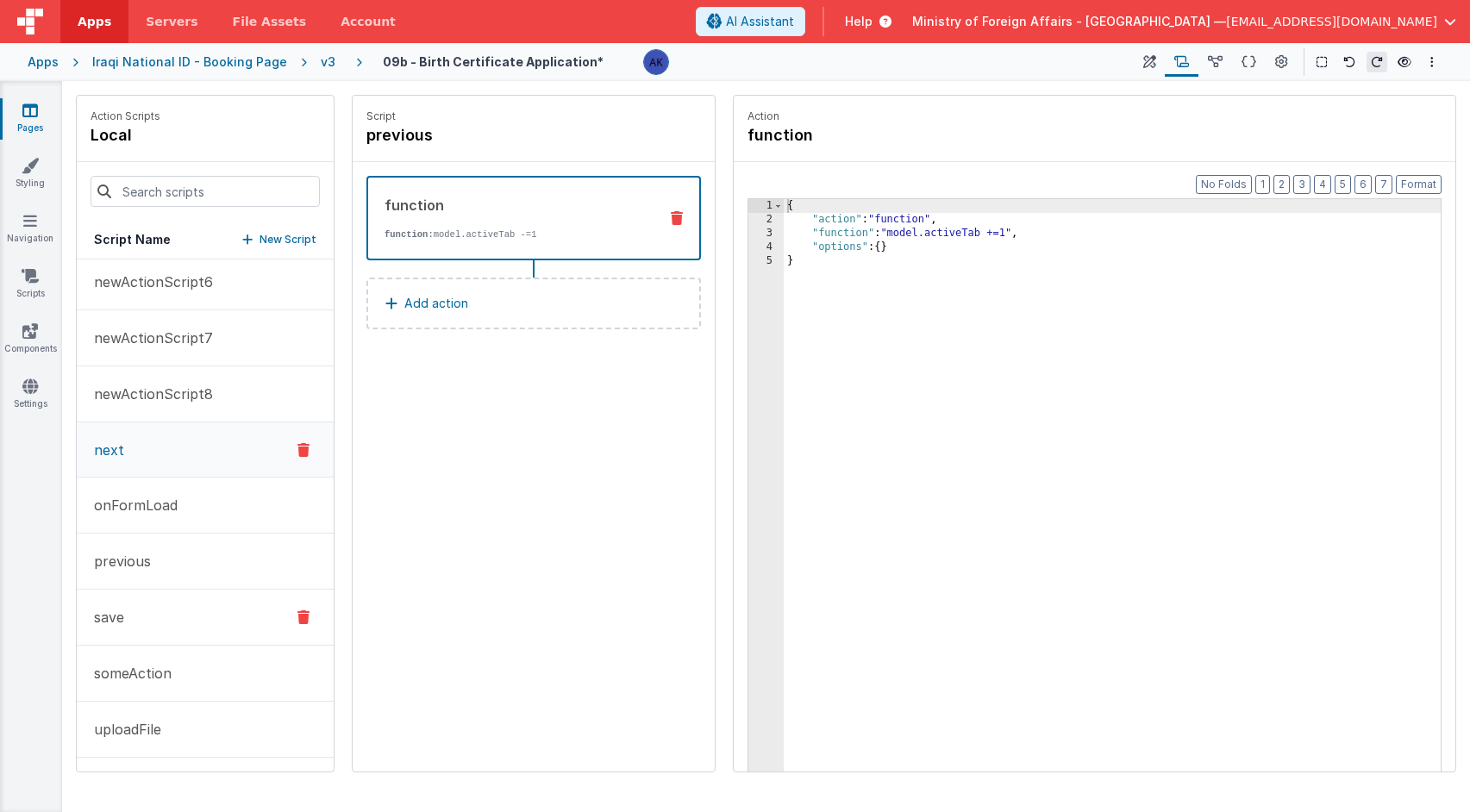
click at [222, 605] on button "save" at bounding box center [205, 618] width 257 height 56
click at [1144, 65] on icon at bounding box center [1149, 62] width 13 height 18
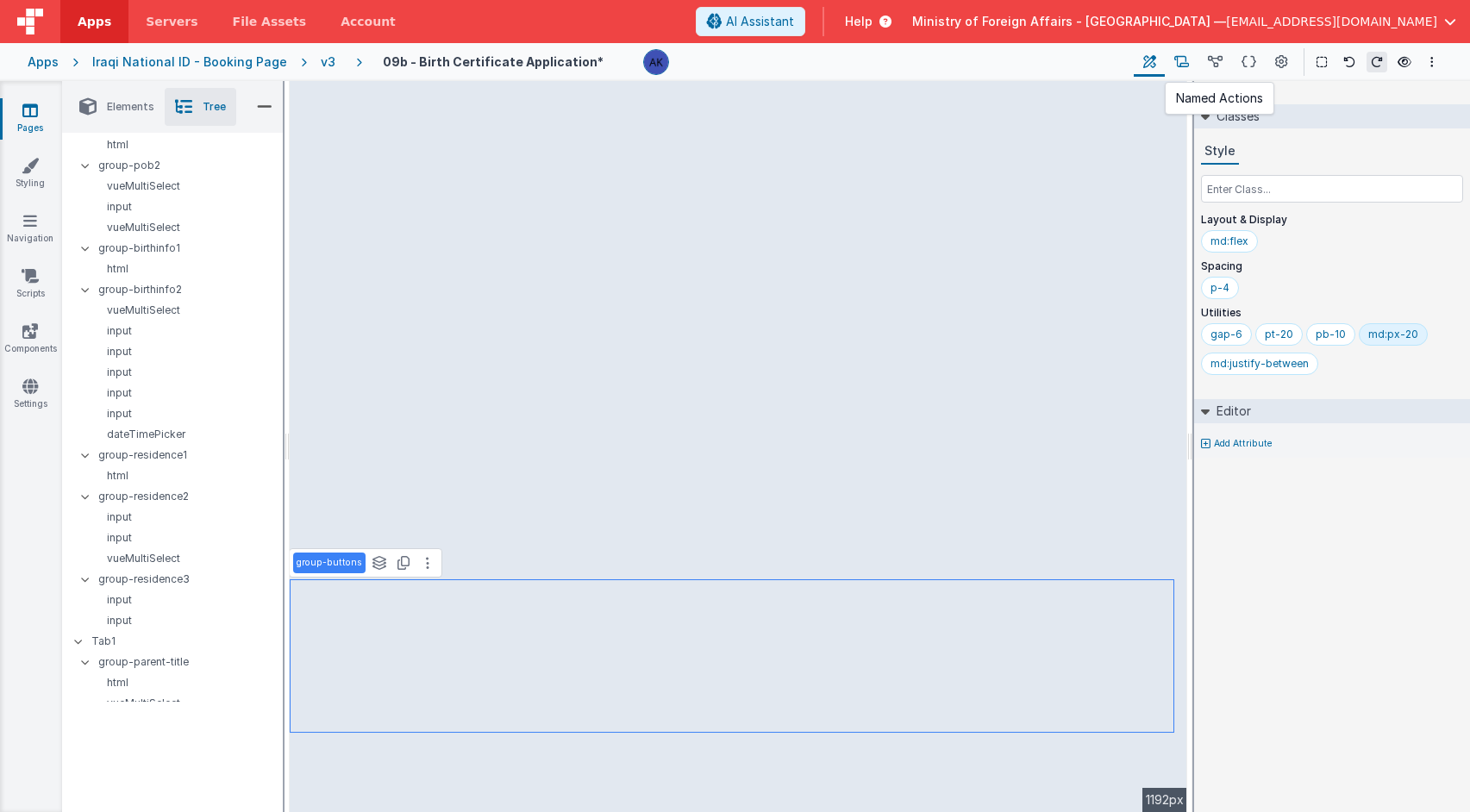
click at [1180, 63] on icon at bounding box center [1181, 62] width 15 height 18
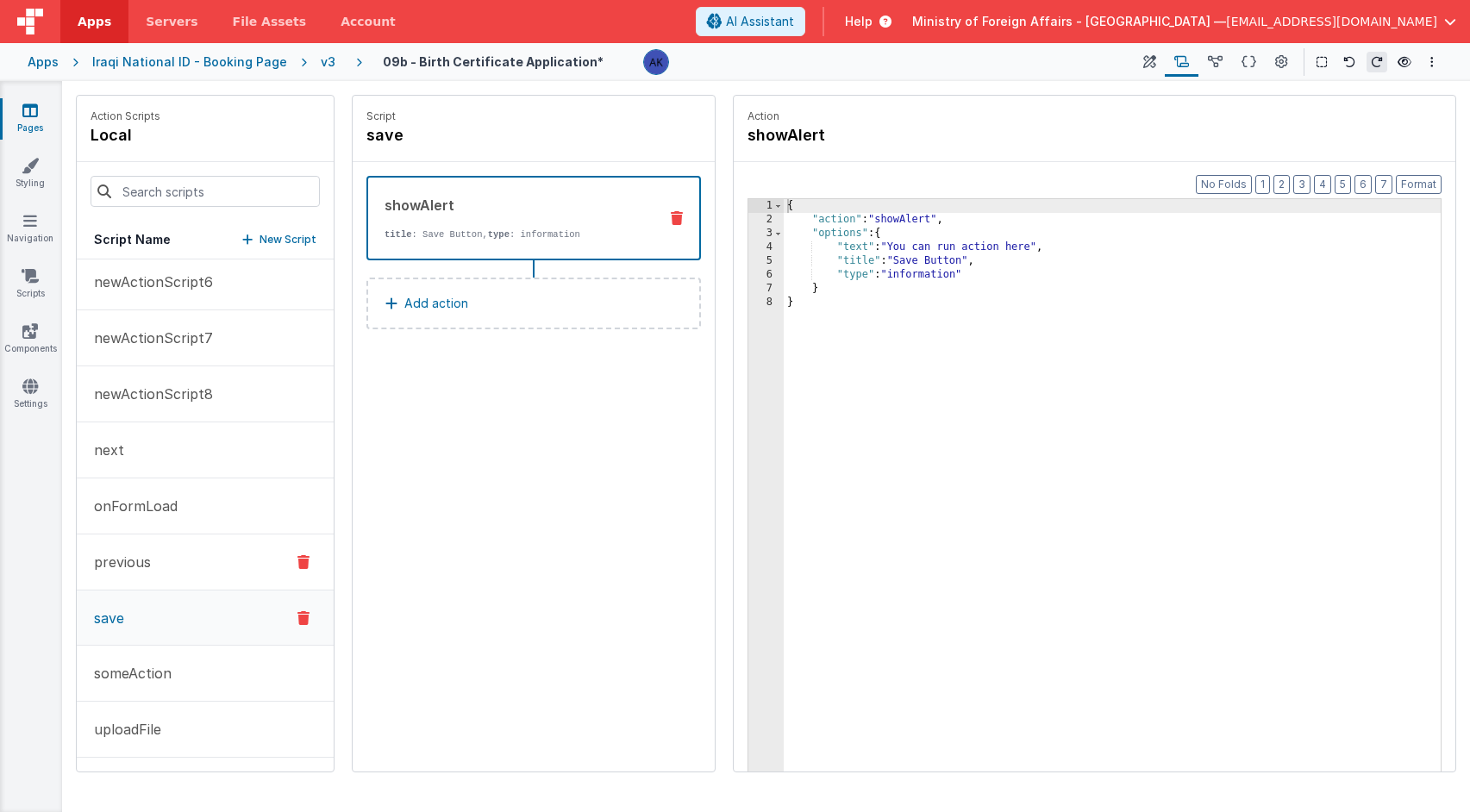
click at [166, 563] on button "previous" at bounding box center [205, 562] width 257 height 56
click at [1247, 56] on icon at bounding box center [1248, 62] width 15 height 18
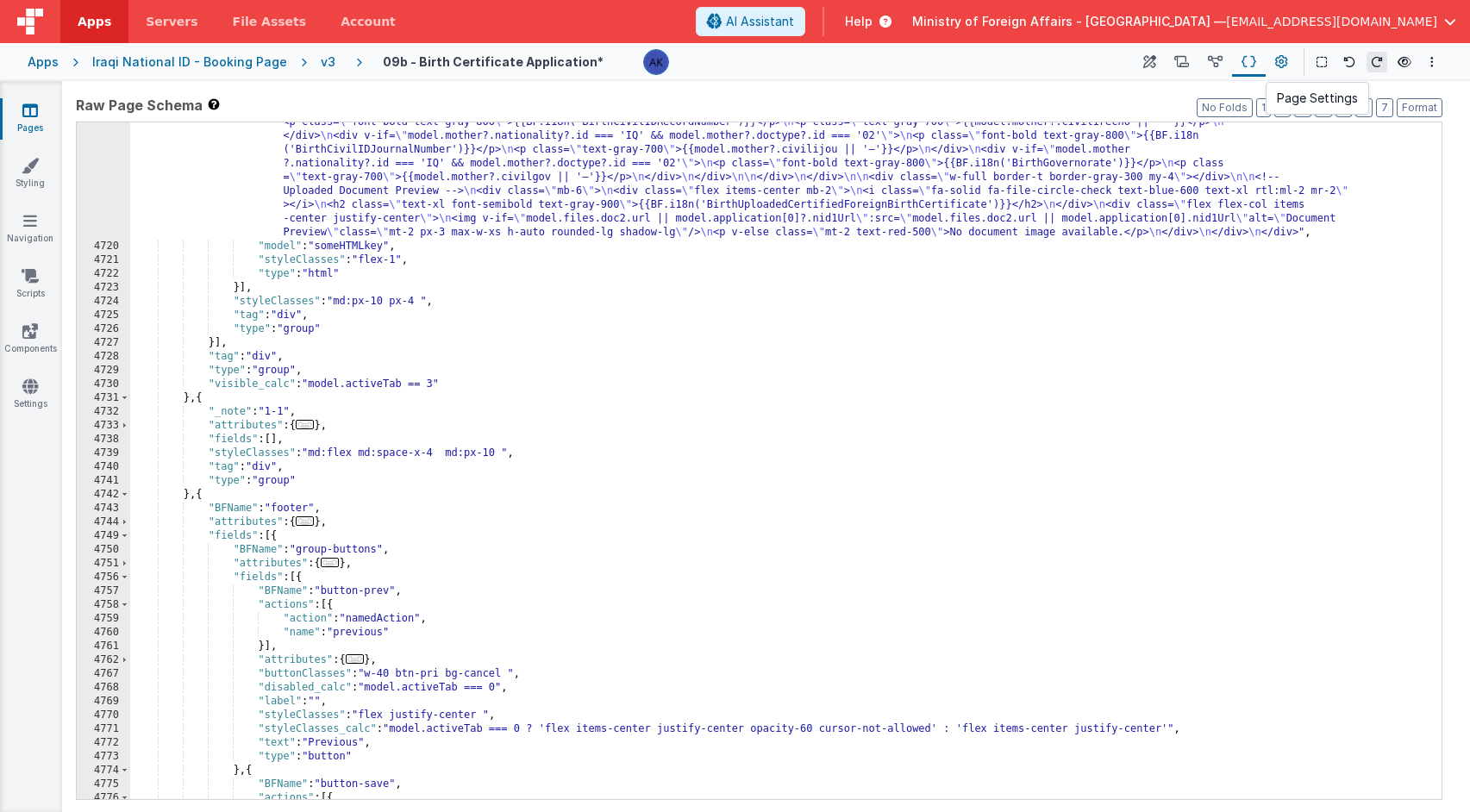
click at [1280, 60] on icon at bounding box center [1281, 62] width 13 height 18
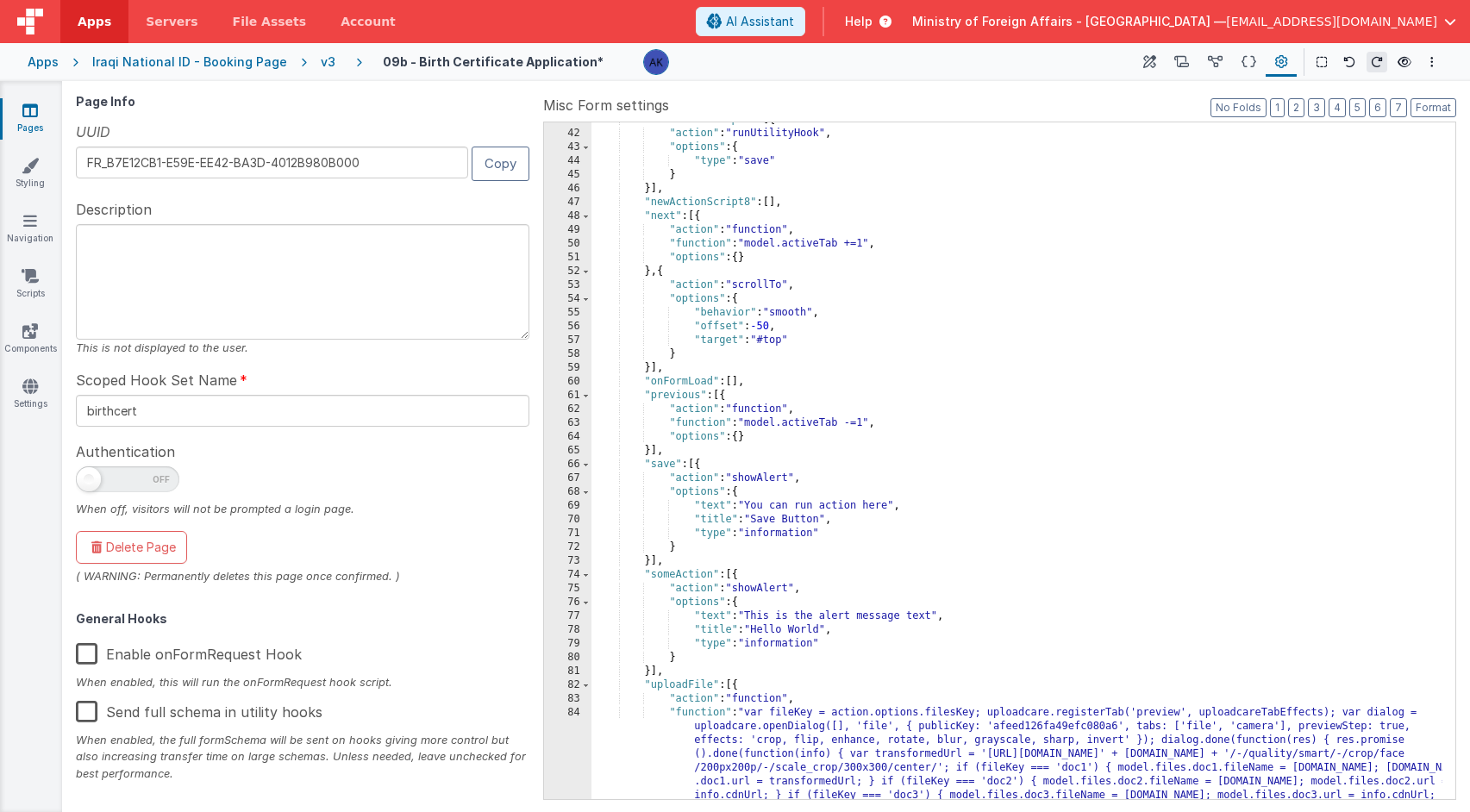
scroll to position [161, 0]
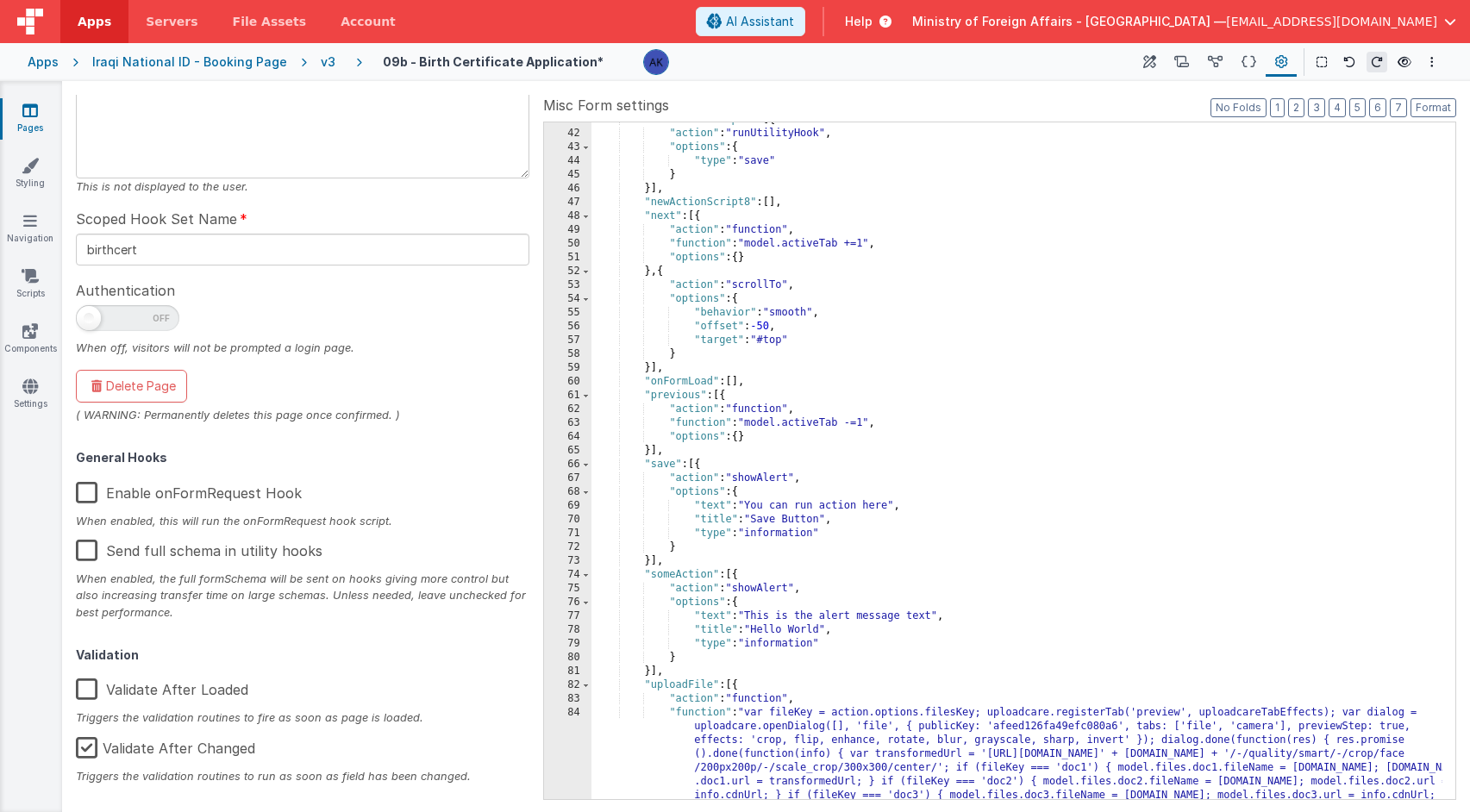
click at [754, 413] on div ""newActionScript7" : [{ "action" : "runUtilityHook" , "options" : { "type" : "s…" at bounding box center [1016, 520] width 850 height 815
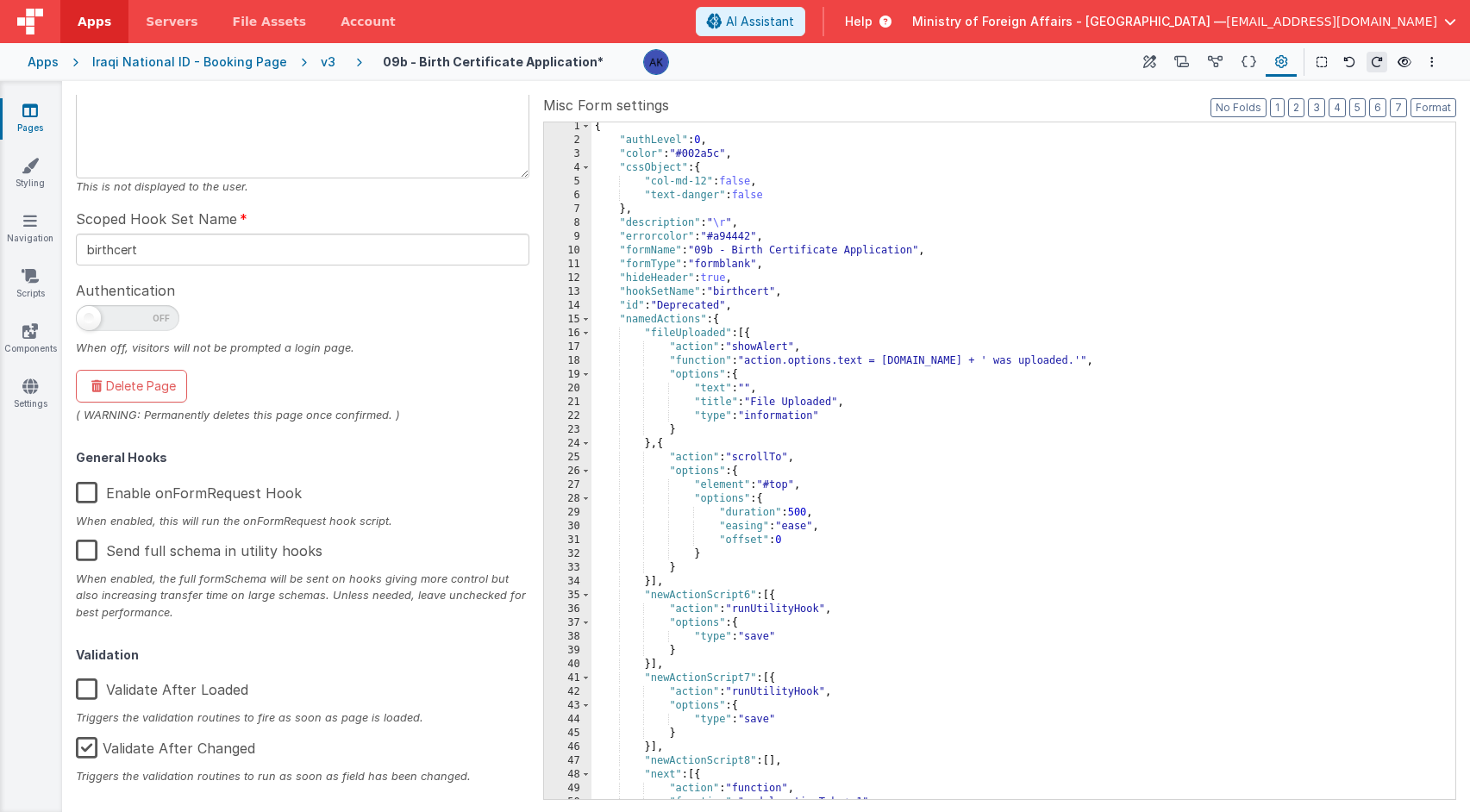
scroll to position [1, 0]
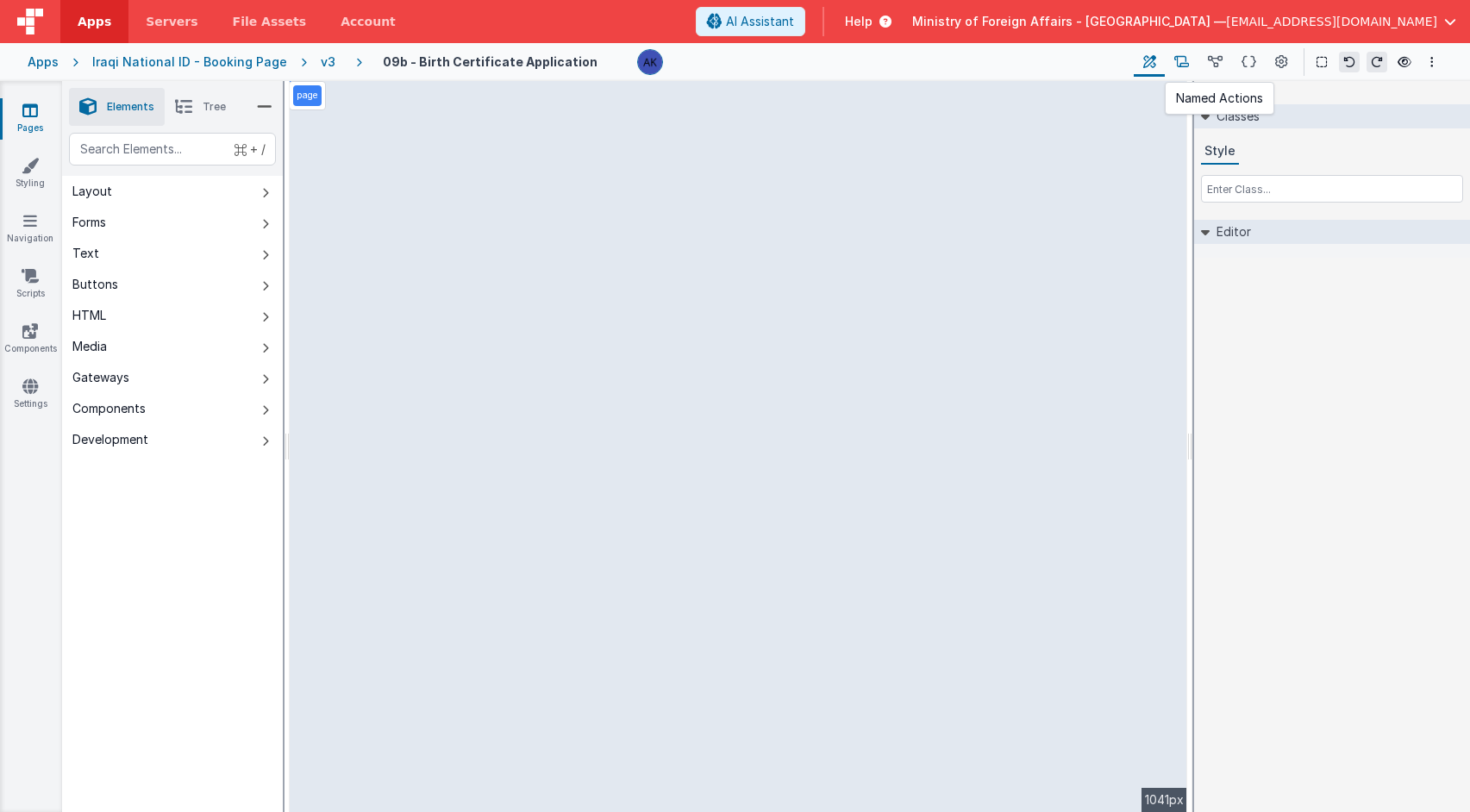
click at [1189, 64] on icon at bounding box center [1181, 62] width 15 height 18
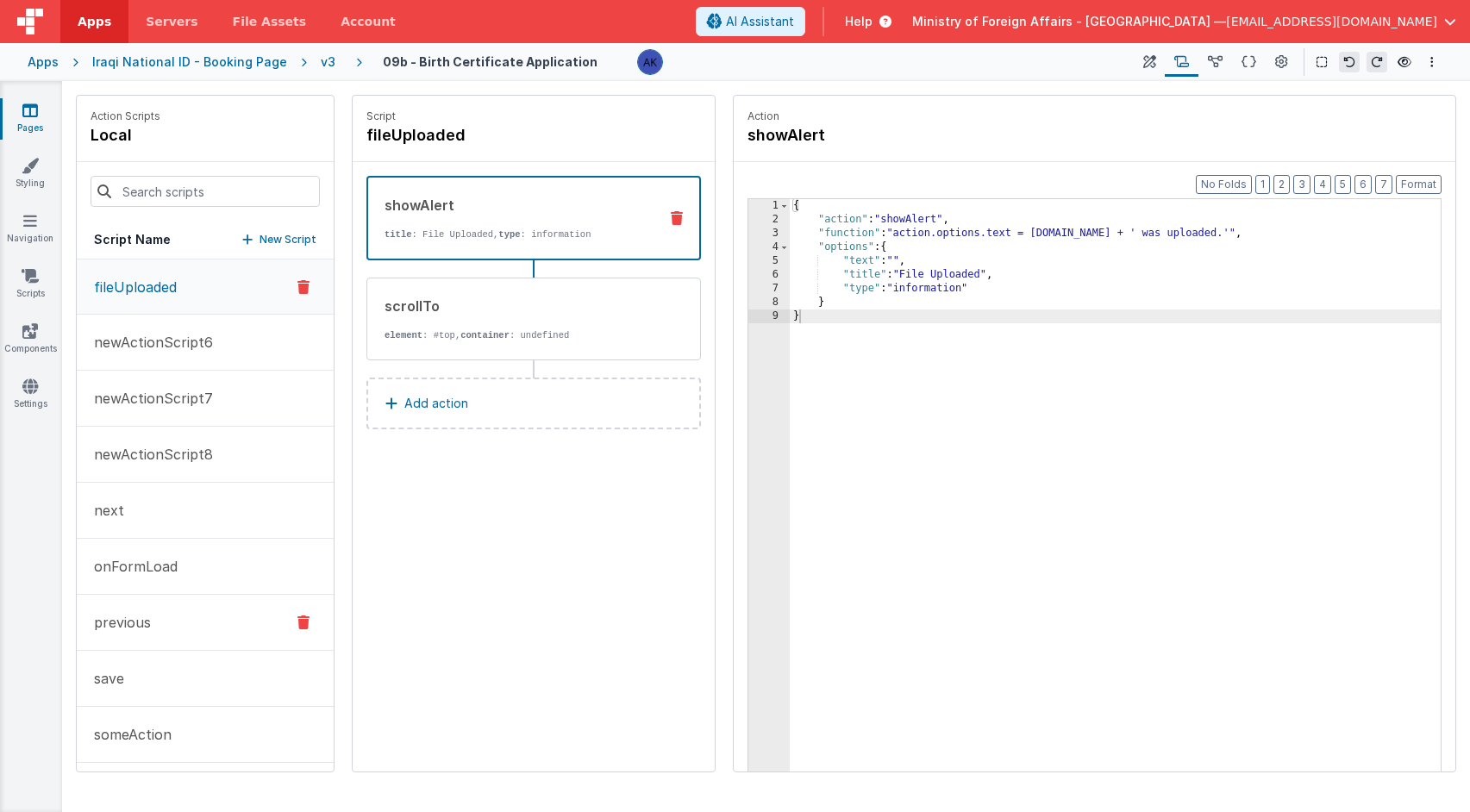
click at [227, 623] on button "previous" at bounding box center [205, 623] width 257 height 56
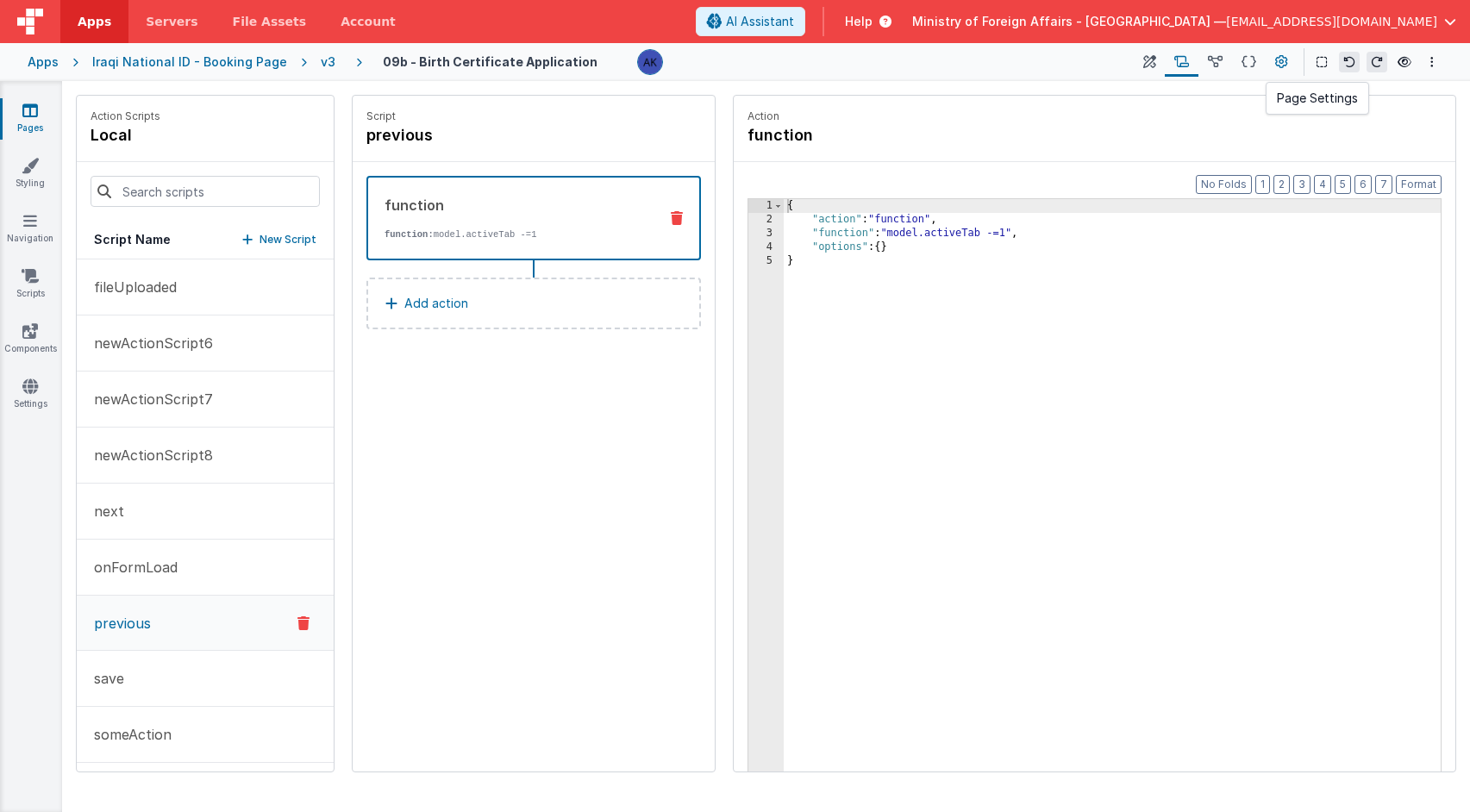
click at [1286, 65] on icon at bounding box center [1281, 62] width 13 height 18
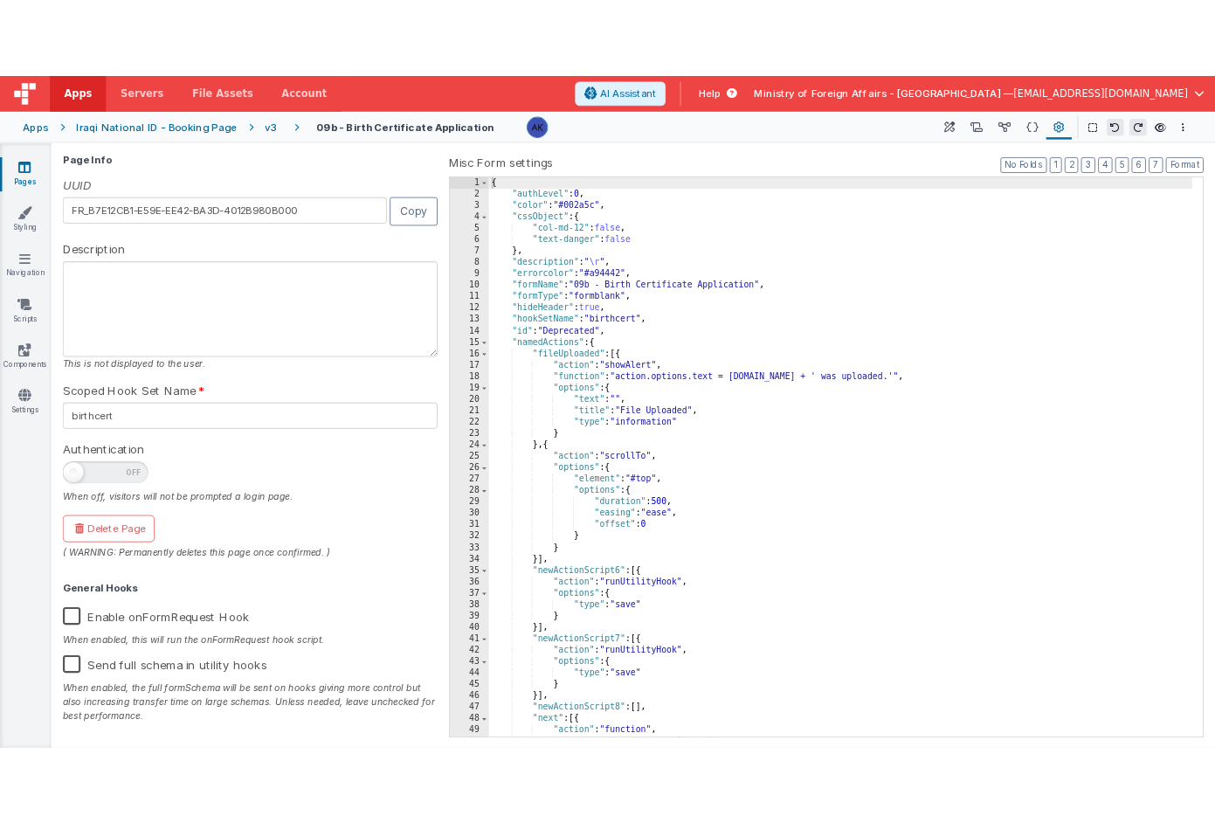
scroll to position [163, 0]
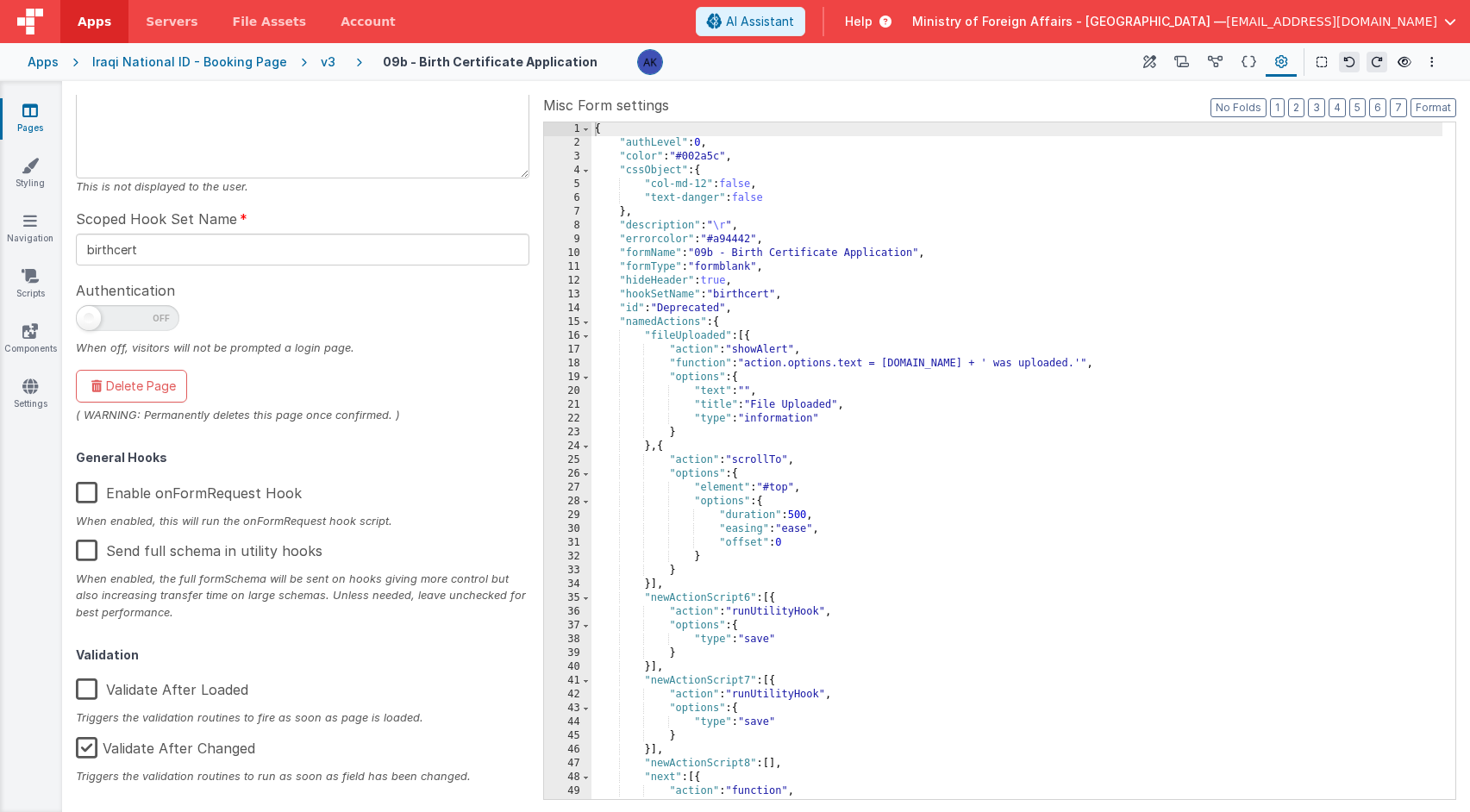
click at [78, 743] on label "Validate After Changed" at bounding box center [166, 746] width 180 height 37
click at [0, 0] on input "Validate After Changed" at bounding box center [0, 0] width 0 height 0
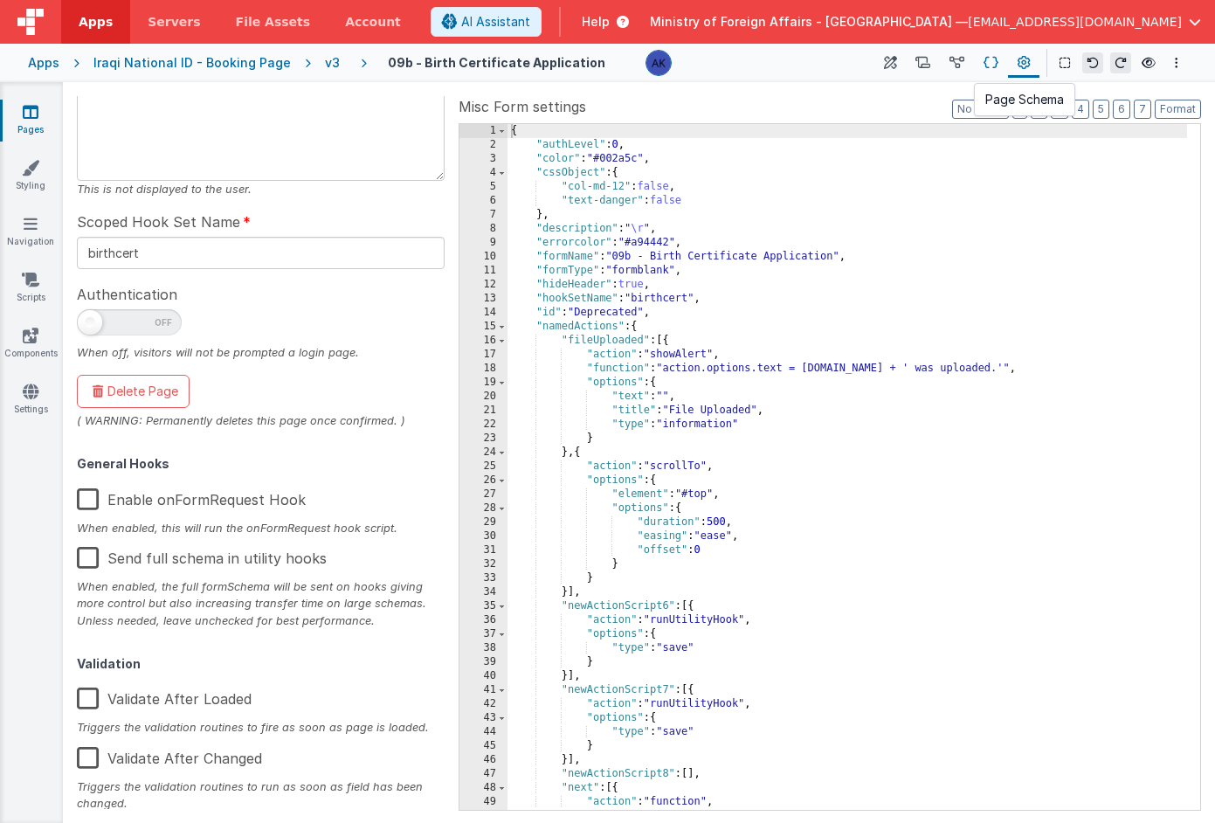
click at [990, 56] on icon at bounding box center [991, 63] width 15 height 18
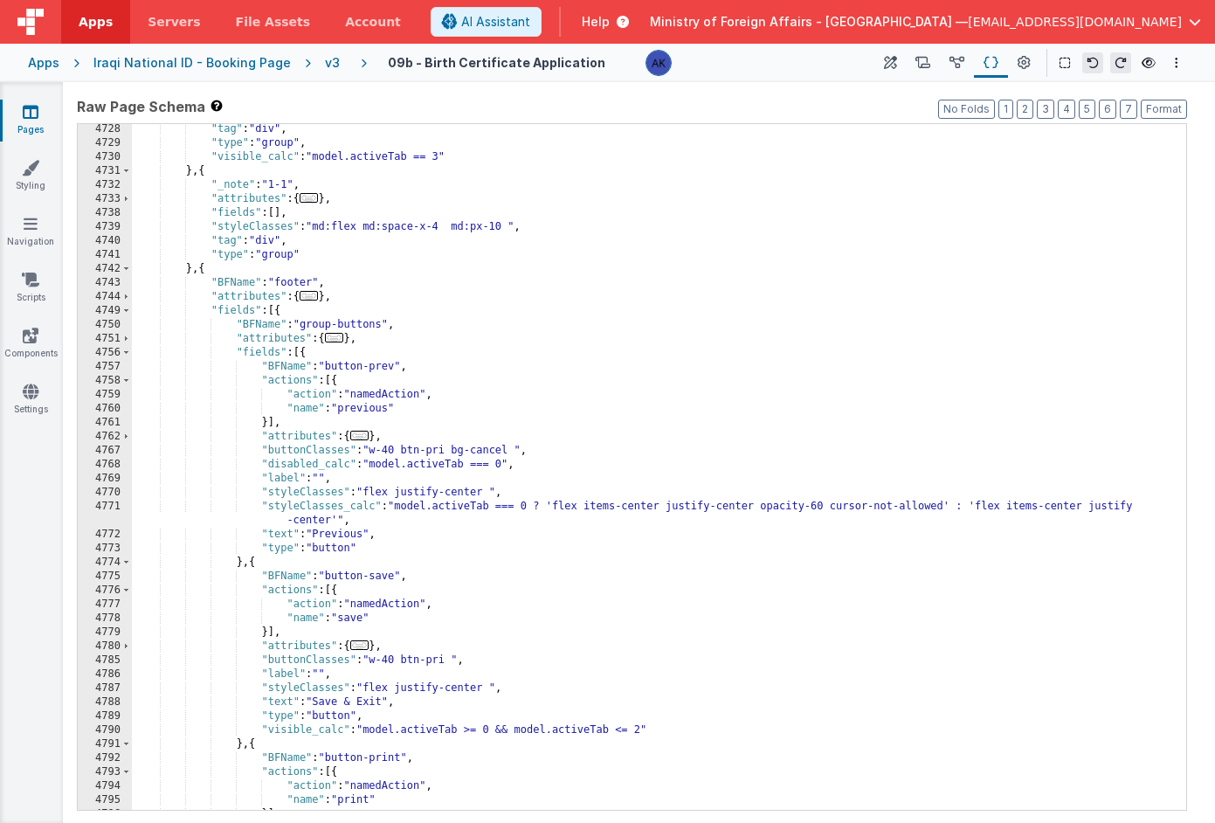
scroll to position [27946, 0]
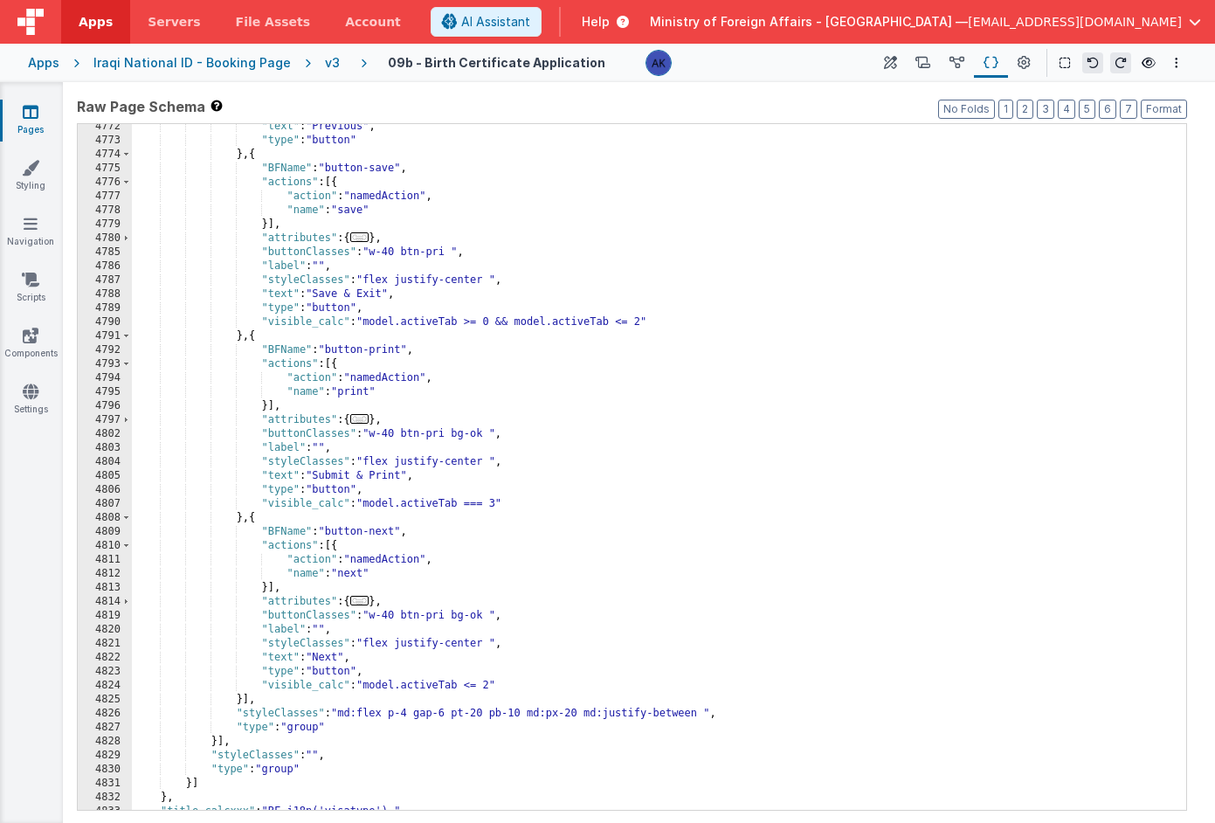
click at [292, 294] on div ""text" : "Previous" , "type" : "button" } , { "BFName" : "button-save" , "actio…" at bounding box center [653, 477] width 1042 height 714
click at [361, 294] on div ""text" : "Previous" , "type" : "button" } , { "BFName" : "button-save" , "actio…" at bounding box center [653, 477] width 1042 height 714
click at [352, 293] on div ""text" : "Previous" , "type" : "button" } , { "BFName" : "button-save" , "actio…" at bounding box center [653, 477] width 1042 height 714
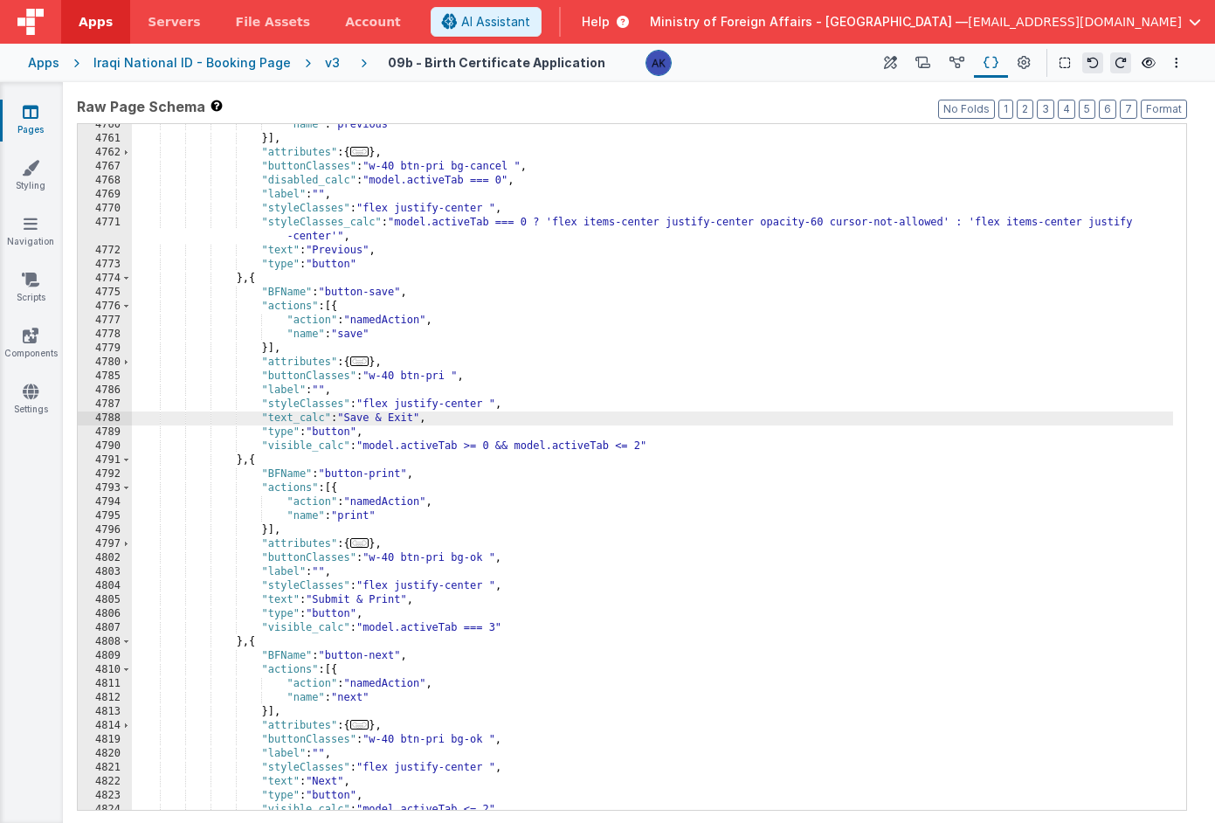
click at [351, 419] on div ""name" : "previous" }] , "attributes" : { ... } , "buttonClasses" : "w-40 btn-p…" at bounding box center [653, 475] width 1042 height 714
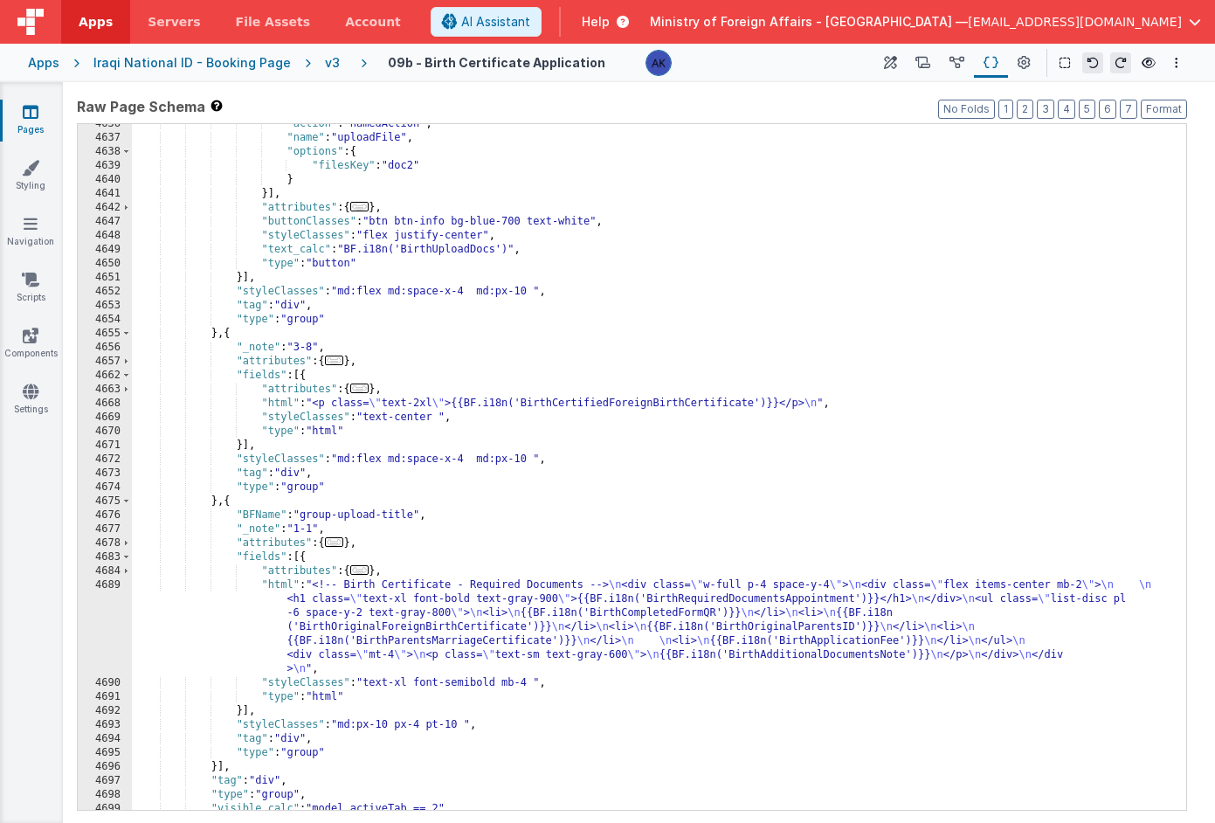
scroll to position [26925, 0]
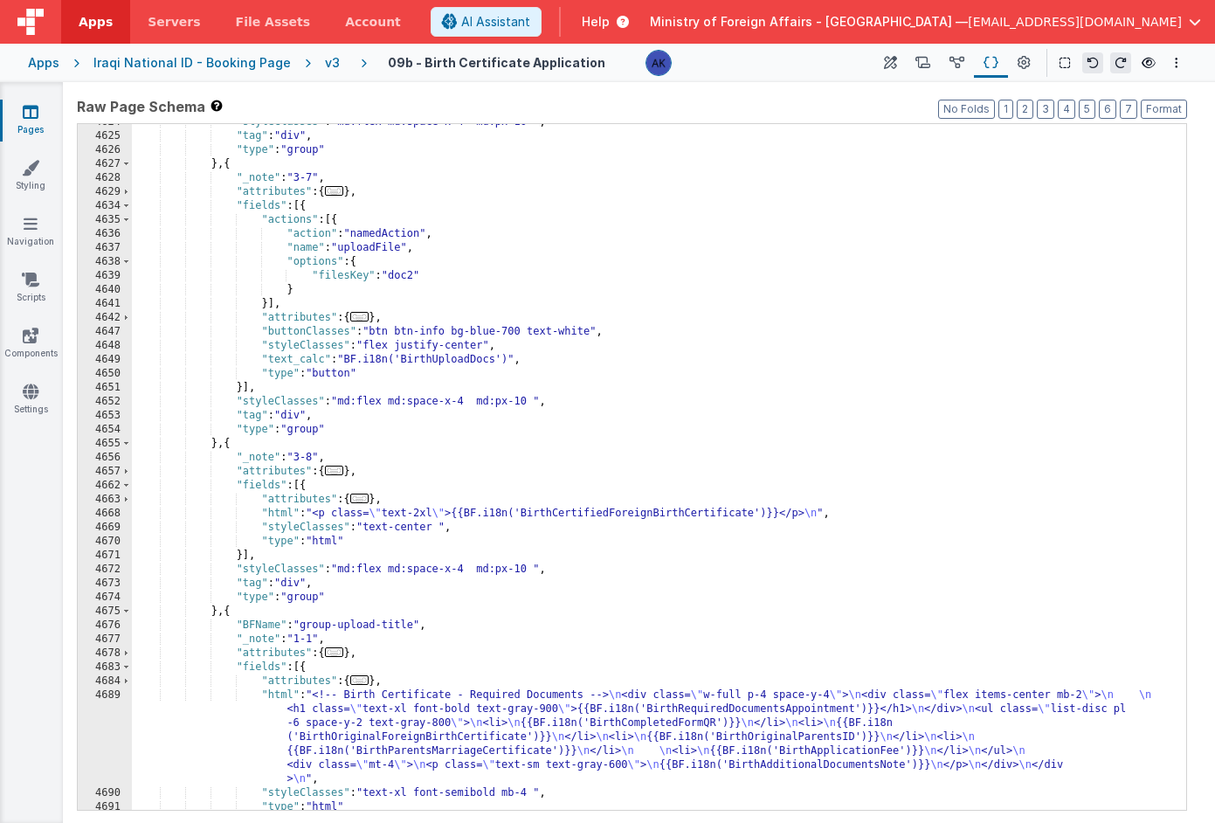
click at [277, 358] on div ""styleClasses" : "md:flex md:space-x-4 md:px-10 " , "tag" : "div" , "type" : "g…" at bounding box center [653, 472] width 1042 height 714
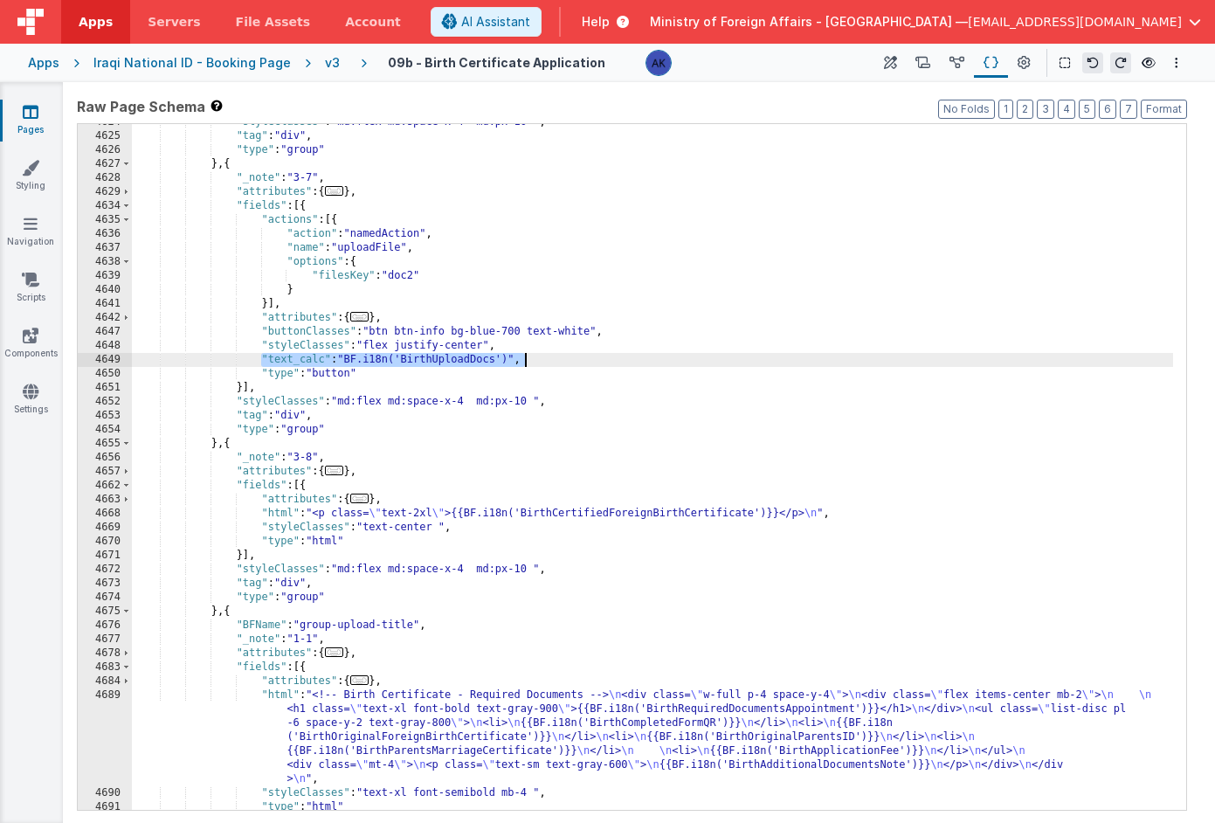
drag, startPoint x: 263, startPoint y: 357, endPoint x: 526, endPoint y: 363, distance: 263.1
click at [526, 363] on div ""styleClasses" : "md:flex md:space-x-4 md:px-10 " , "tag" : "div" , "type" : "g…" at bounding box center [653, 472] width 1042 height 714
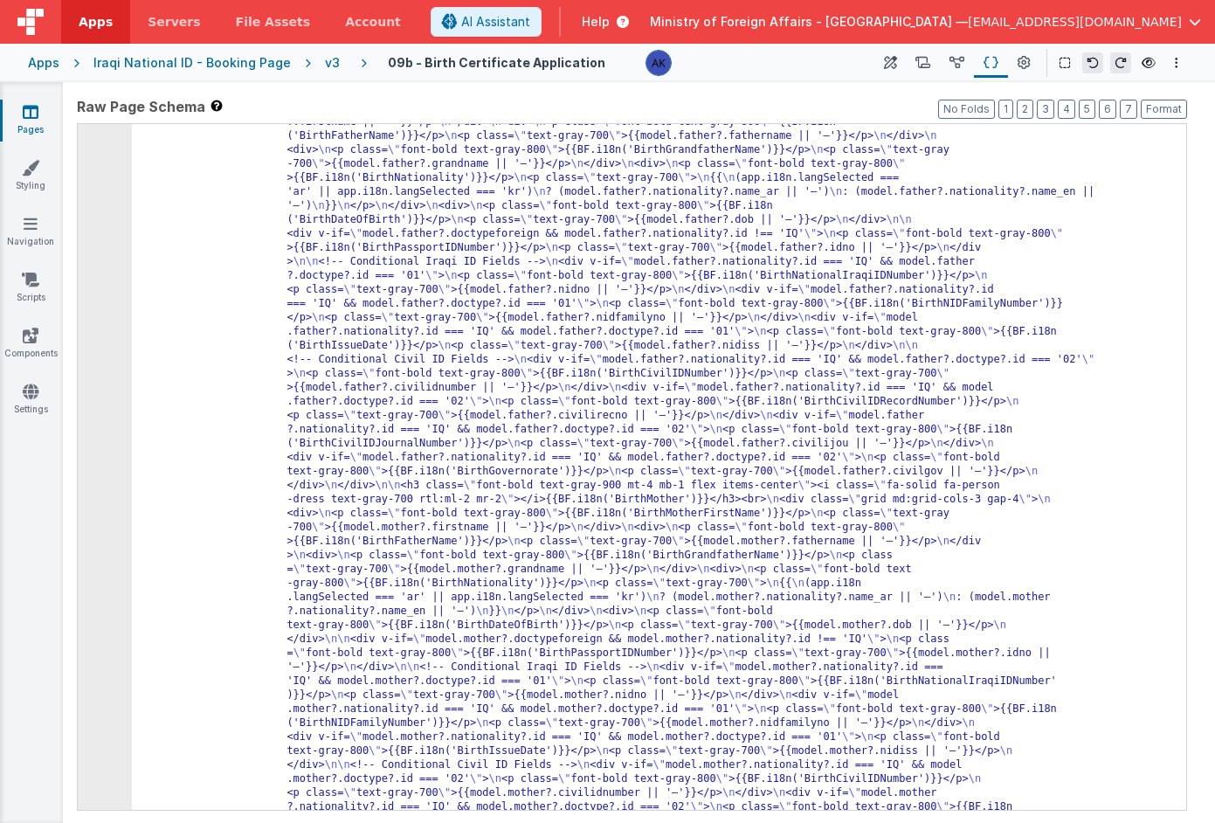
scroll to position [27946, 0]
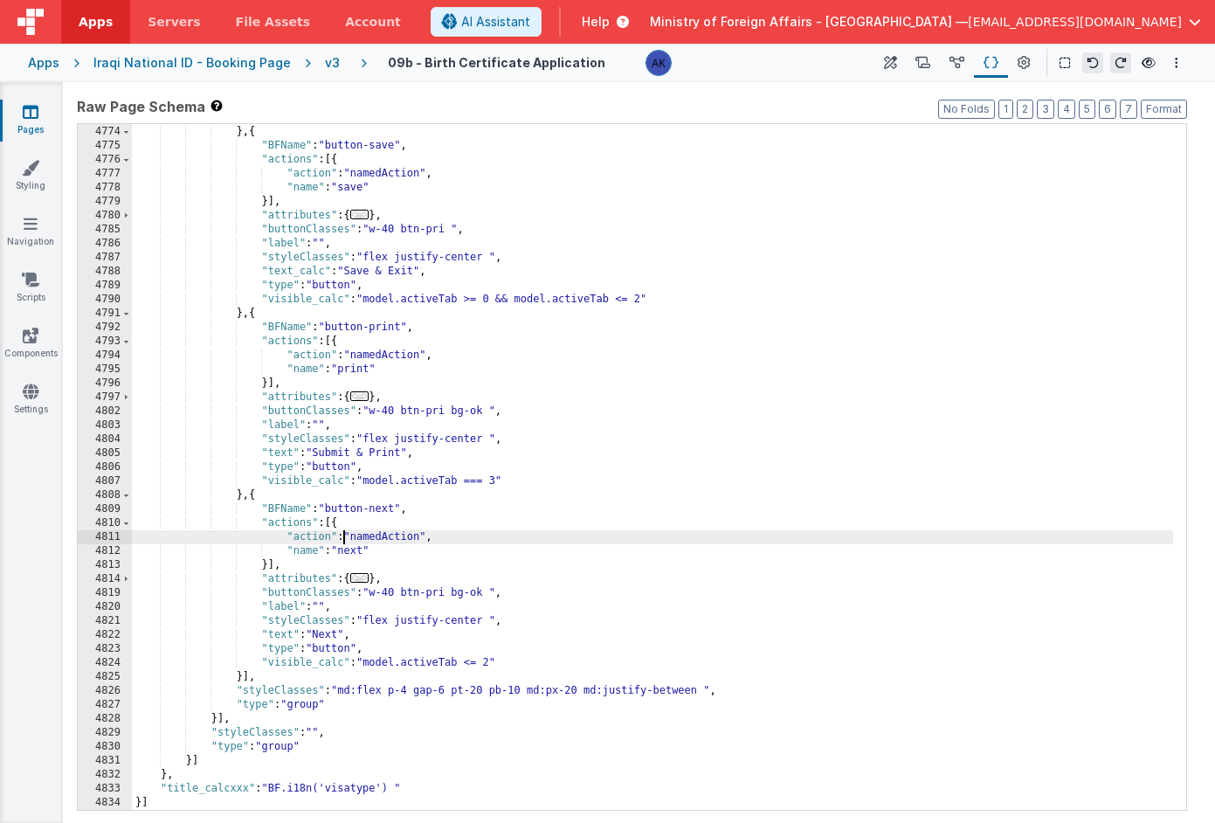
click at [343, 533] on div ""type" : "button" } , { "BFName" : "button-save" , "actions" : [{ "action" : "n…" at bounding box center [653, 468] width 1042 height 714
click at [350, 459] on div ""type" : "button" } , { "BFName" : "button-save" , "actions" : [{ "action" : "n…" at bounding box center [653, 468] width 1042 height 714
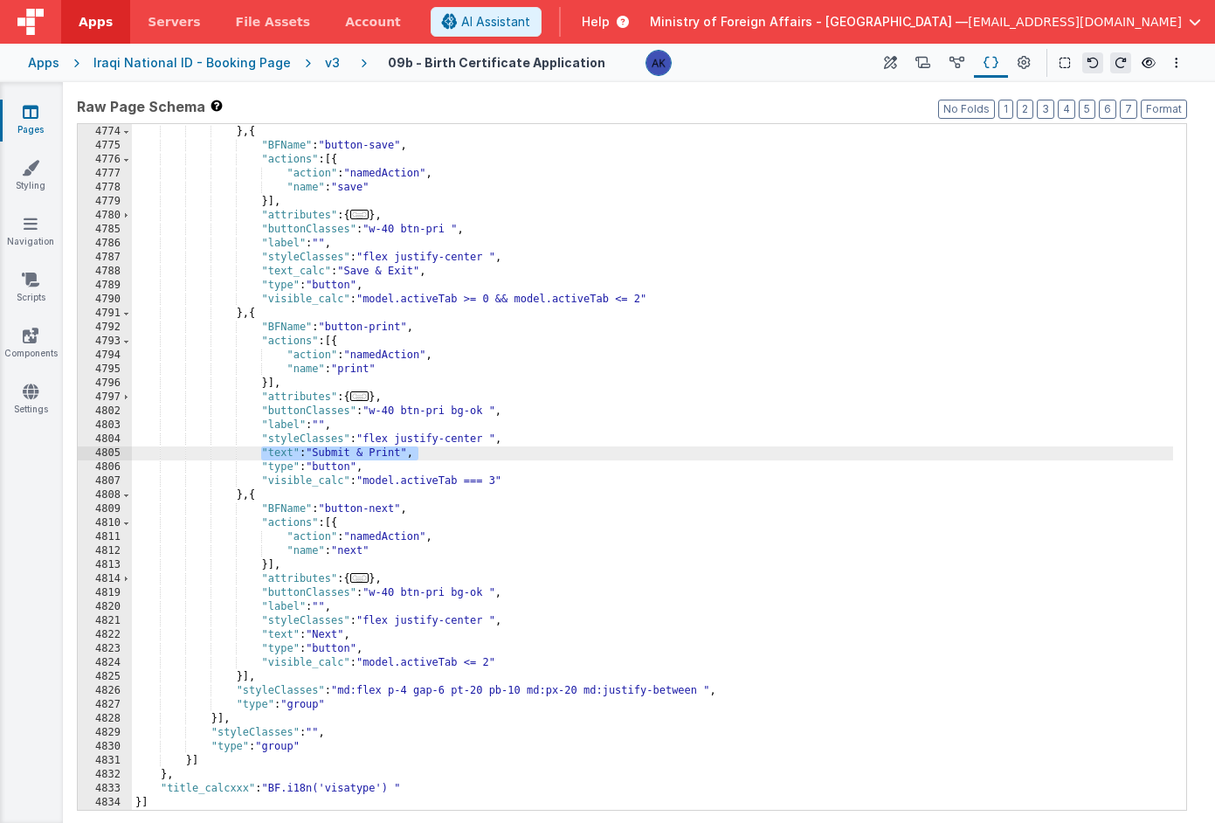
drag, startPoint x: 262, startPoint y: 452, endPoint x: 420, endPoint y: 453, distance: 158.2
click at [420, 453] on div ""type" : "button" } , { "BFName" : "button-save" , "actions" : [{ "action" : "n…" at bounding box center [653, 468] width 1042 height 714
click at [295, 266] on div ""type" : "button" } , { "BFName" : "button-save" , "actions" : [{ "action" : "n…" at bounding box center [653, 468] width 1042 height 714
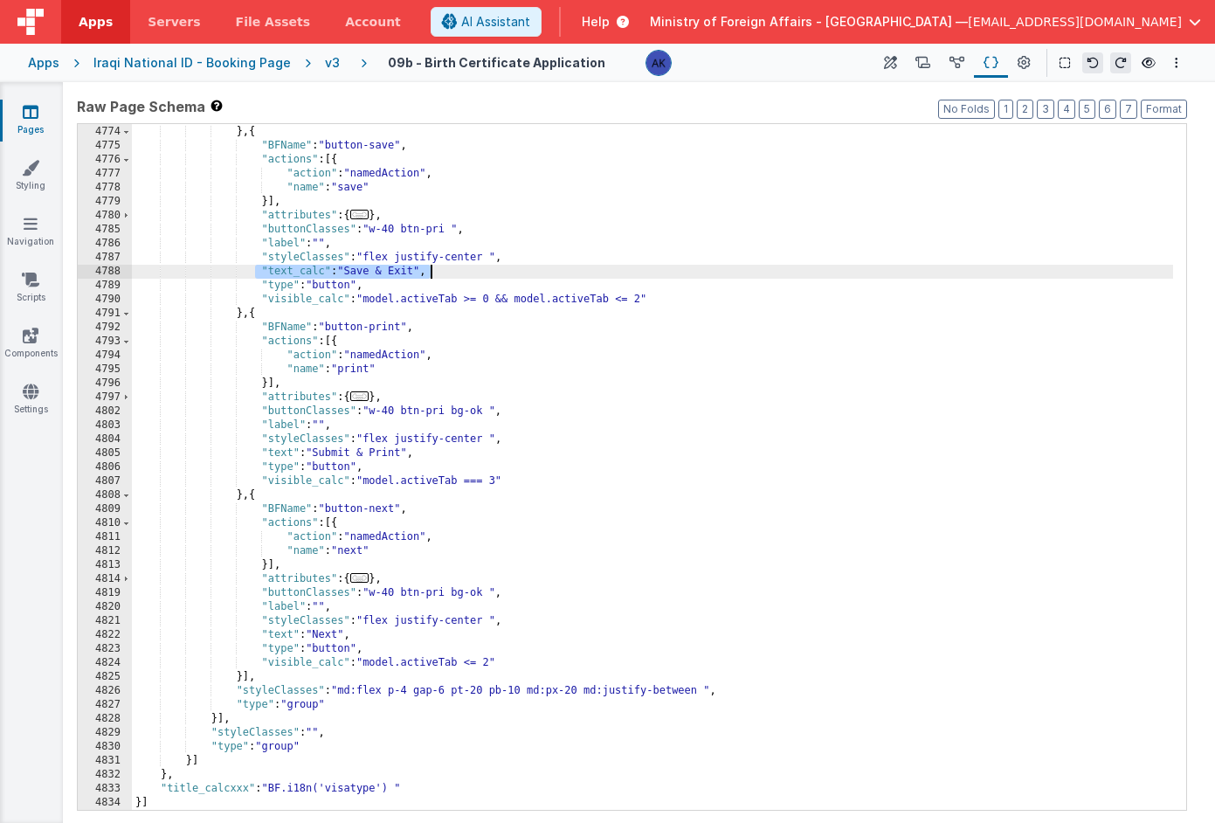
drag, startPoint x: 255, startPoint y: 270, endPoint x: 433, endPoint y: 273, distance: 178.3
click at [433, 273] on div ""type" : "button" } , { "BFName" : "button-save" , "actions" : [{ "action" : "n…" at bounding box center [653, 468] width 1042 height 714
click at [469, 271] on div ""type" : "button" } , { "BFName" : "button-save" , "actions" : [{ "action" : "n…" at bounding box center [653, 468] width 1042 height 714
click at [469, 268] on div ""type" : "button" } , { "BFName" : "button-save" , "actions" : [{ "action" : "n…" at bounding box center [653, 468] width 1042 height 714
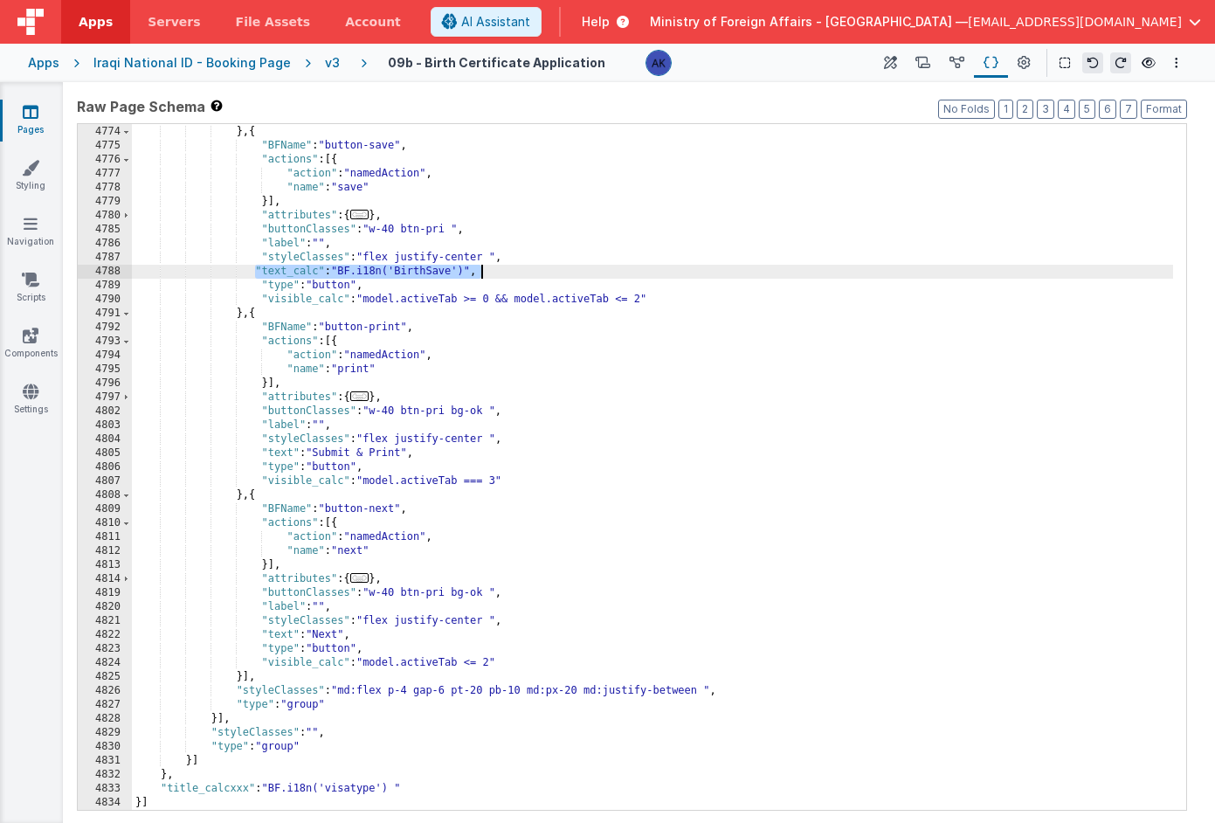
drag, startPoint x: 255, startPoint y: 269, endPoint x: 562, endPoint y: 267, distance: 306.7
click at [562, 267] on div ""type" : "button" } , { "BFName" : "button-save" , "actions" : [{ "action" : "n…" at bounding box center [653, 468] width 1042 height 714
click at [347, 563] on div ""type" : "button" } , { "BFName" : "button-save" , "actions" : [{ "action" : "n…" at bounding box center [653, 468] width 1042 height 714
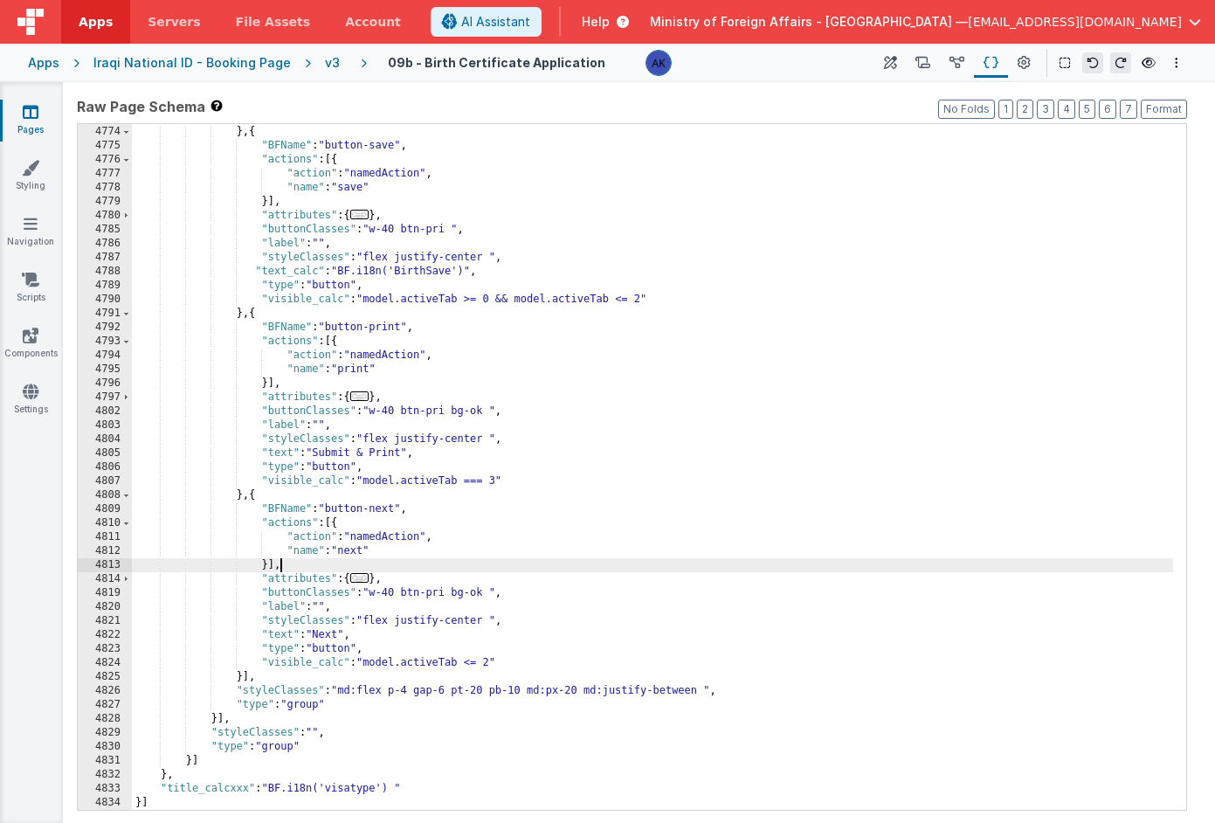
click at [304, 636] on div ""type" : "button" } , { "BFName" : "button-save" , "actions" : [{ "action" : "n…" at bounding box center [653, 468] width 1042 height 714
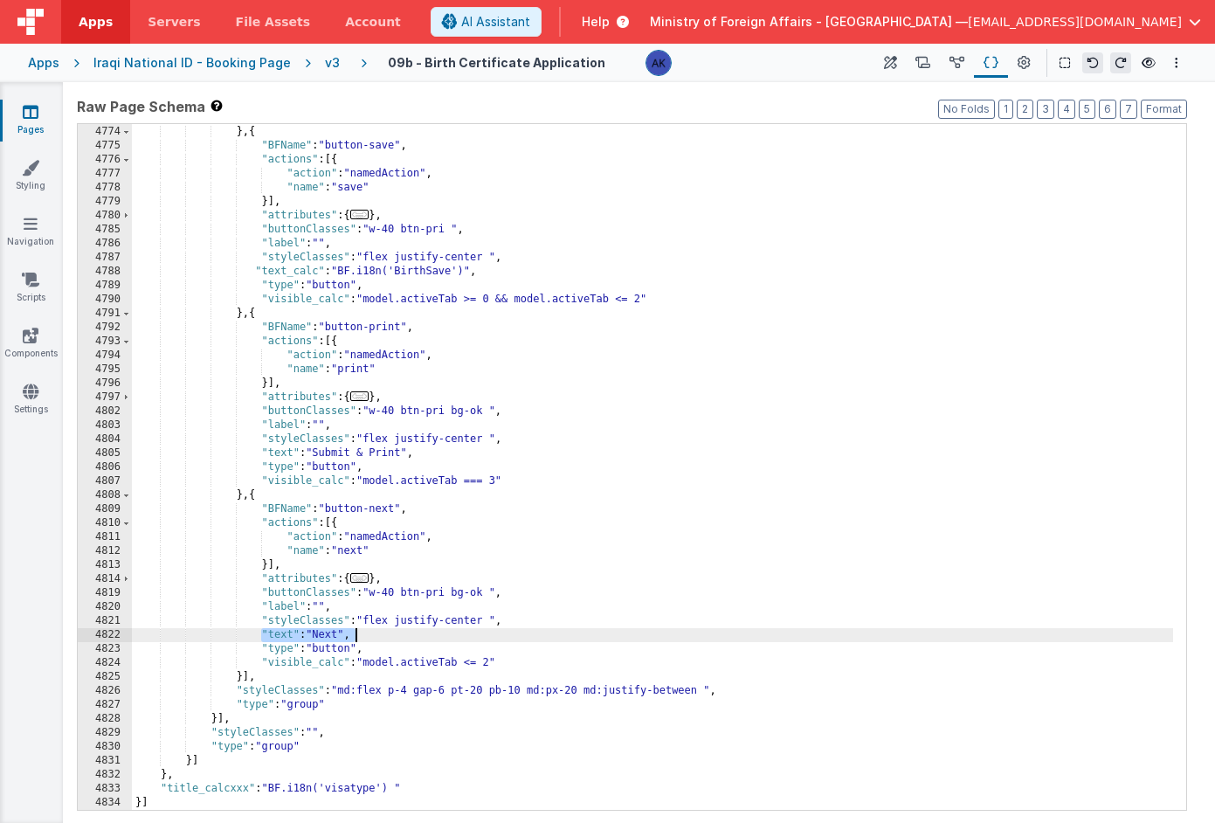
drag, startPoint x: 263, startPoint y: 636, endPoint x: 366, endPoint y: 638, distance: 103.1
click at [366, 638] on div ""type" : "button" } , { "BFName" : "button-save" , "actions" : [{ "action" : "n…" at bounding box center [653, 468] width 1042 height 714
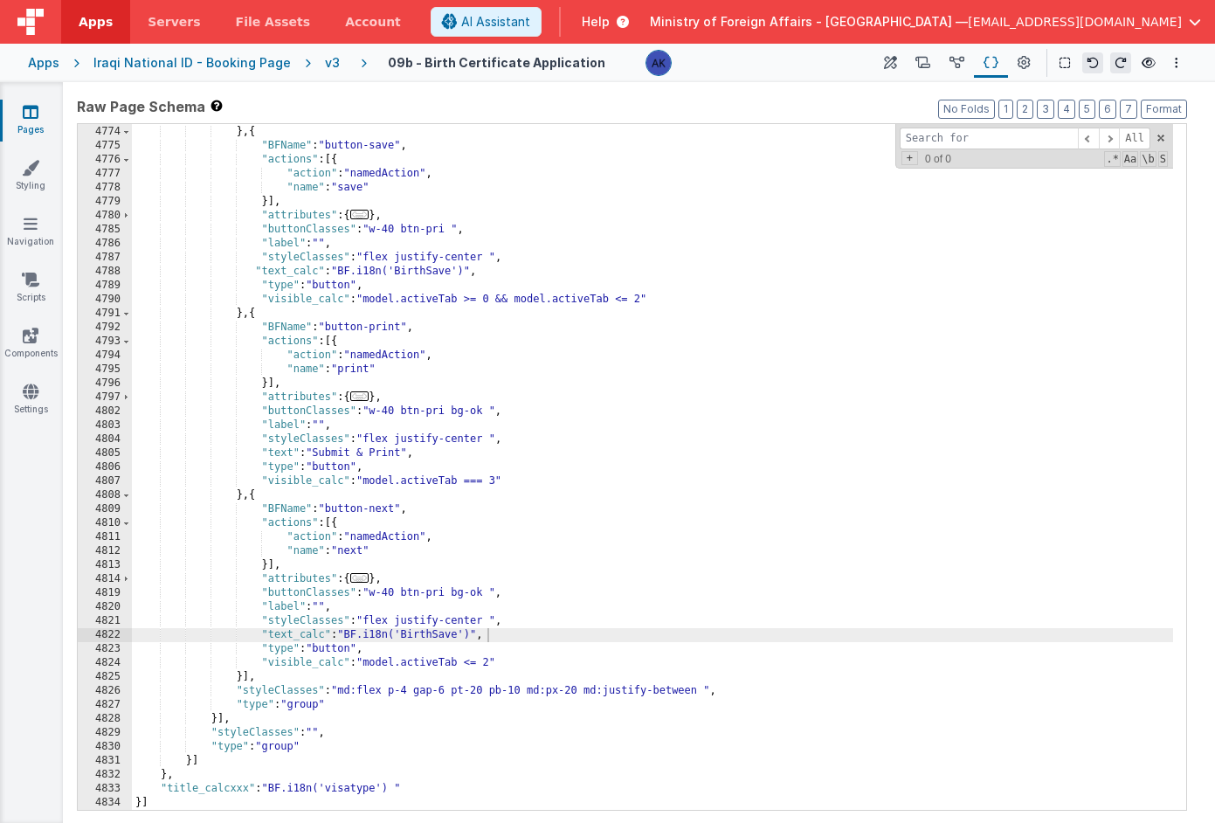
click at [452, 632] on div ""type" : "button" } , { "BFName" : "button-save" , "actions" : [{ "action" : "n…" at bounding box center [653, 468] width 1042 height 714
drag, startPoint x: 262, startPoint y: 632, endPoint x: 491, endPoint y: 631, distance: 228.9
click at [491, 631] on div ""type" : "button" } , { "BFName" : "button-save" , "actions" : [{ "action" : "n…" at bounding box center [653, 468] width 1042 height 714
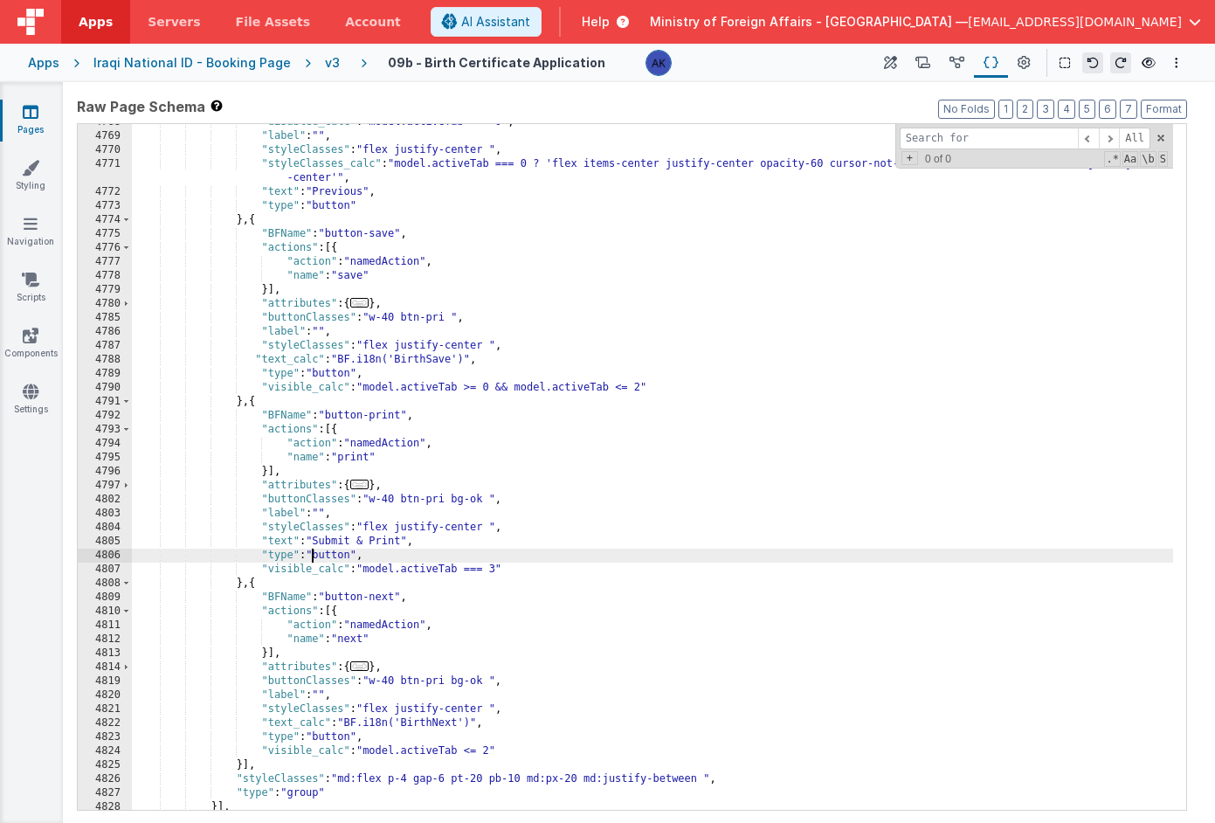
click at [312, 549] on div ""disabled_calc" : "model.activeTab === 0" , "label" : "" , "styleClasses" : "fl…" at bounding box center [653, 472] width 1042 height 714
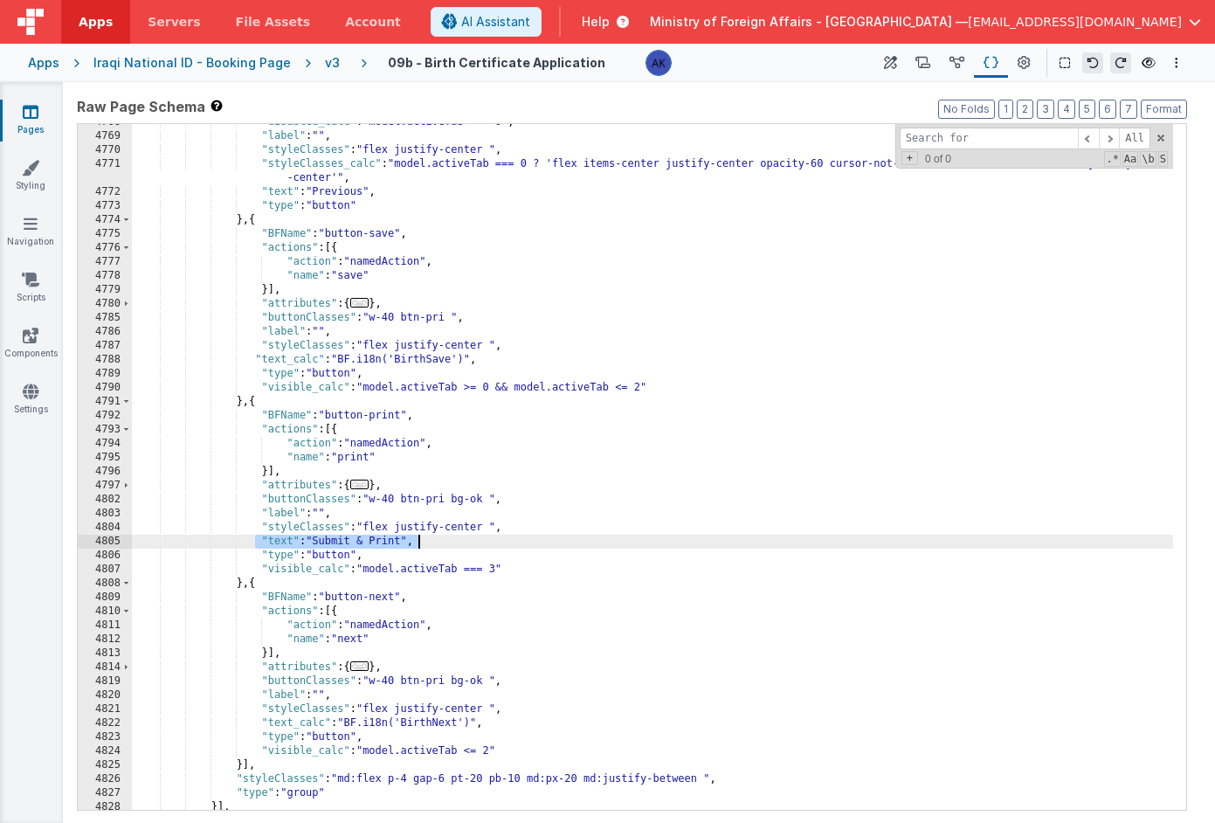
drag, startPoint x: 253, startPoint y: 540, endPoint x: 502, endPoint y: 537, distance: 249.0
click at [502, 537] on div ""disabled_calc" : "model.activeTab === 0" , "label" : "" , "styleClasses" : "fl…" at bounding box center [653, 472] width 1042 height 714
click at [440, 543] on div ""disabled_calc" : "model.activeTab === 0" , "label" : "" , "styleClasses" : "fl…" at bounding box center [653, 472] width 1042 height 714
drag, startPoint x: 248, startPoint y: 543, endPoint x: 640, endPoint y: 543, distance: 391.5
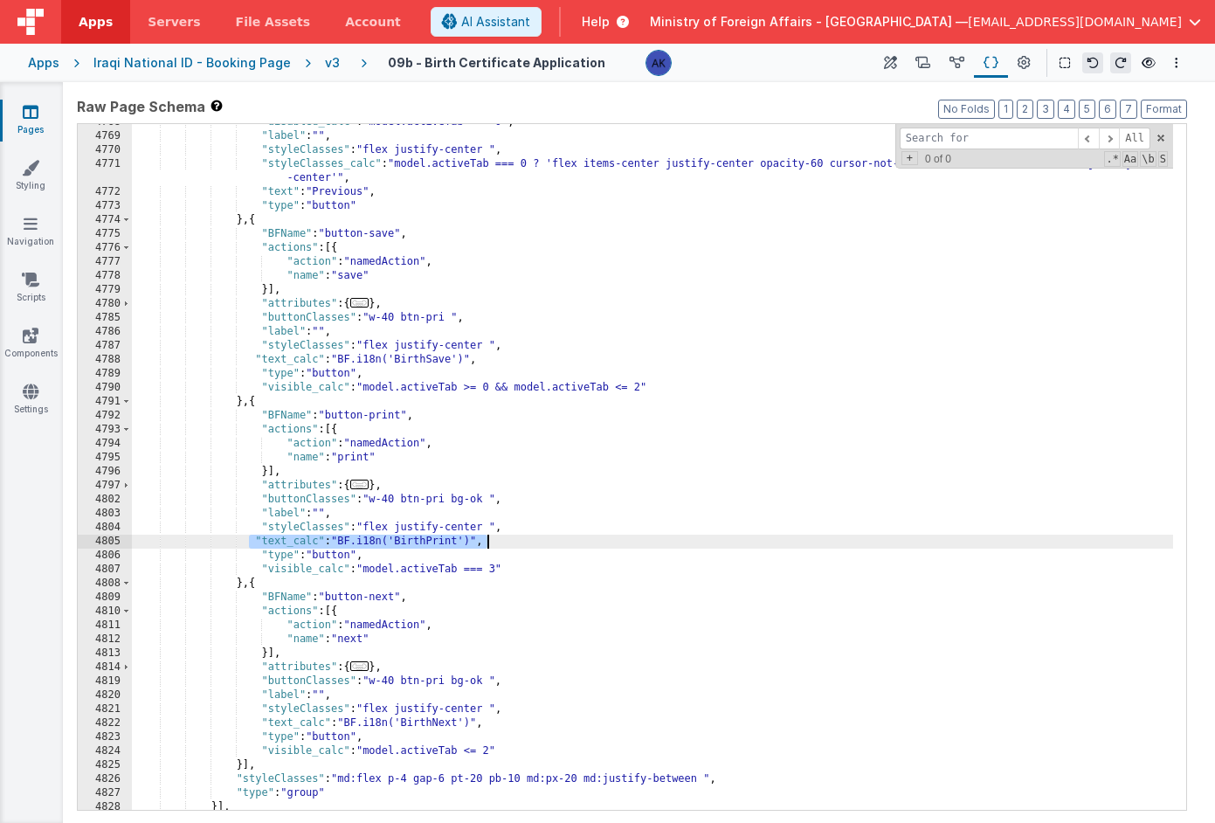
click at [640, 543] on div ""disabled_calc" : "model.activeTab === 0" , "label" : "" , "styleClasses" : "fl…" at bounding box center [653, 472] width 1042 height 714
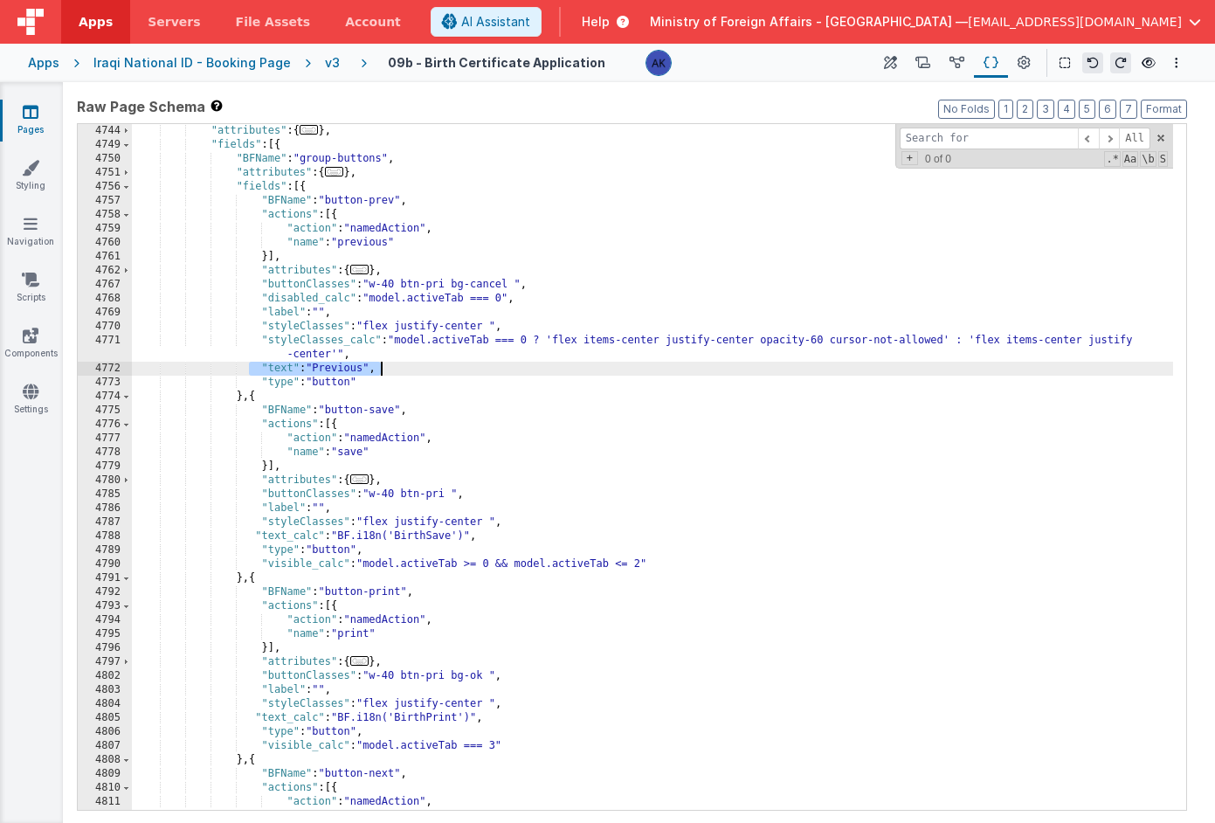
drag, startPoint x: 251, startPoint y: 370, endPoint x: 431, endPoint y: 368, distance: 180.0
click at [431, 368] on div ""attributes" : { ... } , "fields" : [{ "BFName" : "group-buttons" , "attributes…" at bounding box center [653, 481] width 1042 height 714
click at [446, 365] on div ""attributes" : { ... } , "fields" : [{ "BFName" : "group-buttons" , "attributes…" at bounding box center [653, 481] width 1042 height 714
click at [328, 64] on div "v3" at bounding box center [336, 62] width 22 height 17
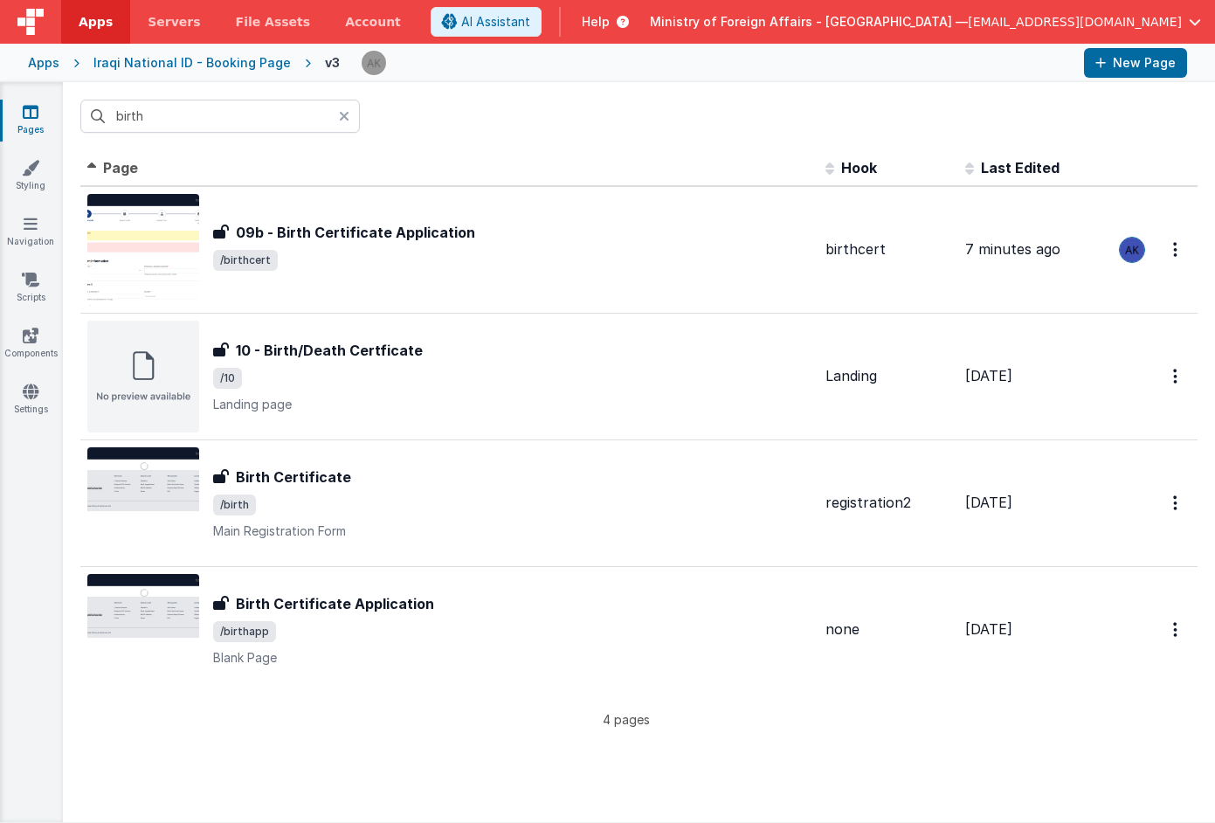
click at [349, 117] on icon at bounding box center [344, 116] width 10 height 14
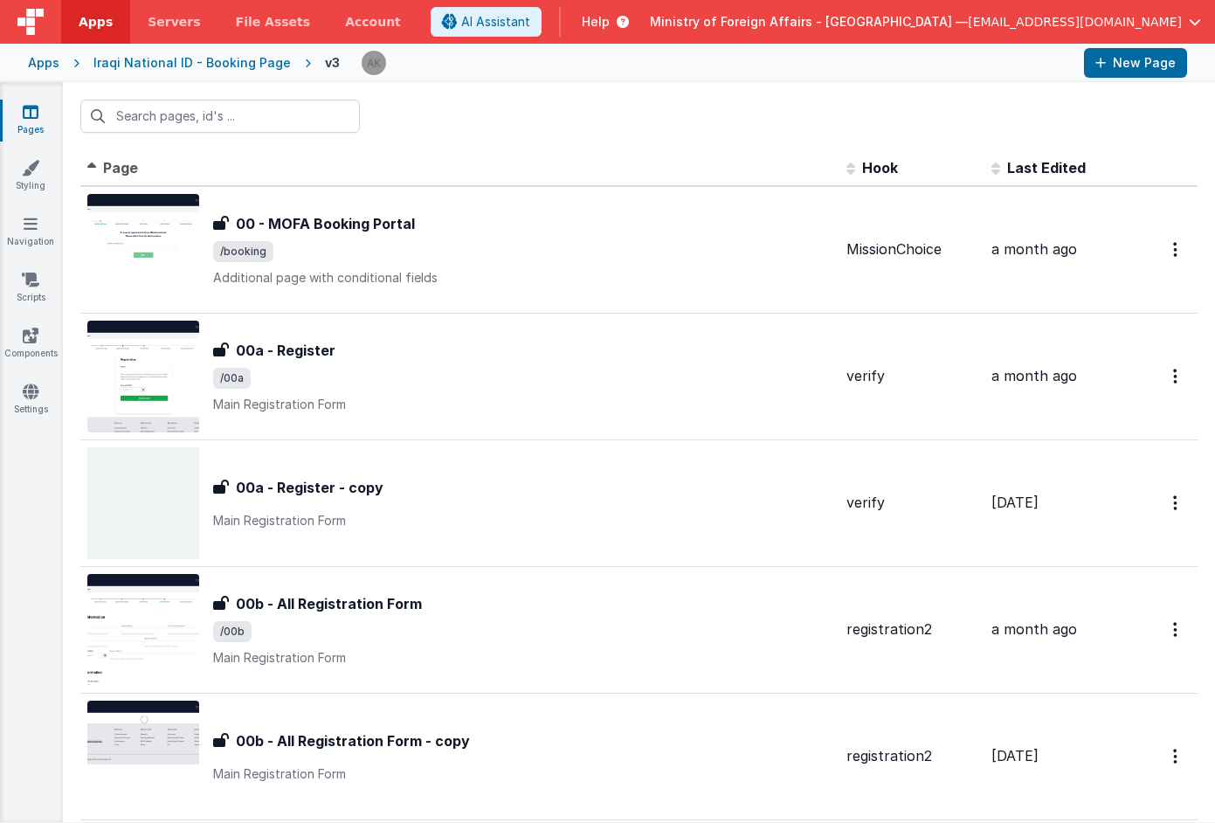
click at [218, 70] on div "Iraqi National ID - Booking Page" at bounding box center [191, 62] width 197 height 17
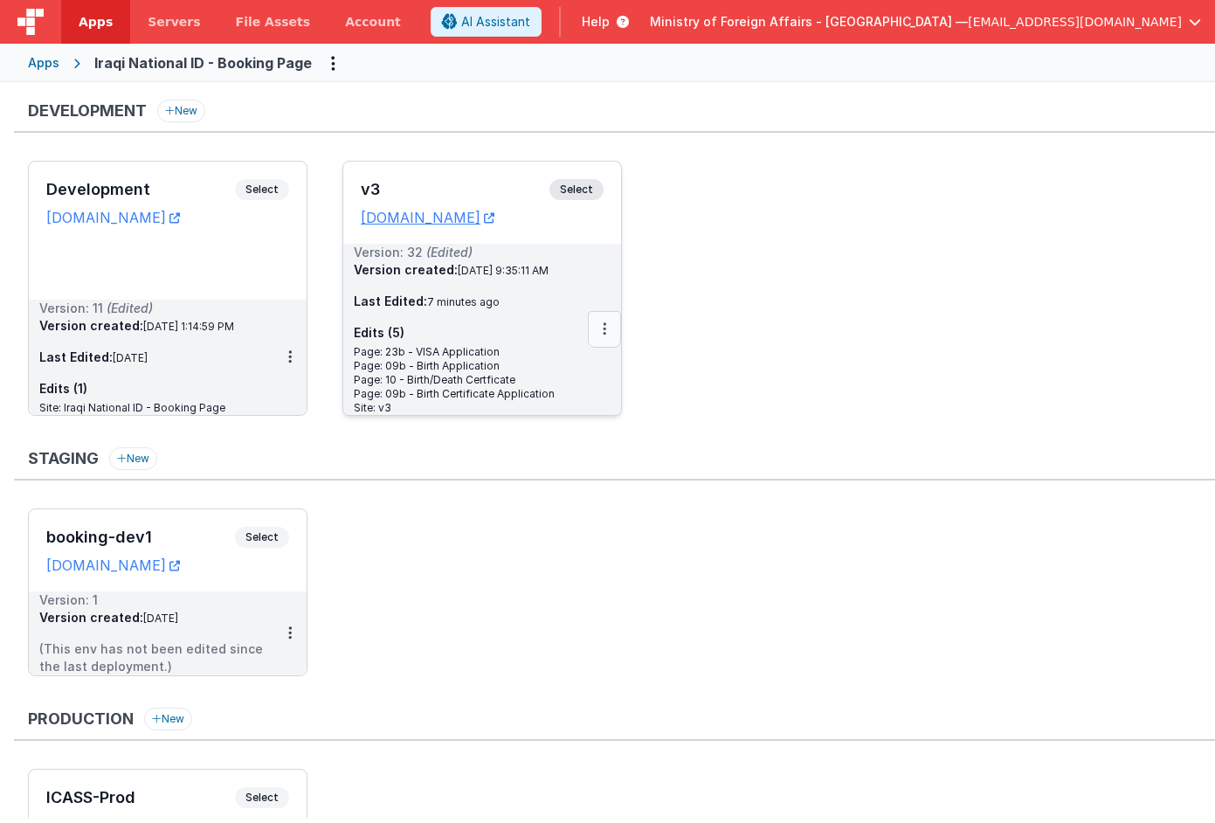
click at [605, 329] on icon at bounding box center [604, 329] width 3 height 1
click at [584, 425] on link "Deploy..." at bounding box center [544, 431] width 154 height 31
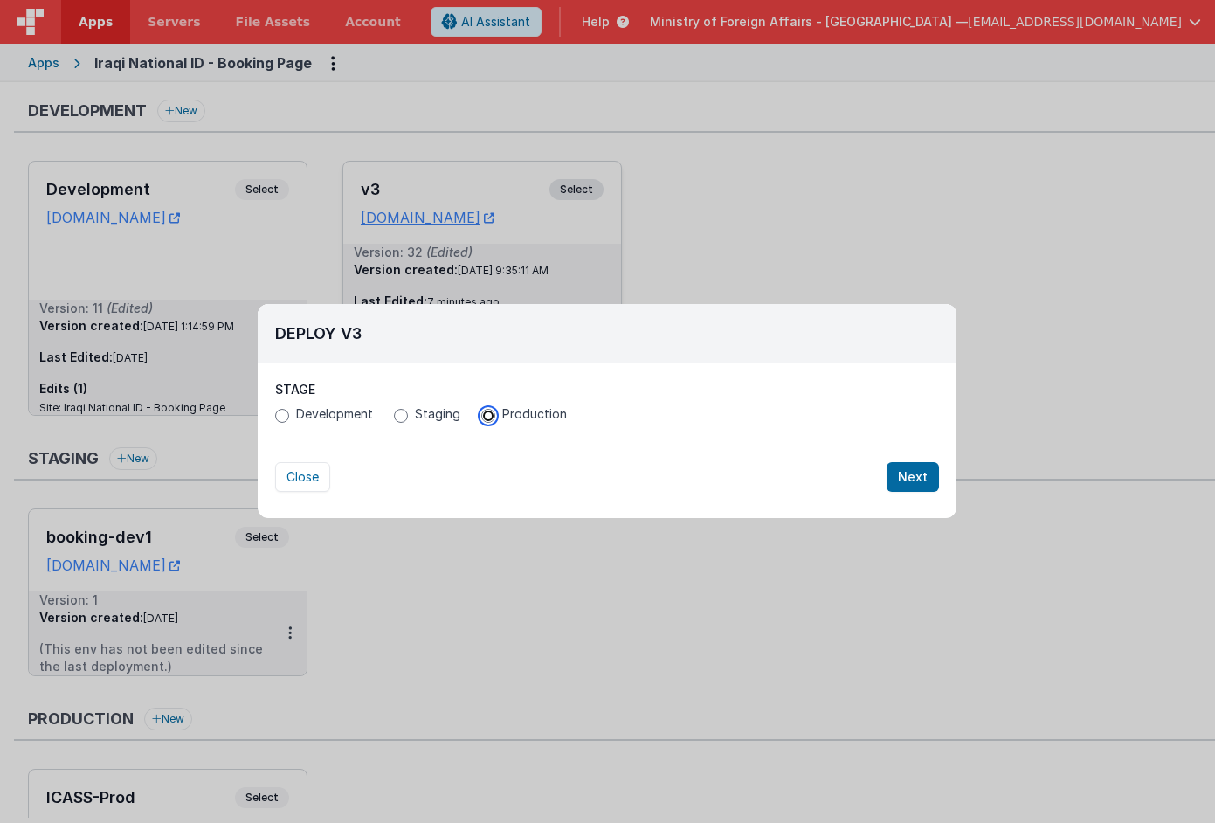
click at [483, 417] on input "Production" at bounding box center [488, 416] width 14 height 14
radio input "true"
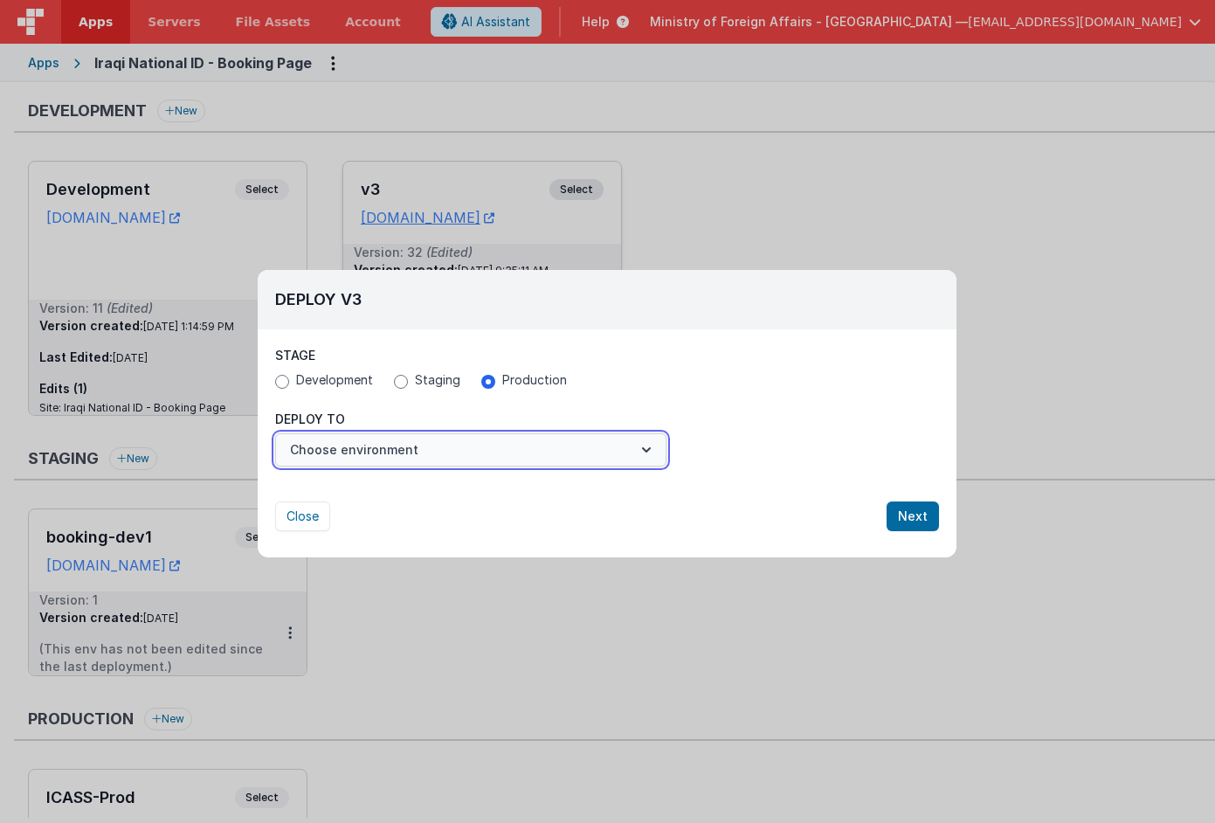
click at [612, 446] on button "Choose environment" at bounding box center [470, 449] width 391 height 33
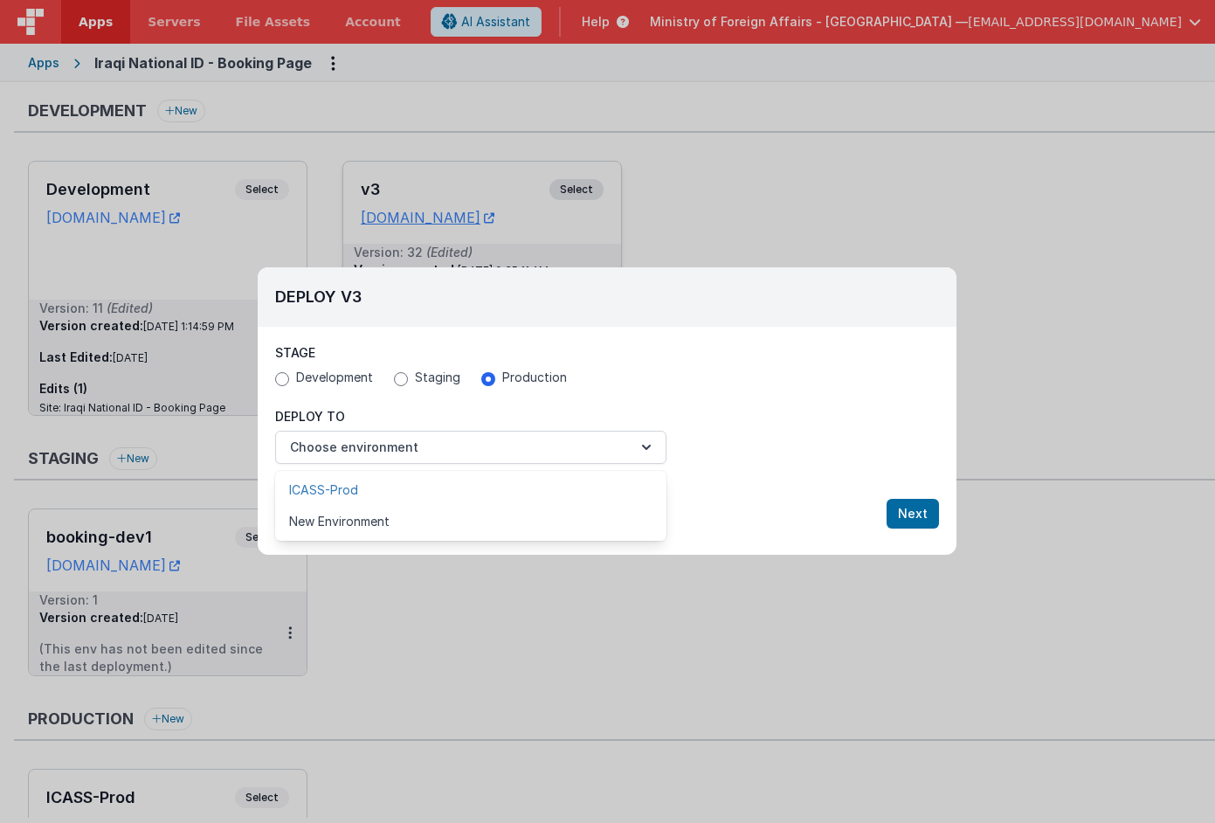
click at [560, 480] on link "ICASS-Prod" at bounding box center [470, 489] width 391 height 31
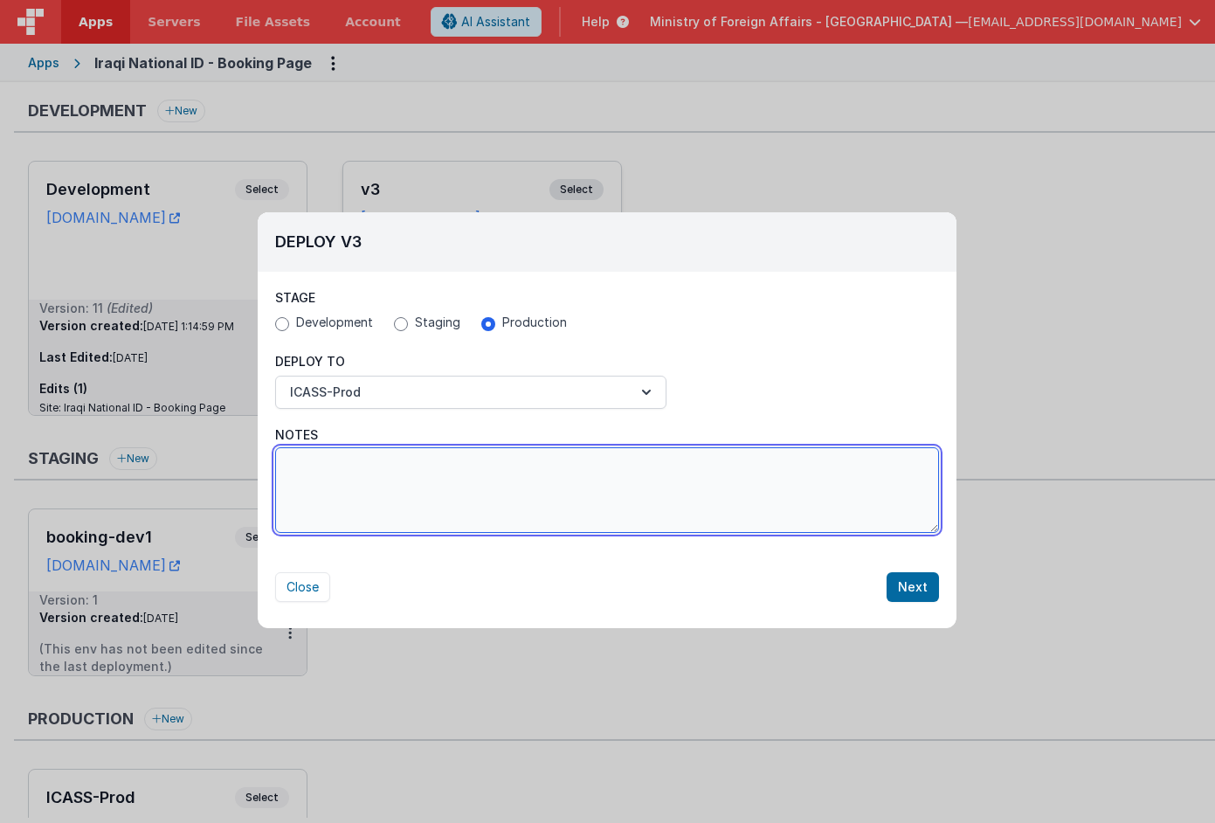
click at [814, 477] on textarea "Notes" at bounding box center [607, 490] width 664 height 86
type textarea "added birth certificate example"
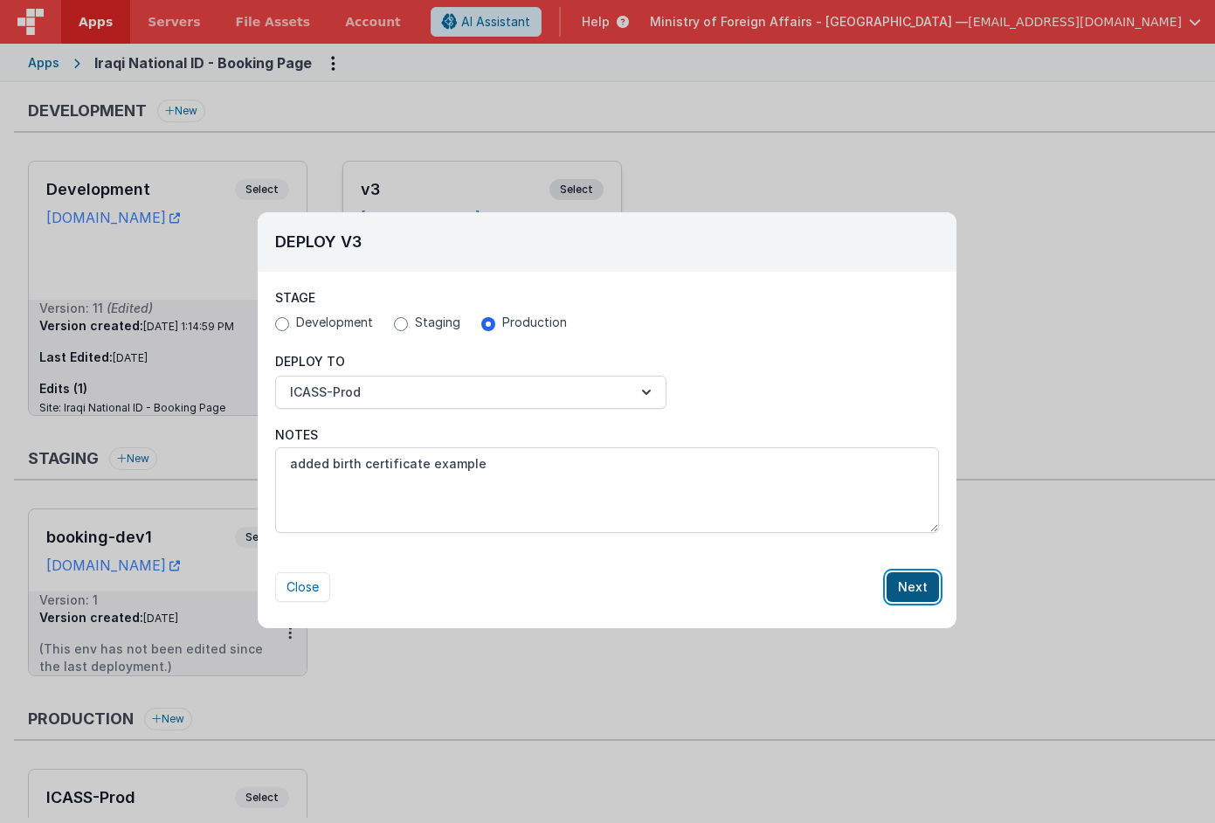
click at [924, 592] on button "Next" at bounding box center [913, 587] width 52 height 30
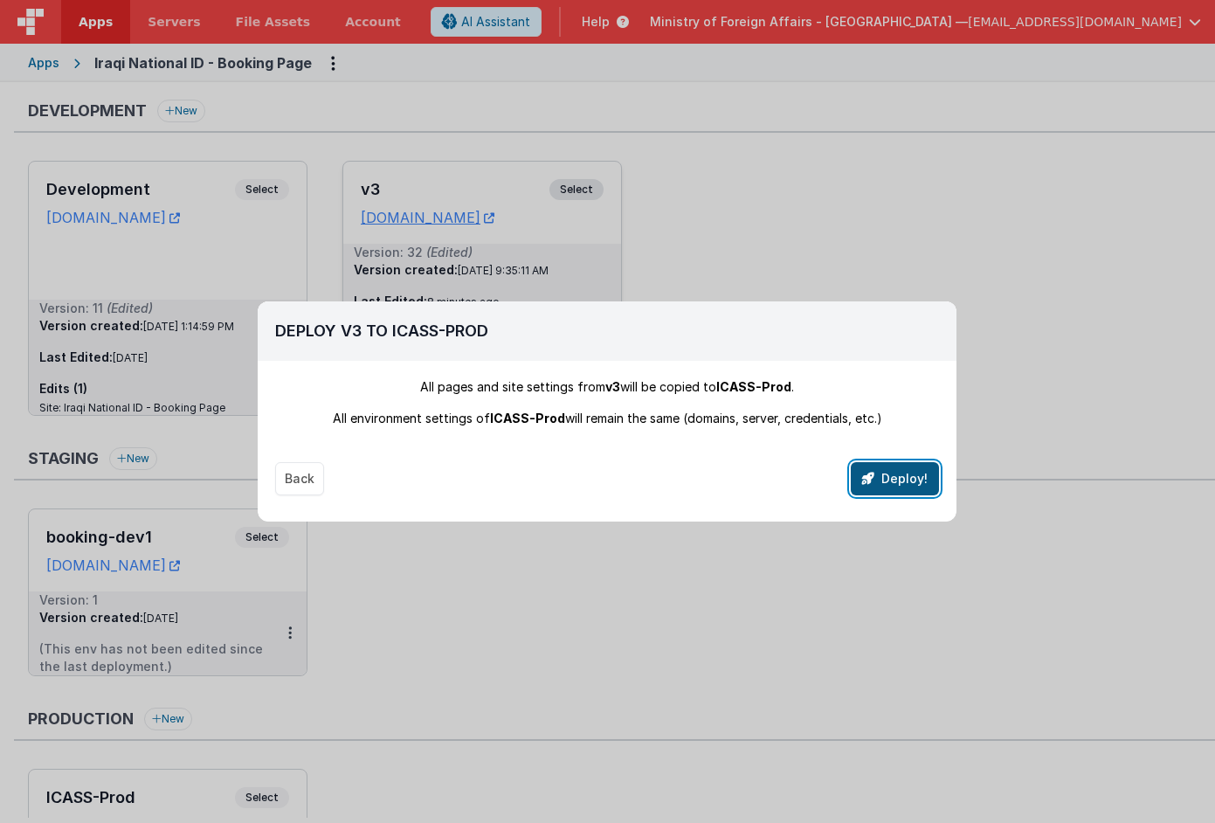
click at [916, 479] on button "Deploy!" at bounding box center [895, 478] width 88 height 33
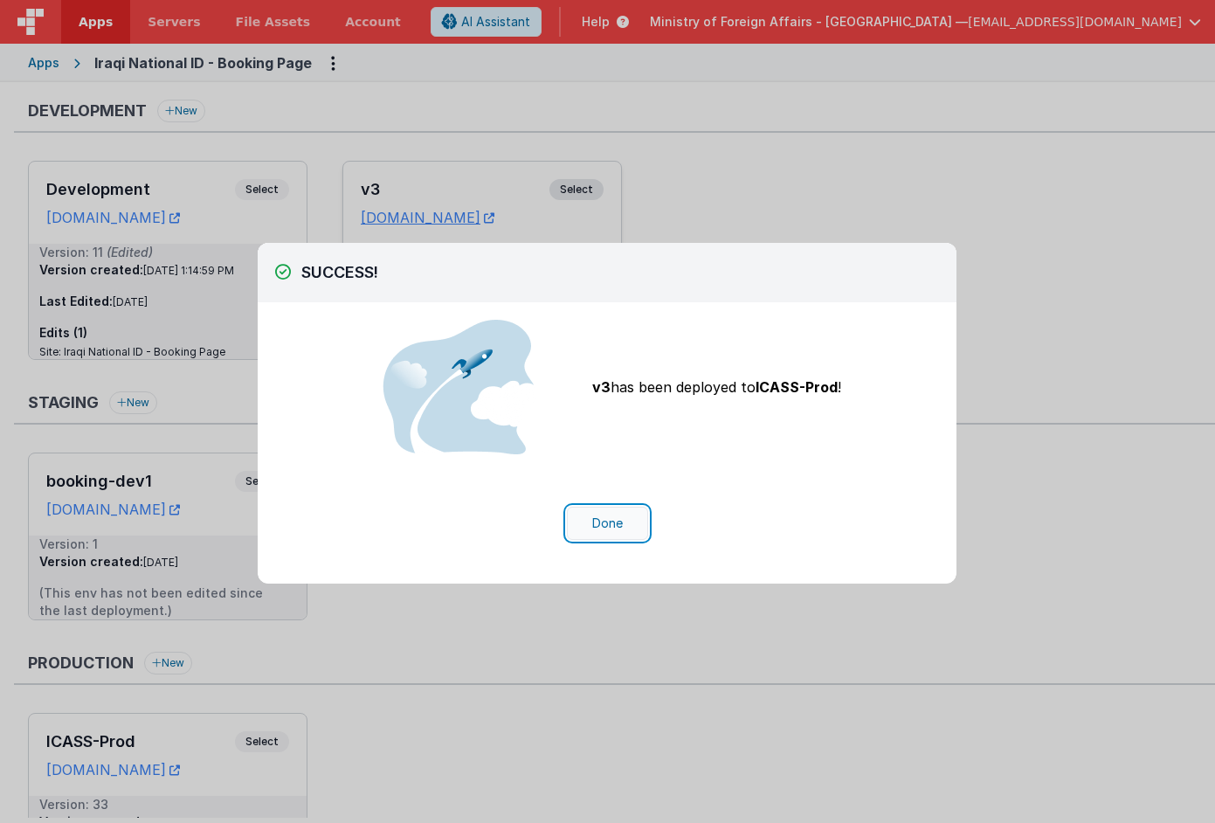
click at [580, 523] on button "Done" at bounding box center [607, 523] width 81 height 33
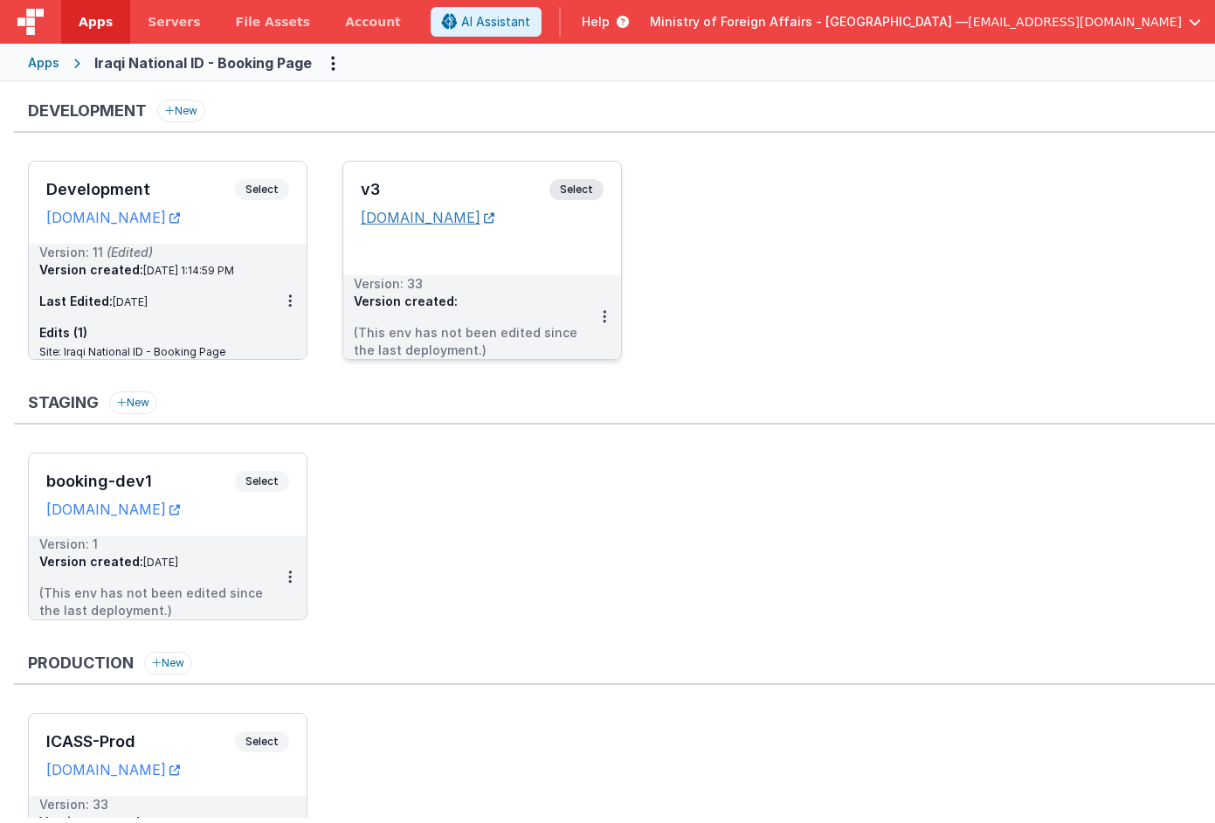
click at [469, 214] on link "bookingidv3.clientportal.cloud" at bounding box center [428, 217] width 134 height 17
click at [577, 186] on span "Select" at bounding box center [577, 189] width 54 height 21
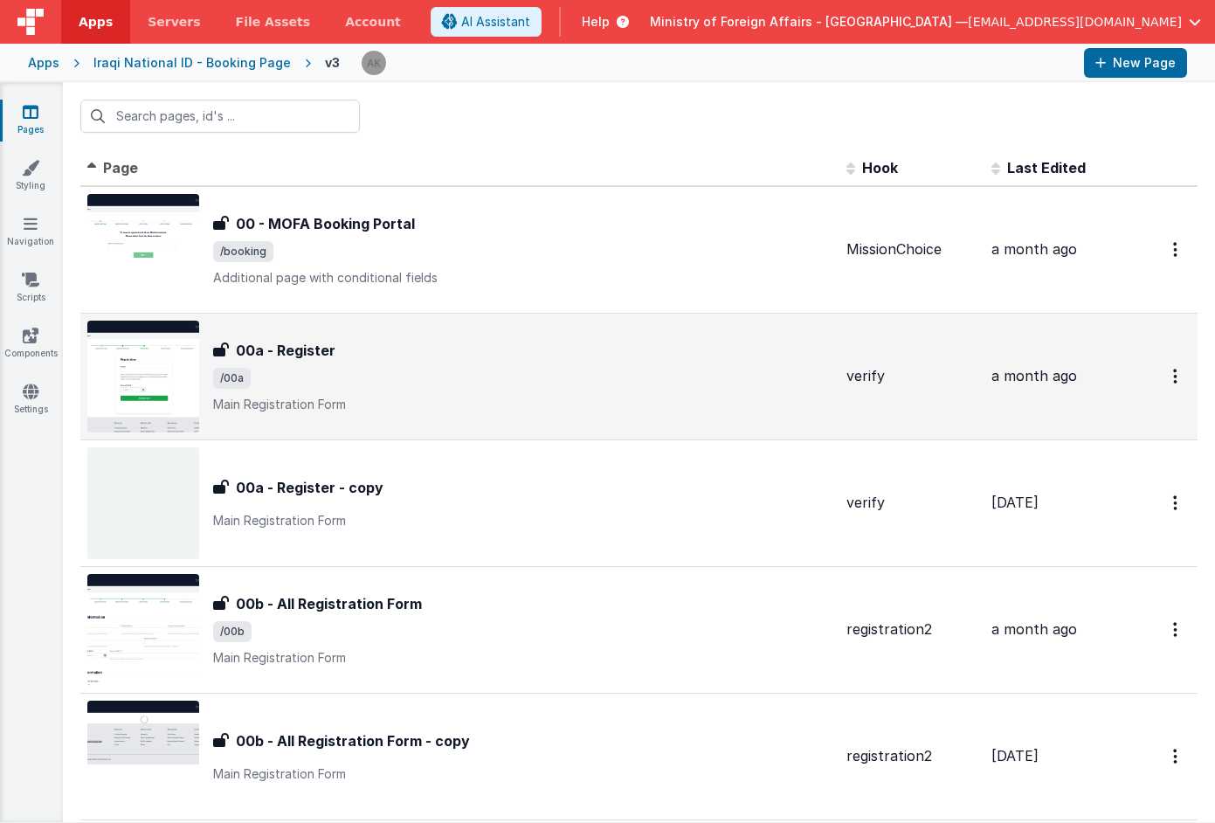
click at [151, 372] on img at bounding box center [143, 377] width 112 height 112
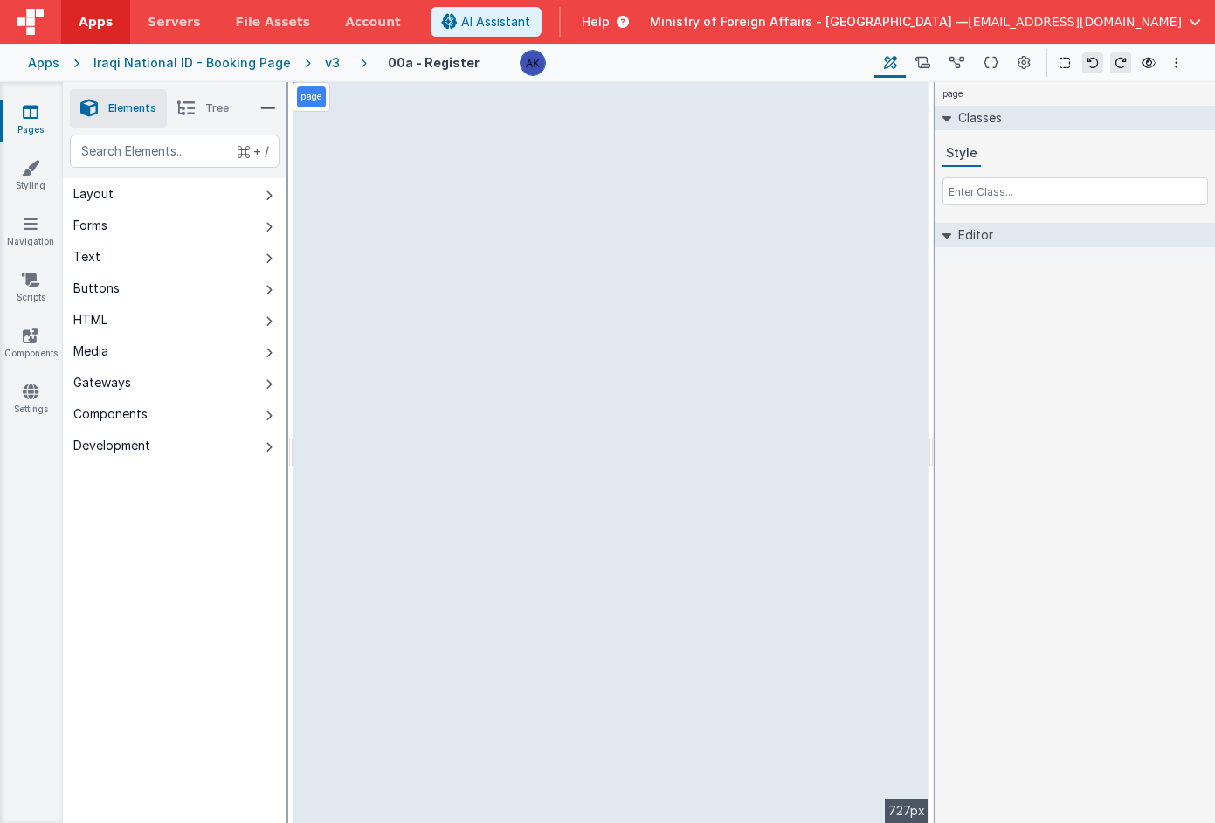
click at [325, 59] on div "v3" at bounding box center [336, 62] width 22 height 17
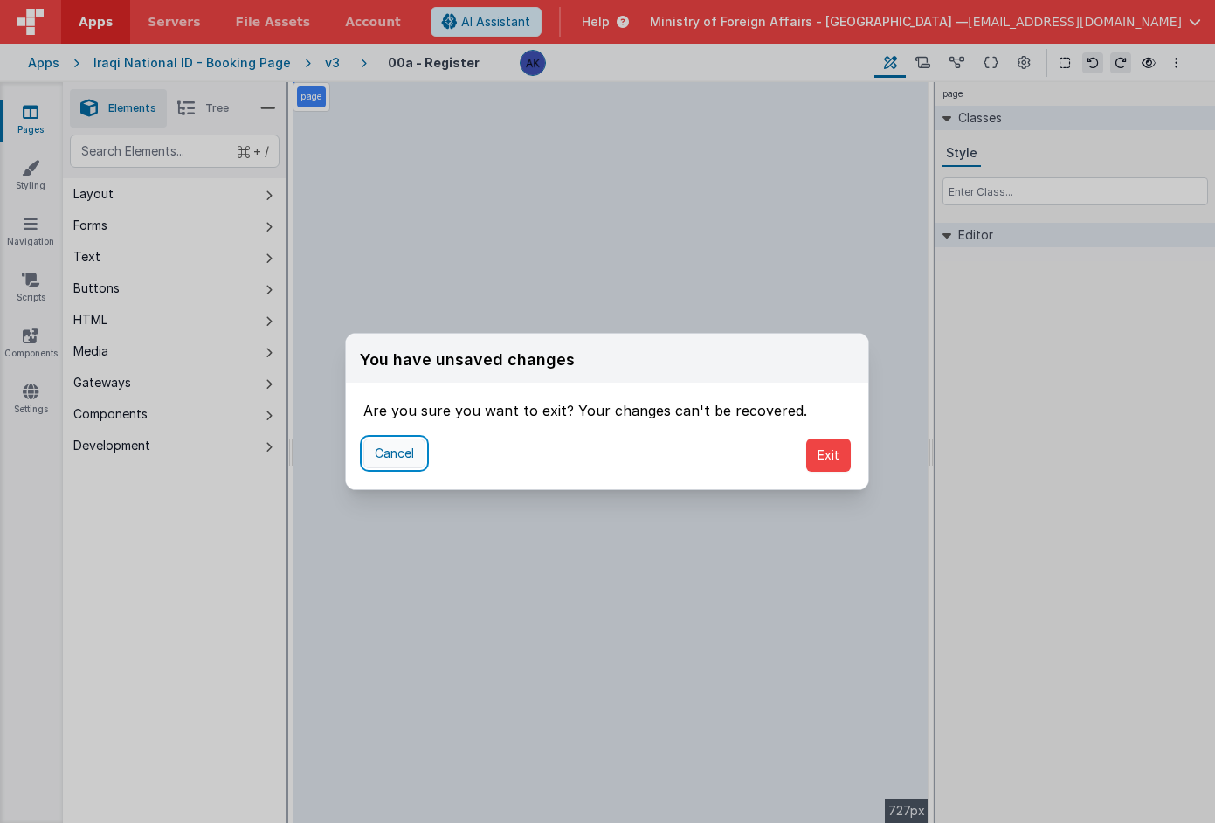
click at [396, 450] on button "Cancel" at bounding box center [394, 454] width 62 height 30
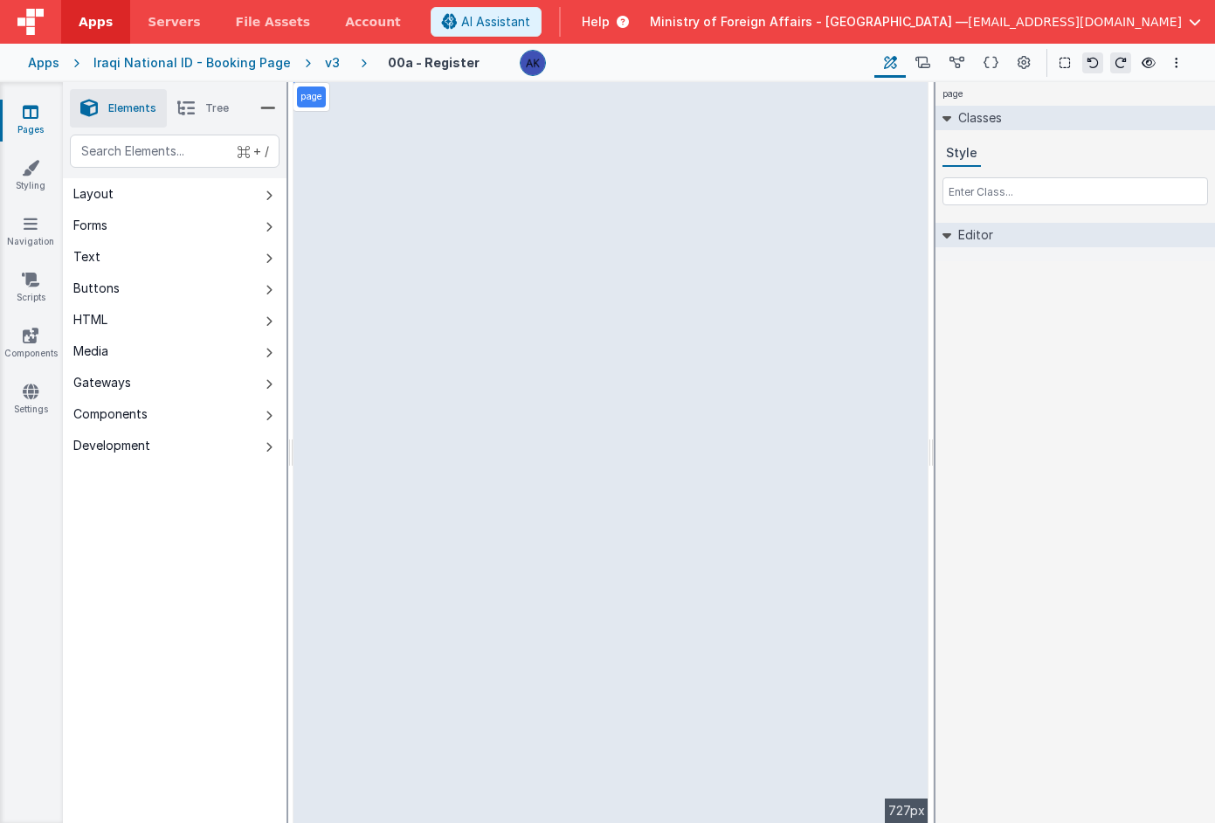
click at [325, 61] on div "v3" at bounding box center [336, 62] width 22 height 17
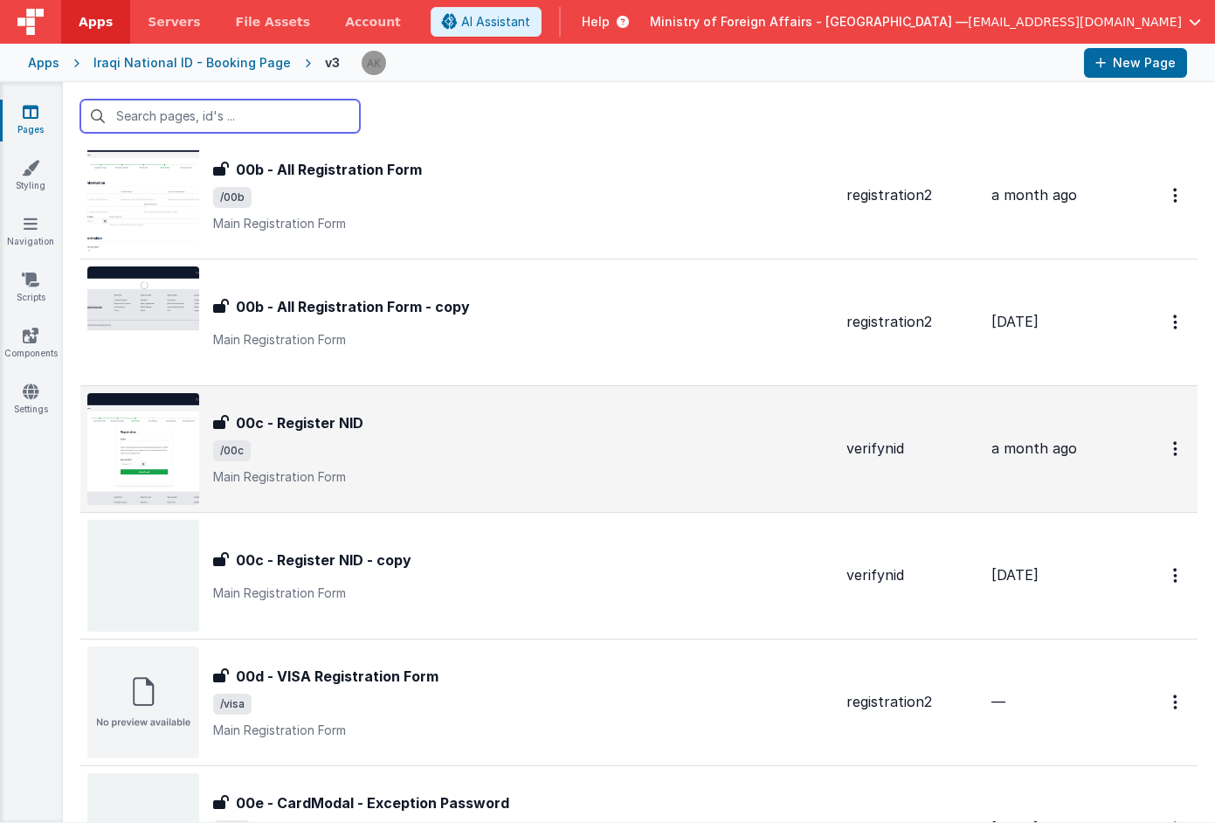
scroll to position [491, 0]
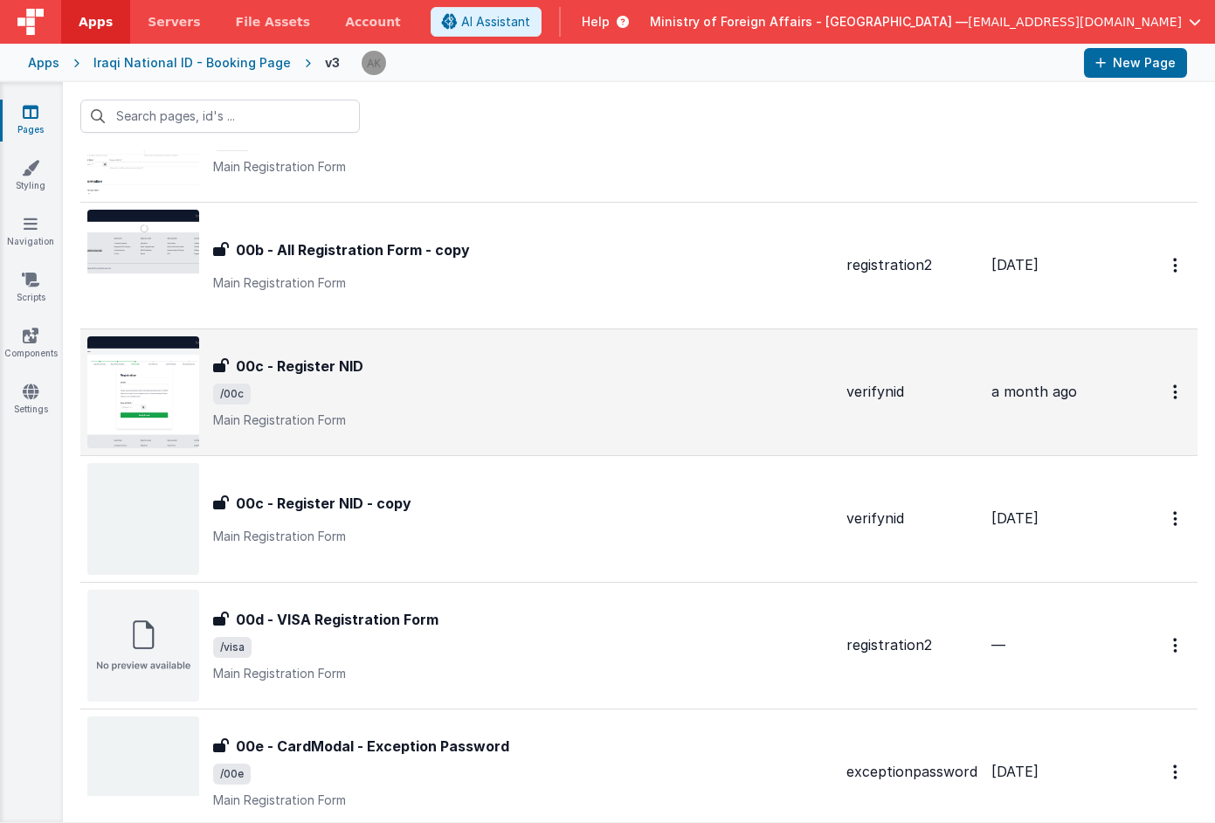
click at [163, 403] on img at bounding box center [143, 392] width 112 height 112
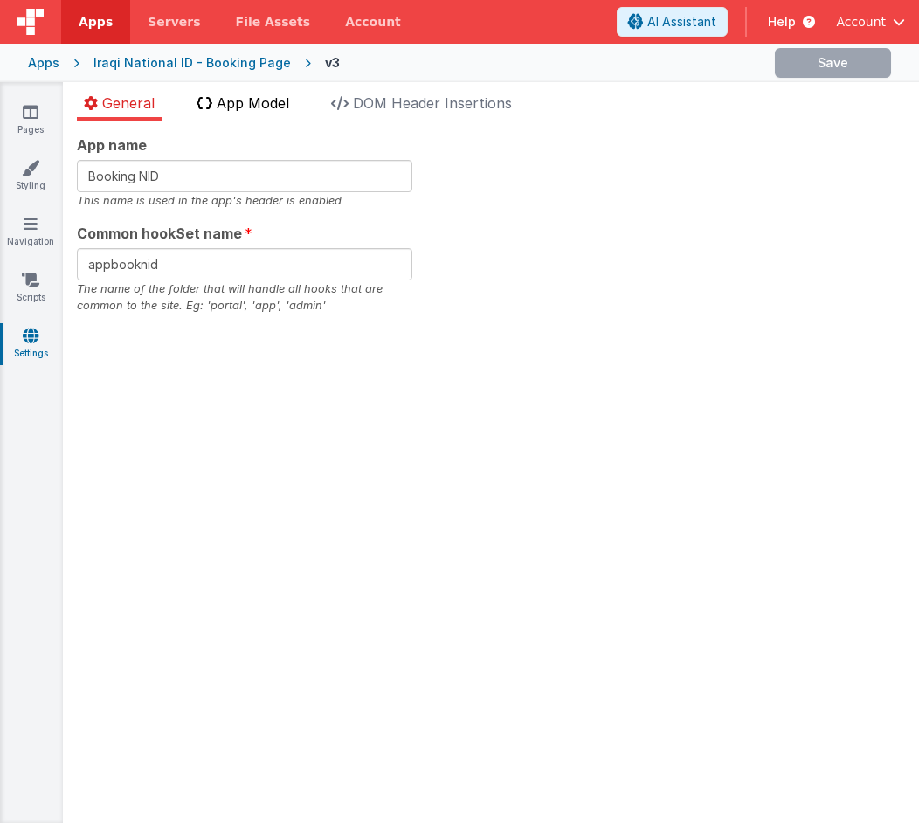
click at [239, 113] on li "App Model" at bounding box center [243, 107] width 107 height 28
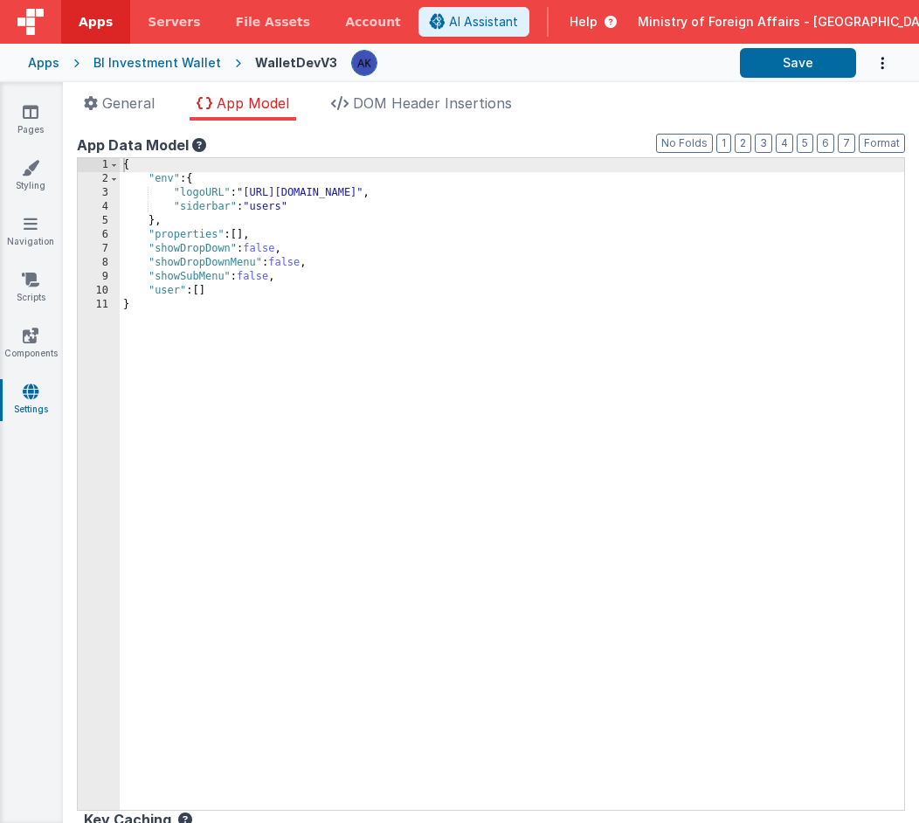
checkbox input "false"
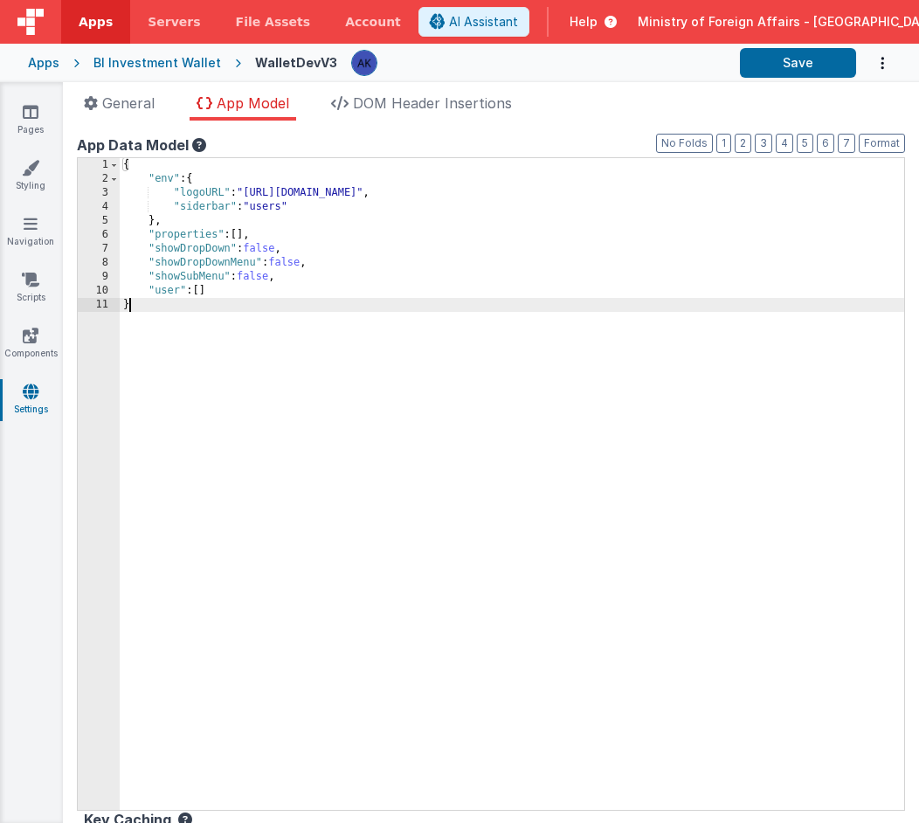
click at [177, 343] on div "{ "env" : { "logoURL" : "[URL][DOMAIN_NAME]" , "siderbar" : "users" } , "proper…" at bounding box center [512, 498] width 785 height 680
click at [57, 62] on div "Apps" at bounding box center [43, 62] width 31 height 17
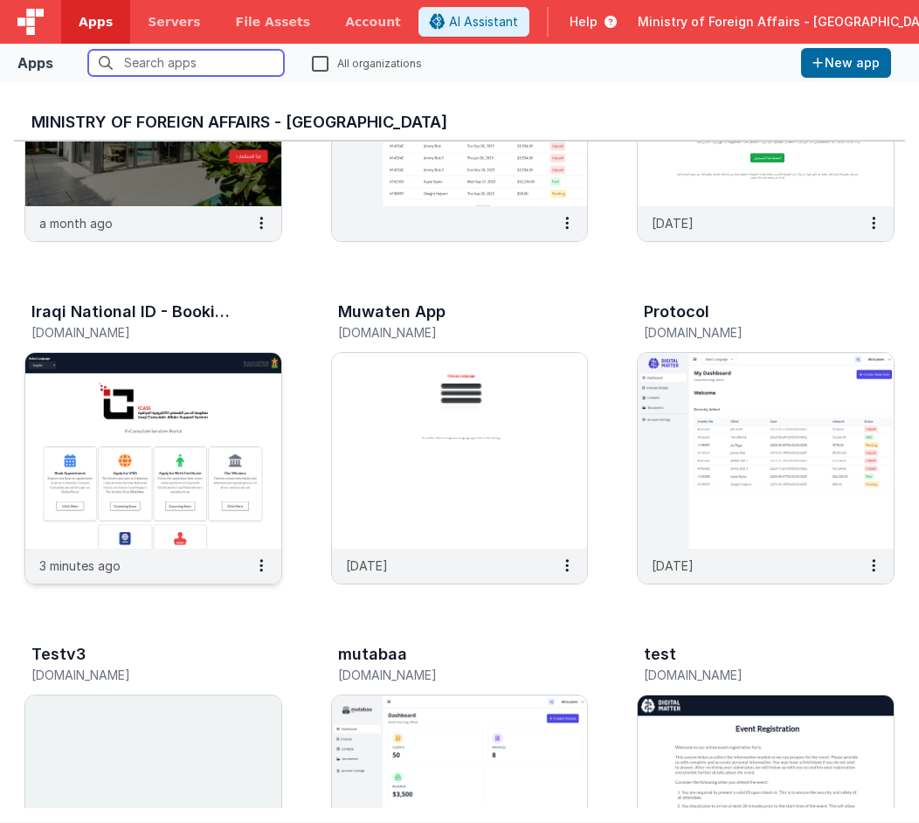
scroll to position [214, 0]
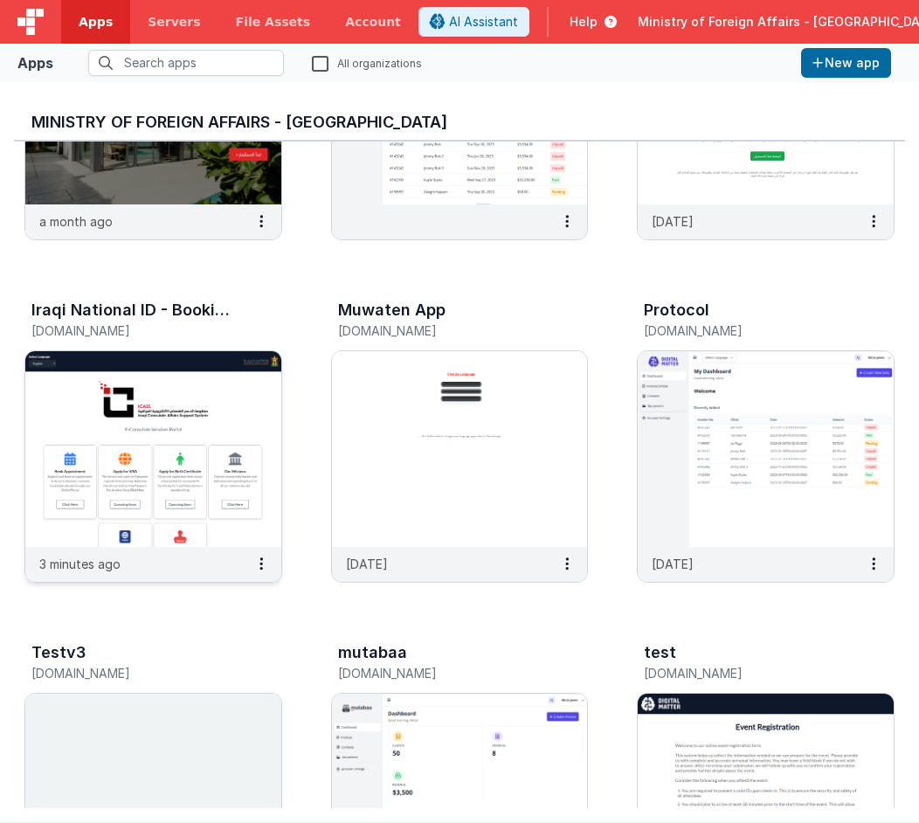
click at [249, 407] on img at bounding box center [153, 449] width 256 height 196
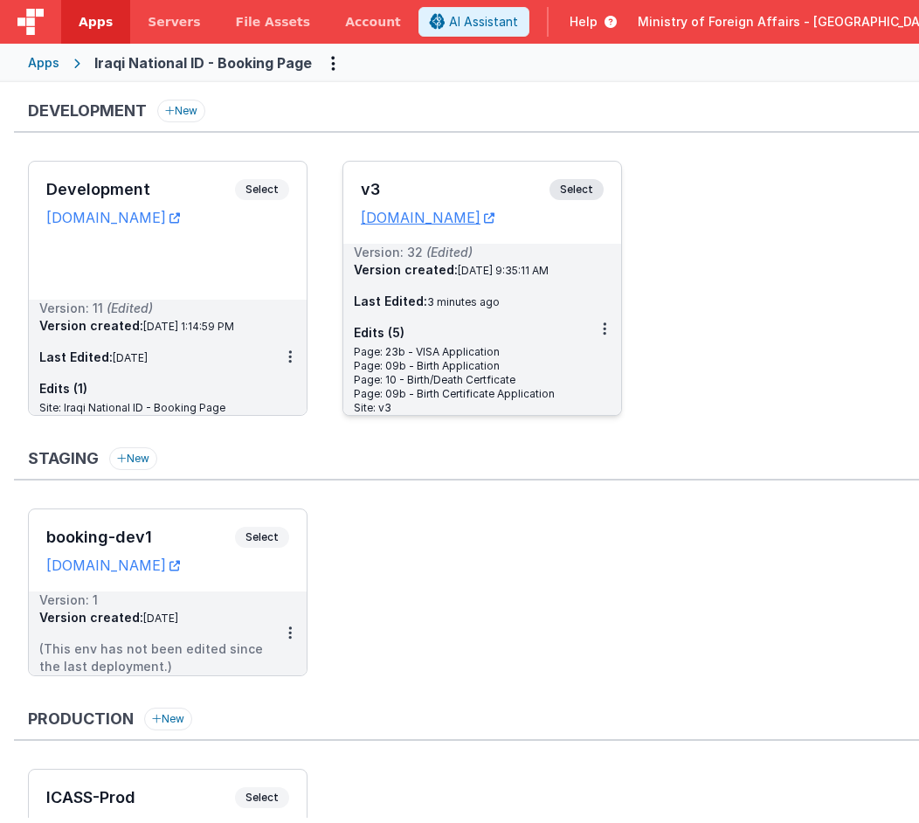
click at [578, 195] on span "Select" at bounding box center [577, 189] width 54 height 21
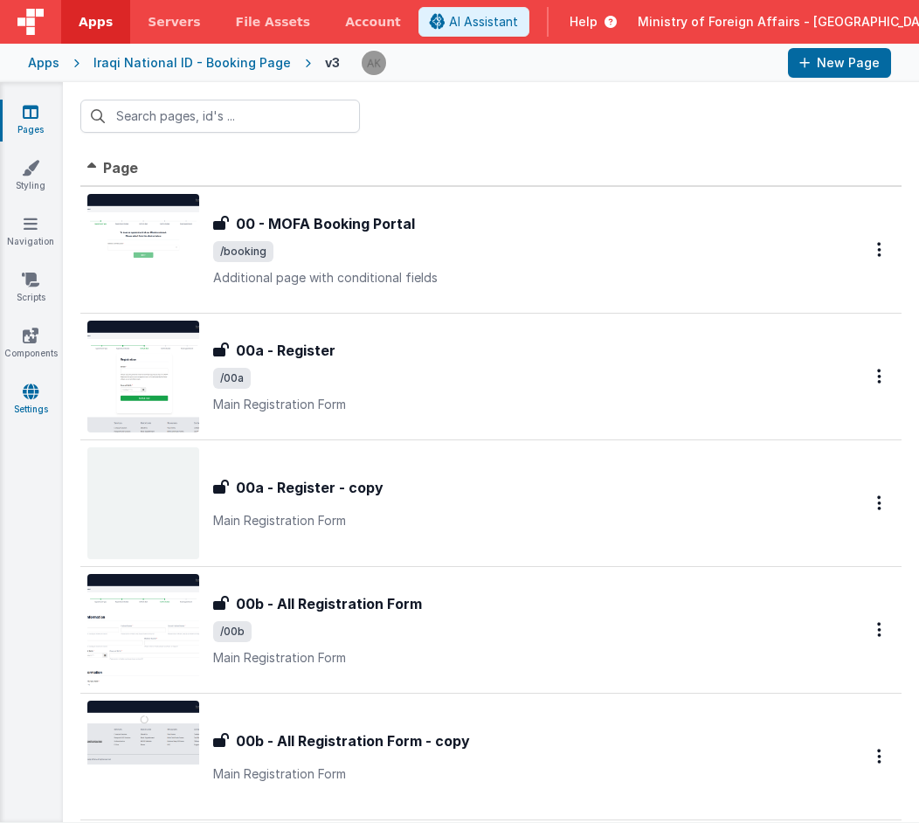
click at [42, 397] on link "Settings" at bounding box center [30, 400] width 63 height 35
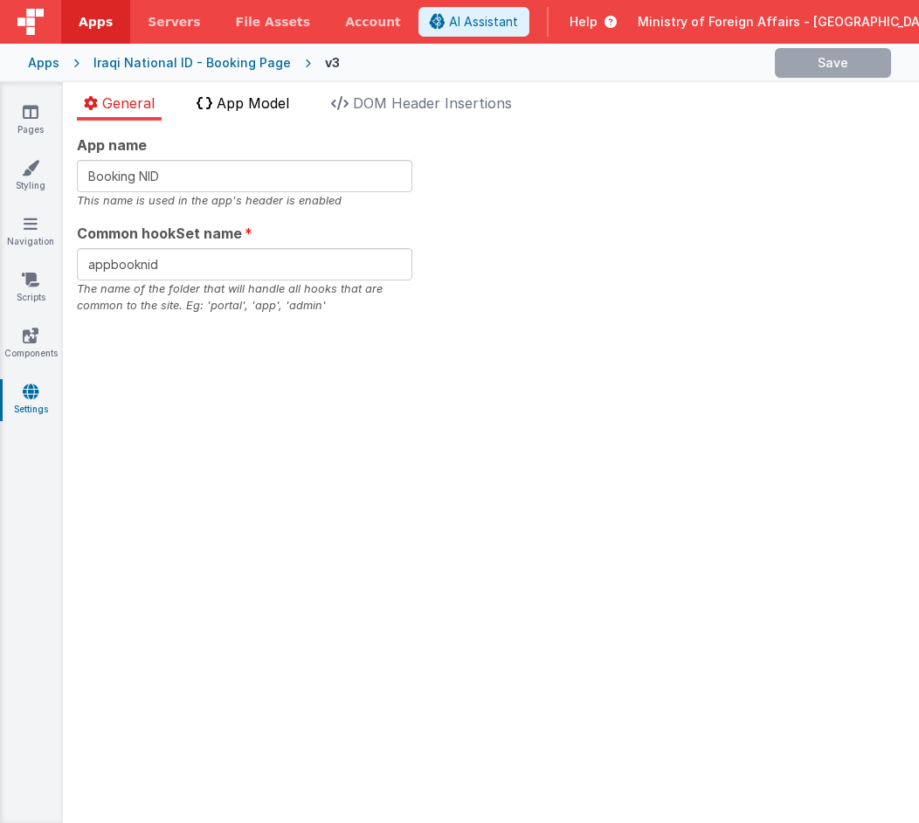
click at [243, 114] on li "App Model" at bounding box center [243, 107] width 107 height 28
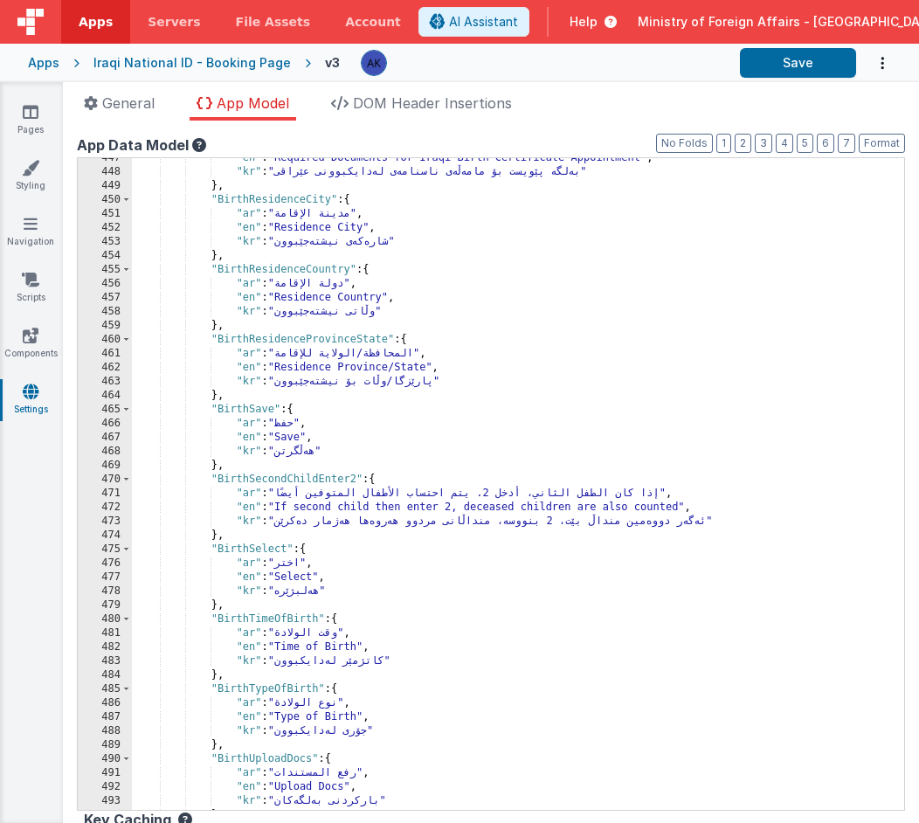
scroll to position [4435, 0]
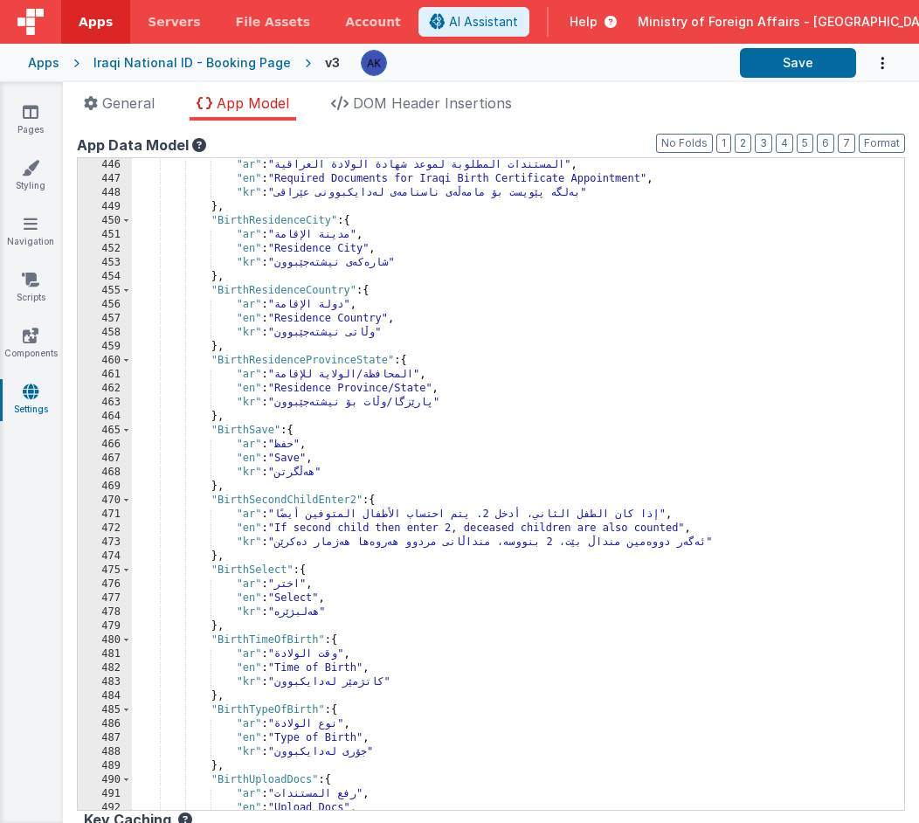
click at [262, 432] on div ""ar" : "المستندات المطلوبة لموعد شهادة الولادة العراقية" , "en" : "Required Doc…" at bounding box center [511, 498] width 759 height 680
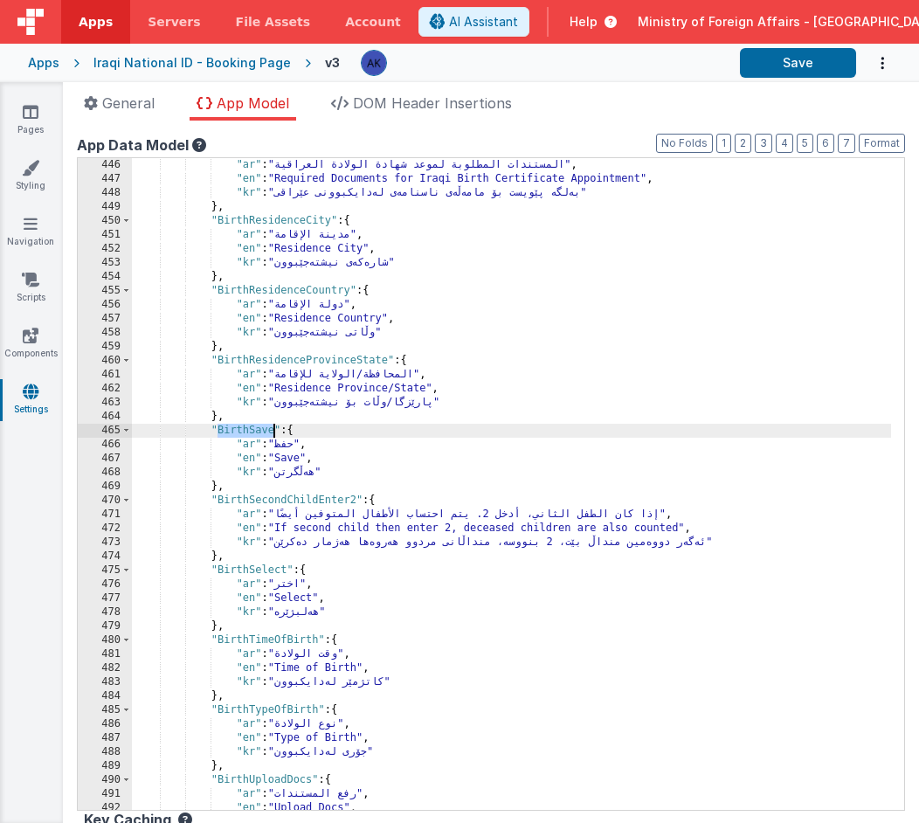
click at [262, 432] on div ""ar" : "المستندات المطلوبة لموعد شهادة الولادة العراقية" , "en" : "Required Doc…" at bounding box center [511, 498] width 759 height 680
click at [253, 428] on div ""ar" : "المستندات المطلوبة لموعد شهادة الولادة العراقية" , "en" : "Required Doc…" at bounding box center [511, 498] width 759 height 680
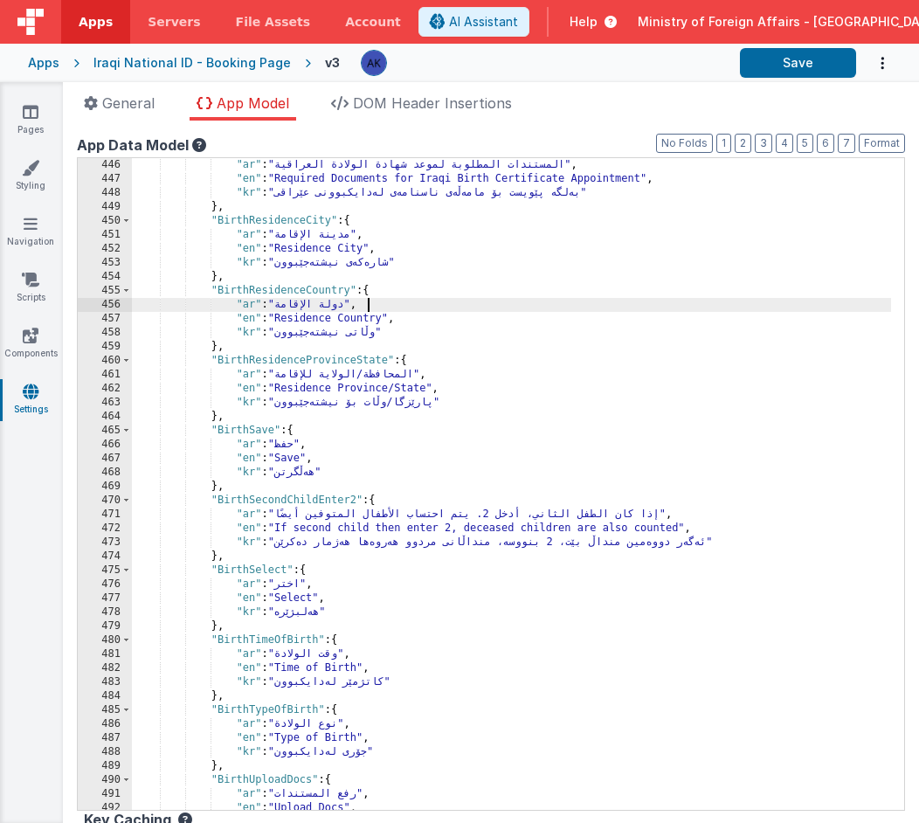
click at [625, 302] on div ""ar" : "المستندات المطلوبة لموعد شهادة الولادة العراقية" , "en" : "Required Doc…" at bounding box center [511, 498] width 759 height 680
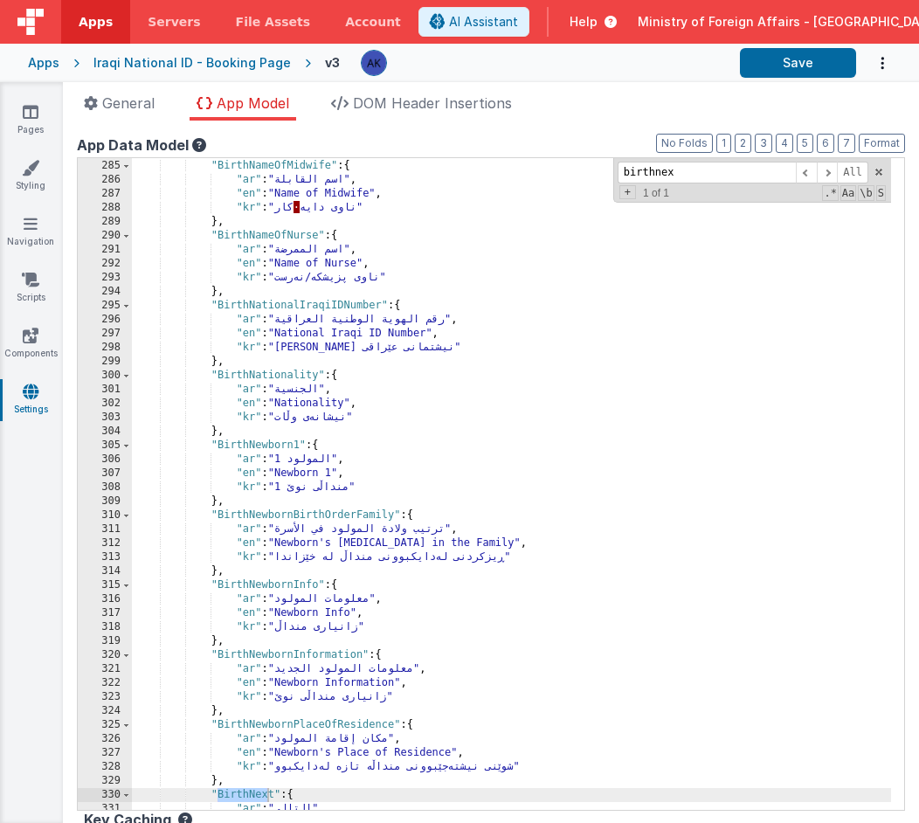
scroll to position [3078, 0]
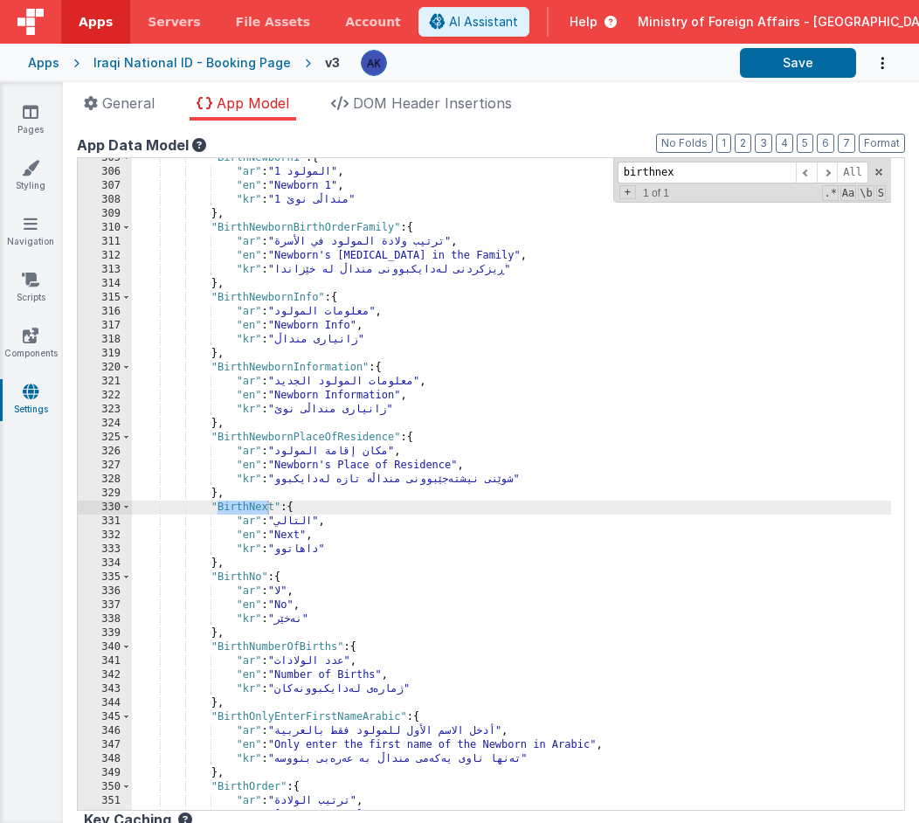
click at [243, 509] on div ""BirthNewborn1" : { "ar" : "المولود 1" , "en" : "Newborn 1" , "kr" : "منداڵی نو…" at bounding box center [511, 491] width 759 height 680
click at [649, 173] on input "birthnex" at bounding box center [707, 173] width 178 height 22
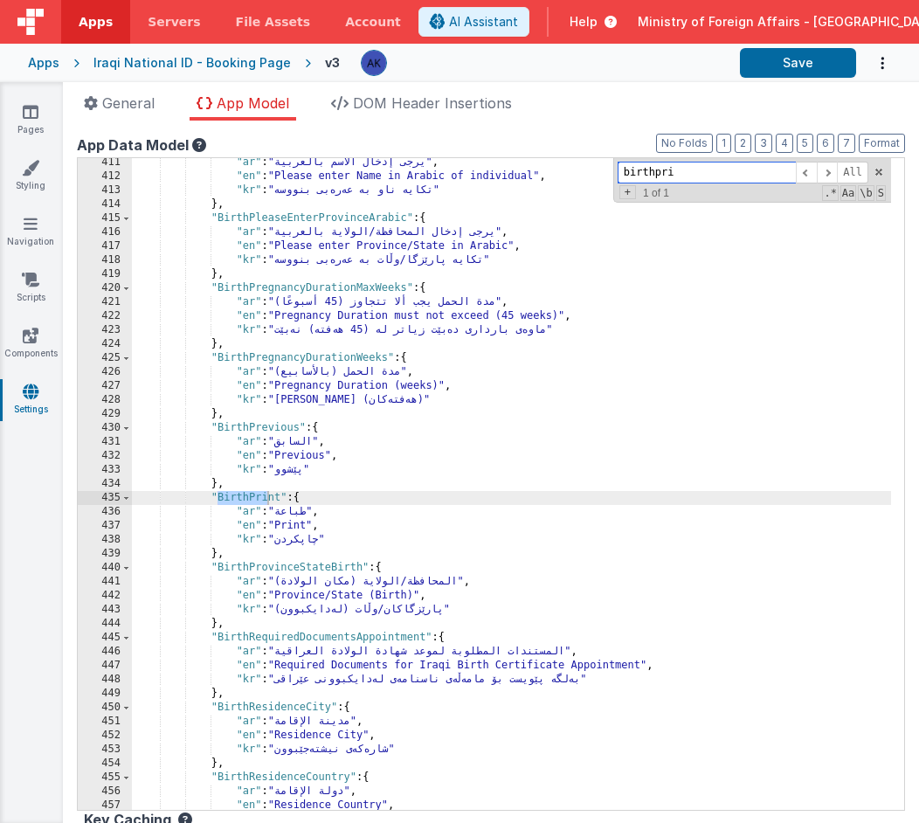
scroll to position [4106, 0]
type input "birthpri"
click at [282, 528] on div ""ar" : "يرجى إدخال الاسم بالعربية" , "en" : "Please enter Name in Arabic of ind…" at bounding box center [511, 496] width 759 height 680
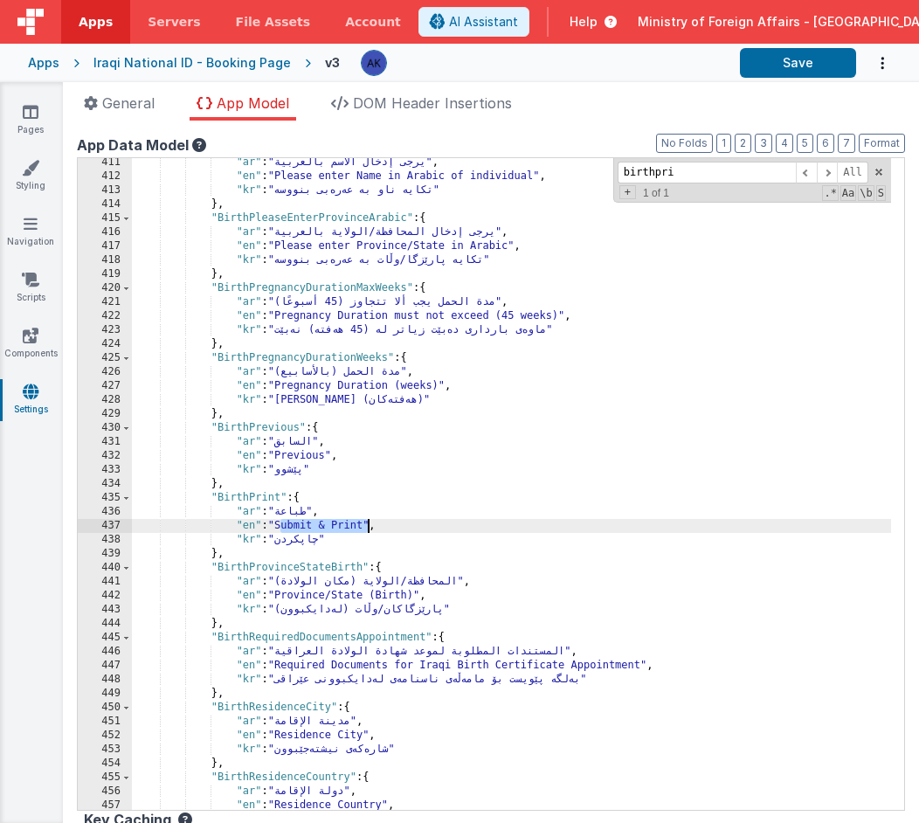
drag, startPoint x: 281, startPoint y: 526, endPoint x: 370, endPoint y: 526, distance: 88.3
click at [370, 526] on div ""ar" : "يرجى إدخال الاسم بالعربية" , "en" : "Please enter Name in Arabic of ind…" at bounding box center [511, 496] width 759 height 680
click at [301, 511] on div ""ar" : "يرجى إدخال الاسم بالعربية" , "en" : "Please enter Name in Arabic of ind…" at bounding box center [511, 496] width 759 height 680
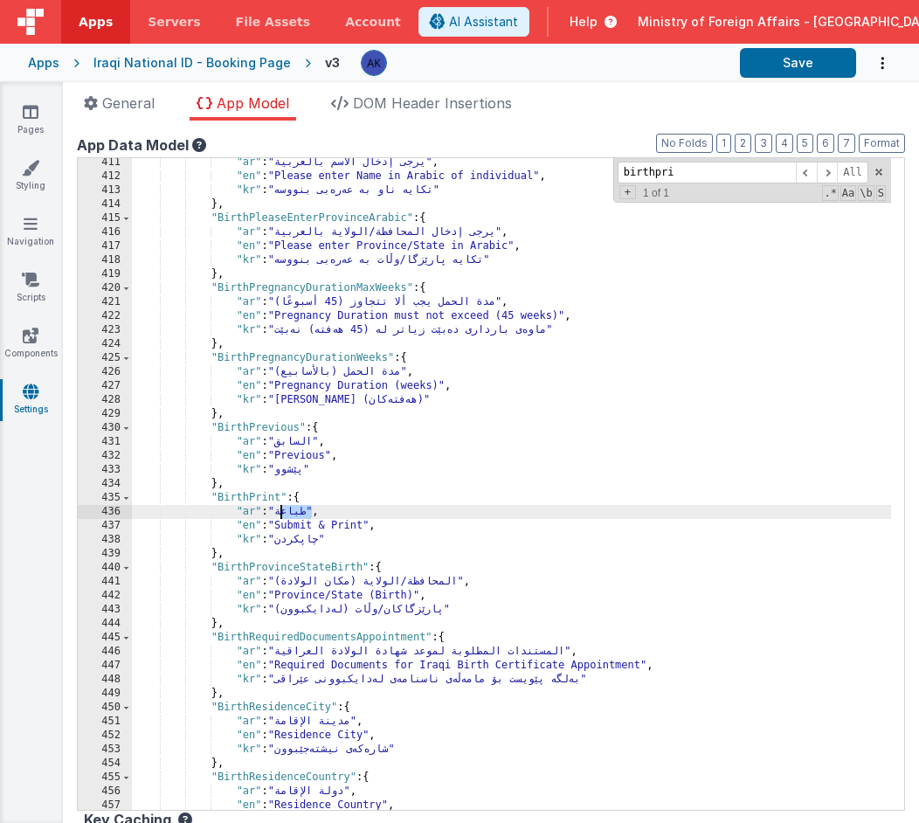
click at [301, 511] on div ""ar" : "يرجى إدخال الاسم بالعربية" , "en" : "Please enter Name in Arabic of ind…" at bounding box center [511, 496] width 759 height 680
click at [316, 543] on div ""ar" : "يرجى إدخال الاسم بالعربية" , "en" : "Please enter Name in Arabic of ind…" at bounding box center [511, 496] width 759 height 680
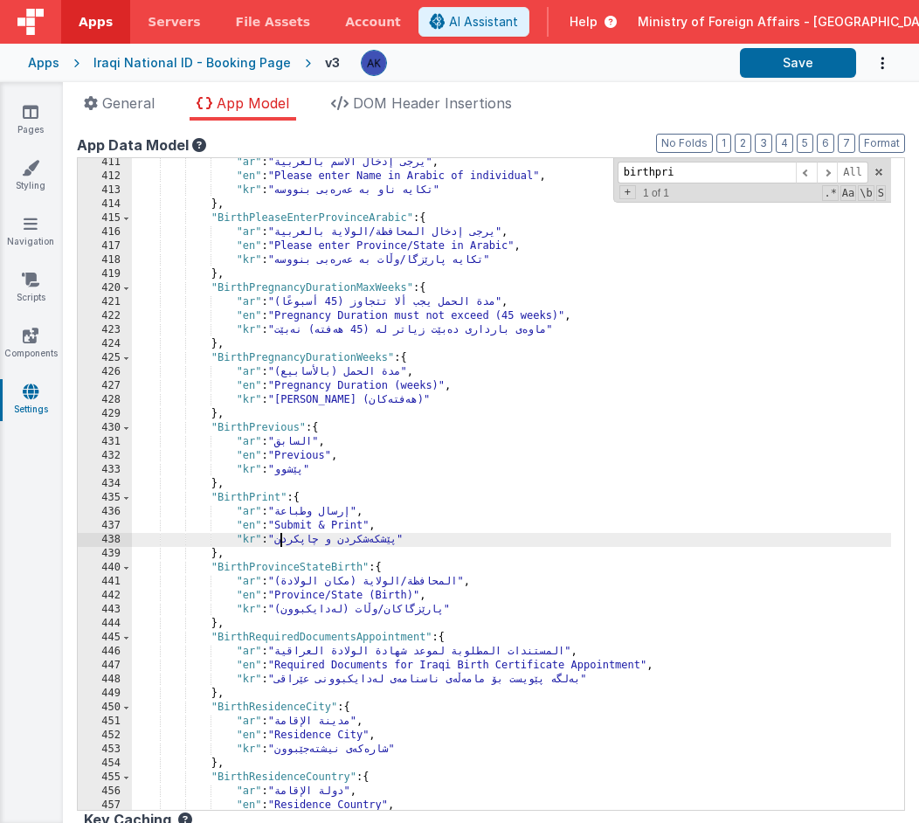
click at [245, 491] on div ""ar" : "يرجى إدخال الاسم بالعربية" , "en" : "Please enter Name in Arabic of ind…" at bounding box center [511, 496] width 759 height 680
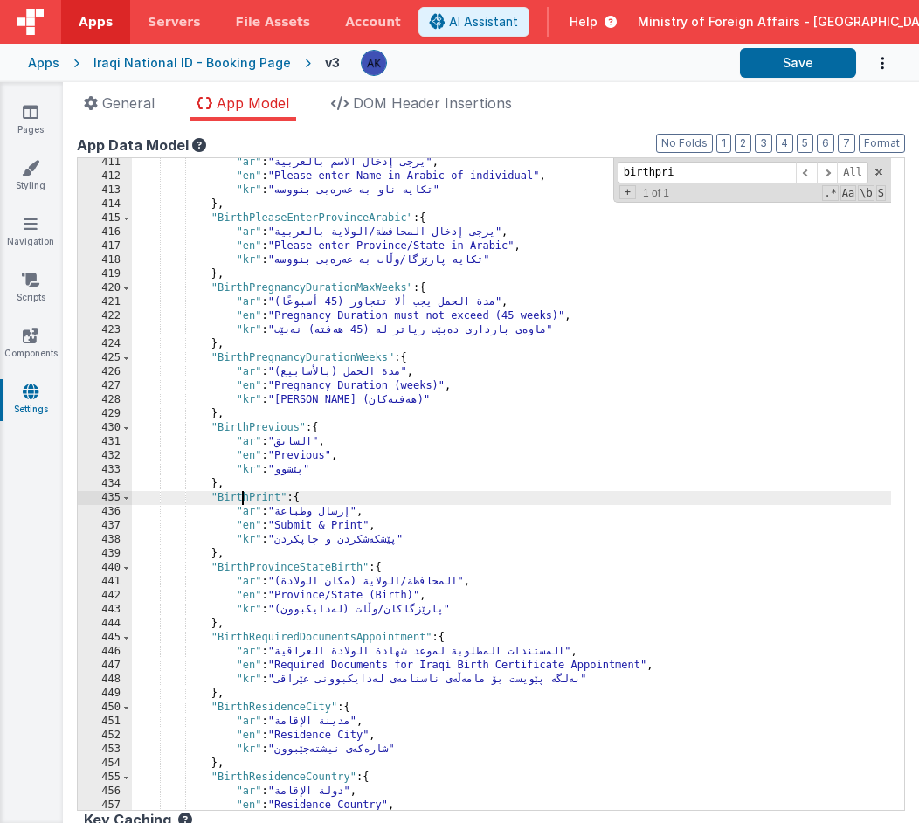
click at [245, 491] on div ""ar" : "يرجى إدخال الاسم بالعربية" , "en" : "Please enter Name in Arabic of ind…" at bounding box center [511, 496] width 759 height 680
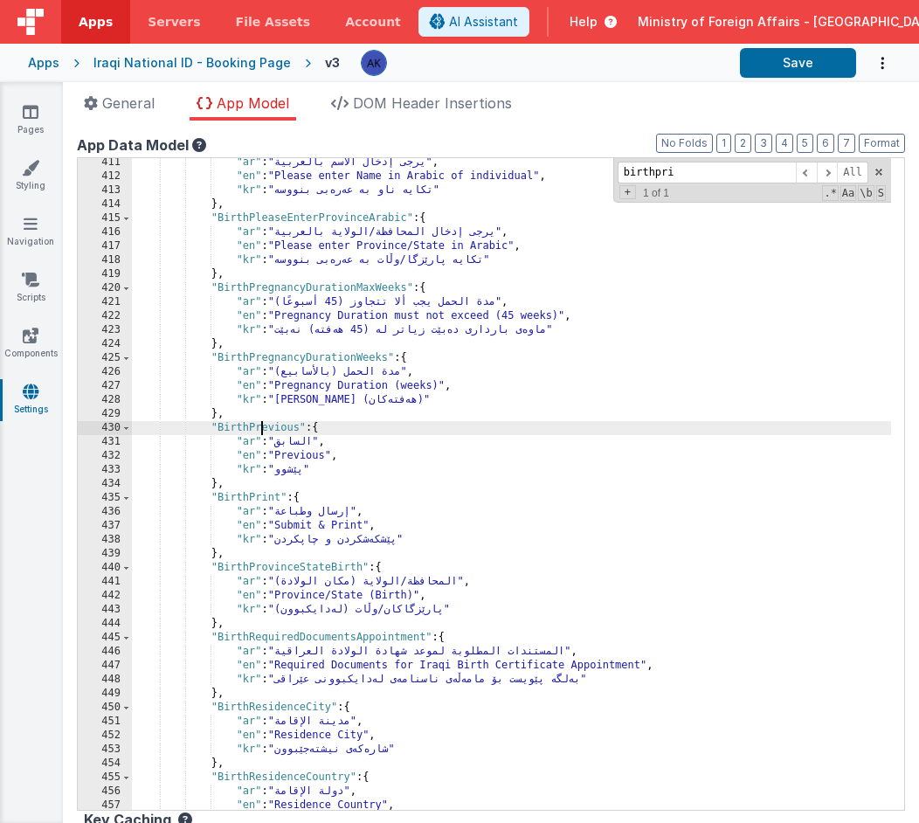
click at [260, 426] on div ""ar" : "يرجى إدخال الاسم بالعربية" , "en" : "Please enter Name in Arabic of ind…" at bounding box center [511, 496] width 759 height 680
